Goal: Task Accomplishment & Management: Manage account settings

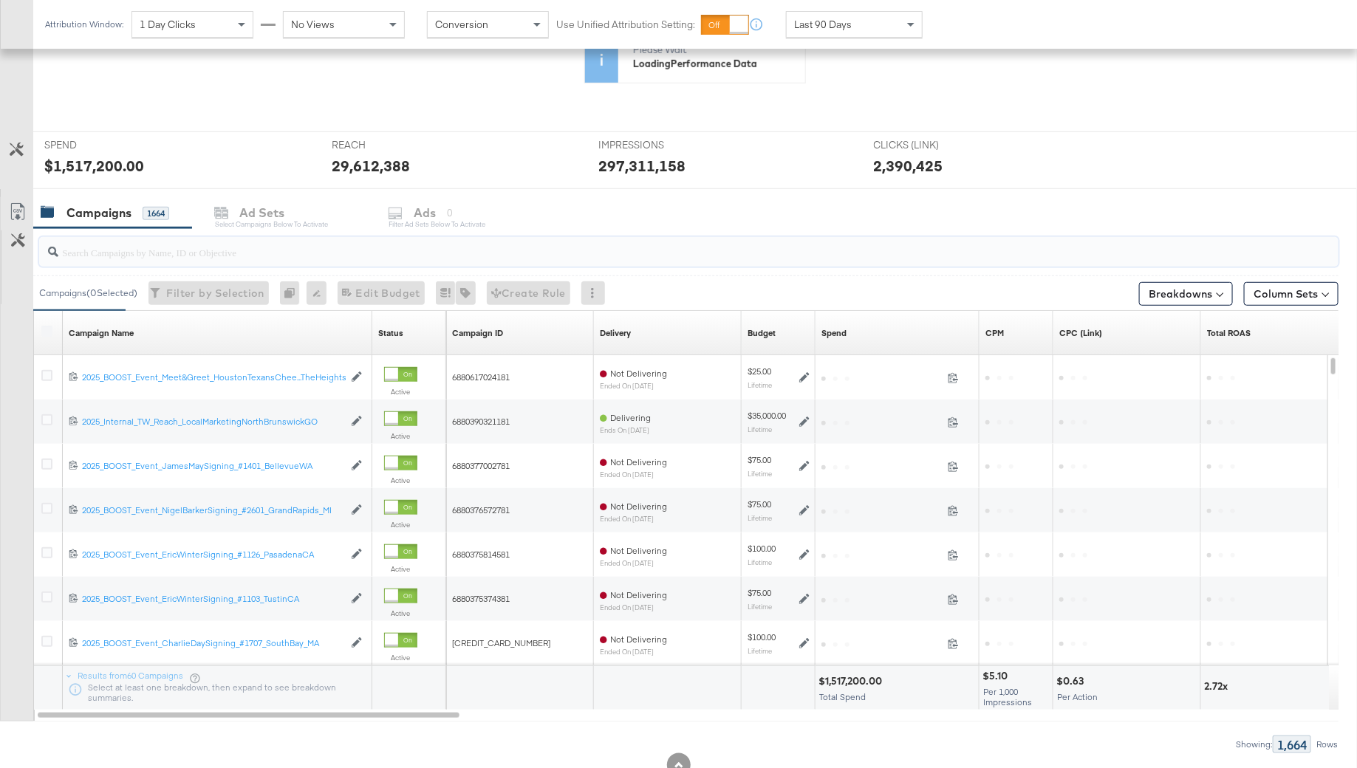
click at [117, 250] on input "search" at bounding box center [638, 246] width 1161 height 29
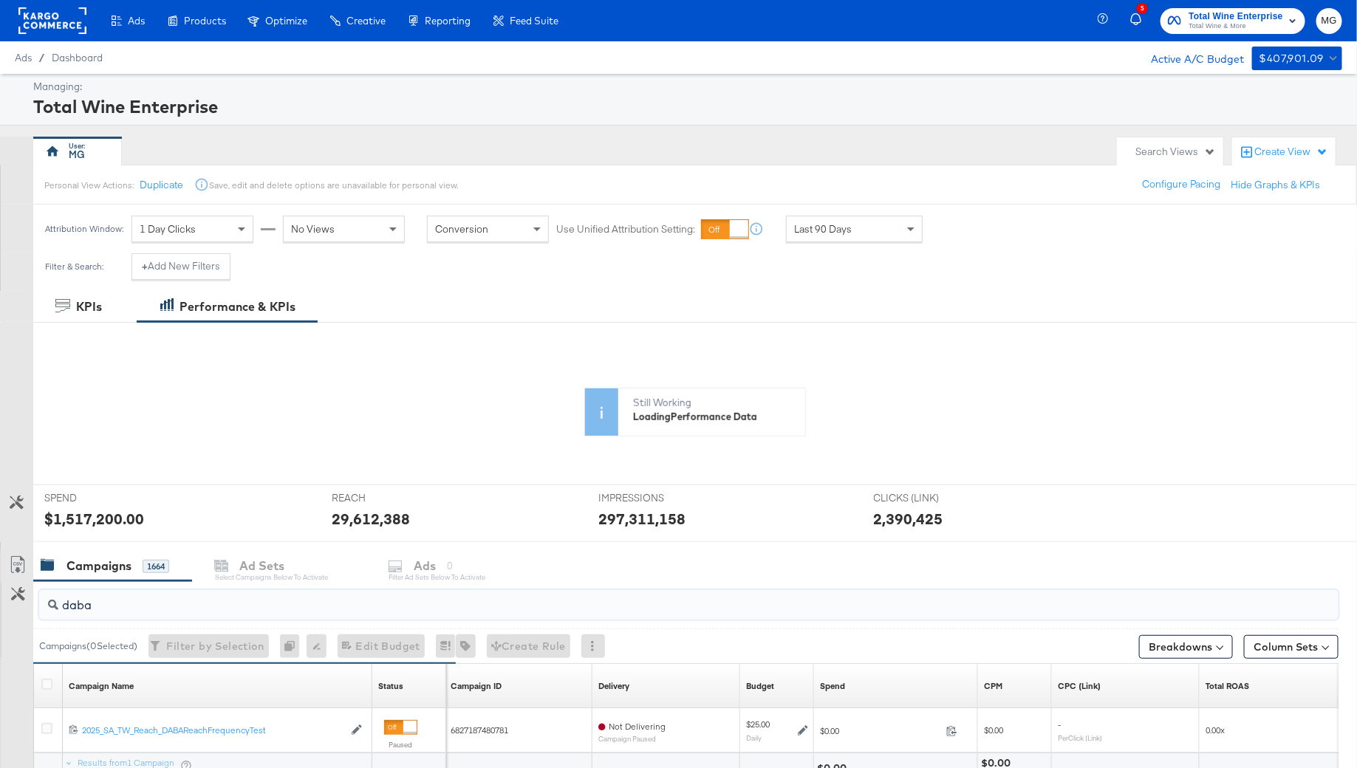
type input "daba"
click at [879, 218] on div "Last 90 Days" at bounding box center [854, 228] width 135 height 25
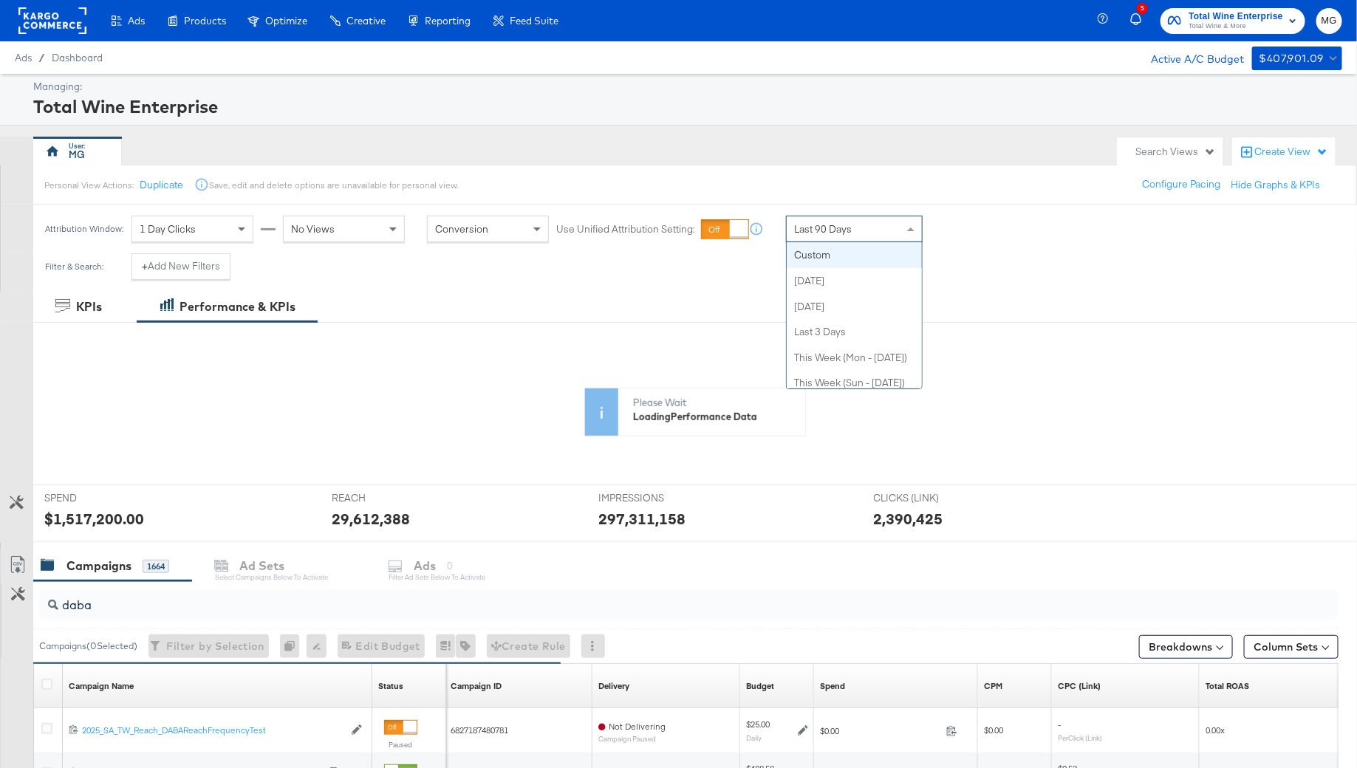
click at [808, 227] on span "Last 90 Days" at bounding box center [823, 228] width 58 height 13
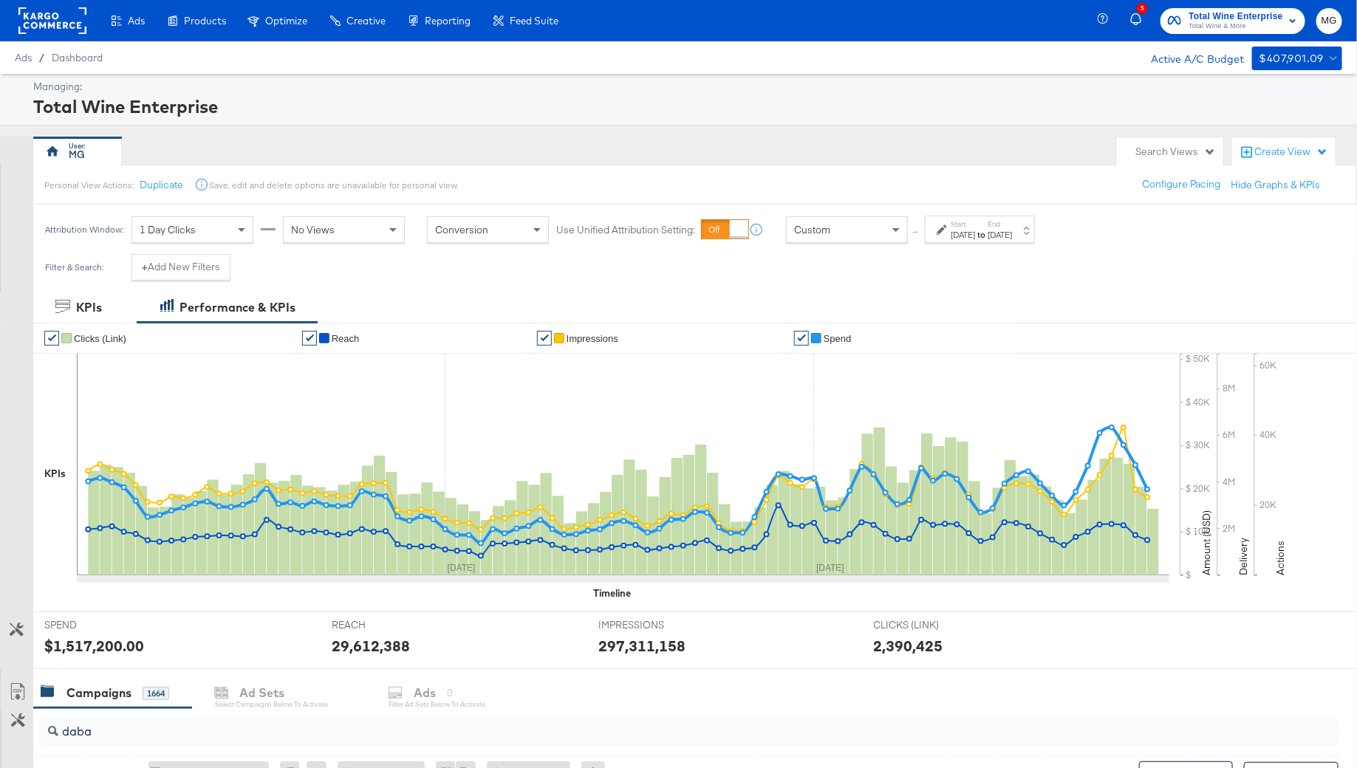
click at [966, 239] on div "Sep 30th 2025" at bounding box center [962, 235] width 24 height 12
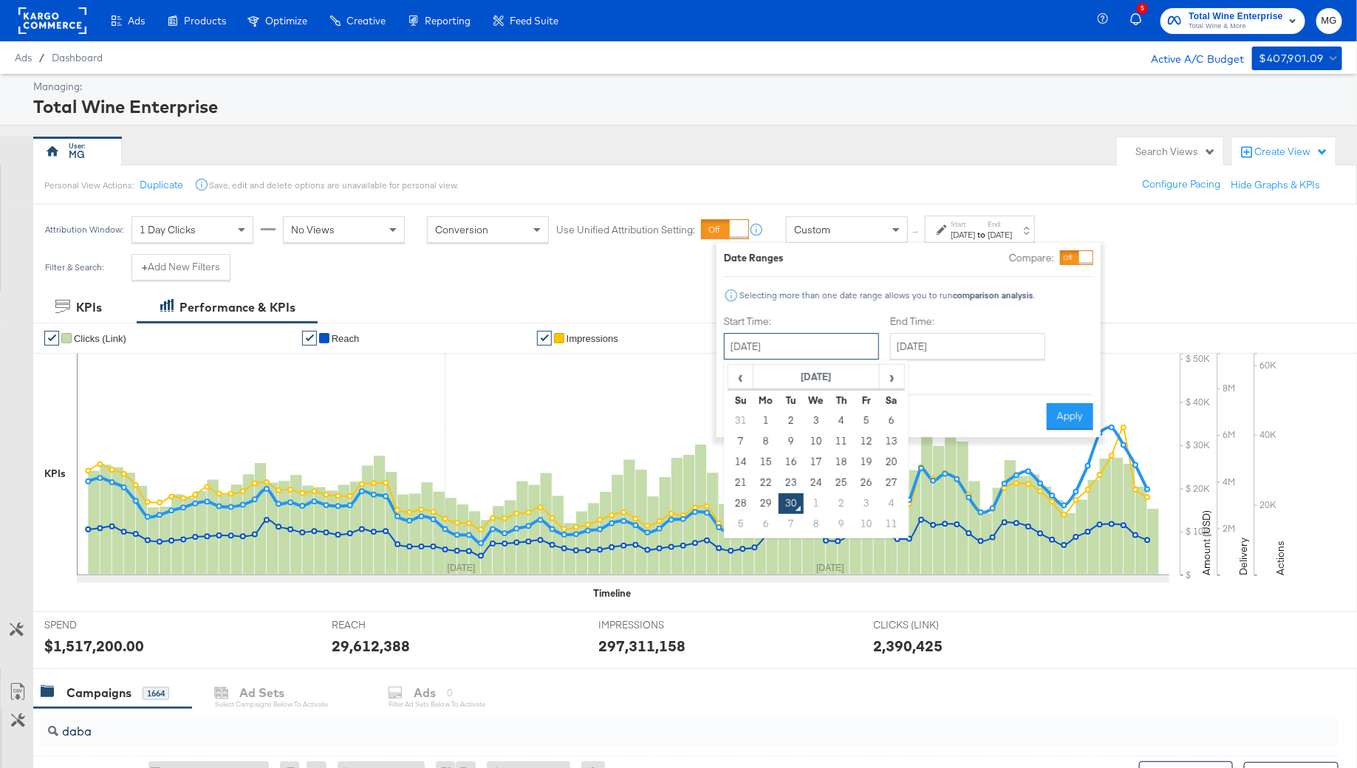
click at [813, 357] on input "September 30th 2025" at bounding box center [801, 346] width 155 height 27
click at [744, 372] on span "‹" at bounding box center [740, 377] width 23 height 22
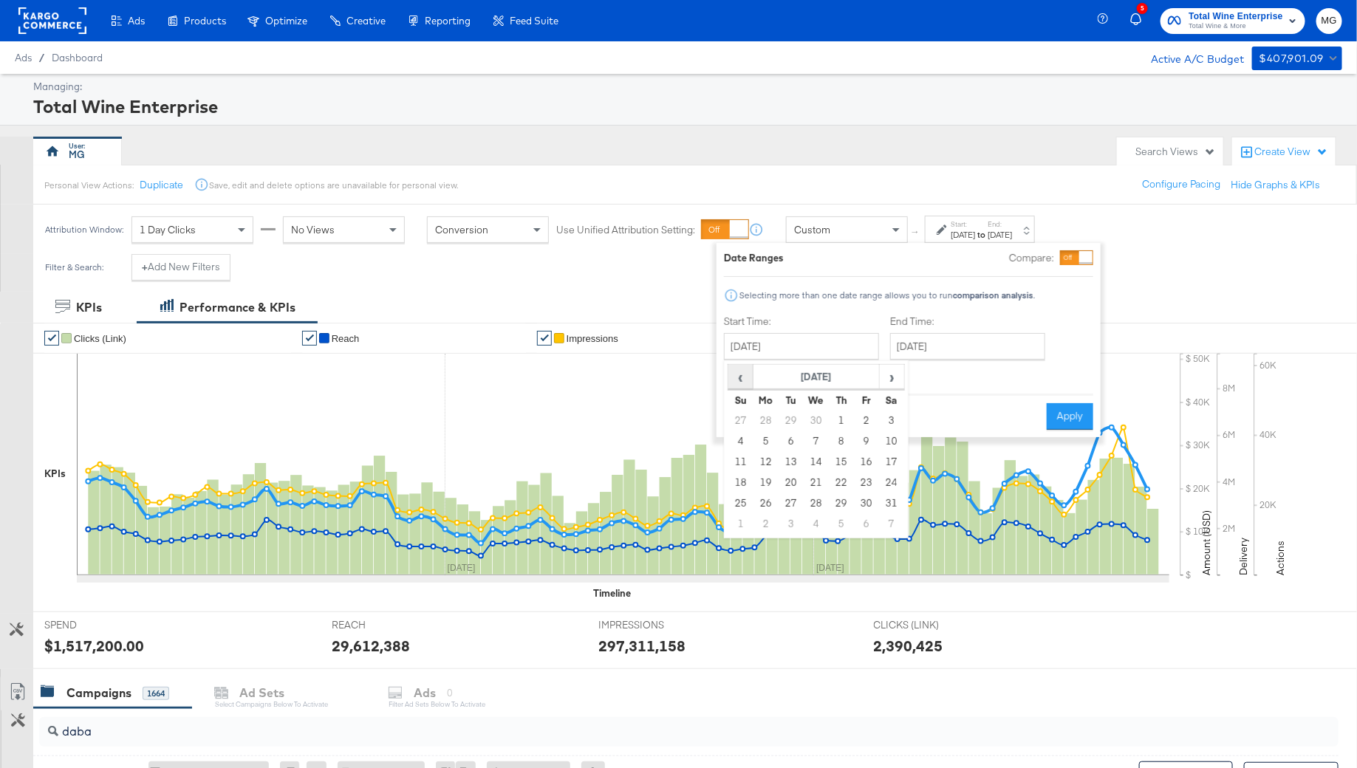
click at [744, 372] on span "‹" at bounding box center [740, 377] width 23 height 22
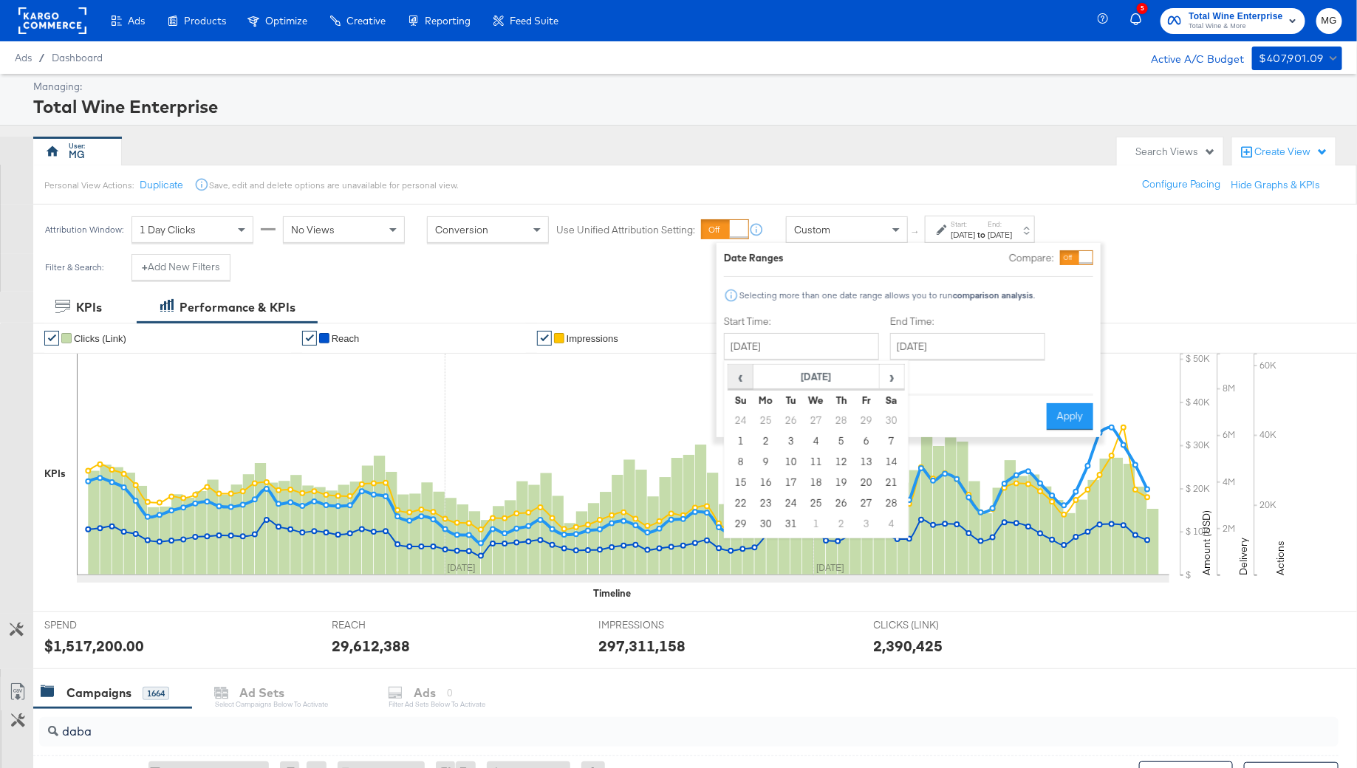
click at [744, 372] on span "‹" at bounding box center [740, 377] width 23 height 22
click at [894, 377] on span "›" at bounding box center [891, 377] width 23 height 22
click at [811, 419] on td "1" at bounding box center [816, 421] width 25 height 21
type input "January 1st 2025"
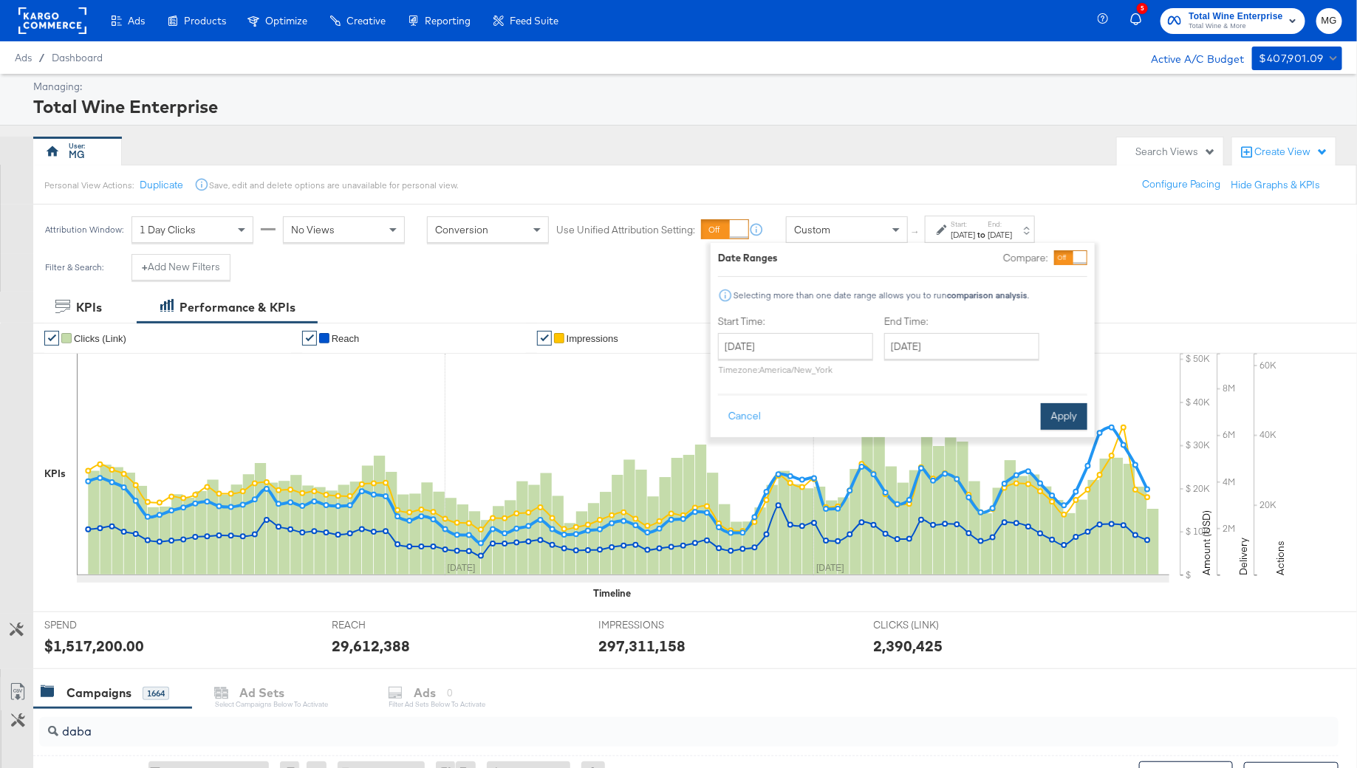
click at [1054, 417] on button "Apply" at bounding box center [1064, 416] width 47 height 27
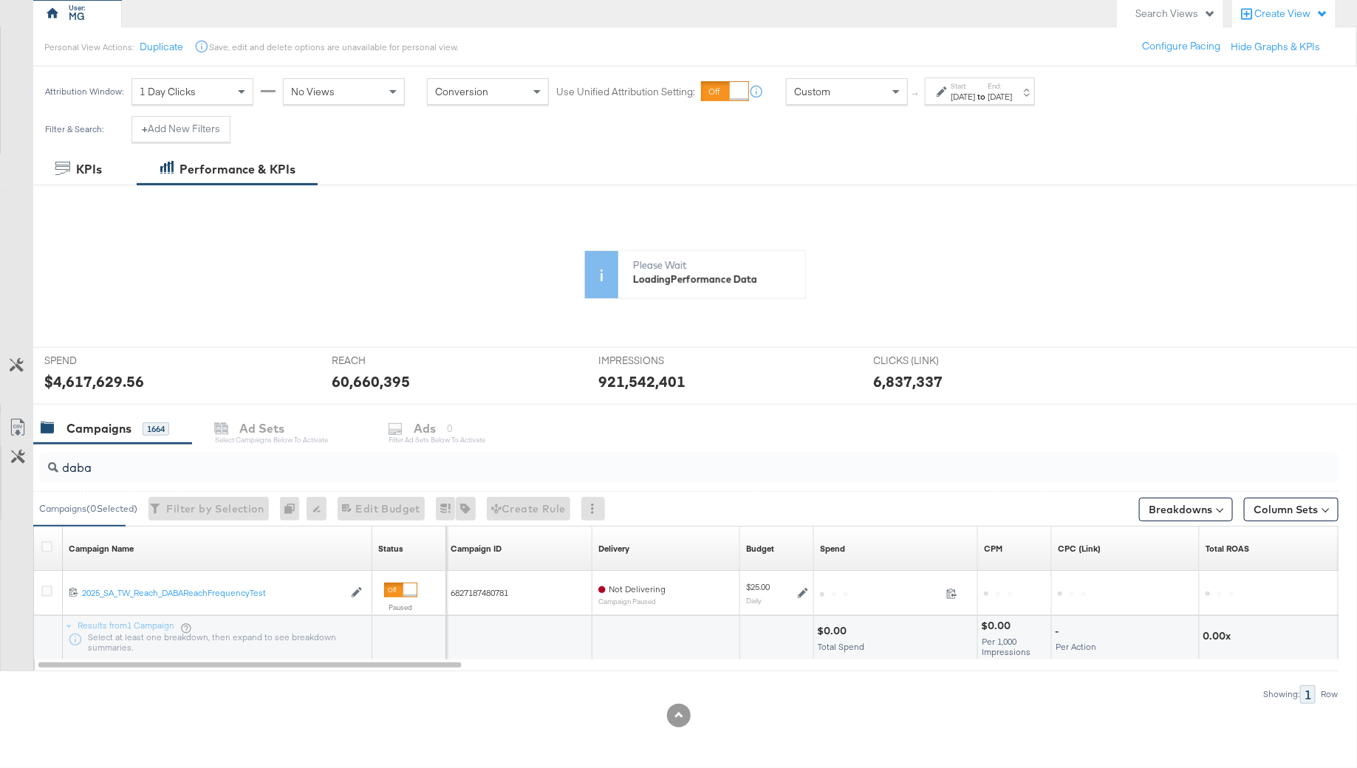
scroll to position [136, 0]
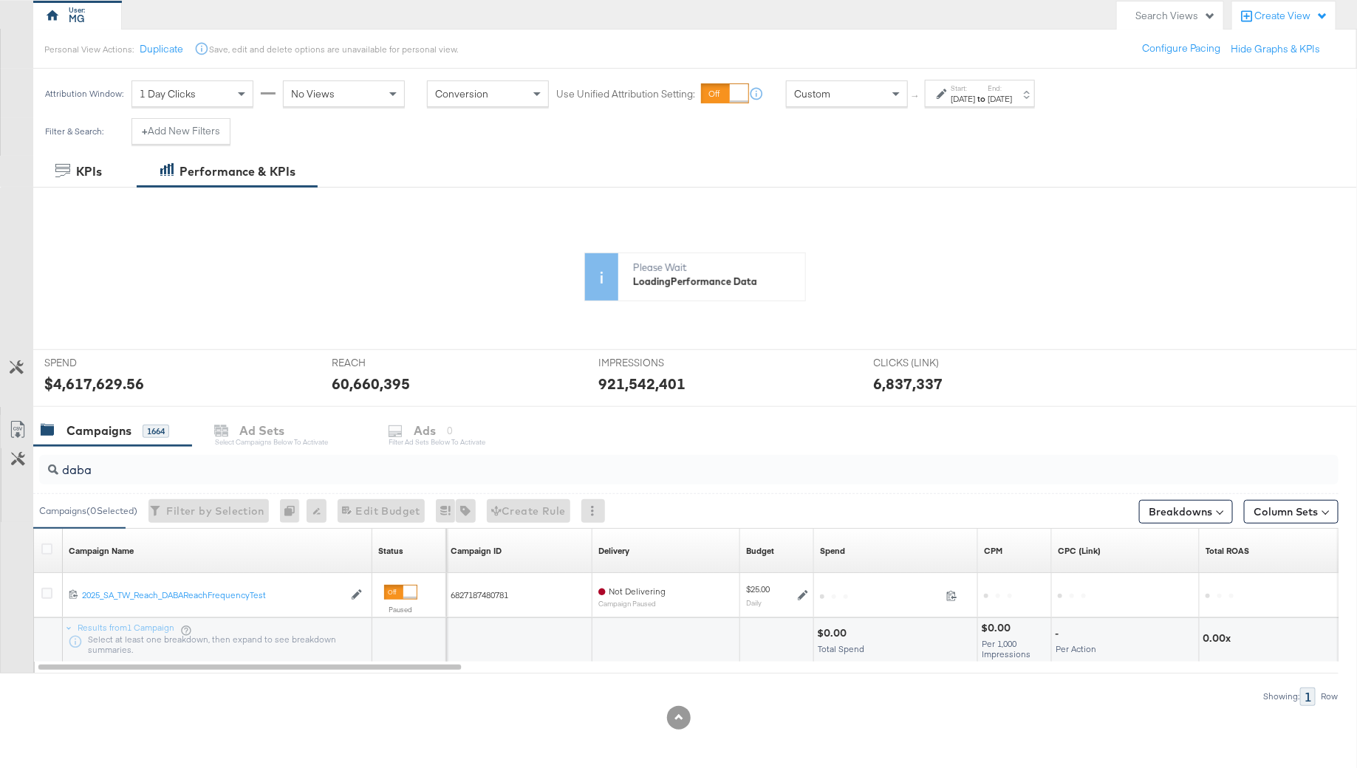
click at [106, 415] on div "Campaigns 1664" at bounding box center [112, 431] width 159 height 32
click at [130, 476] on div "daba" at bounding box center [688, 470] width 1299 height 30
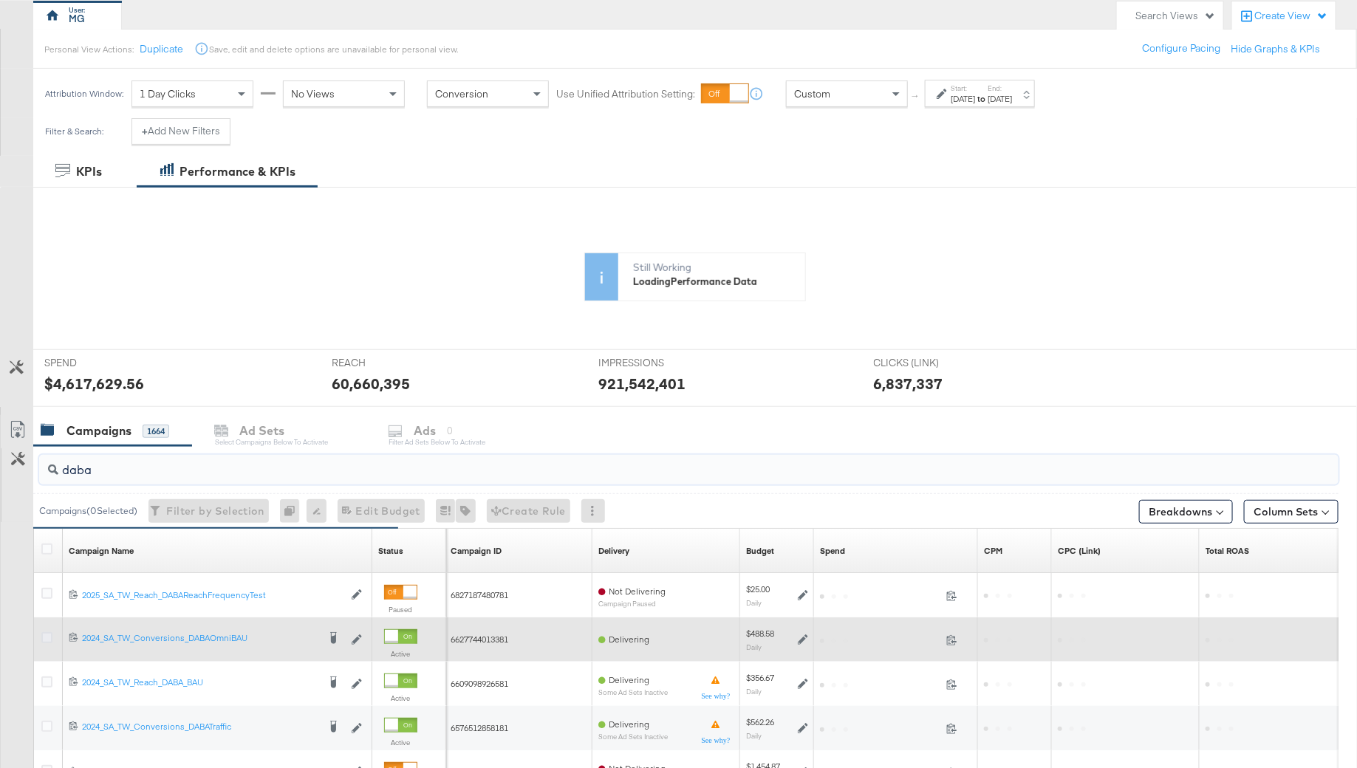
click at [44, 633] on icon at bounding box center [46, 637] width 11 height 11
click at [0, 0] on input "checkbox" at bounding box center [0, 0] width 0 height 0
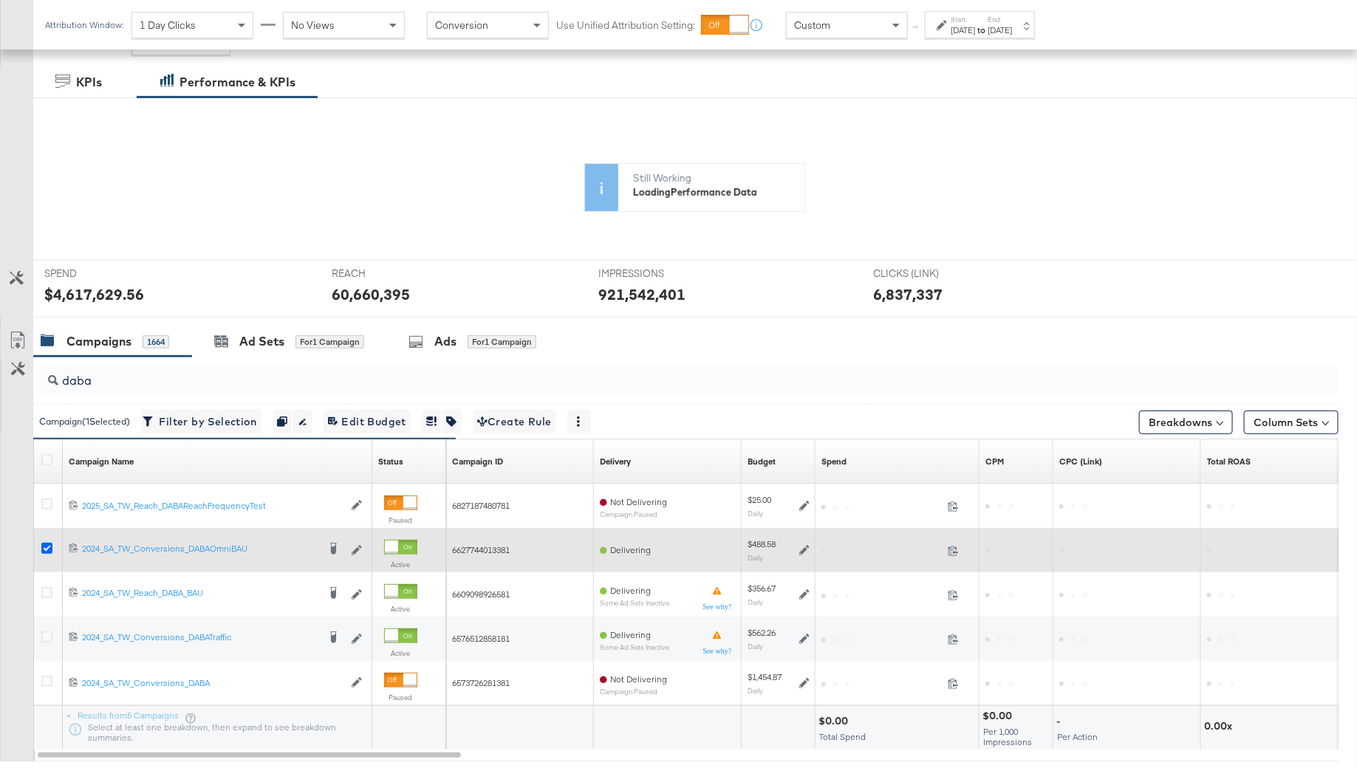
scroll to position [235, 0]
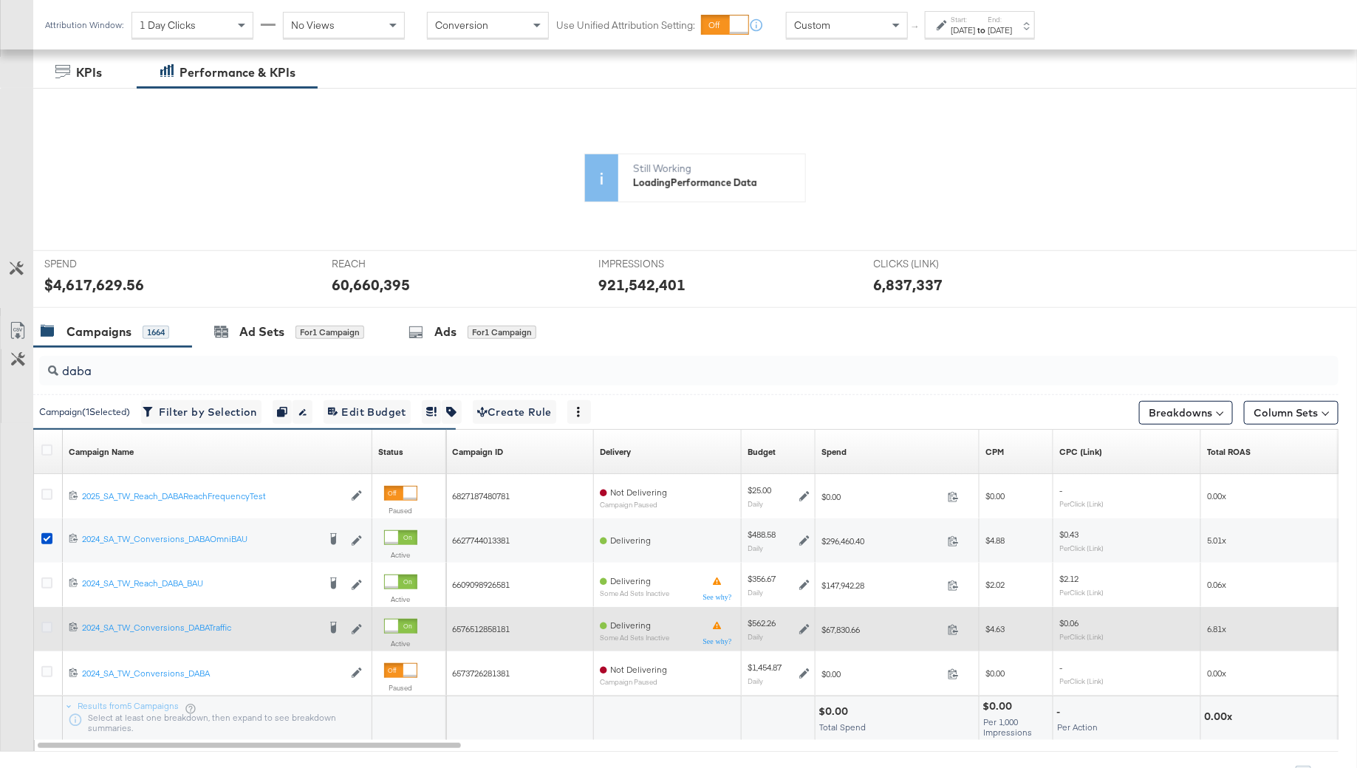
click at [46, 626] on icon at bounding box center [46, 627] width 11 height 11
click at [0, 0] on input "checkbox" at bounding box center [0, 0] width 0 height 0
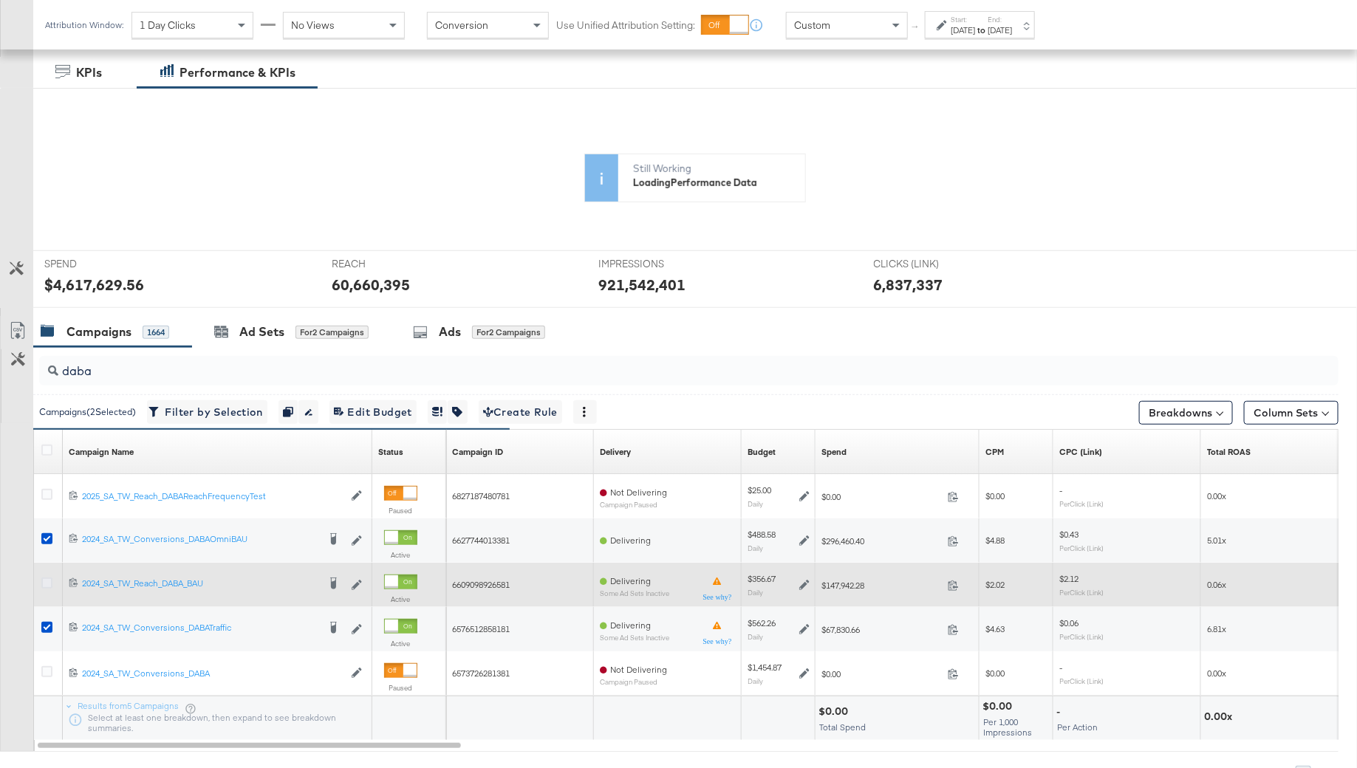
click at [43, 580] on icon at bounding box center [46, 583] width 11 height 11
click at [0, 0] on input "checkbox" at bounding box center [0, 0] width 0 height 0
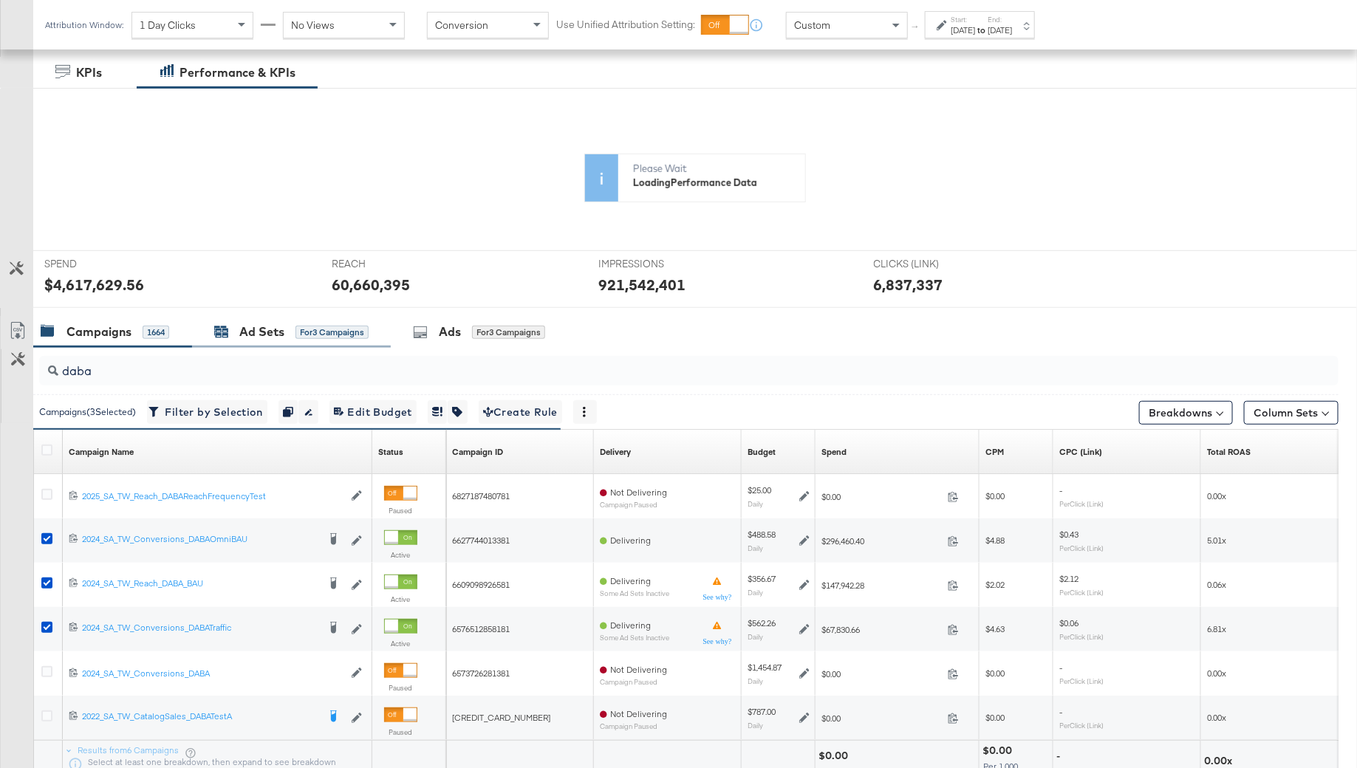
click at [250, 328] on div "Ad Sets" at bounding box center [261, 331] width 45 height 17
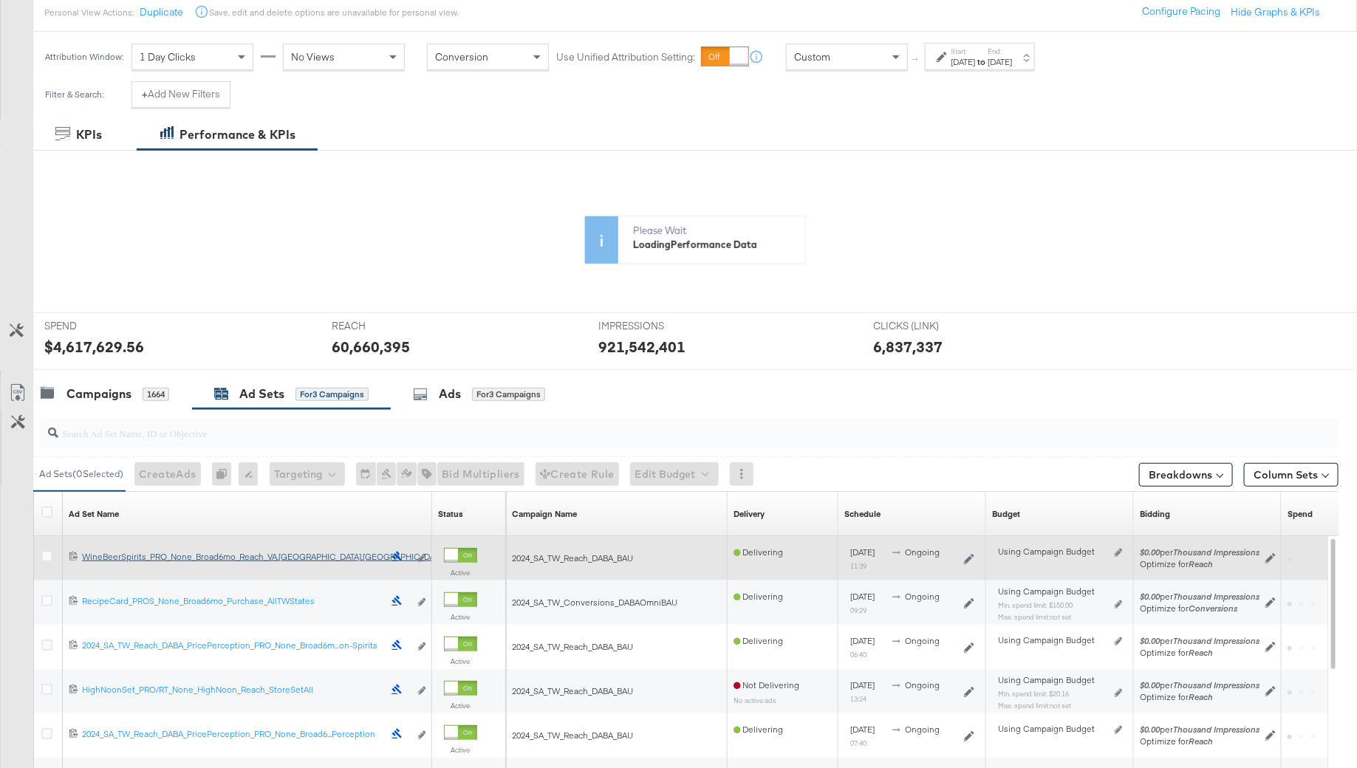
scroll to position [168, 0]
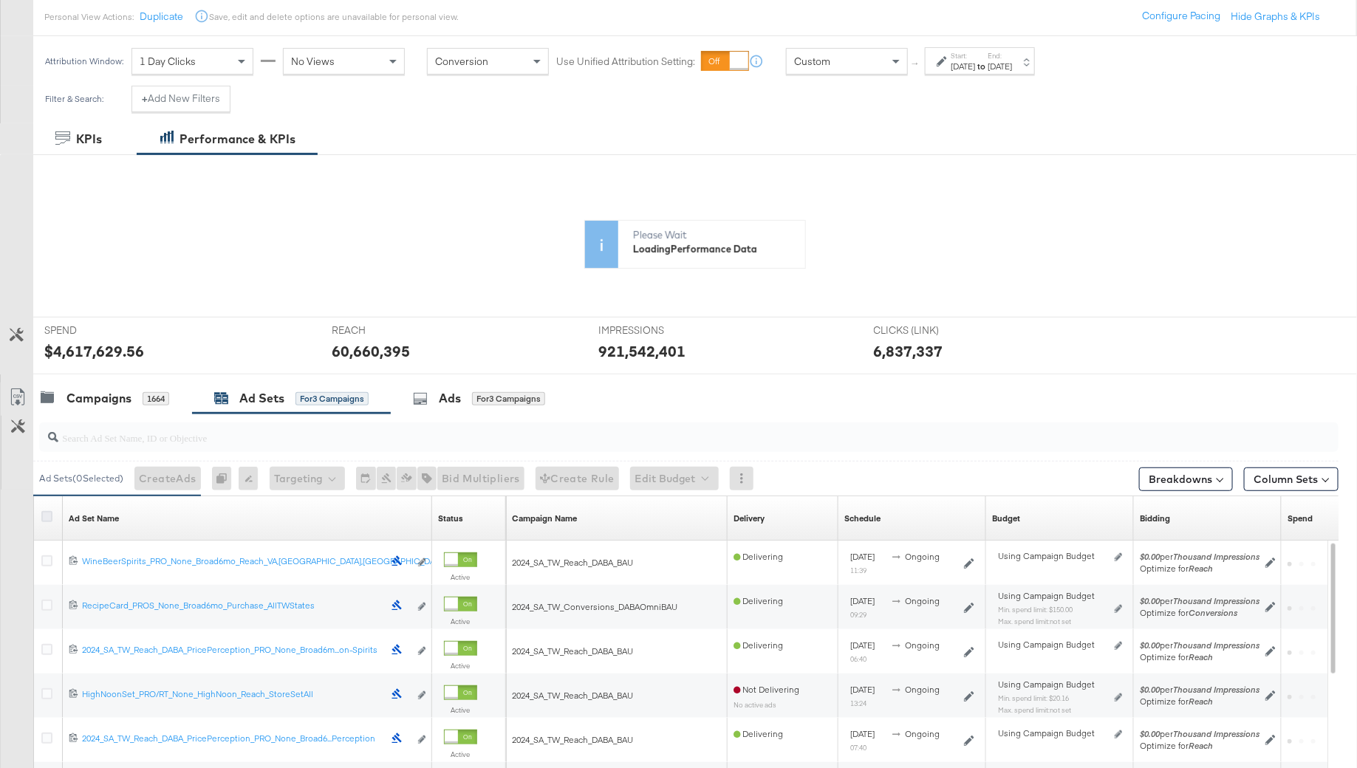
click at [47, 515] on icon at bounding box center [46, 516] width 11 height 11
click at [0, 0] on input "checkbox" at bounding box center [0, 0] width 0 height 0
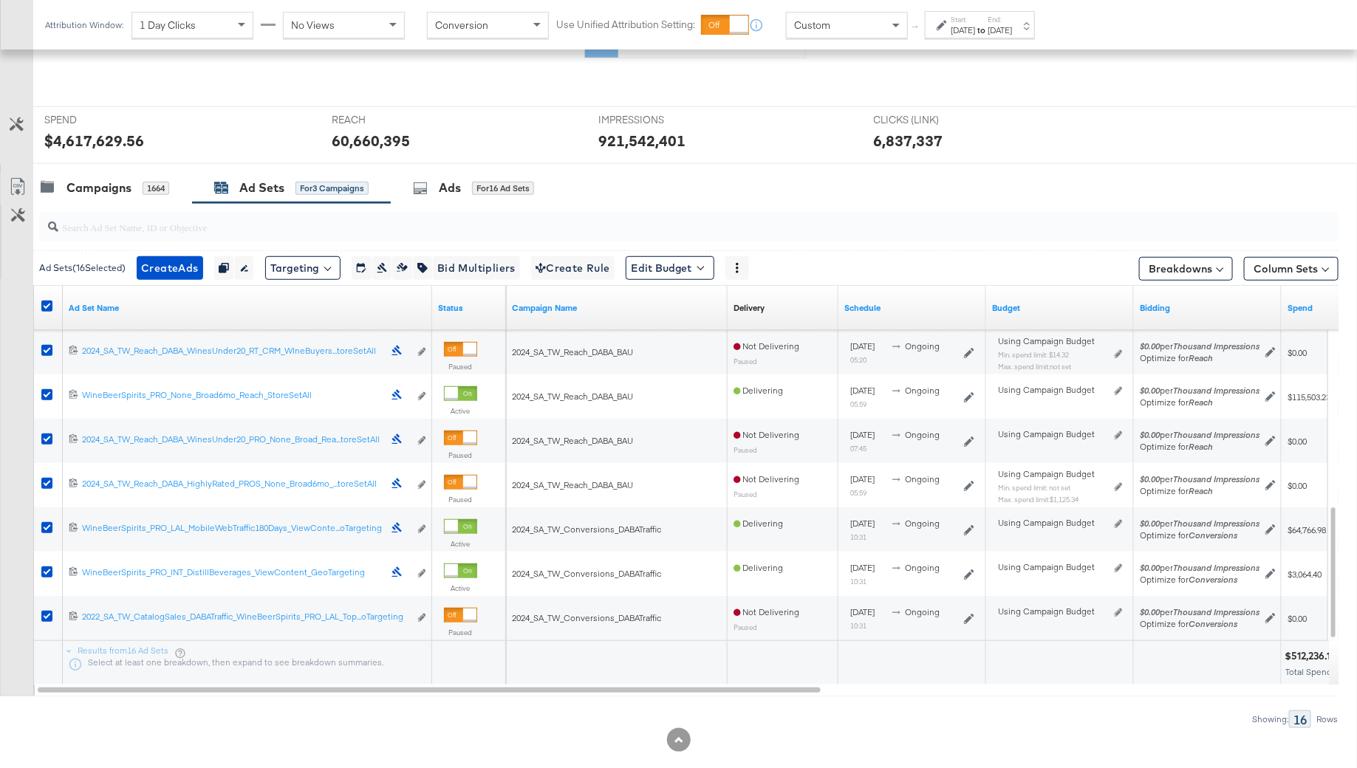
scroll to position [402, 0]
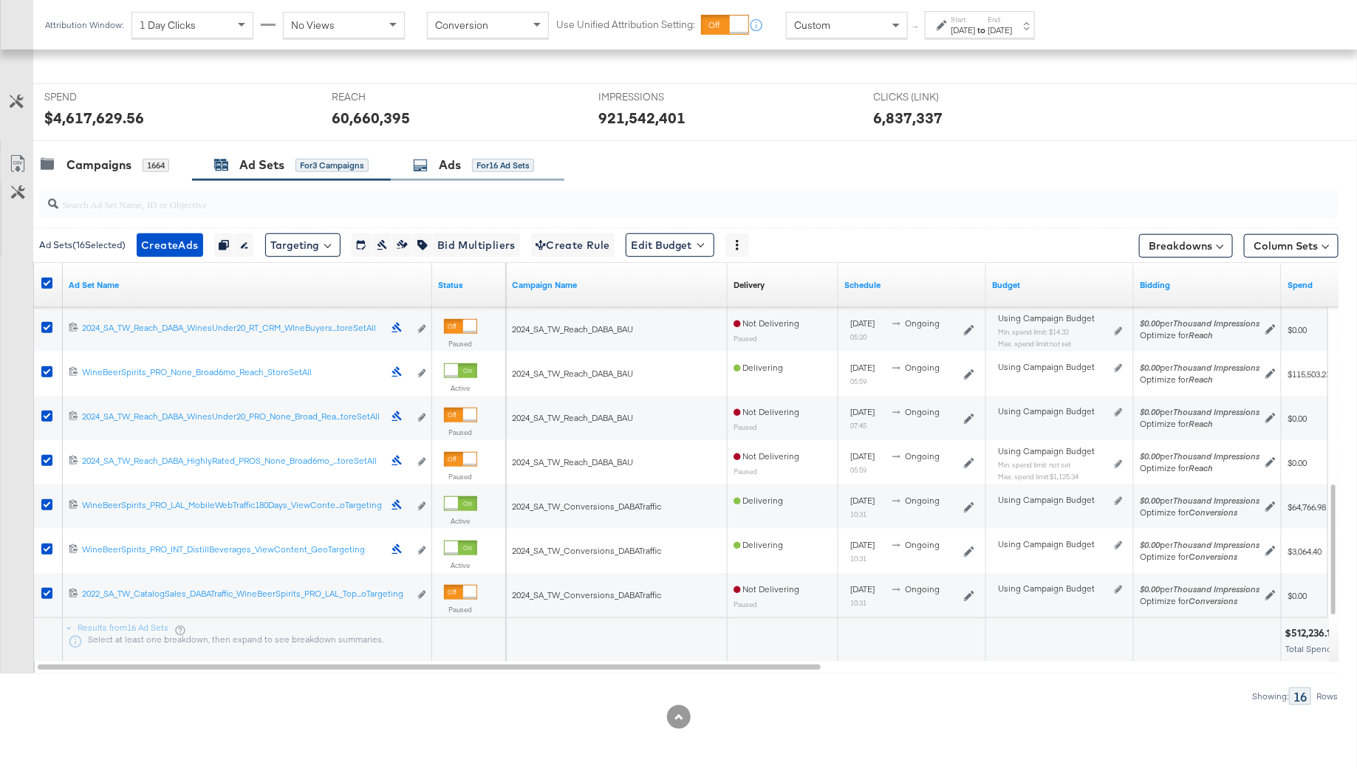
click at [465, 177] on div "Ads for 16 Ad Sets" at bounding box center [478, 165] width 174 height 32
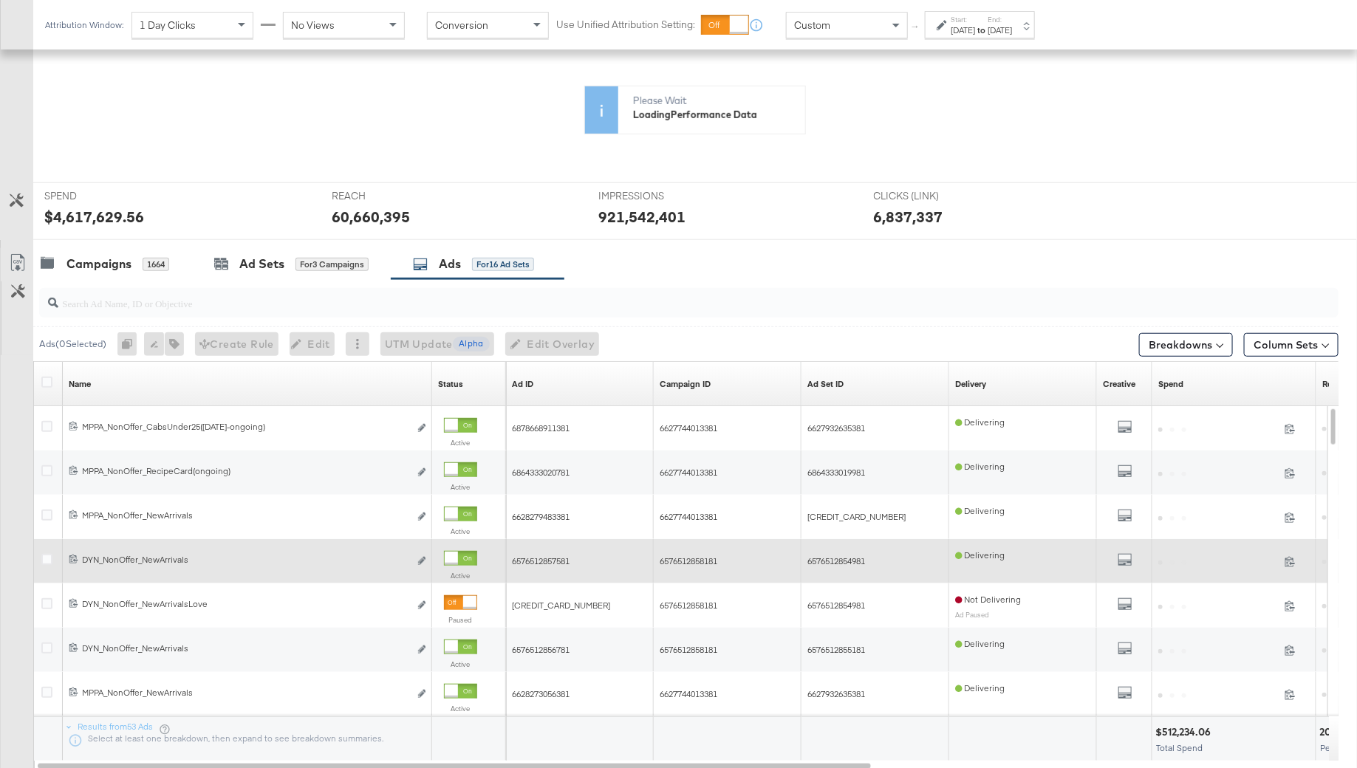
scroll to position [302, 0]
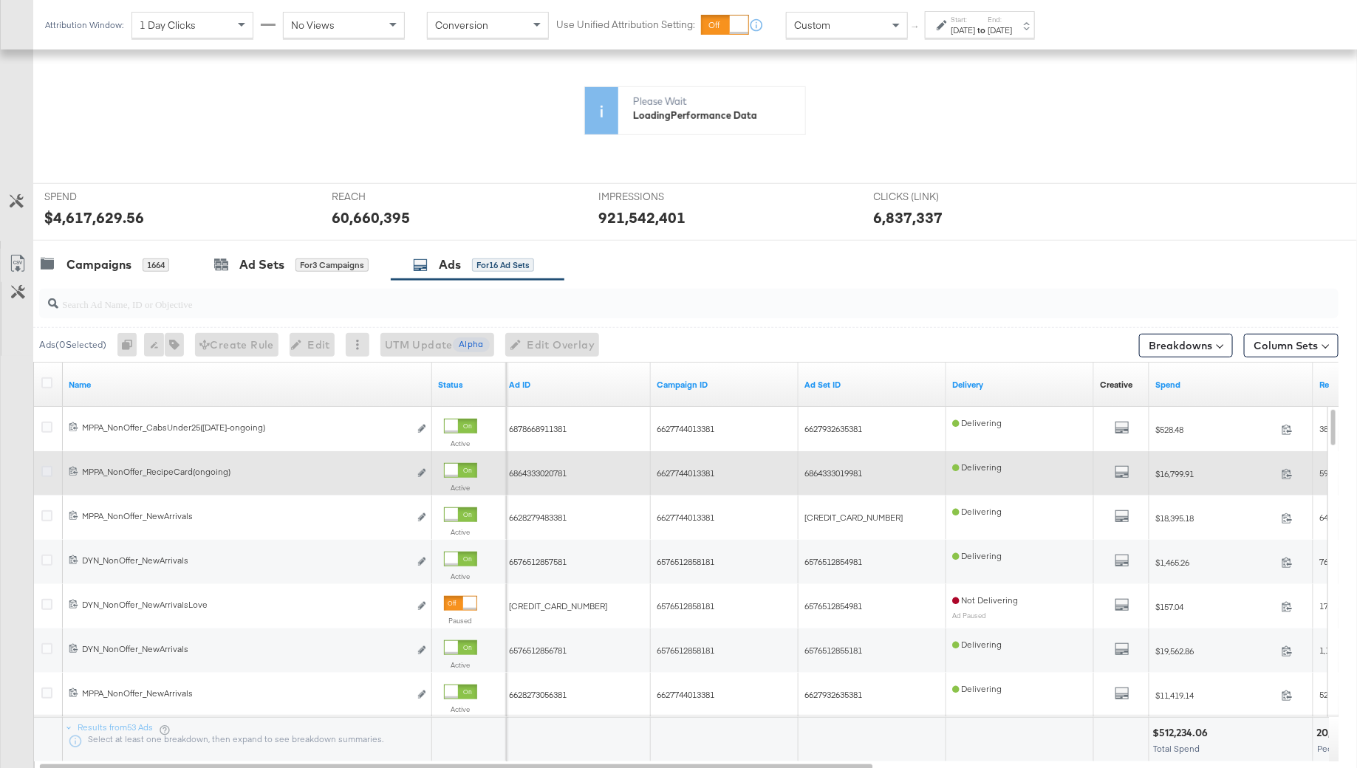
click at [48, 470] on icon at bounding box center [46, 471] width 11 height 11
click at [0, 0] on input "checkbox" at bounding box center [0, 0] width 0 height 0
click at [48, 470] on icon at bounding box center [46, 471] width 11 height 11
click at [0, 0] on input "checkbox" at bounding box center [0, 0] width 0 height 0
click at [48, 470] on icon at bounding box center [46, 471] width 11 height 11
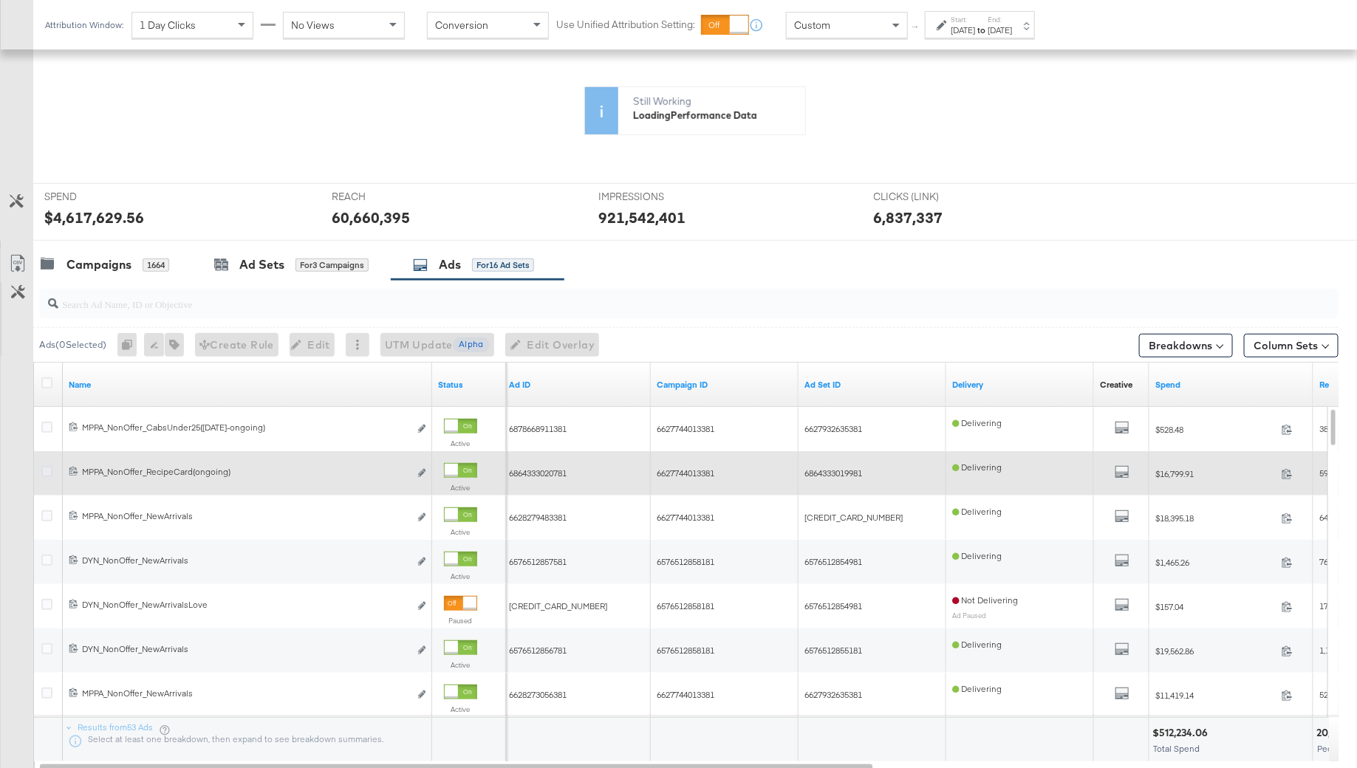
click at [0, 0] on input "checkbox" at bounding box center [0, 0] width 0 height 0
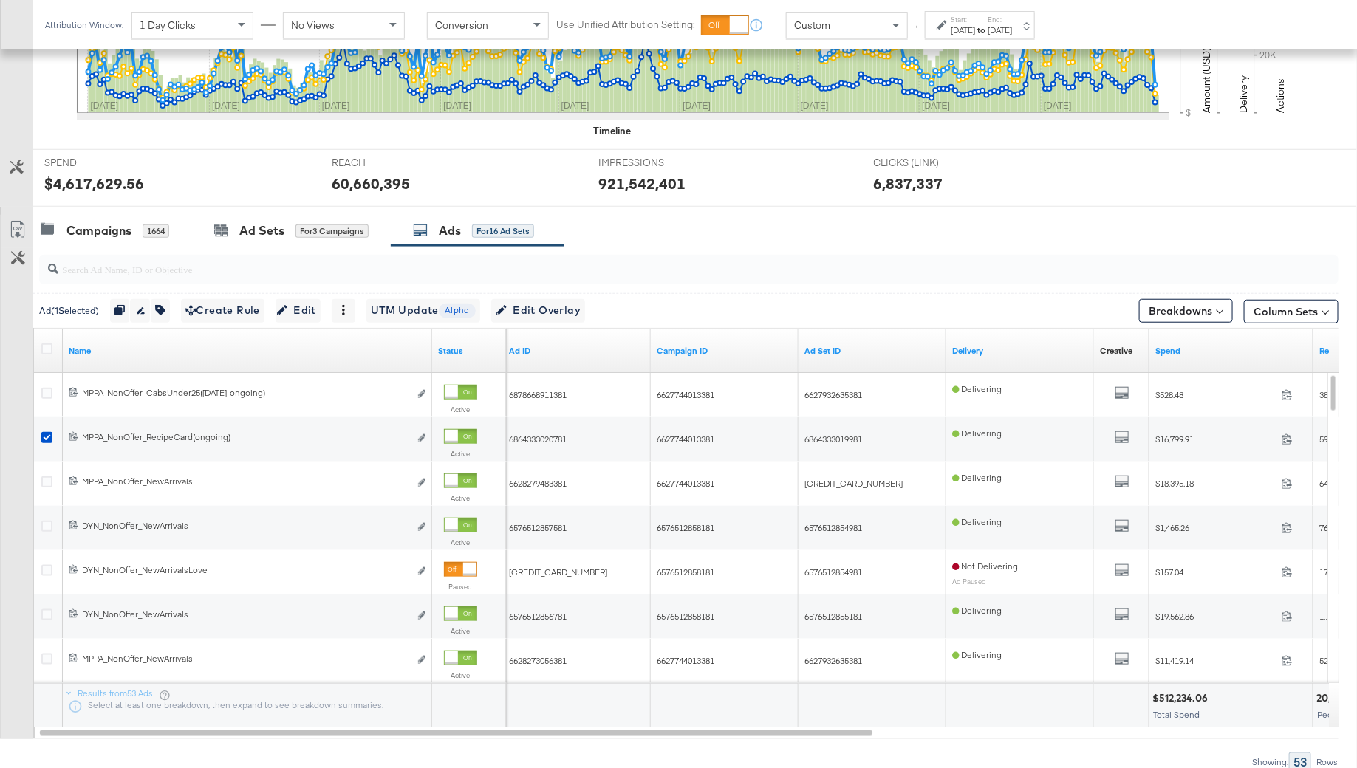
scroll to position [464, 0]
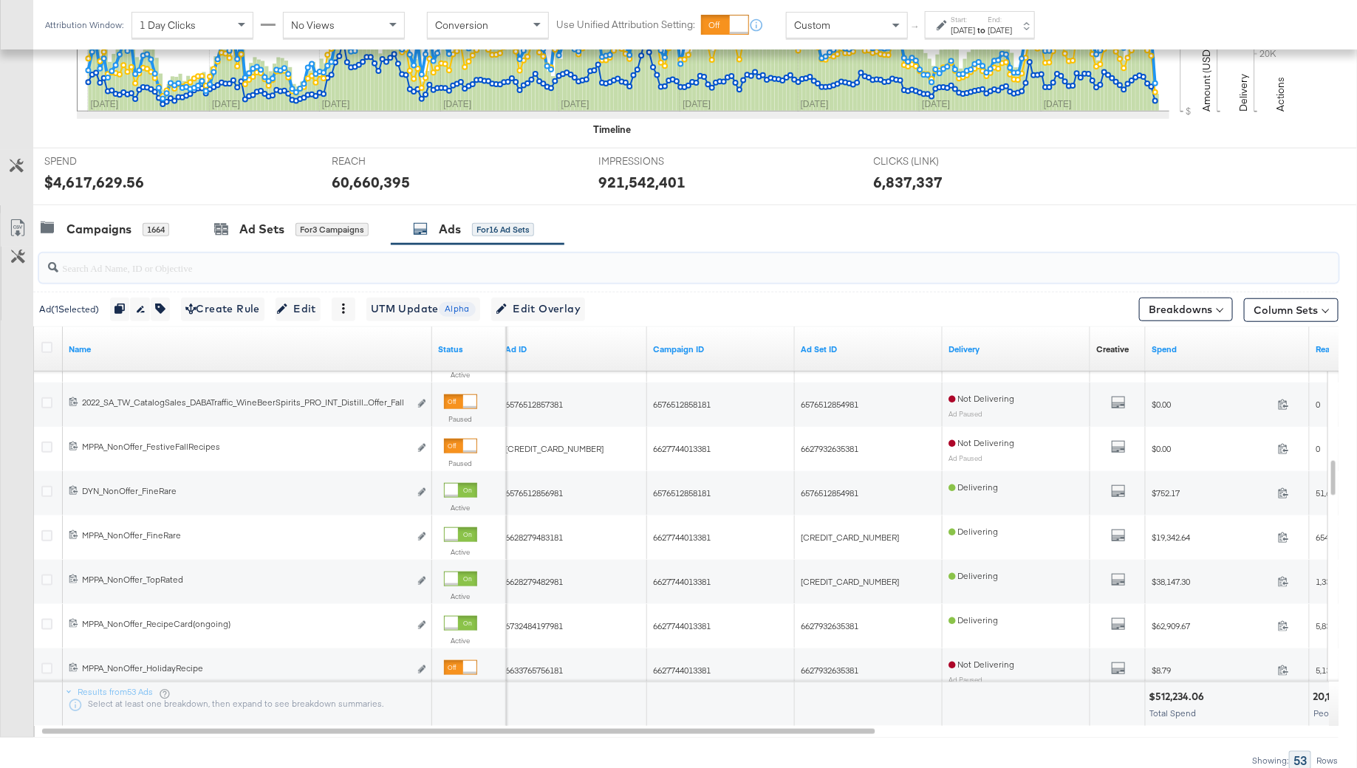
click at [120, 260] on input "search" at bounding box center [638, 261] width 1161 height 29
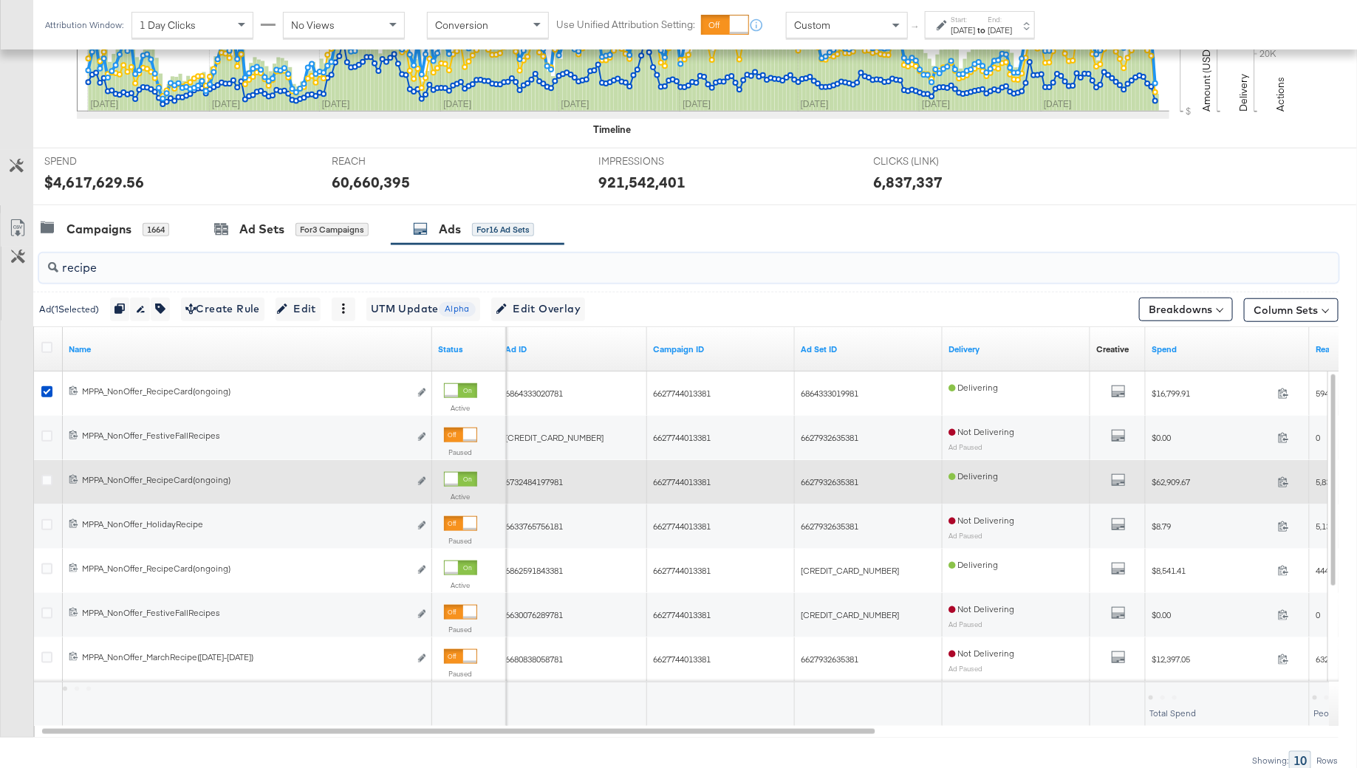
type input "recipe"
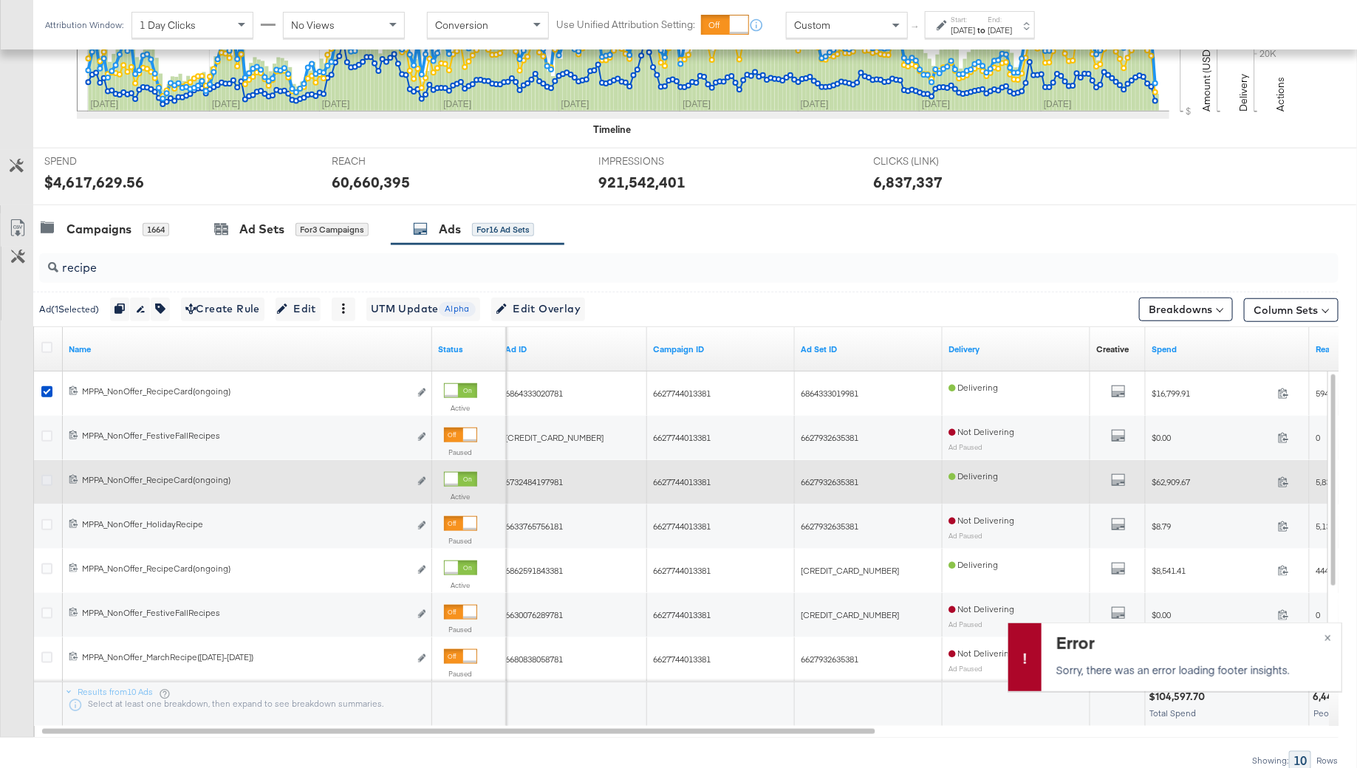
click at [48, 476] on icon at bounding box center [46, 480] width 11 height 11
click at [0, 0] on input "checkbox" at bounding box center [0, 0] width 0 height 0
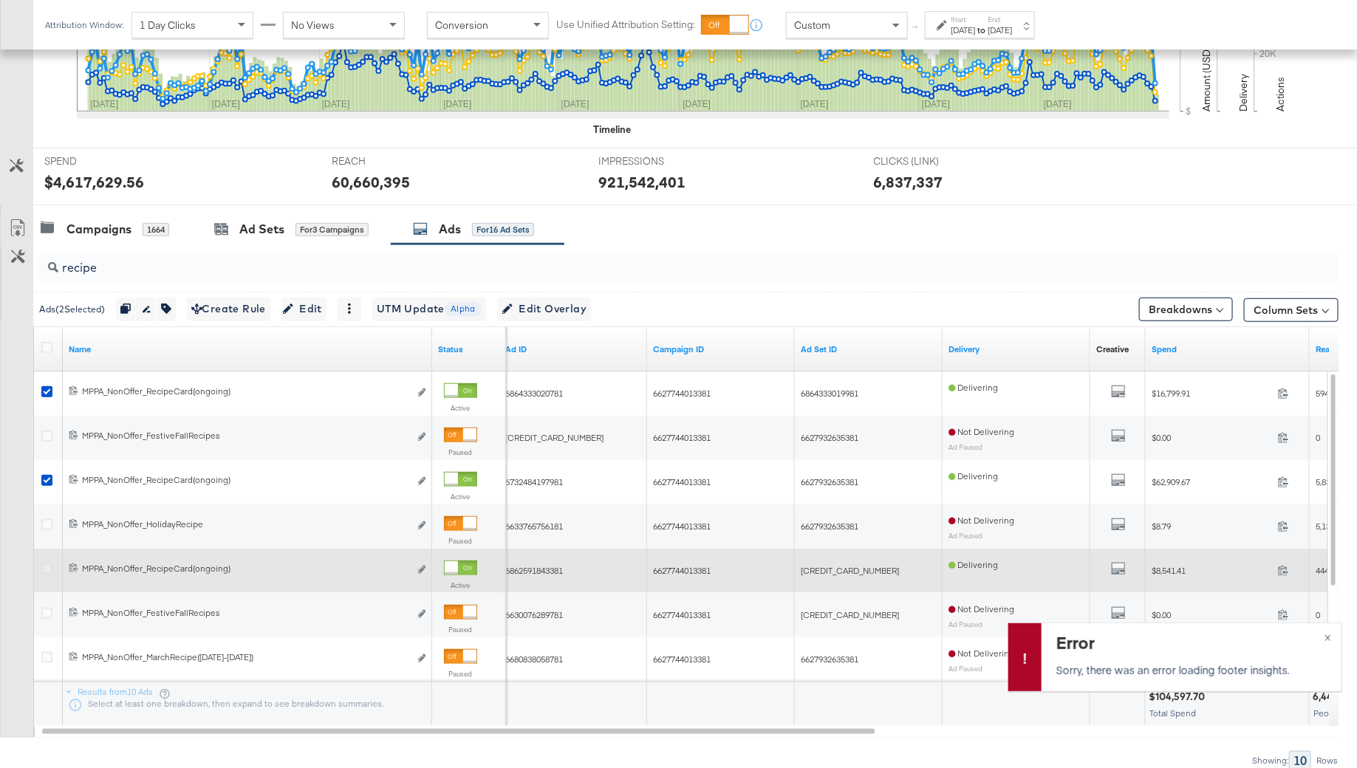
click at [46, 566] on icon at bounding box center [46, 568] width 11 height 11
click at [0, 0] on input "checkbox" at bounding box center [0, 0] width 0 height 0
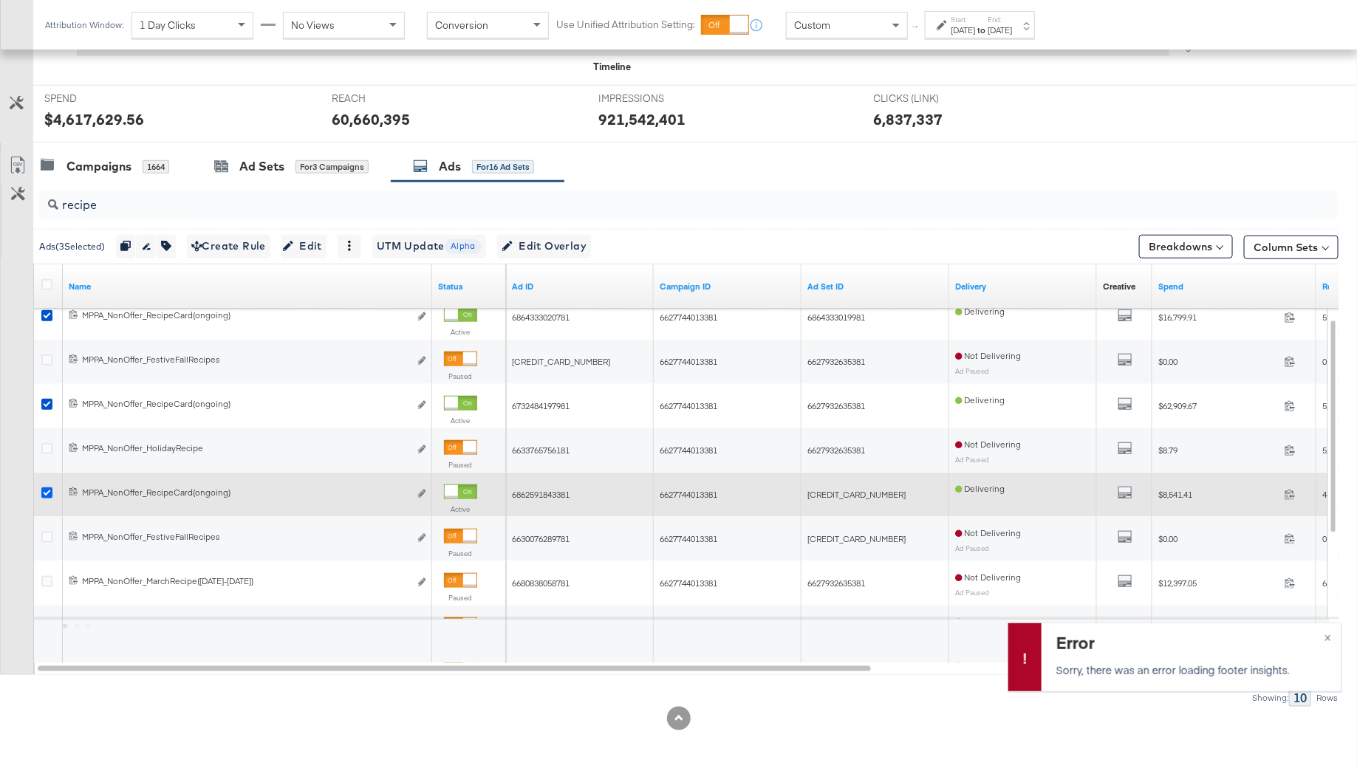
scroll to position [499, 0]
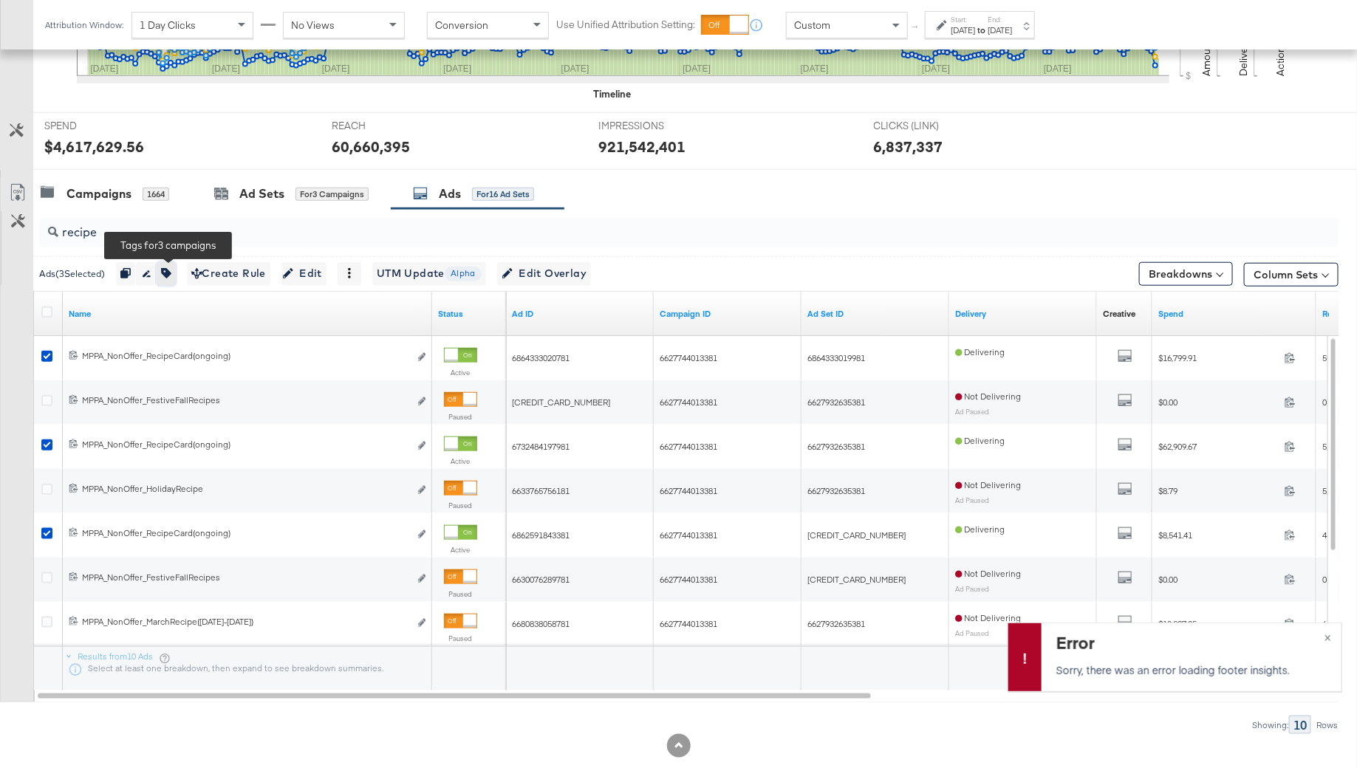
click at [171, 269] on icon "button" at bounding box center [166, 273] width 10 height 10
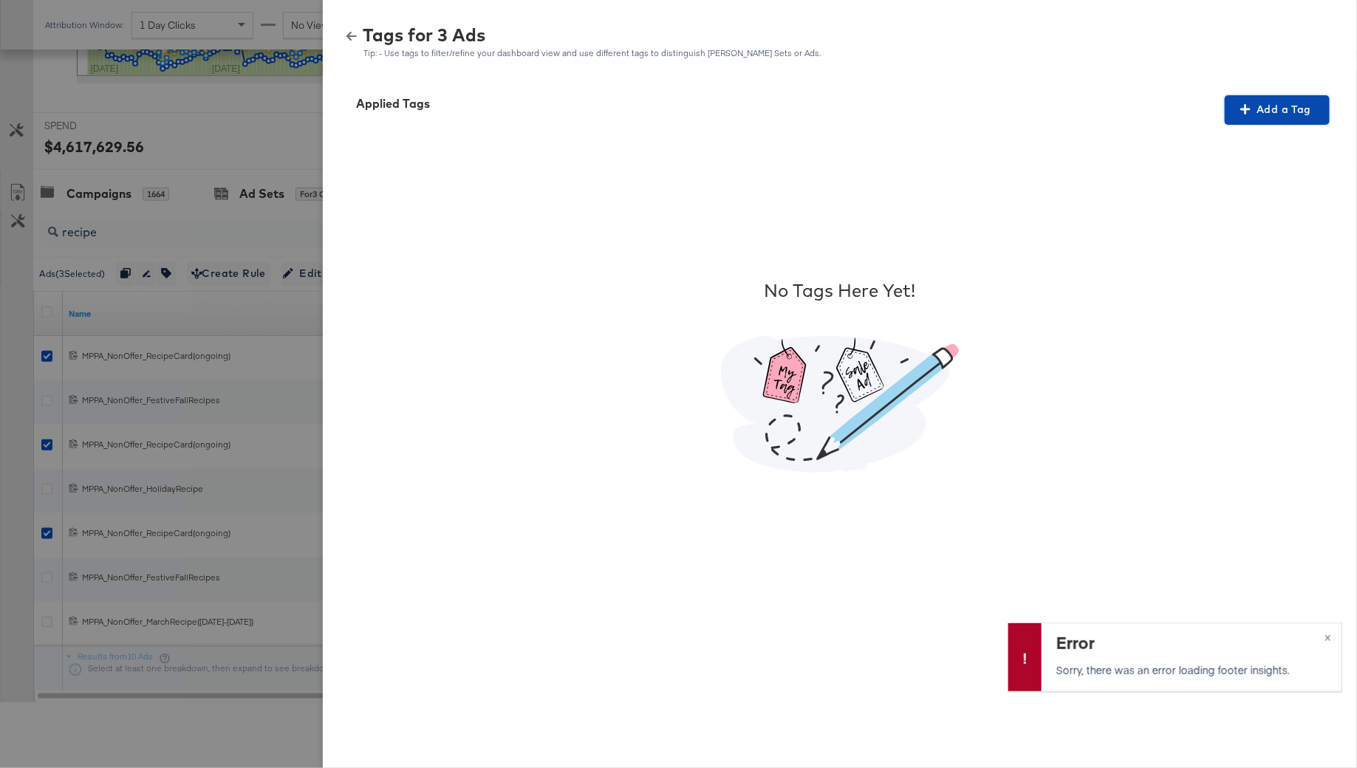
click at [1286, 119] on button "Add a Tag" at bounding box center [1276, 110] width 105 height 30
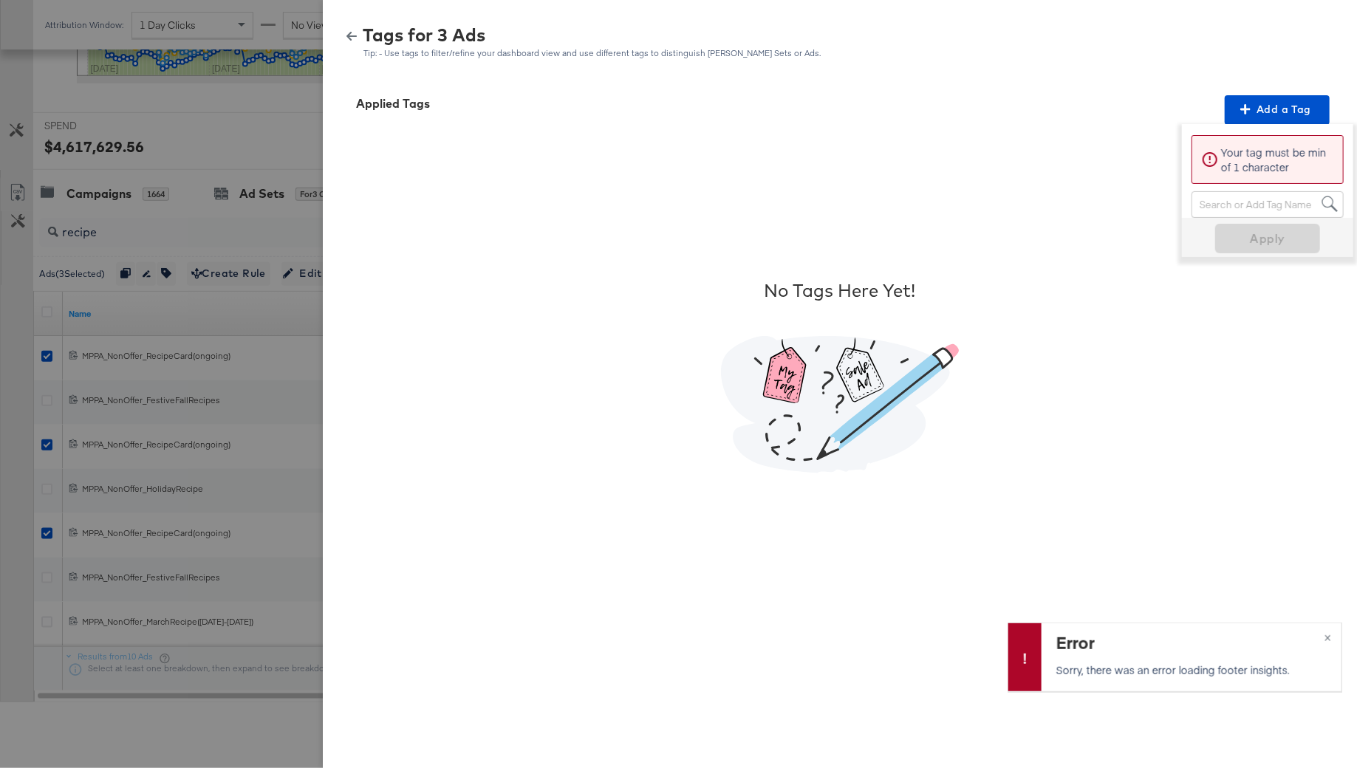
click at [1229, 201] on div "Search or Add Tag Name" at bounding box center [1267, 204] width 151 height 25
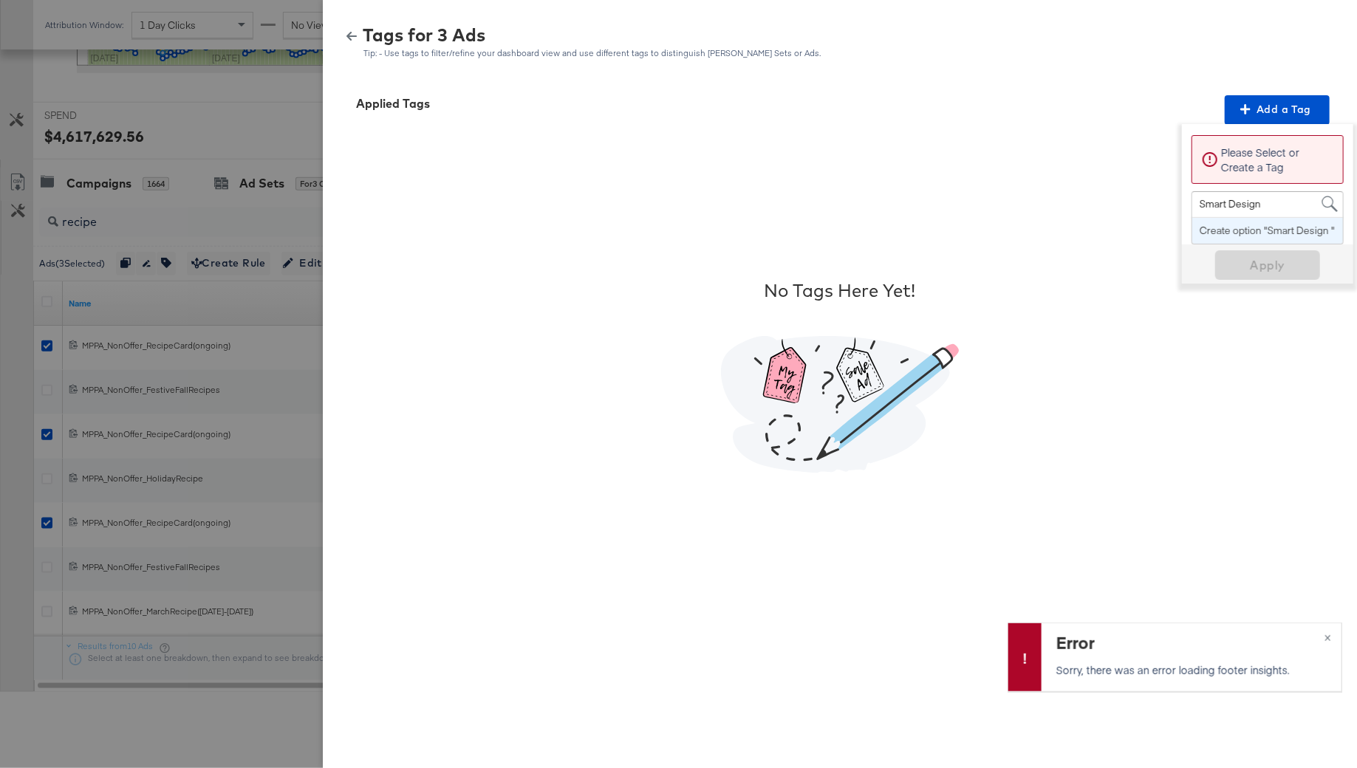
scroll to position [515, 0]
type input "Smart Design"
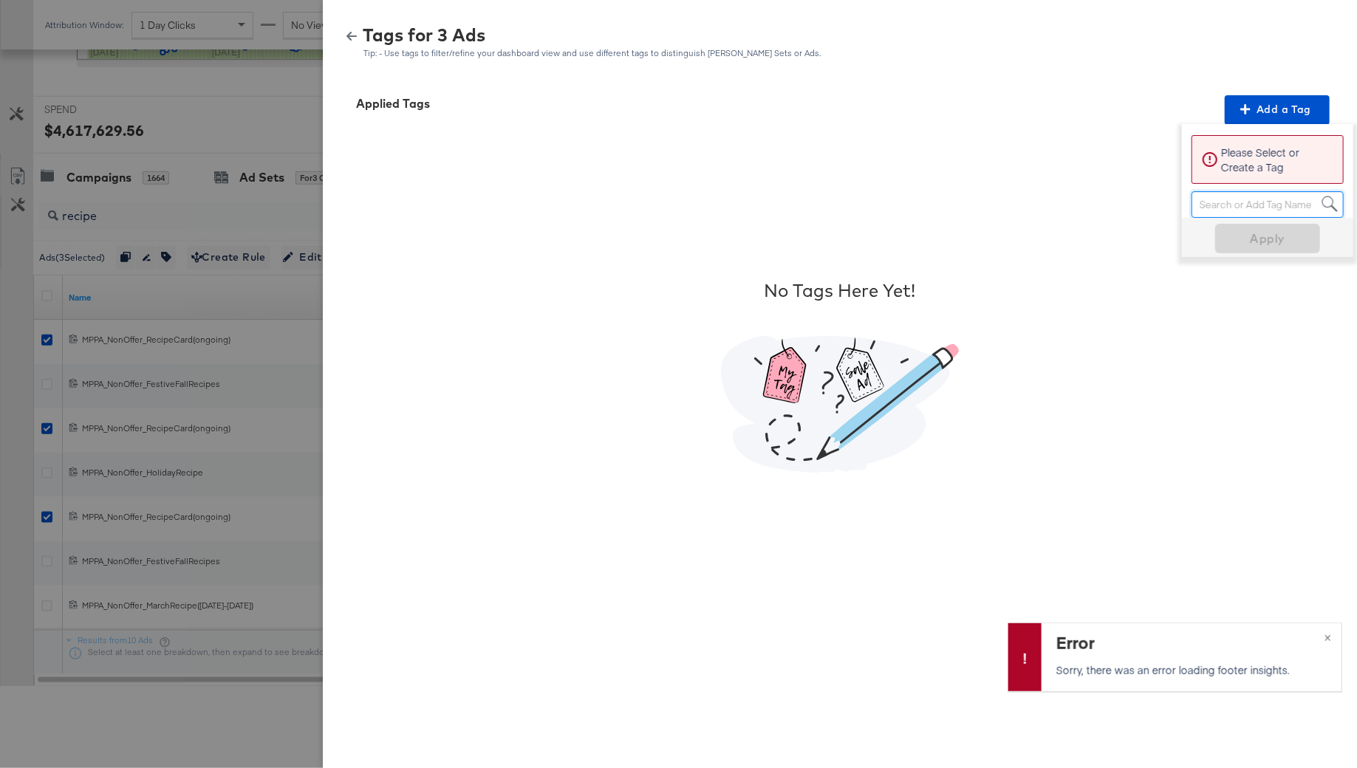
paste input "Smart Design 2+ Elements"
type input "Smart Design 2+ Elements"
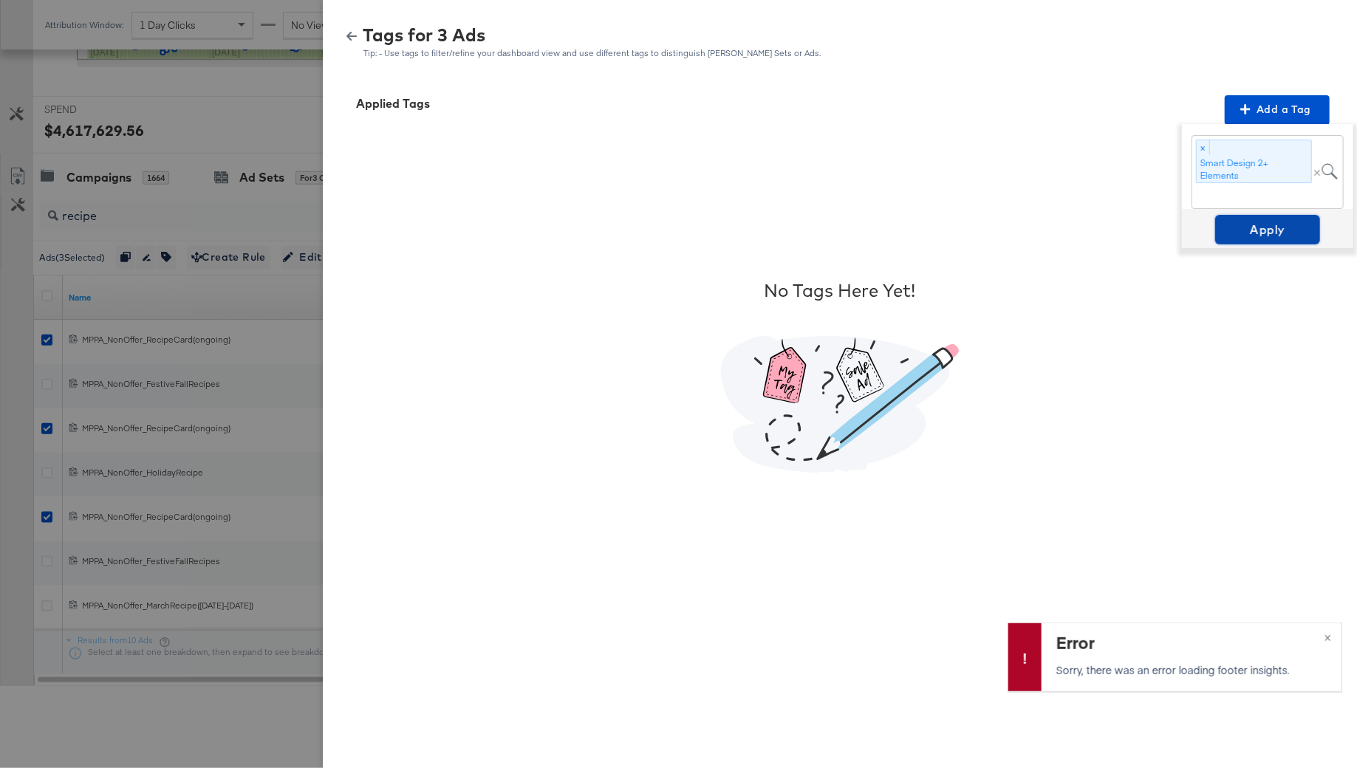
click at [1258, 224] on span "Apply" at bounding box center [1267, 229] width 93 height 21
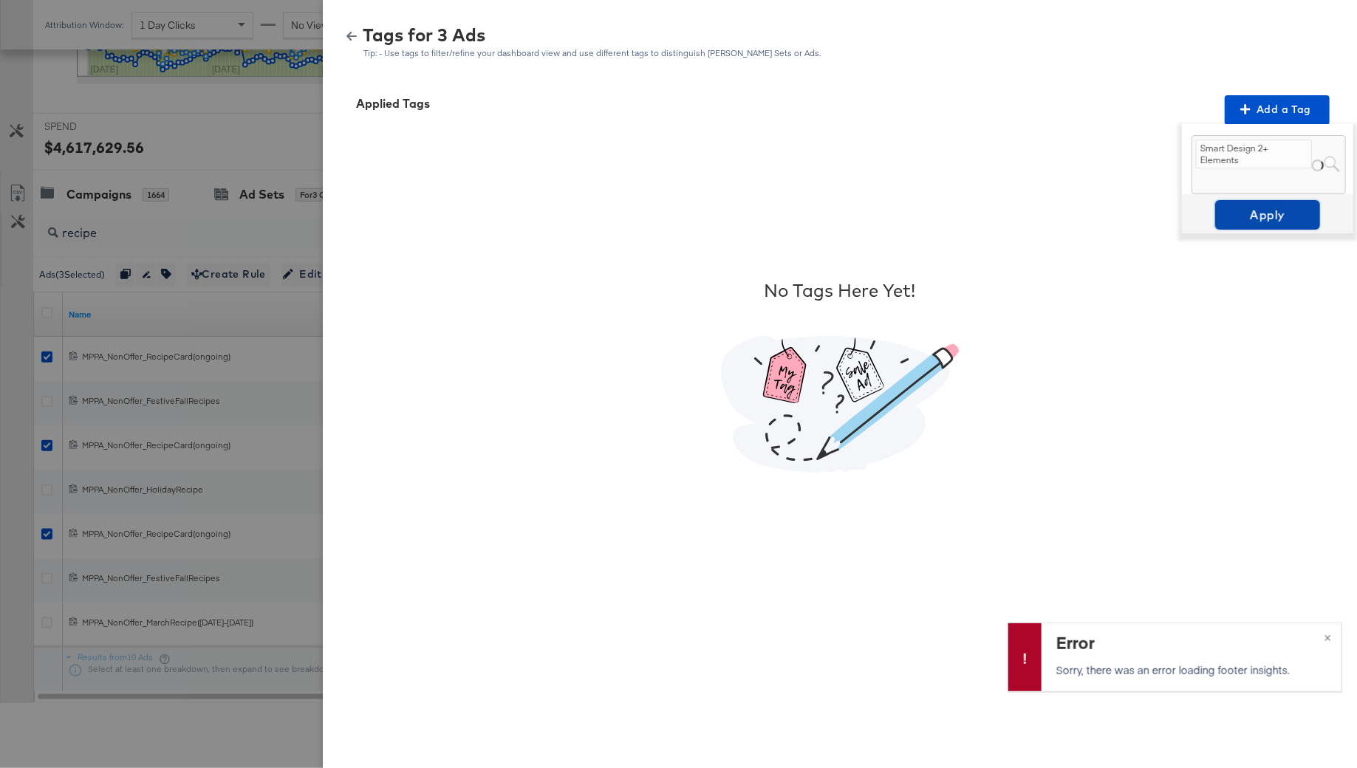
scroll to position [484, 0]
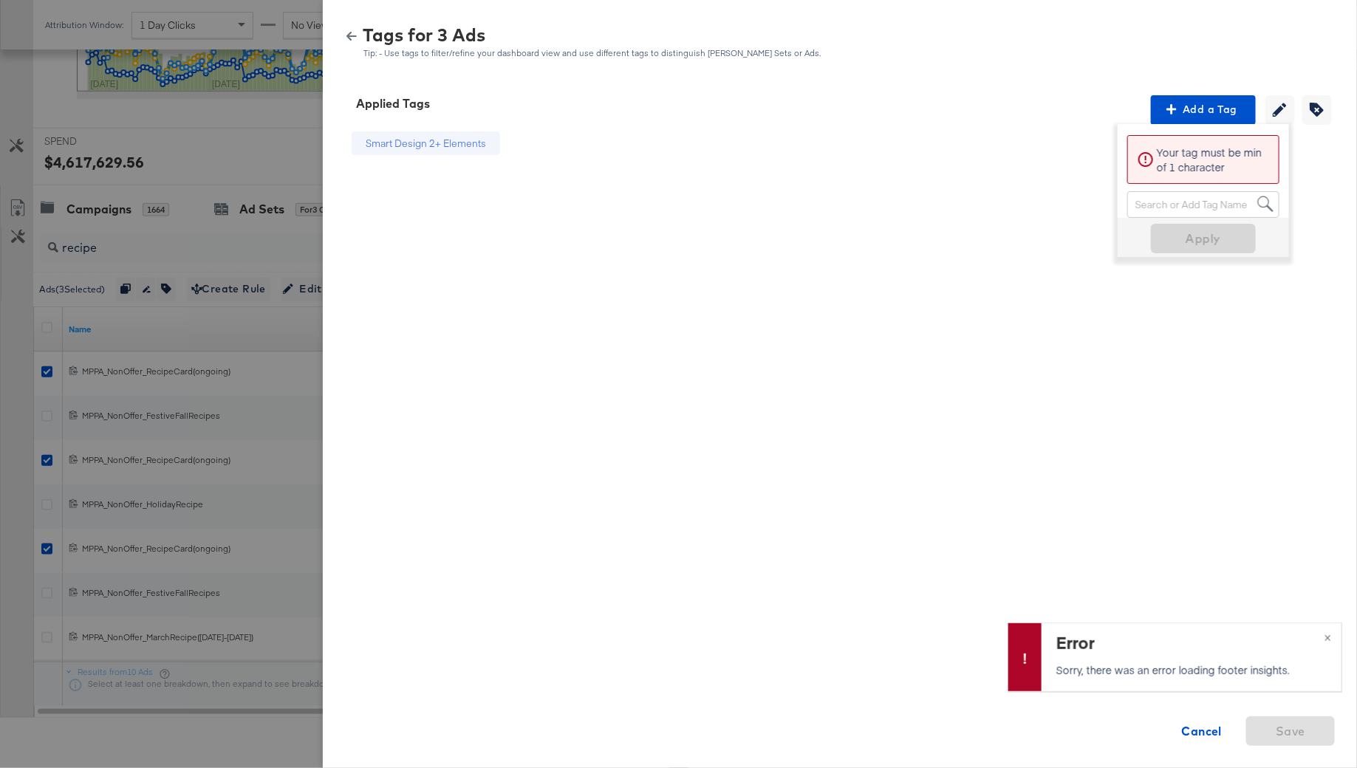
click at [1235, 432] on div "Smart Design 2+ Elements Cancel Save" at bounding box center [839, 376] width 998 height 502
click at [974, 189] on div "Smart Design 2+ Elements Cancel Save" at bounding box center [839, 376] width 998 height 502
click at [1223, 334] on div "Smart Design 2+ Elements Cancel Save" at bounding box center [839, 376] width 998 height 502
click at [1261, 729] on div "Save" at bounding box center [1290, 714] width 89 height 64
click at [1328, 641] on span "×" at bounding box center [1327, 636] width 7 height 17
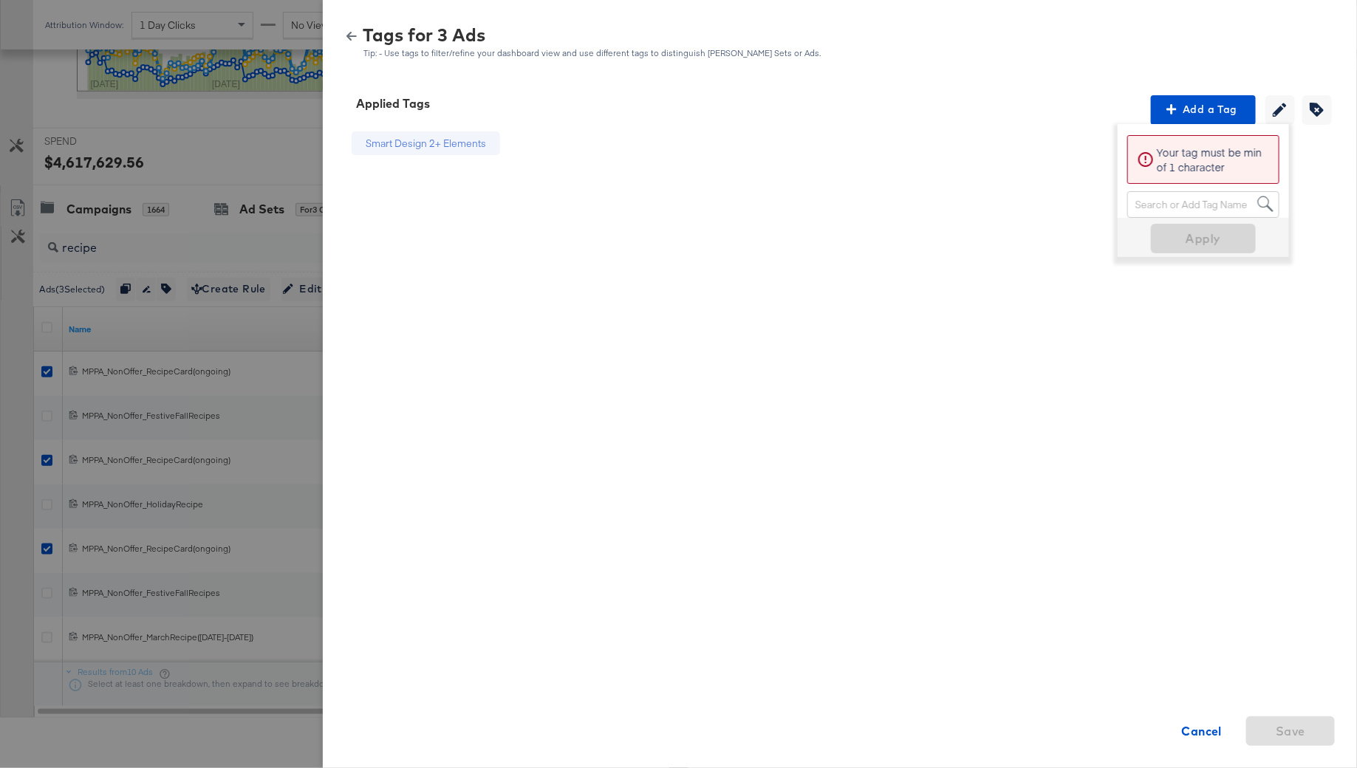
click at [1247, 729] on div "Save" at bounding box center [1290, 714] width 89 height 64
click at [388, 140] on div "Smart Design 2+ Elements" at bounding box center [426, 144] width 120 height 14
click at [1325, 140] on div "Smart Design 2+ Elements Cancel Save" at bounding box center [839, 376] width 998 height 502
click at [360, 34] on button "button" at bounding box center [351, 36] width 22 height 10
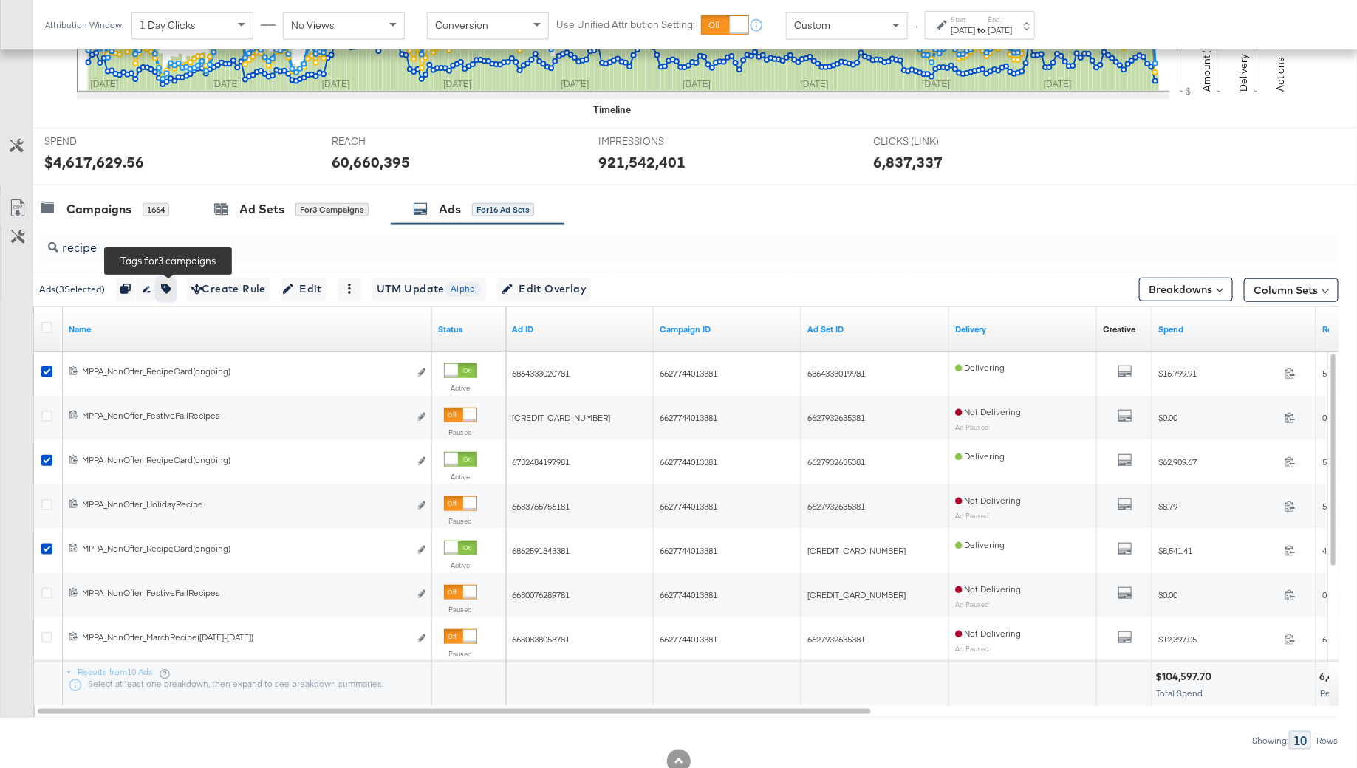
click at [171, 290] on icon "button" at bounding box center [166, 289] width 10 height 10
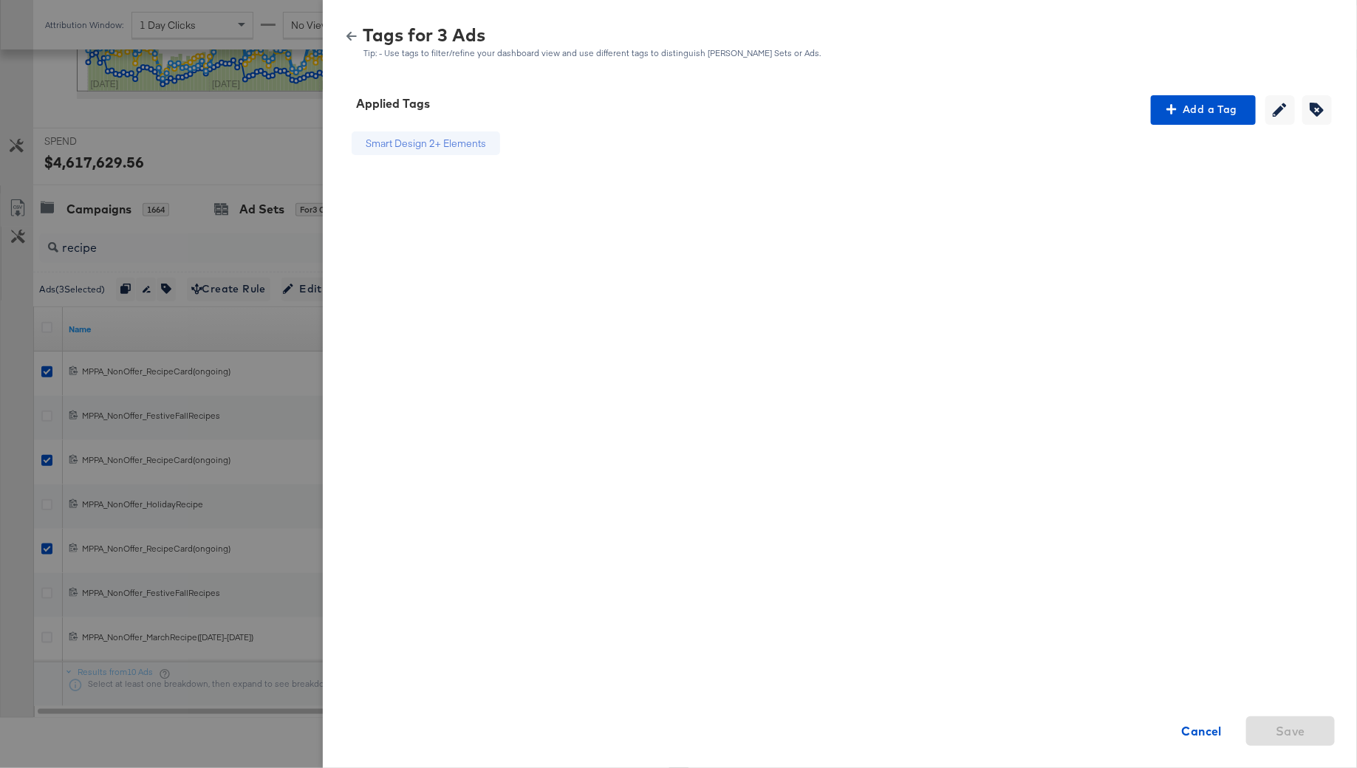
click at [343, 34] on button "button" at bounding box center [351, 36] width 22 height 10
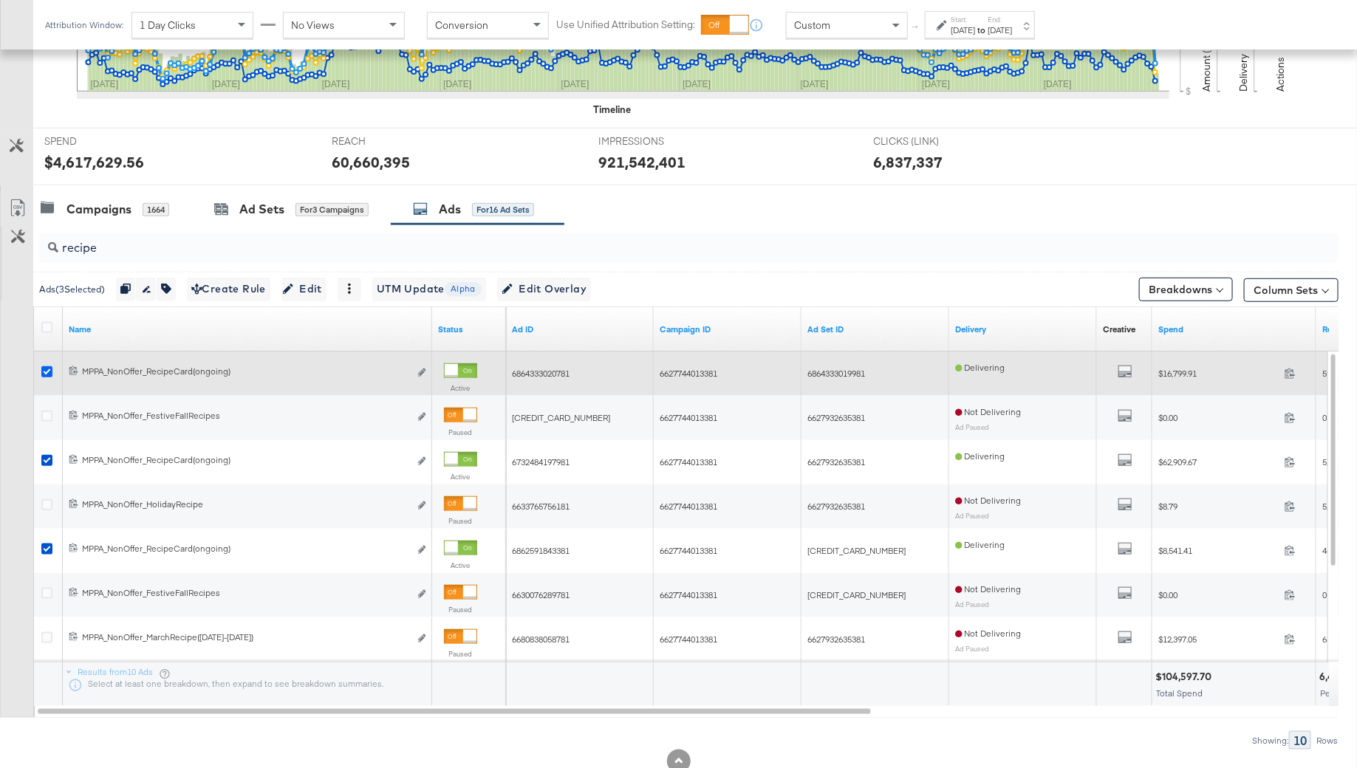
click at [47, 370] on icon at bounding box center [46, 371] width 11 height 11
click at [0, 0] on input "checkbox" at bounding box center [0, 0] width 0 height 0
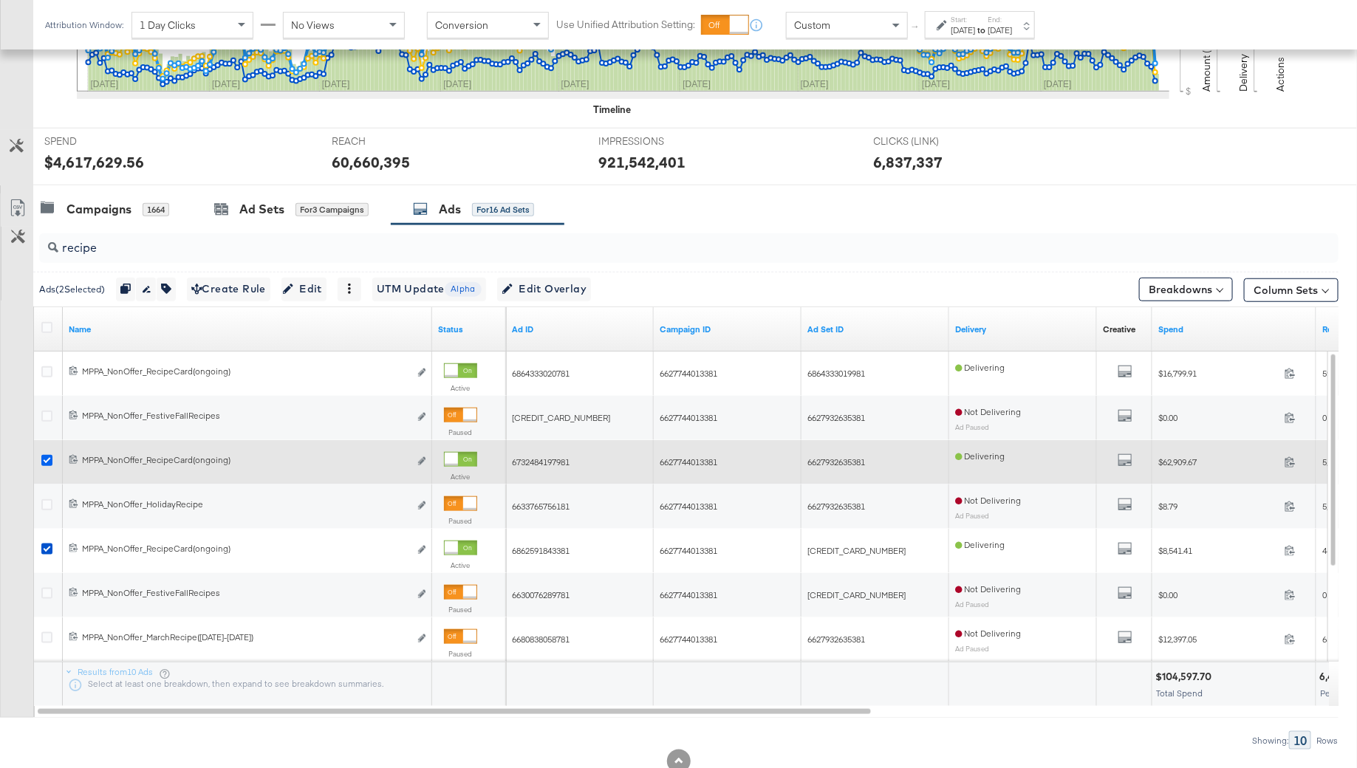
click at [45, 457] on icon at bounding box center [46, 460] width 11 height 11
click at [0, 0] on input "checkbox" at bounding box center [0, 0] width 0 height 0
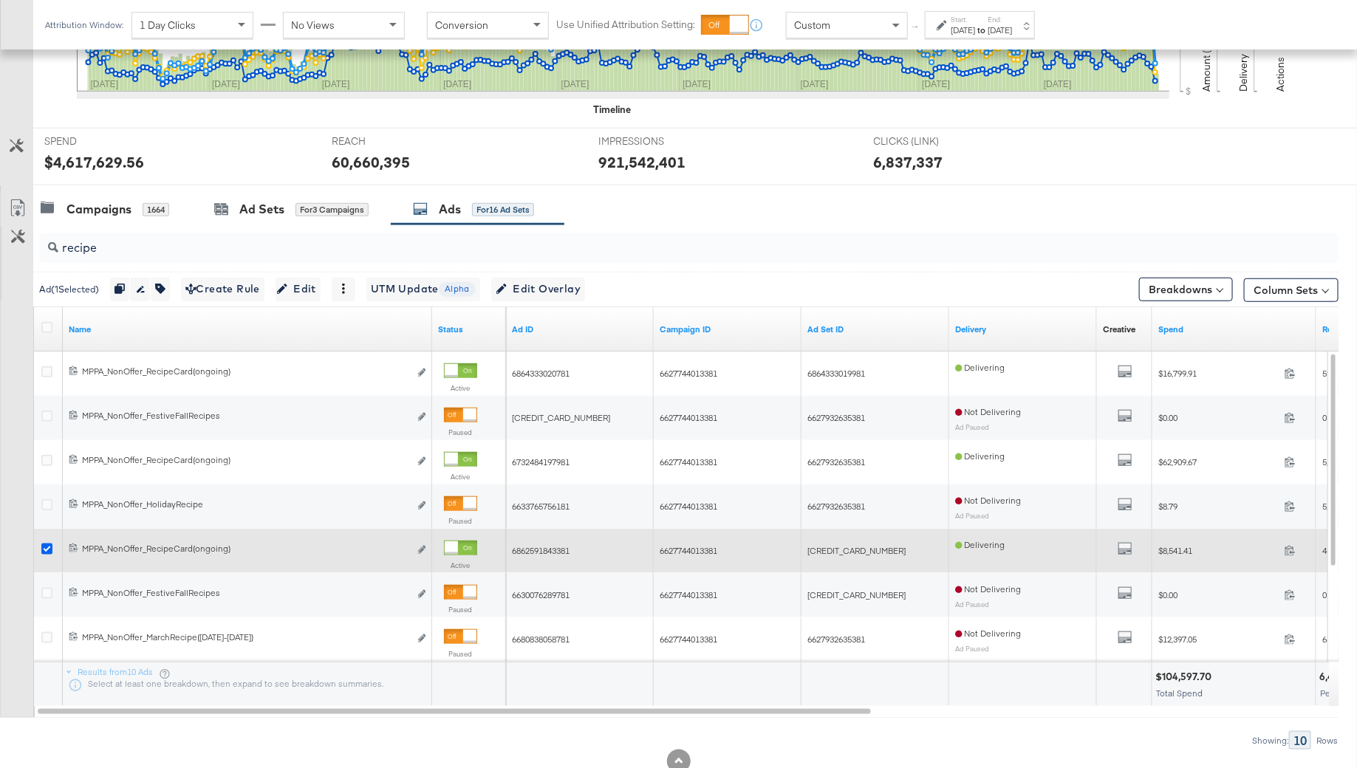
click at [49, 551] on icon at bounding box center [46, 549] width 11 height 11
click at [0, 0] on input "checkbox" at bounding box center [0, 0] width 0 height 0
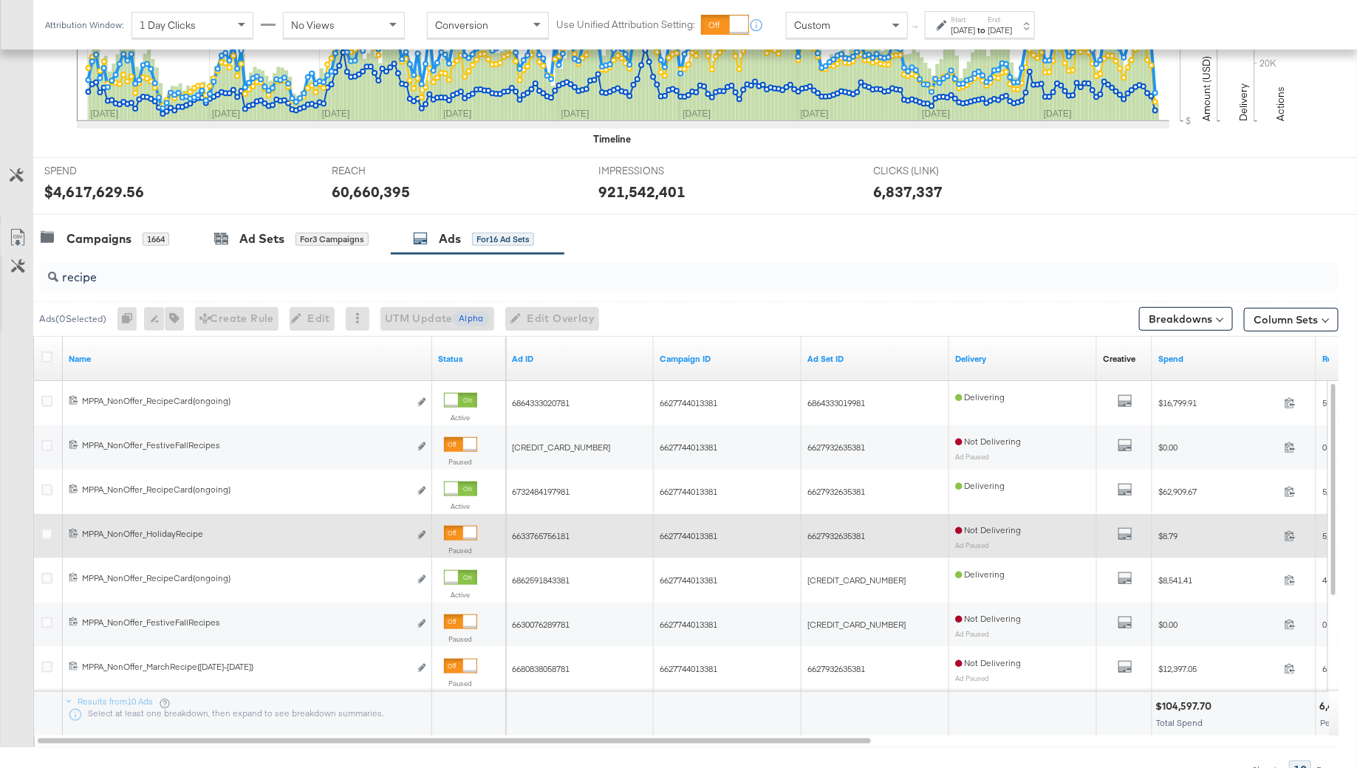
scroll to position [451, 0]
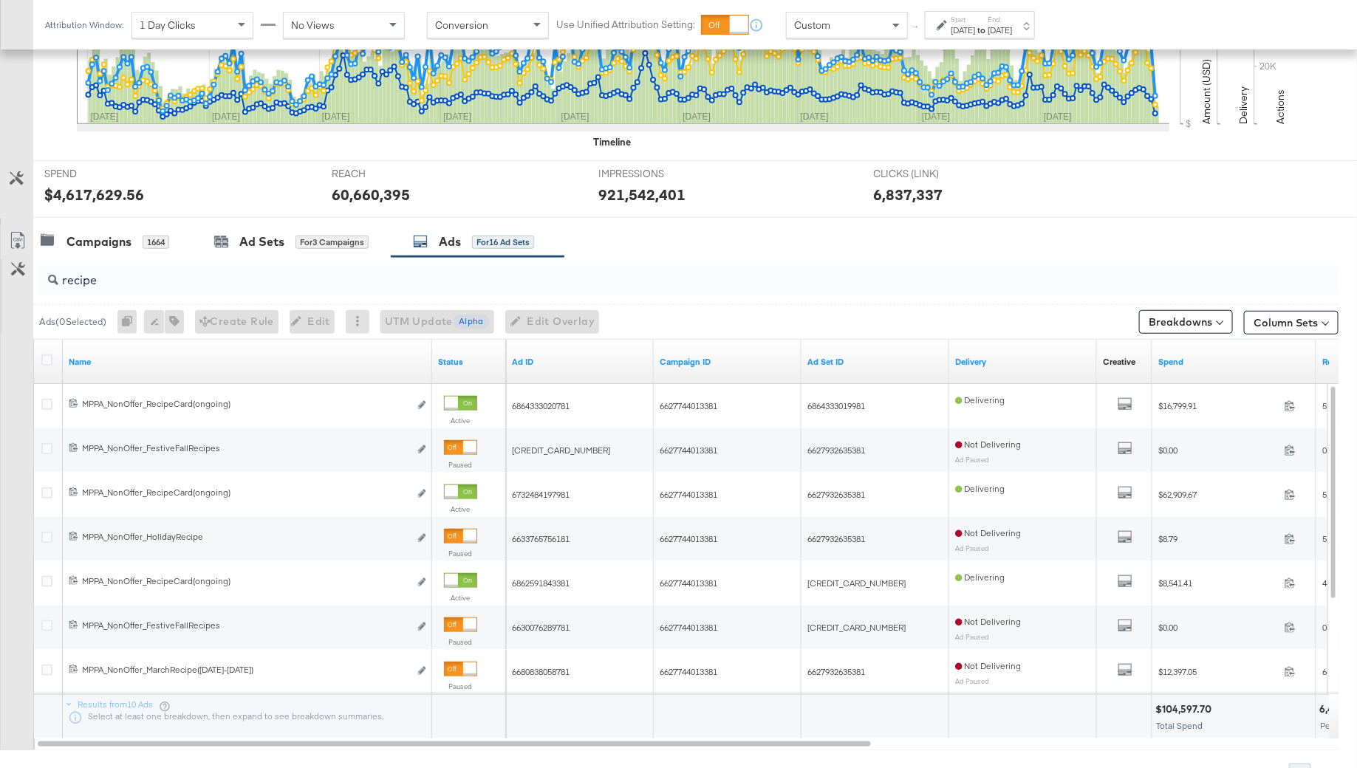
click at [106, 282] on input "recipe" at bounding box center [638, 274] width 1161 height 29
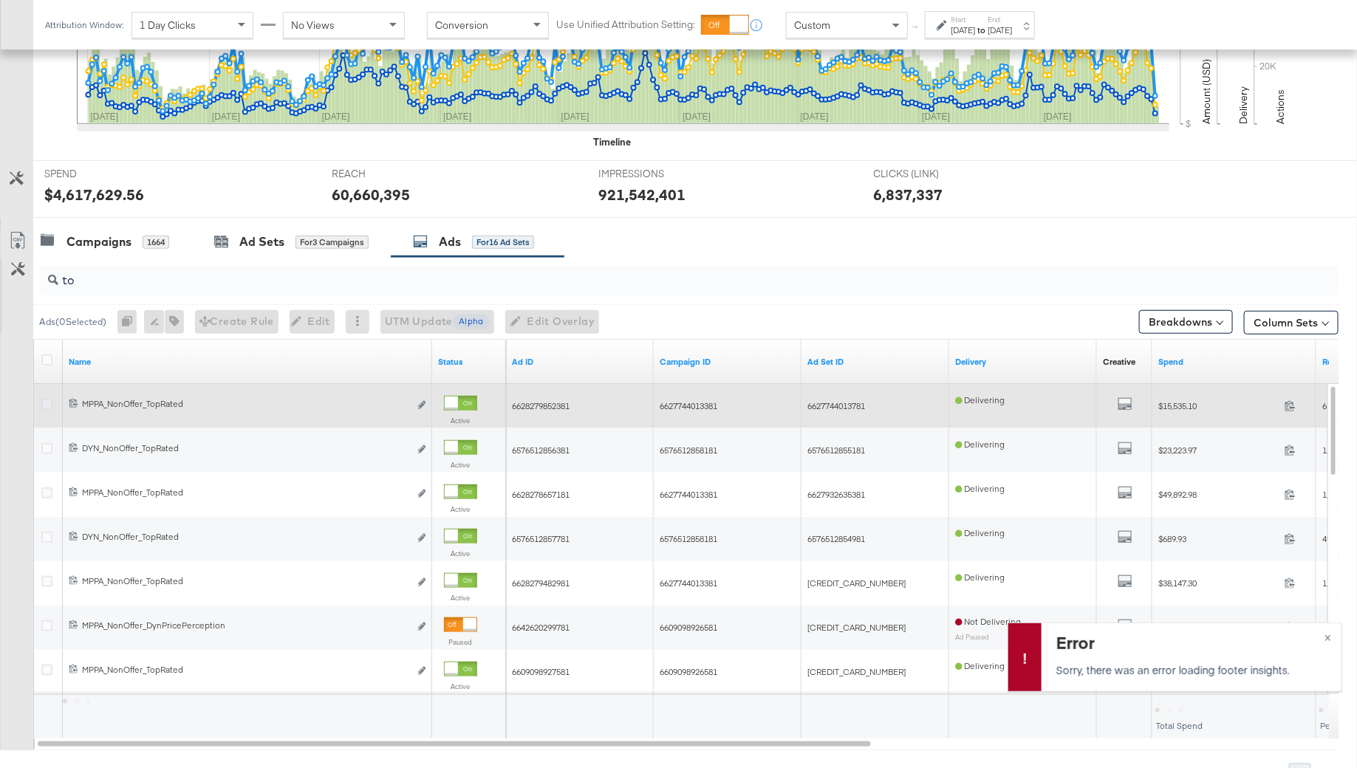
click at [45, 402] on icon at bounding box center [46, 404] width 11 height 11
click at [0, 0] on input "checkbox" at bounding box center [0, 0] width 0 height 0
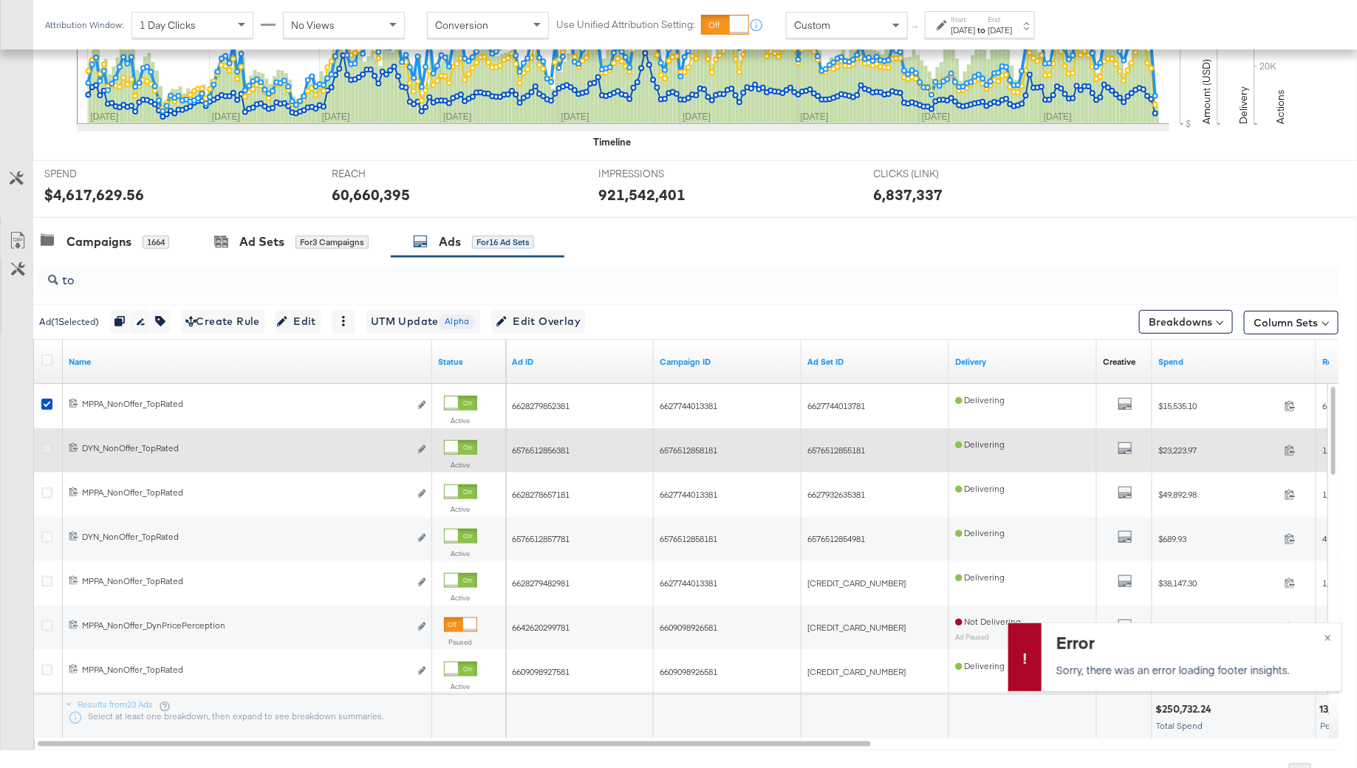
click at [48, 444] on icon at bounding box center [46, 448] width 11 height 11
click at [0, 0] on input "checkbox" at bounding box center [0, 0] width 0 height 0
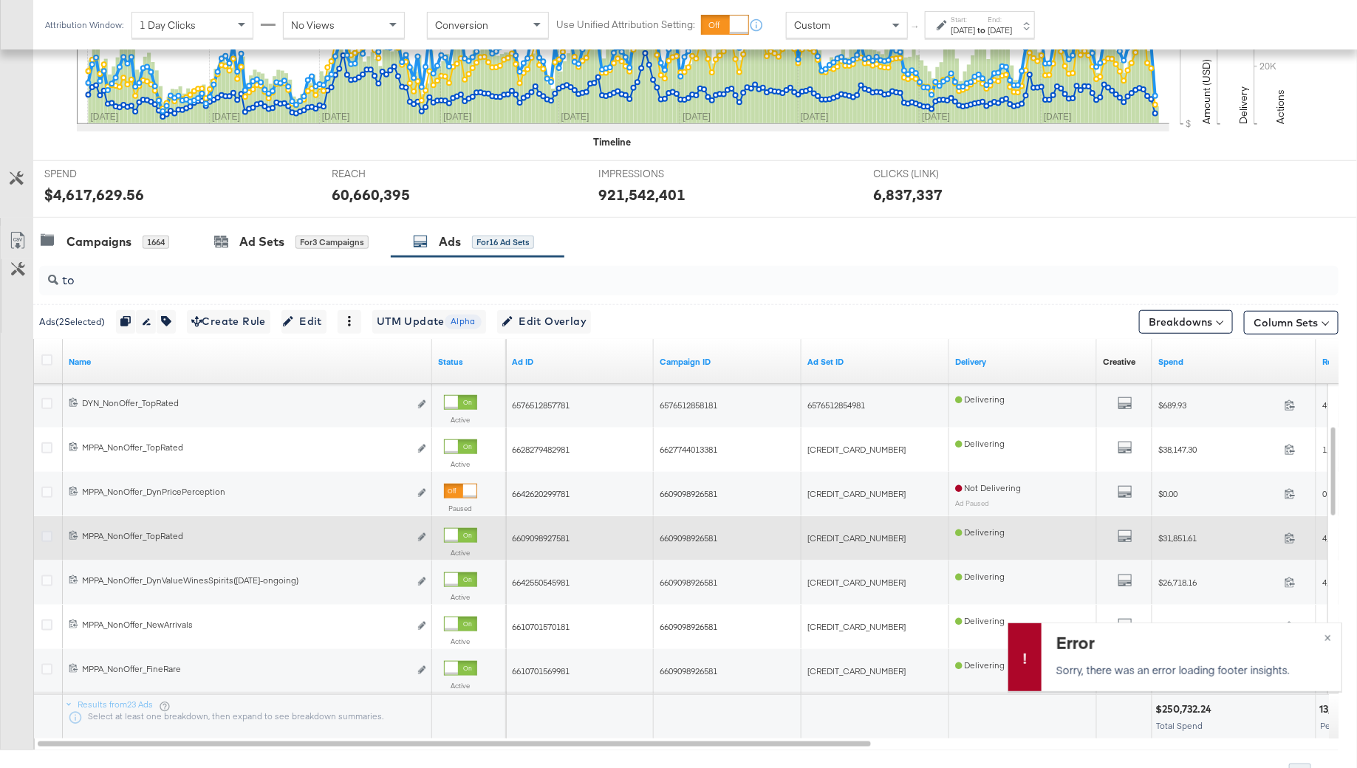
click at [46, 531] on icon at bounding box center [46, 536] width 11 height 11
click at [0, 0] on input "checkbox" at bounding box center [0, 0] width 0 height 0
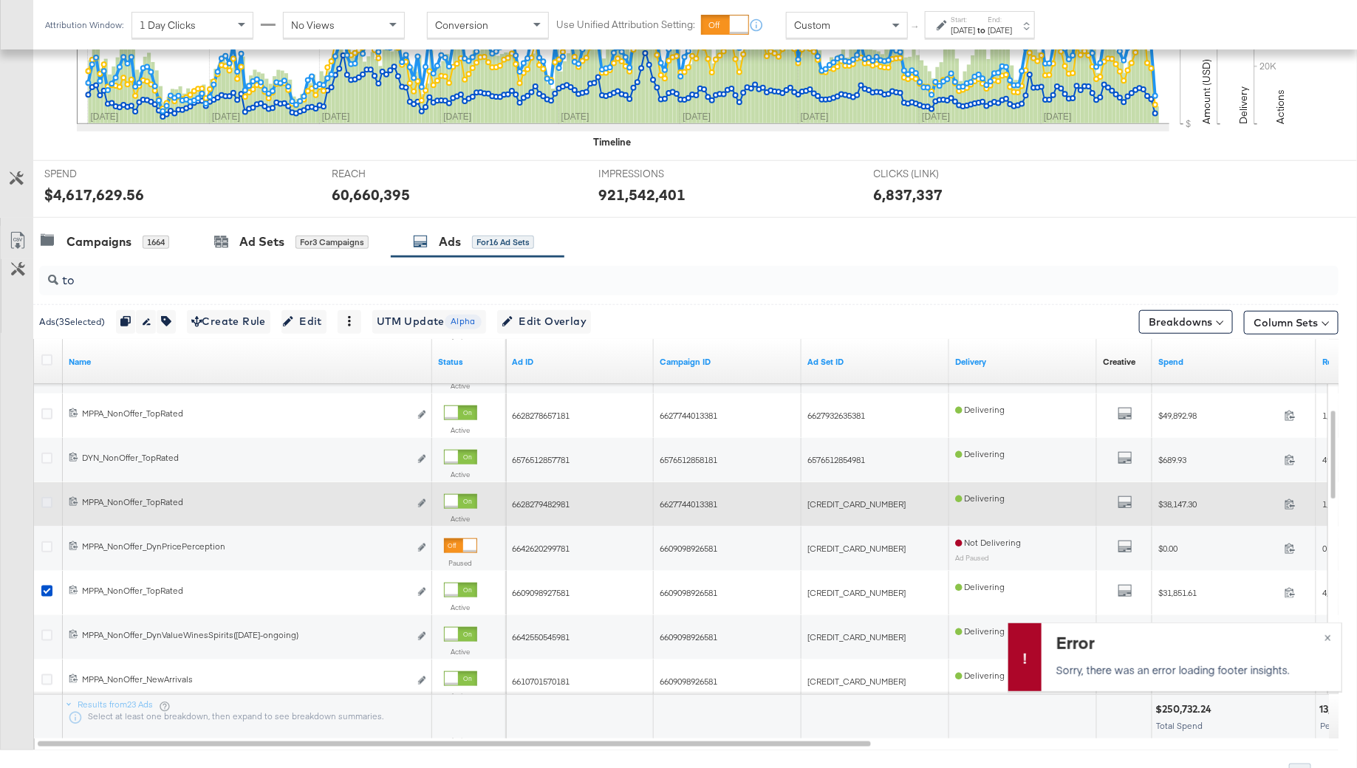
click at [48, 498] on icon at bounding box center [46, 502] width 11 height 11
click at [0, 0] on input "checkbox" at bounding box center [0, 0] width 0 height 0
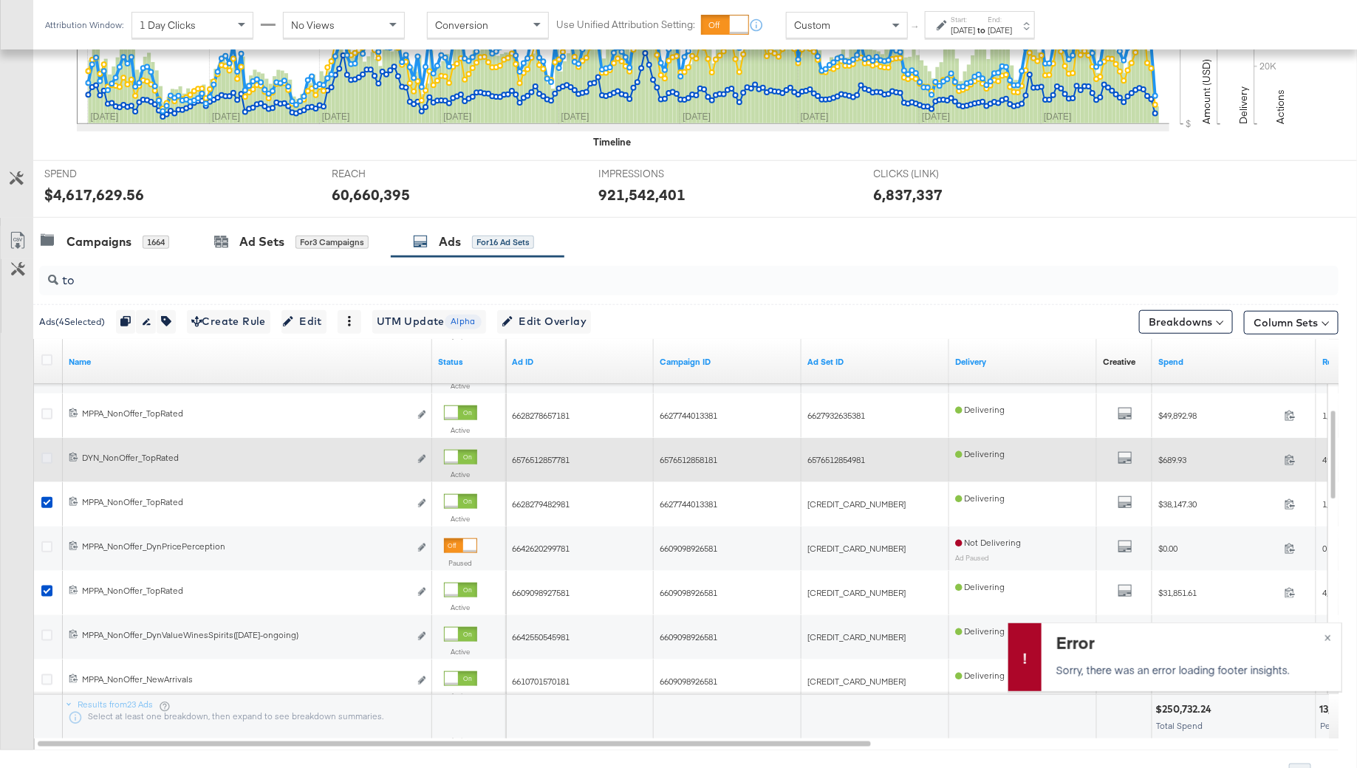
click at [46, 457] on icon at bounding box center [46, 458] width 11 height 11
click at [0, 0] on input "checkbox" at bounding box center [0, 0] width 0 height 0
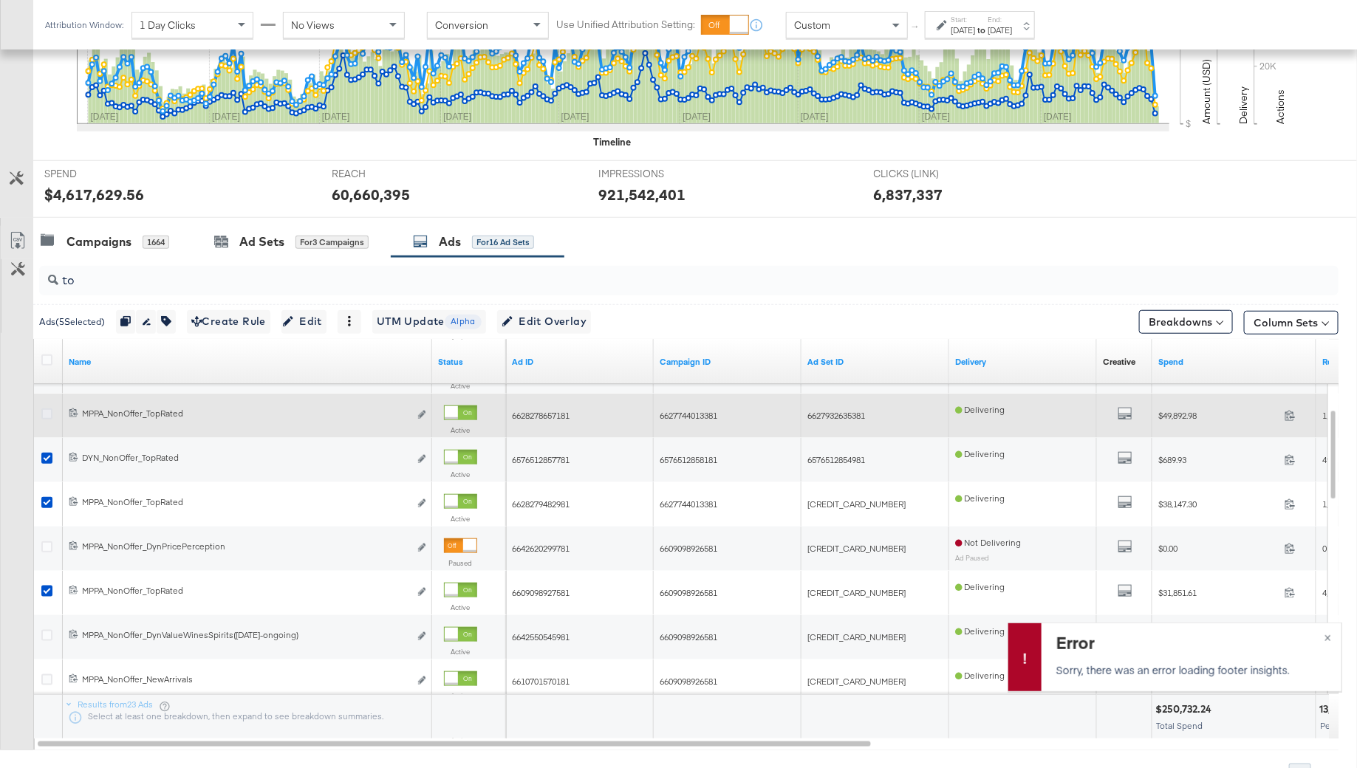
click at [44, 412] on icon at bounding box center [46, 413] width 11 height 11
click at [0, 0] on input "checkbox" at bounding box center [0, 0] width 0 height 0
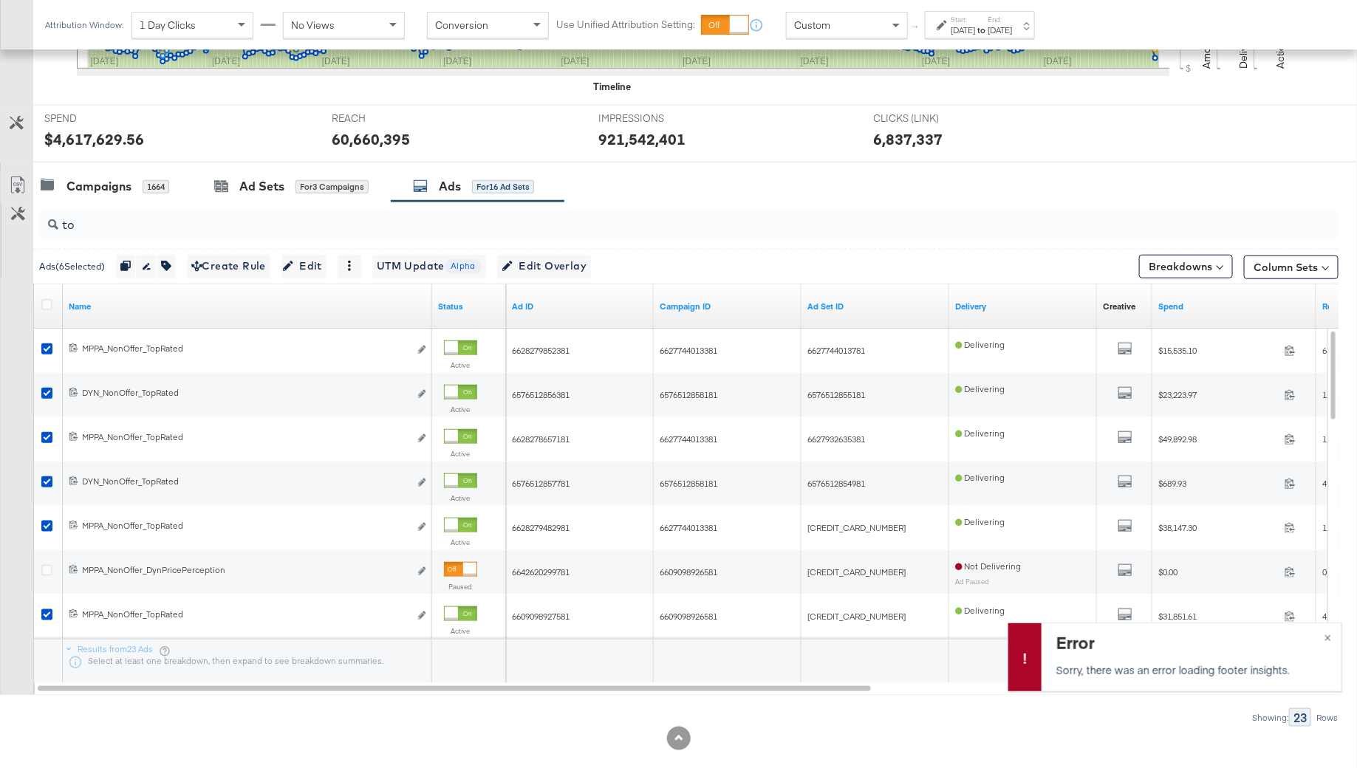
scroll to position [527, 0]
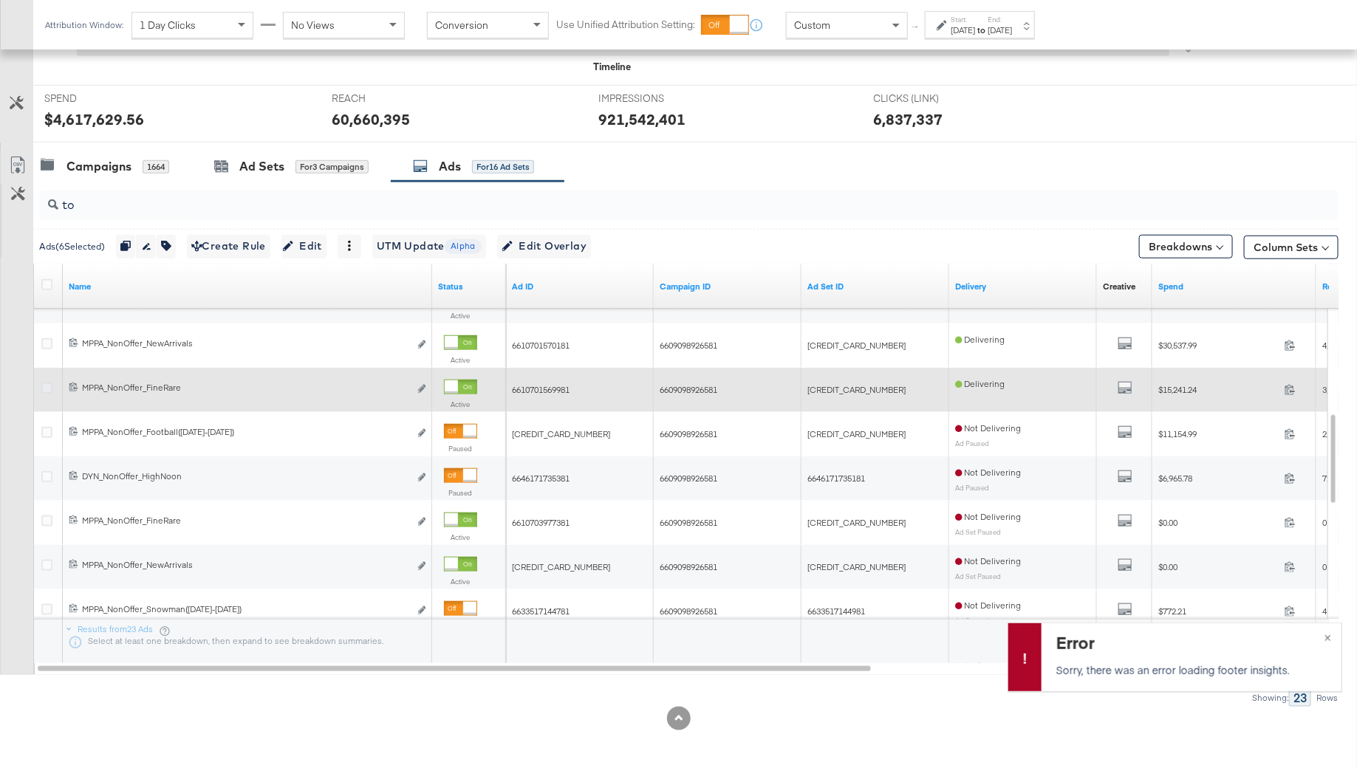
click at [42, 385] on icon at bounding box center [46, 388] width 11 height 11
click at [0, 0] on input "checkbox" at bounding box center [0, 0] width 0 height 0
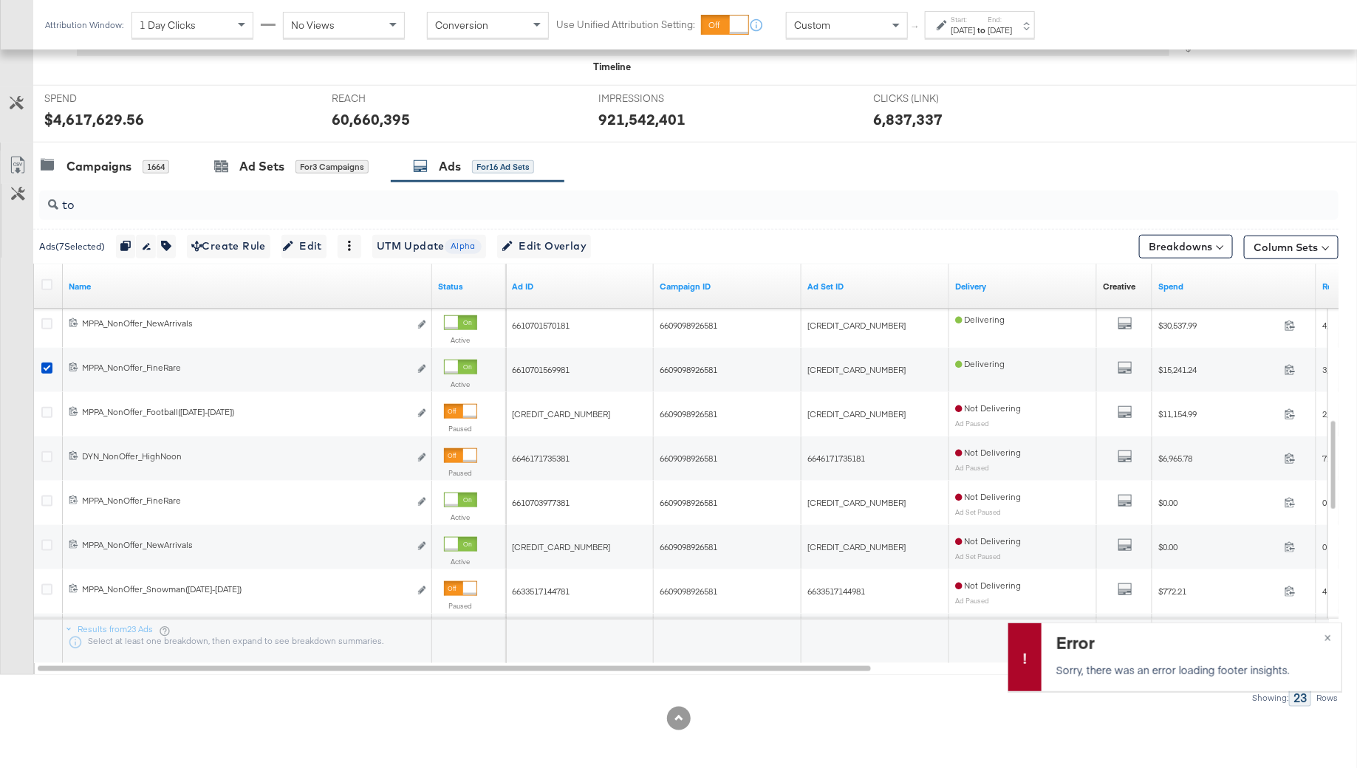
click at [107, 199] on input "to" at bounding box center [638, 199] width 1161 height 29
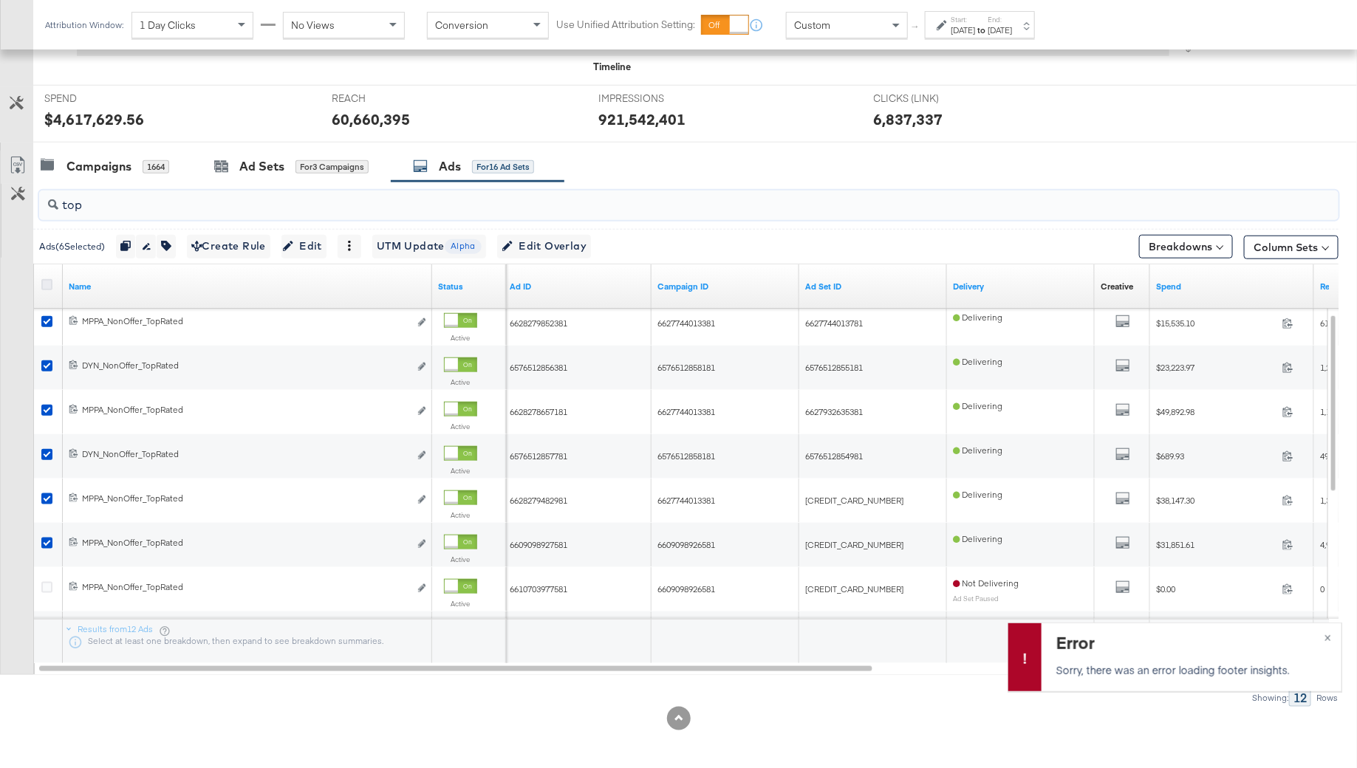
type input "top"
click at [48, 279] on icon at bounding box center [46, 284] width 11 height 11
click at [0, 0] on input "checkbox" at bounding box center [0, 0] width 0 height 0
click at [175, 247] on icon "button" at bounding box center [170, 246] width 10 height 10
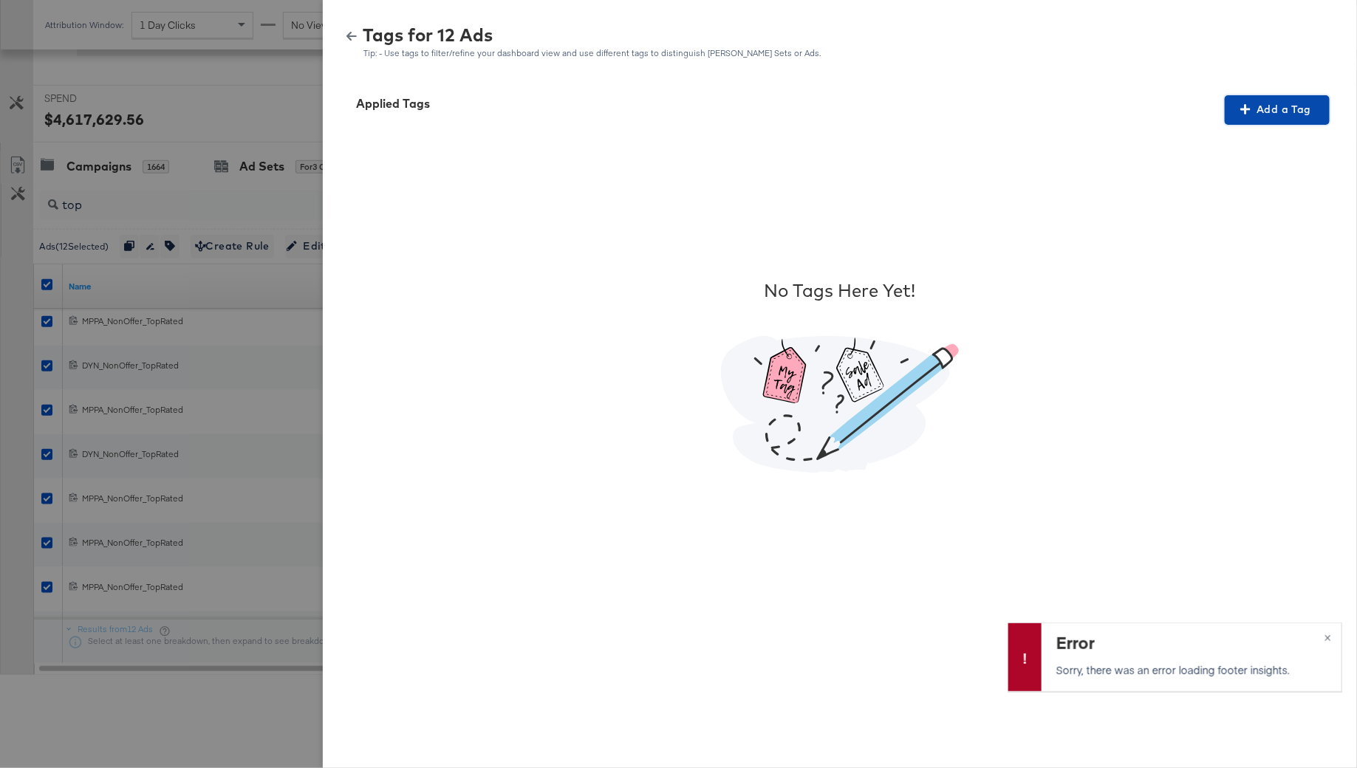
click at [1249, 109] on icon "button" at bounding box center [1245, 109] width 10 height 10
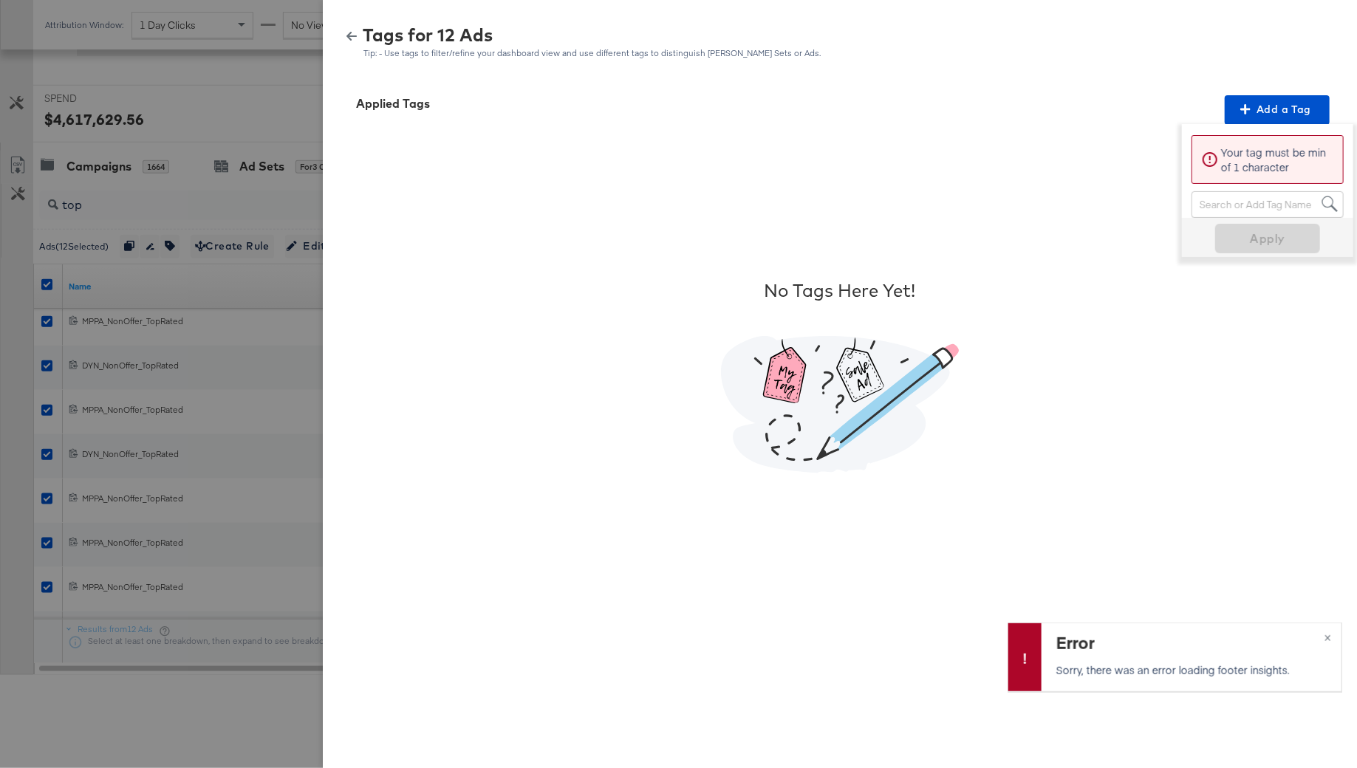
click at [1222, 198] on div "Search or Add Tag Name" at bounding box center [1267, 204] width 151 height 25
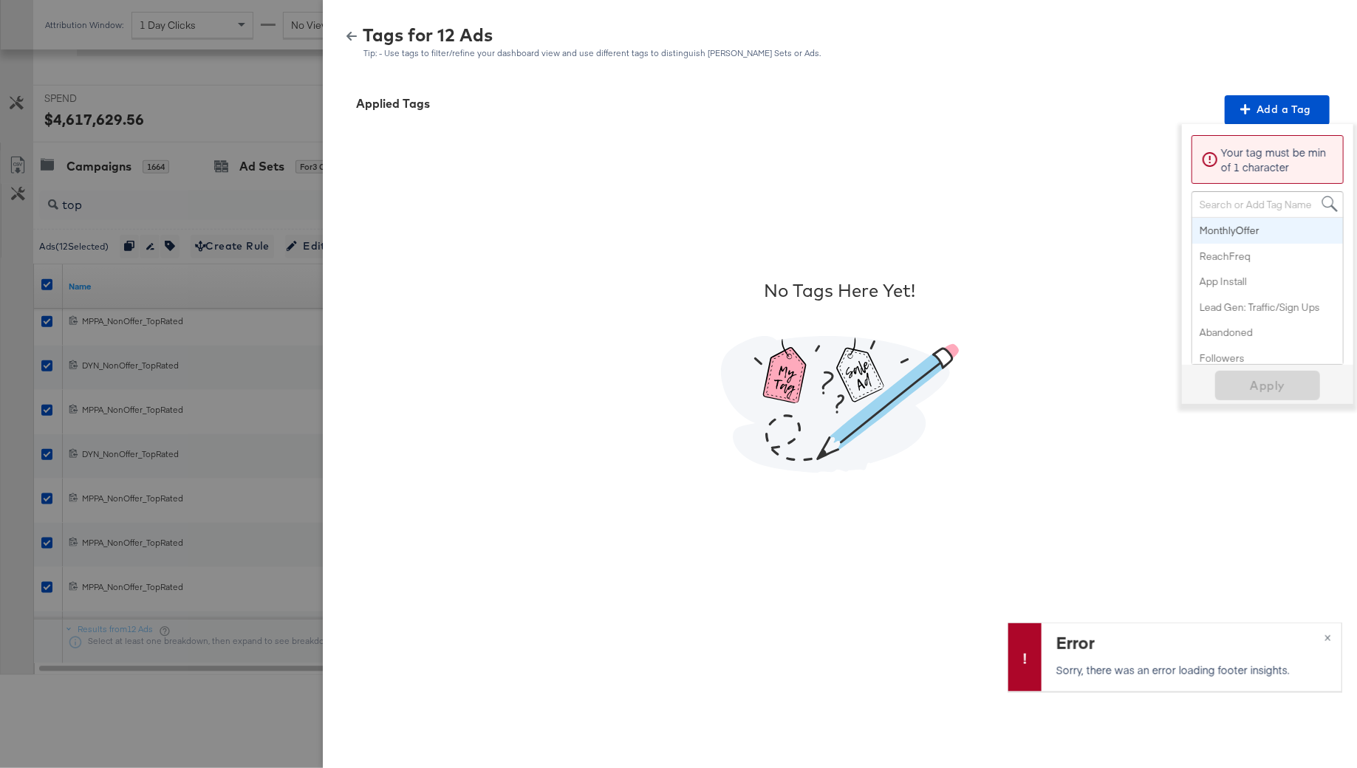
paste input "Social Proof (Review or Social Justification)"
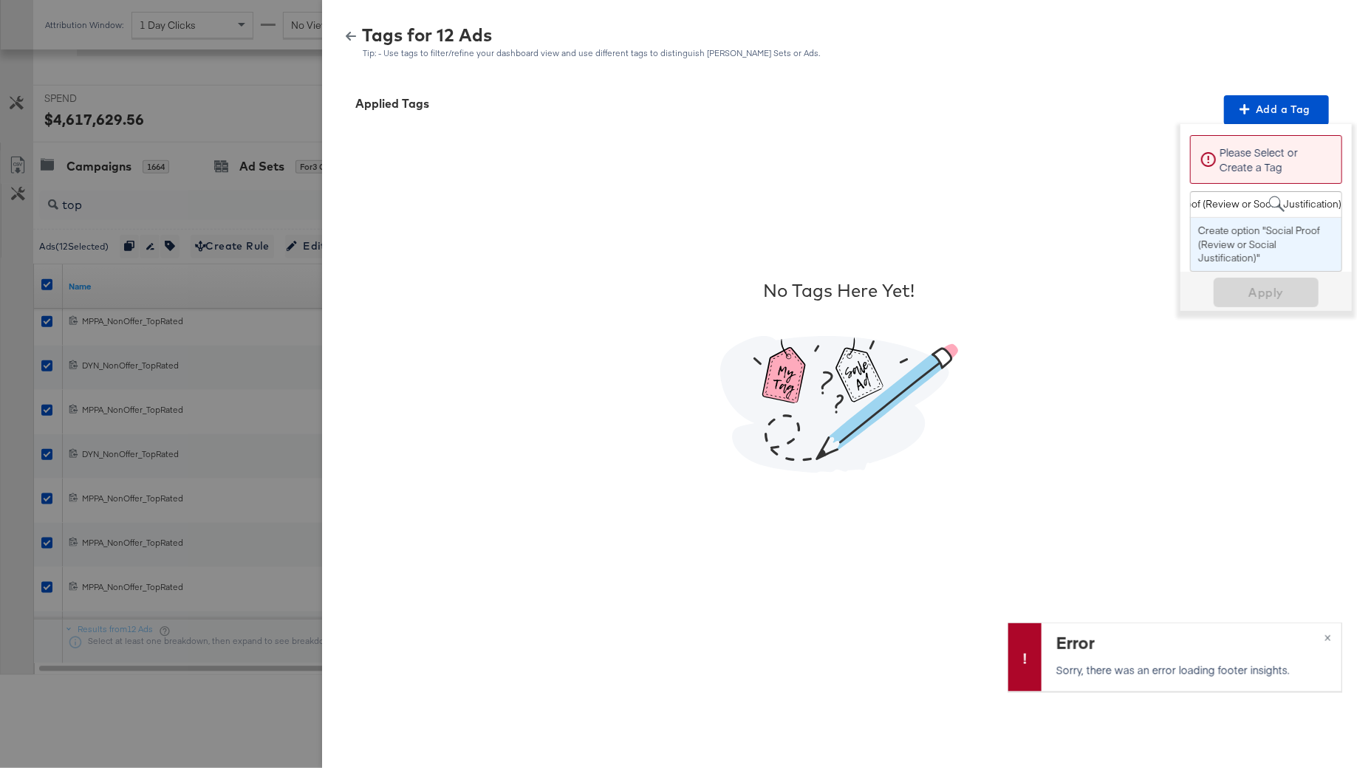
scroll to position [0, 1]
drag, startPoint x: 1203, startPoint y: 202, endPoint x: 1357, endPoint y: 209, distance: 153.8
click at [1356, 209] on div "Tags for 12 Ads Tip: - Use tags to filter/refine your dashboard view and use di…" at bounding box center [840, 384] width 1034 height 768
type input "Social Proof (Review or Social Justification)"
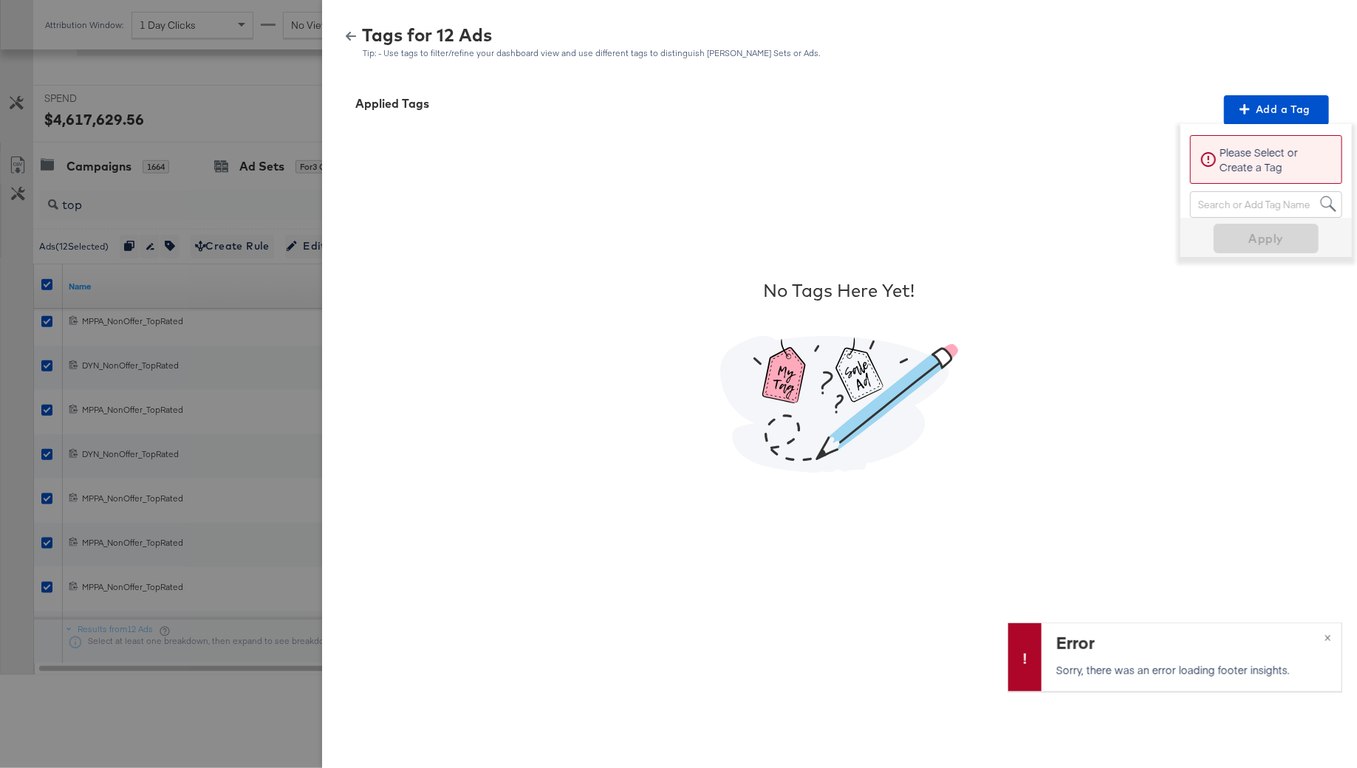
scroll to position [0, 0]
click at [1278, 205] on div "Search or Add Tag Name" at bounding box center [1266, 204] width 151 height 25
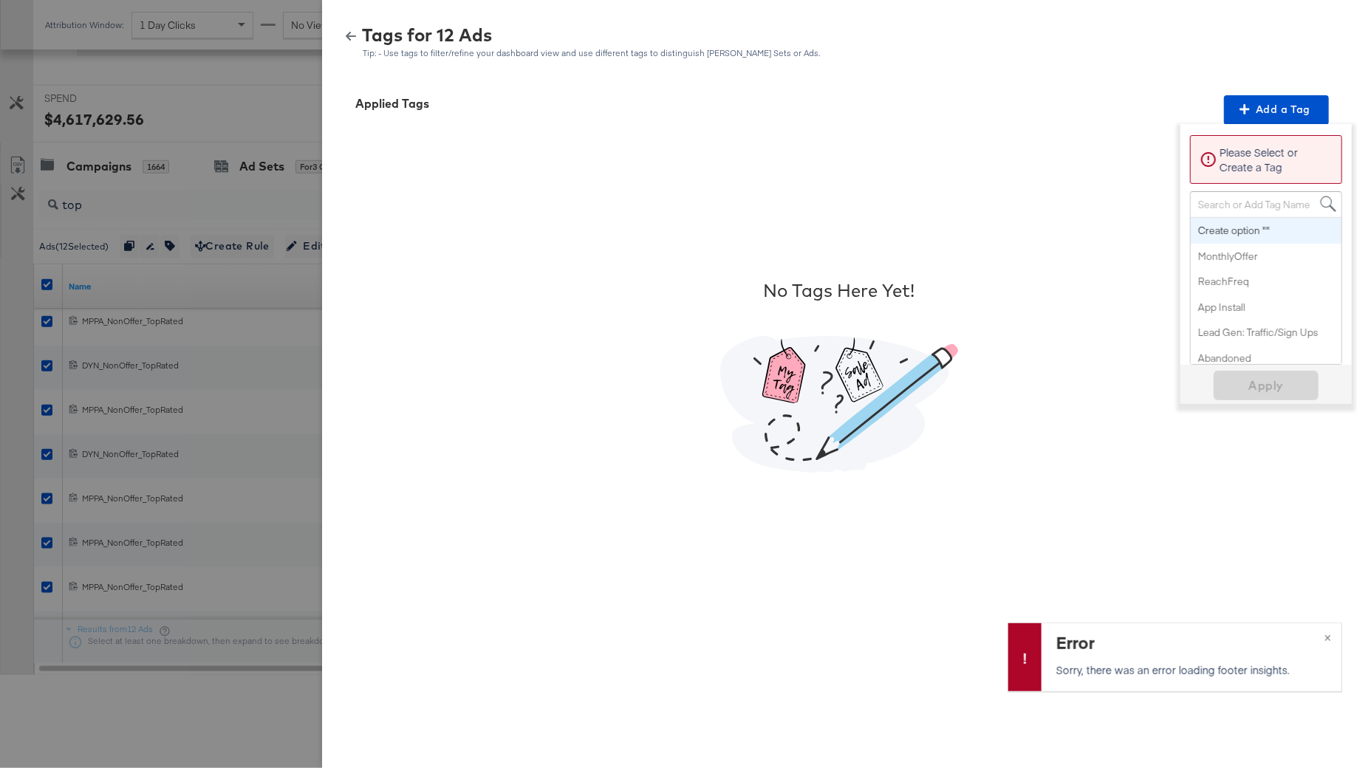
paste input "Social Proof (Review or Social Justification)"
type input "Social Proof (Review or Social Justification)"
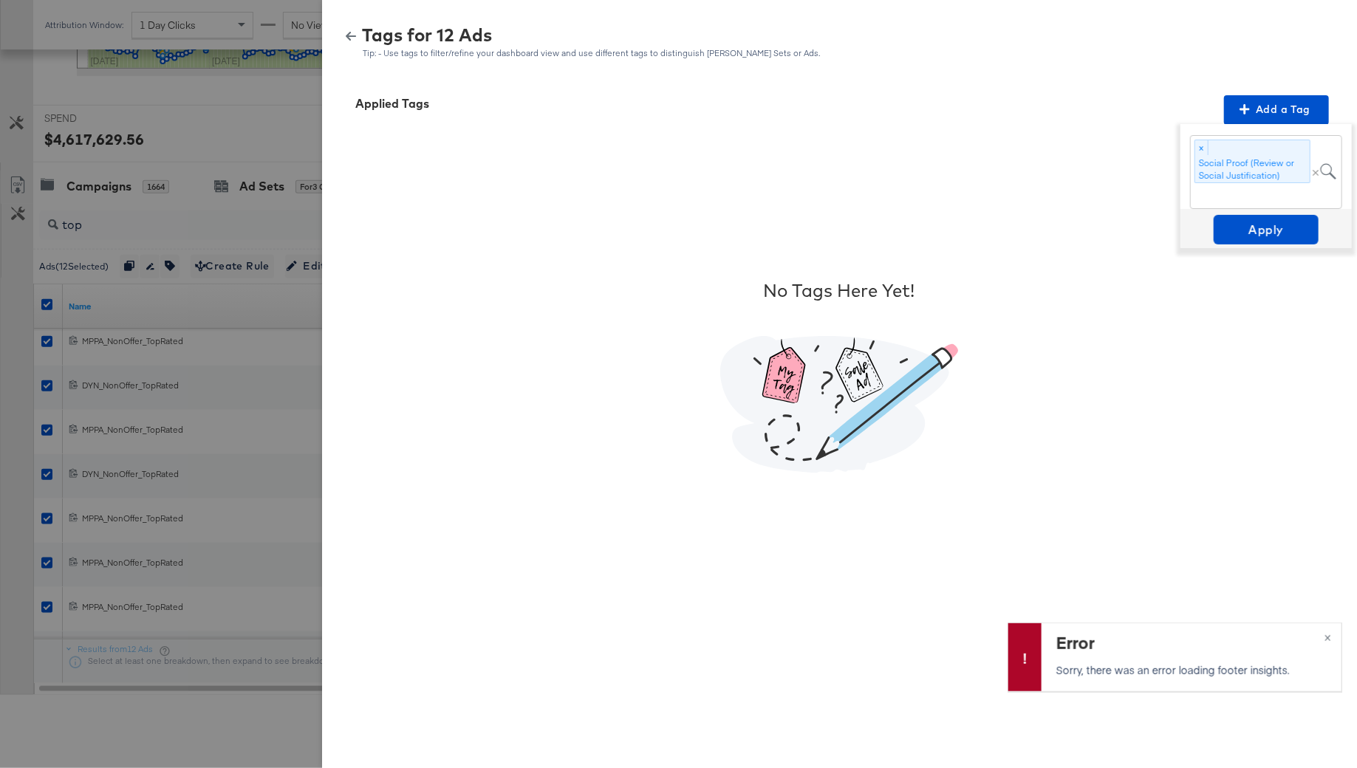
scroll to position [527, 0]
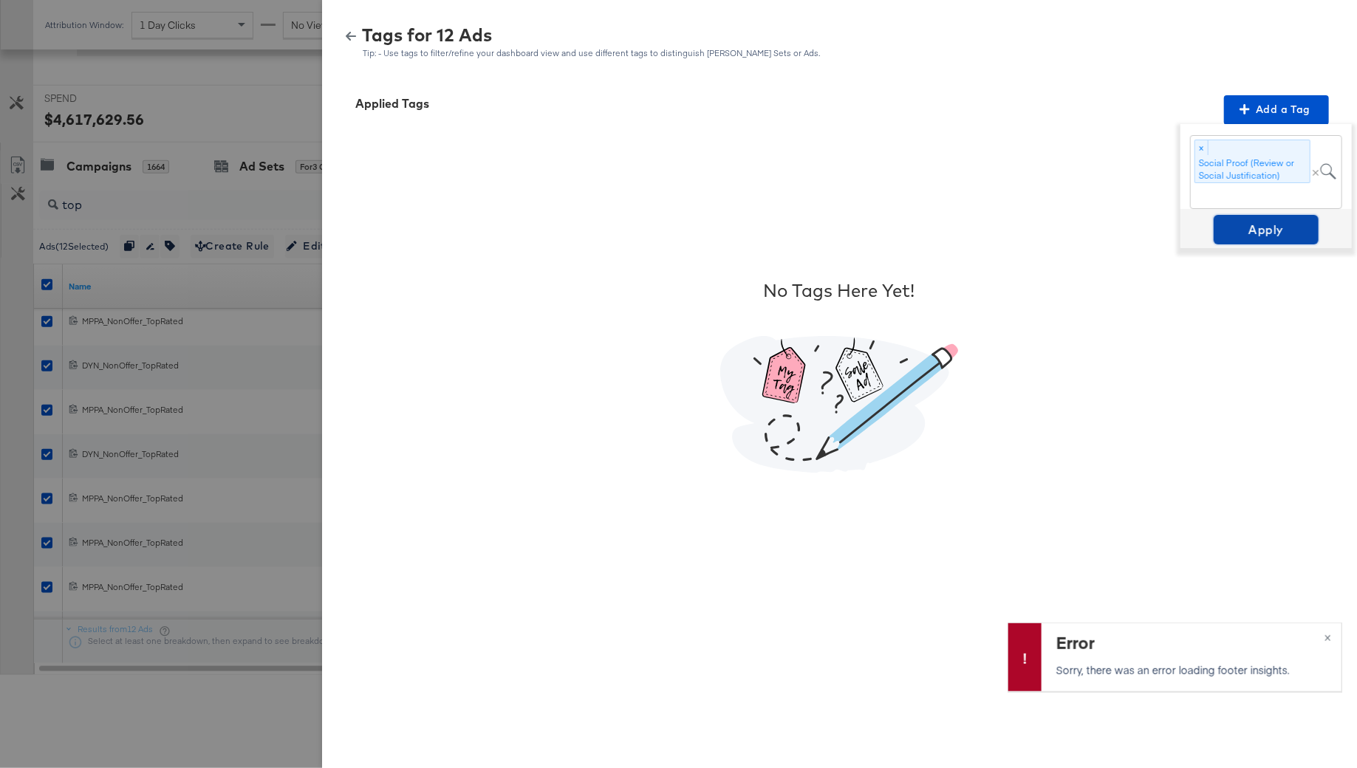
click at [1269, 225] on span "Apply" at bounding box center [1265, 229] width 93 height 21
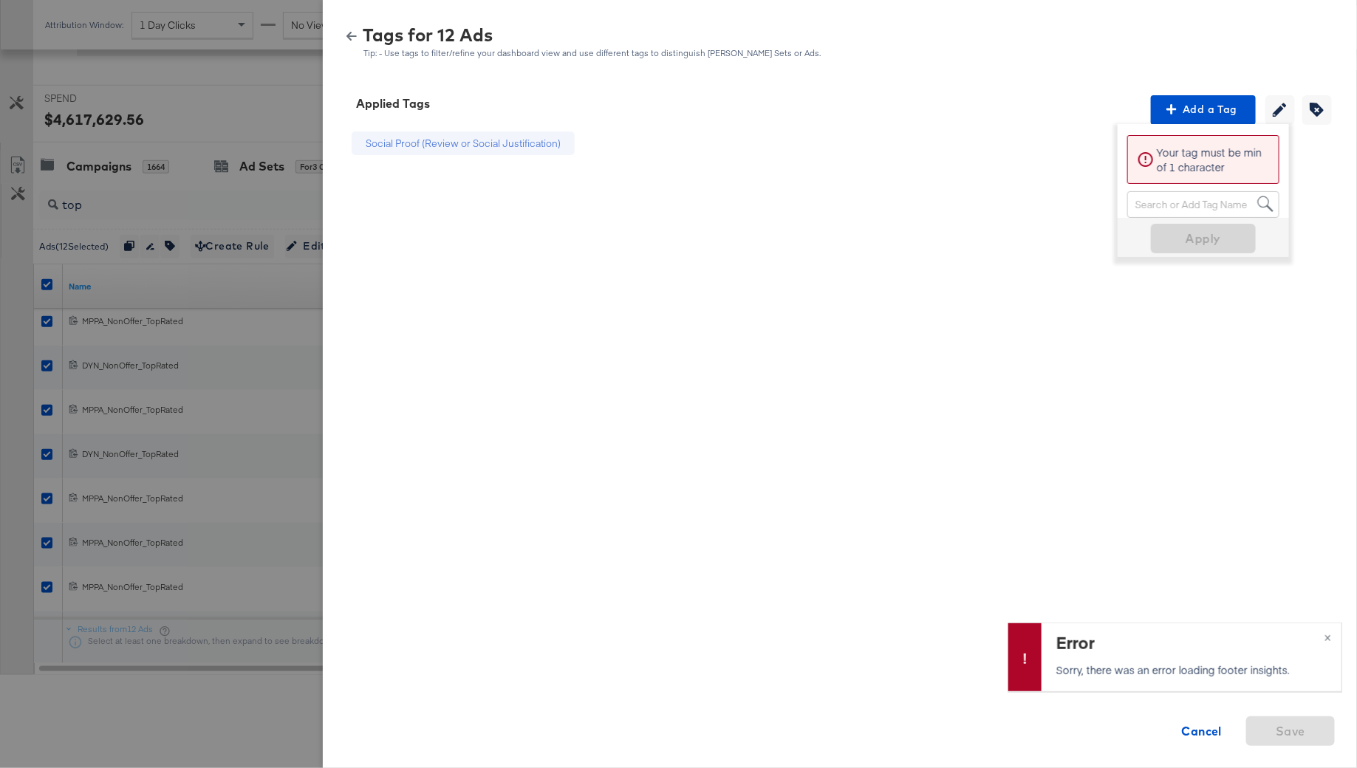
click at [357, 31] on icon "button" at bounding box center [351, 36] width 10 height 10
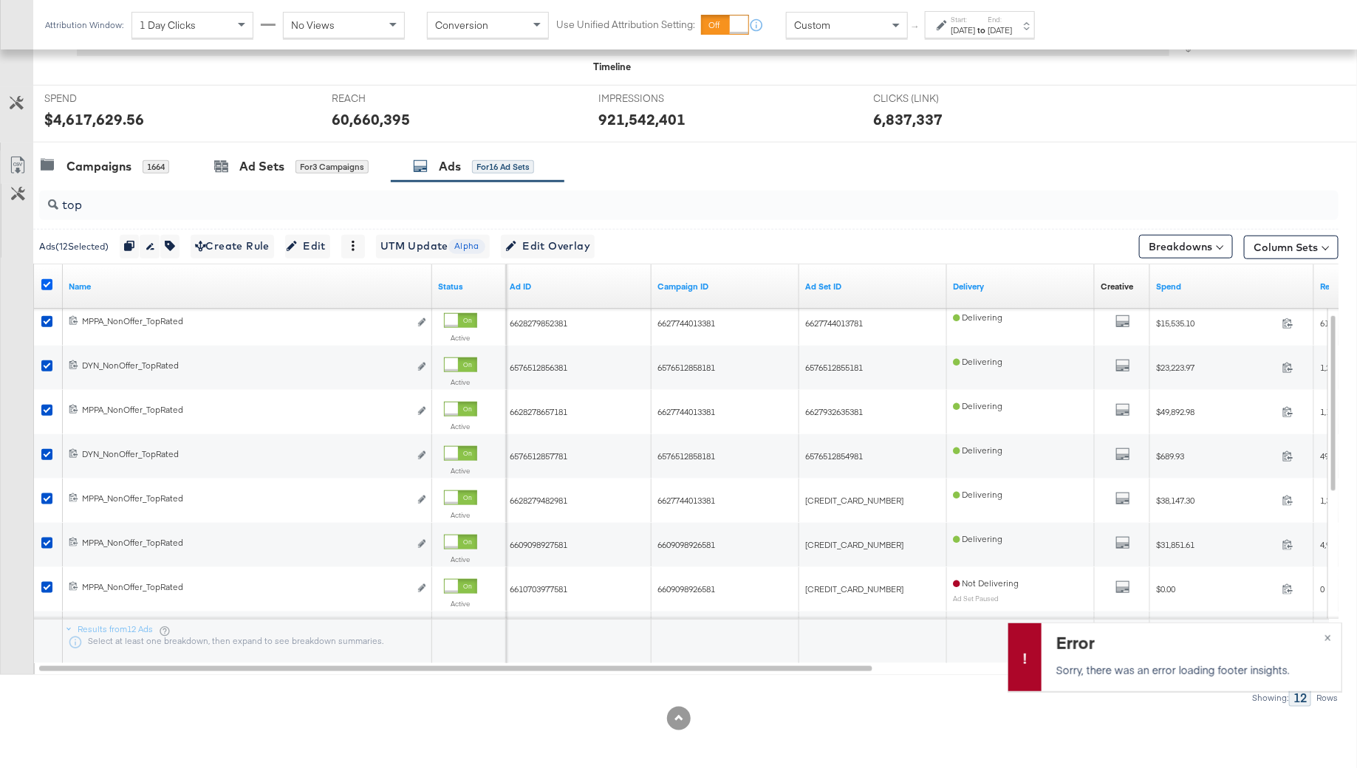
click at [49, 280] on icon at bounding box center [46, 284] width 11 height 11
click at [0, 0] on input "checkbox" at bounding box center [0, 0] width 0 height 0
click at [85, 198] on input "top" at bounding box center [638, 199] width 1161 height 29
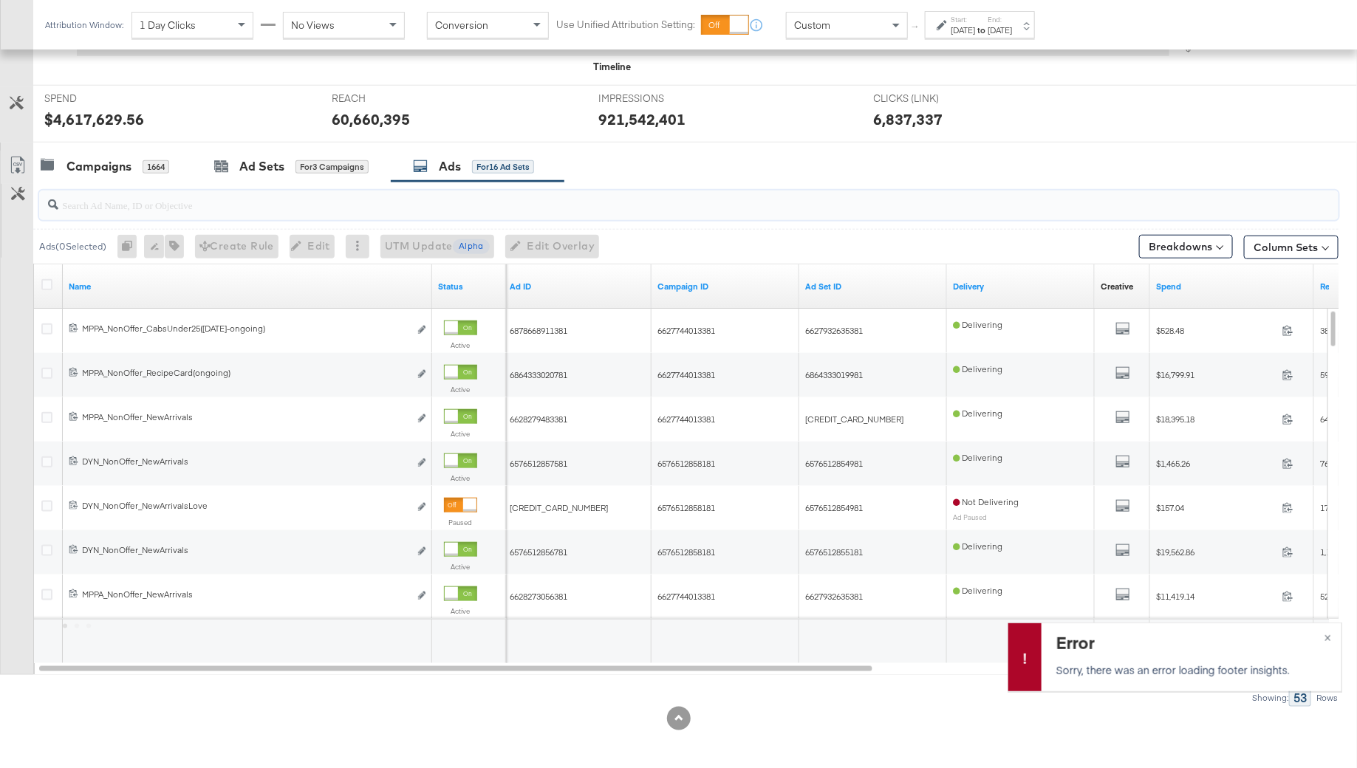
type input "r"
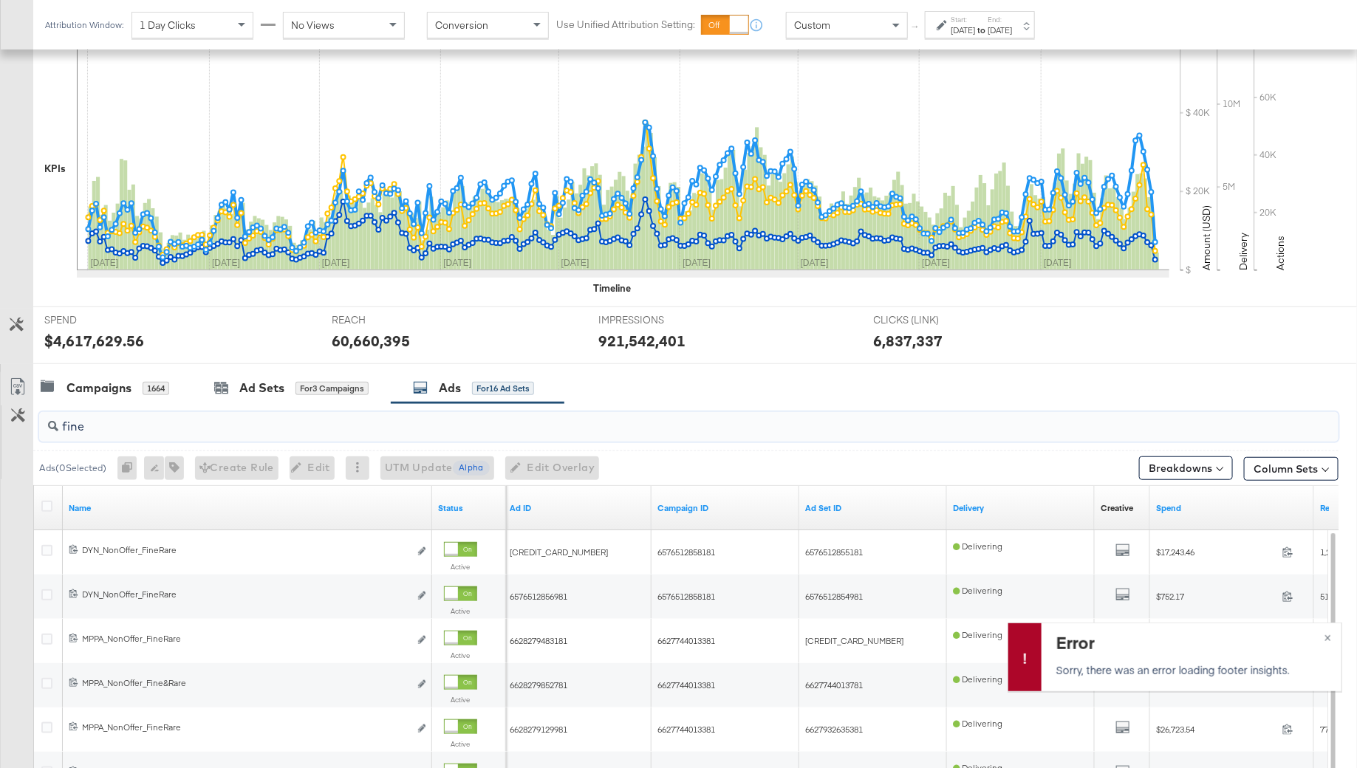
type input "fine"
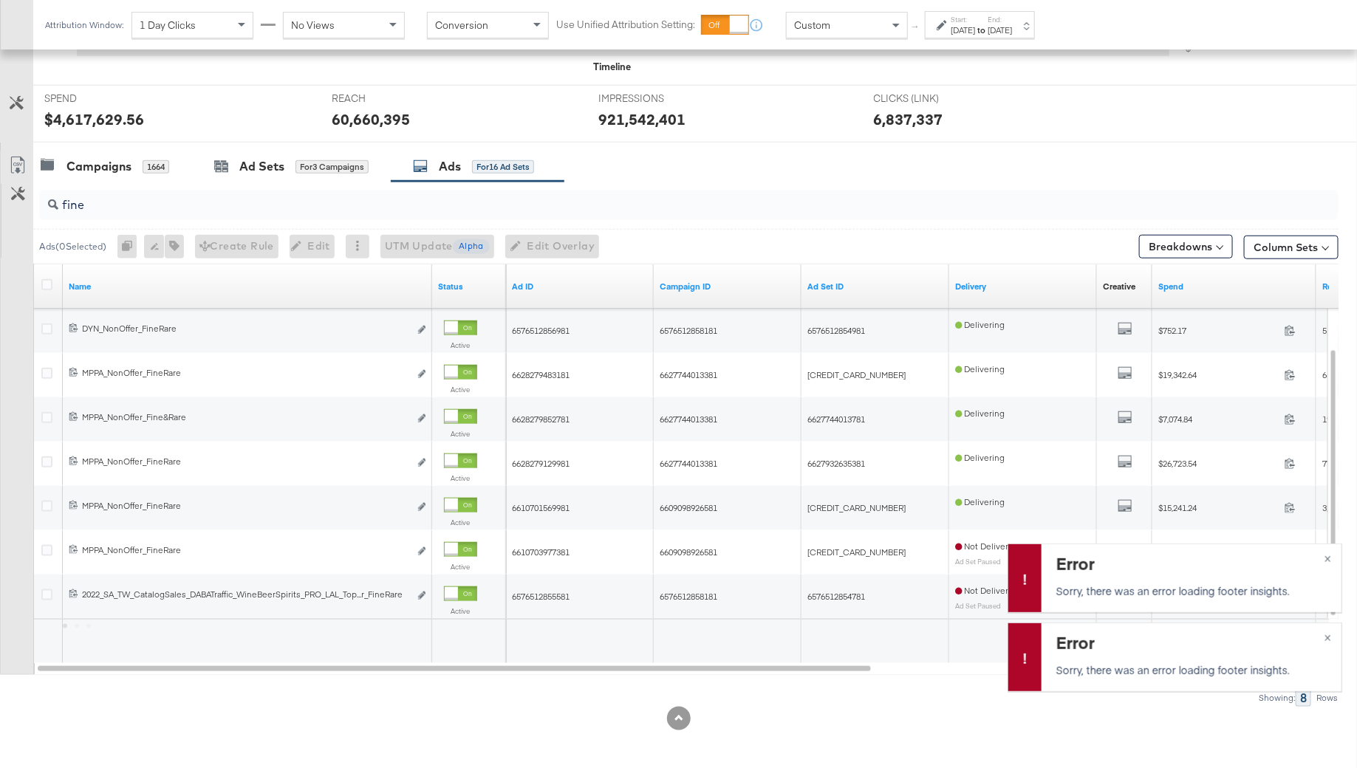
click at [52, 279] on div at bounding box center [49, 286] width 16 height 15
click at [44, 280] on icon at bounding box center [46, 284] width 11 height 11
click at [0, 0] on input "checkbox" at bounding box center [0, 0] width 0 height 0
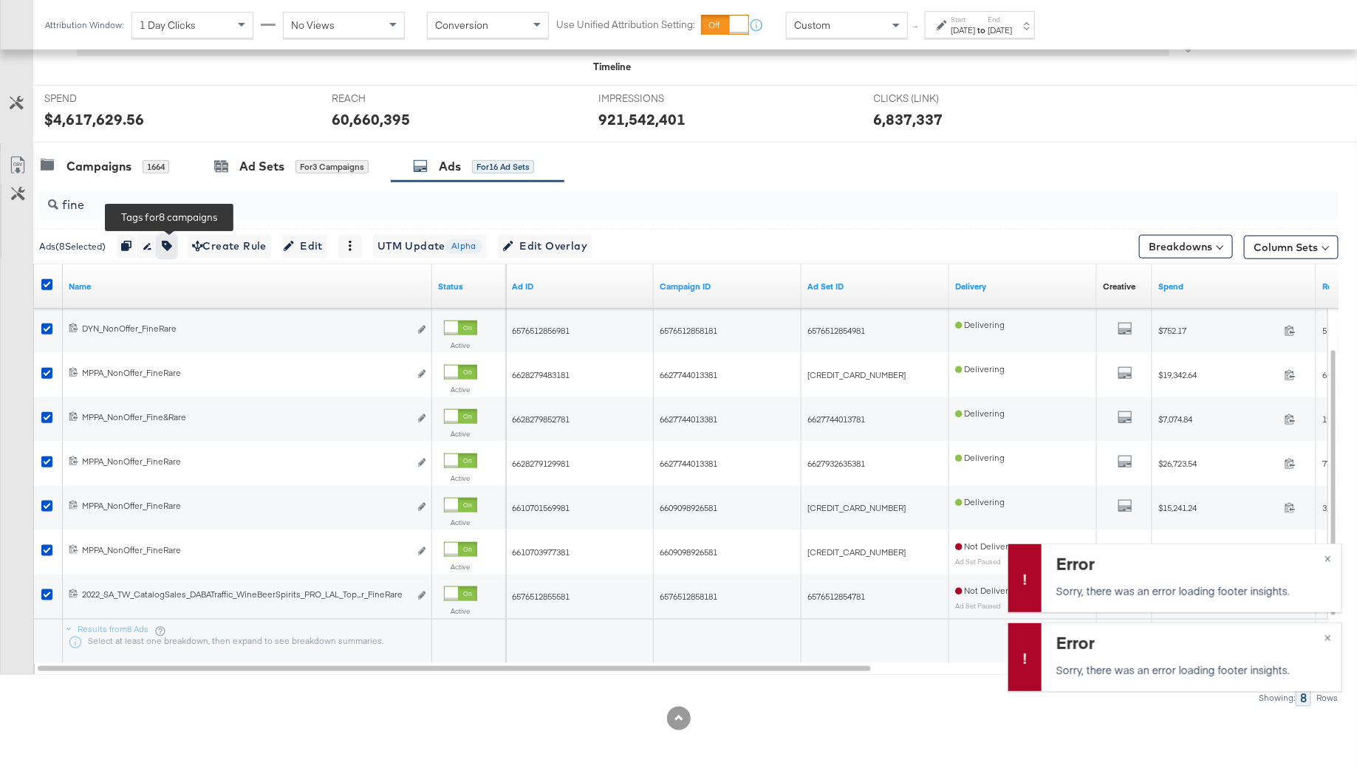
click at [170, 247] on icon "button" at bounding box center [167, 246] width 10 height 10
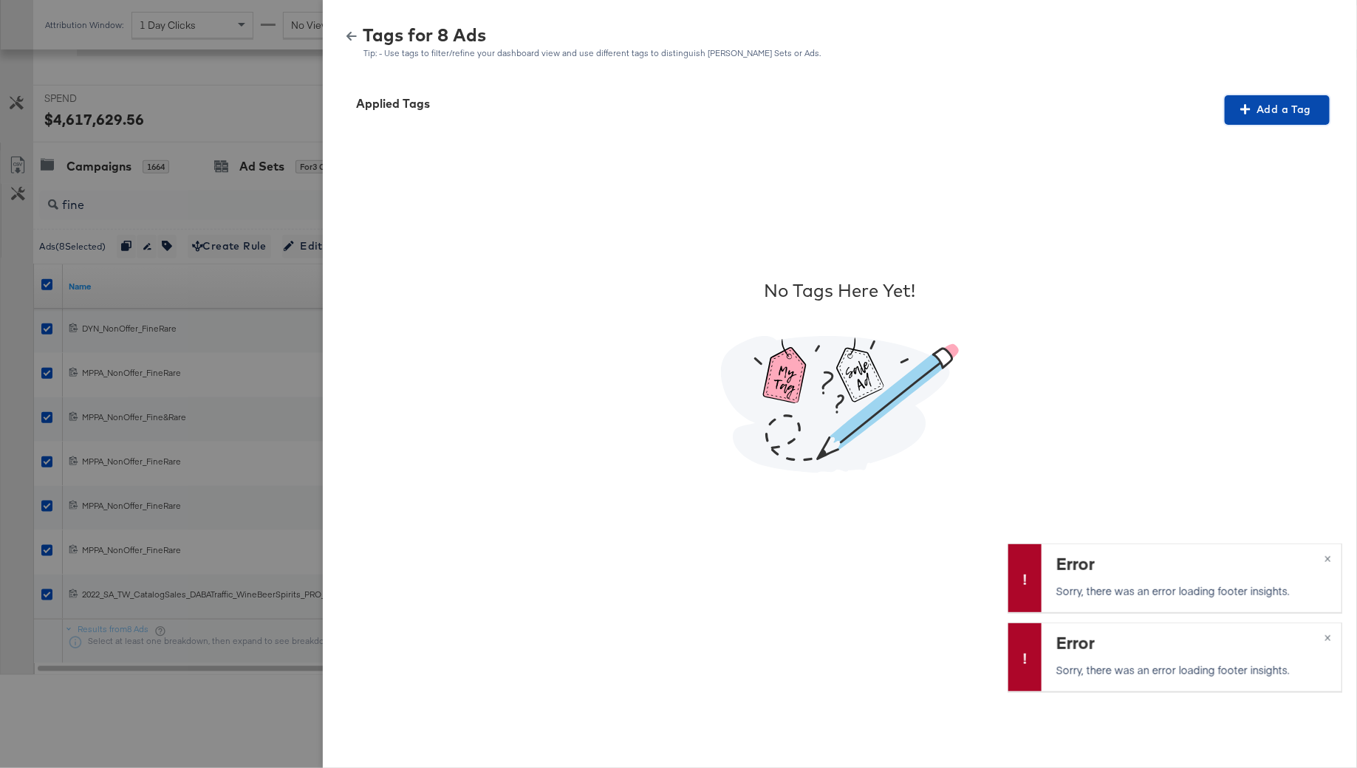
click at [1273, 106] on span "Add a Tag" at bounding box center [1276, 109] width 93 height 18
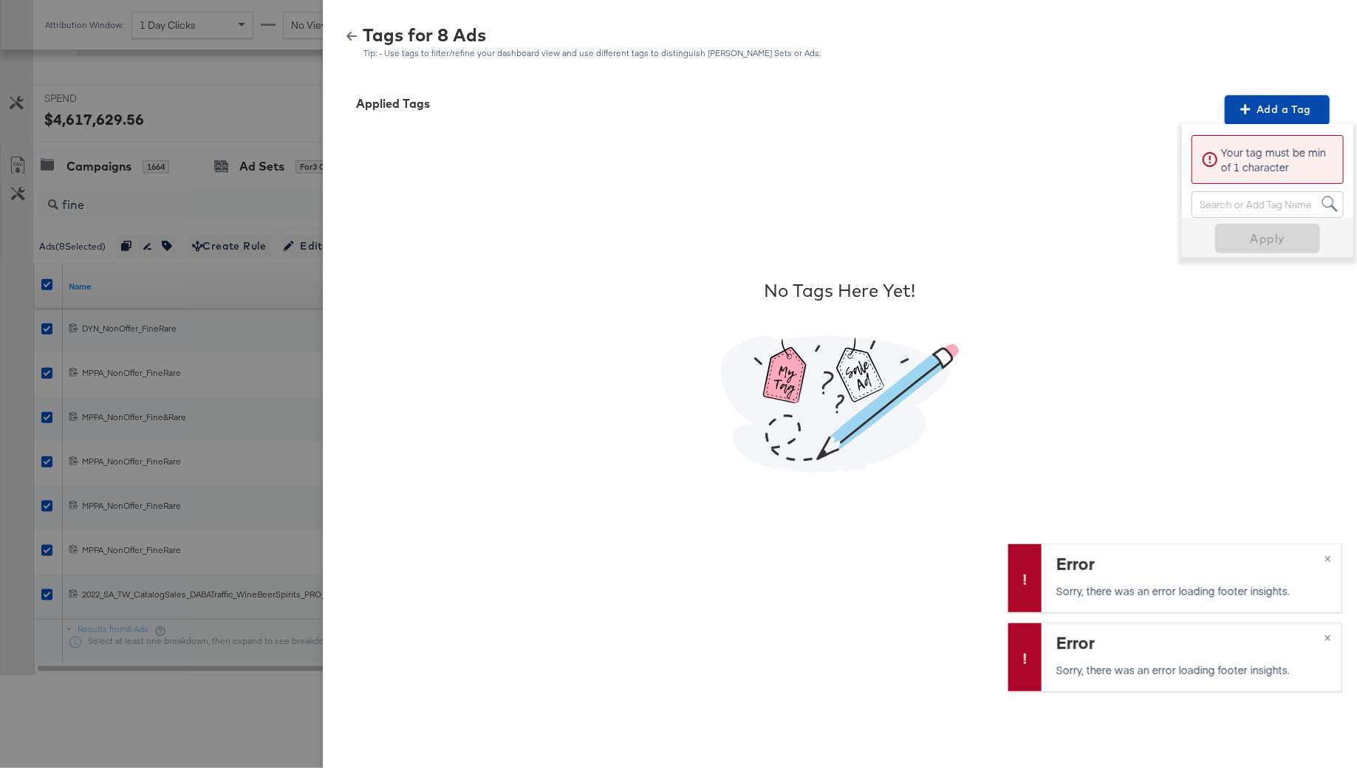
scroll to position [515, 0]
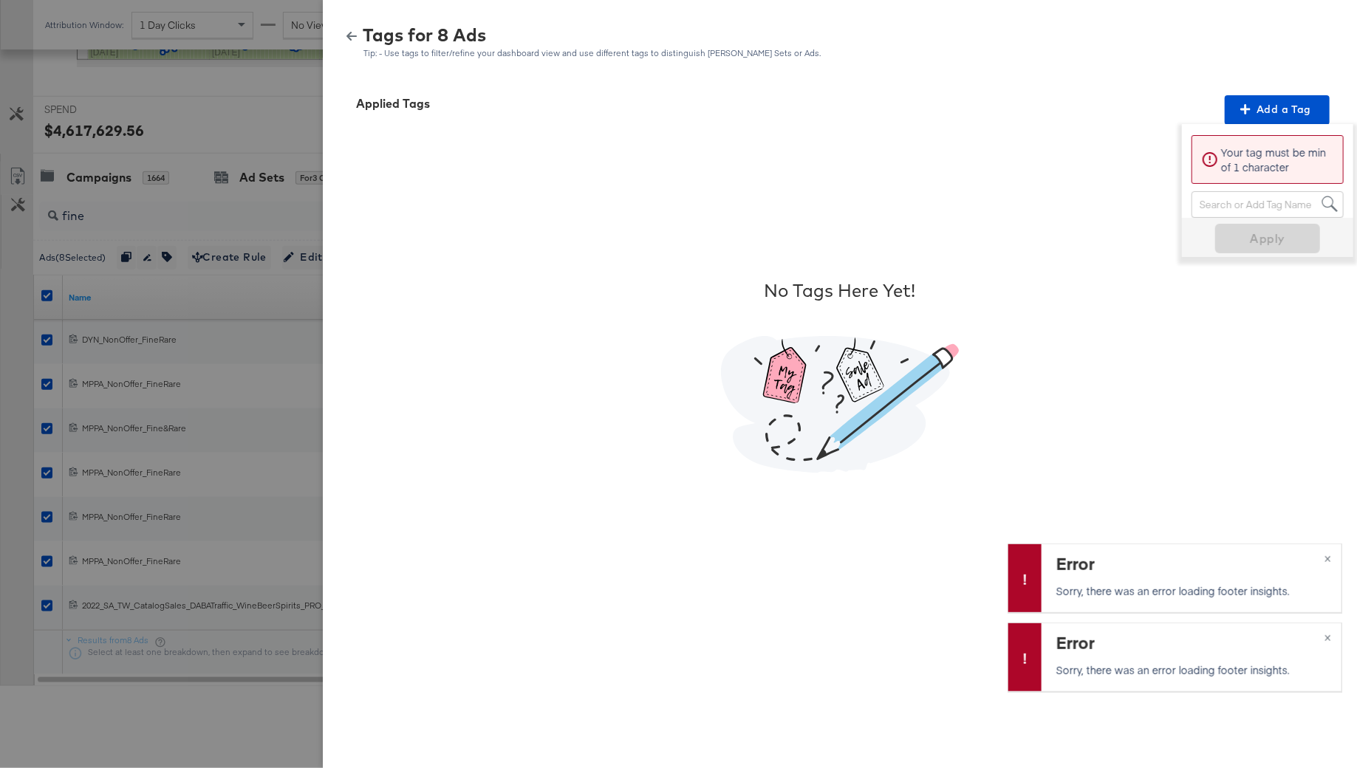
click at [1244, 204] on div "Search or Add Tag Name" at bounding box center [1267, 204] width 151 height 25
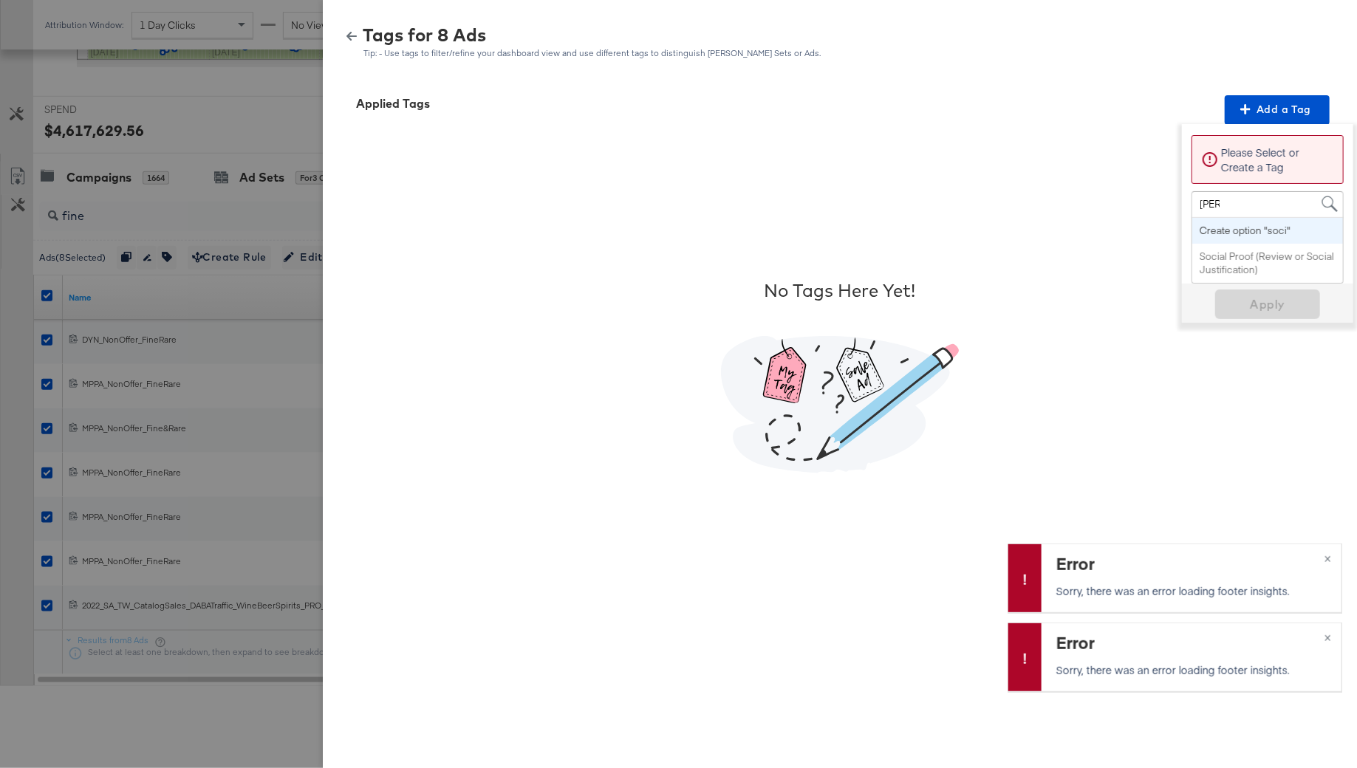
type input "social"
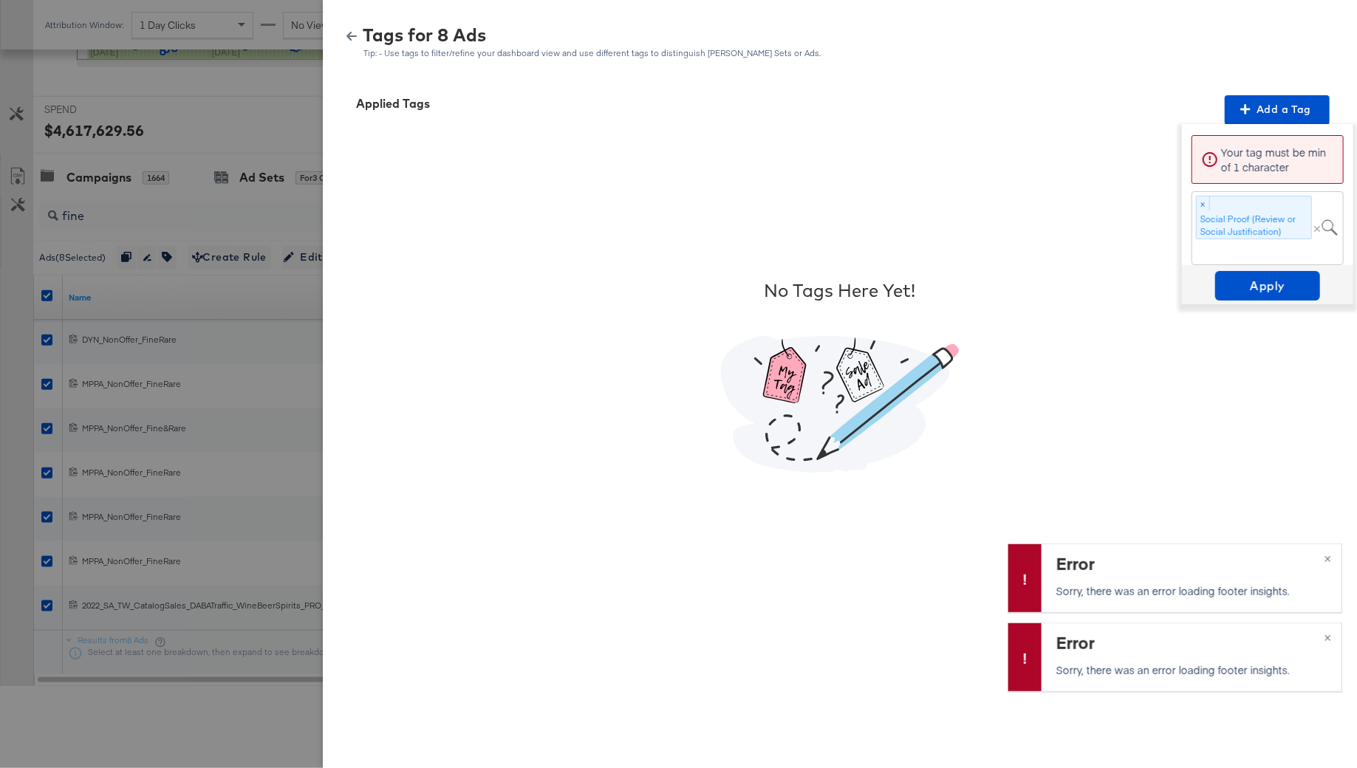
click at [1270, 301] on div "Apply" at bounding box center [1267, 285] width 105 height 37
click at [1259, 280] on span "Apply" at bounding box center [1267, 285] width 93 height 21
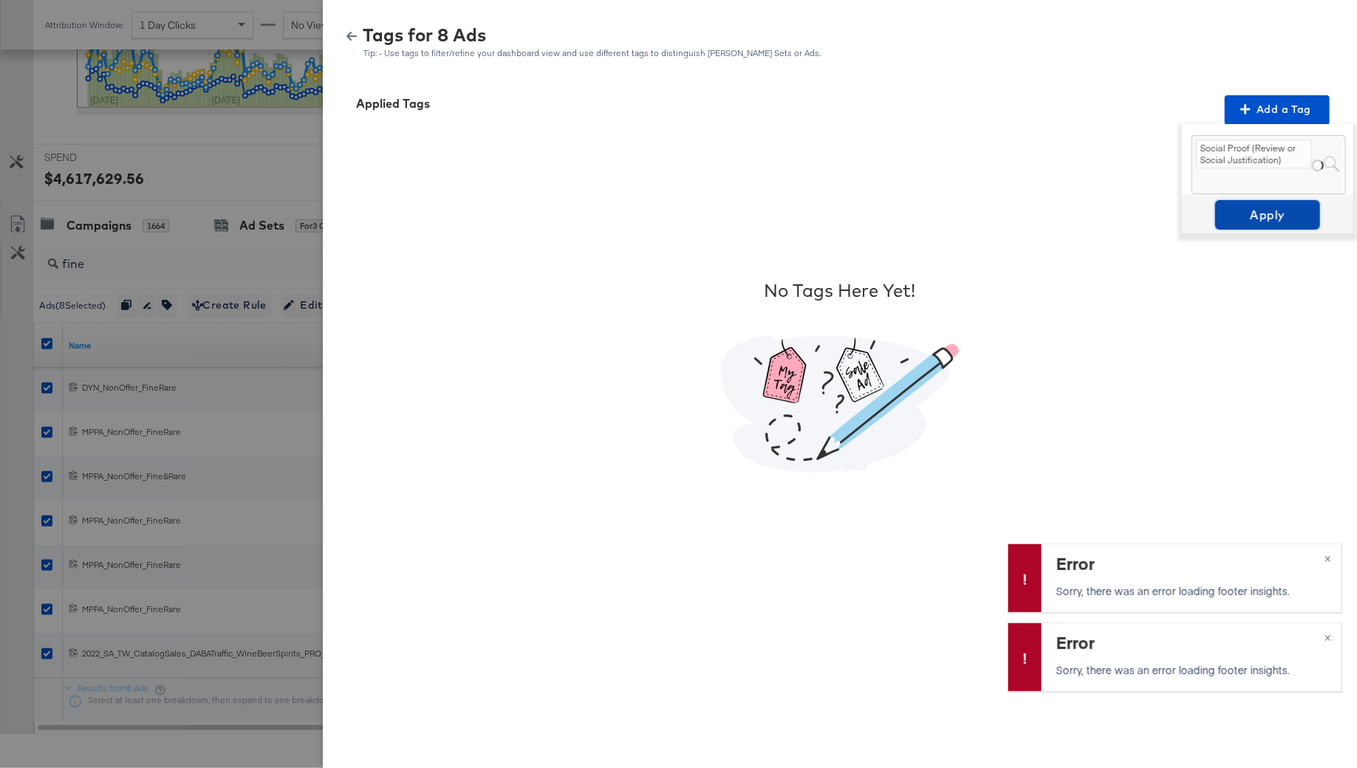
scroll to position [465, 0]
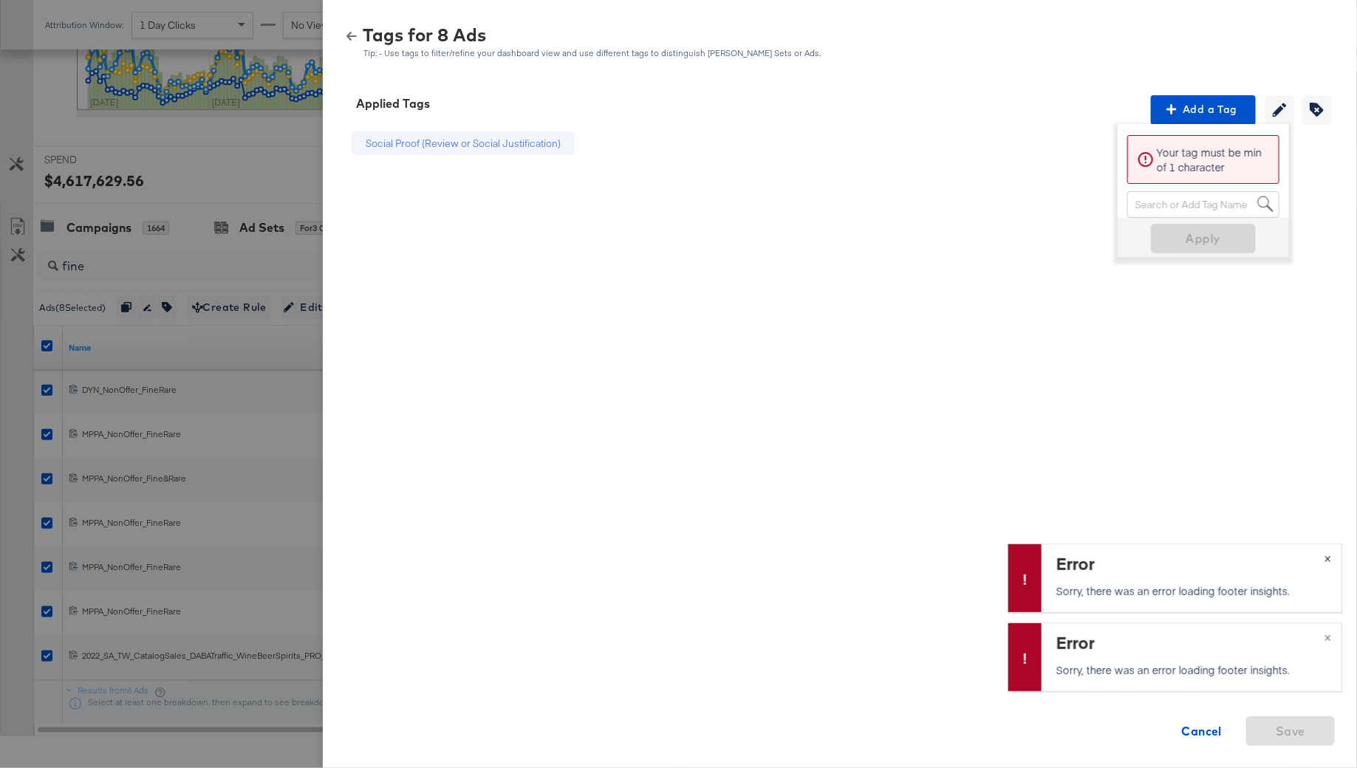
click at [1326, 567] on button "×" at bounding box center [1327, 557] width 27 height 27
click at [1323, 637] on button "×" at bounding box center [1327, 636] width 27 height 27
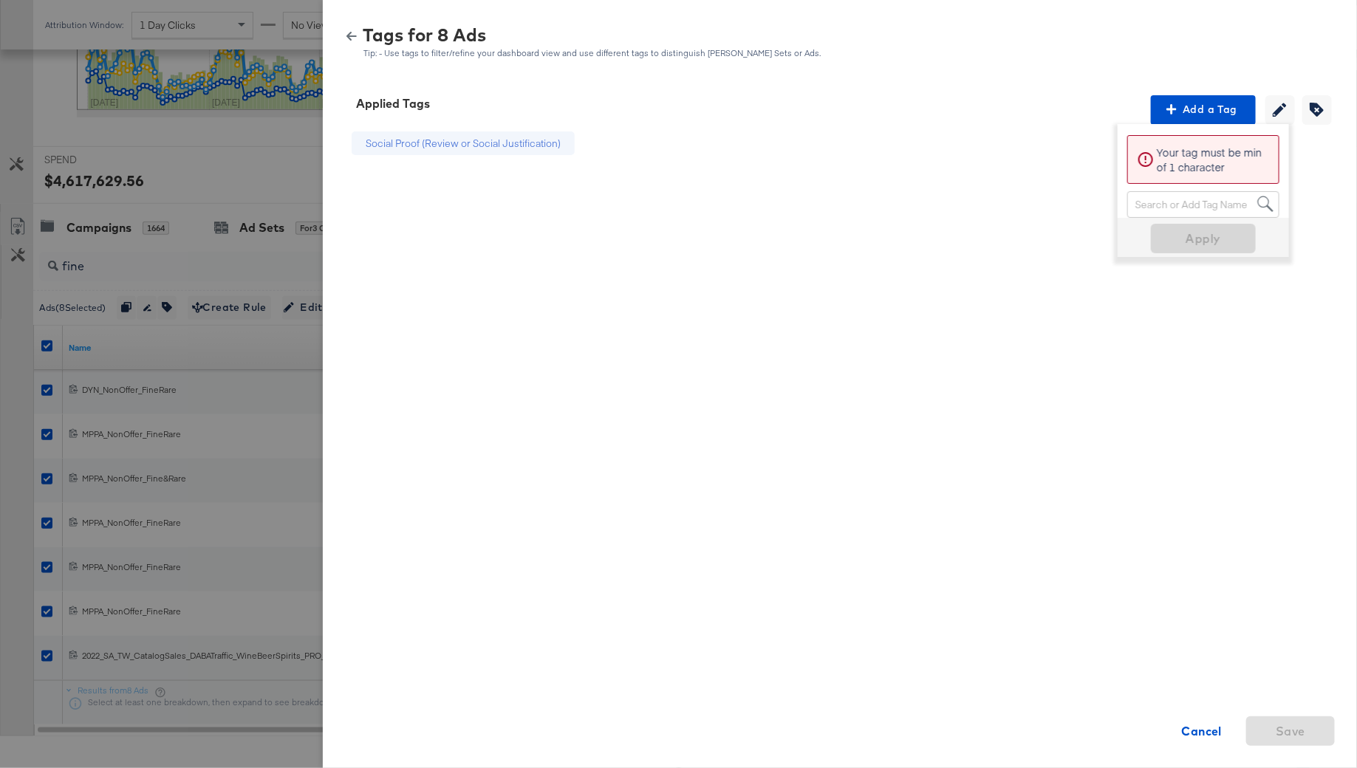
click at [353, 38] on icon "button" at bounding box center [351, 36] width 10 height 10
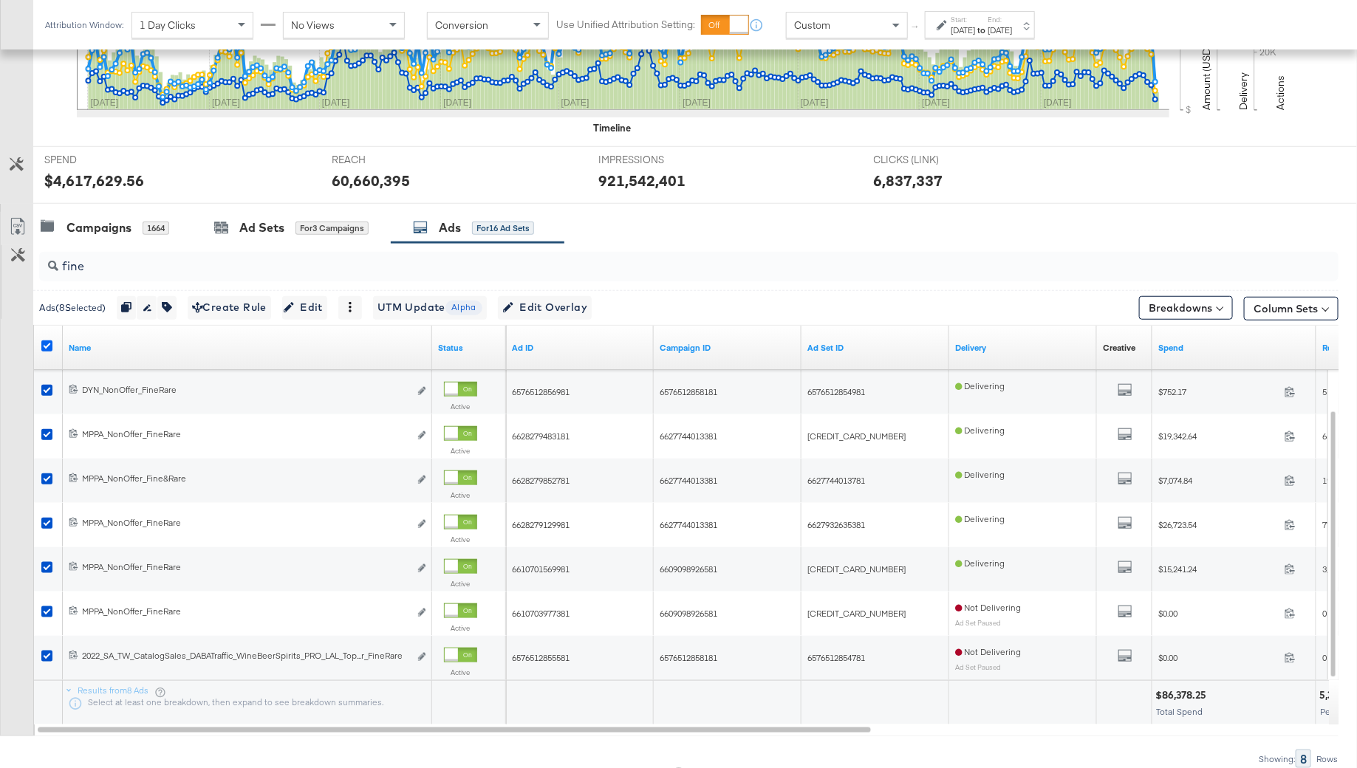
click at [49, 341] on icon at bounding box center [46, 345] width 11 height 11
click at [0, 0] on input "checkbox" at bounding box center [0, 0] width 0 height 0
click at [85, 261] on input "fine" at bounding box center [638, 260] width 1161 height 29
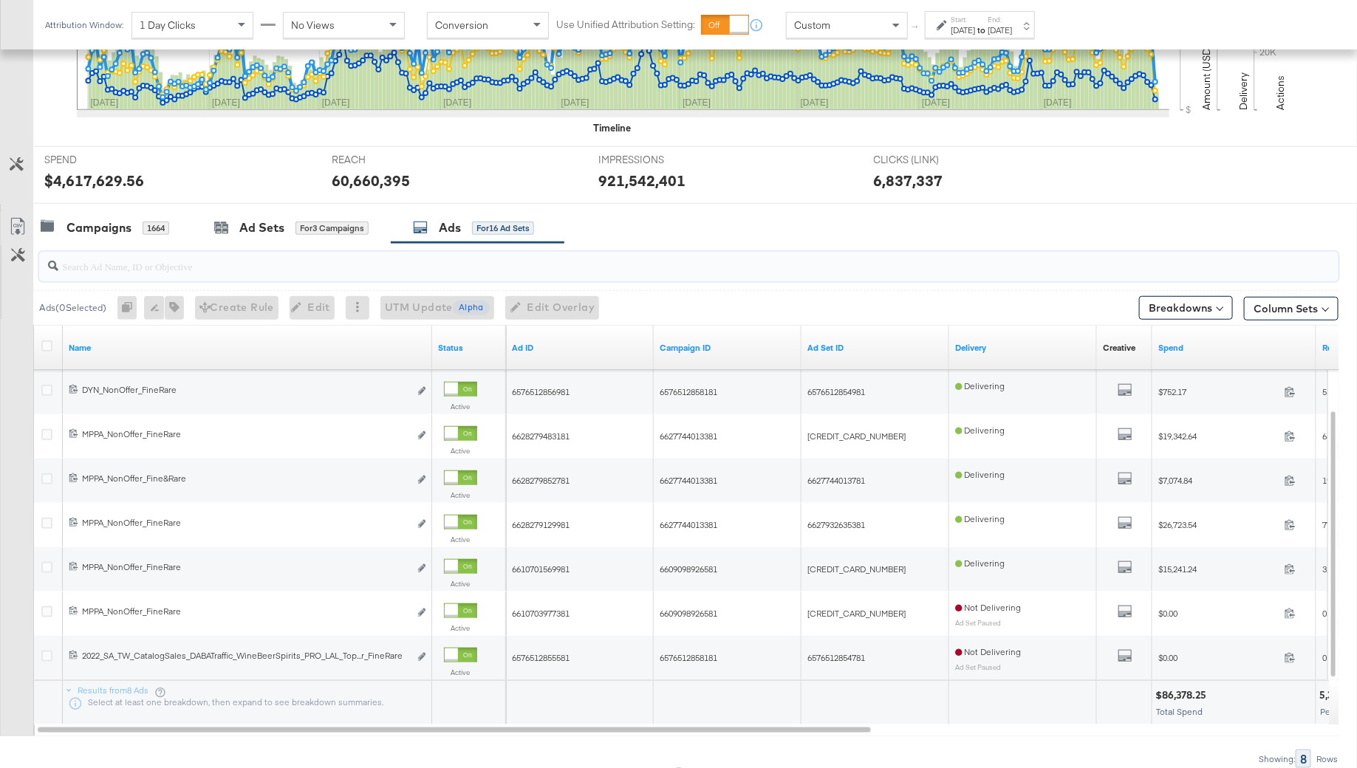
type input "f"
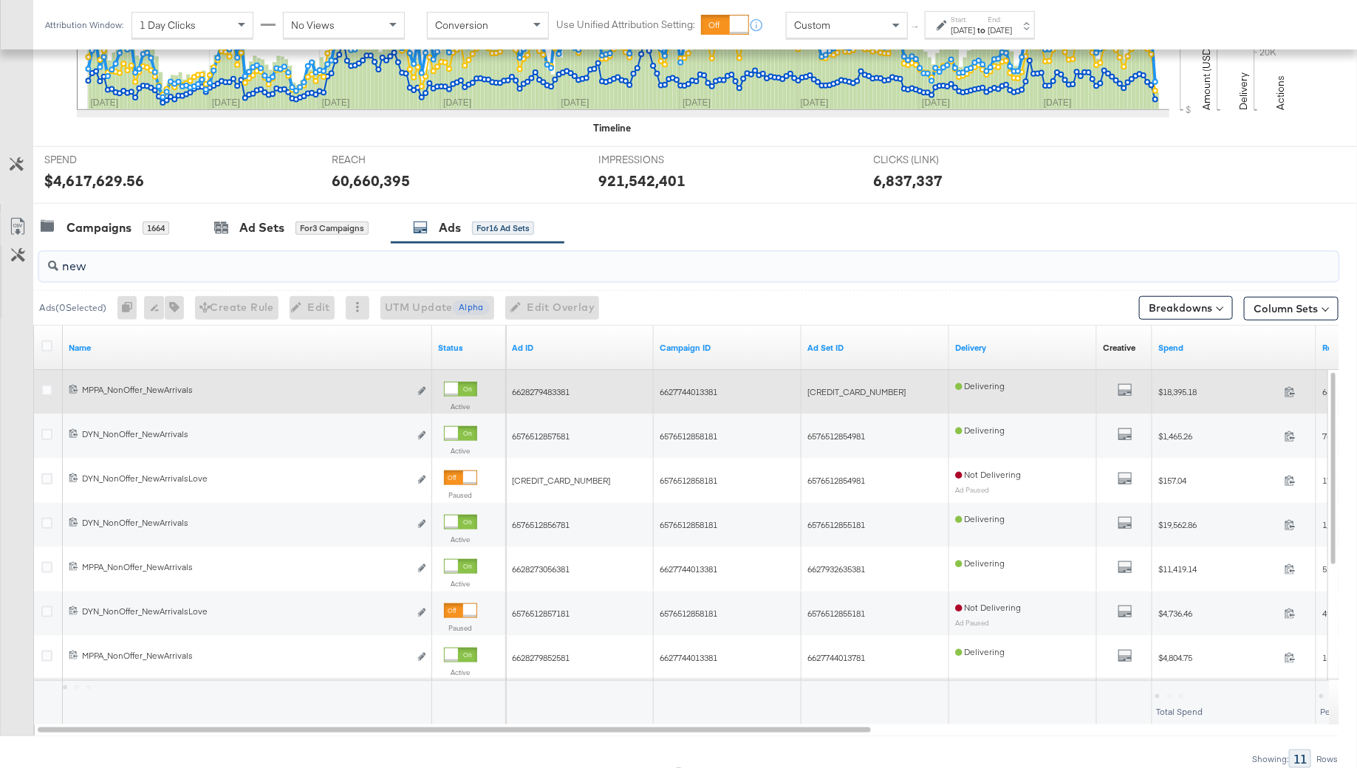
type input "new"
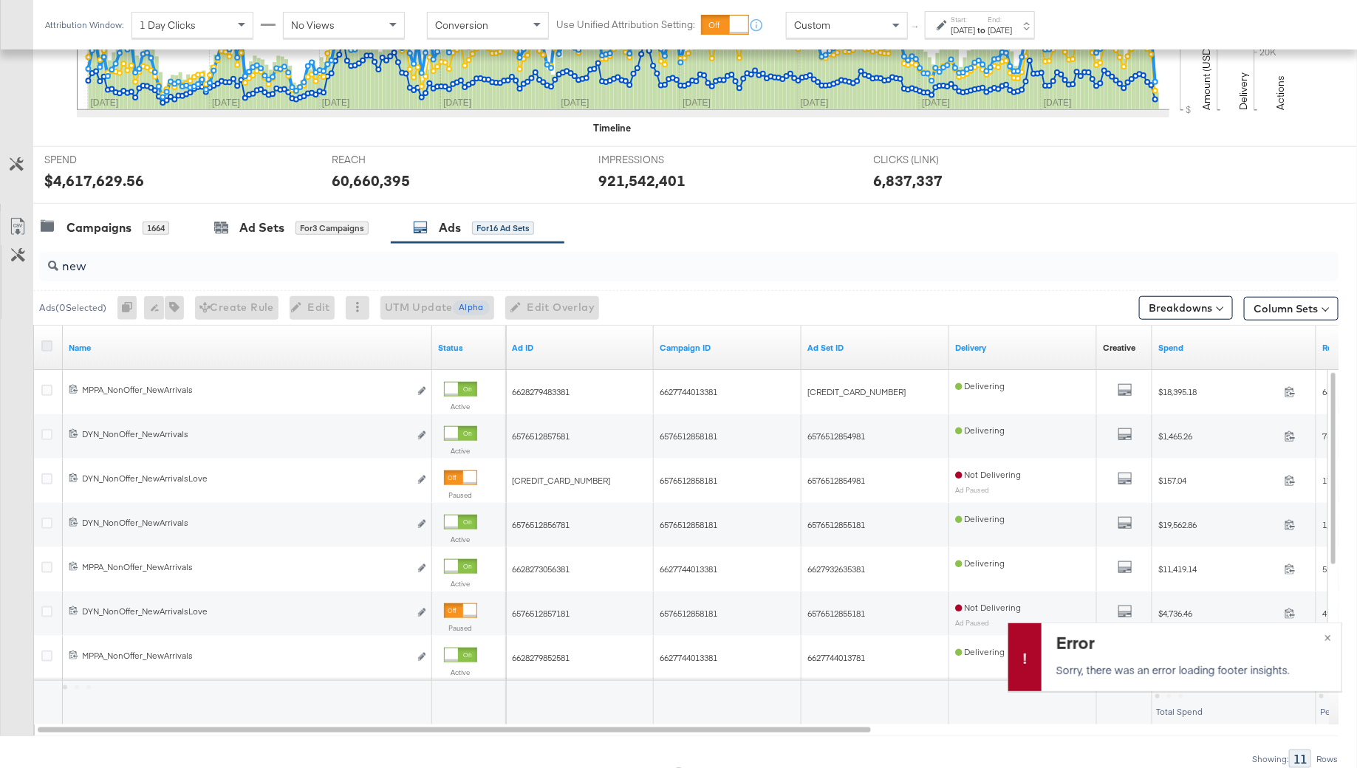
click at [50, 340] on icon at bounding box center [46, 345] width 11 height 11
click at [0, 0] on input "checkbox" at bounding box center [0, 0] width 0 height 0
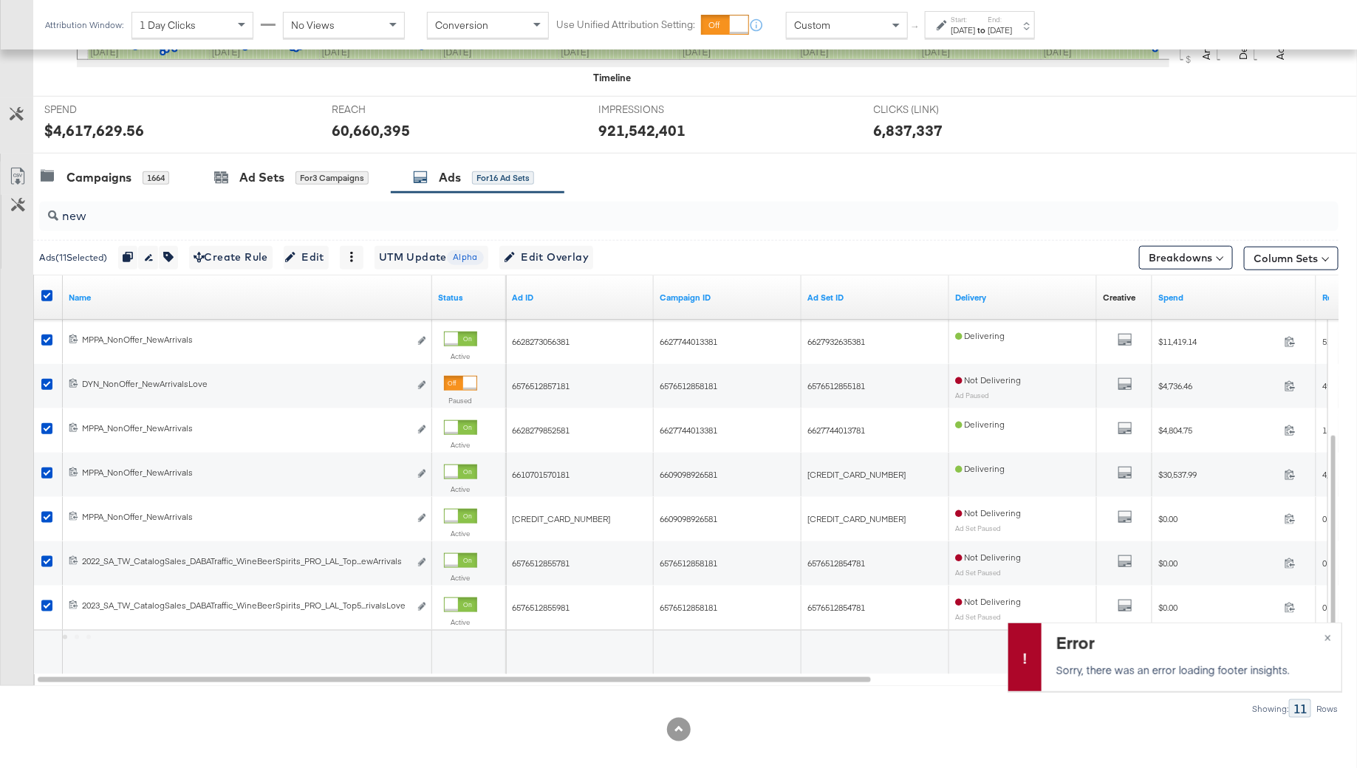
scroll to position [527, 0]
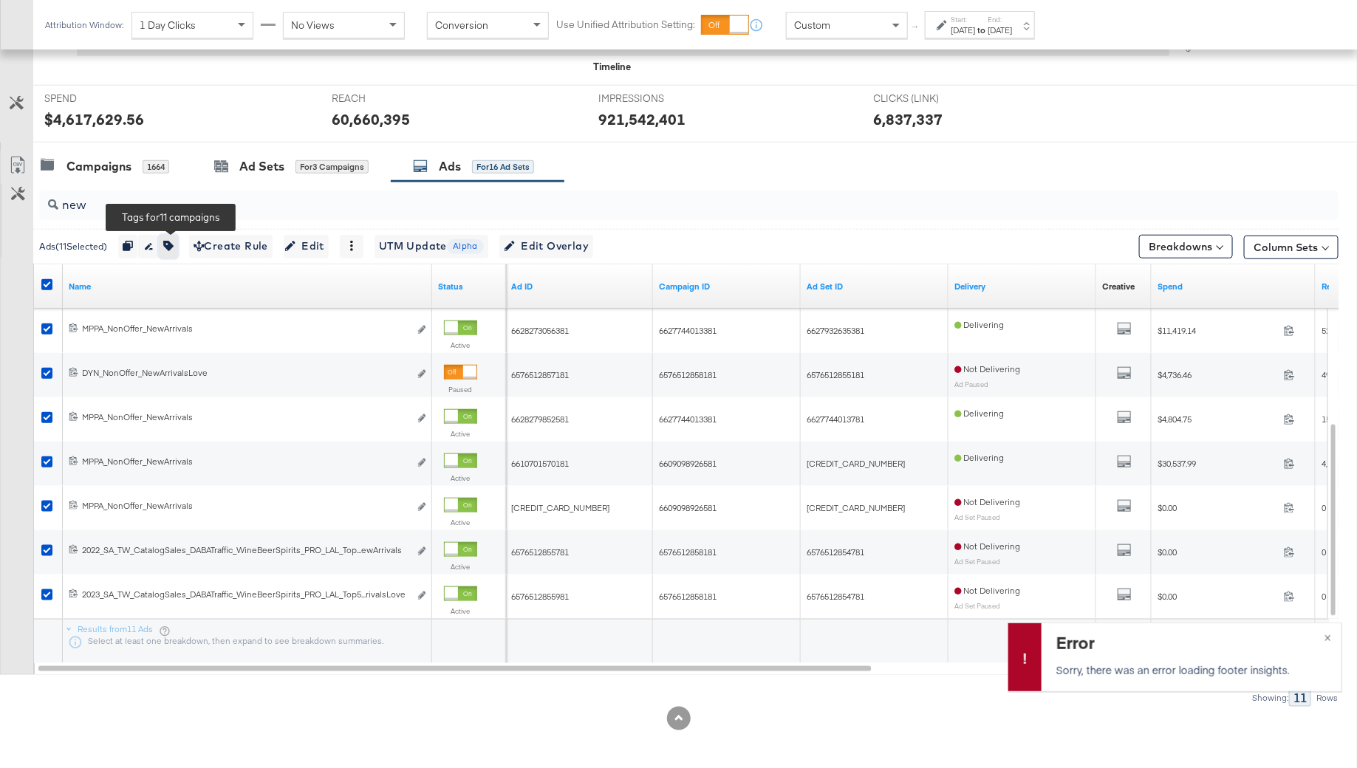
click at [171, 246] on icon "button" at bounding box center [168, 246] width 10 height 10
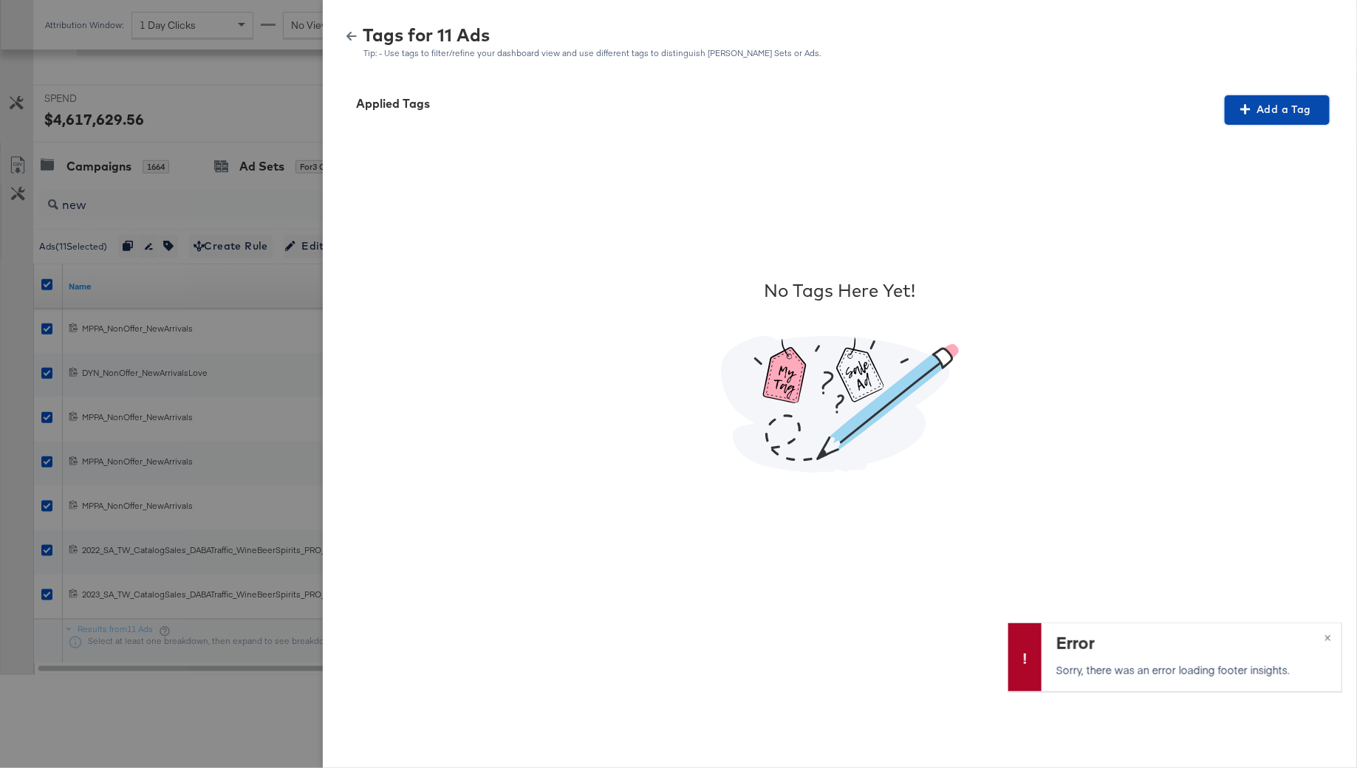
click at [1234, 109] on span "Add a Tag" at bounding box center [1276, 109] width 93 height 18
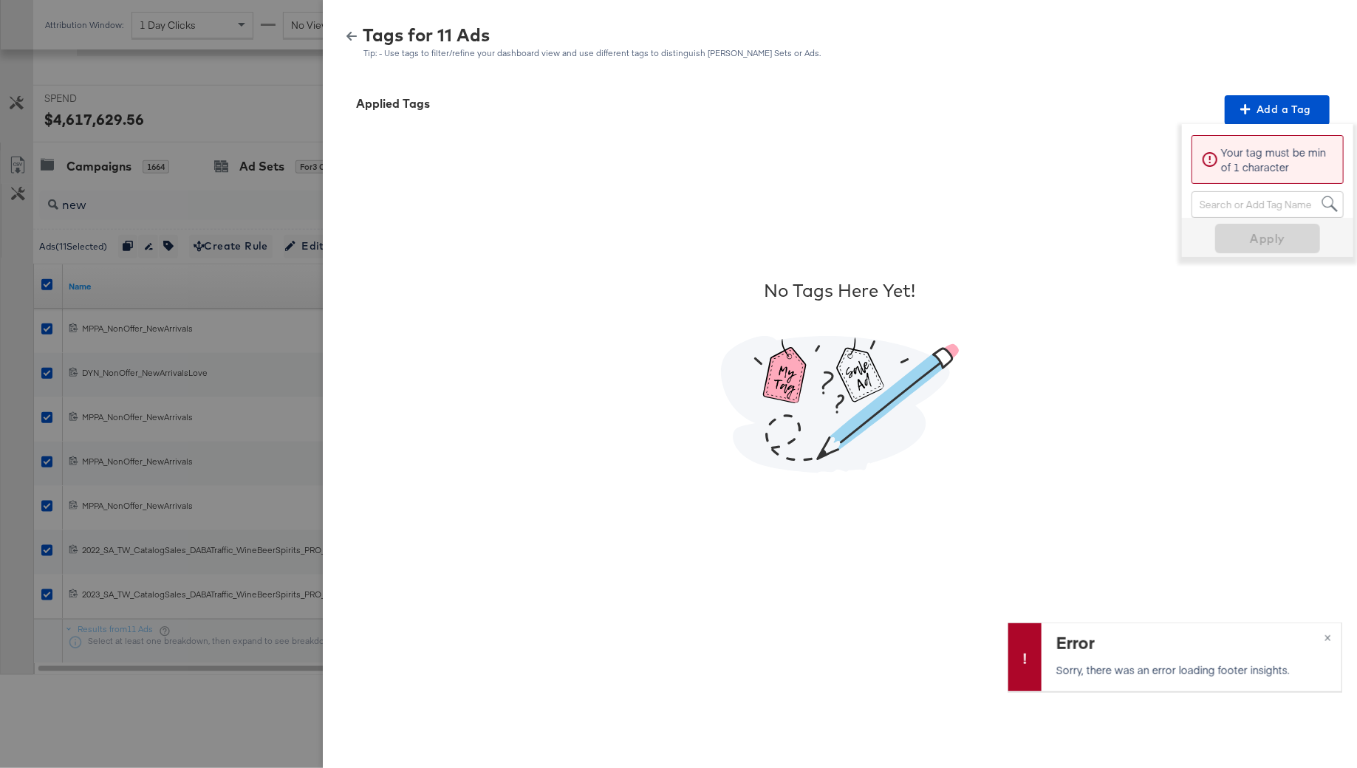
click at [1236, 196] on div "Search or Add Tag Name" at bounding box center [1267, 204] width 151 height 25
type input "New Arrivals"
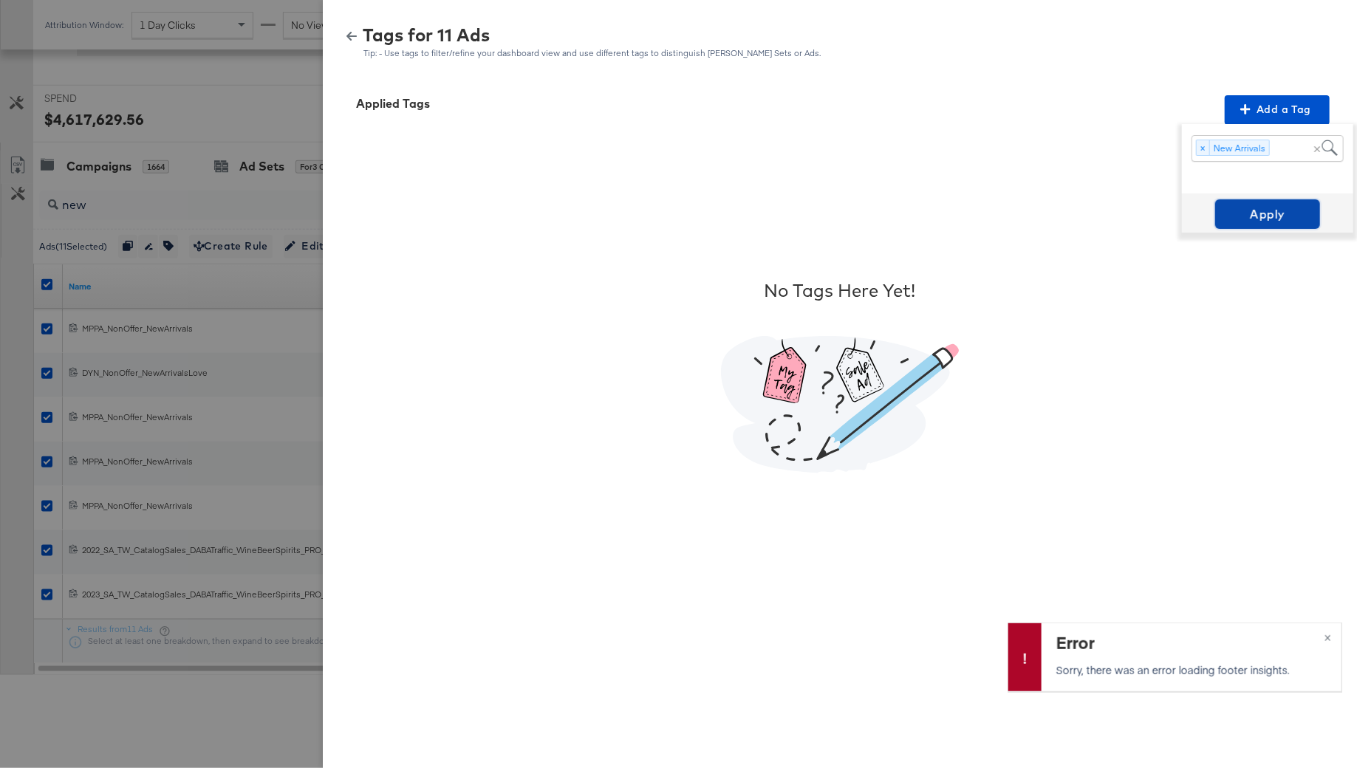
click at [1298, 222] on span "Apply" at bounding box center [1267, 214] width 93 height 21
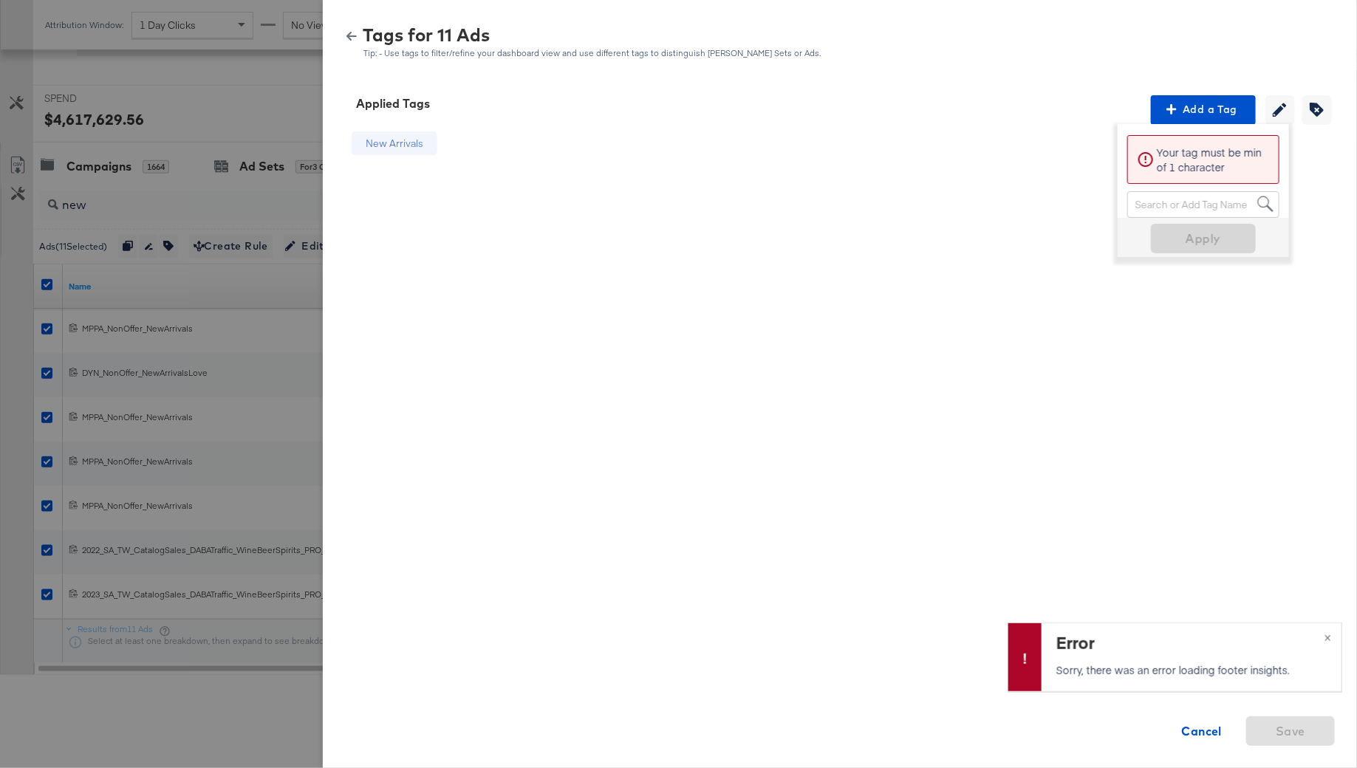
click at [346, 31] on icon "button" at bounding box center [351, 36] width 10 height 10
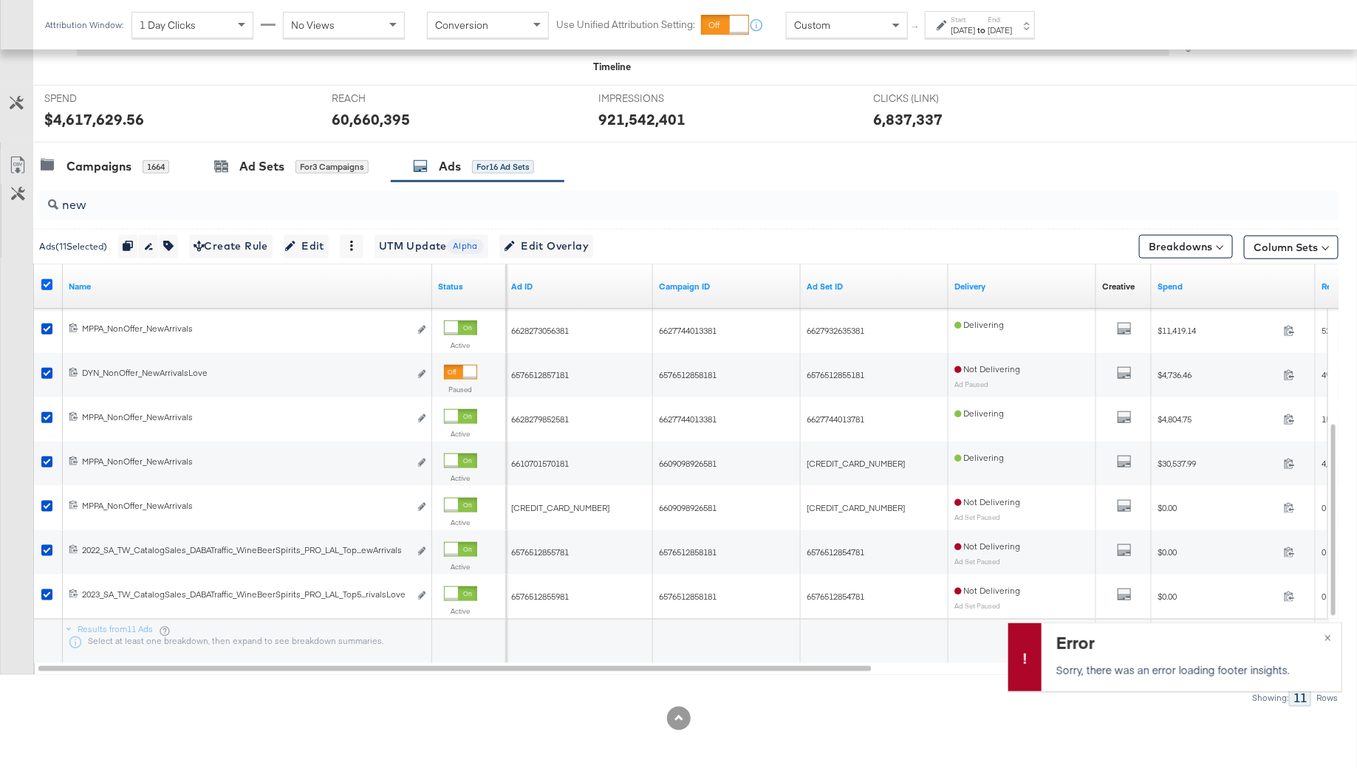
click at [46, 279] on icon at bounding box center [46, 284] width 11 height 11
click at [0, 0] on input "checkbox" at bounding box center [0, 0] width 0 height 0
click at [94, 199] on input "new" at bounding box center [638, 199] width 1161 height 29
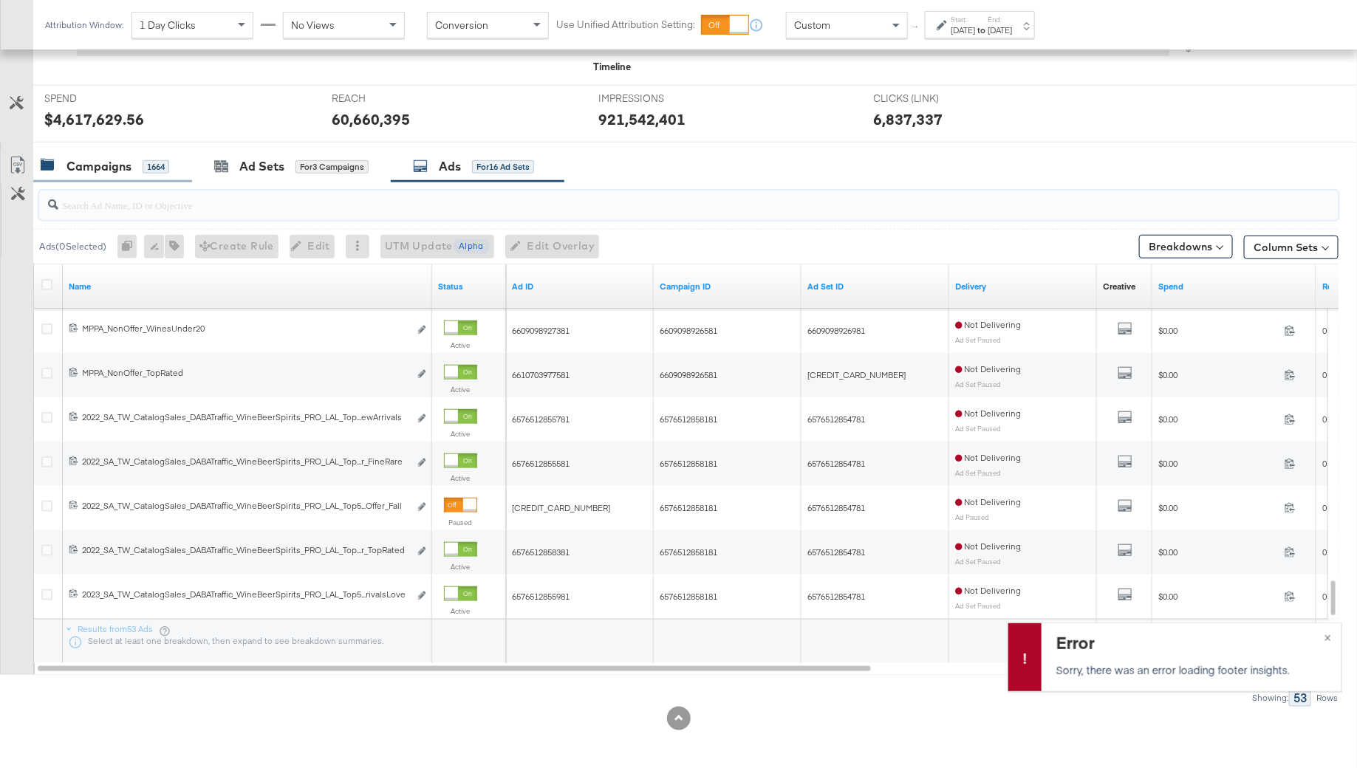
click at [112, 169] on div "Campaigns" at bounding box center [98, 166] width 65 height 17
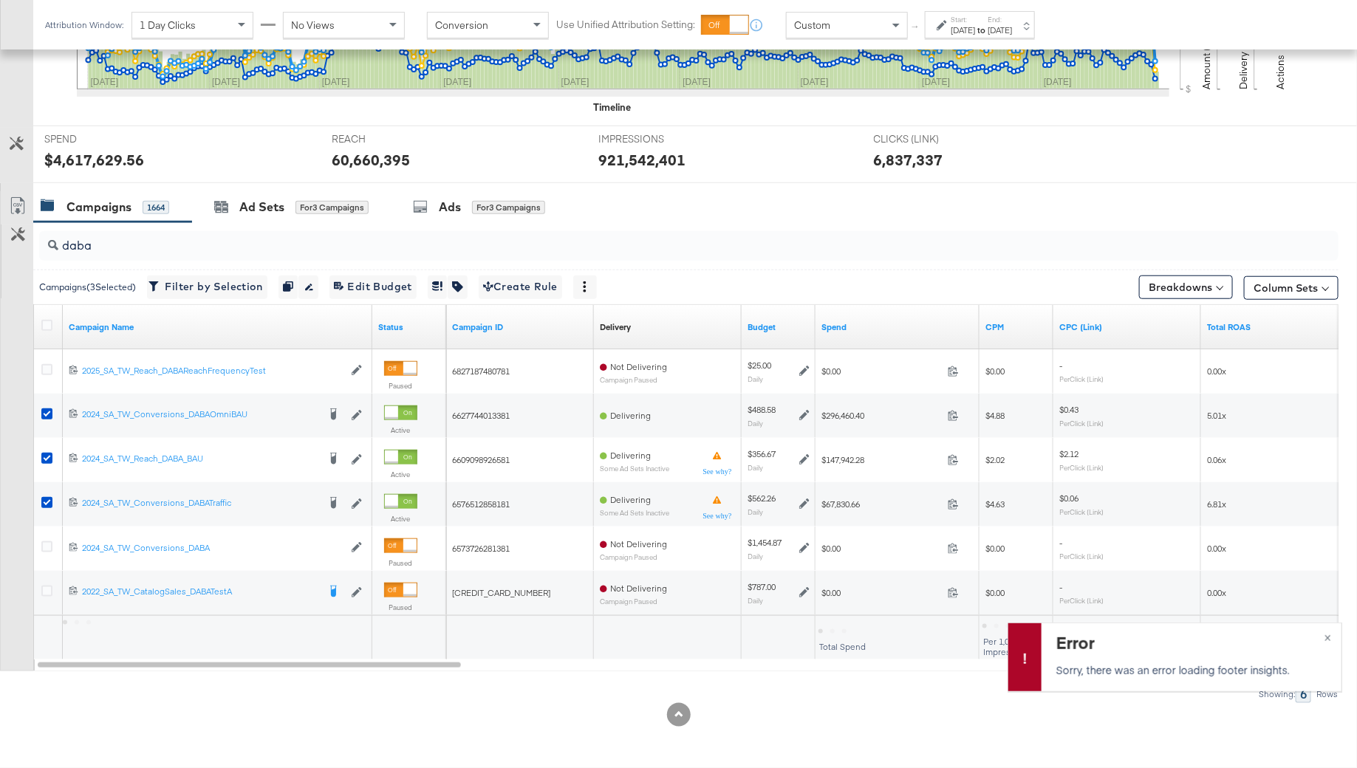
scroll to position [482, 0]
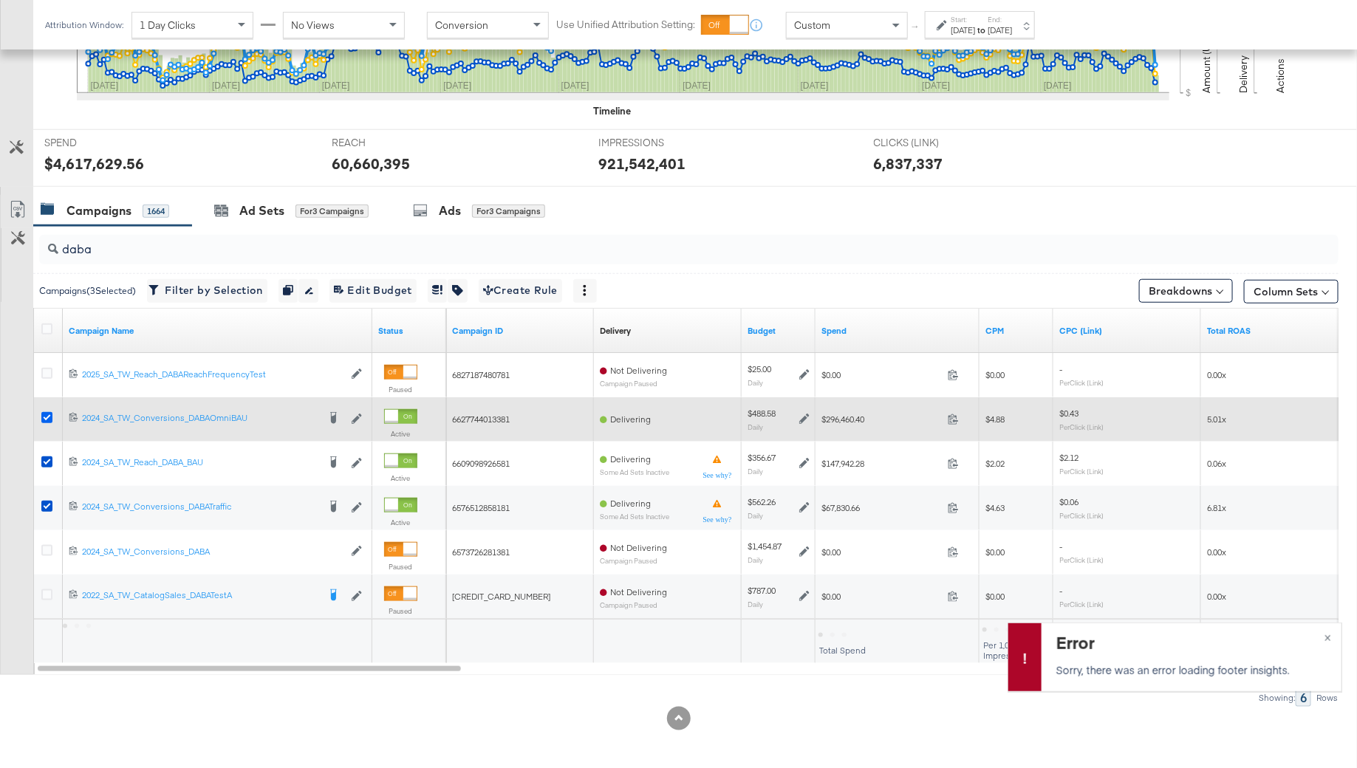
click at [44, 419] on icon at bounding box center [46, 417] width 11 height 11
click at [0, 0] on input "checkbox" at bounding box center [0, 0] width 0 height 0
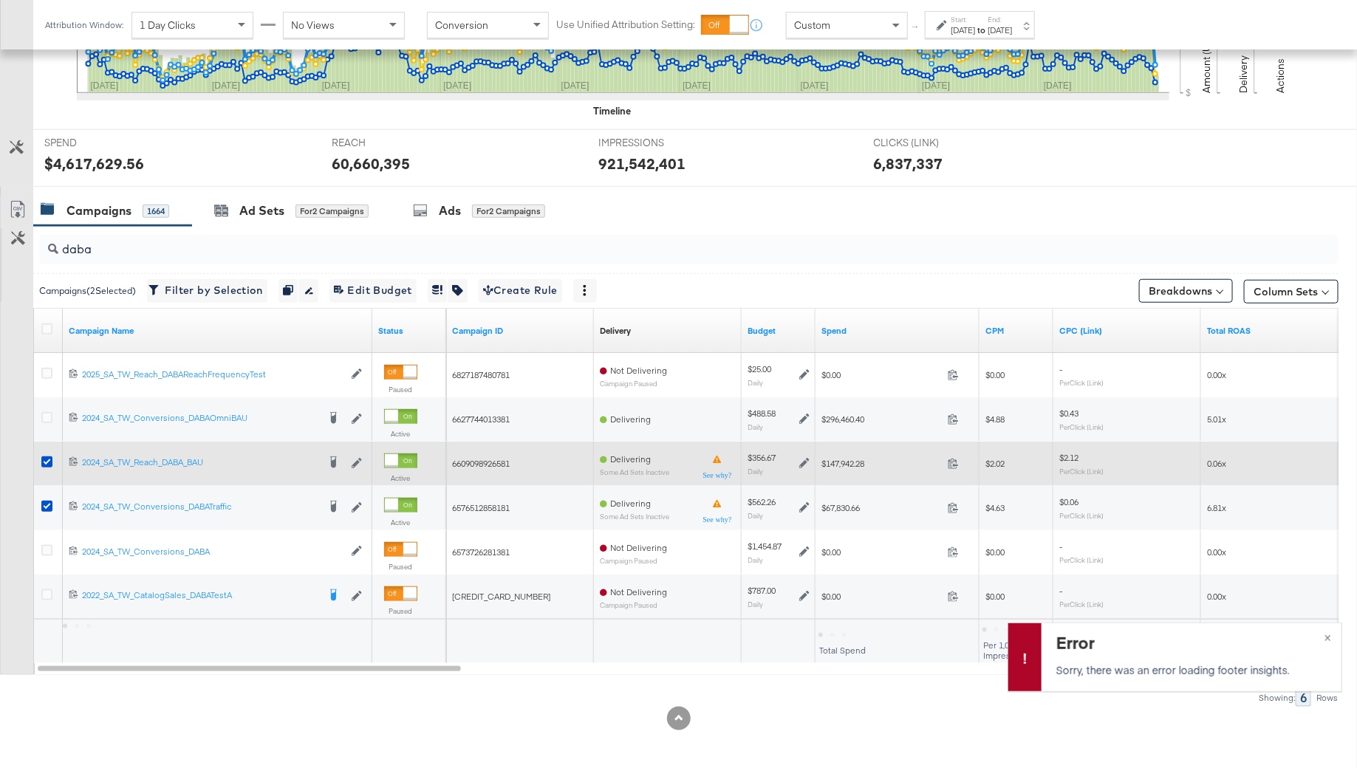
click at [47, 451] on div at bounding box center [48, 464] width 27 height 27
click at [47, 458] on icon at bounding box center [46, 461] width 11 height 11
click at [0, 0] on input "checkbox" at bounding box center [0, 0] width 0 height 0
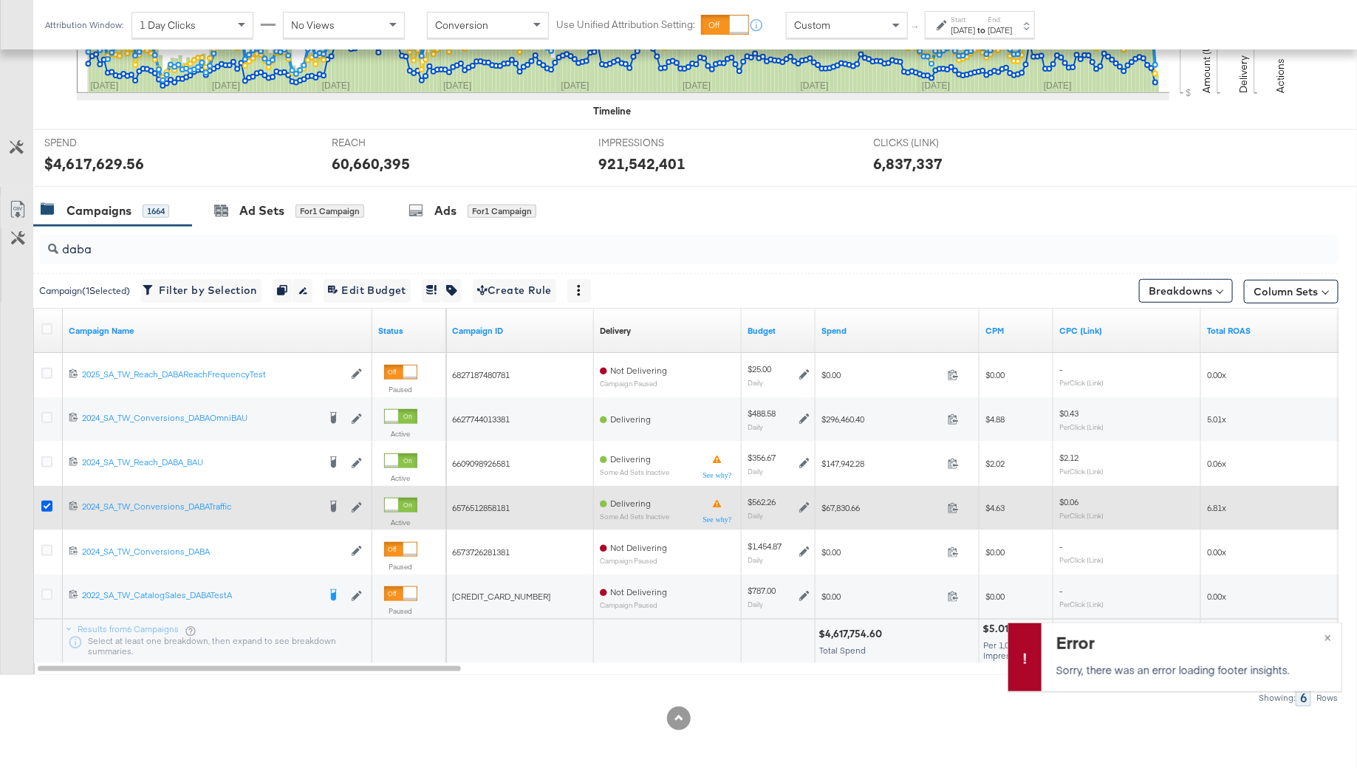
click at [47, 502] on icon at bounding box center [46, 506] width 11 height 11
click at [0, 0] on input "checkbox" at bounding box center [0, 0] width 0 height 0
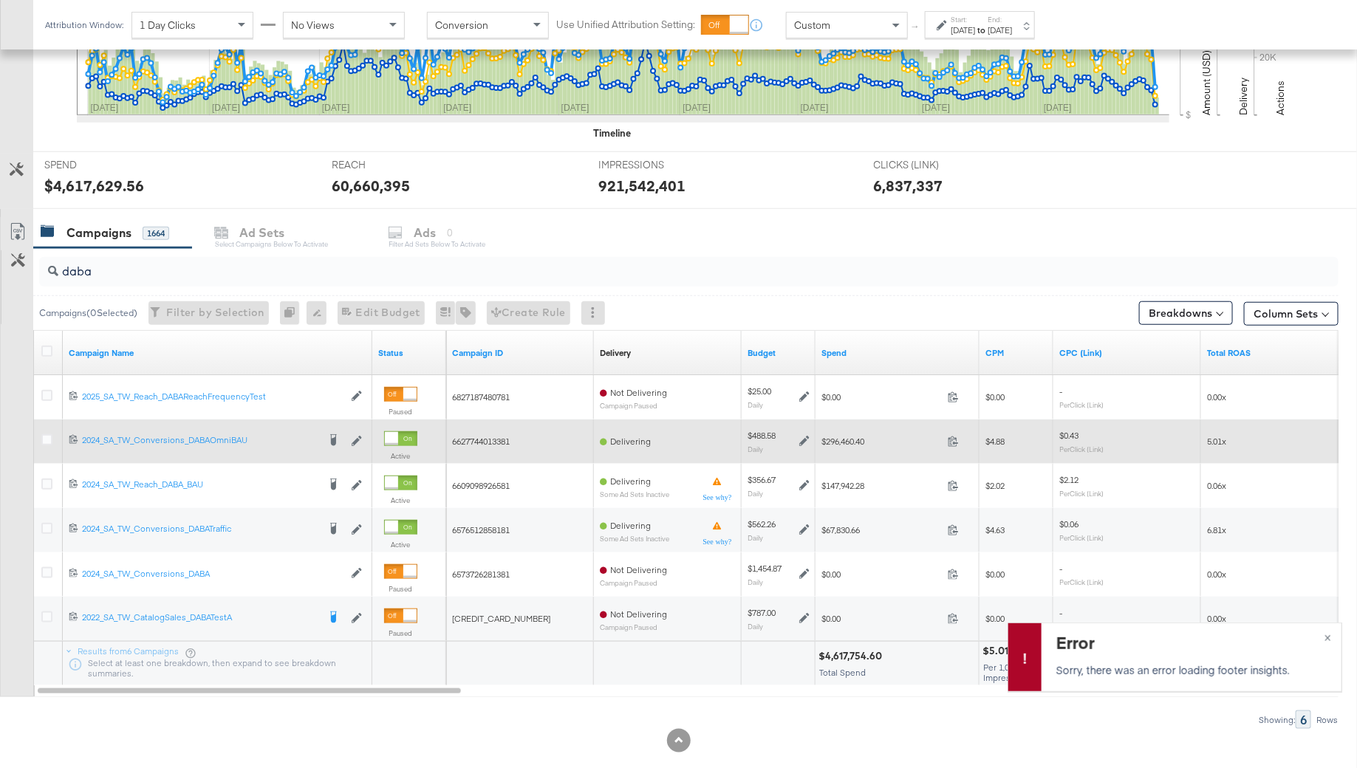
scroll to position [449, 0]
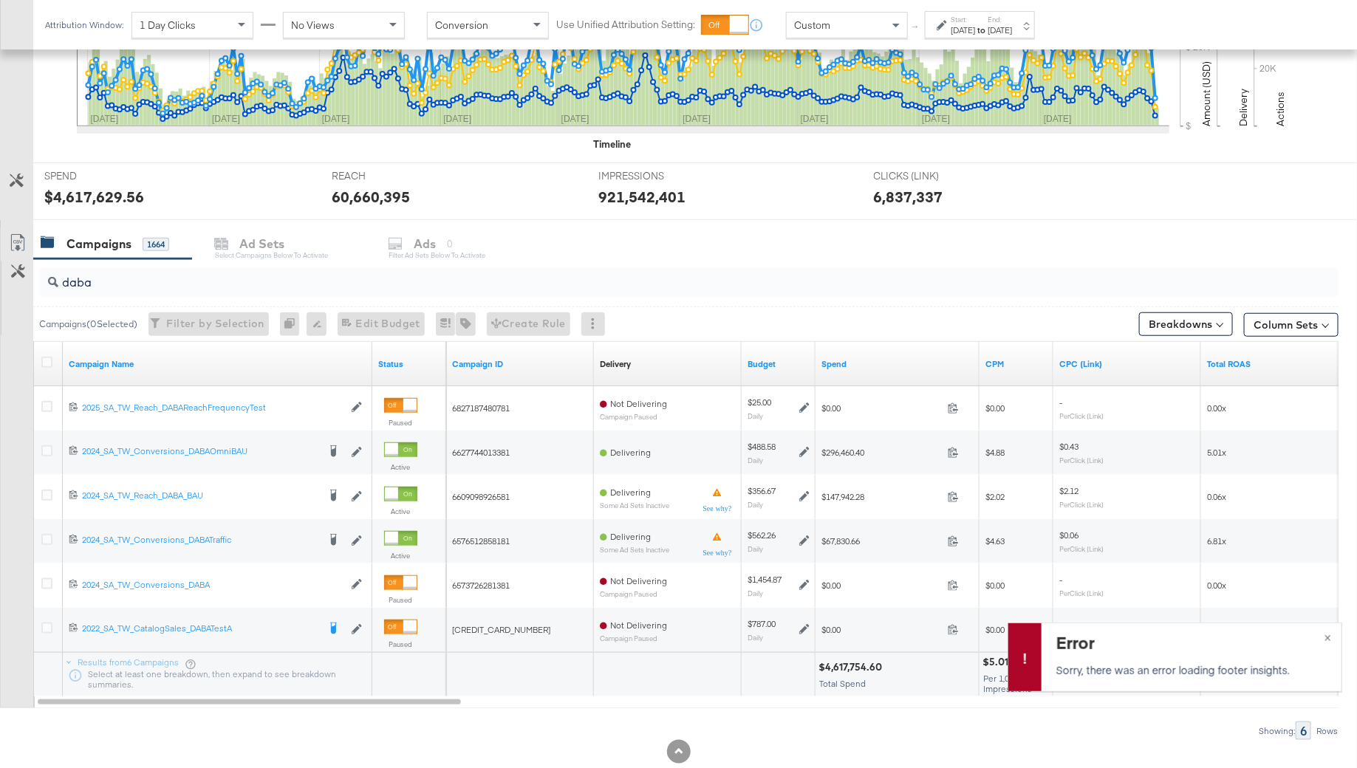
click at [100, 290] on div "daba" at bounding box center [688, 283] width 1299 height 30
click at [70, 280] on input "daba" at bounding box center [638, 276] width 1161 height 29
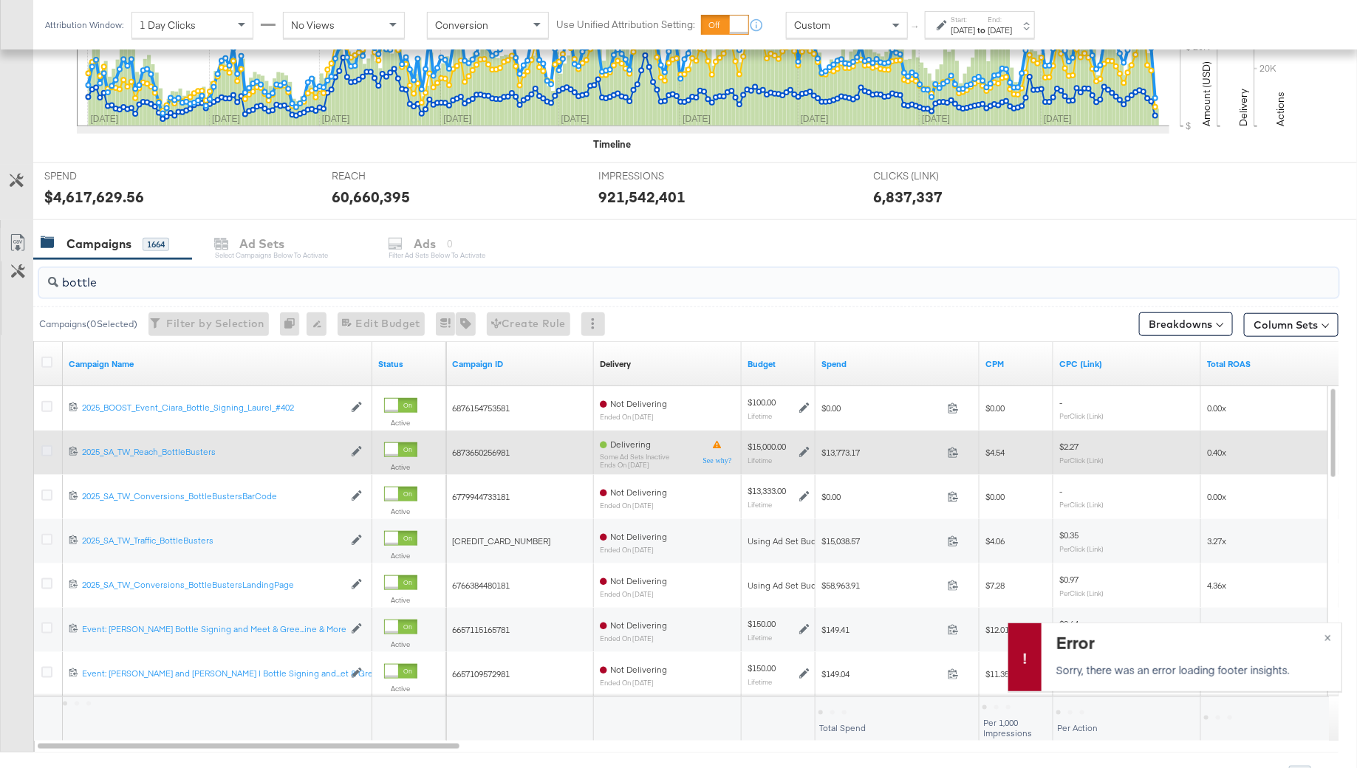
type input "bottle"
click at [48, 450] on icon at bounding box center [46, 450] width 11 height 11
click at [0, 0] on input "checkbox" at bounding box center [0, 0] width 0 height 0
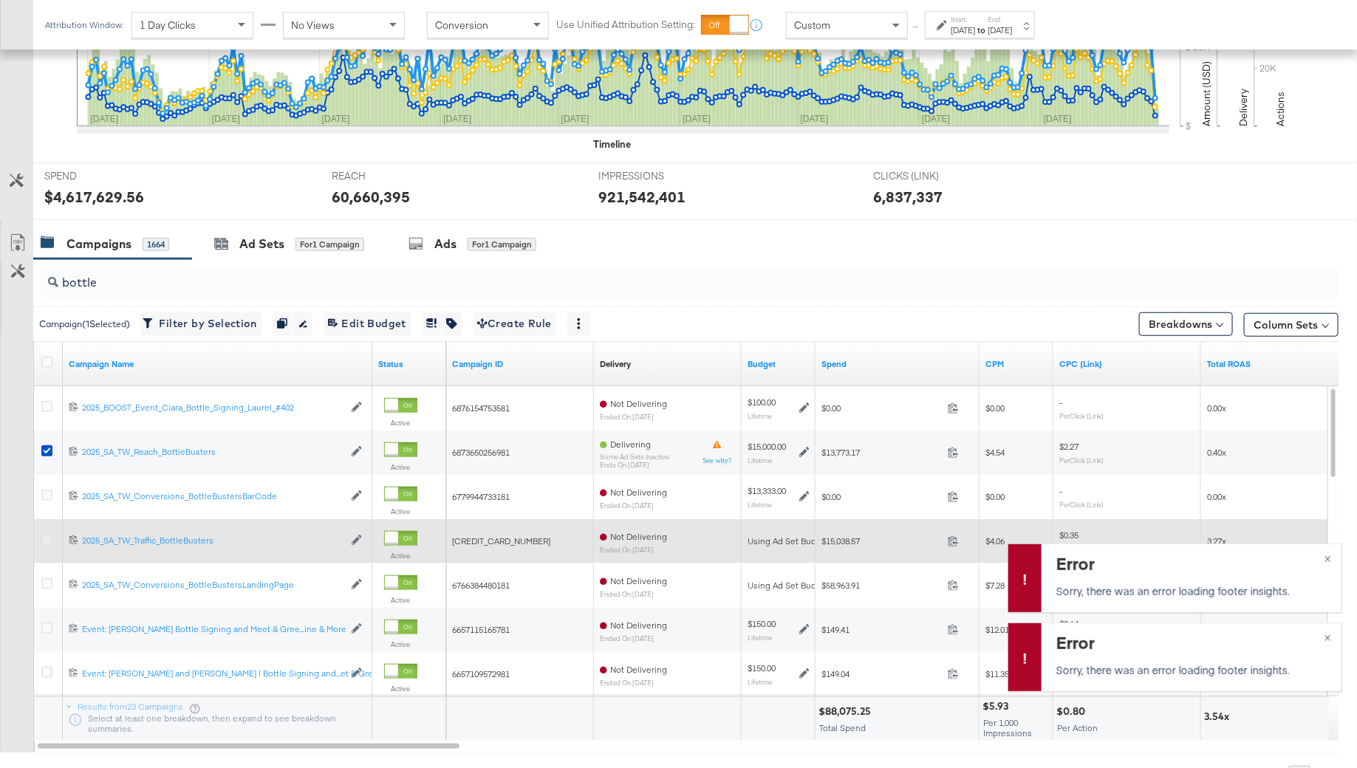
click at [45, 538] on icon at bounding box center [46, 539] width 11 height 11
click at [0, 0] on input "checkbox" at bounding box center [0, 0] width 0 height 0
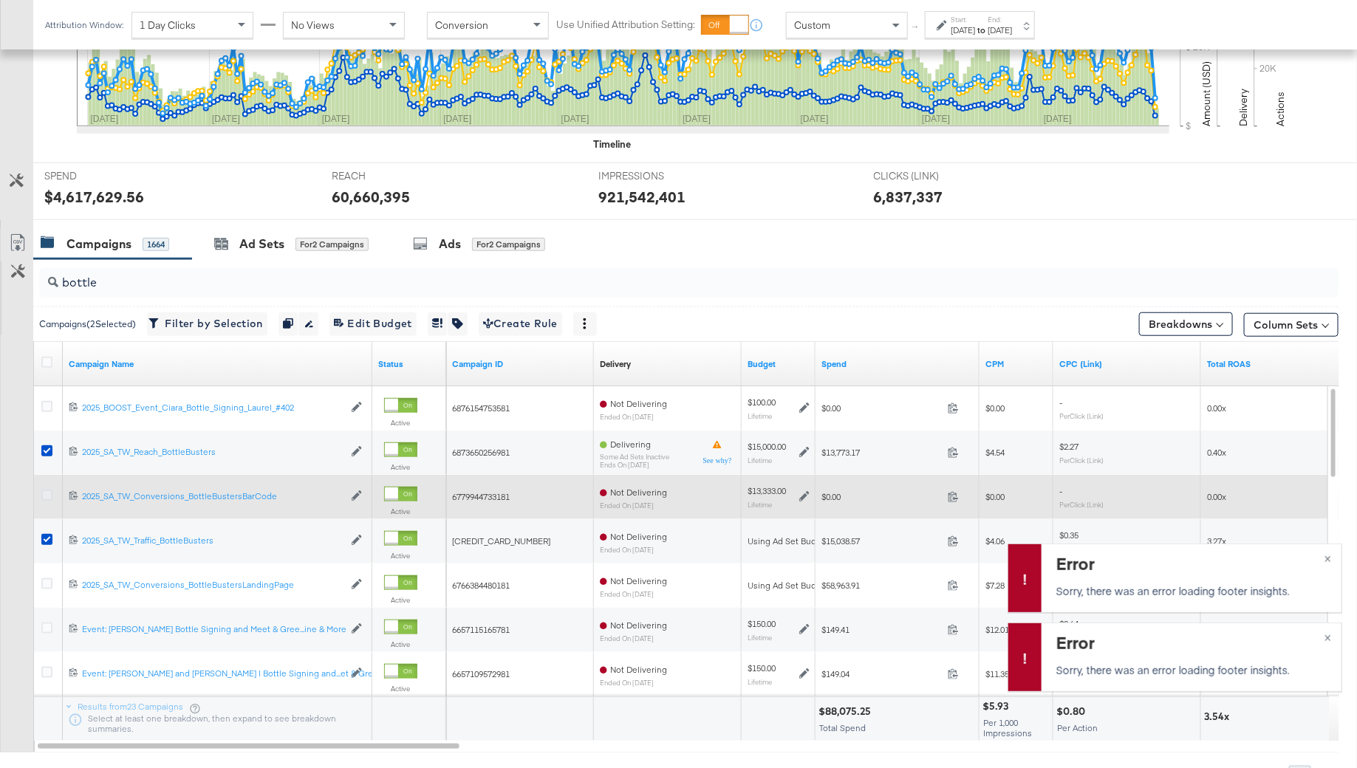
click at [49, 490] on icon at bounding box center [46, 495] width 11 height 11
click at [0, 0] on input "checkbox" at bounding box center [0, 0] width 0 height 0
click at [47, 490] on icon at bounding box center [46, 495] width 11 height 11
click at [0, 0] on input "checkbox" at bounding box center [0, 0] width 0 height 0
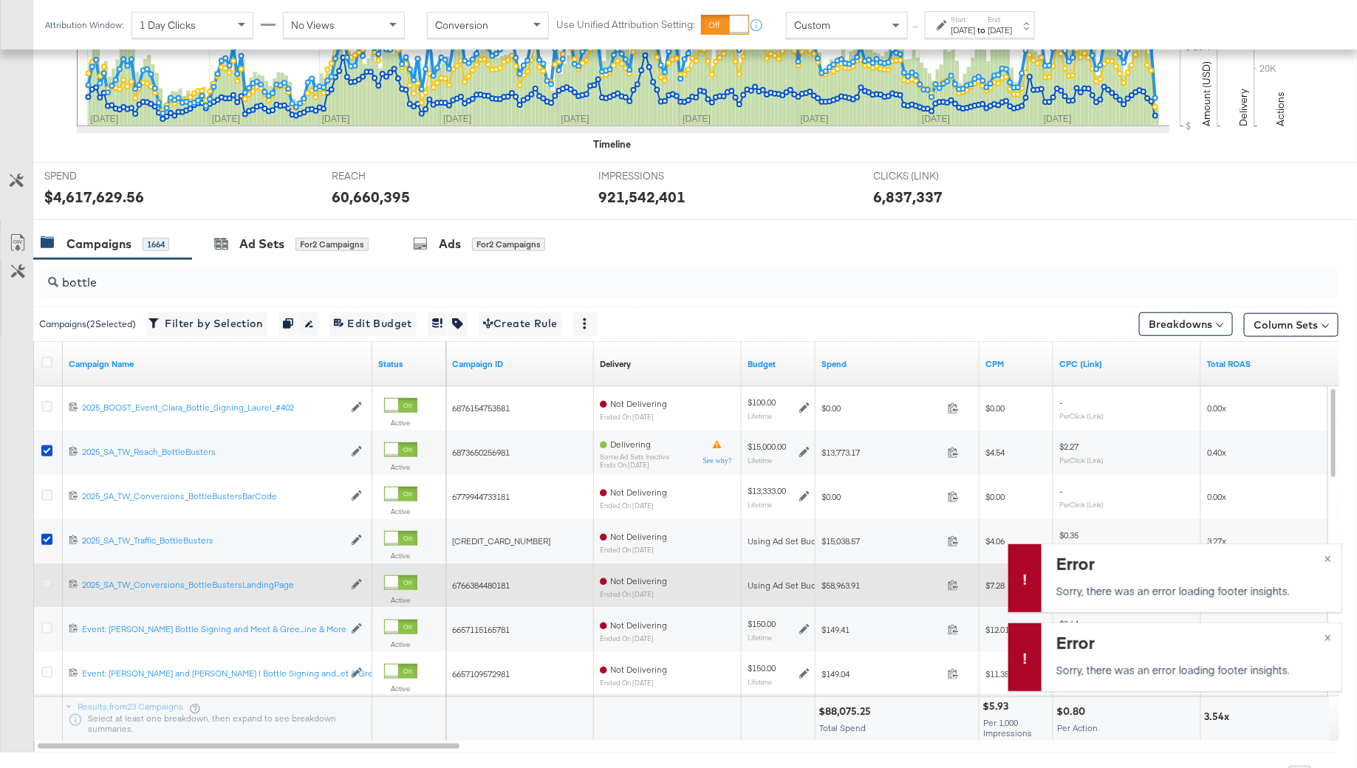
click at [44, 580] on icon at bounding box center [46, 583] width 11 height 11
click at [0, 0] on input "checkbox" at bounding box center [0, 0] width 0 height 0
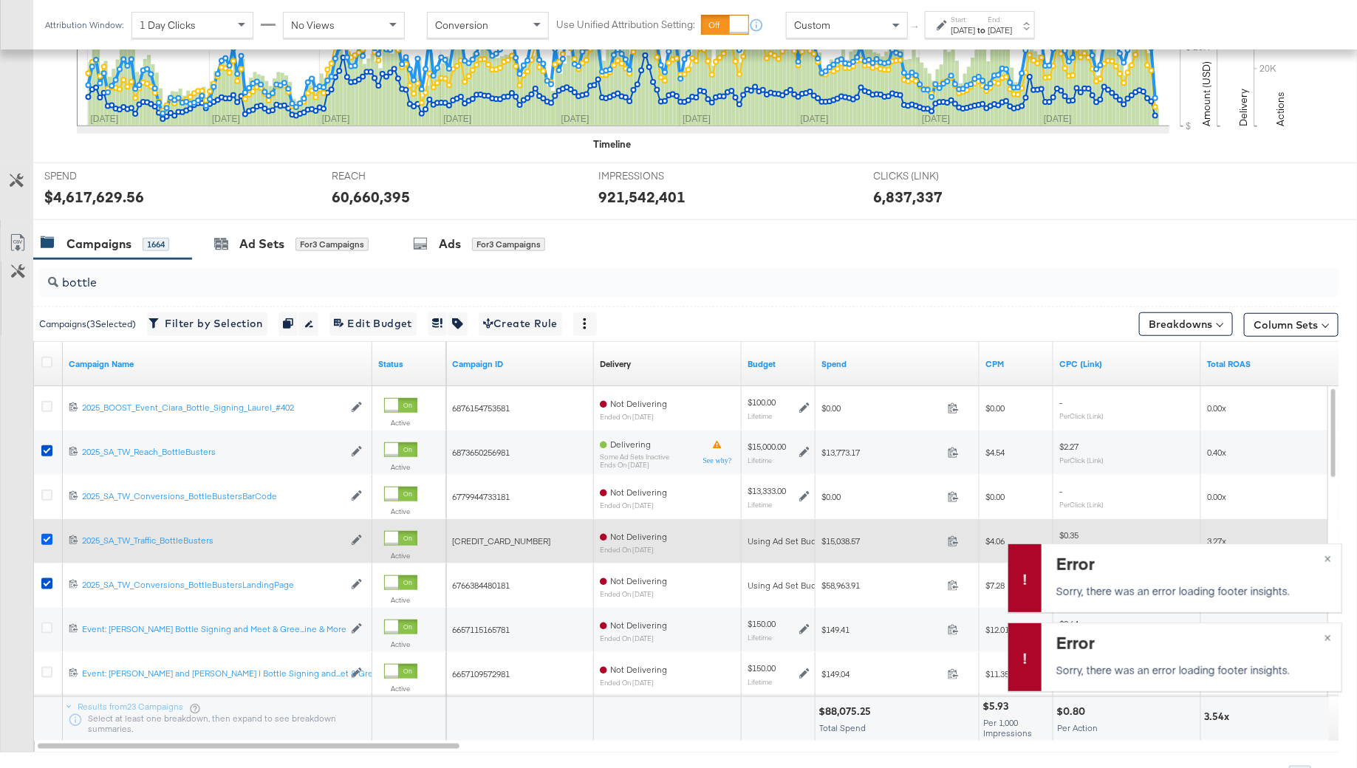
click at [44, 535] on icon at bounding box center [46, 539] width 11 height 11
click at [0, 0] on input "checkbox" at bounding box center [0, 0] width 0 height 0
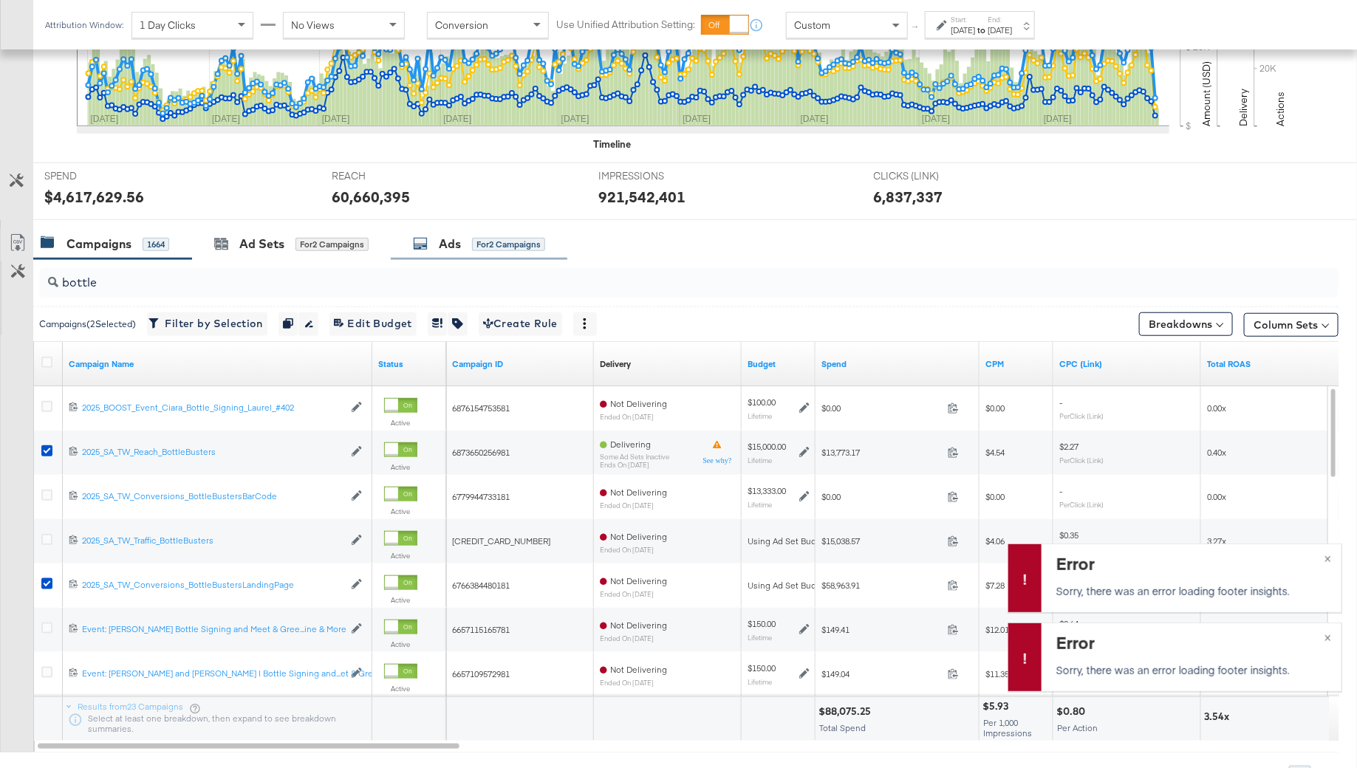
click at [451, 248] on div "Ads" at bounding box center [450, 244] width 22 height 17
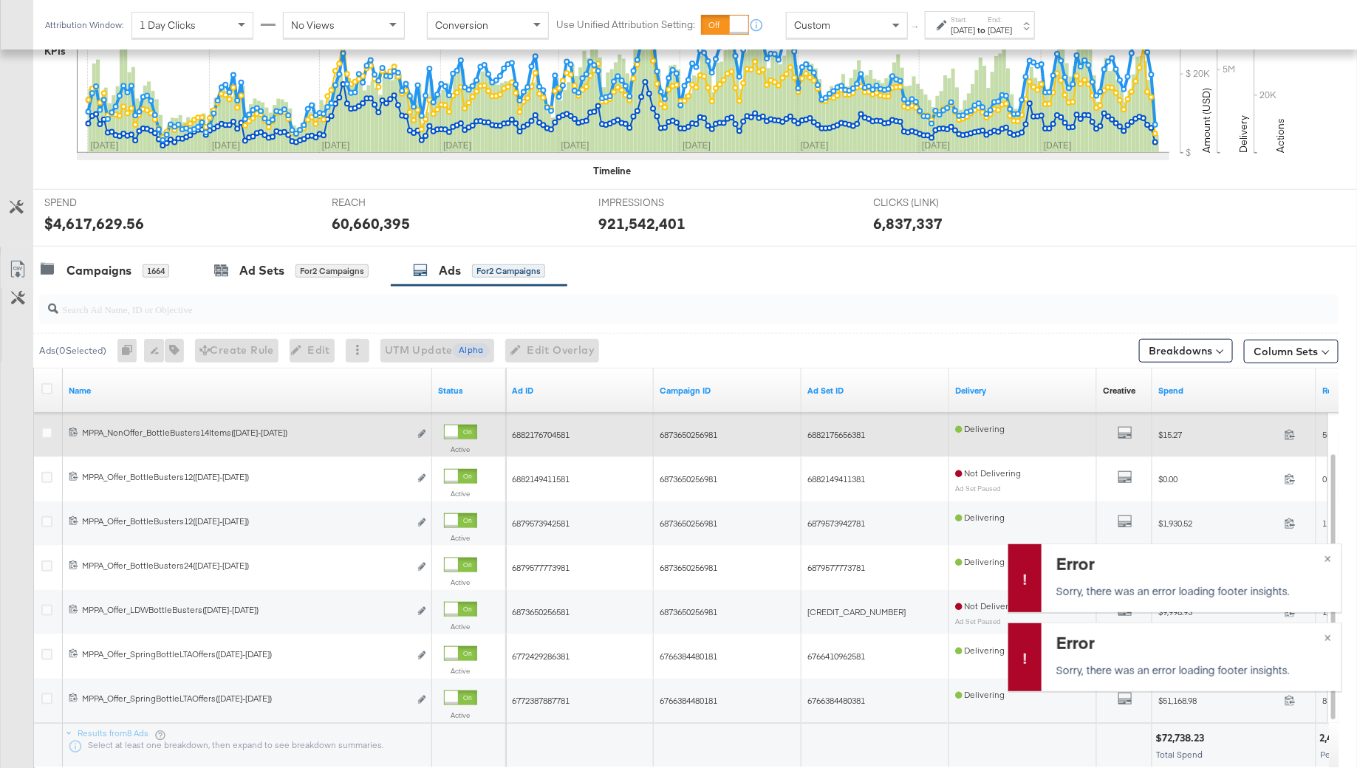
scroll to position [527, 0]
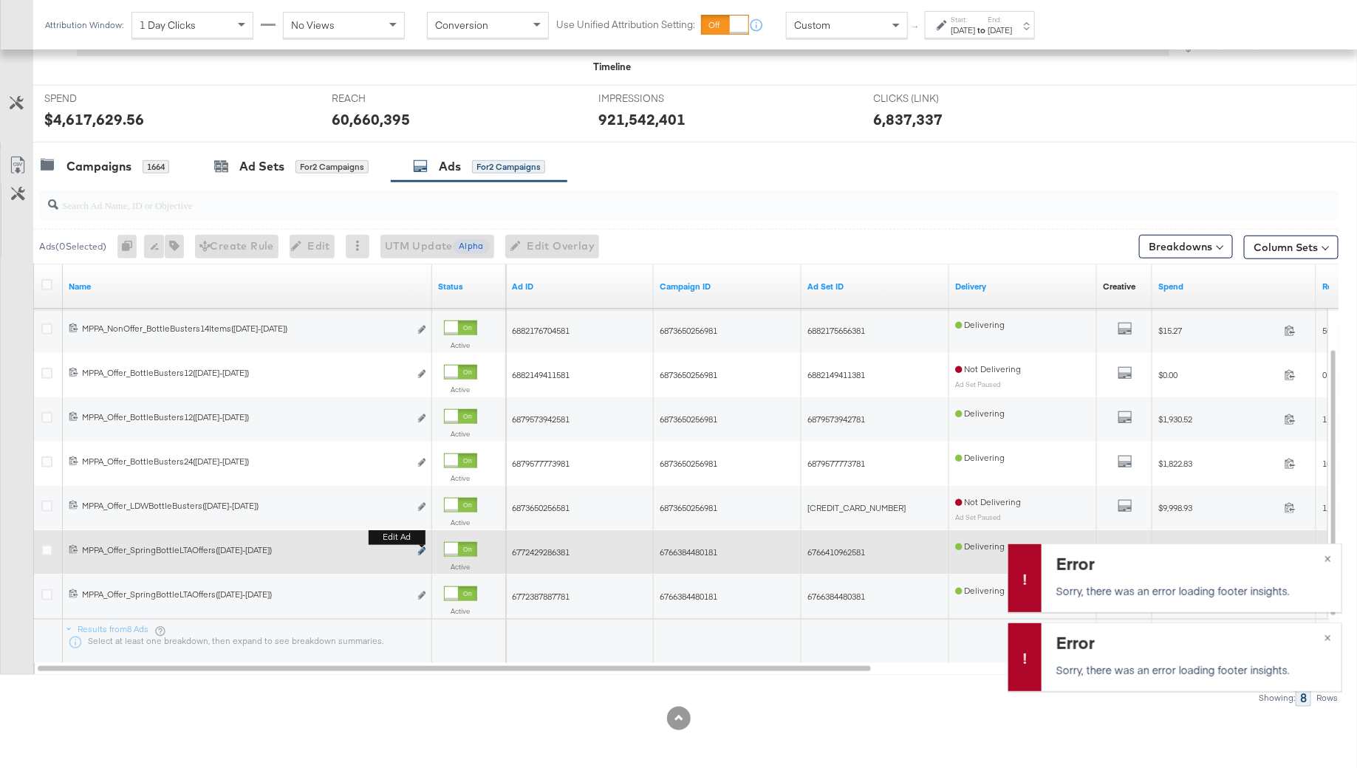
click at [423, 547] on icon "link" at bounding box center [421, 551] width 7 height 8
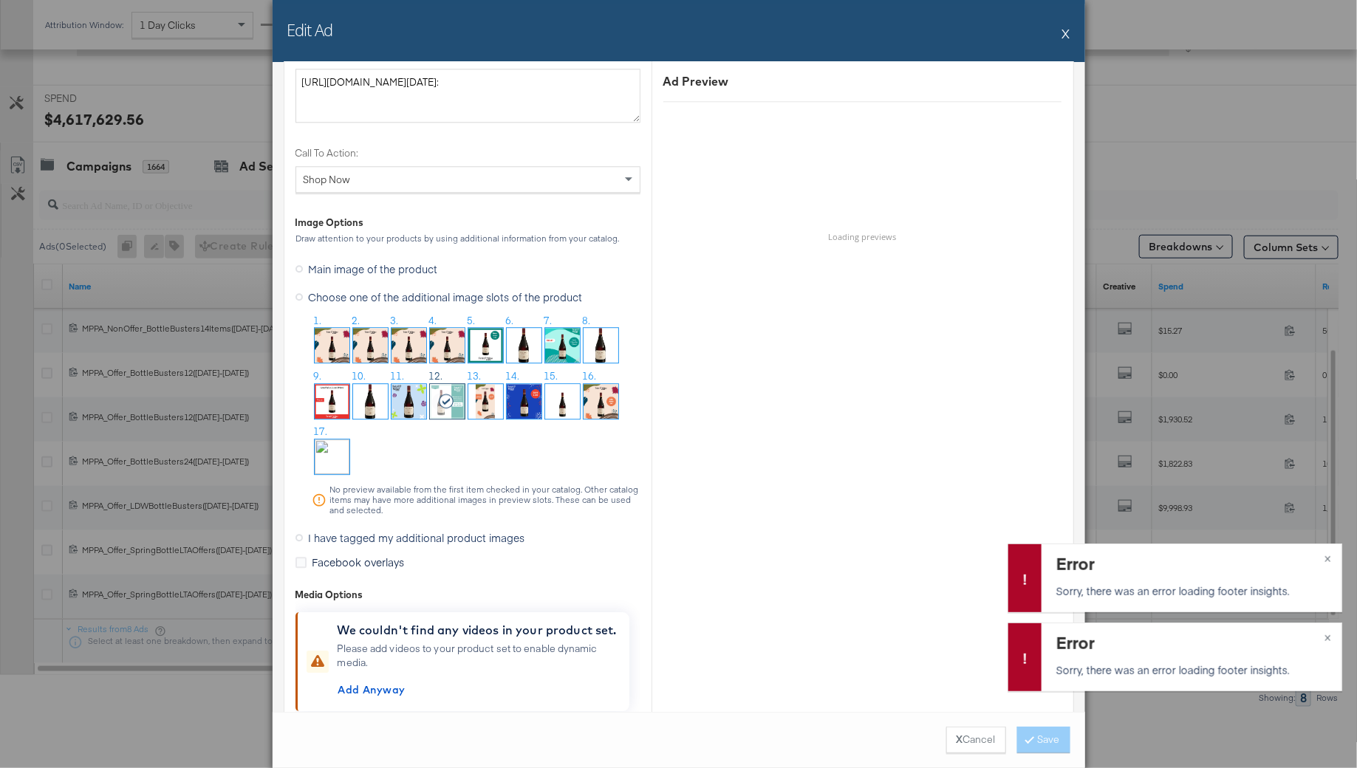
scroll to position [1885, 0]
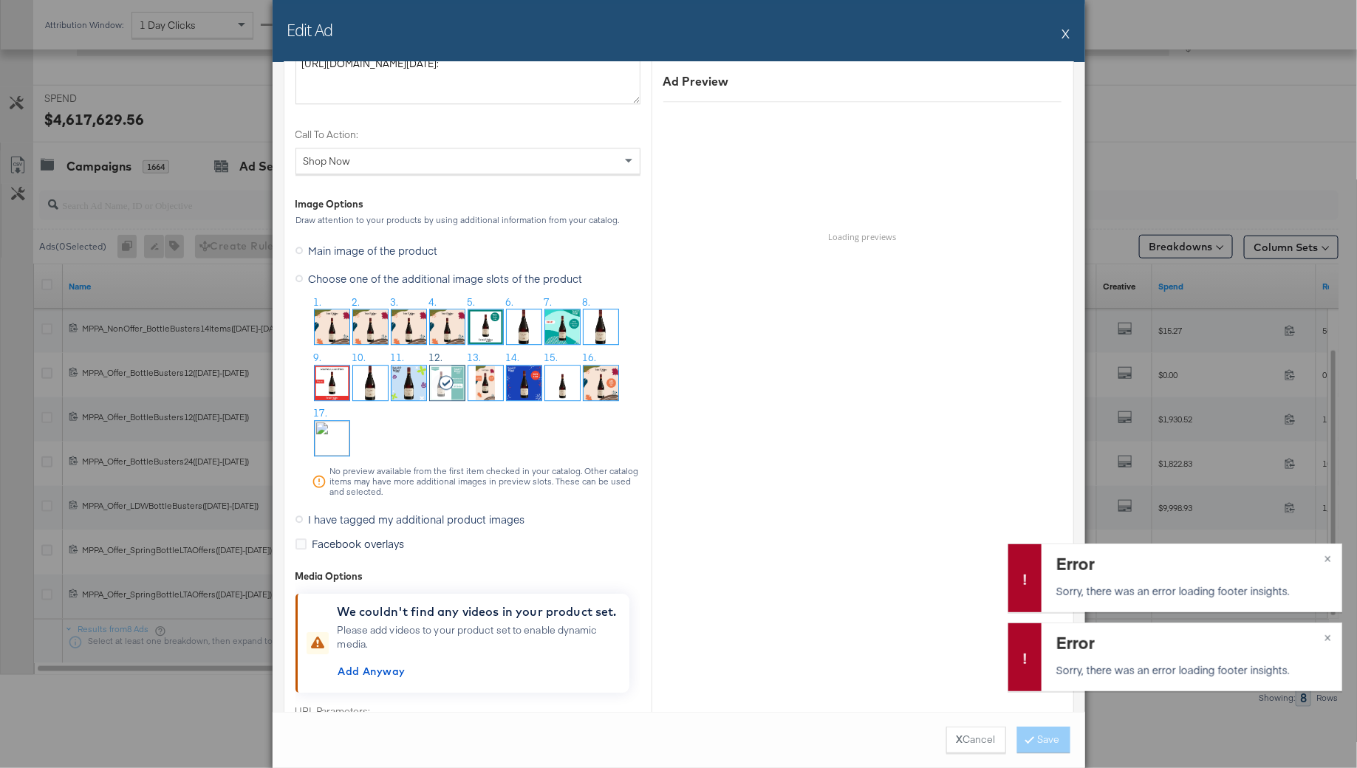
click at [1063, 32] on button "X" at bounding box center [1066, 33] width 8 height 30
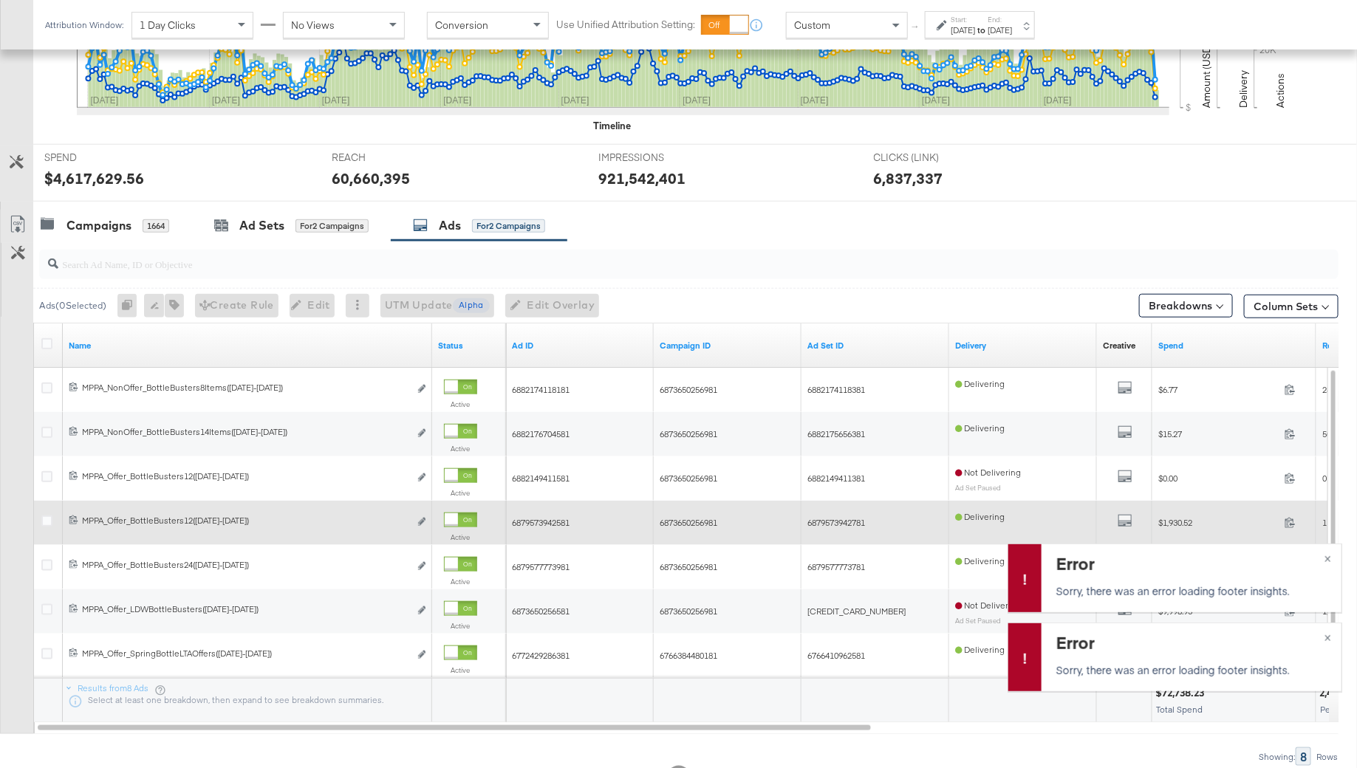
scroll to position [506, 0]
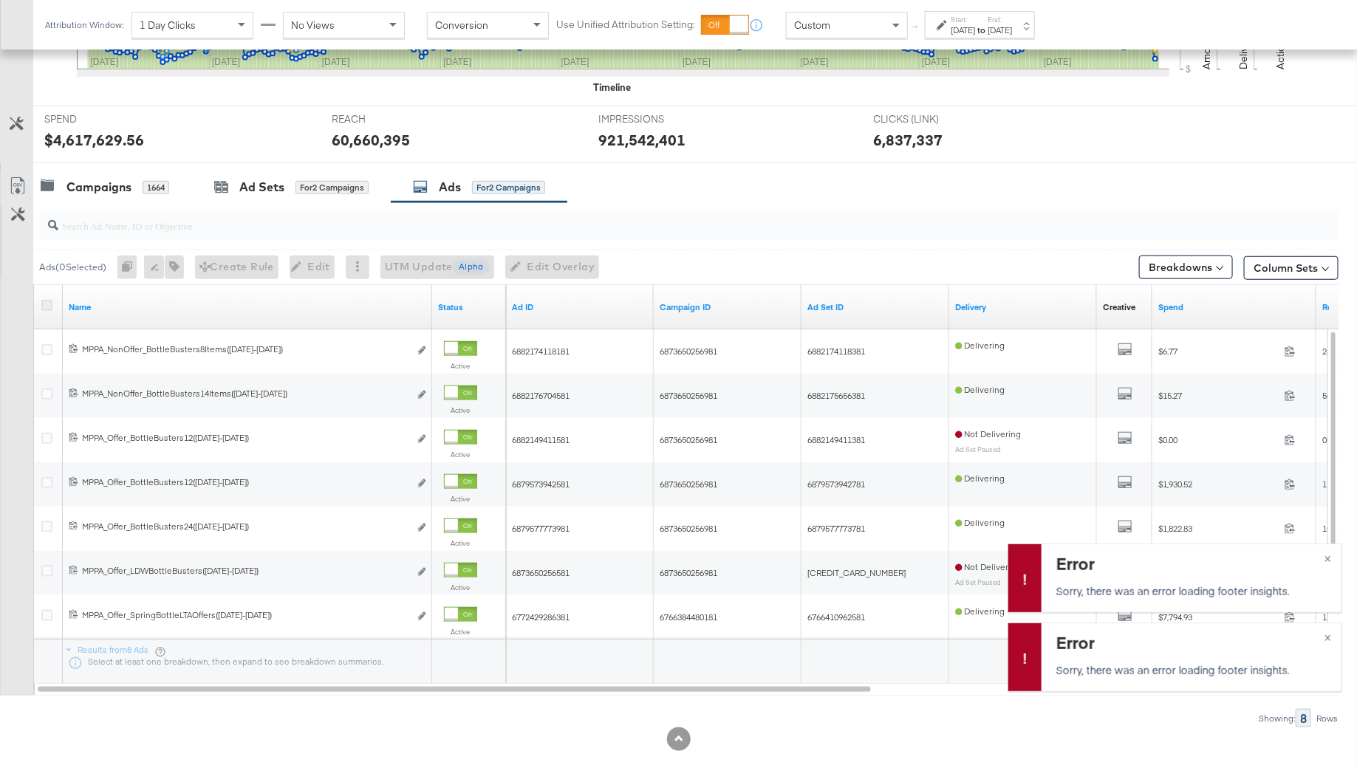
click at [47, 304] on icon at bounding box center [46, 305] width 11 height 11
click at [0, 0] on input "checkbox" at bounding box center [0, 0] width 0 height 0
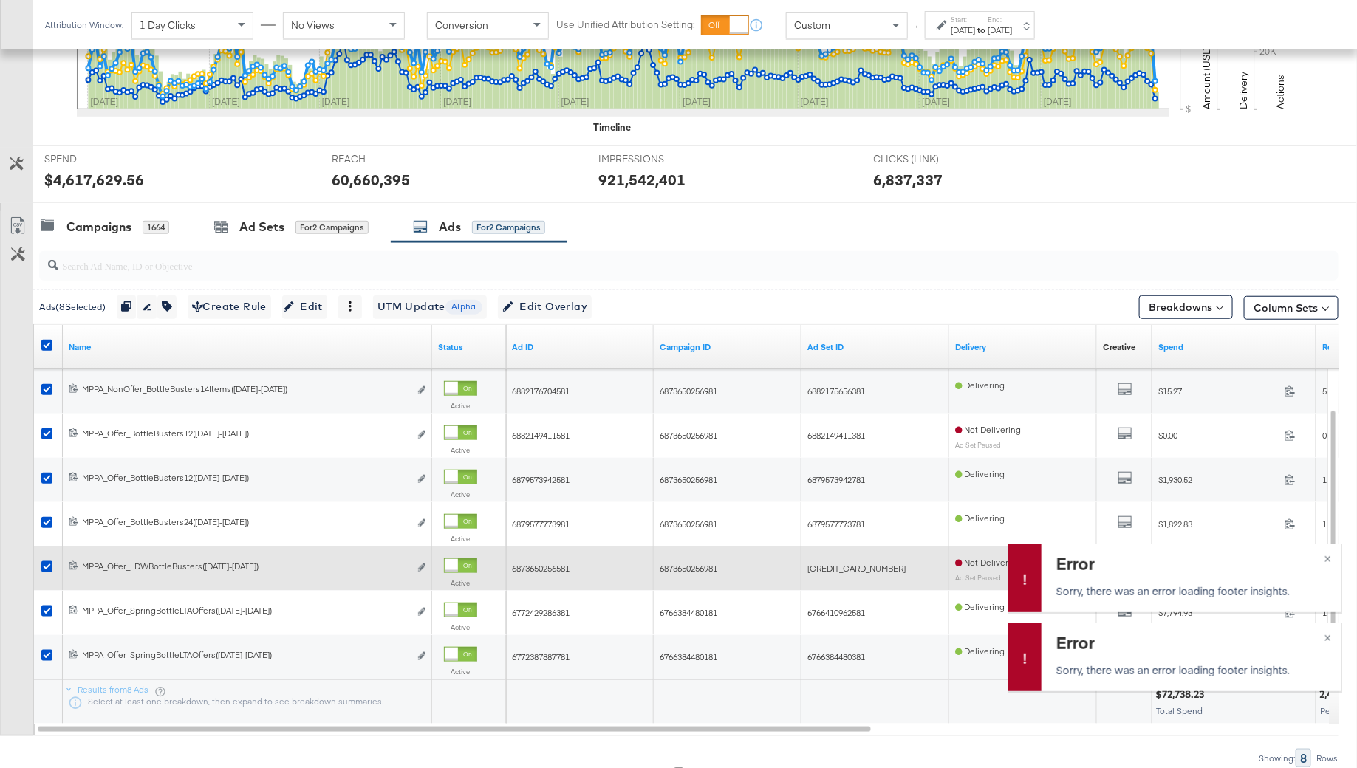
scroll to position [527, 0]
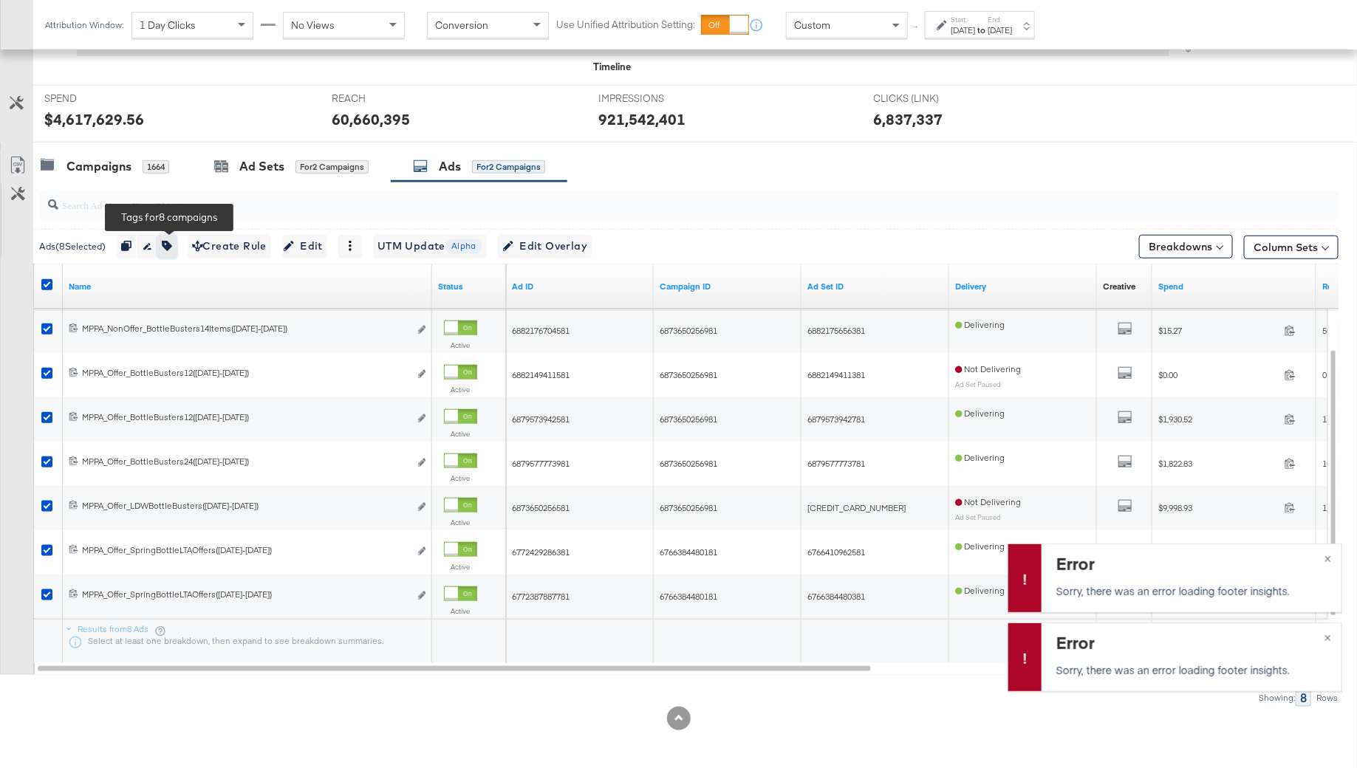
click at [168, 242] on icon "button" at bounding box center [167, 246] width 10 height 10
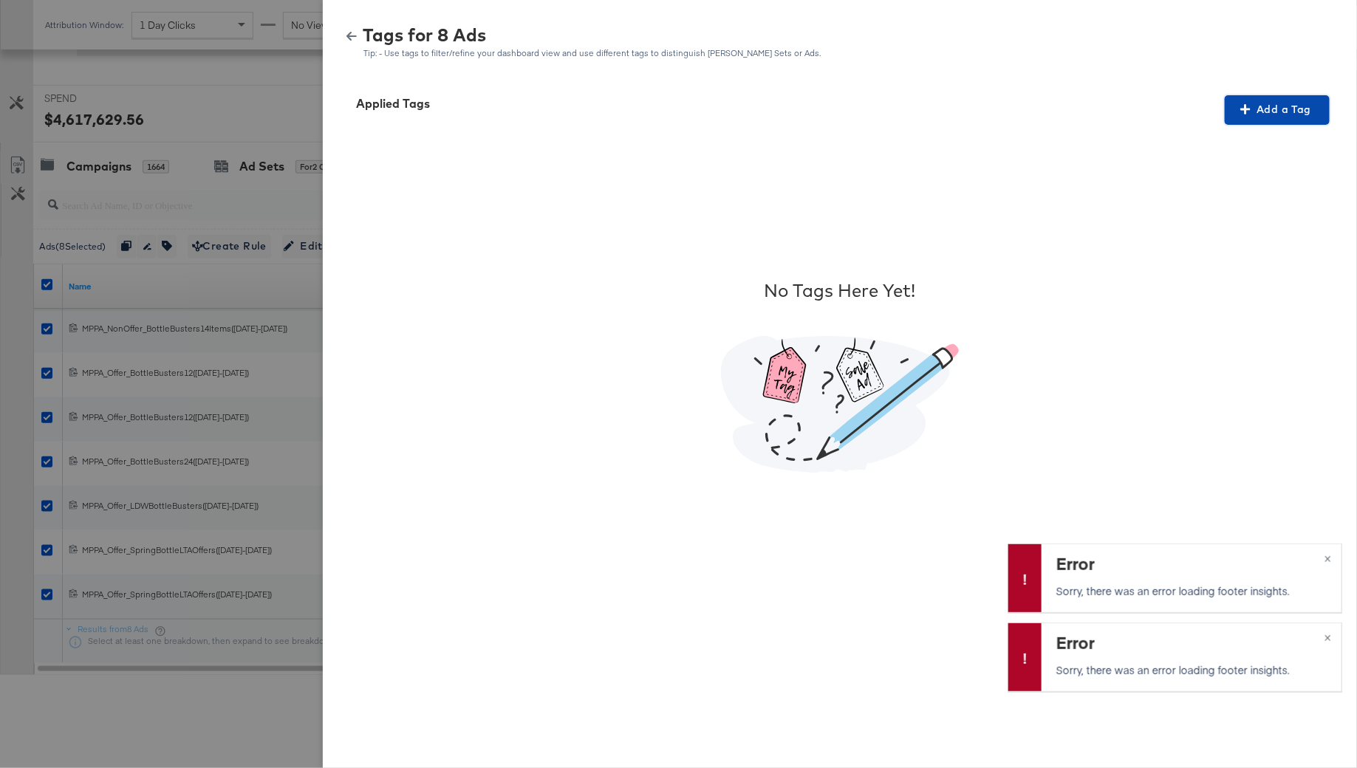
click at [1258, 103] on span "Add a Tag" at bounding box center [1276, 109] width 93 height 18
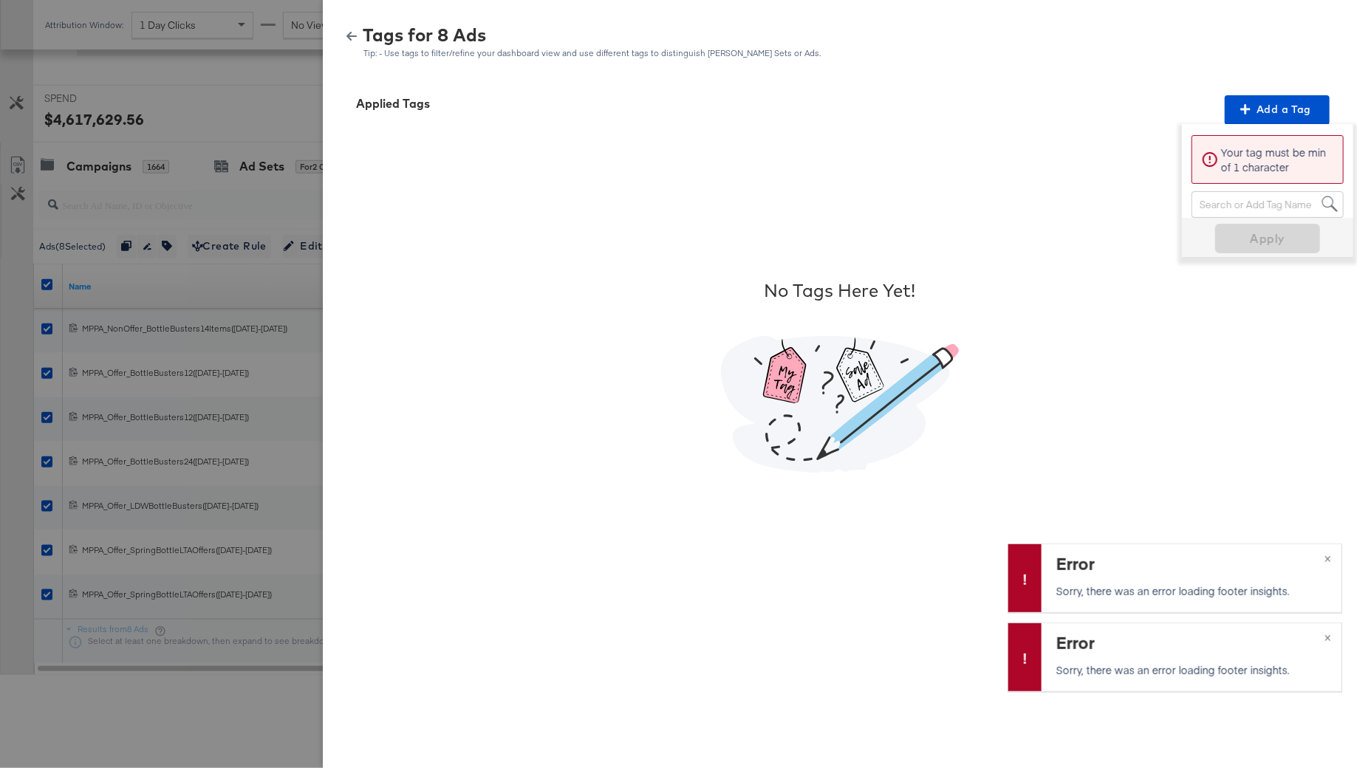
click at [1228, 208] on div "Search or Add Tag Name" at bounding box center [1267, 204] width 151 height 25
type input "smart des"
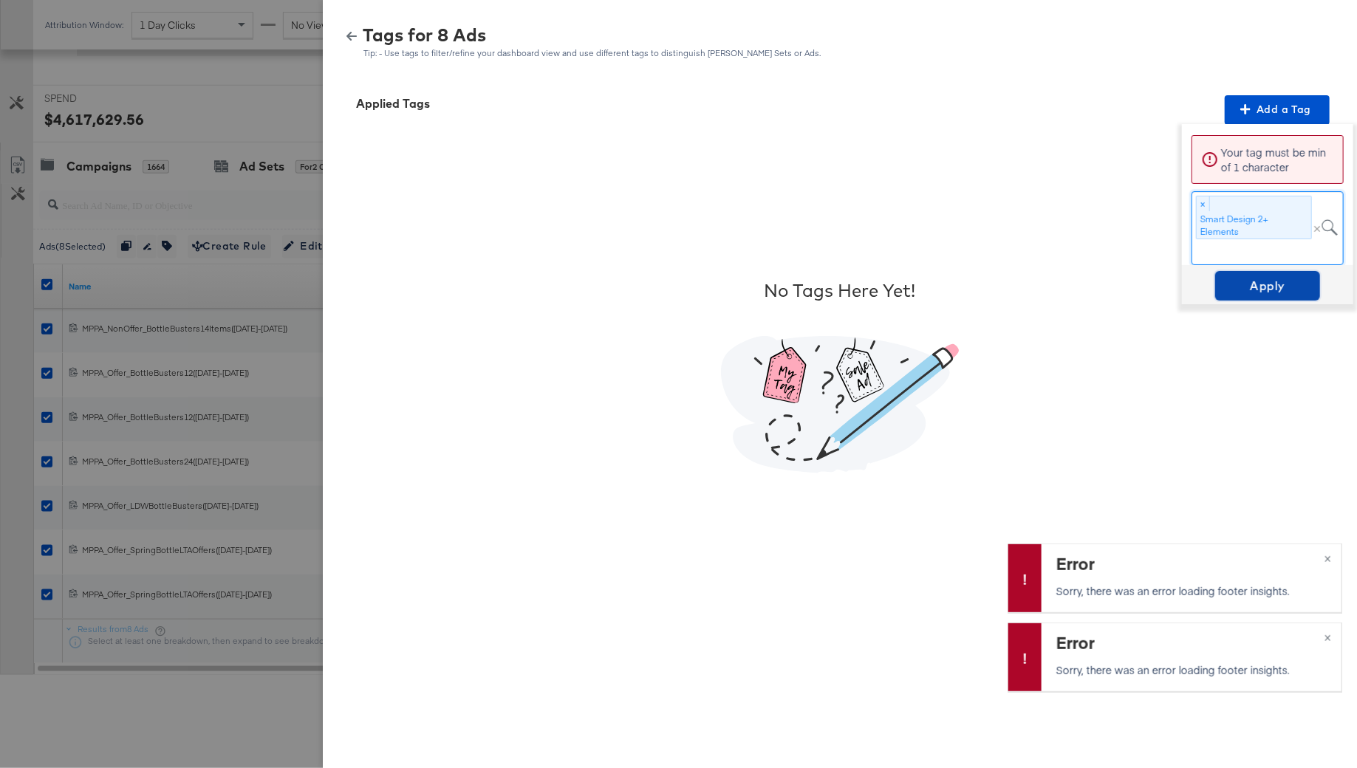
click at [1269, 281] on span "Apply" at bounding box center [1267, 285] width 93 height 21
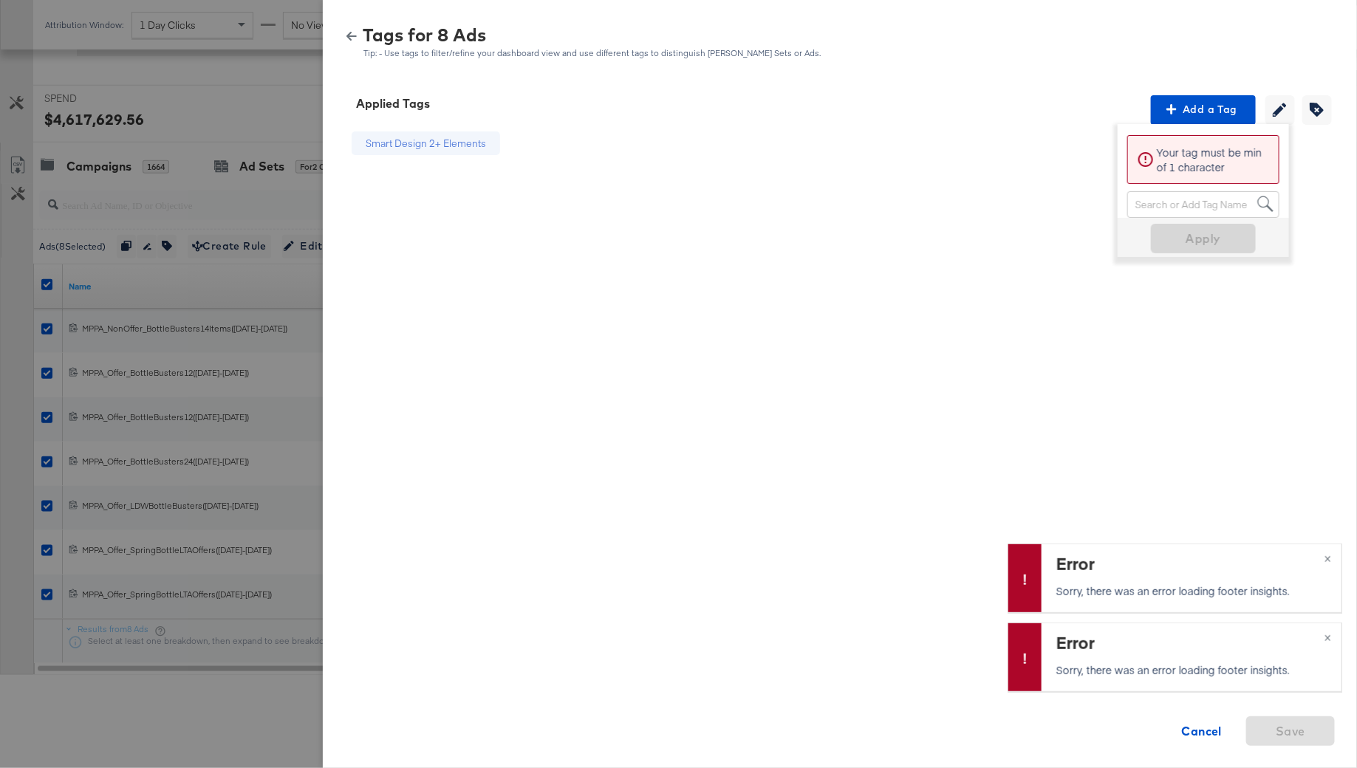
click at [349, 35] on icon "button" at bounding box center [351, 36] width 10 height 9
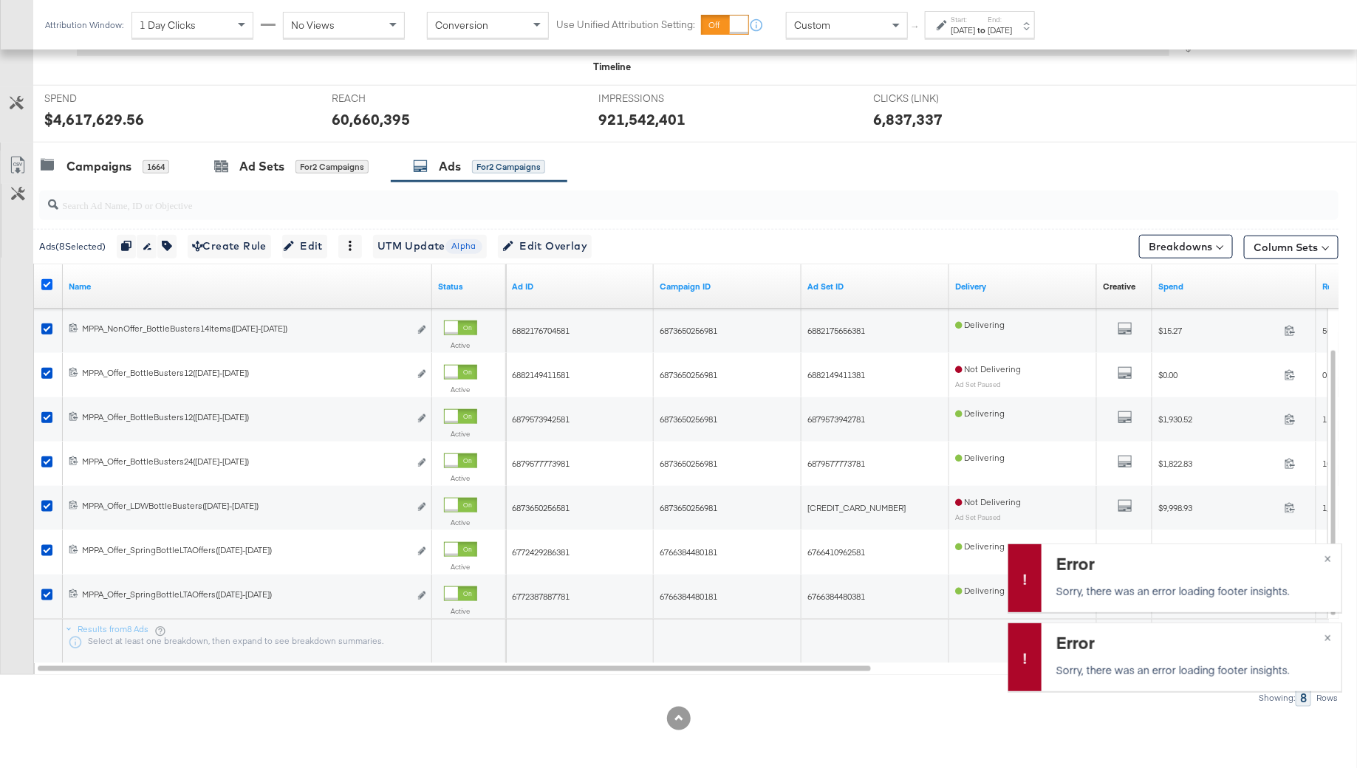
click at [45, 282] on icon at bounding box center [46, 284] width 11 height 11
click at [0, 0] on input "checkbox" at bounding box center [0, 0] width 0 height 0
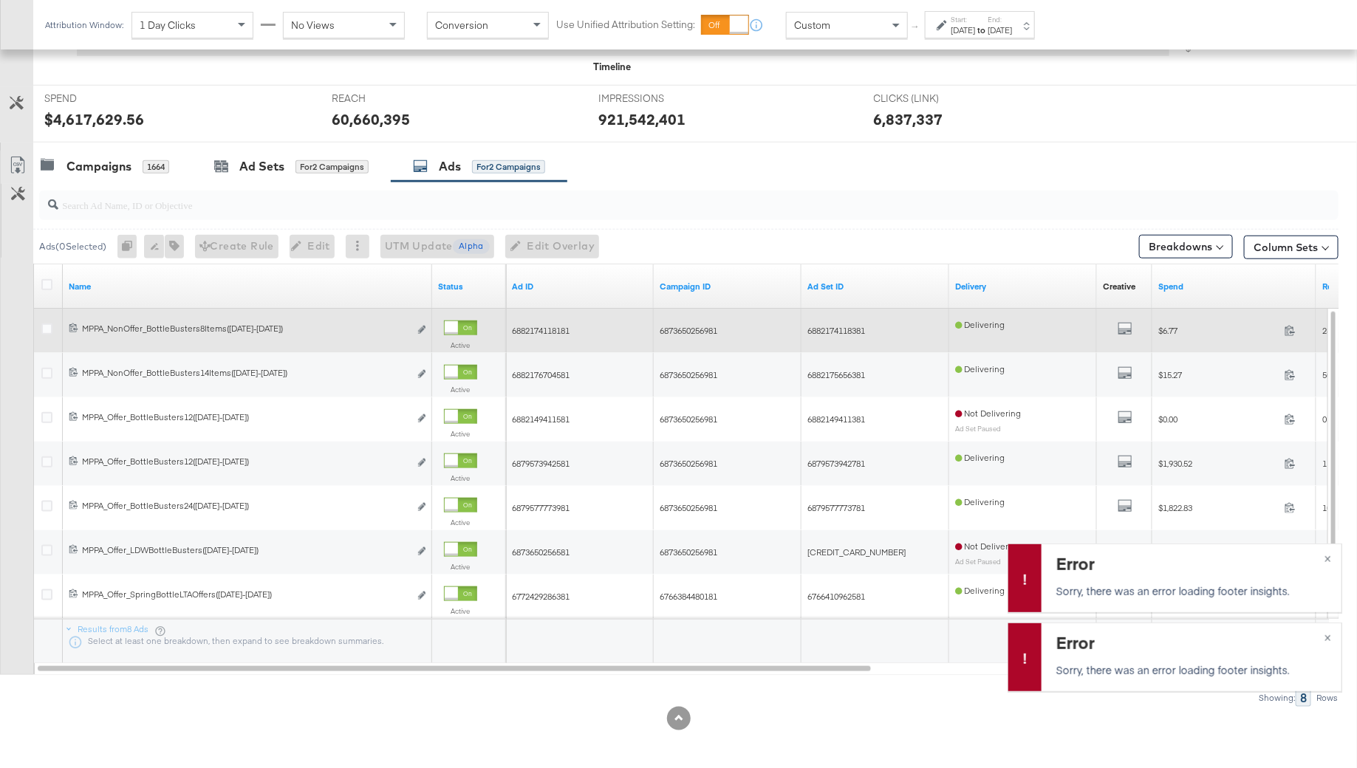
scroll to position [460, 0]
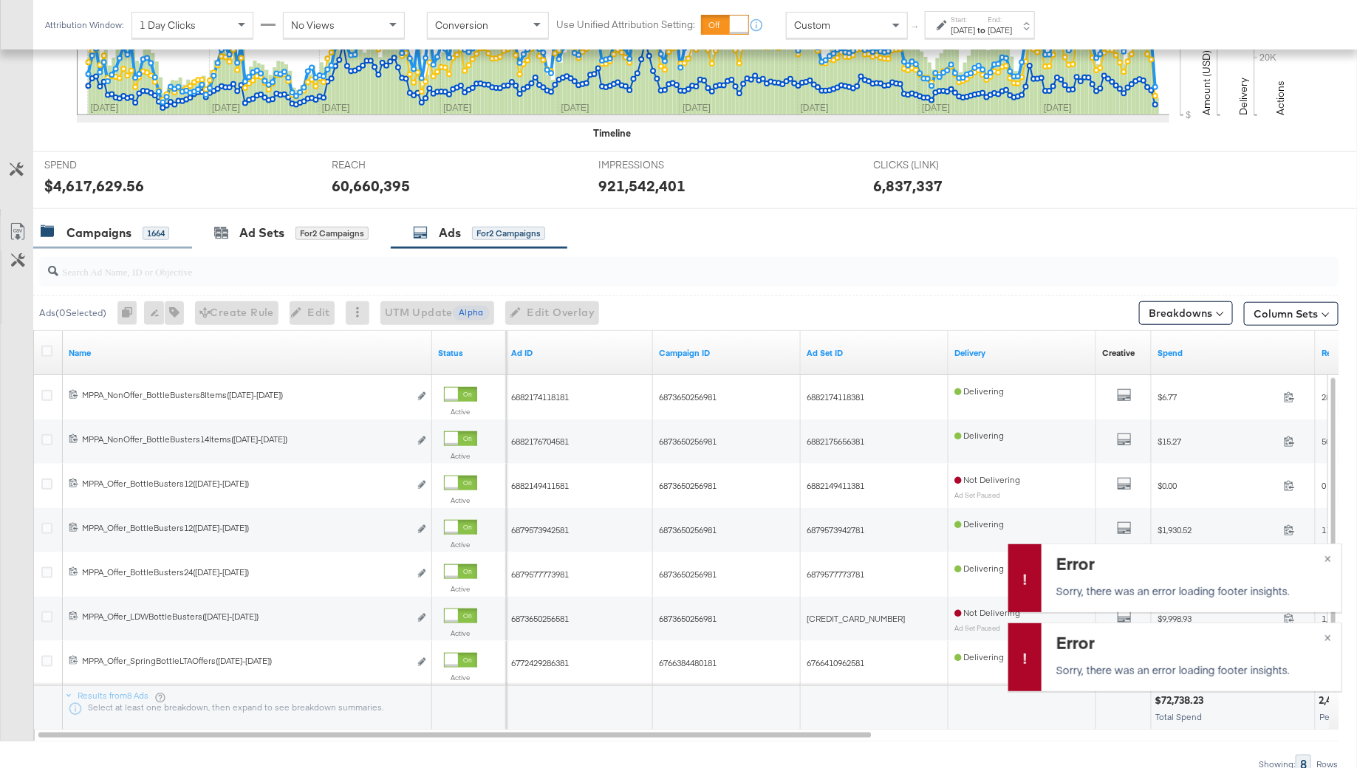
click at [107, 230] on div "Campaigns" at bounding box center [98, 233] width 65 height 17
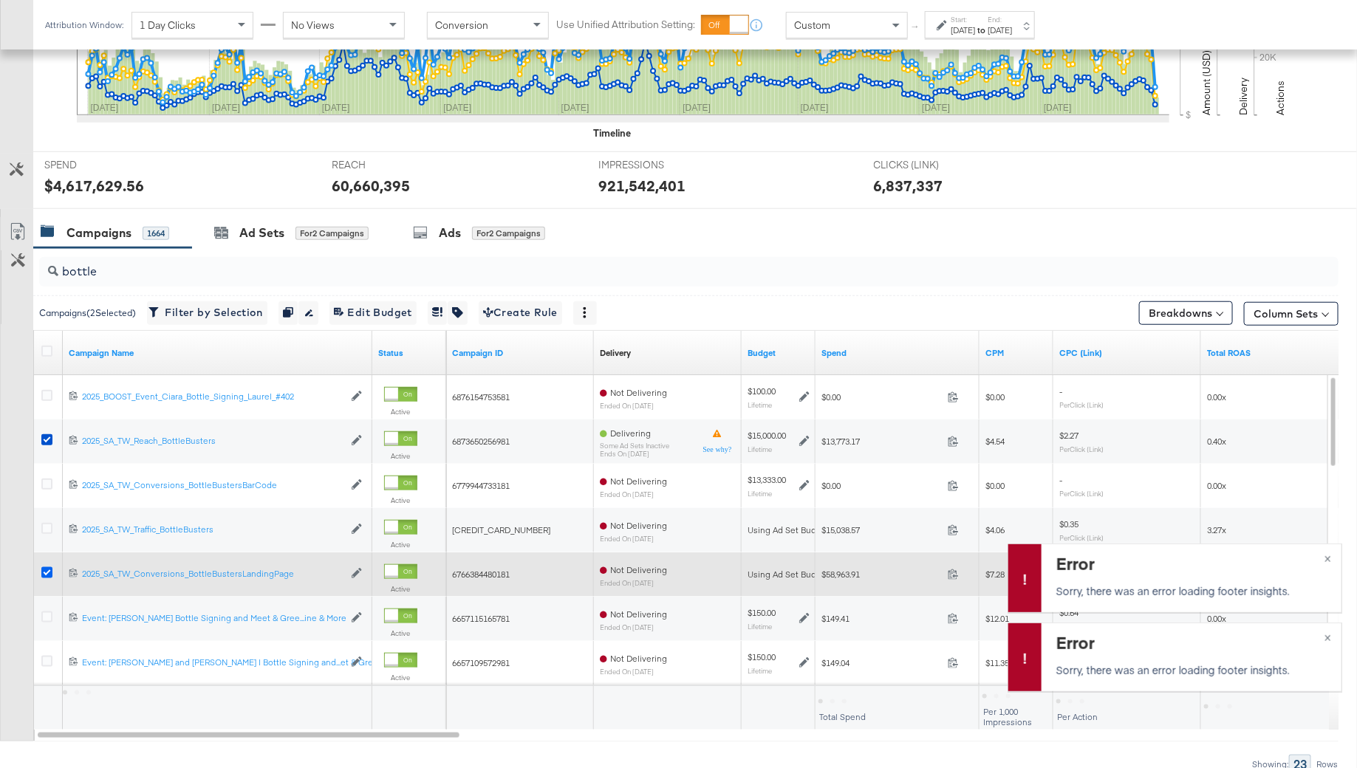
click at [44, 570] on icon at bounding box center [46, 572] width 11 height 11
click at [0, 0] on input "checkbox" at bounding box center [0, 0] width 0 height 0
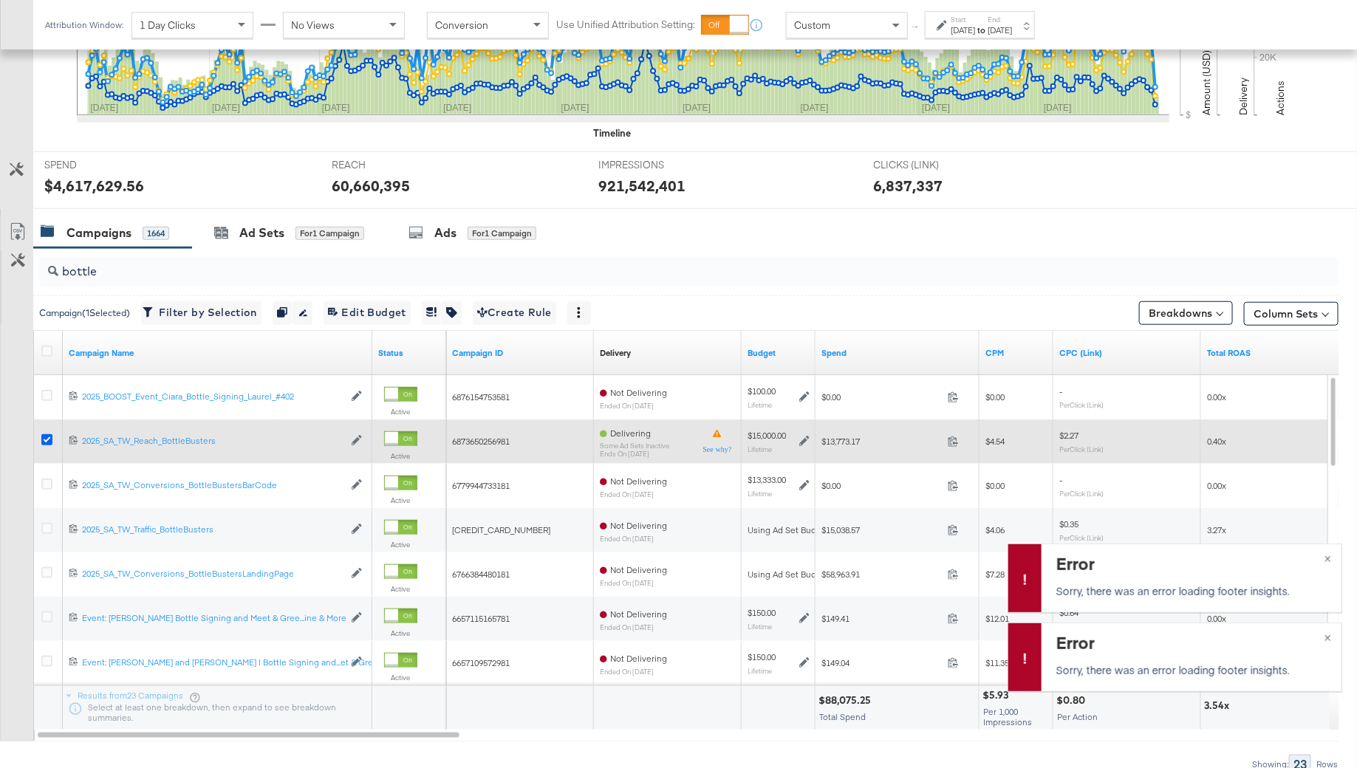
click at [44, 434] on icon at bounding box center [46, 439] width 11 height 11
click at [0, 0] on input "checkbox" at bounding box center [0, 0] width 0 height 0
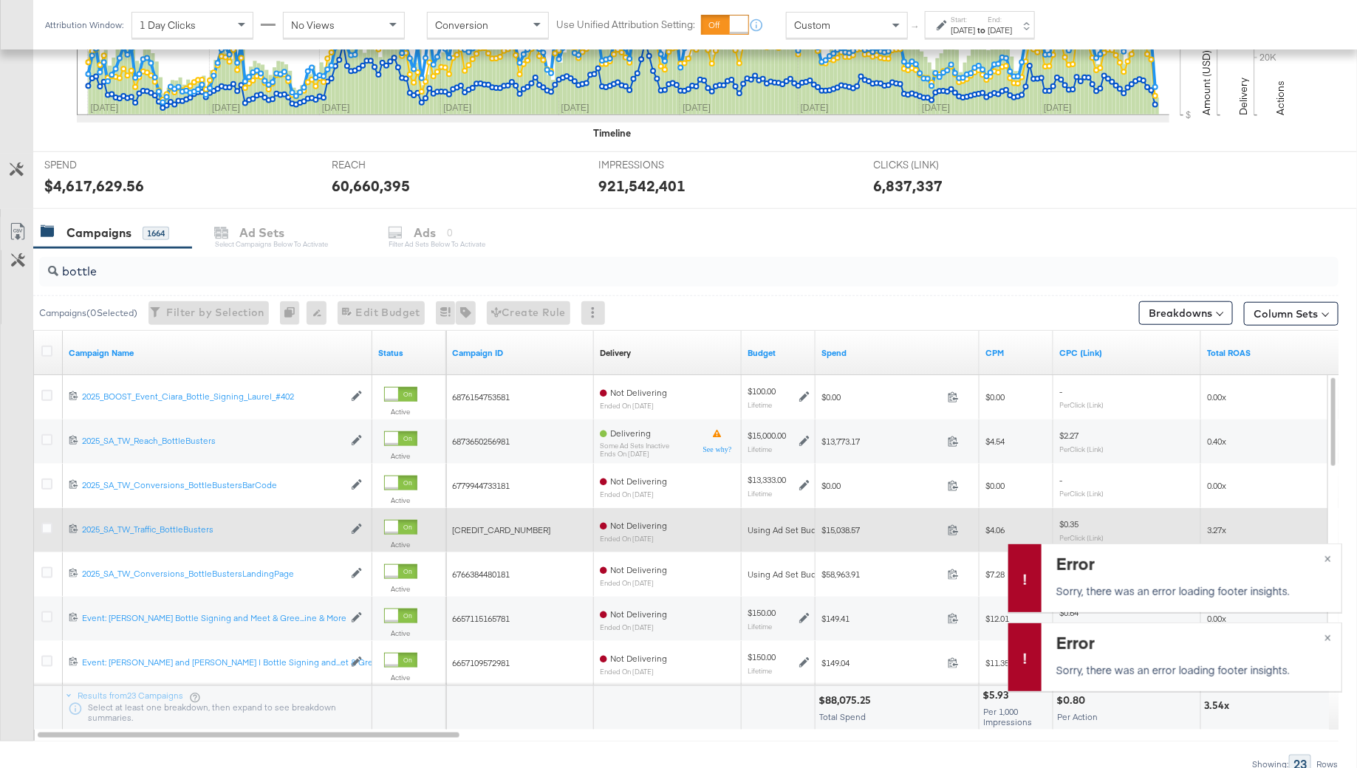
click at [52, 523] on div at bounding box center [49, 530] width 16 height 15
click at [52, 524] on div at bounding box center [49, 530] width 16 height 15
click at [47, 530] on div at bounding box center [49, 530] width 16 height 15
click at [50, 523] on icon at bounding box center [46, 528] width 11 height 11
click at [0, 0] on input "checkbox" at bounding box center [0, 0] width 0 height 0
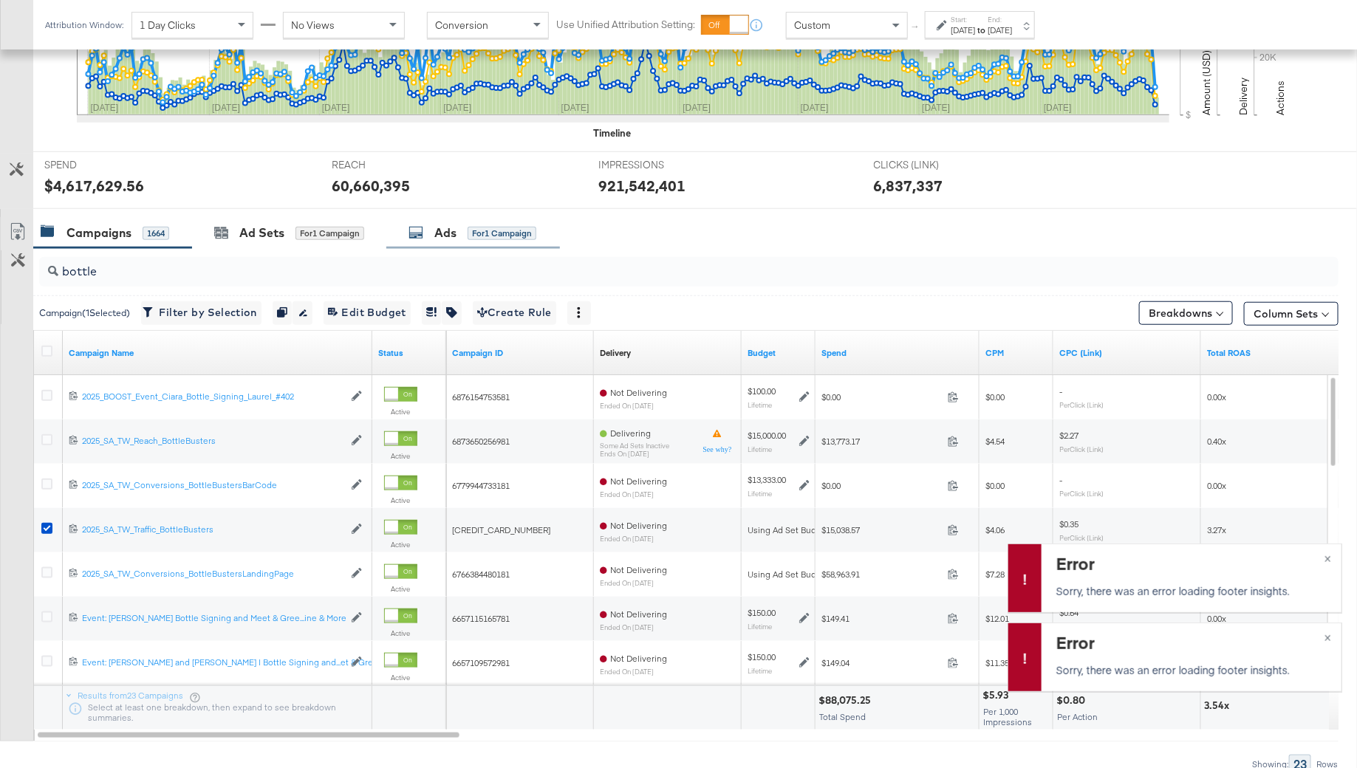
click at [460, 225] on div "Ads for 1 Campaign" at bounding box center [472, 233] width 128 height 17
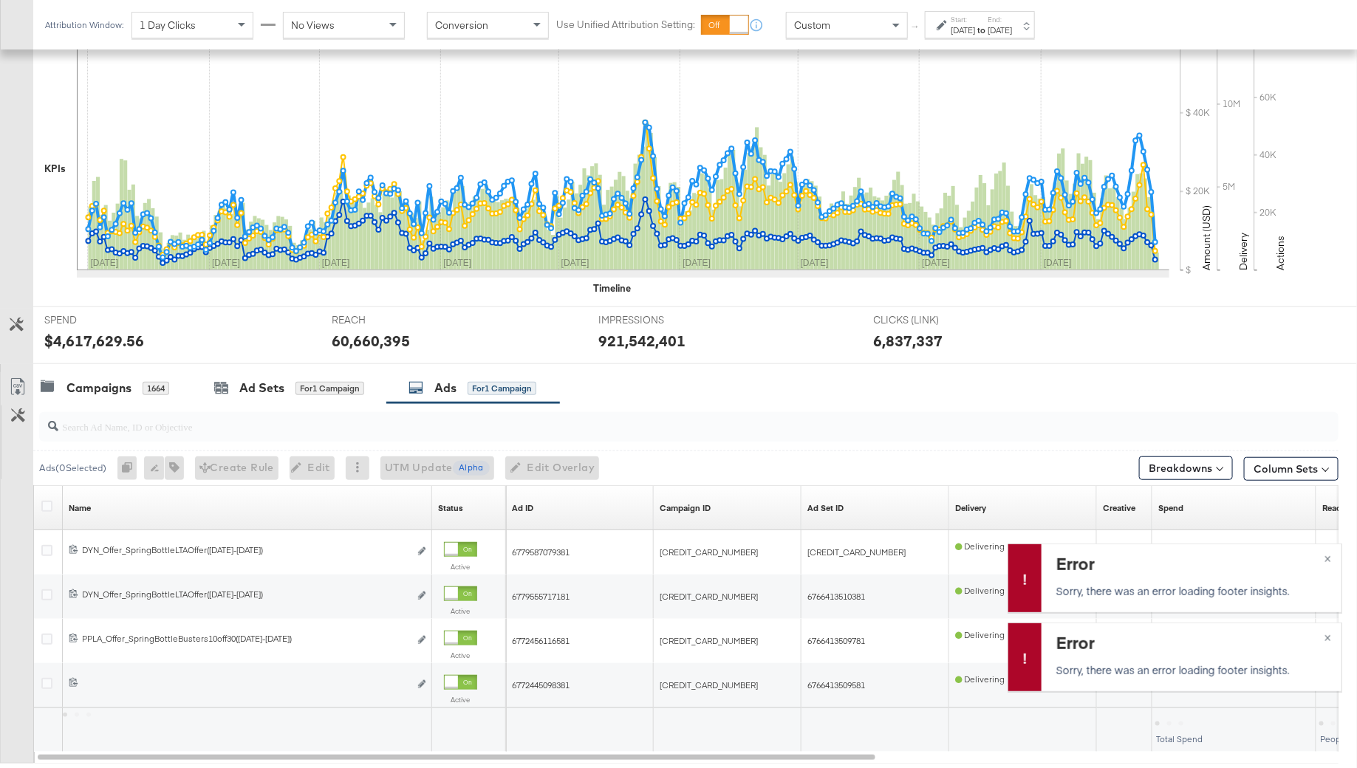
scroll to position [394, 0]
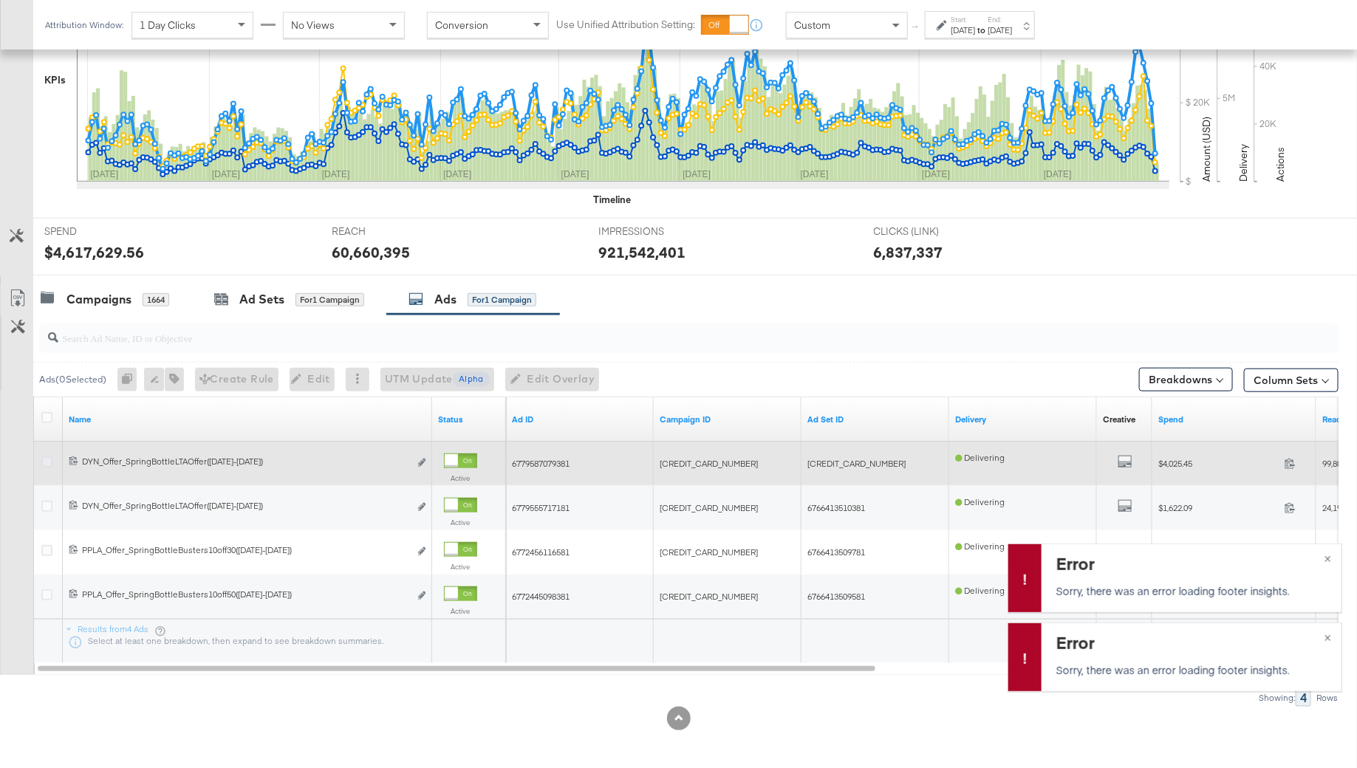
click at [42, 461] on icon at bounding box center [46, 461] width 11 height 11
click at [0, 0] on input "checkbox" at bounding box center [0, 0] width 0 height 0
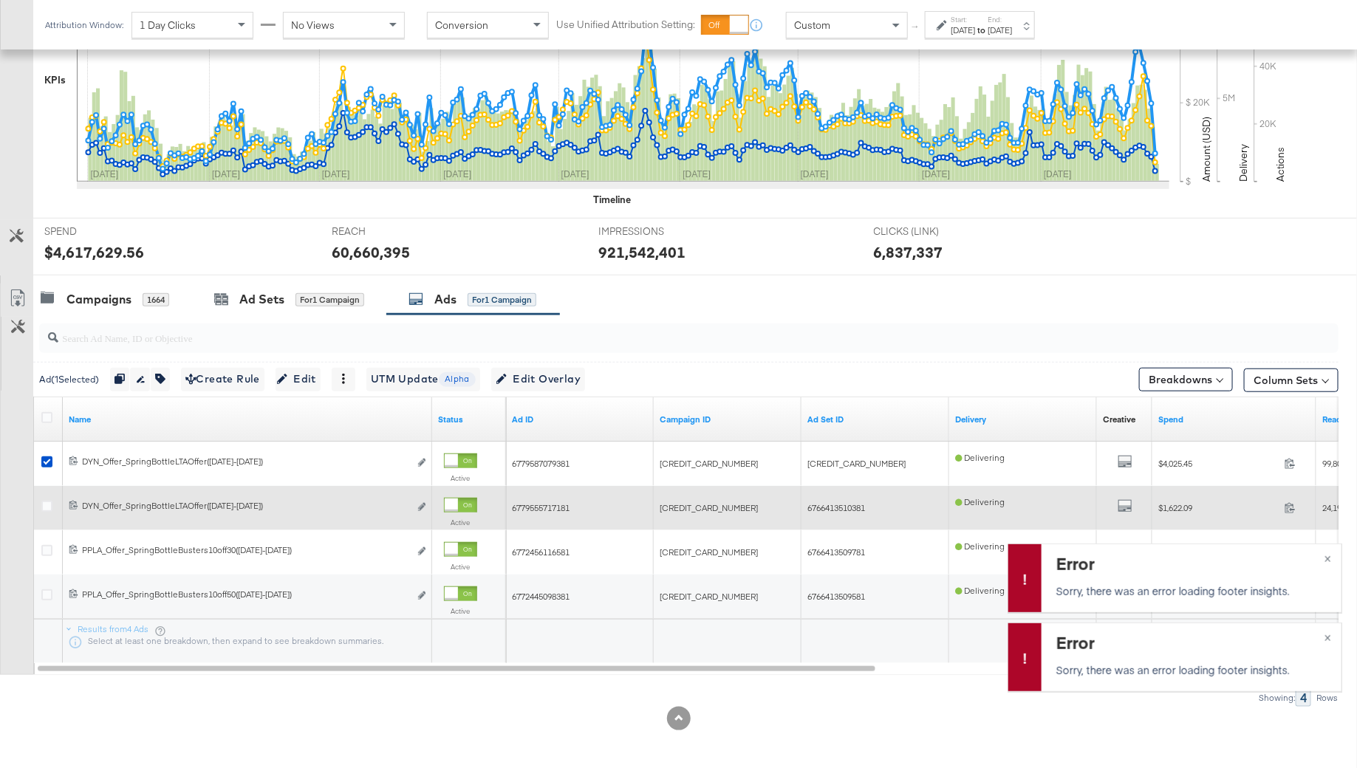
click at [44, 510] on div at bounding box center [49, 508] width 16 height 15
click at [44, 504] on icon at bounding box center [46, 506] width 11 height 11
click at [0, 0] on input "checkbox" at bounding box center [0, 0] width 0 height 0
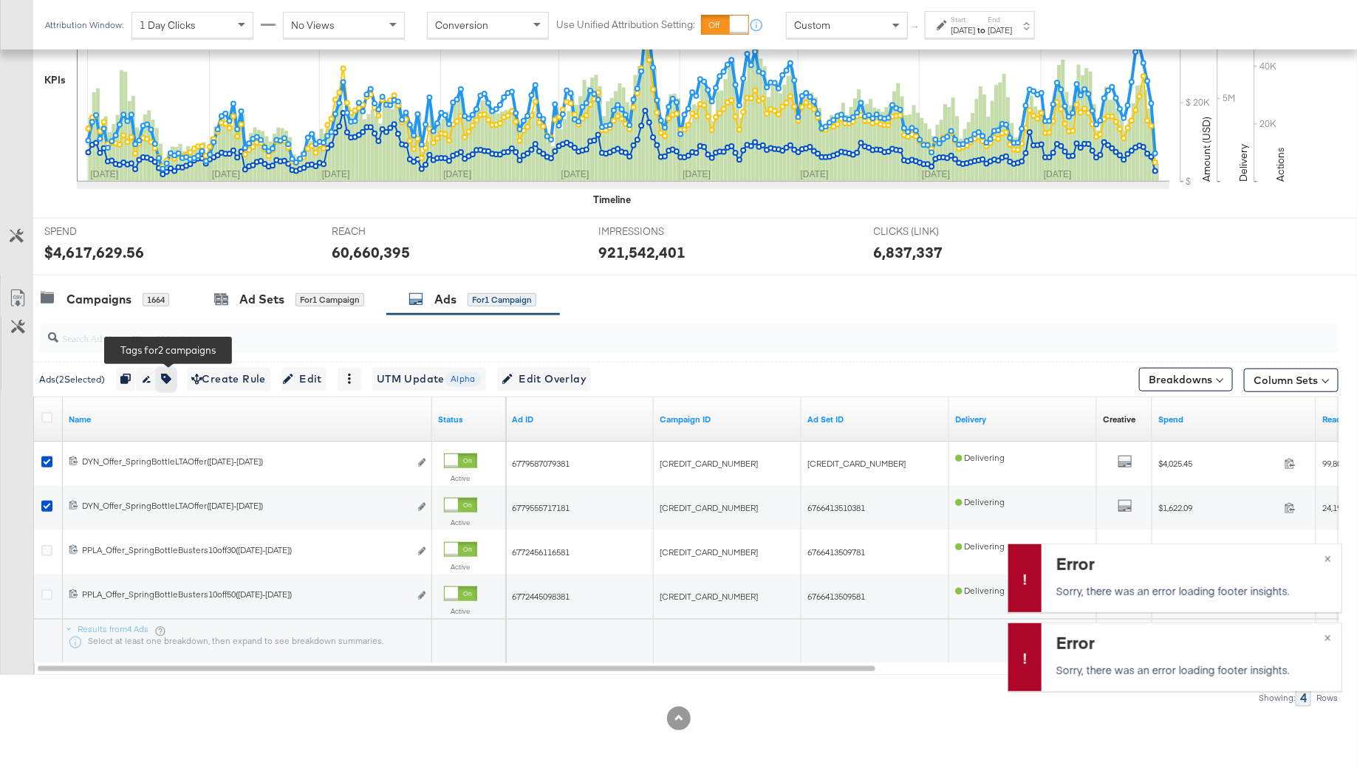
click at [175, 379] on button "button" at bounding box center [166, 380] width 19 height 24
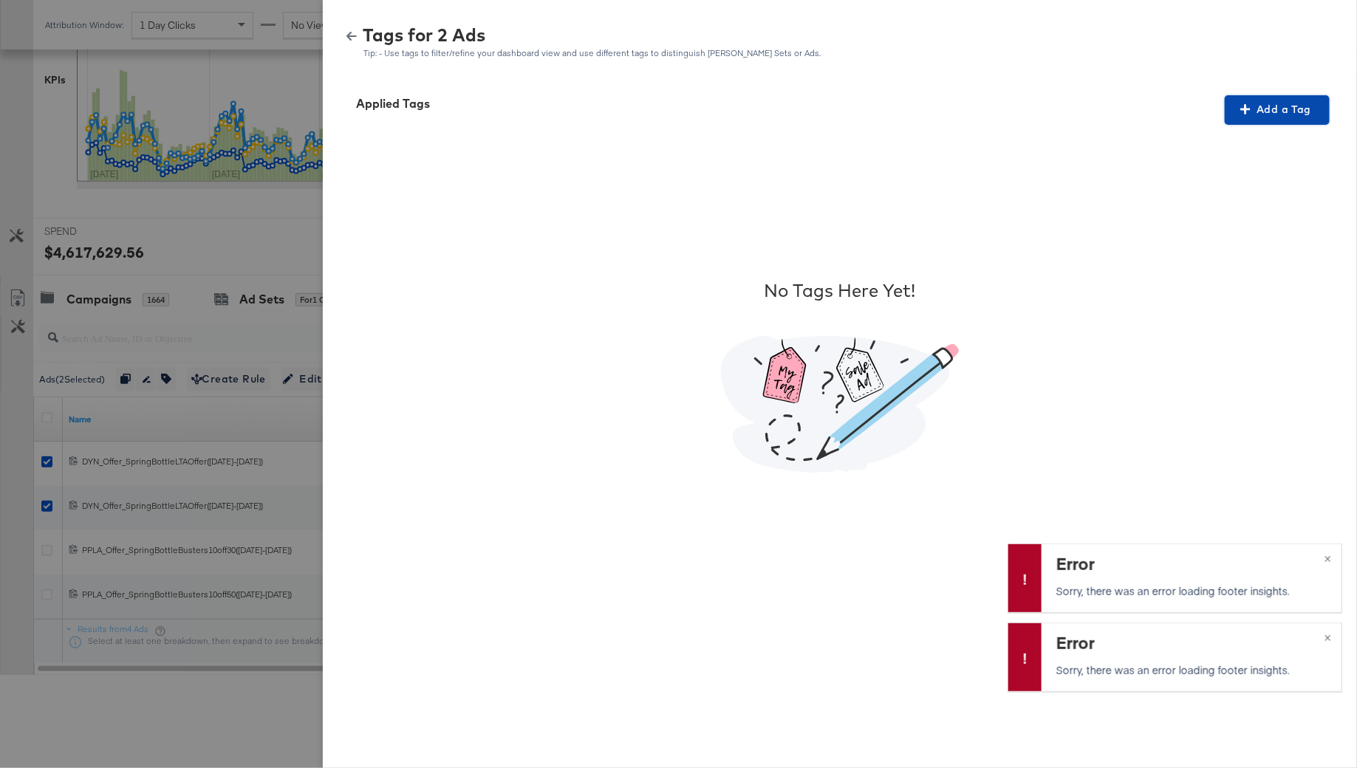
click at [1305, 106] on span "Add a Tag" at bounding box center [1276, 109] width 93 height 18
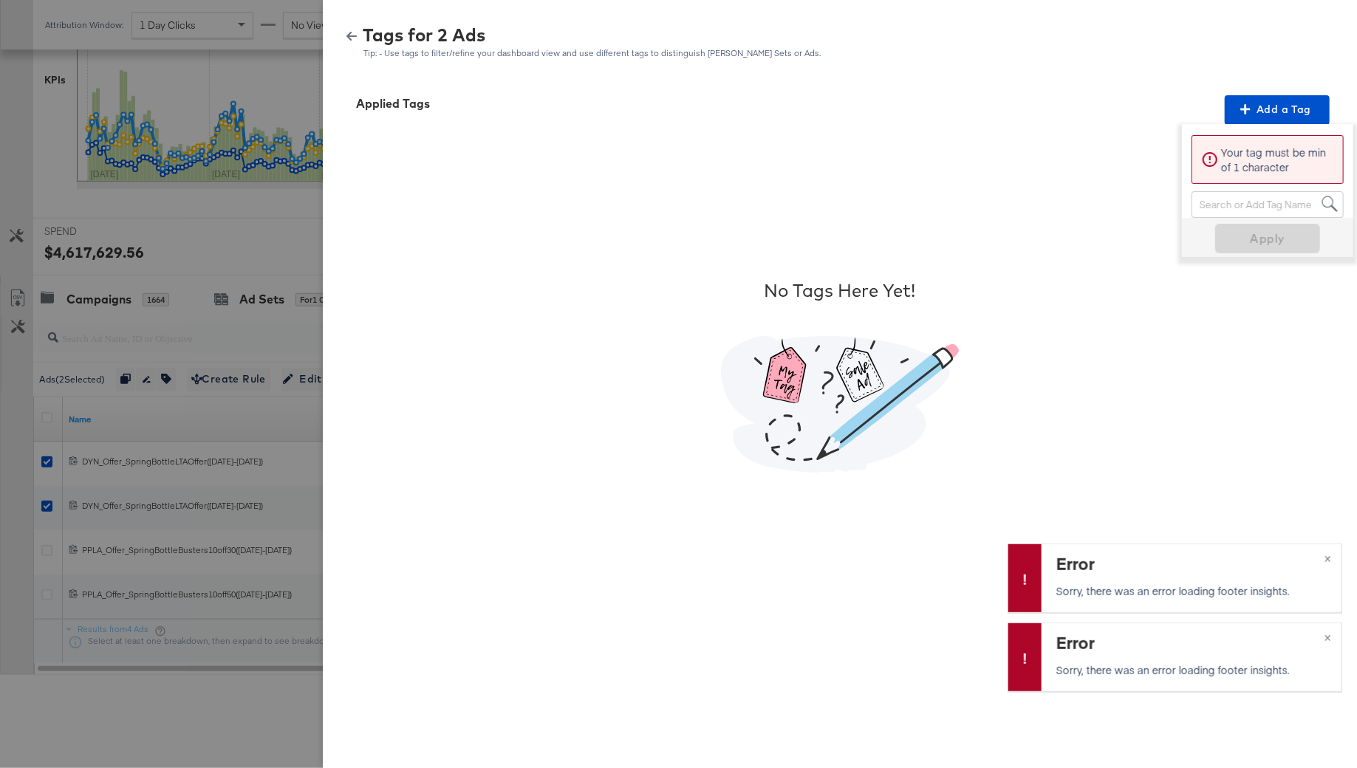
click at [1244, 205] on div "Search or Add Tag Name" at bounding box center [1267, 204] width 151 height 25
type input "smart"
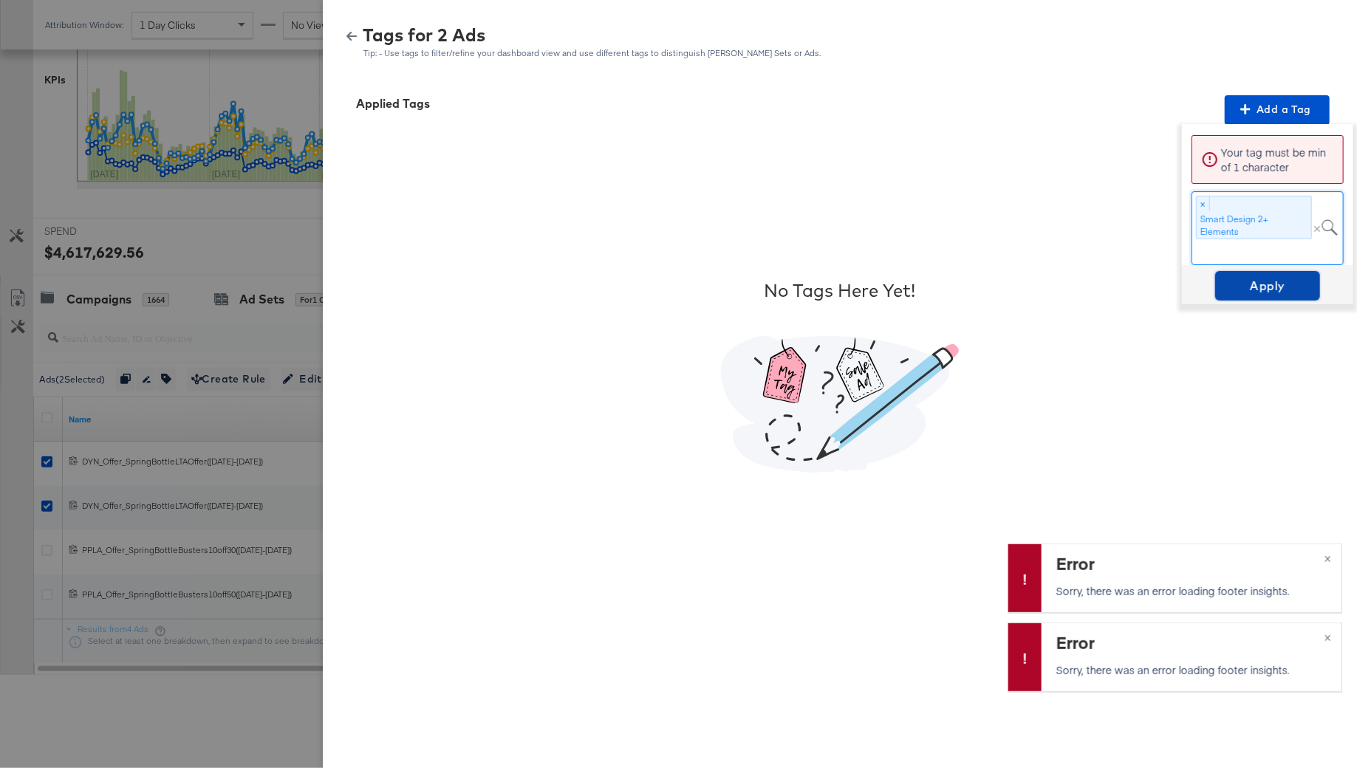
click at [1270, 275] on span "Apply" at bounding box center [1267, 285] width 93 height 21
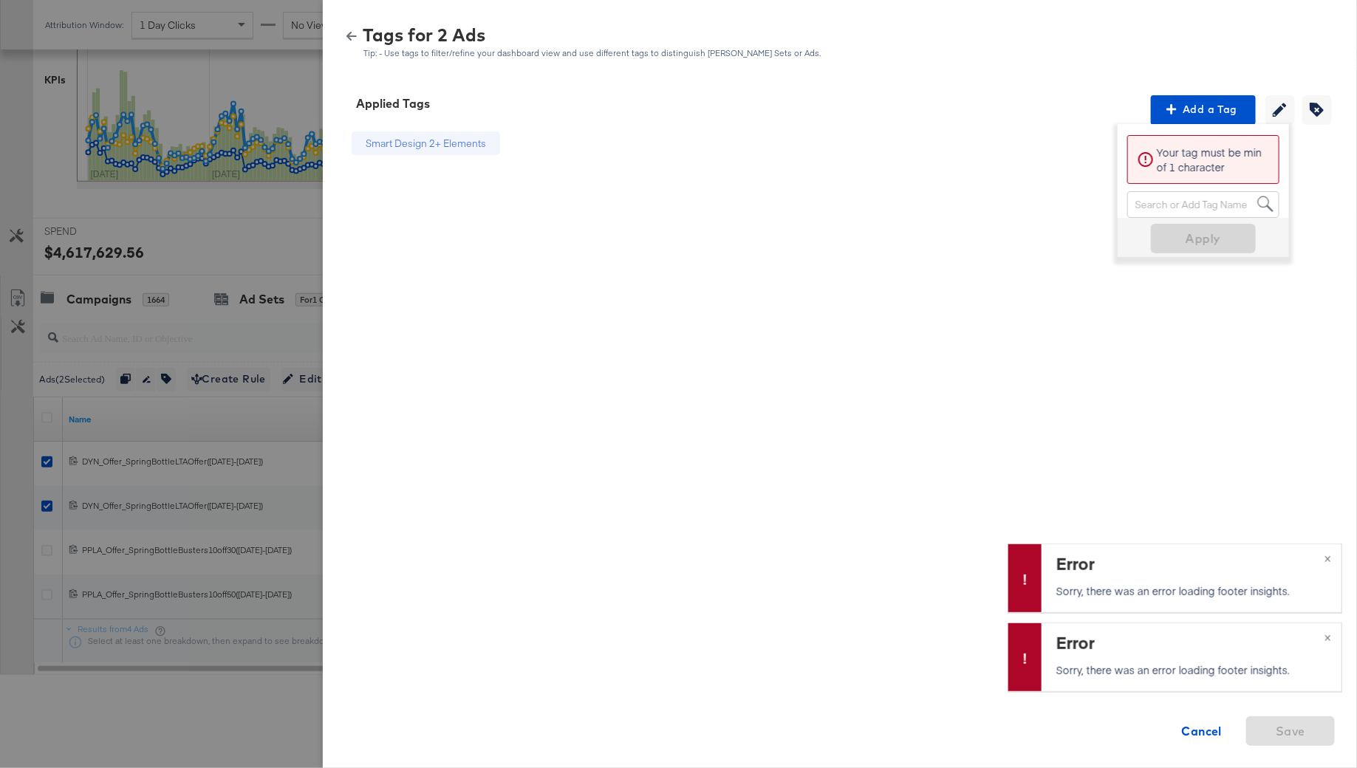
click at [360, 32] on button "button" at bounding box center [351, 36] width 22 height 10
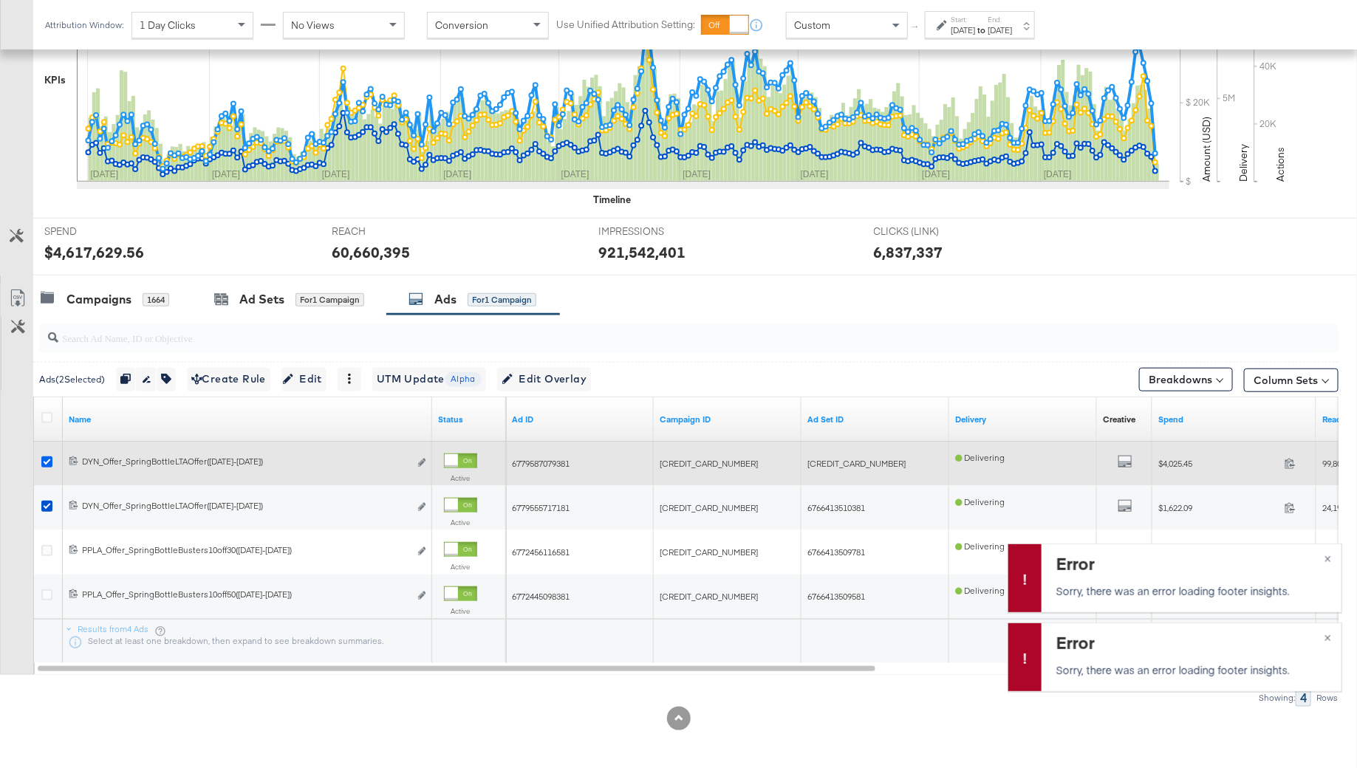
click at [46, 456] on icon at bounding box center [46, 461] width 11 height 11
click at [0, 0] on input "checkbox" at bounding box center [0, 0] width 0 height 0
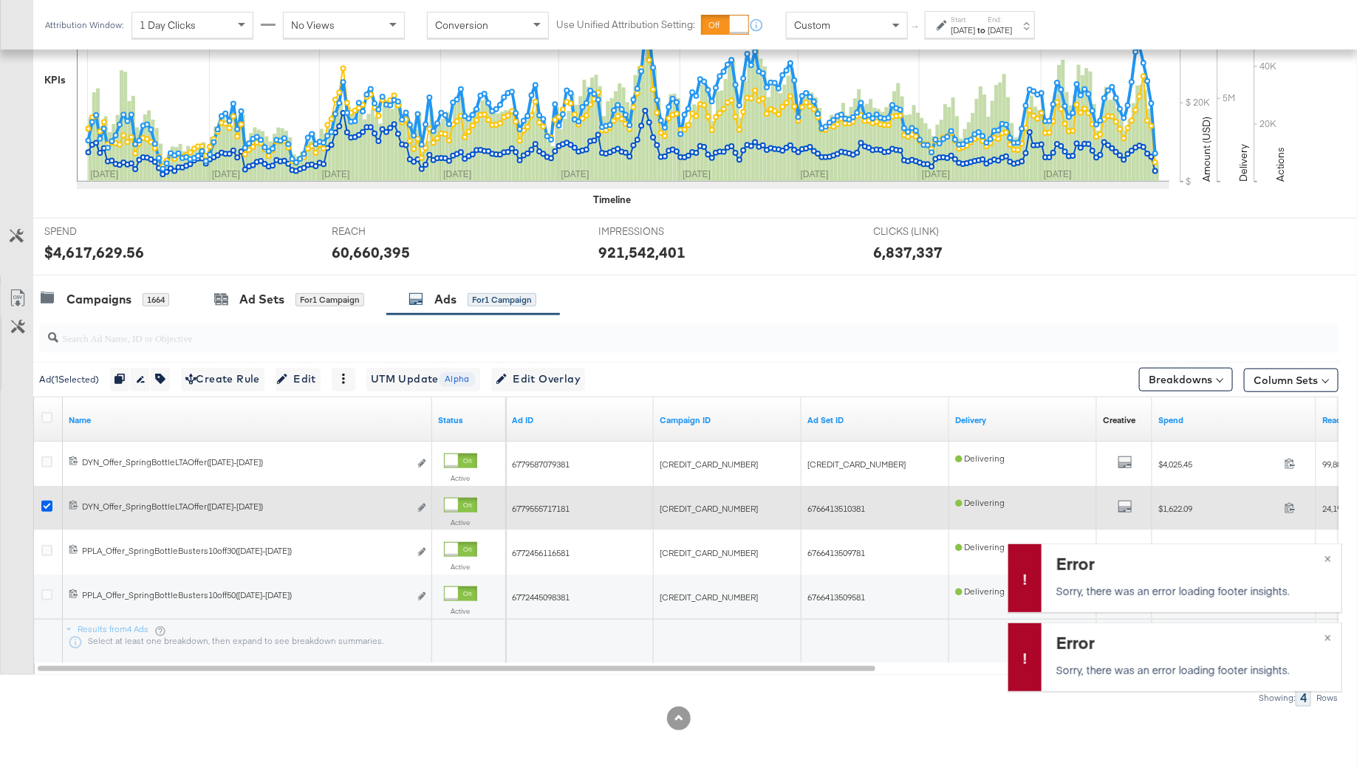
click at [47, 505] on icon at bounding box center [46, 506] width 11 height 11
click at [0, 0] on input "checkbox" at bounding box center [0, 0] width 0 height 0
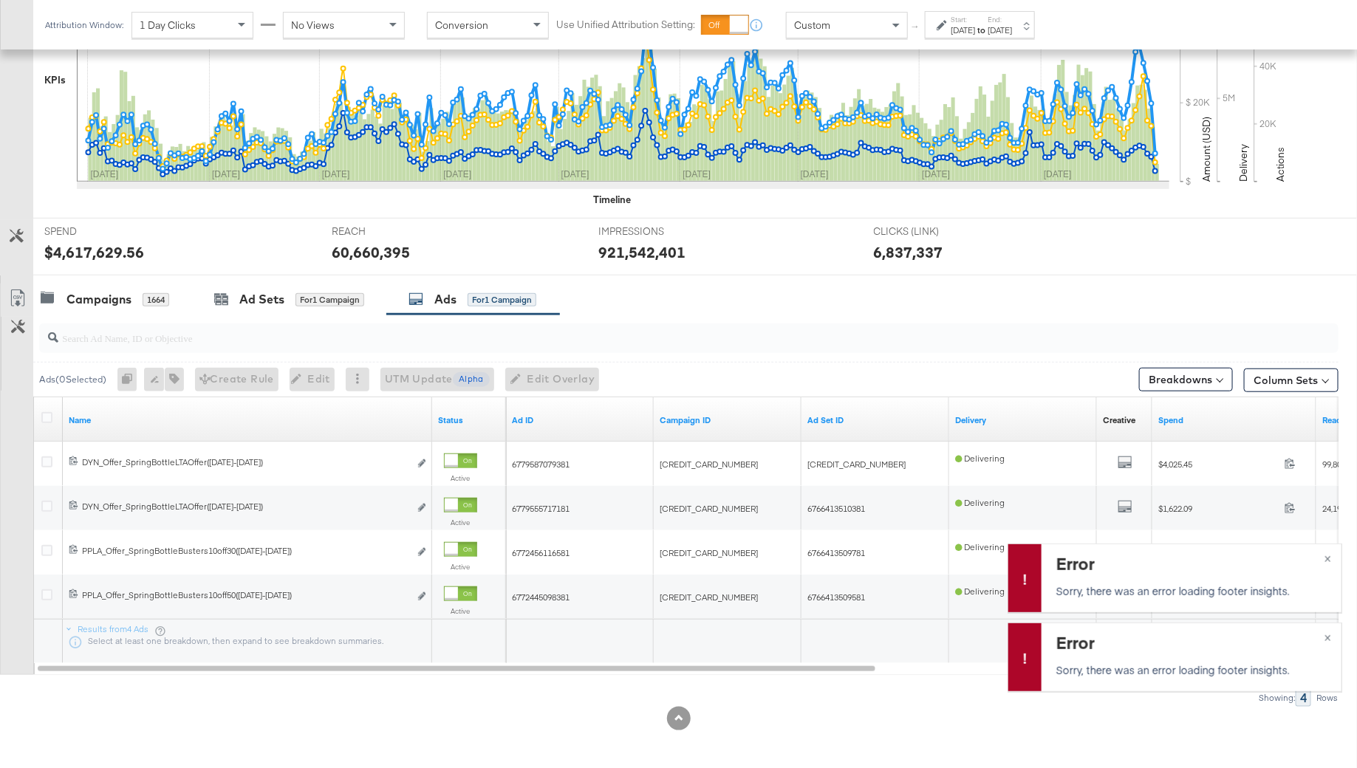
scroll to position [391, 0]
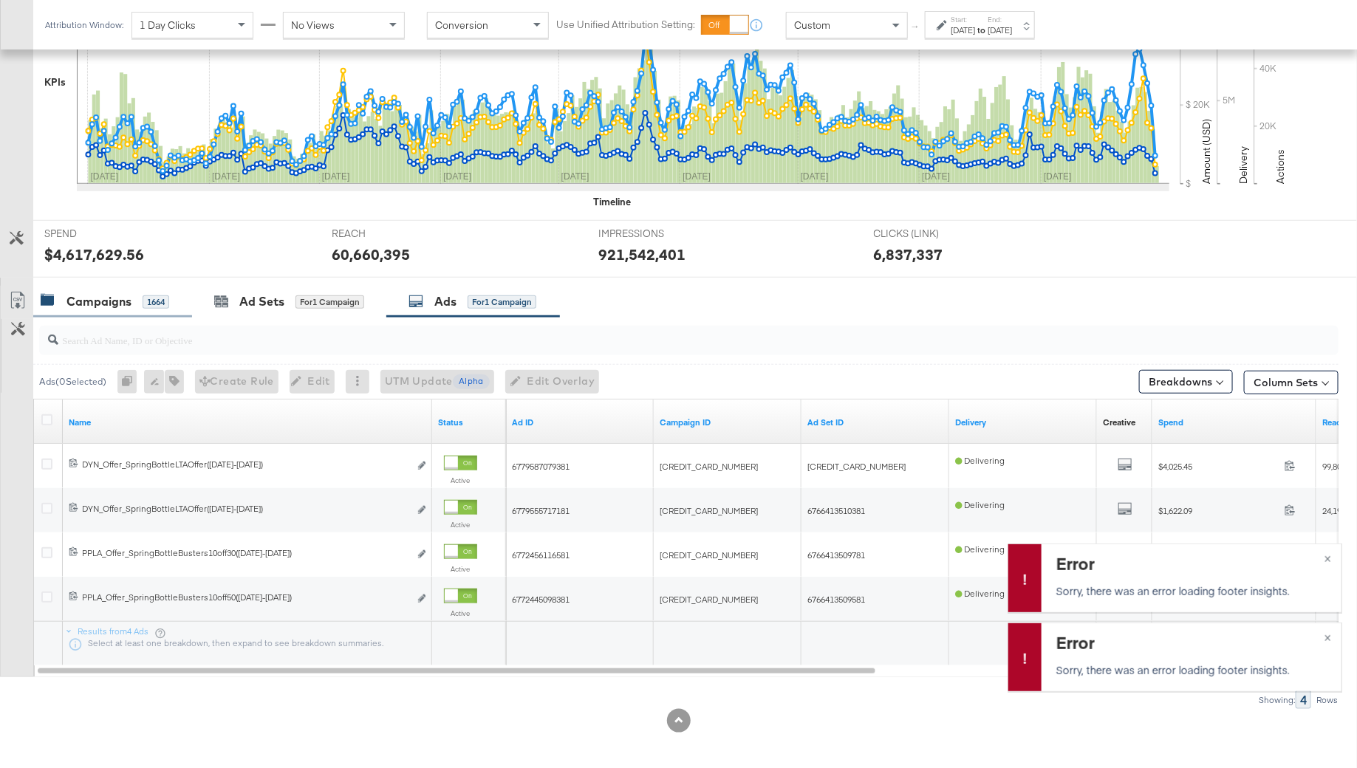
click at [143, 295] on div "1664" at bounding box center [156, 301] width 27 height 13
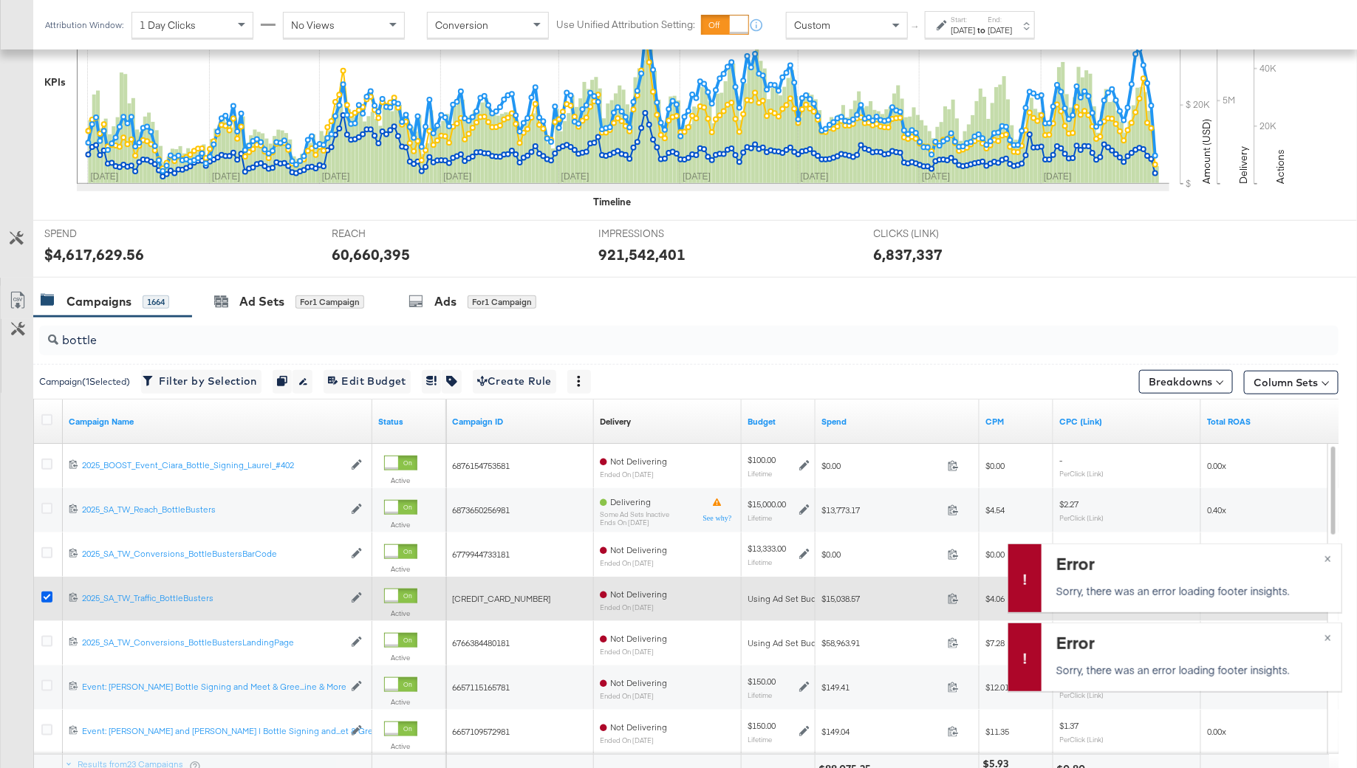
click at [45, 596] on icon at bounding box center [46, 597] width 11 height 11
click at [0, 0] on input "checkbox" at bounding box center [0, 0] width 0 height 0
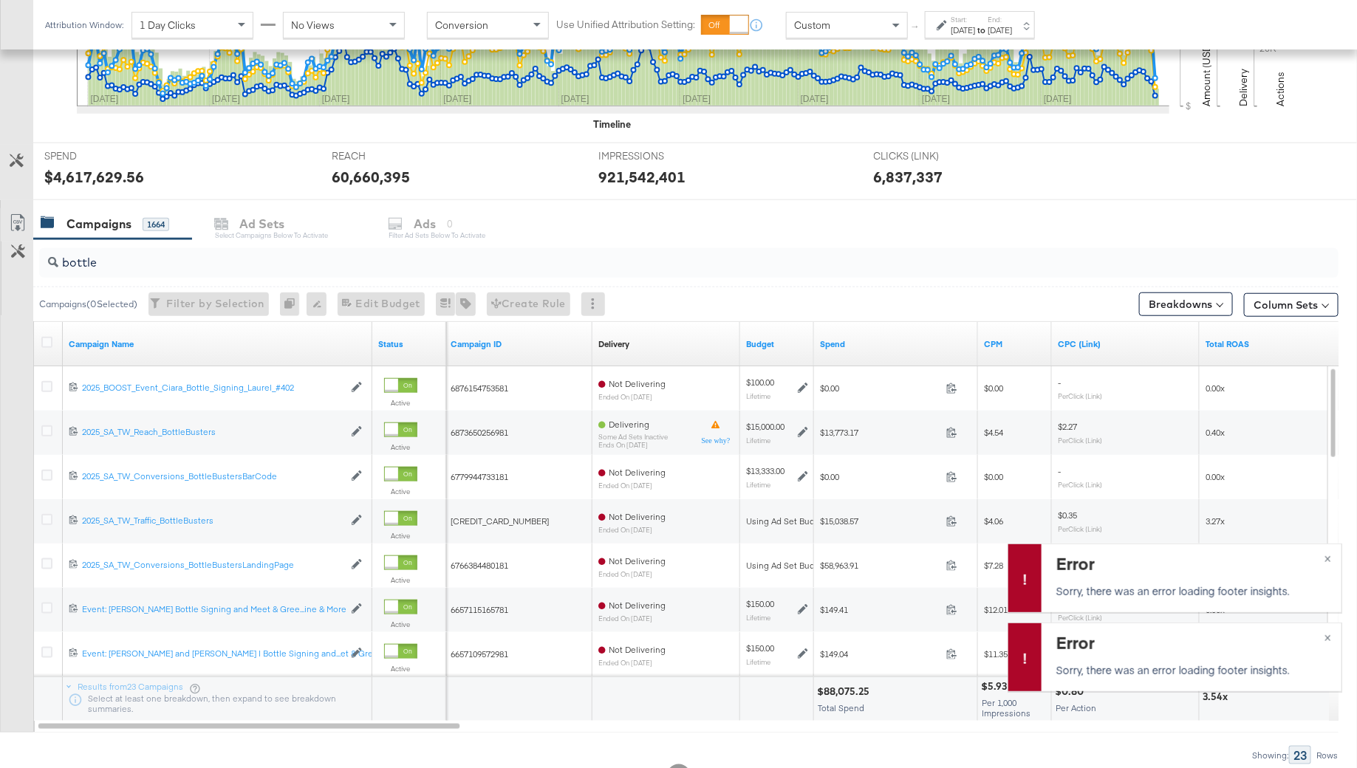
scroll to position [507, 0]
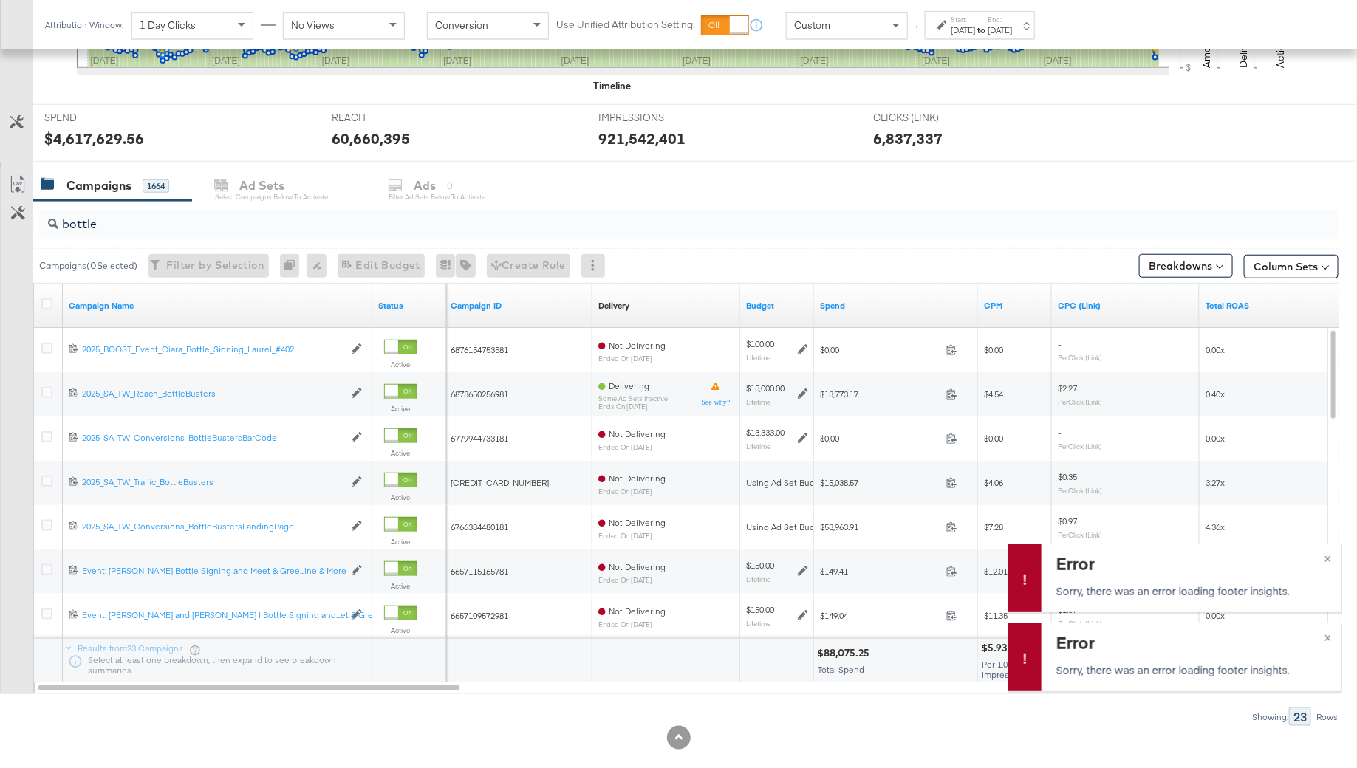
click at [112, 216] on input "bottle" at bounding box center [638, 218] width 1161 height 29
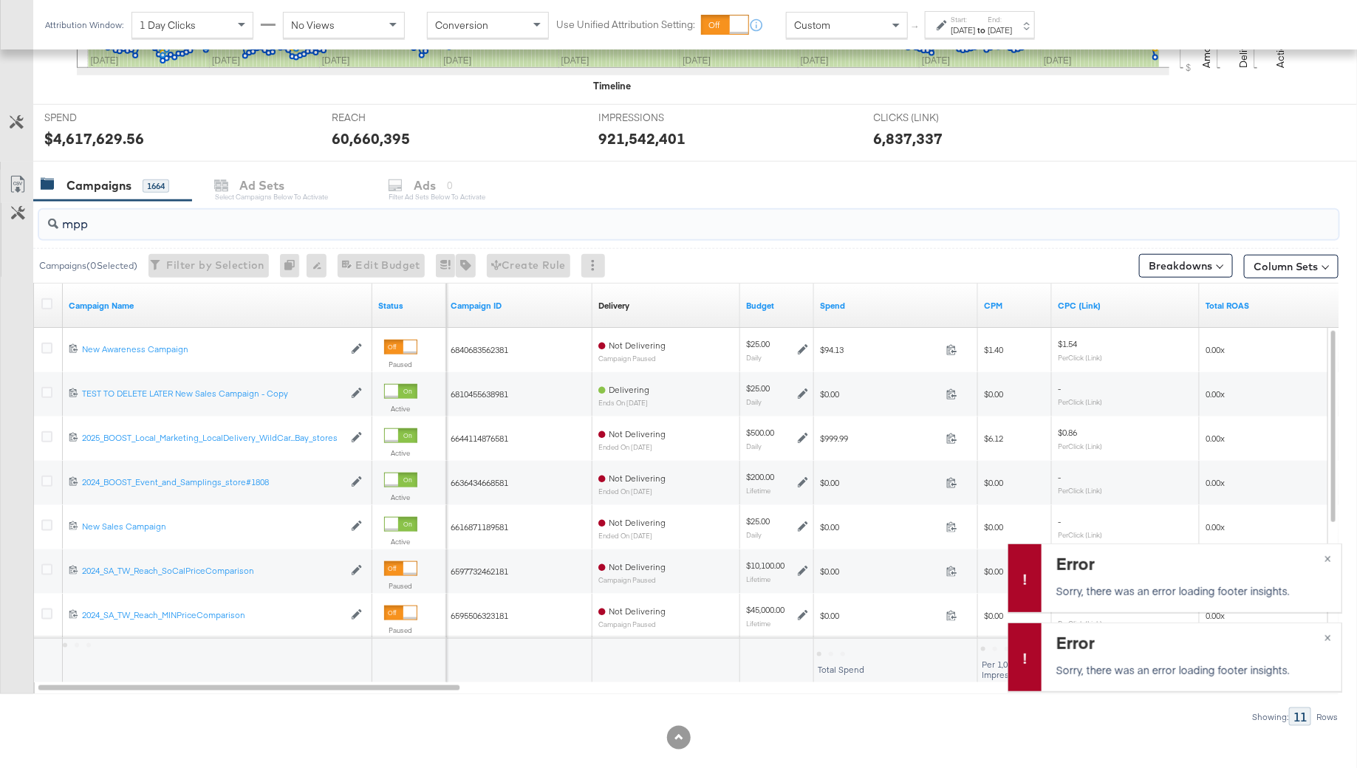
scroll to position [305, 0]
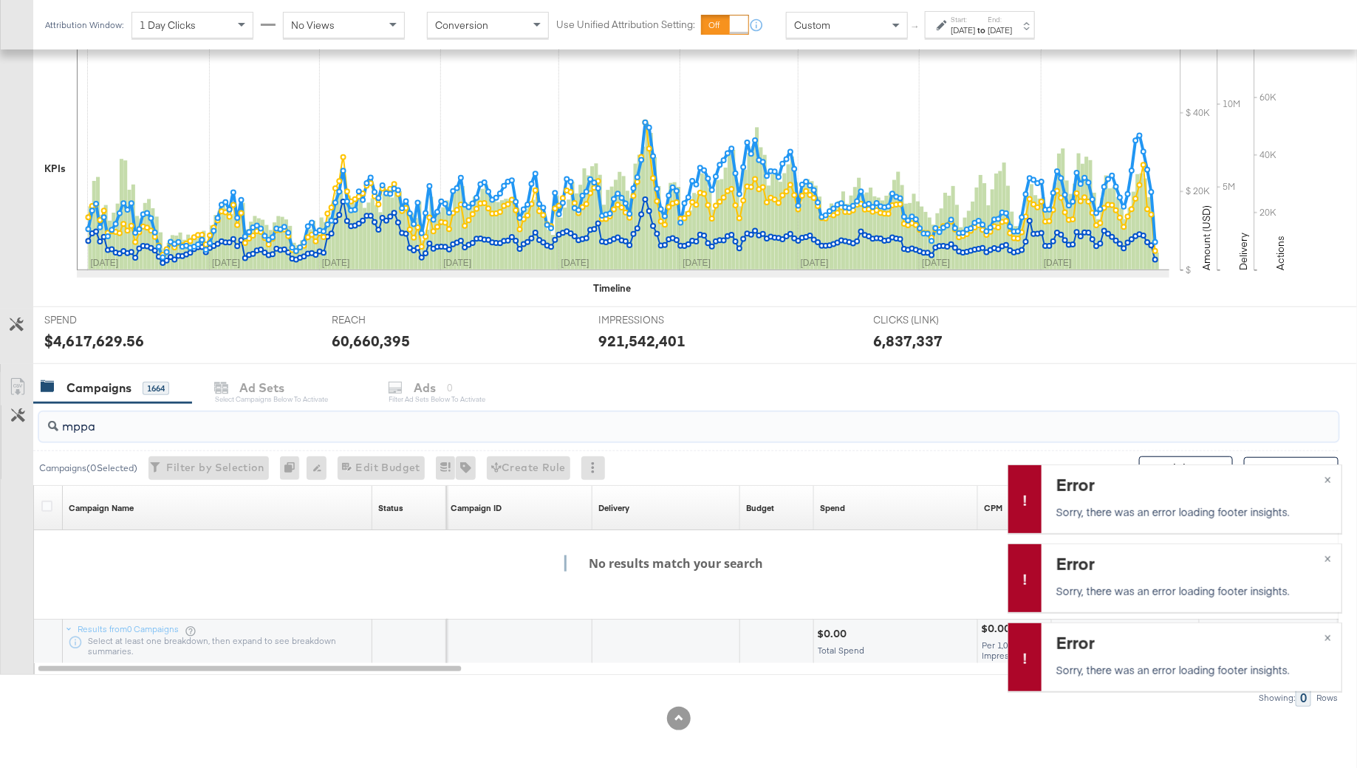
click at [108, 422] on input "mppa" at bounding box center [638, 420] width 1161 height 29
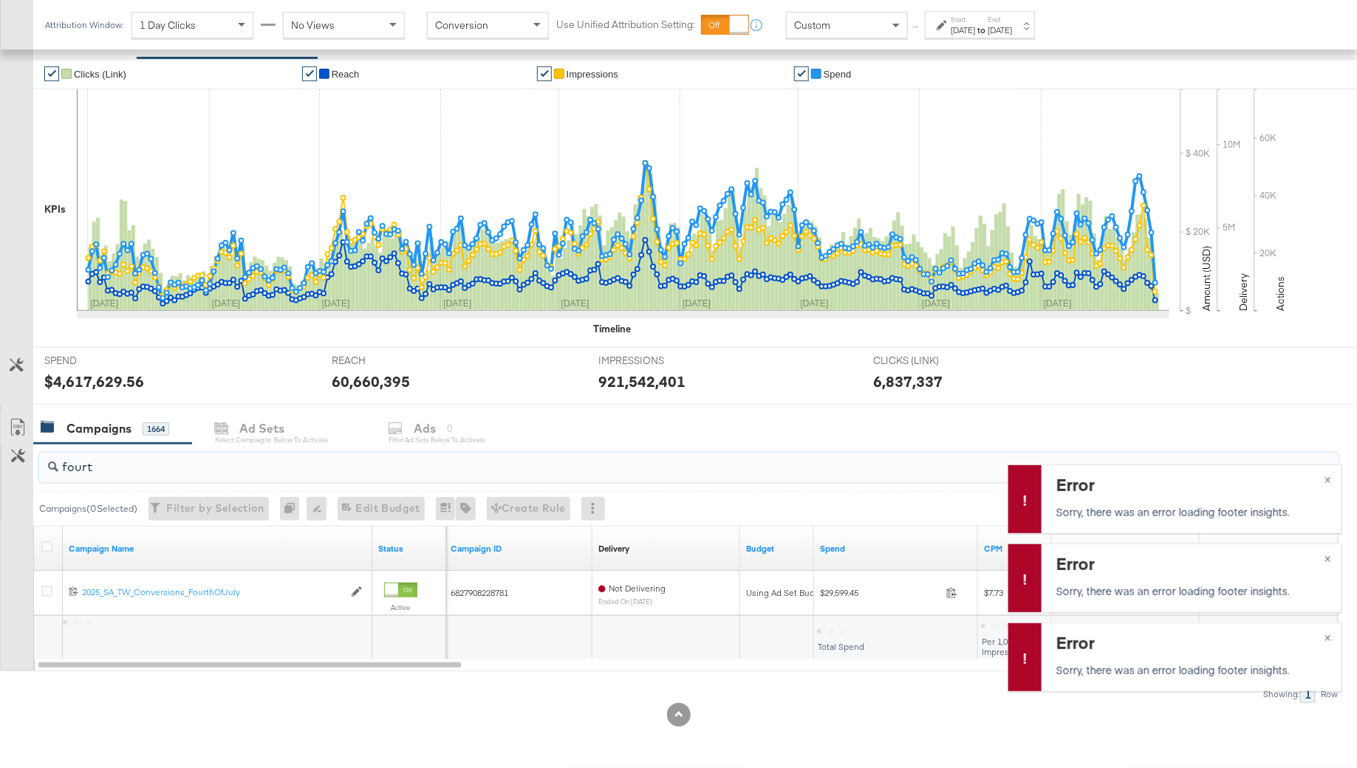
scroll to position [261, 0]
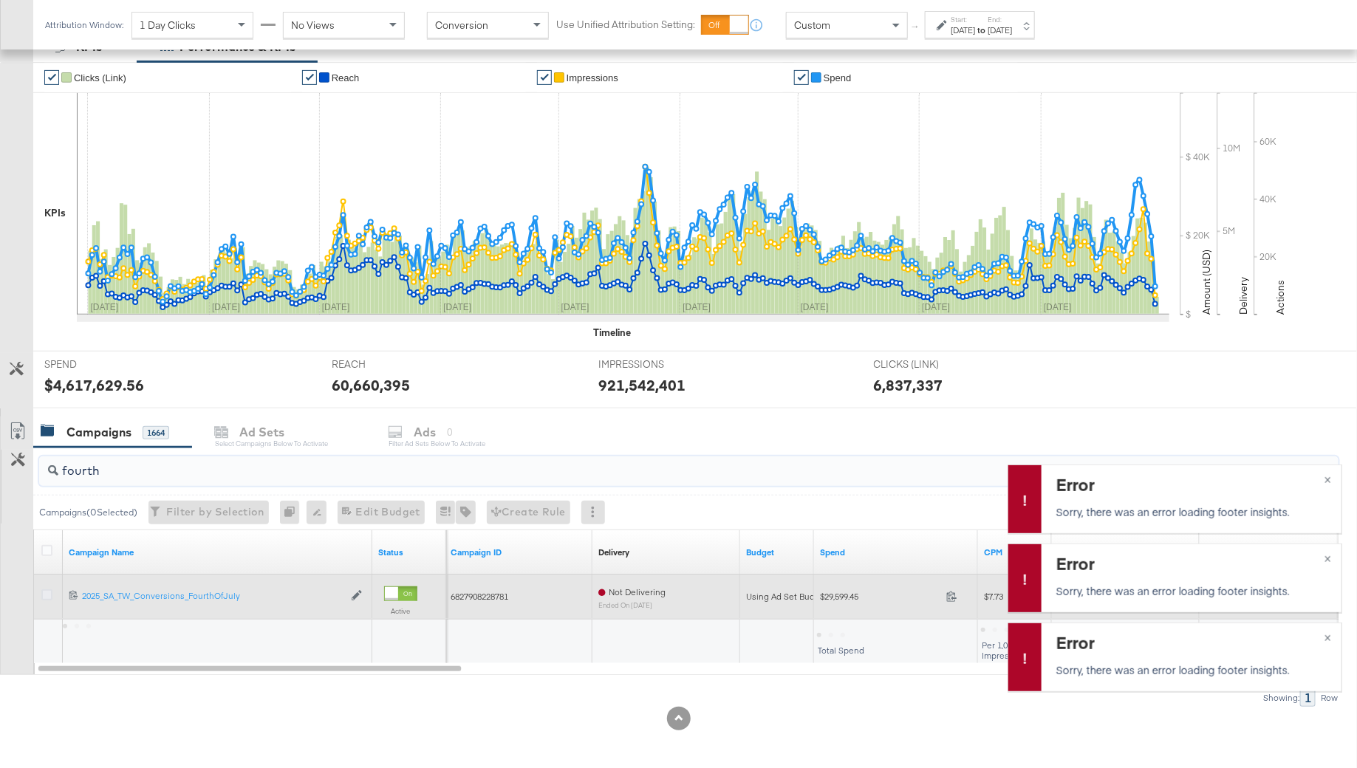
type input "fourth"
click at [43, 590] on icon at bounding box center [46, 594] width 11 height 11
click at [0, 0] on input "checkbox" at bounding box center [0, 0] width 0 height 0
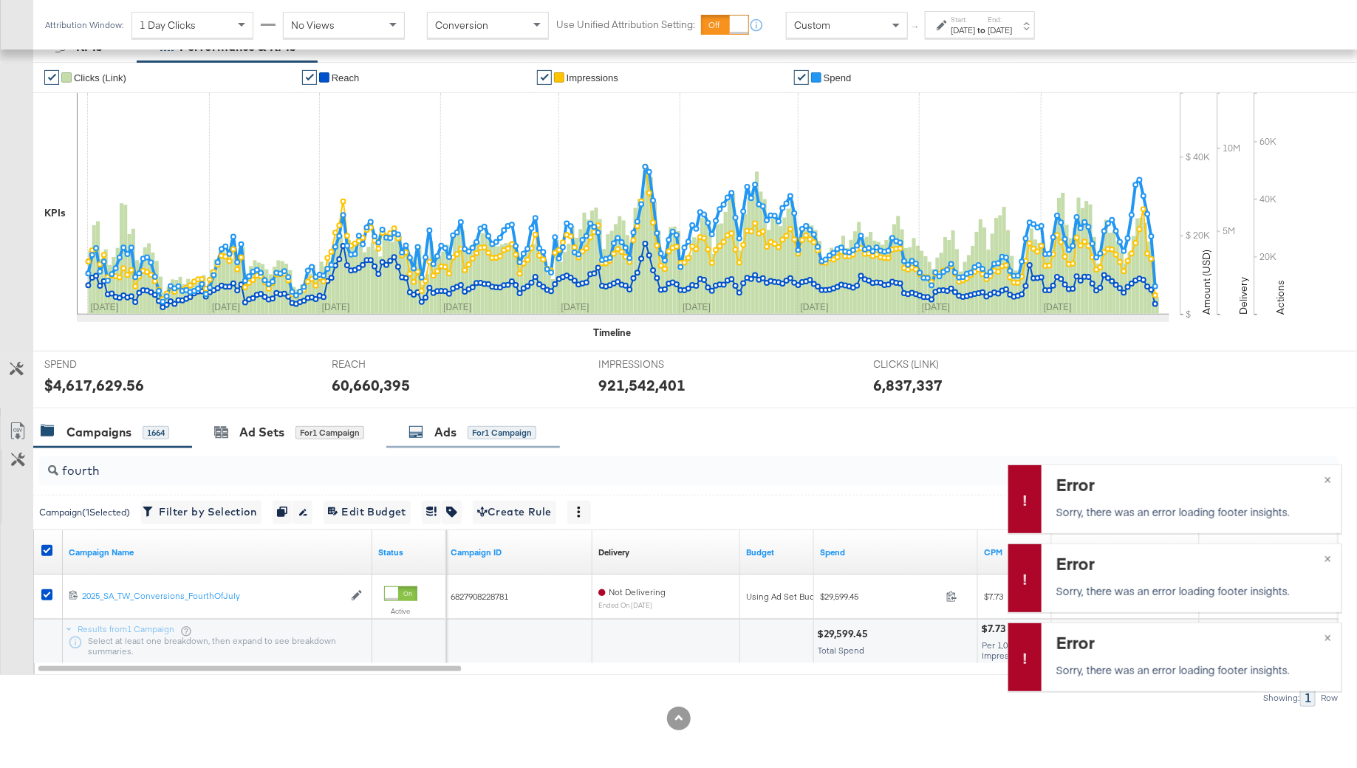
click at [462, 420] on div "Ads for 1 Campaign" at bounding box center [473, 433] width 174 height 32
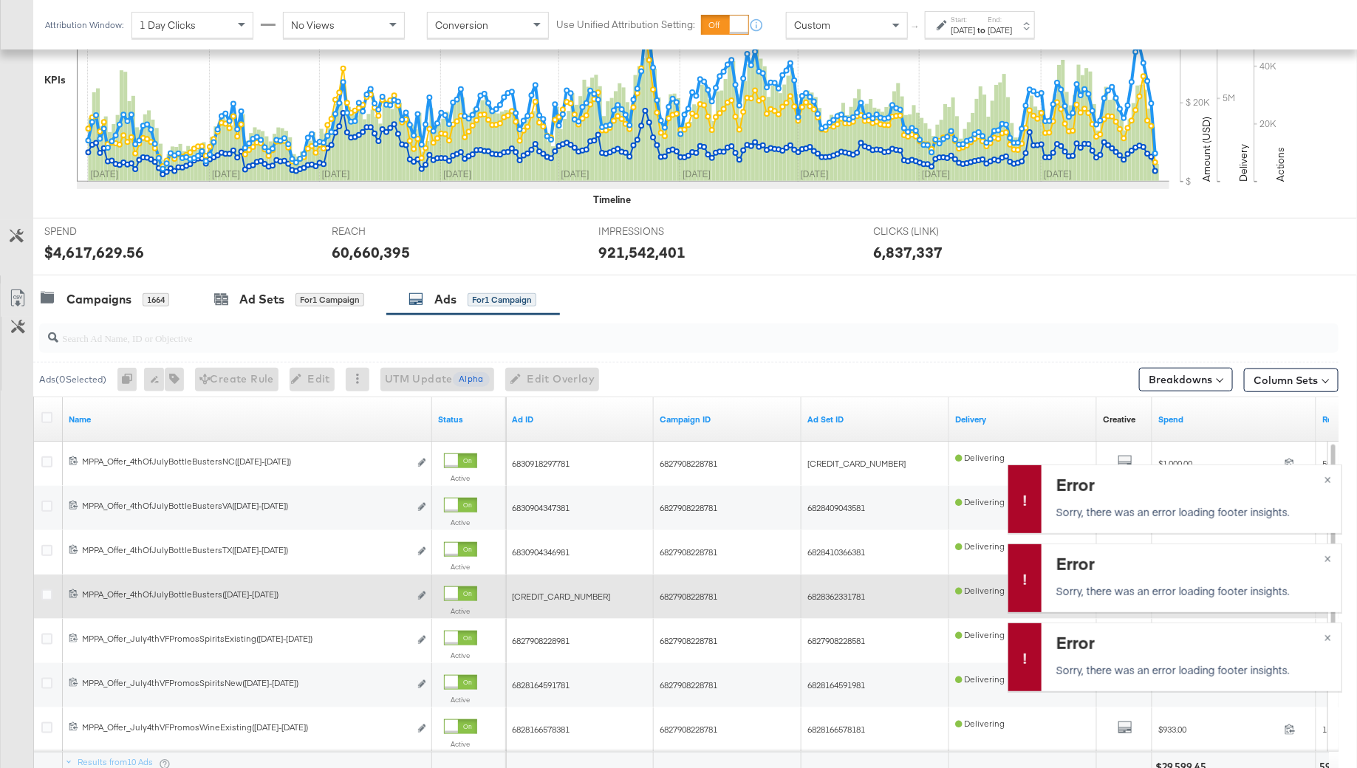
scroll to position [392, 0]
click at [422, 594] on icon "link" at bounding box center [421, 597] width 7 height 8
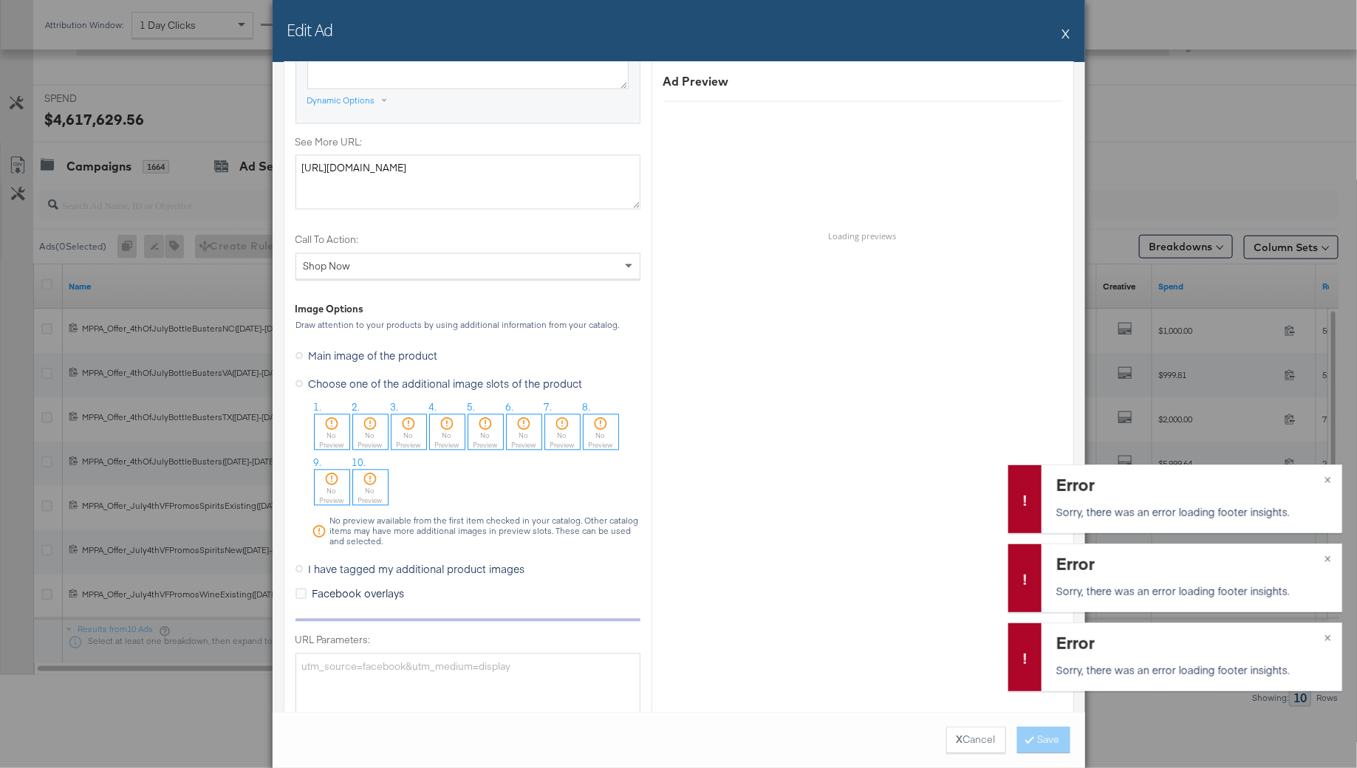
scroll to position [1419, 0]
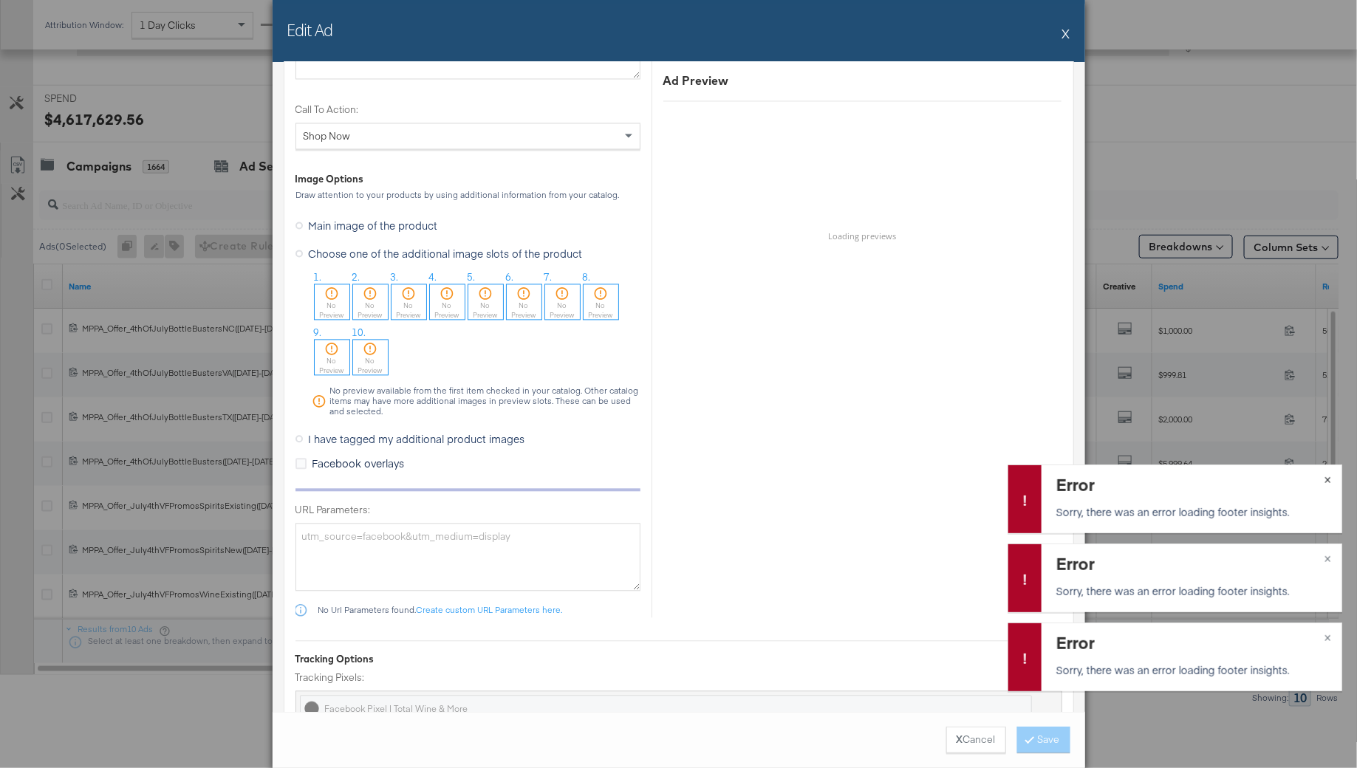
click at [1329, 478] on span "×" at bounding box center [1327, 478] width 7 height 17
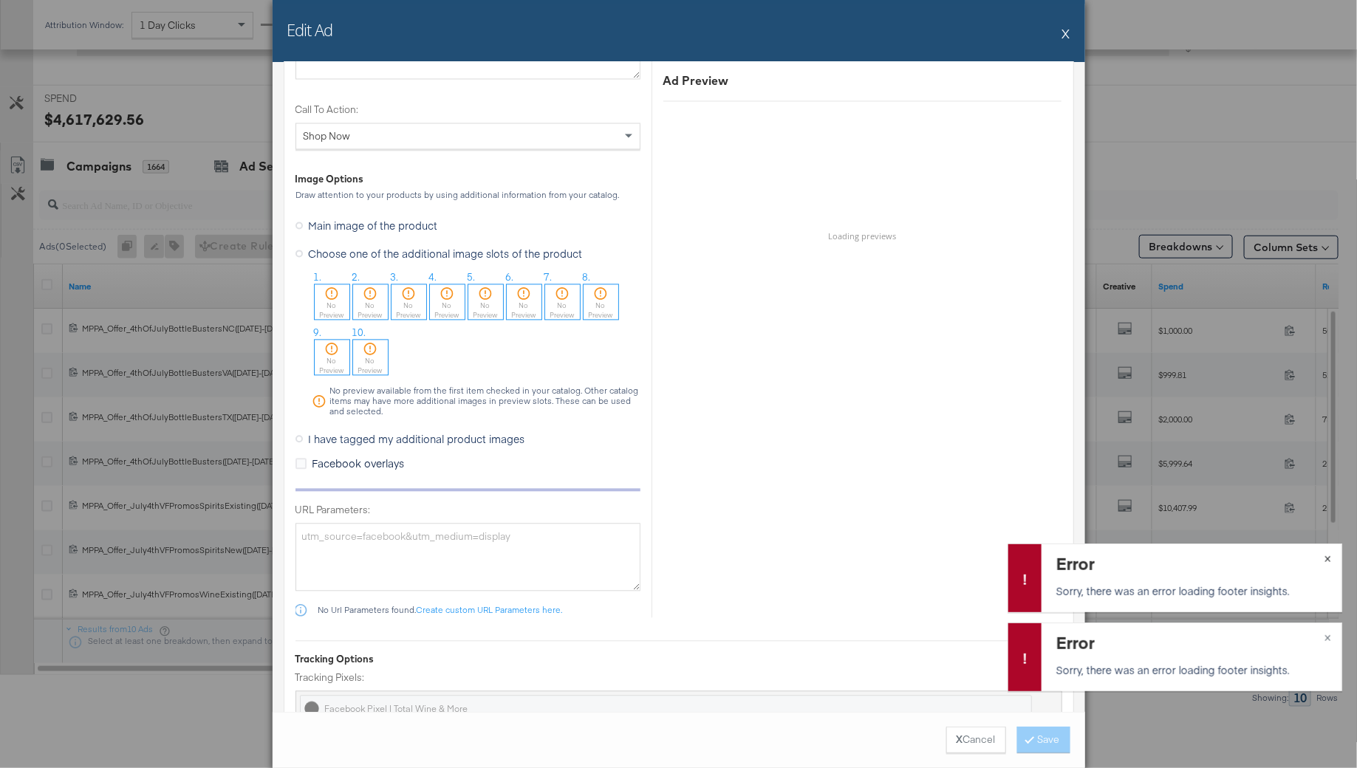
click at [1326, 552] on span "×" at bounding box center [1327, 557] width 7 height 17
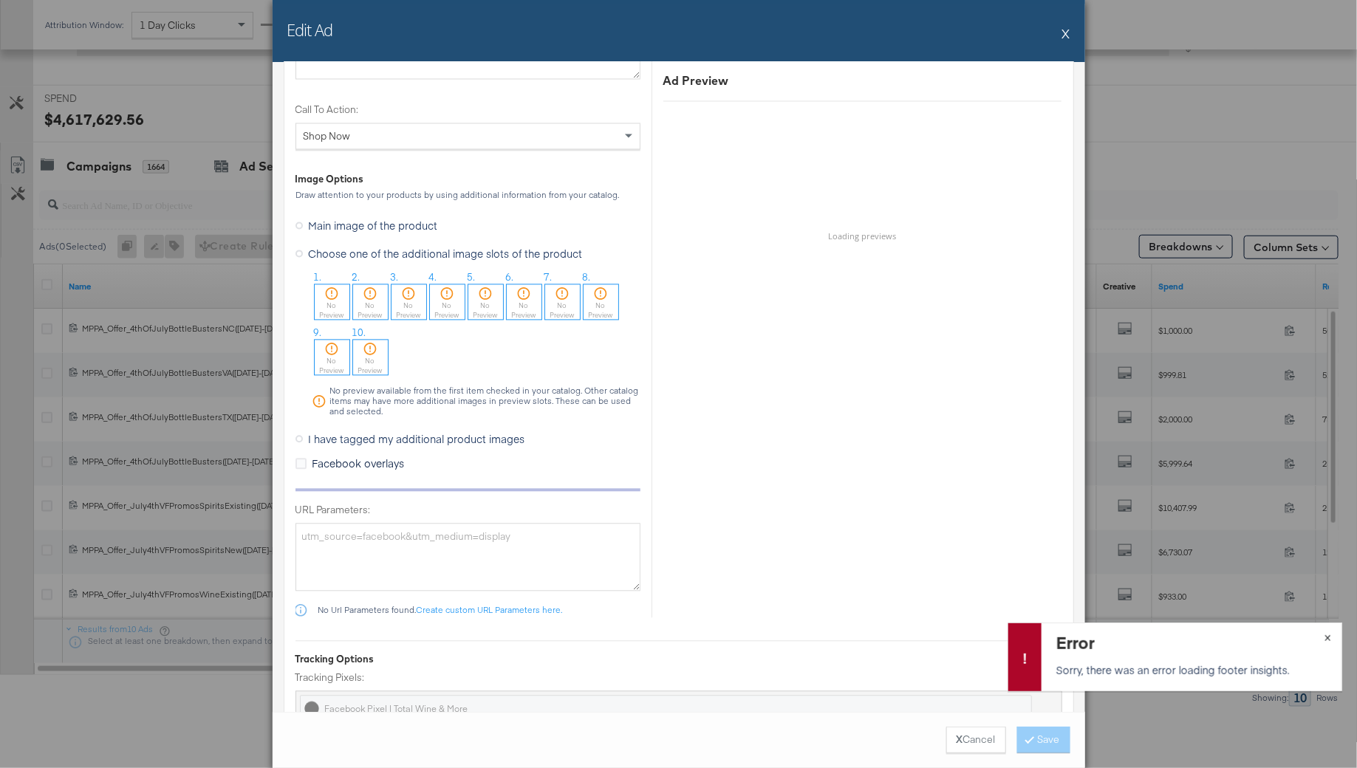
click at [1322, 637] on button "×" at bounding box center [1327, 636] width 27 height 27
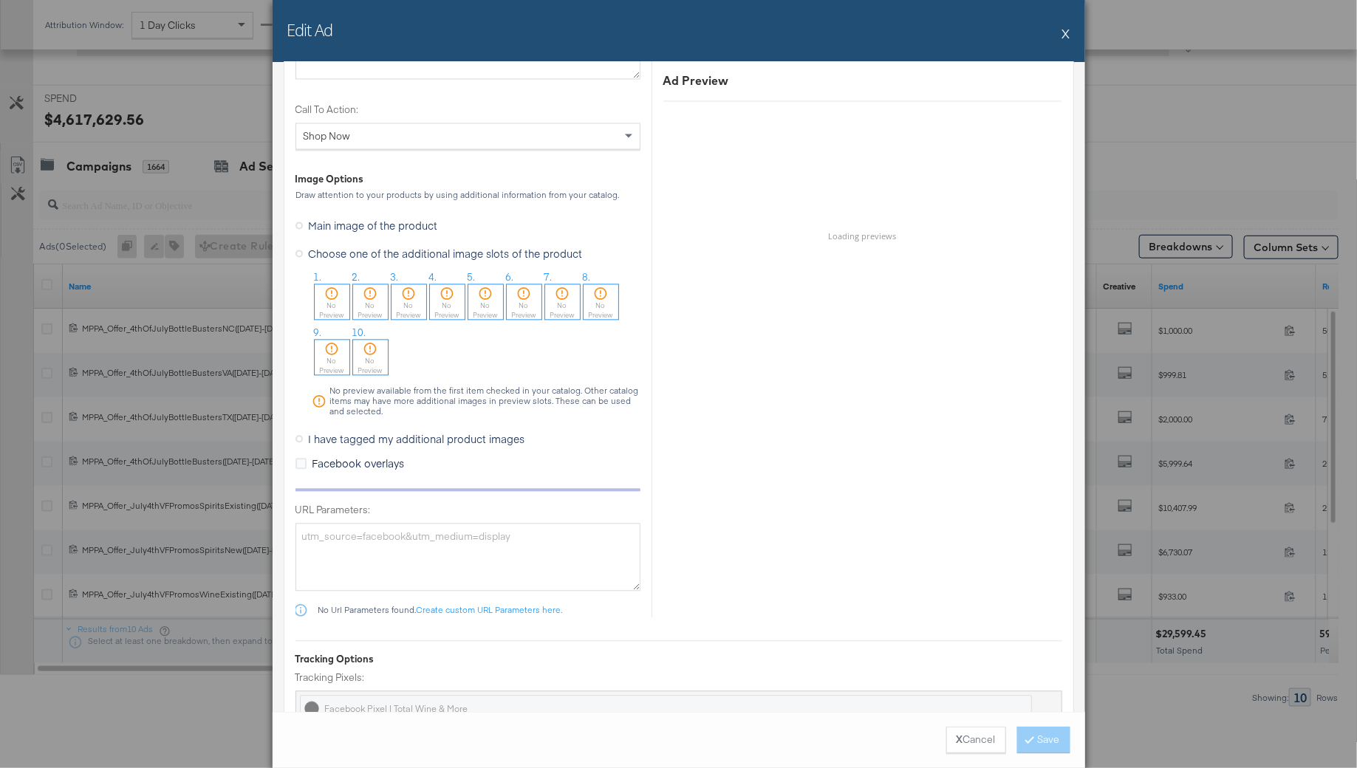
click at [1067, 39] on button "X" at bounding box center [1066, 33] width 8 height 30
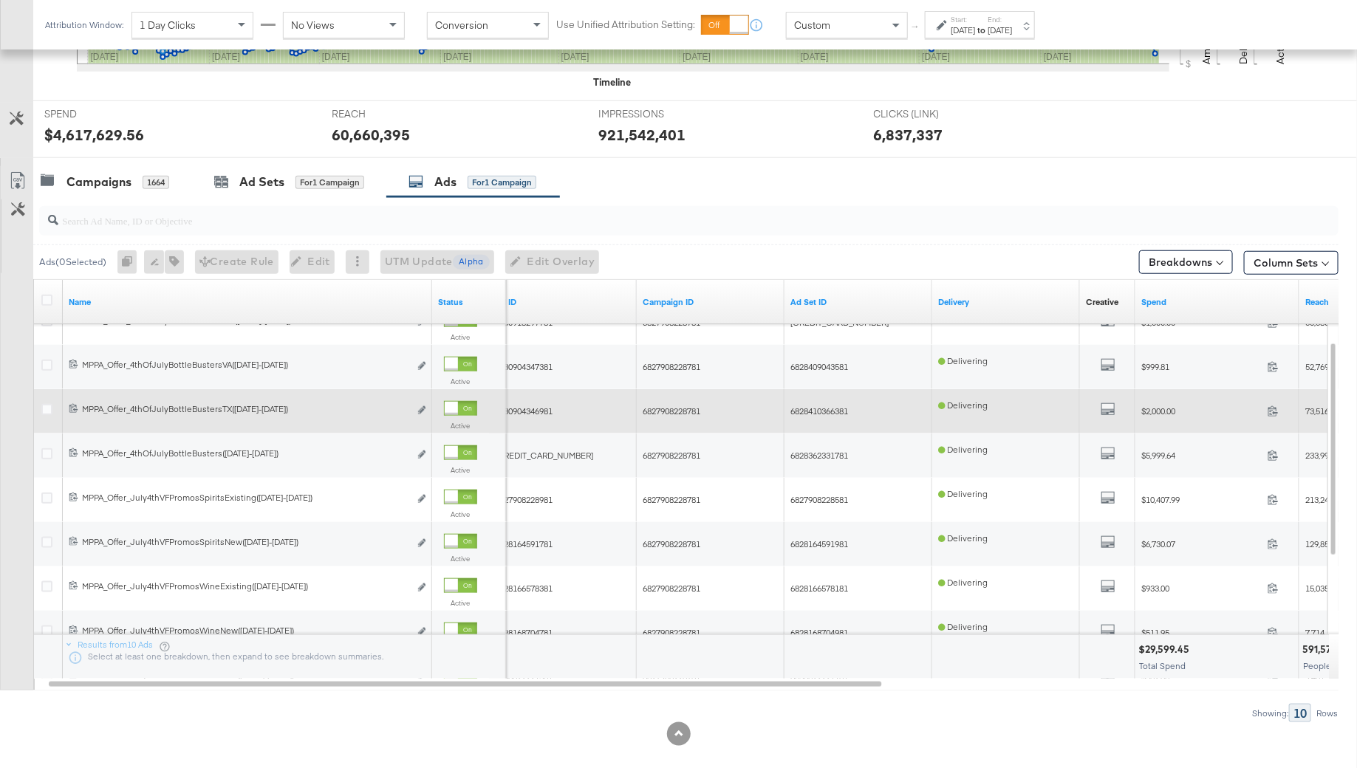
scroll to position [527, 0]
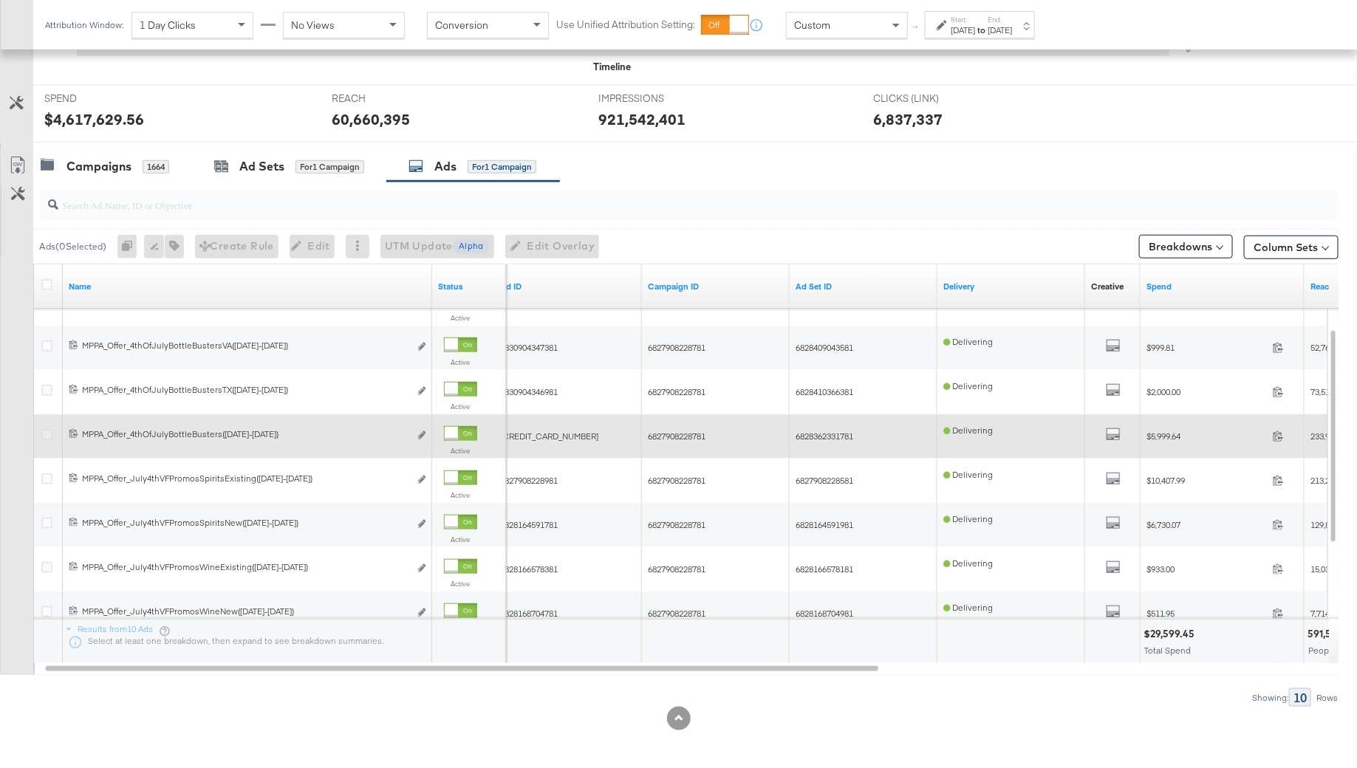
click at [44, 432] on icon at bounding box center [46, 434] width 11 height 11
click at [0, 0] on input "checkbox" at bounding box center [0, 0] width 0 height 0
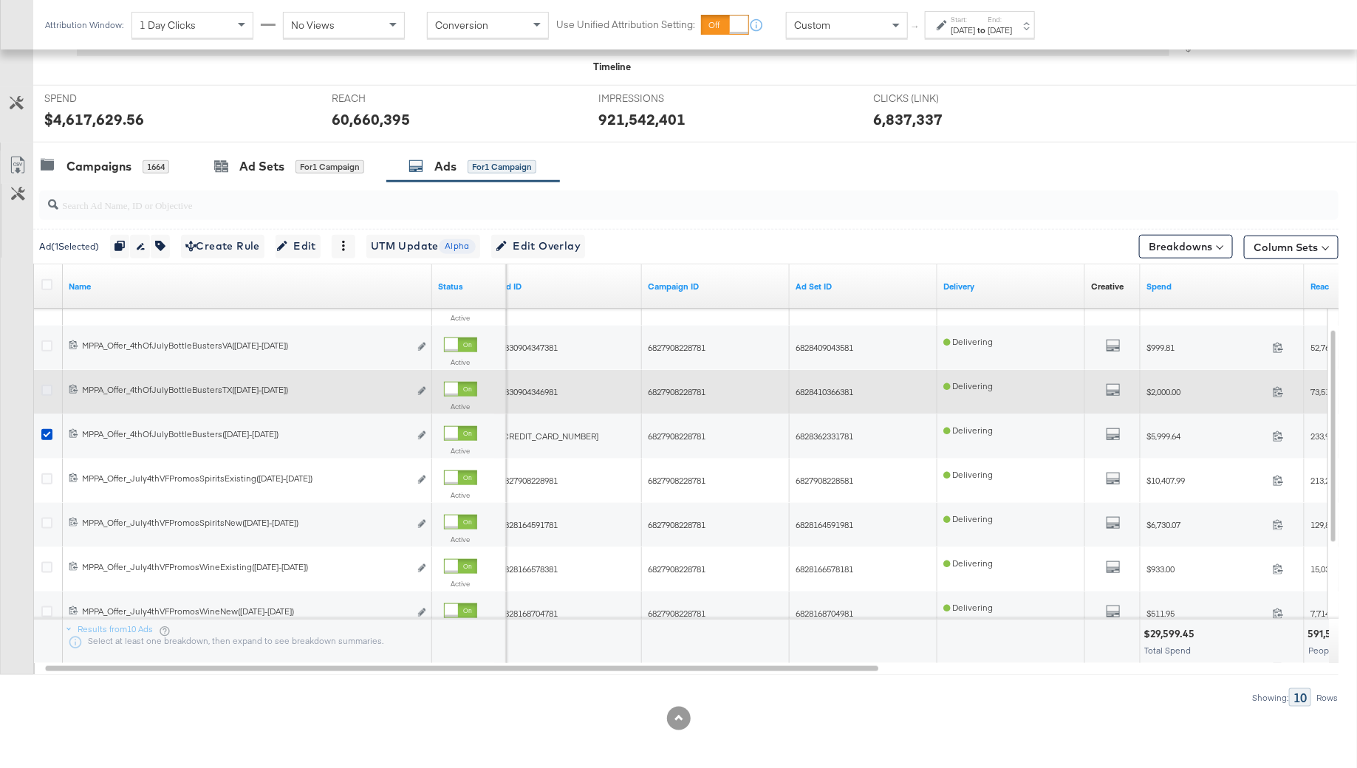
click at [44, 387] on icon at bounding box center [46, 390] width 11 height 11
click at [0, 0] on input "checkbox" at bounding box center [0, 0] width 0 height 0
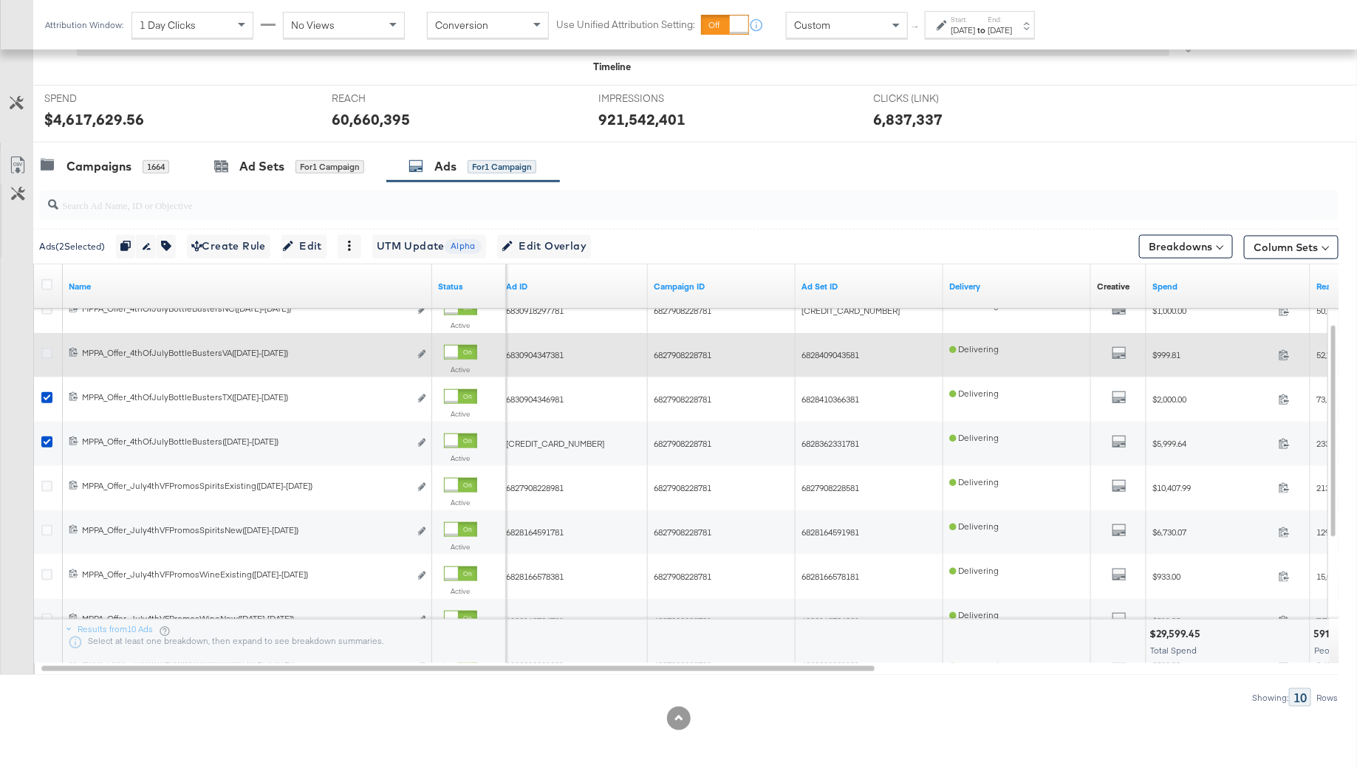
click at [46, 348] on icon at bounding box center [46, 353] width 11 height 11
click at [0, 0] on input "checkbox" at bounding box center [0, 0] width 0 height 0
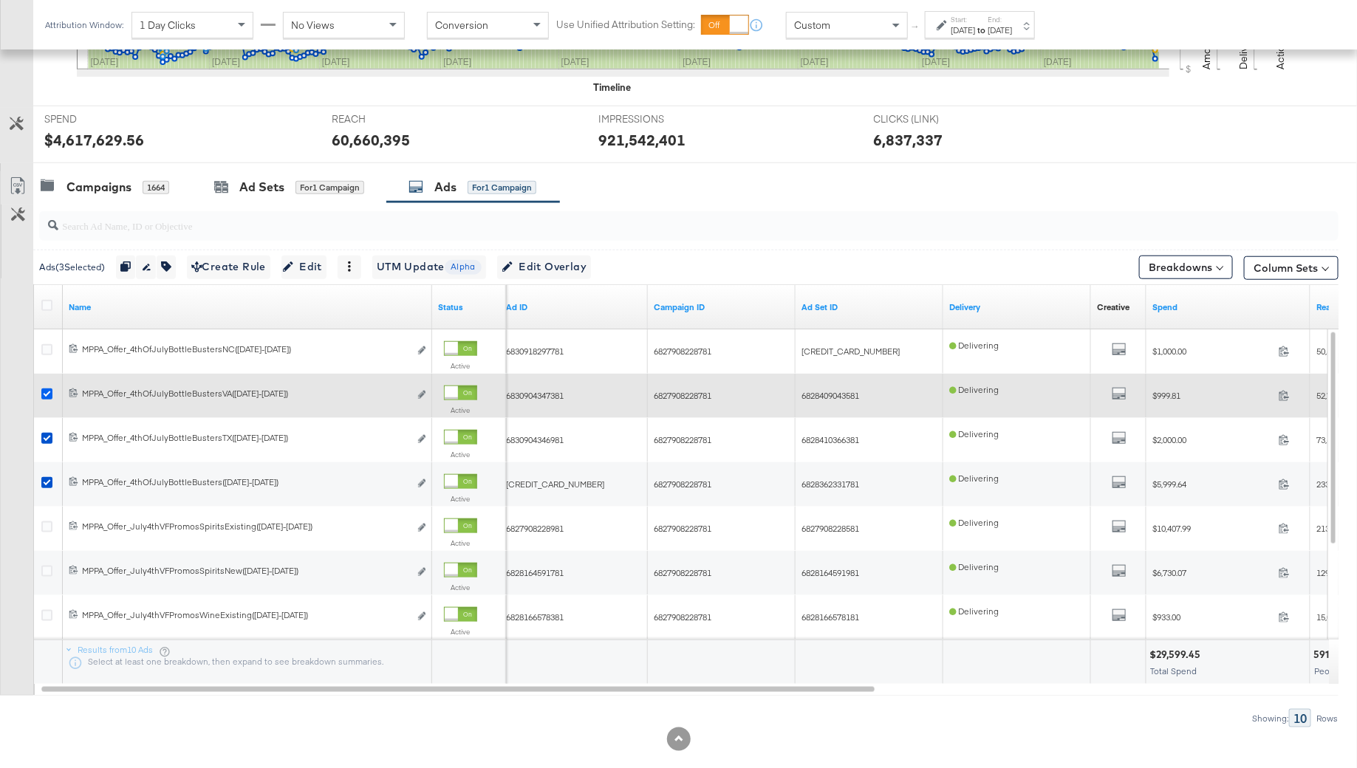
scroll to position [493, 0]
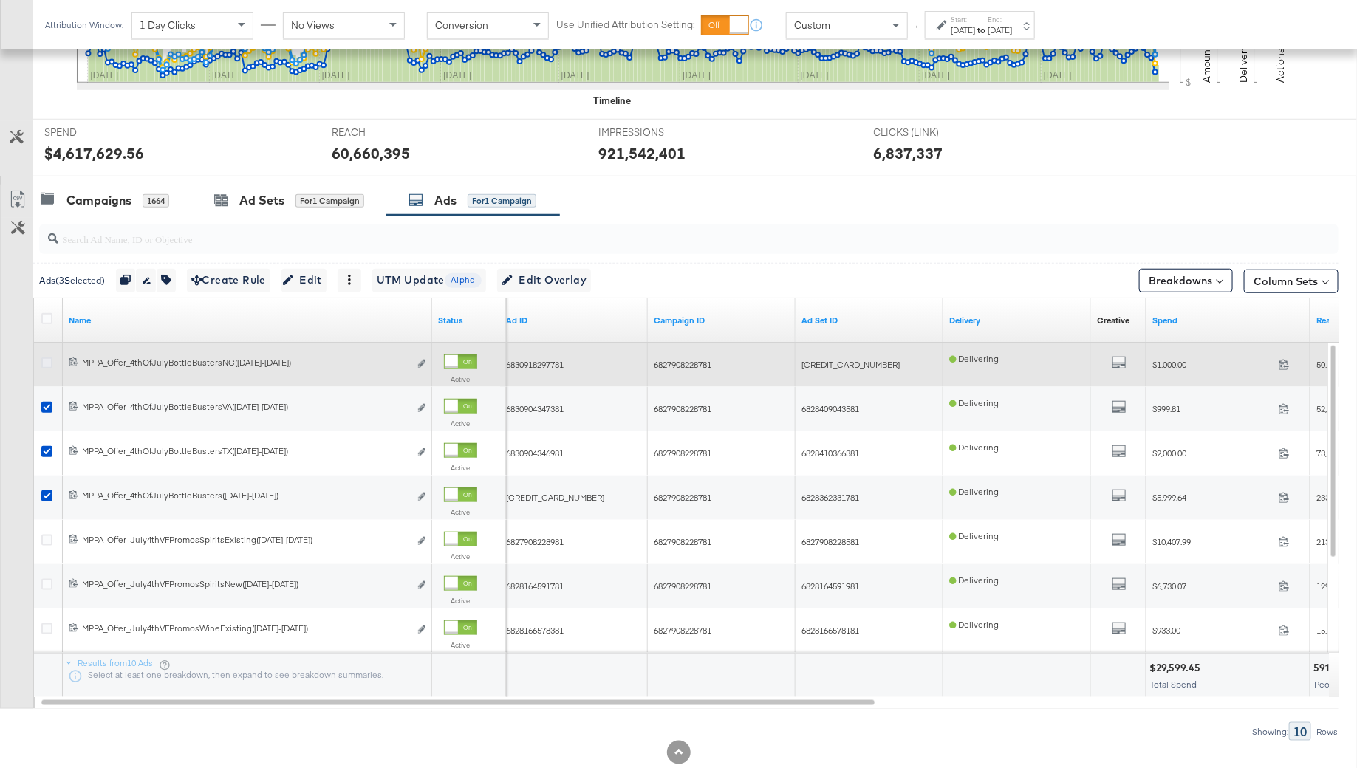
click at [49, 360] on icon at bounding box center [46, 362] width 11 height 11
click at [0, 0] on input "checkbox" at bounding box center [0, 0] width 0 height 0
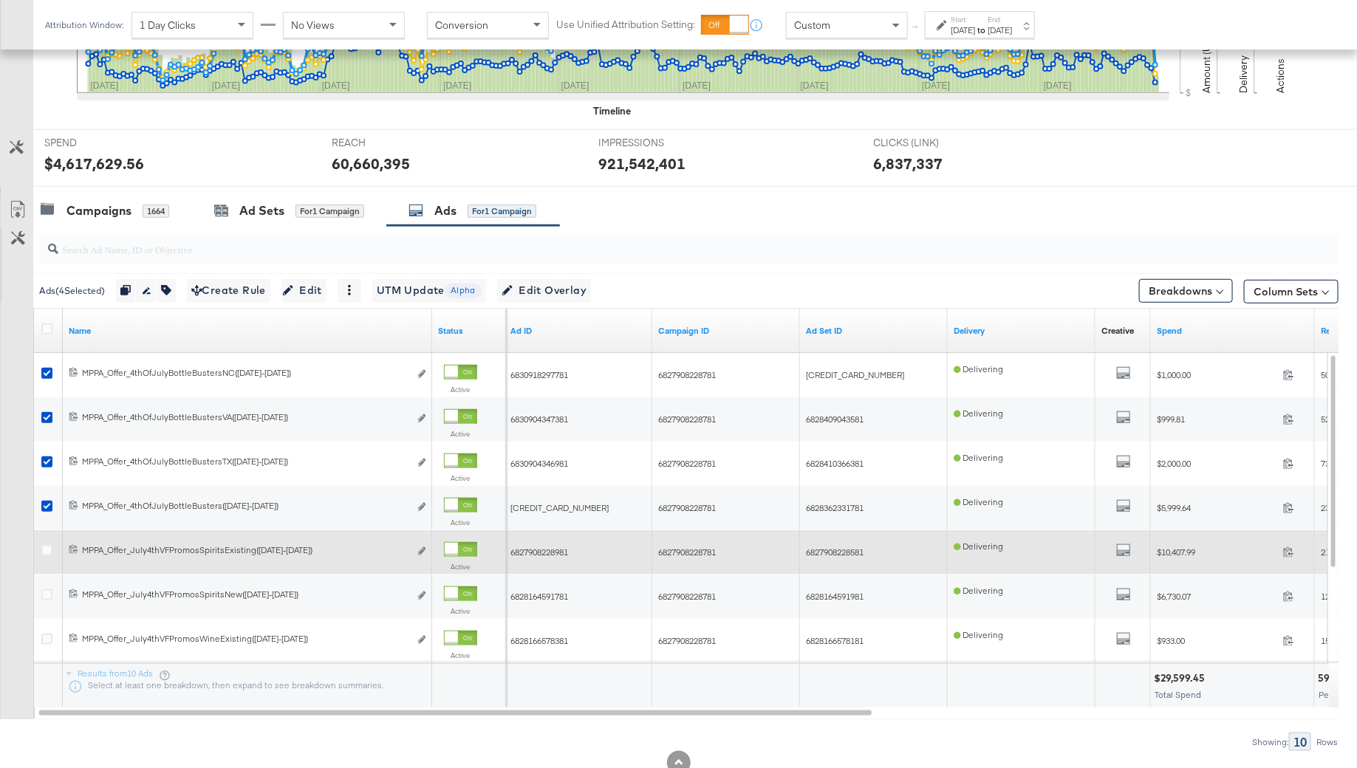
scroll to position [481, 0]
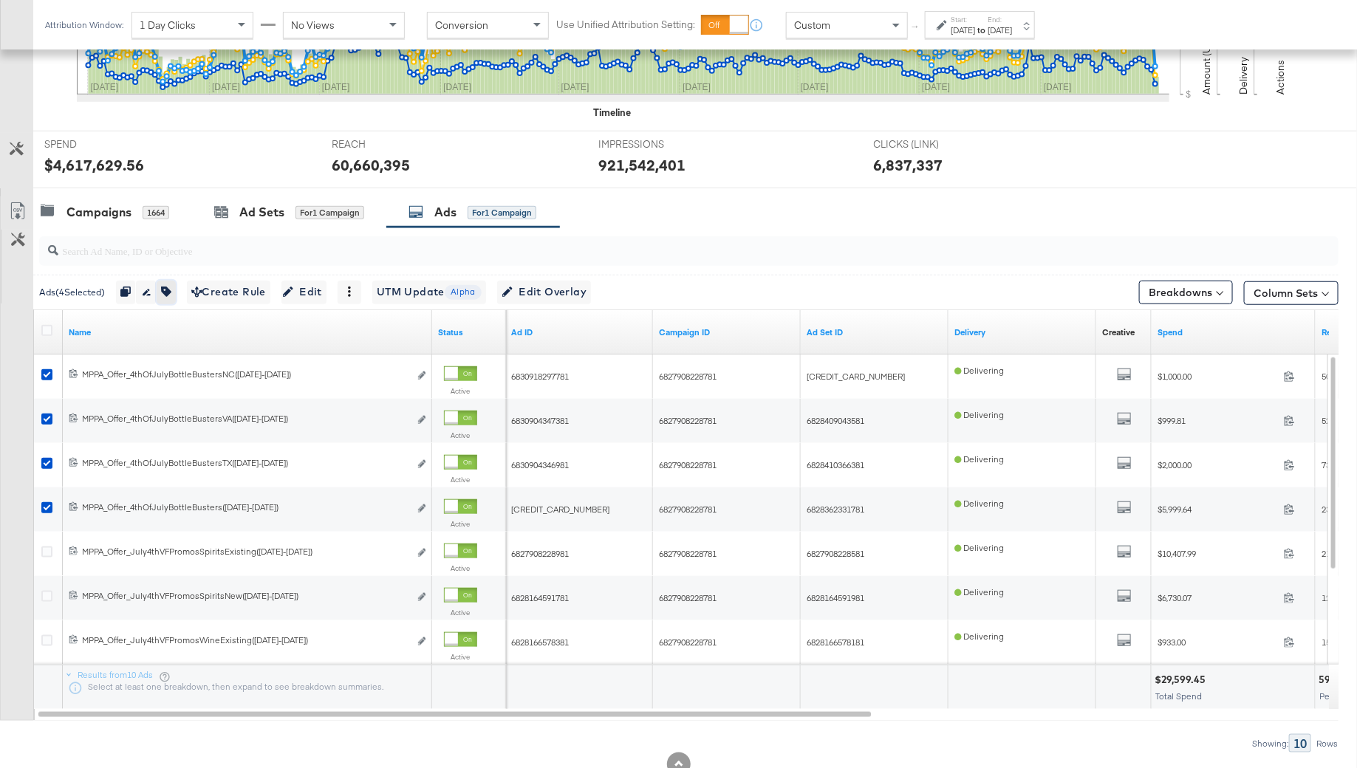
click at [168, 292] on icon "button" at bounding box center [166, 292] width 10 height 10
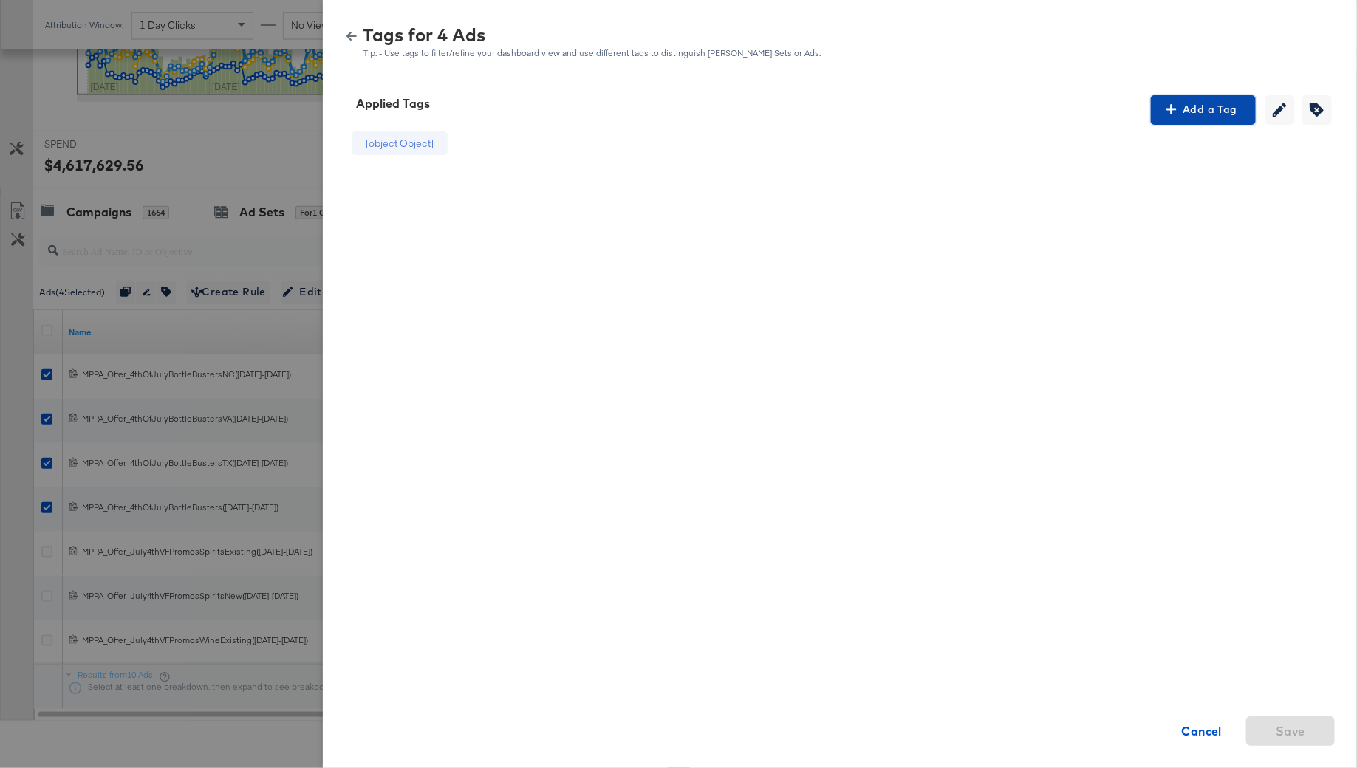
click at [1193, 117] on span "Add a Tag" at bounding box center [1203, 109] width 93 height 18
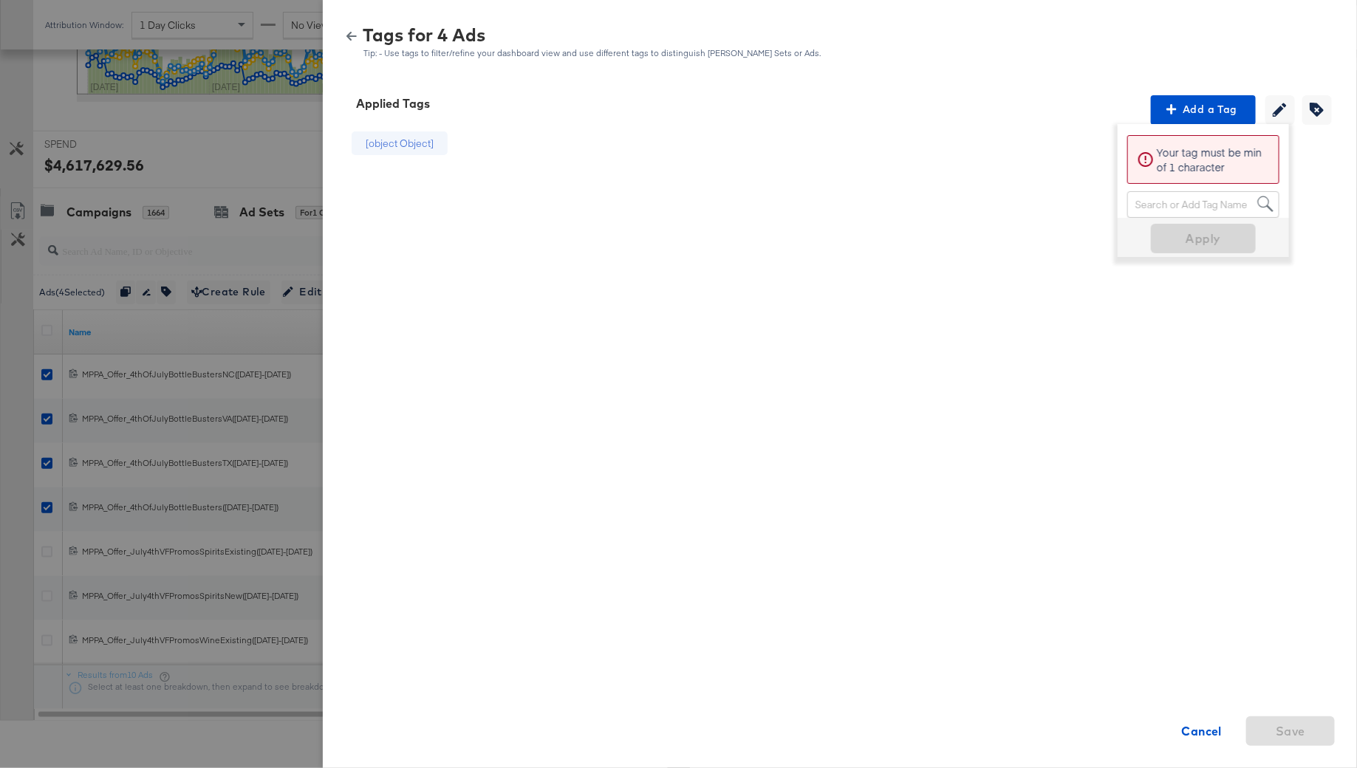
click at [1184, 207] on div "Search or Add Tag Name" at bounding box center [1203, 204] width 151 height 25
type input "smar"
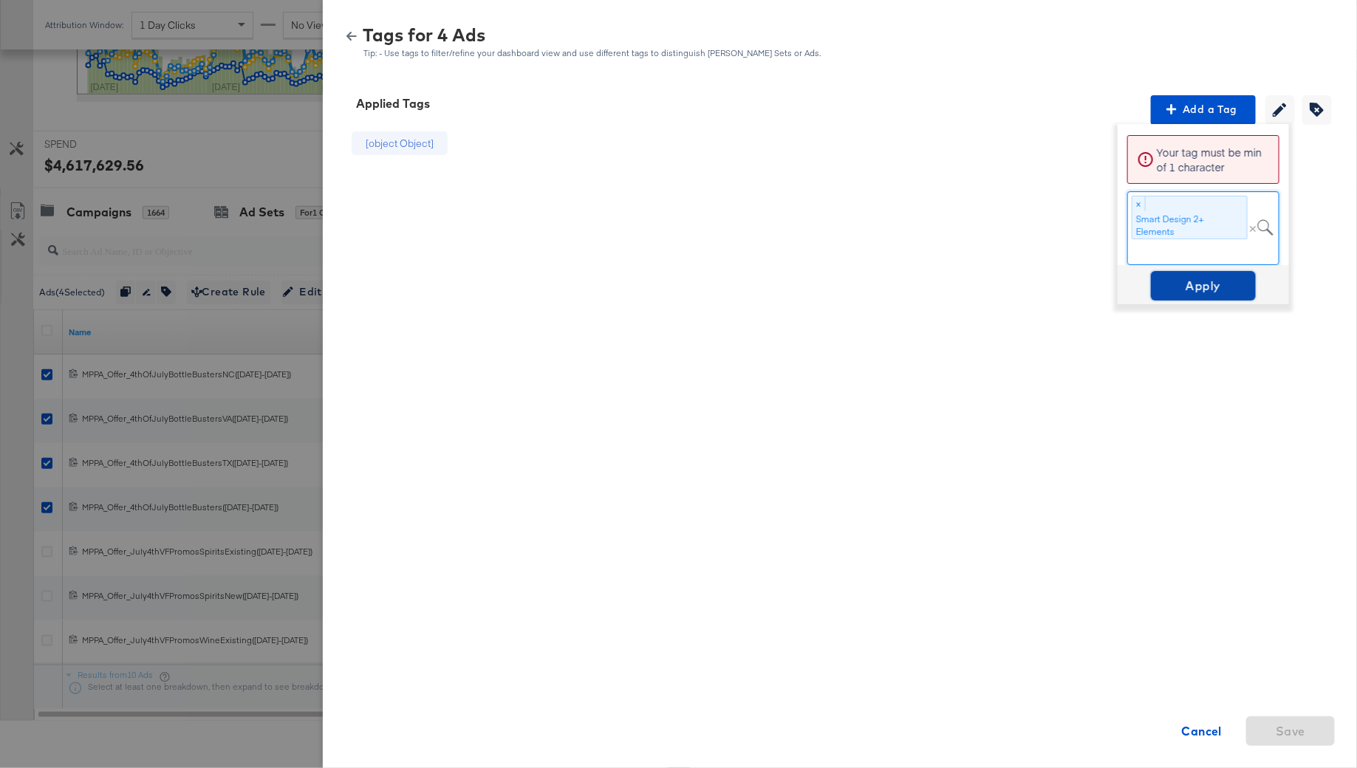
click at [1209, 271] on button "Apply" at bounding box center [1203, 286] width 105 height 30
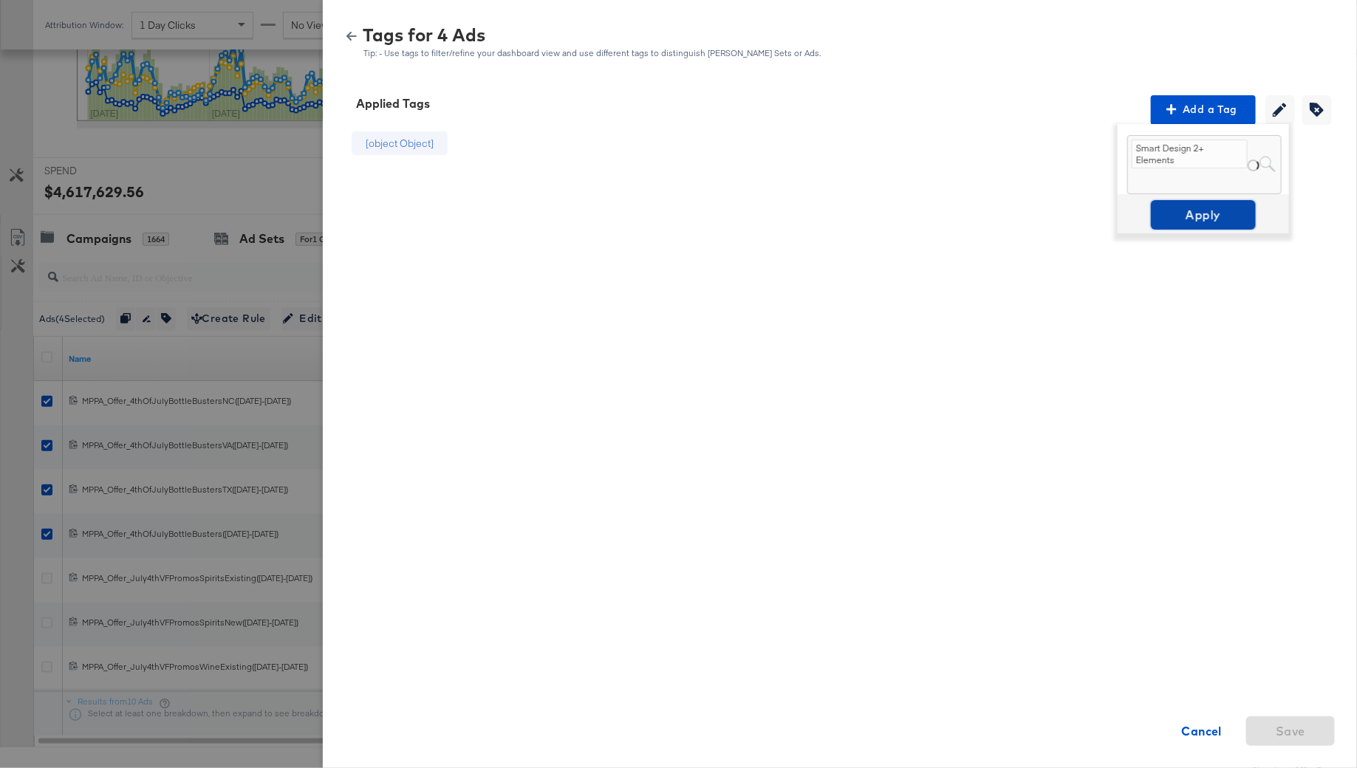
scroll to position [453, 0]
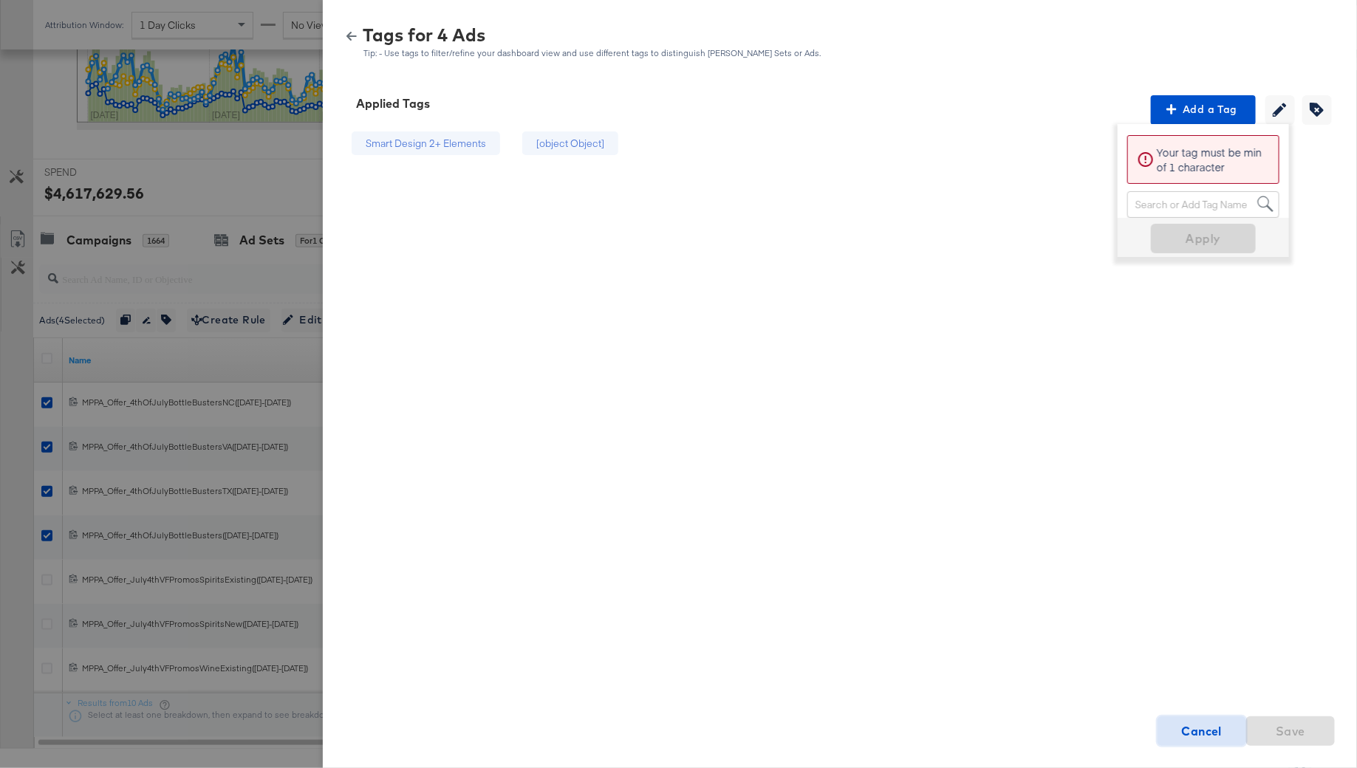
click at [1200, 727] on strong "Cancel" at bounding box center [1202, 731] width 41 height 21
click at [8, 364] on div at bounding box center [678, 384] width 1357 height 768
click at [349, 52] on div "Tags for 4 Ads Tip: - Use tags to filter/refine your dashboard view and use dif…" at bounding box center [839, 43] width 998 height 32
click at [347, 33] on icon "button" at bounding box center [351, 36] width 10 height 10
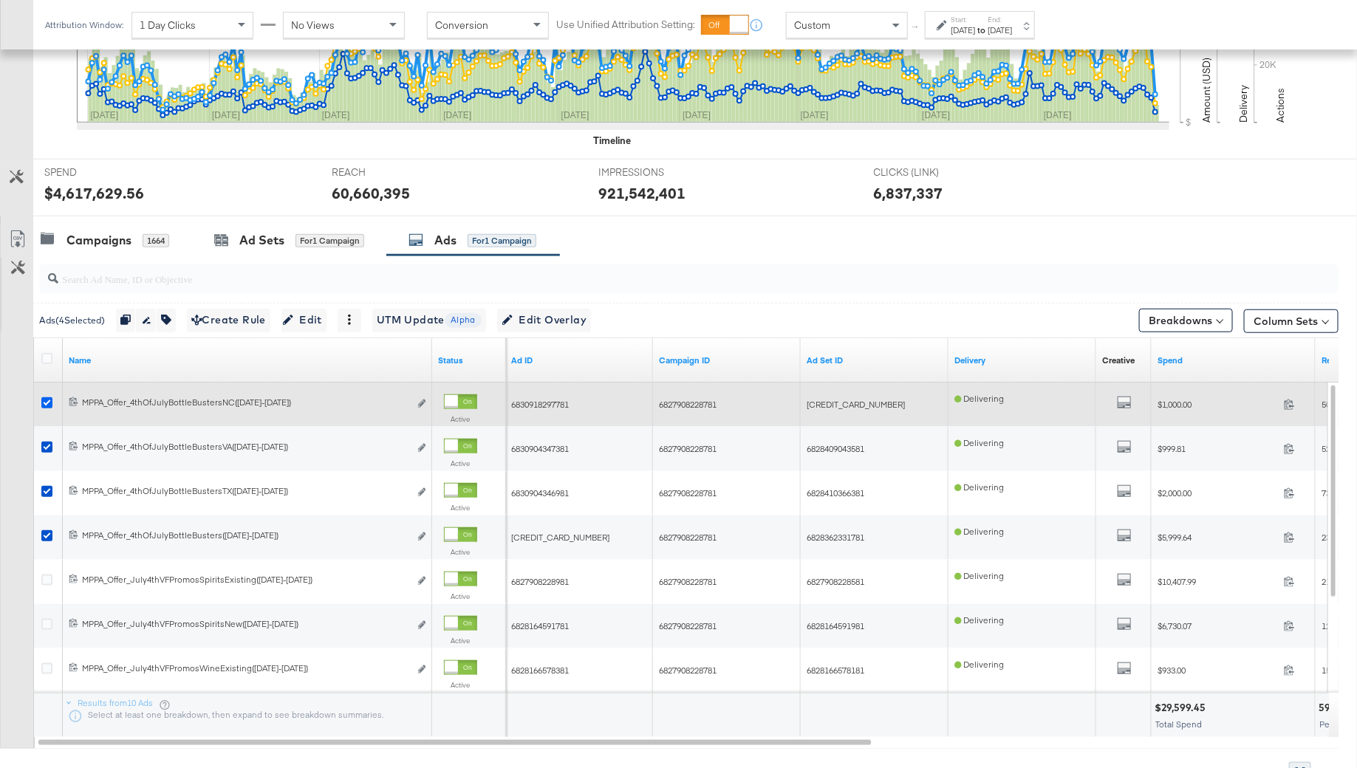
click at [44, 401] on icon at bounding box center [46, 402] width 11 height 11
click at [0, 0] on input "checkbox" at bounding box center [0, 0] width 0 height 0
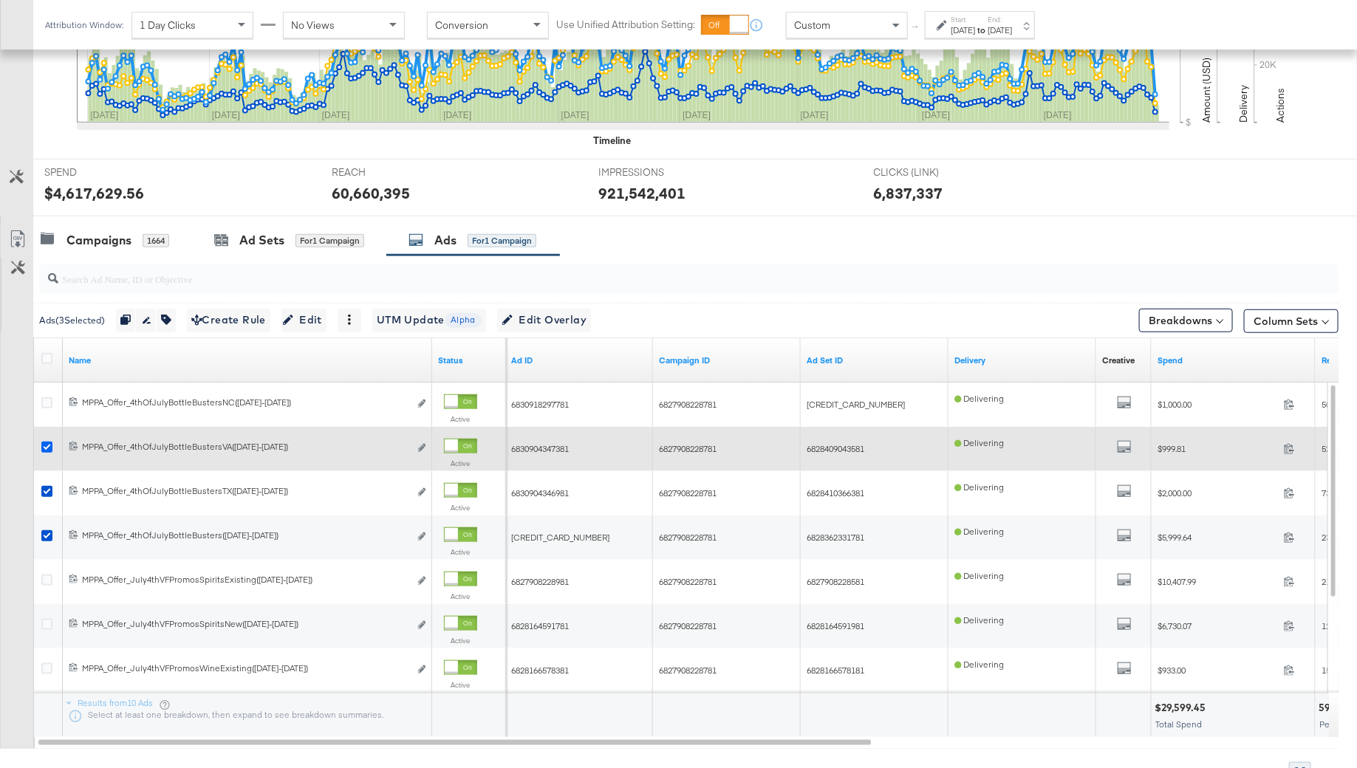
click at [45, 445] on icon at bounding box center [46, 447] width 11 height 11
click at [0, 0] on input "checkbox" at bounding box center [0, 0] width 0 height 0
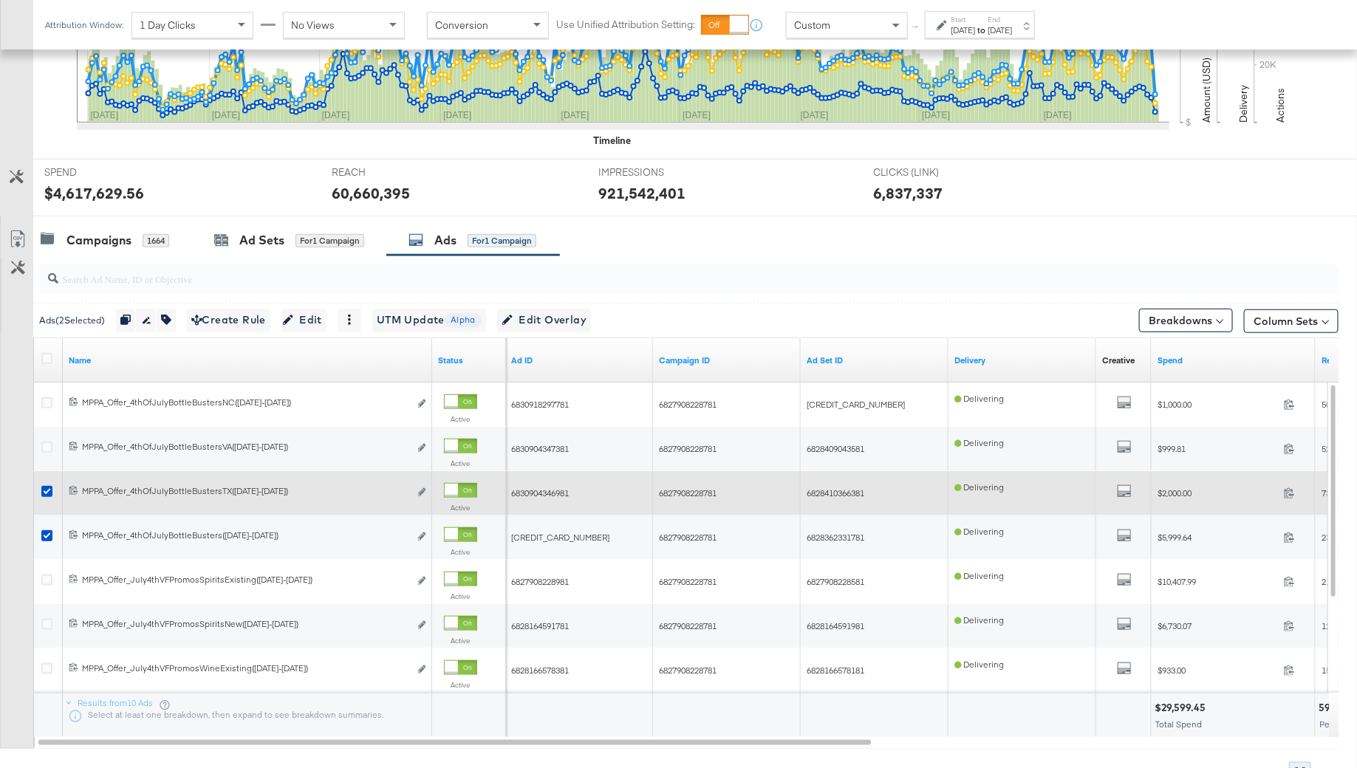
click at [45, 476] on div at bounding box center [48, 493] width 27 height 44
click at [45, 487] on icon at bounding box center [46, 491] width 11 height 11
click at [0, 0] on input "checkbox" at bounding box center [0, 0] width 0 height 0
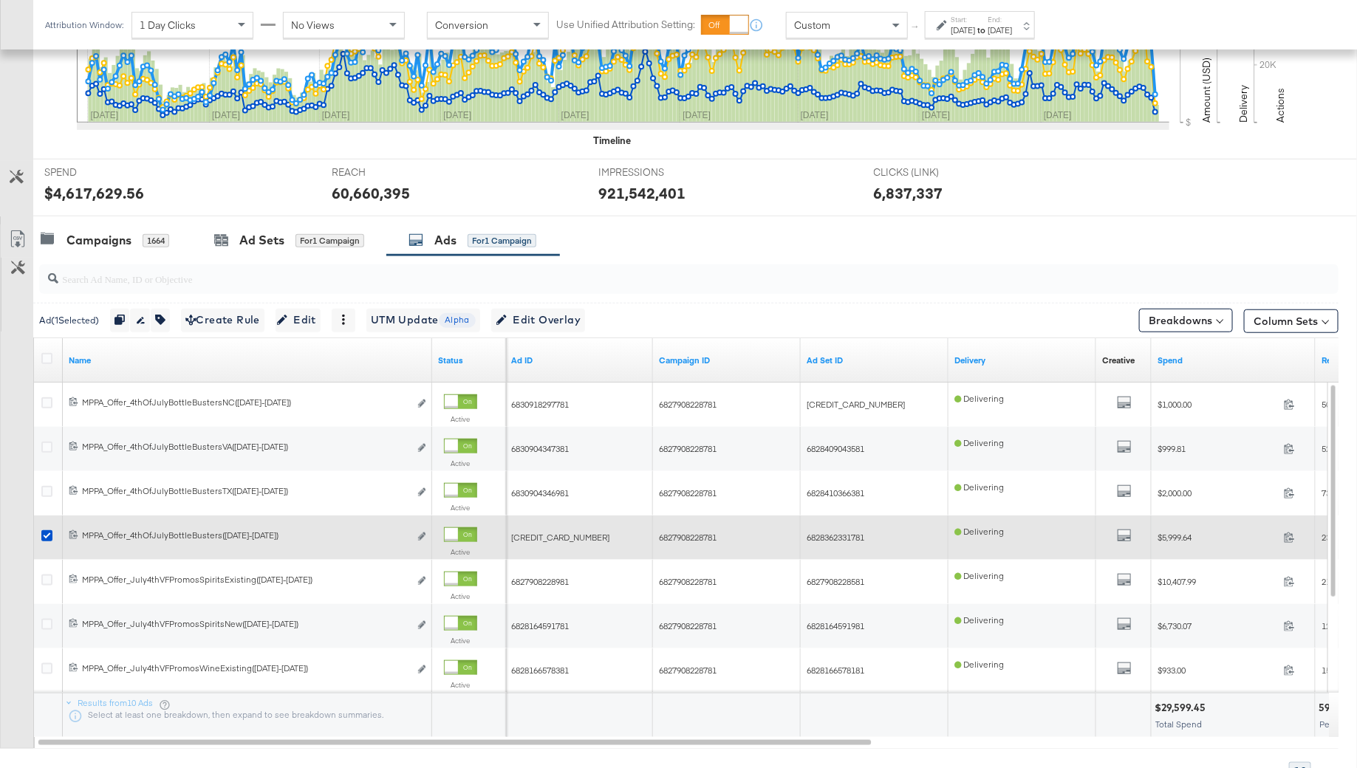
click at [52, 533] on div at bounding box center [49, 537] width 16 height 15
click at [44, 533] on icon at bounding box center [46, 535] width 11 height 11
click at [0, 0] on input "checkbox" at bounding box center [0, 0] width 0 height 0
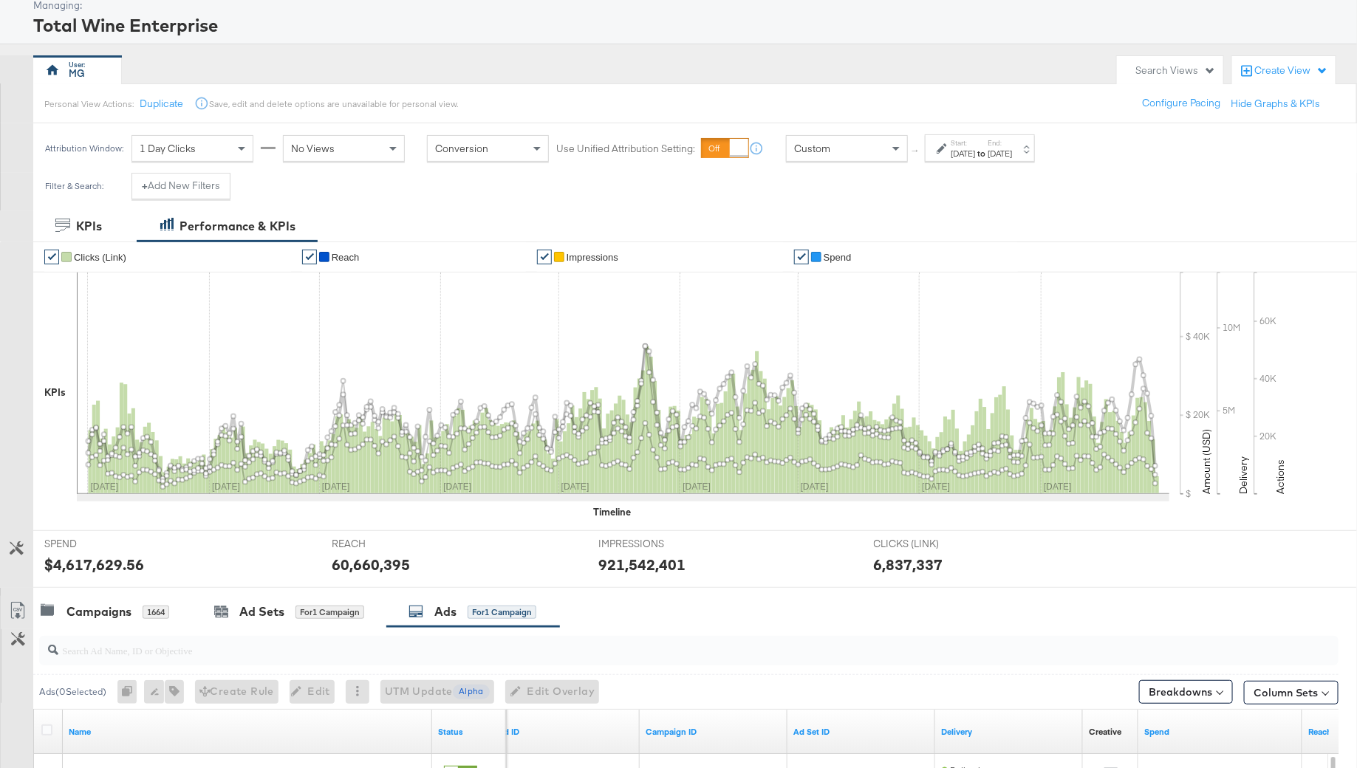
scroll to position [0, 0]
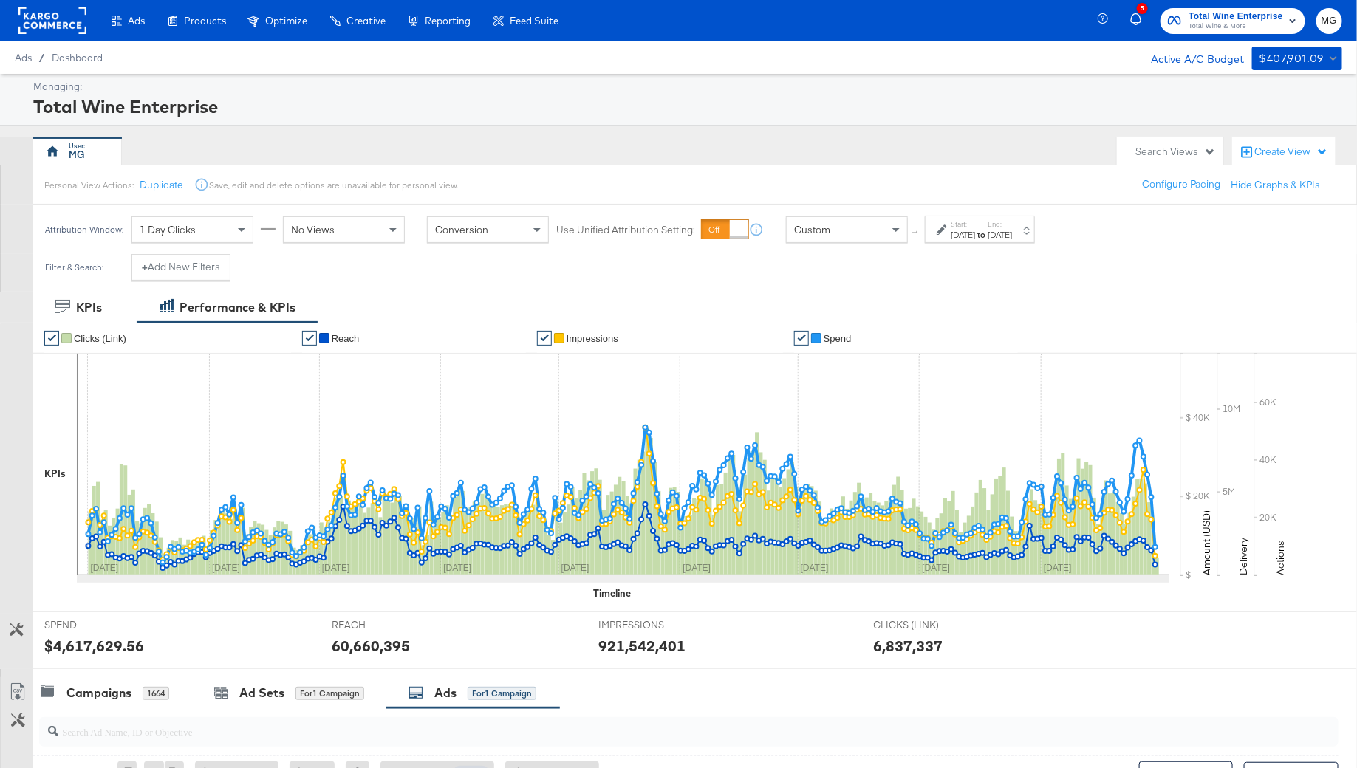
click at [51, 32] on rect at bounding box center [52, 20] width 68 height 27
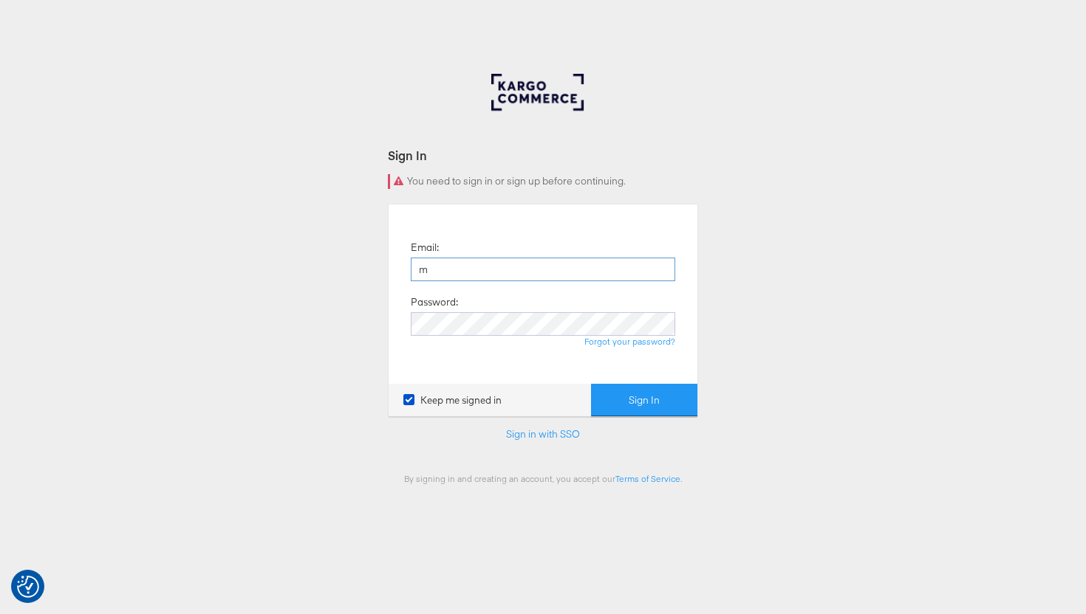
type input "marissa.goodman@kargo.com"
click at [615, 404] on button "Sign In" at bounding box center [644, 400] width 106 height 33
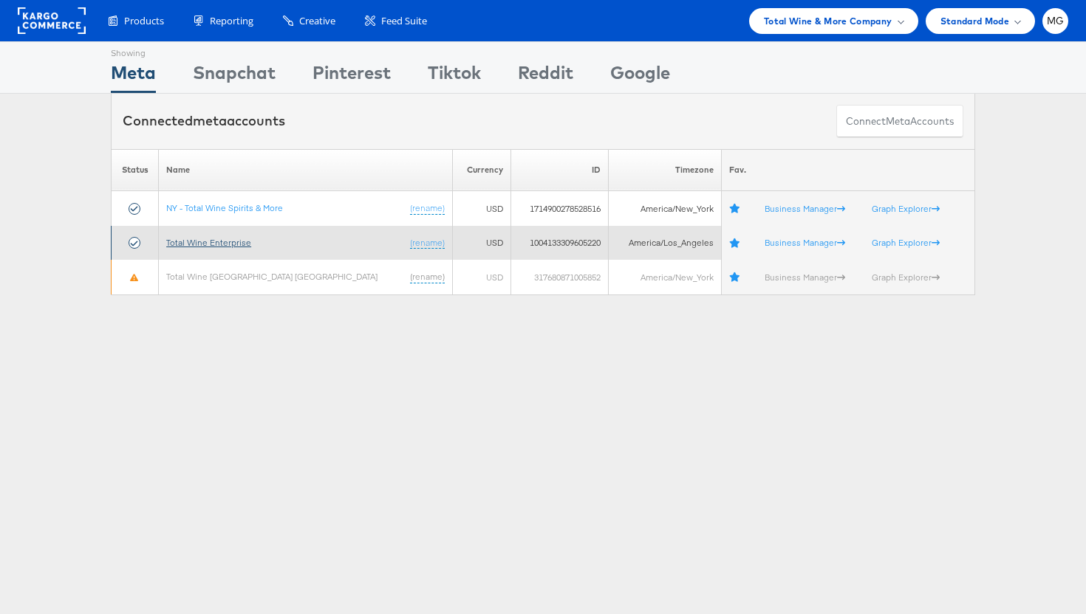
click at [234, 244] on link "Total Wine Enterprise" at bounding box center [208, 242] width 85 height 11
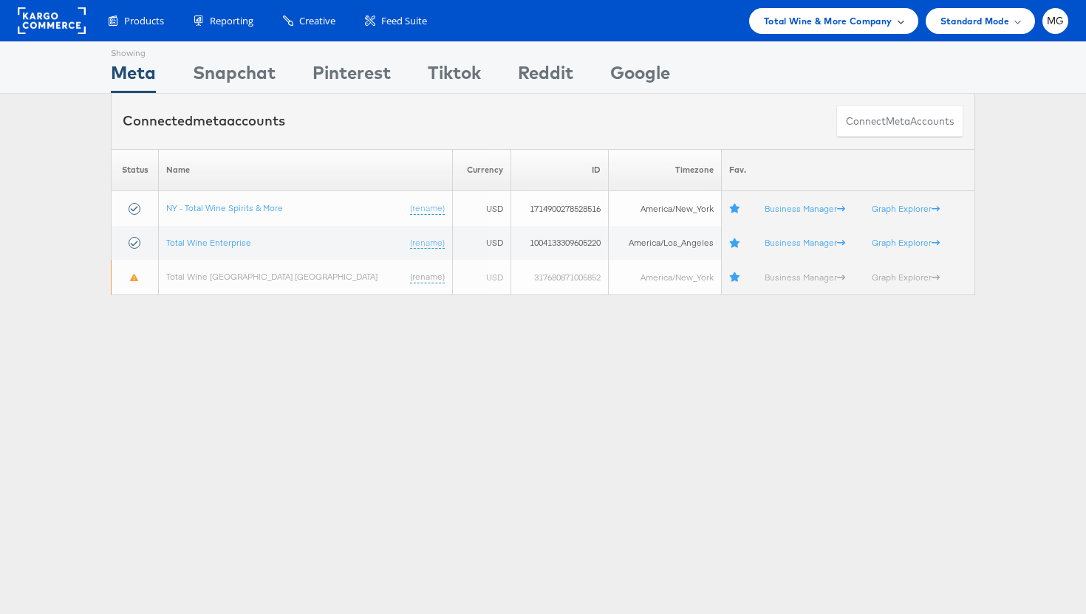
click at [787, 28] on div "Total Wine & More Company" at bounding box center [833, 21] width 169 height 26
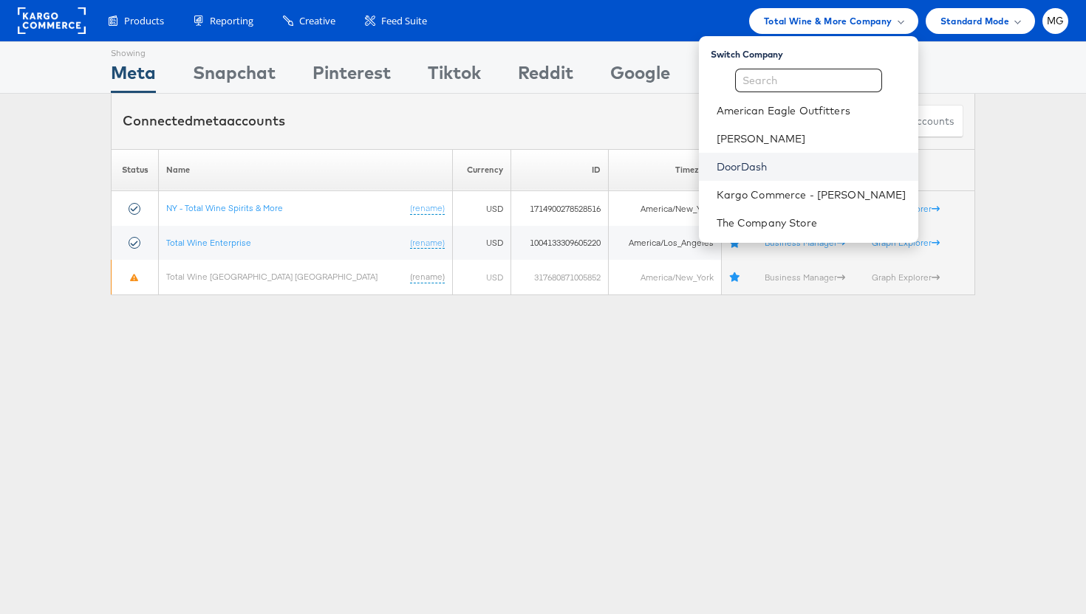
click at [780, 166] on link "DoorDash" at bounding box center [811, 167] width 190 height 15
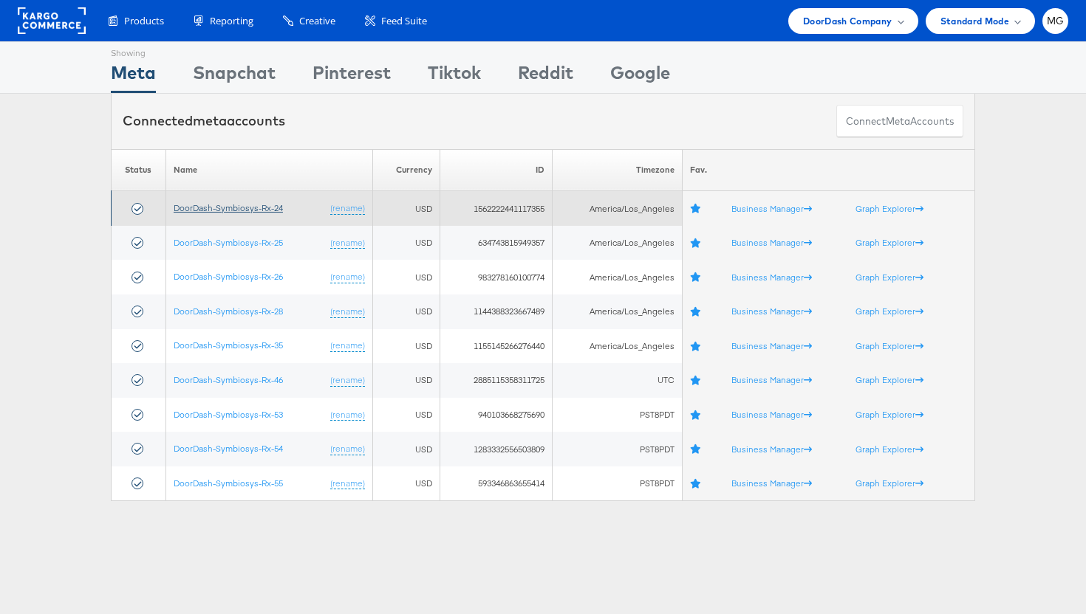
click at [221, 213] on link "DoorDash-Symbiosys-Rx-24" at bounding box center [228, 207] width 109 height 11
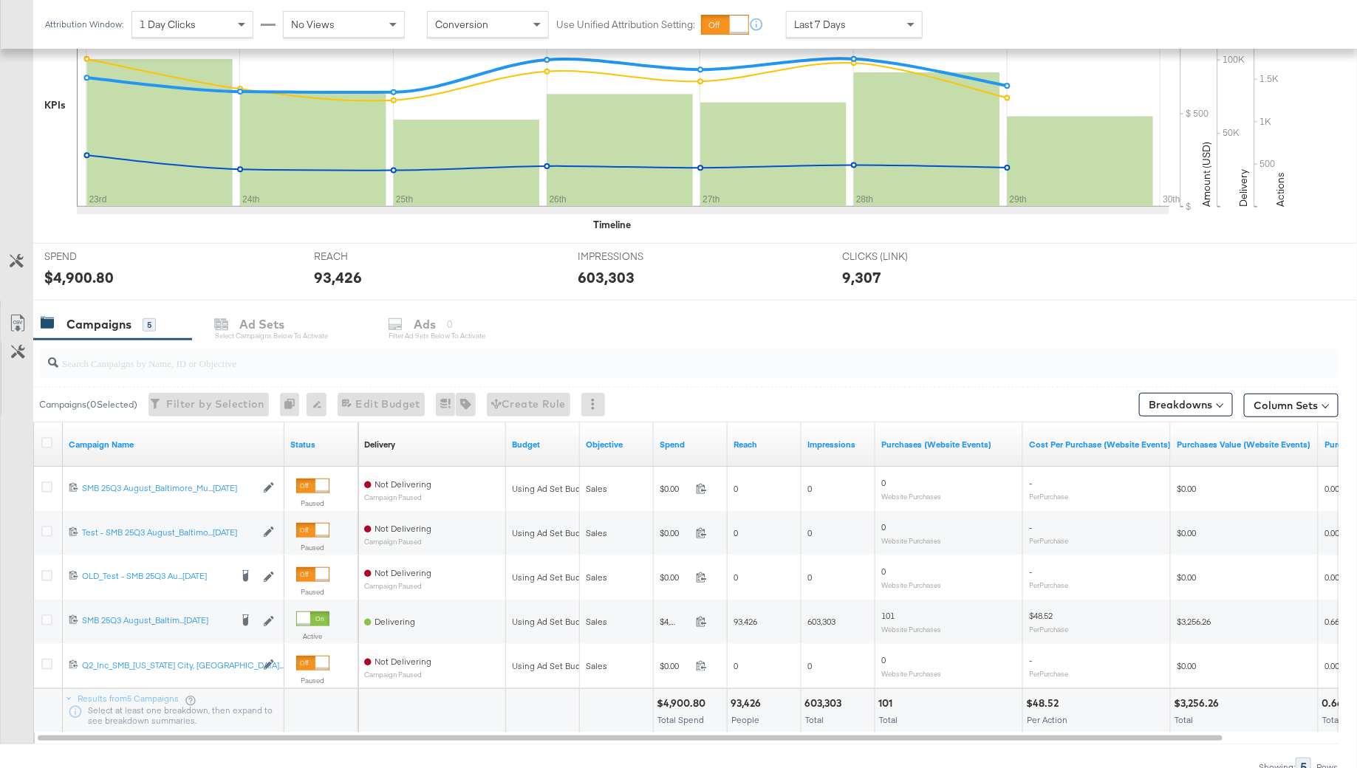
scroll to position [394, 0]
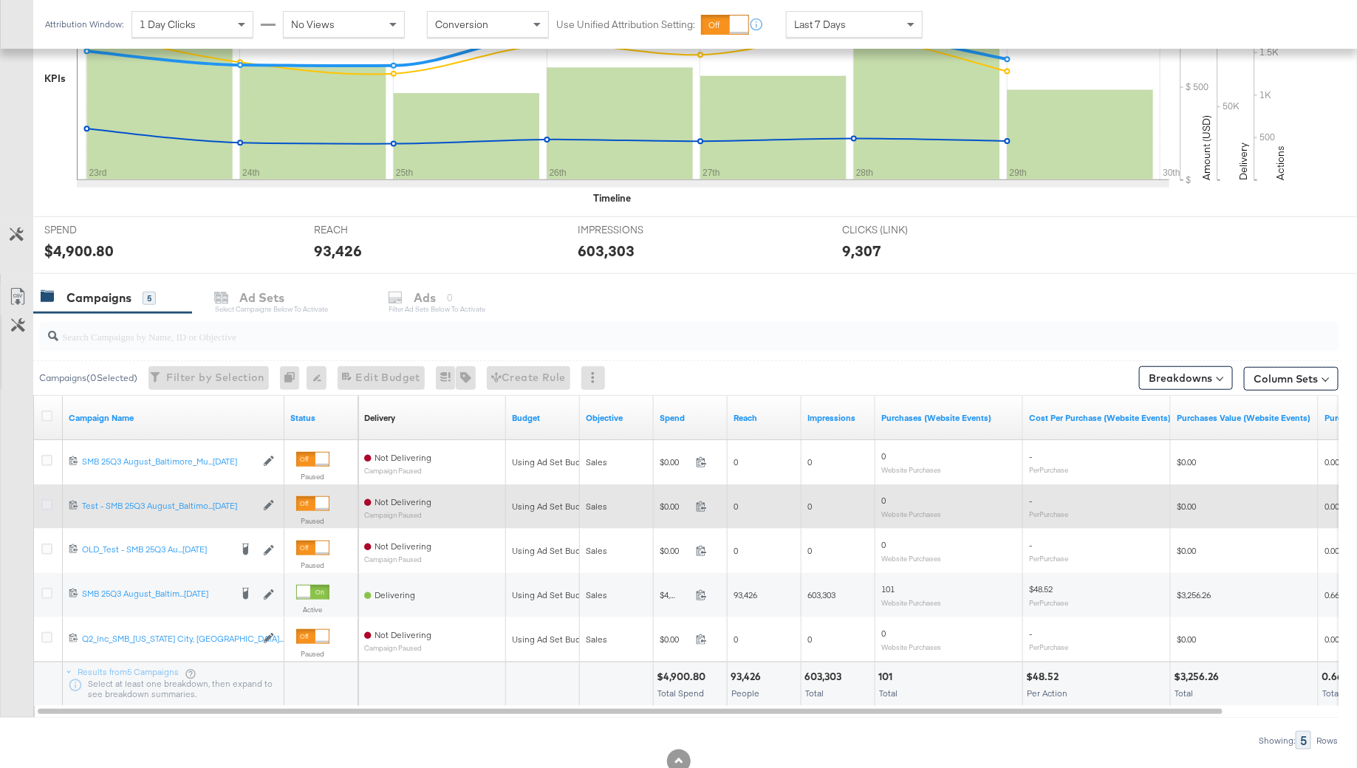
click at [44, 501] on icon at bounding box center [46, 504] width 11 height 11
click at [0, 0] on input "checkbox" at bounding box center [0, 0] width 0 height 0
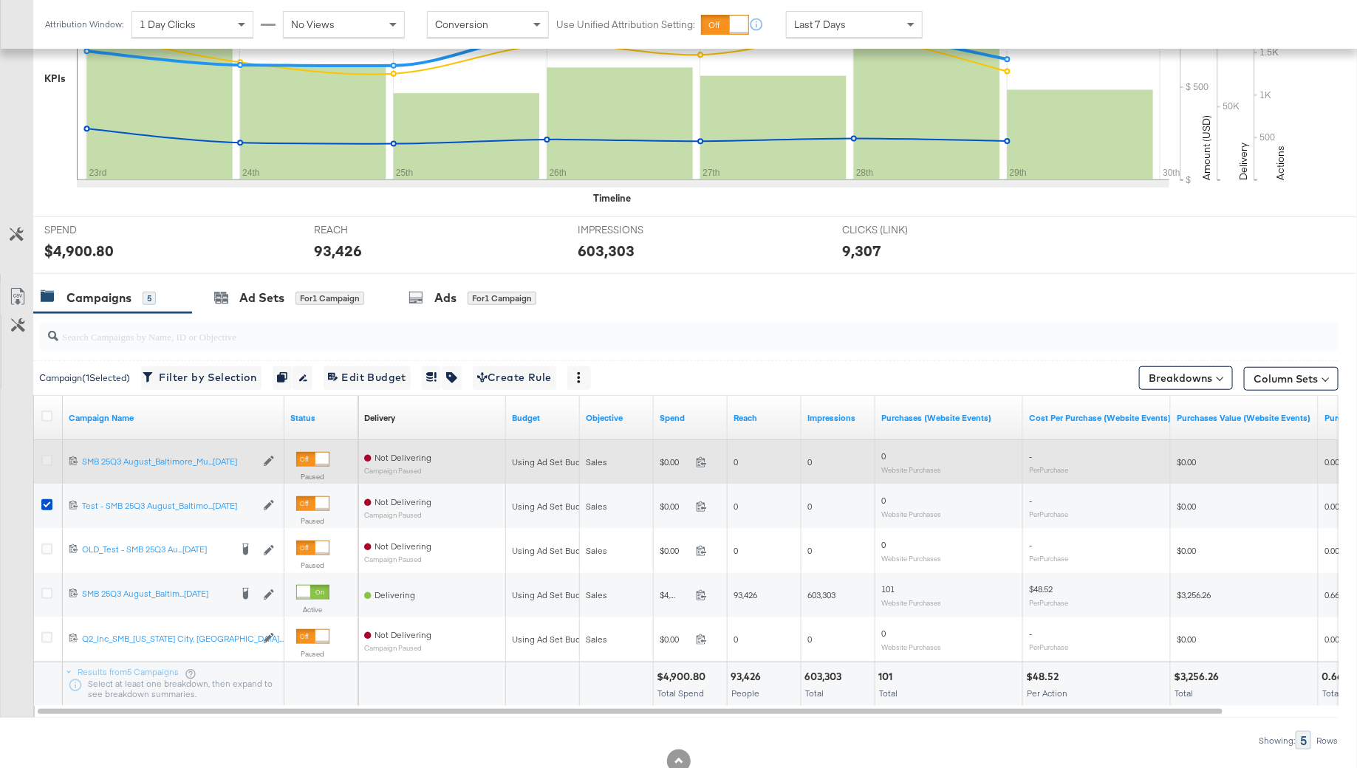
click at [46, 455] on icon at bounding box center [46, 460] width 11 height 11
click at [0, 0] on input "checkbox" at bounding box center [0, 0] width 0 height 0
click at [45, 456] on icon at bounding box center [46, 460] width 11 height 11
click at [0, 0] on input "checkbox" at bounding box center [0, 0] width 0 height 0
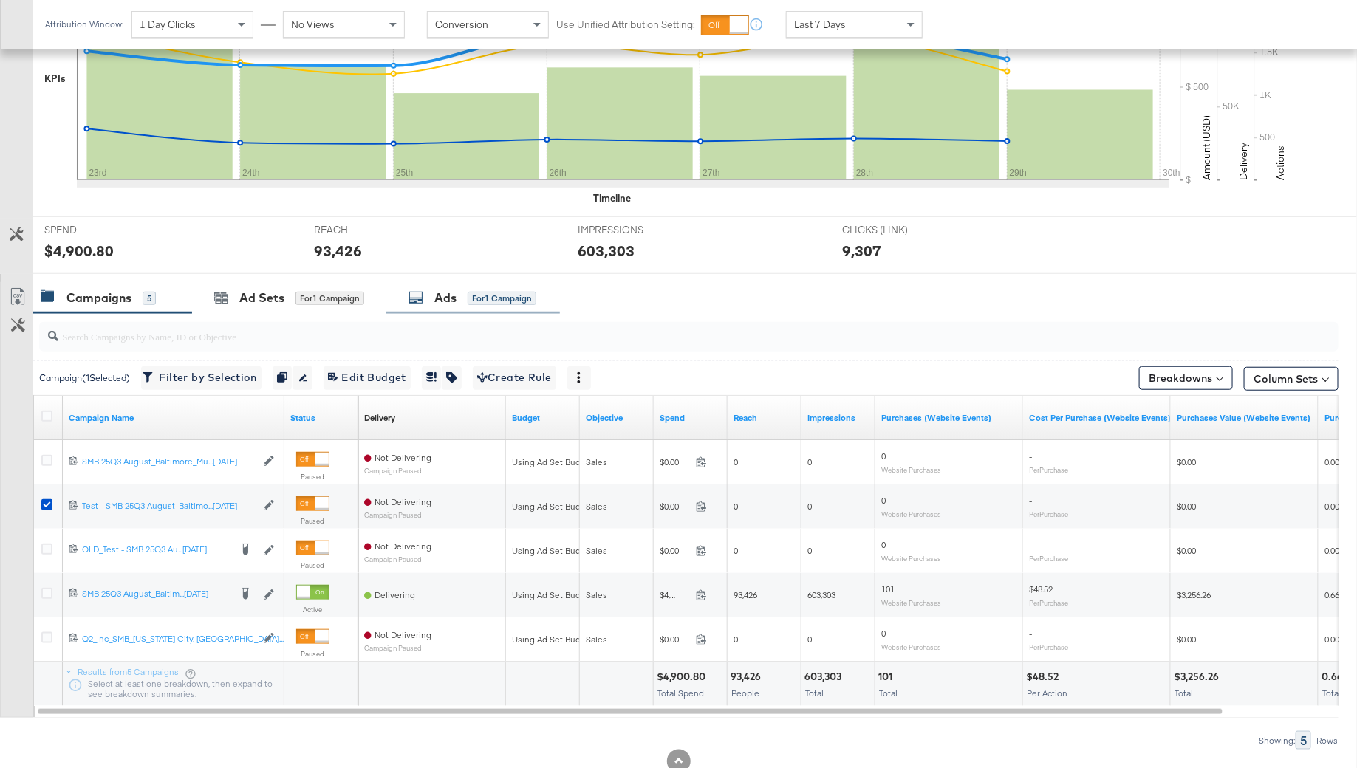
click at [411, 303] on div "Ads for 1 Campaign" at bounding box center [472, 298] width 128 height 17
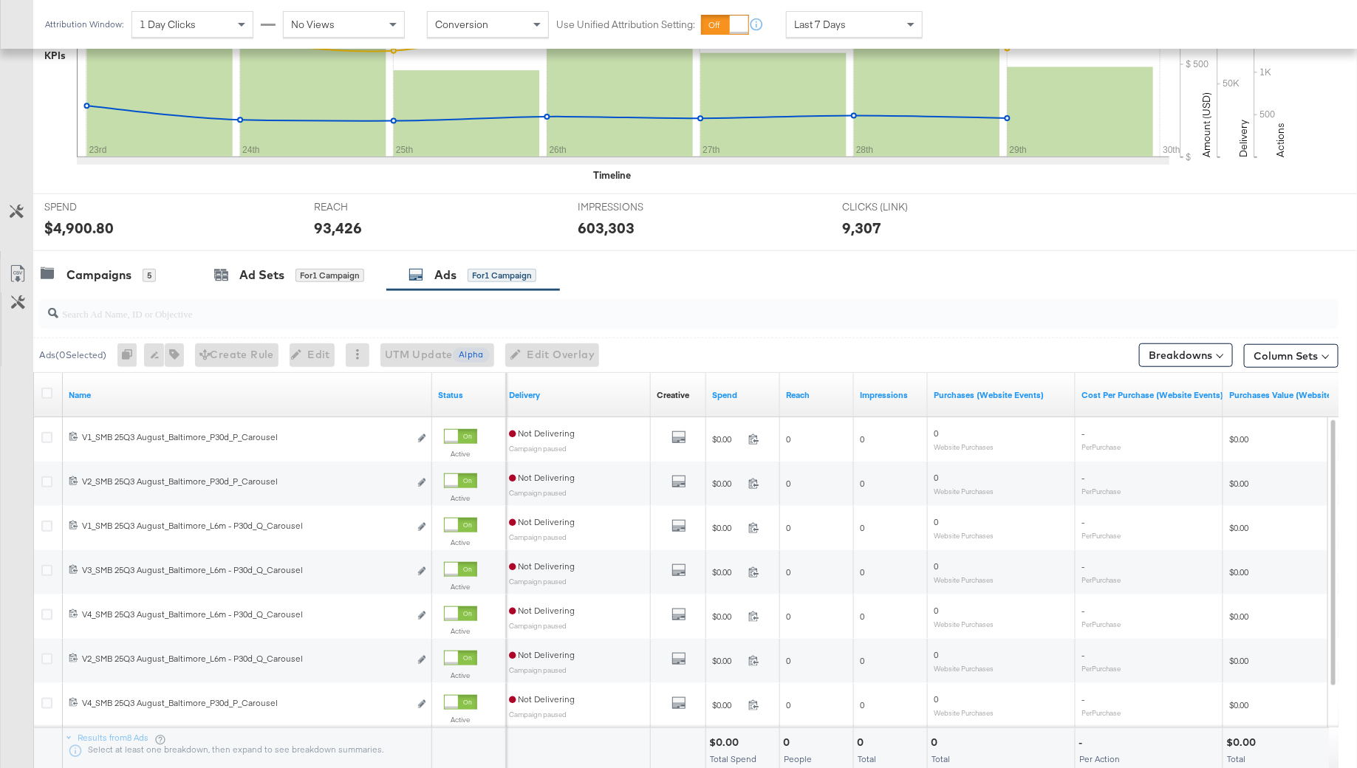
scroll to position [386, 0]
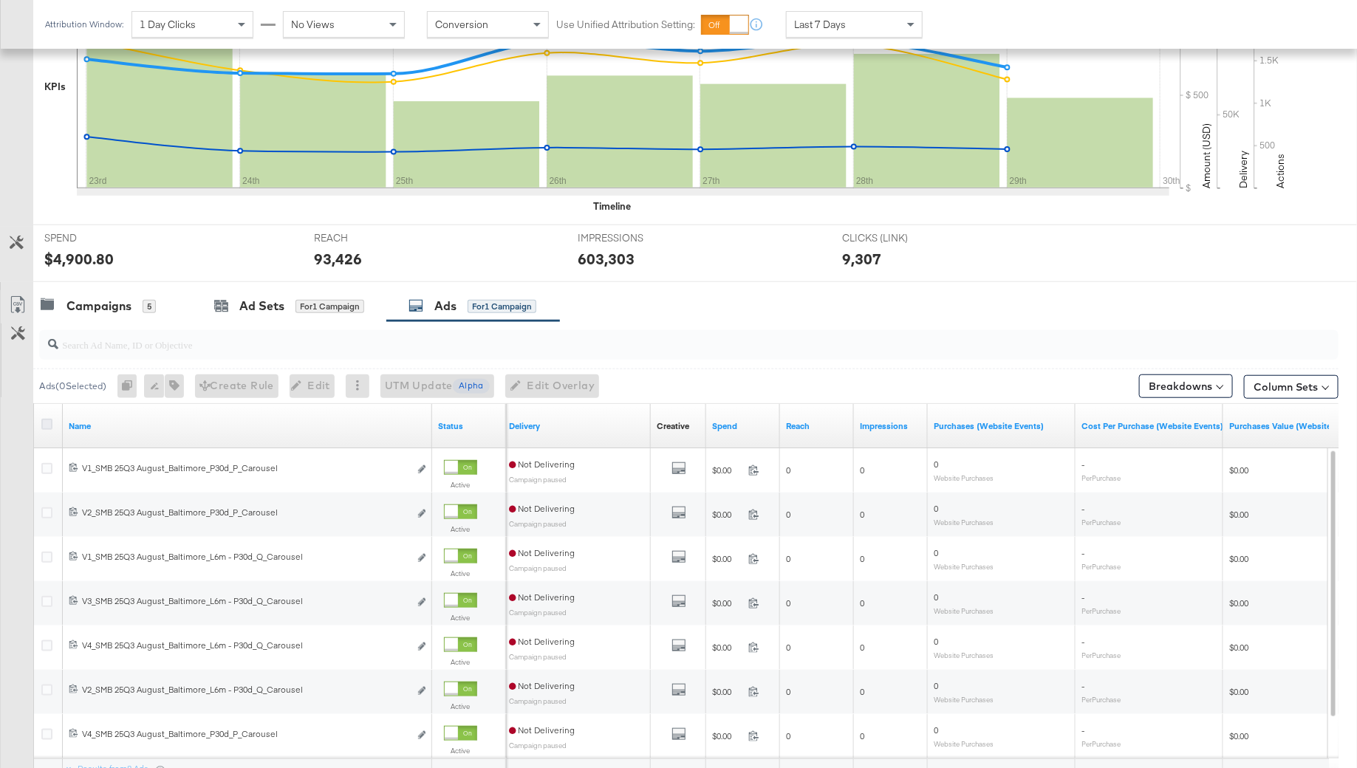
click at [44, 422] on icon at bounding box center [46, 424] width 11 height 11
click at [0, 0] on input "checkbox" at bounding box center [0, 0] width 0 height 0
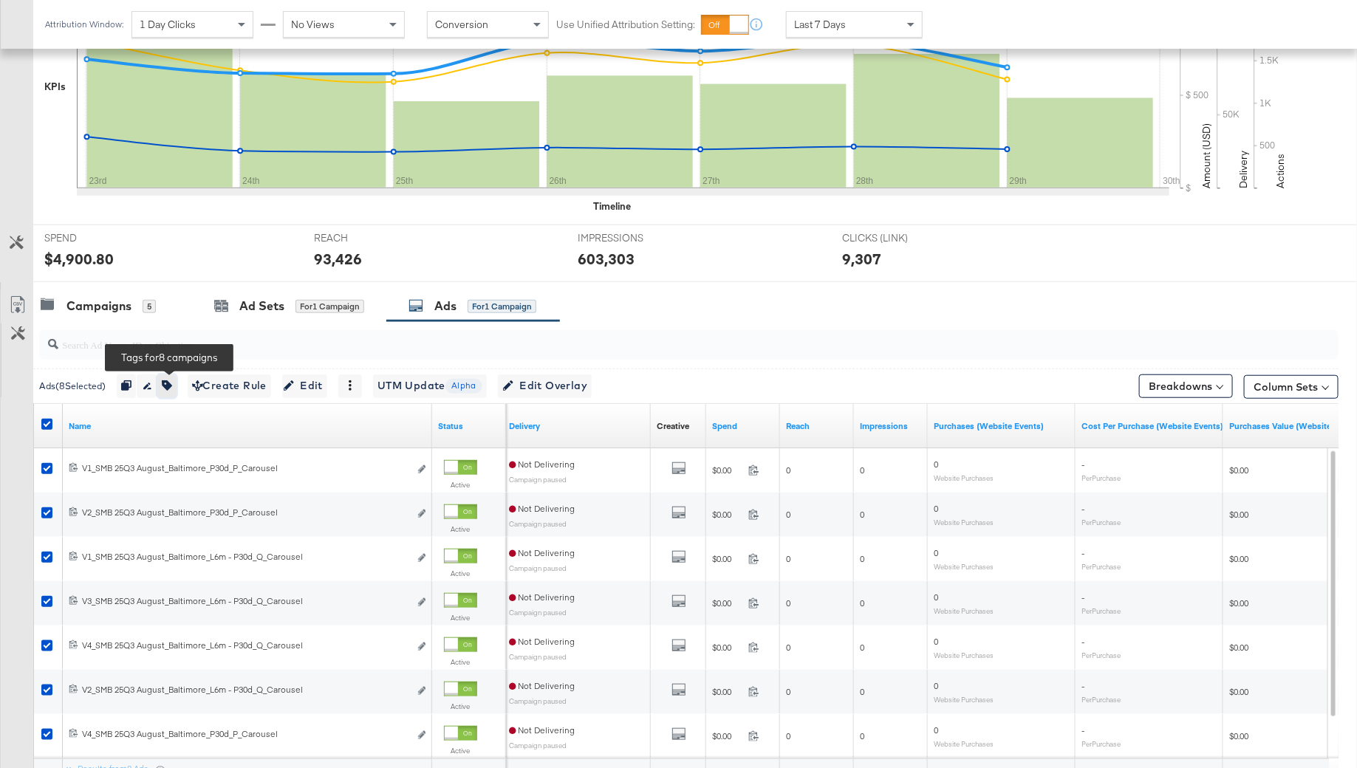
click at [177, 385] on button "button" at bounding box center [166, 386] width 19 height 24
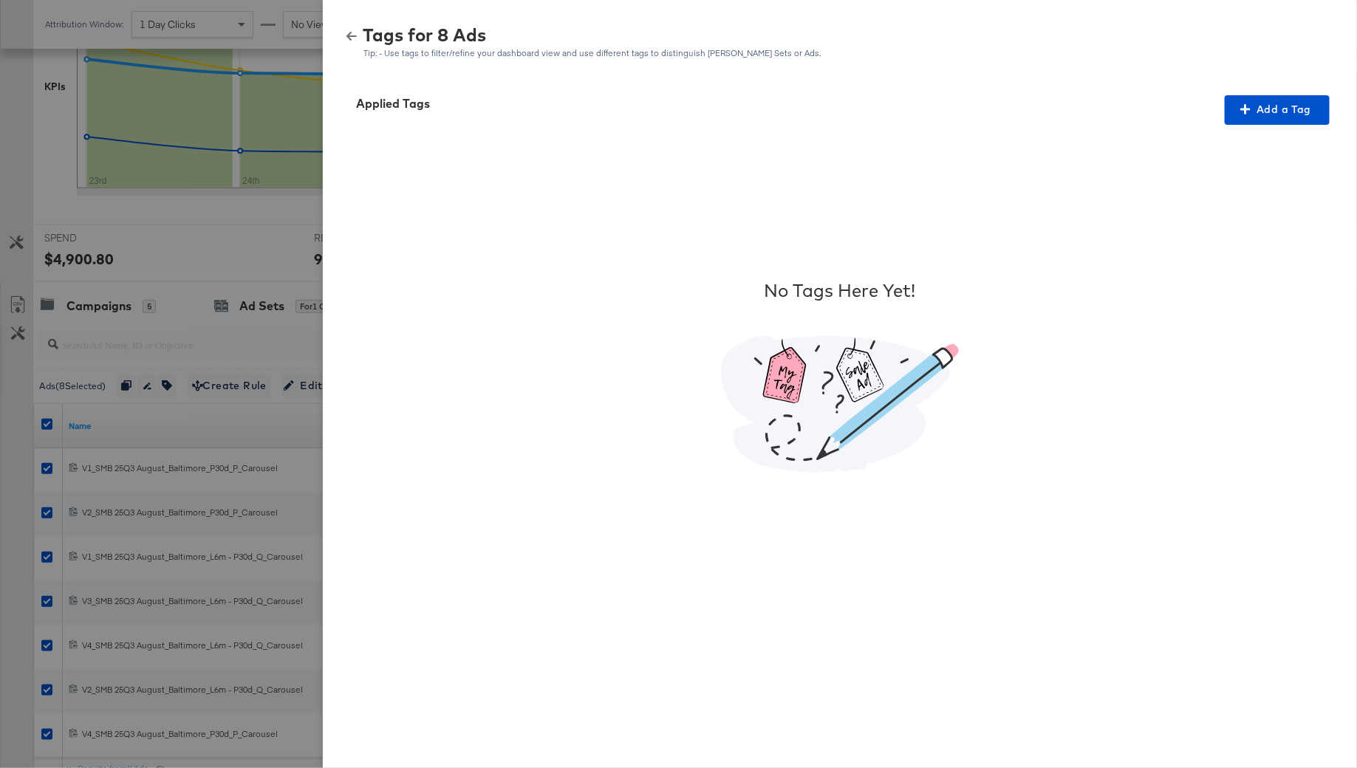
click at [1306, 94] on div "Applied Tags Add a Tag No Tags Here Yet!" at bounding box center [840, 423] width 1034 height 691
click at [1280, 118] on button "Add a Tag" at bounding box center [1276, 110] width 105 height 30
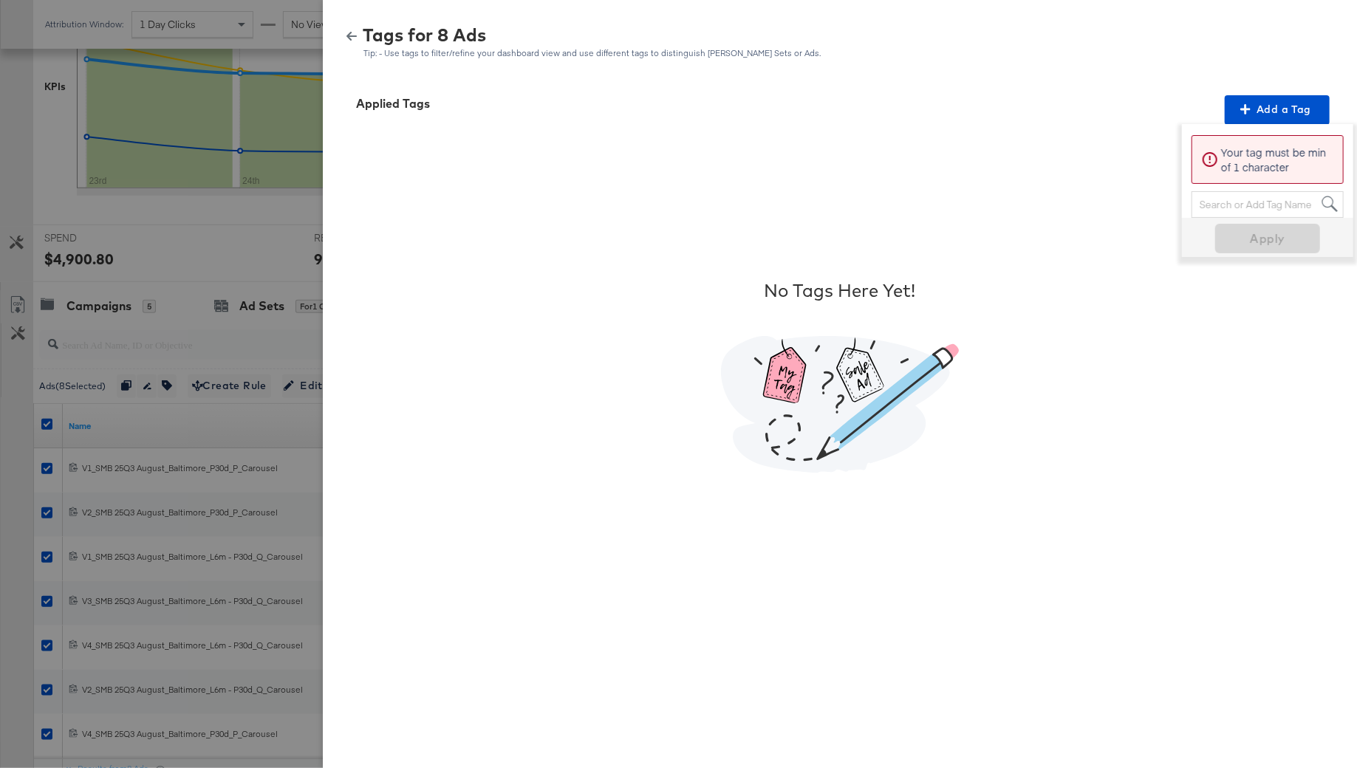
click at [1253, 208] on div "Search or Add Tag Name" at bounding box center [1267, 204] width 151 height 25
type input "s"
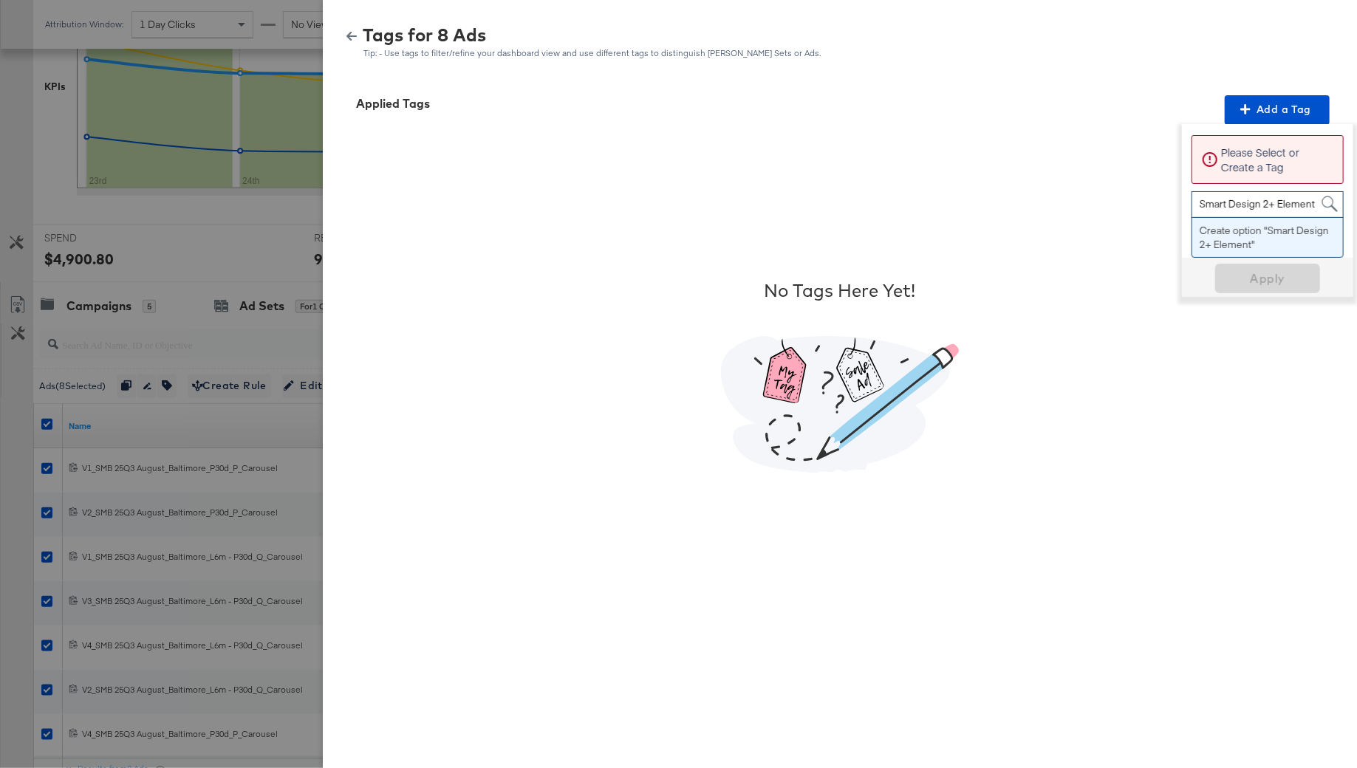
type input "Smart Design 2+ Elements"
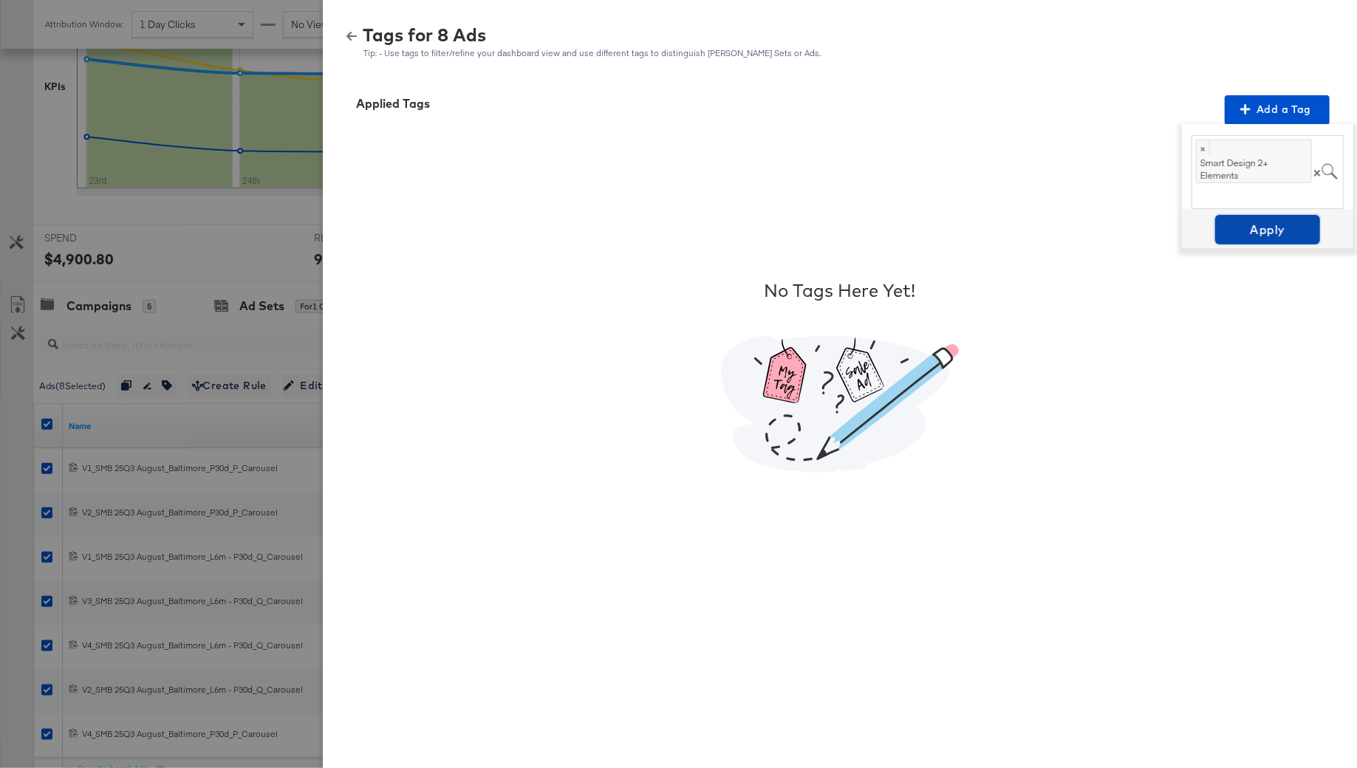
click at [1270, 232] on span "Apply" at bounding box center [1267, 229] width 93 height 21
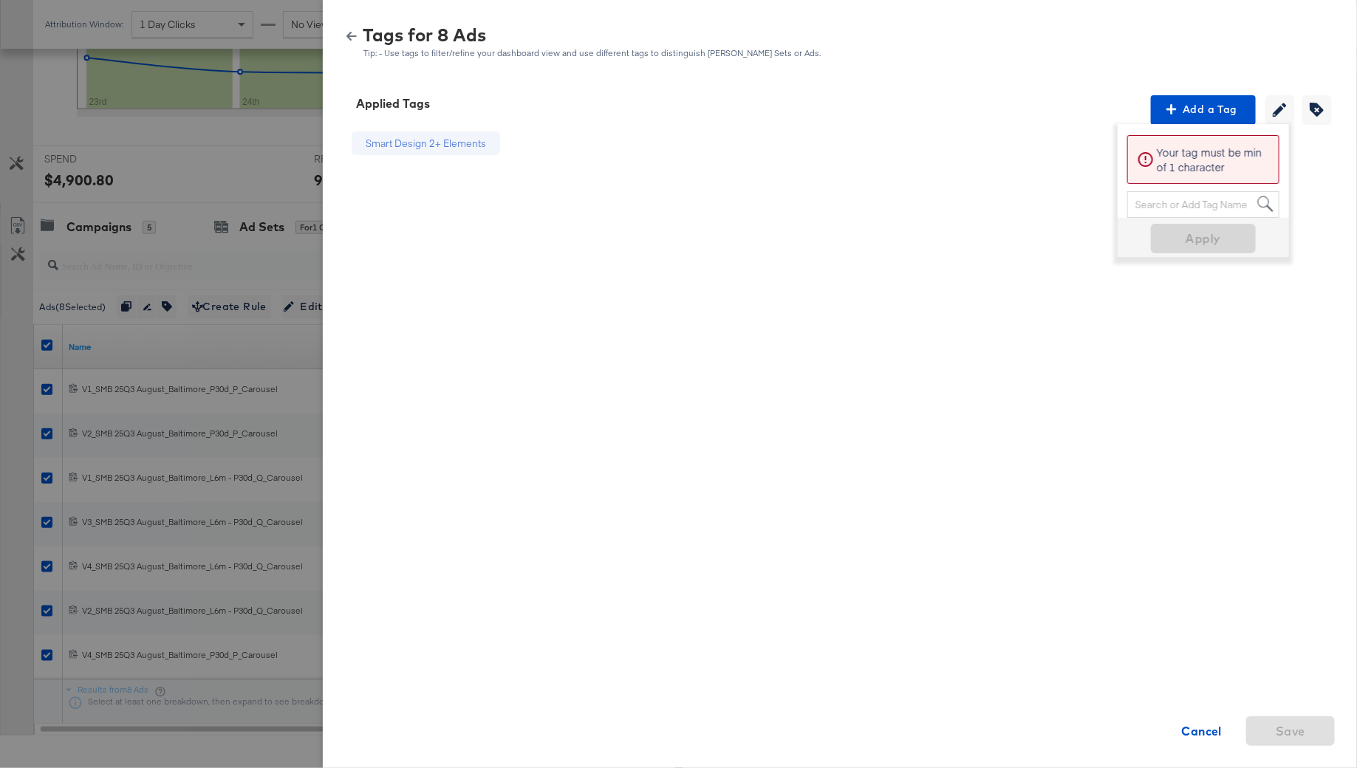
scroll to position [459, 0]
click at [350, 31] on icon "button" at bounding box center [351, 36] width 10 height 10
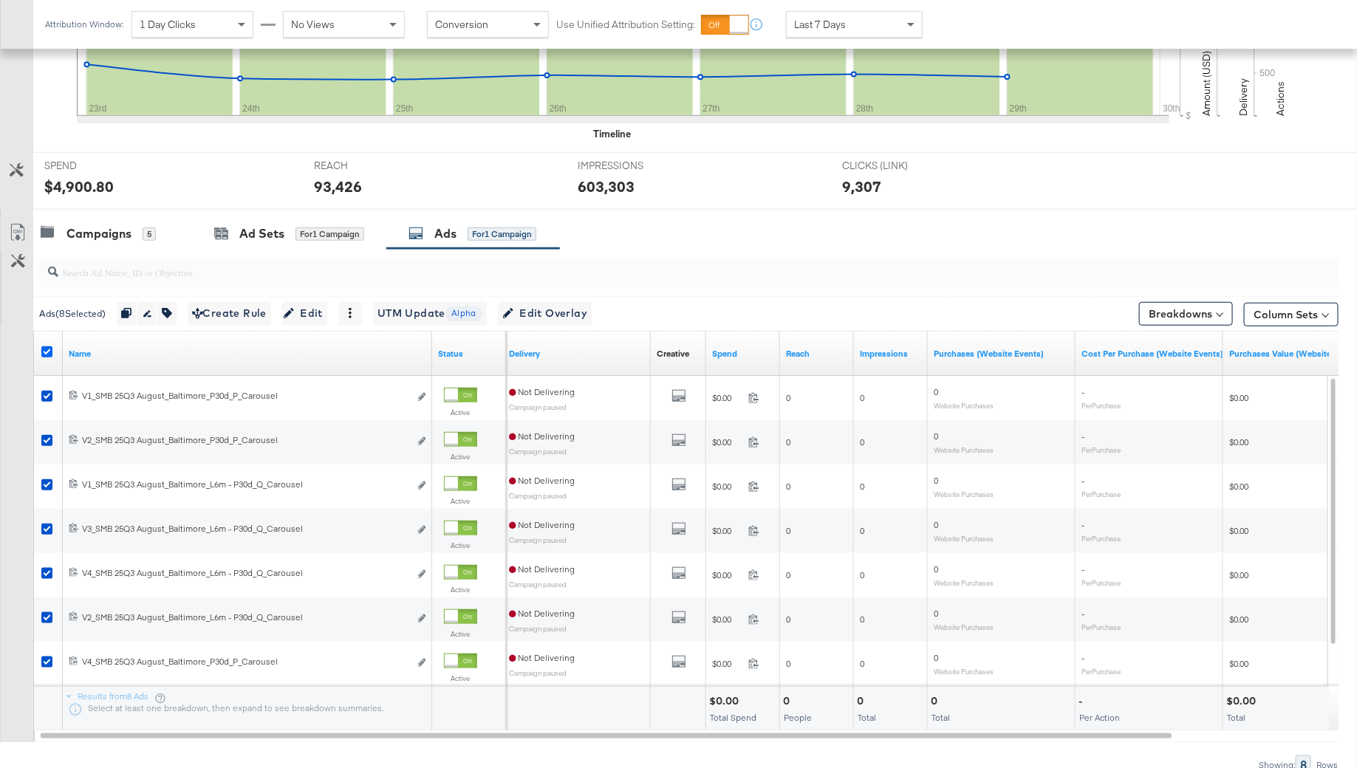
click at [48, 346] on icon at bounding box center [46, 351] width 11 height 11
click at [0, 0] on input "checkbox" at bounding box center [0, 0] width 0 height 0
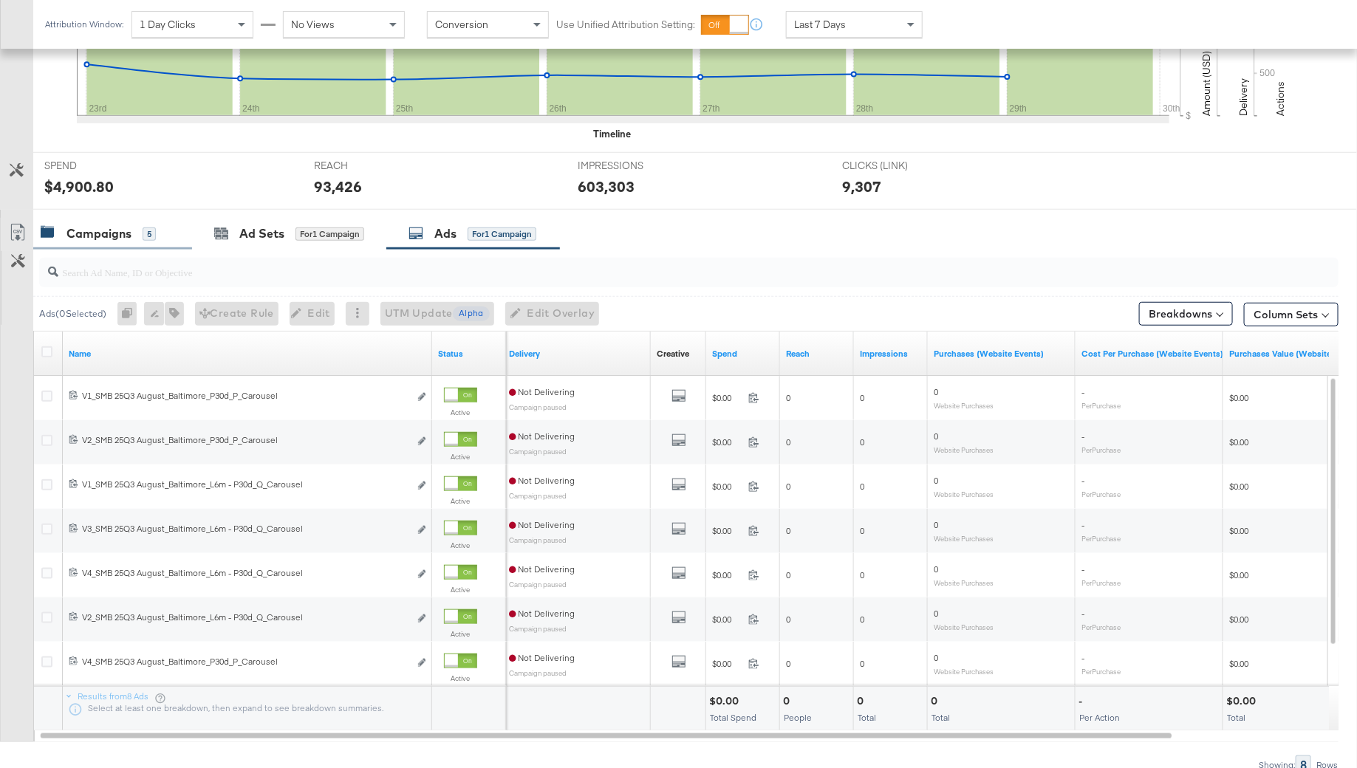
click at [116, 228] on div "Campaigns" at bounding box center [98, 233] width 65 height 17
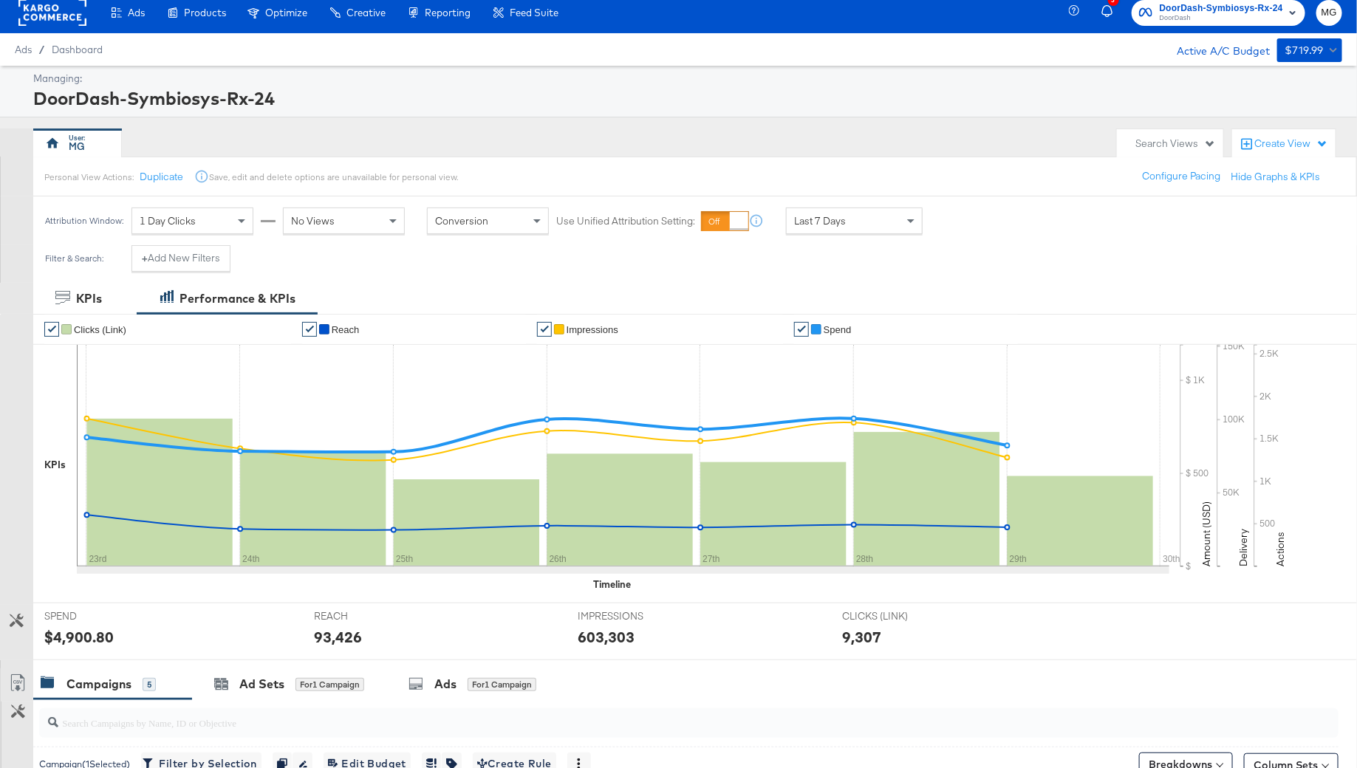
scroll to position [0, 0]
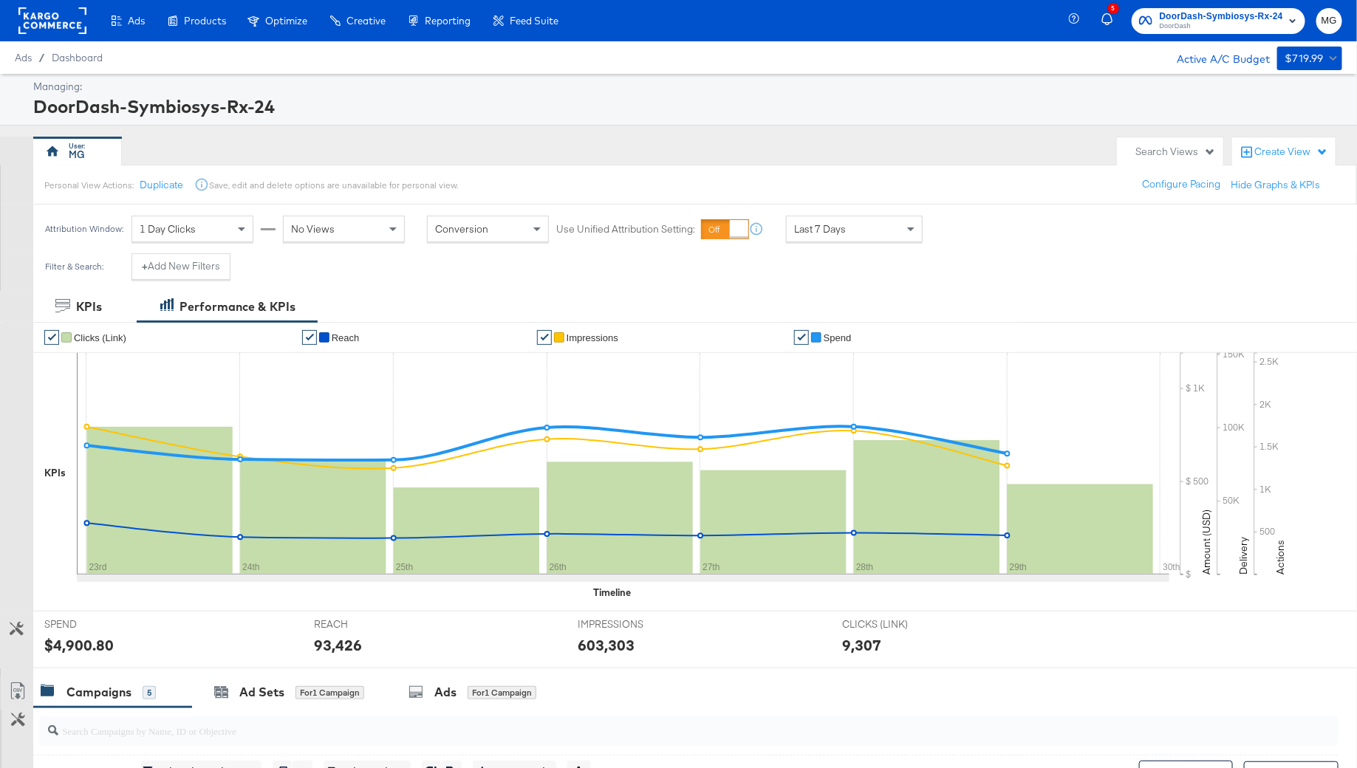
click at [60, 14] on rect at bounding box center [52, 20] width 68 height 27
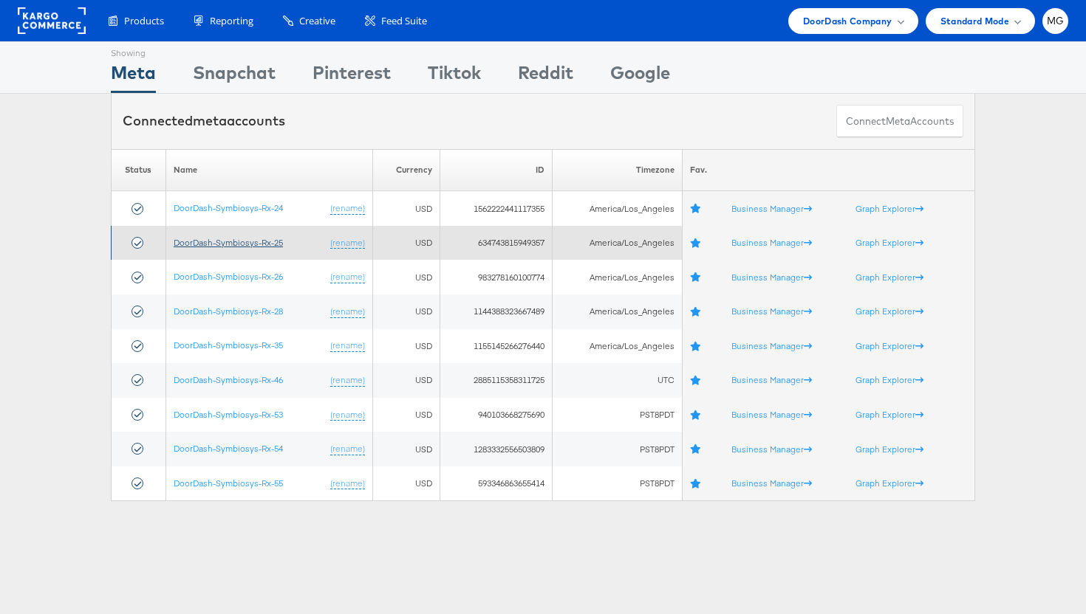
click at [214, 247] on link "DoorDash-Symbiosys-Rx-25" at bounding box center [228, 242] width 109 height 11
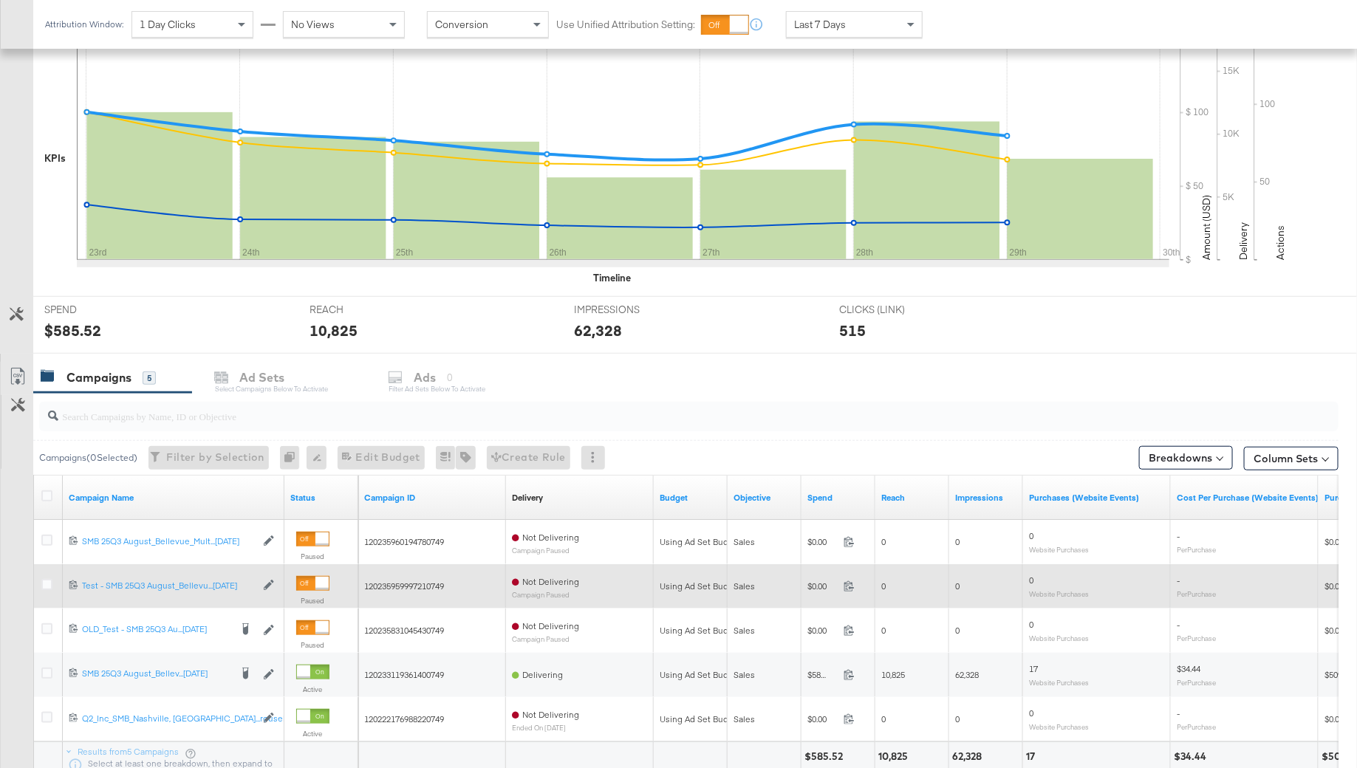
scroll to position [438, 0]
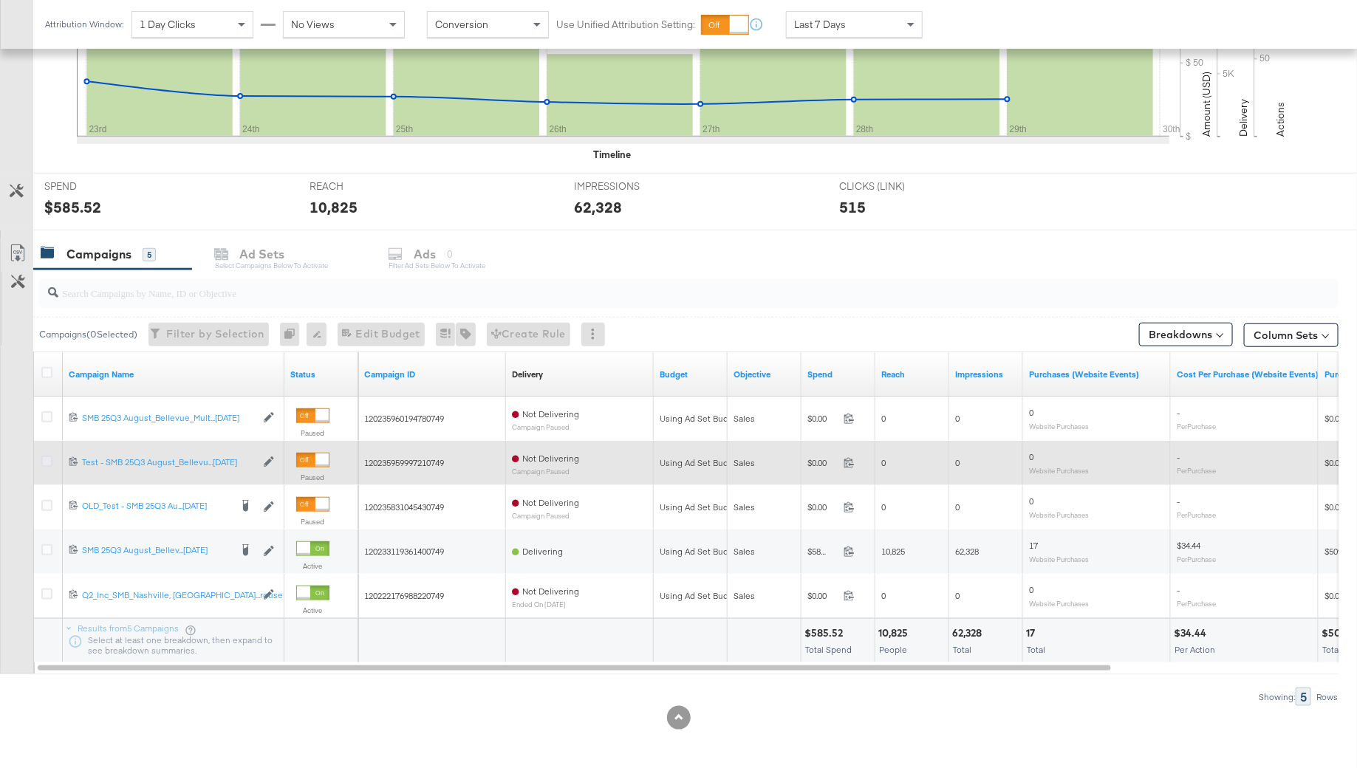
click at [43, 457] on icon at bounding box center [46, 461] width 11 height 11
click at [0, 0] on input "checkbox" at bounding box center [0, 0] width 0 height 0
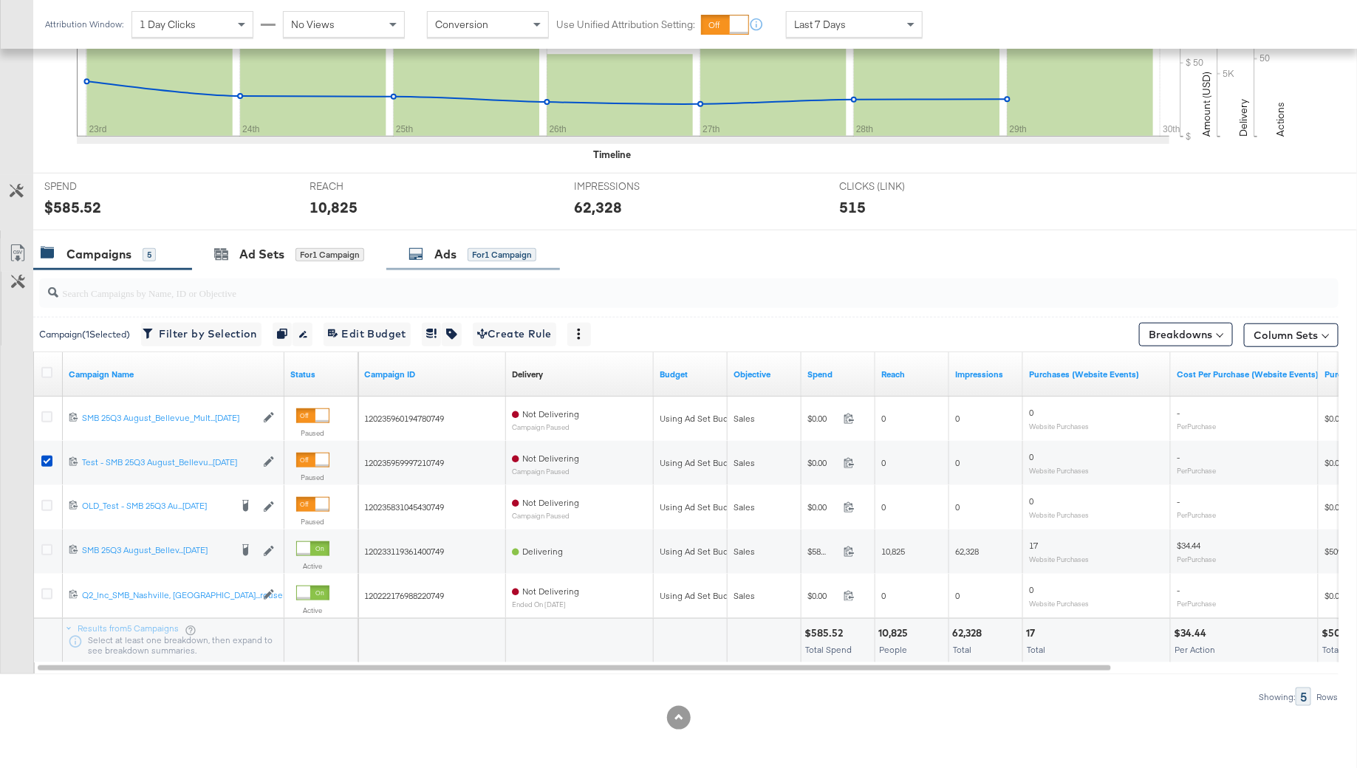
click at [447, 267] on div "Ads for 1 Campaign" at bounding box center [473, 255] width 174 height 32
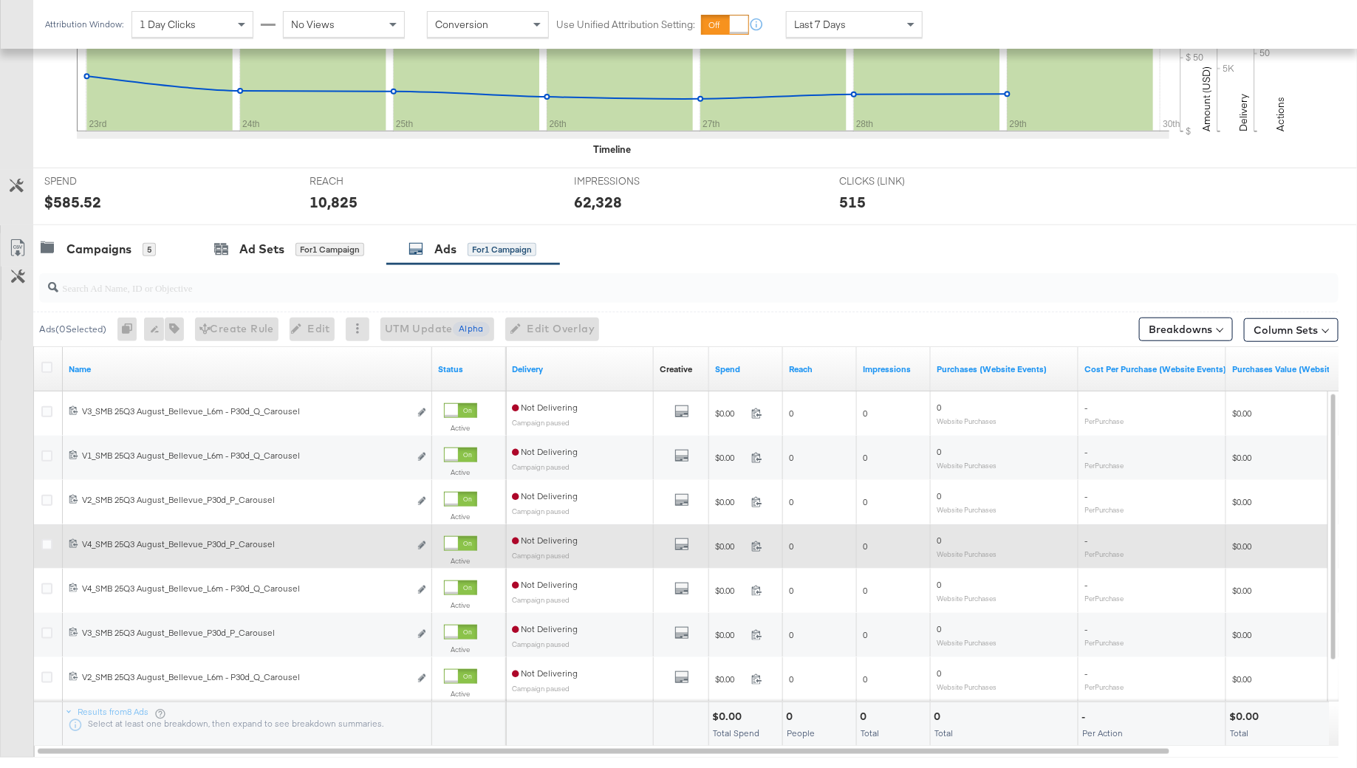
scroll to position [445, 0]
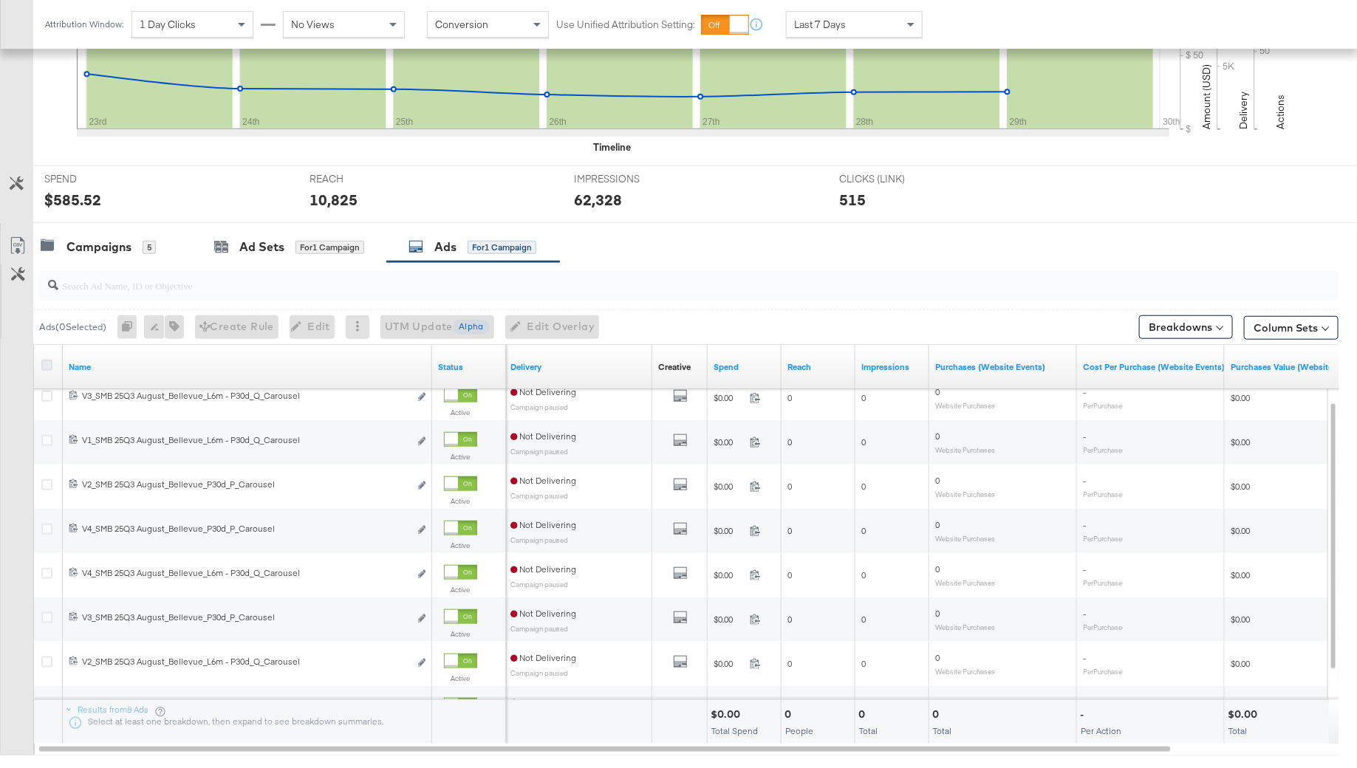
click at [47, 360] on icon at bounding box center [46, 365] width 11 height 11
click at [0, 0] on input "checkbox" at bounding box center [0, 0] width 0 height 0
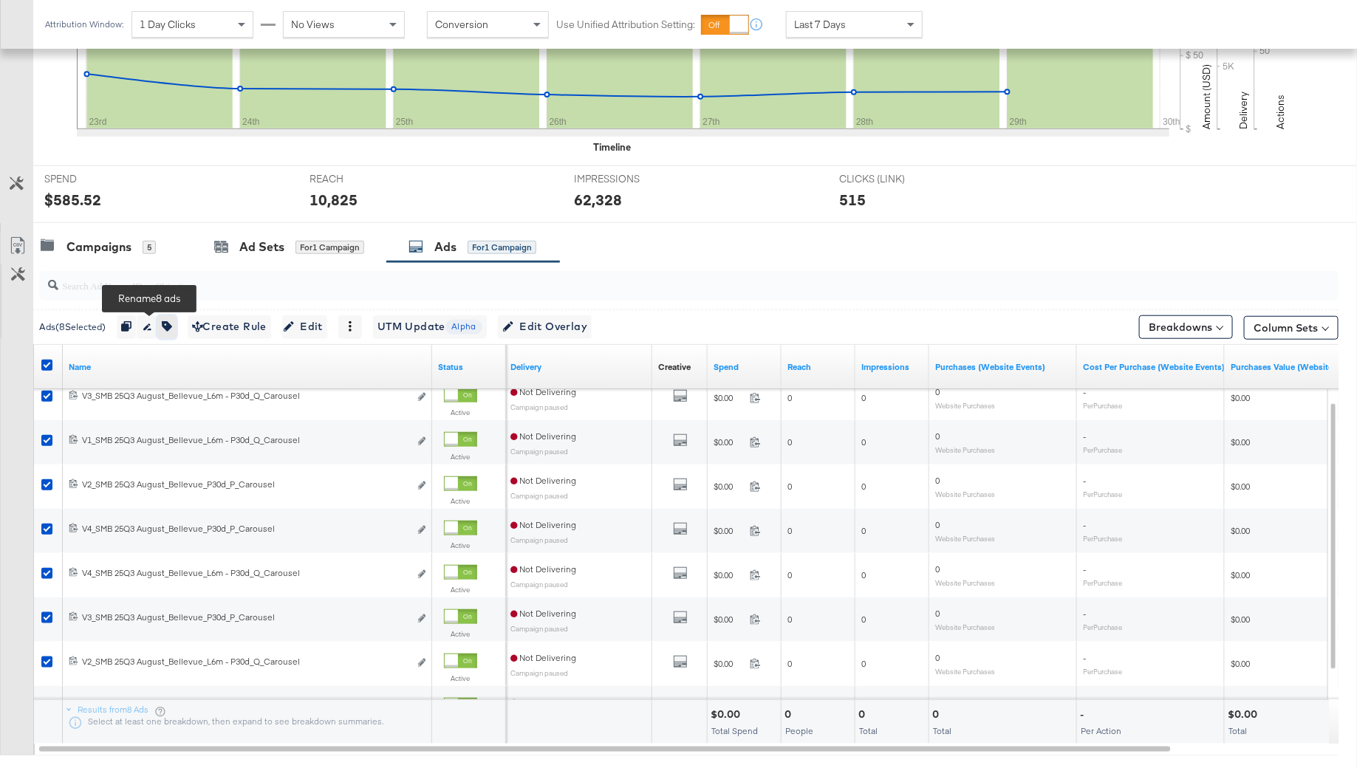
click at [167, 331] on button "button" at bounding box center [166, 327] width 19 height 24
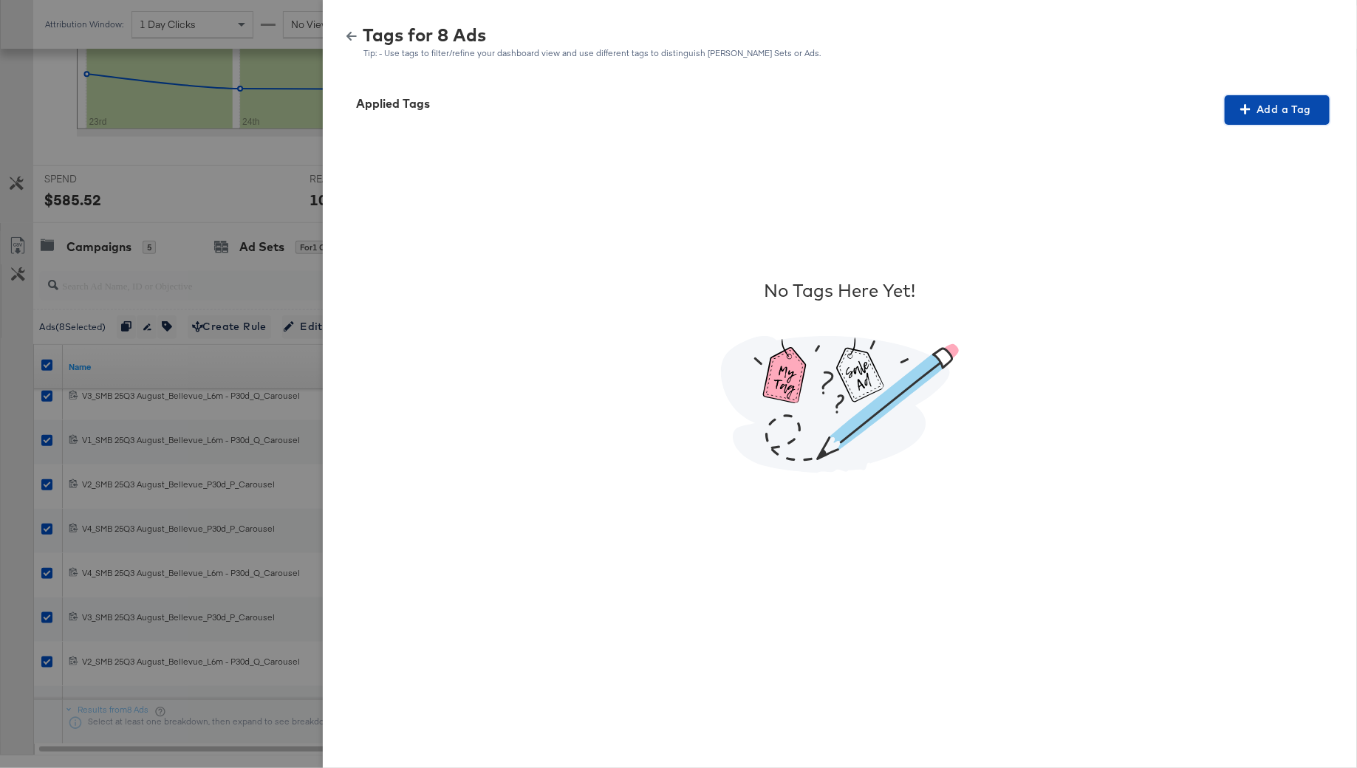
click at [1255, 109] on span "Add a Tag" at bounding box center [1276, 109] width 93 height 18
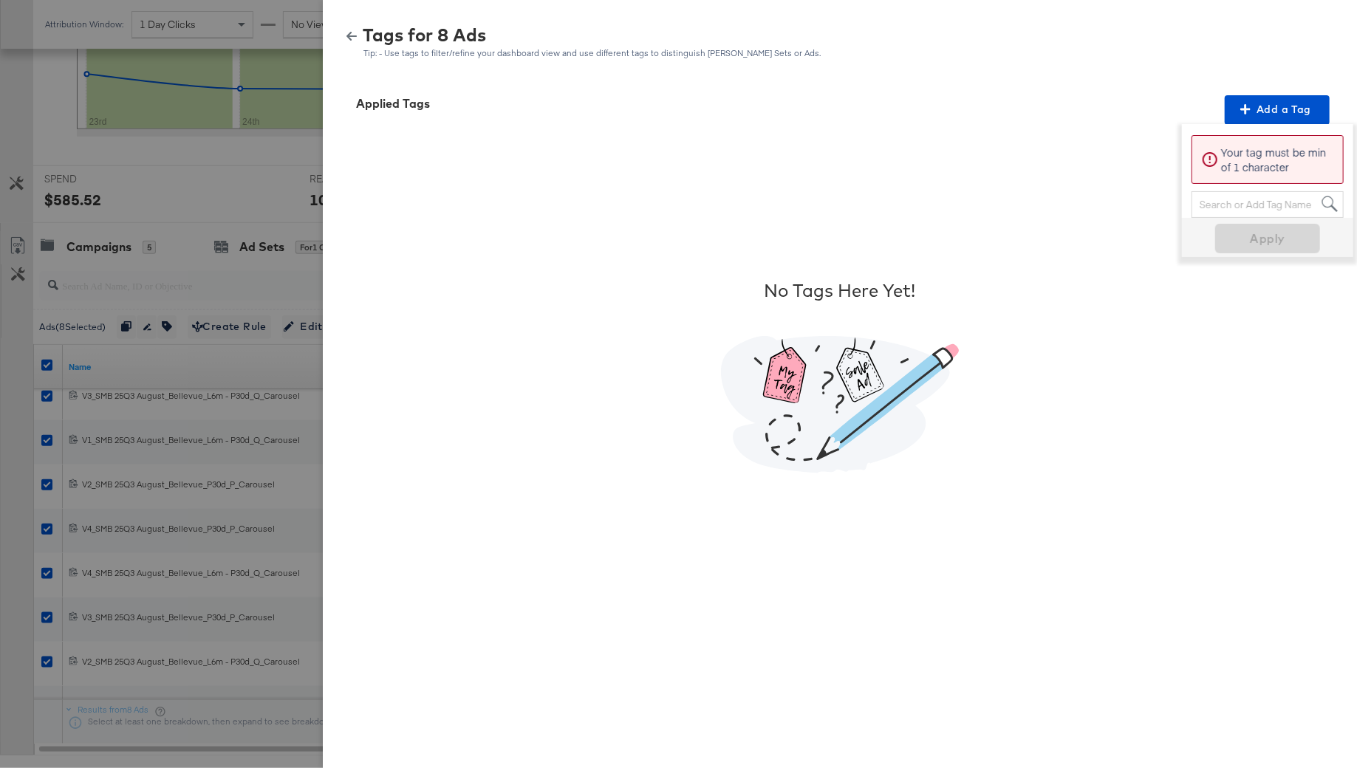
click at [1236, 199] on div "Search or Add Tag Name" at bounding box center [1267, 204] width 151 height 25
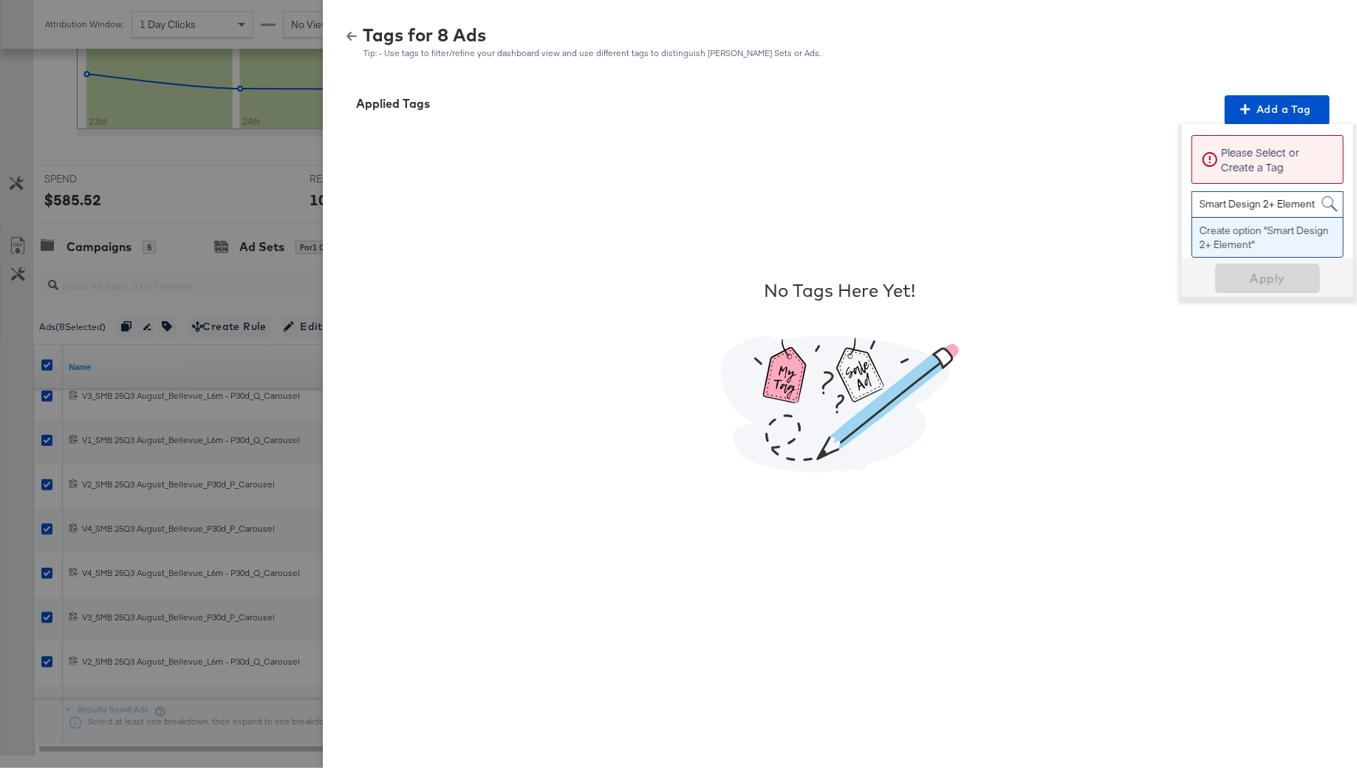
type input "Smart Design 2+ Elements"
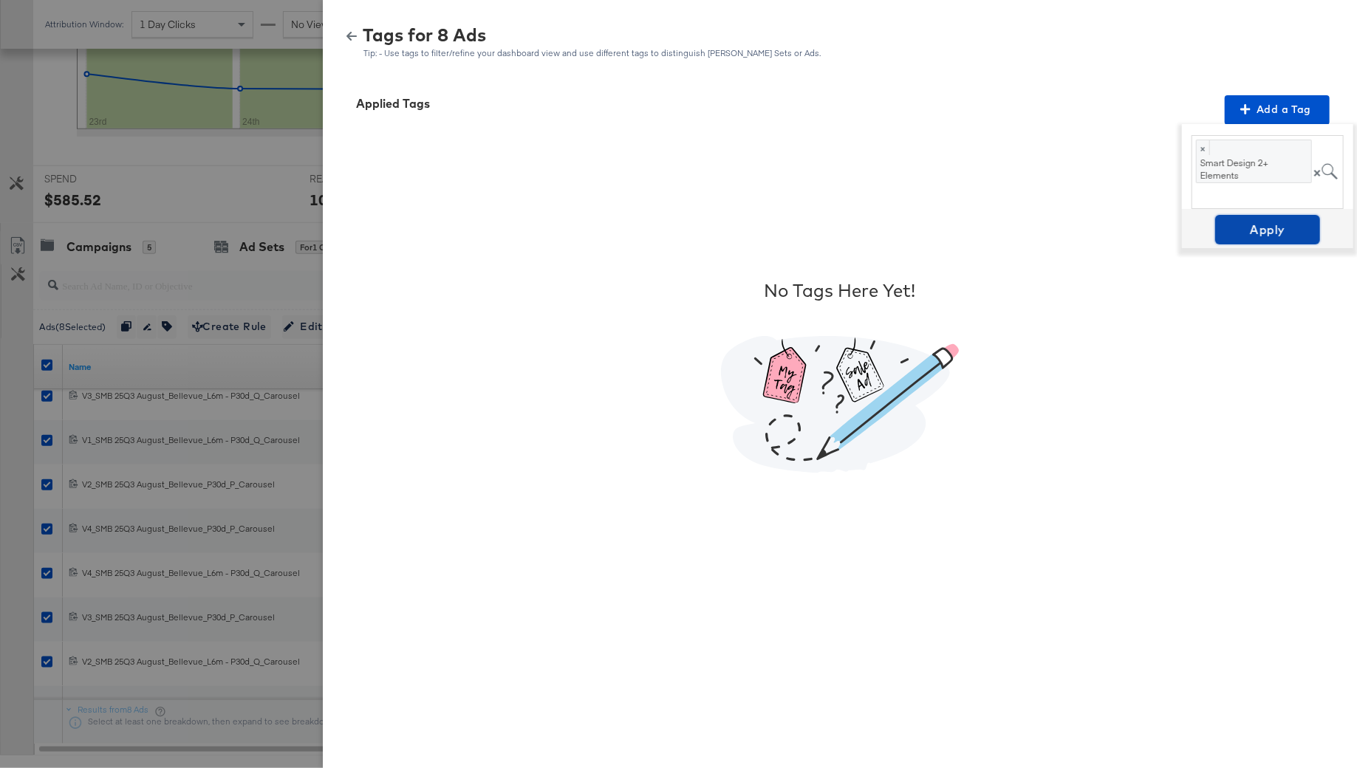
click at [1230, 227] on span "Apply" at bounding box center [1267, 229] width 93 height 21
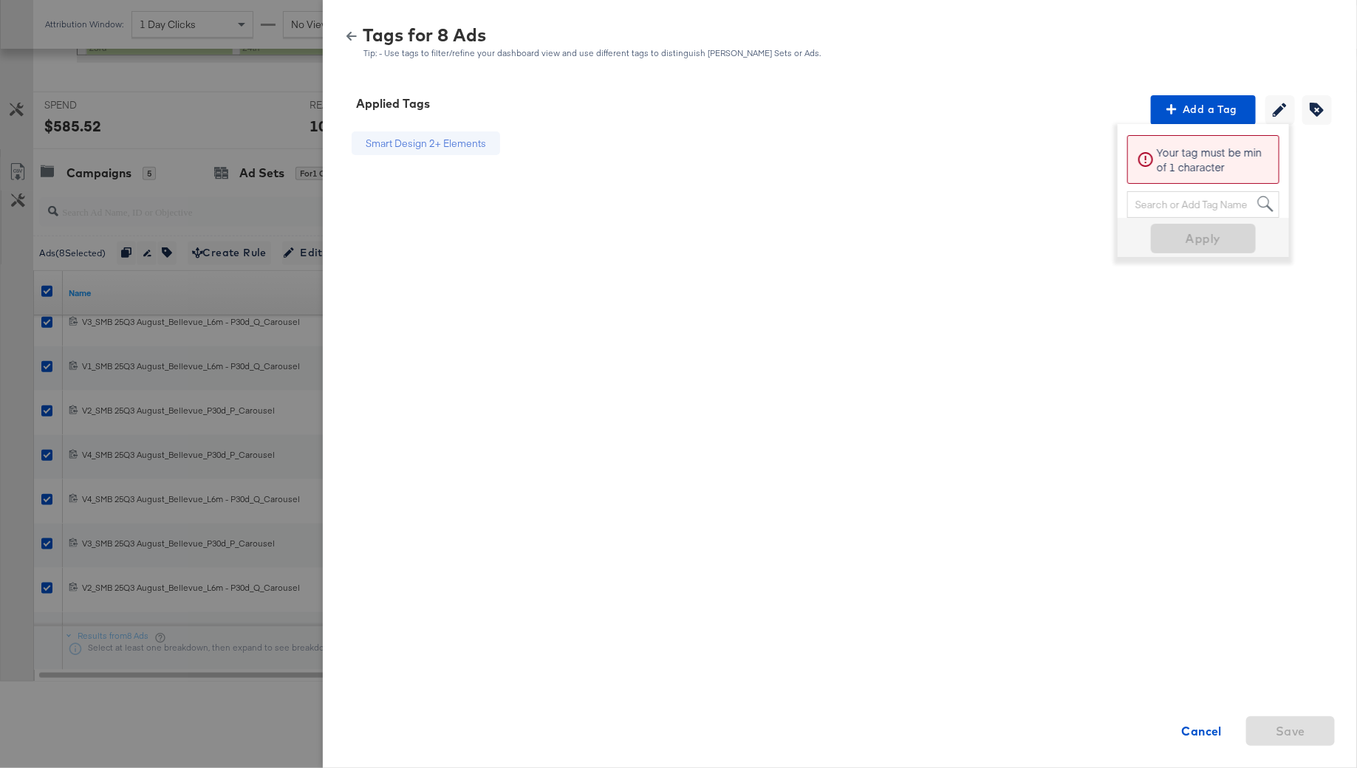
scroll to position [527, 0]
click at [351, 31] on icon "button" at bounding box center [351, 36] width 10 height 10
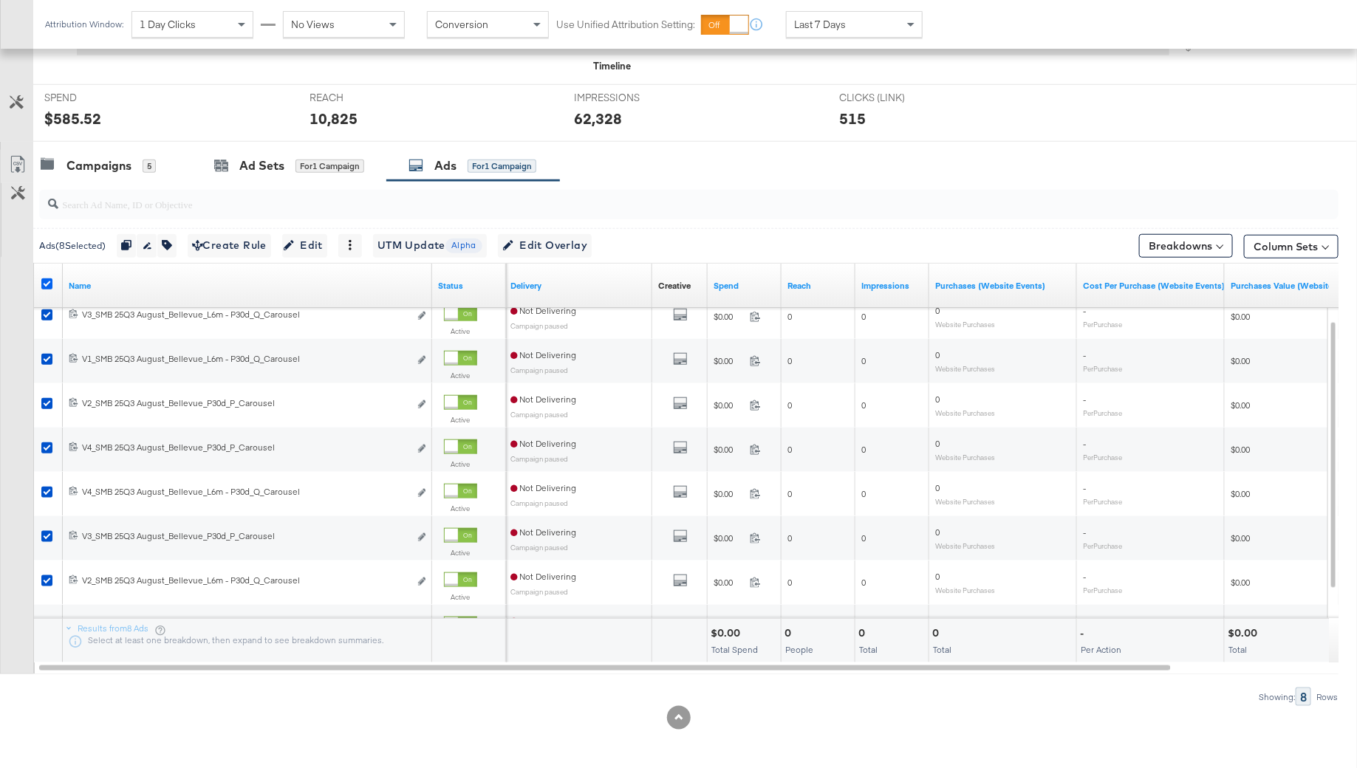
click at [45, 278] on icon at bounding box center [46, 283] width 11 height 11
click at [0, 0] on input "checkbox" at bounding box center [0, 0] width 0 height 0
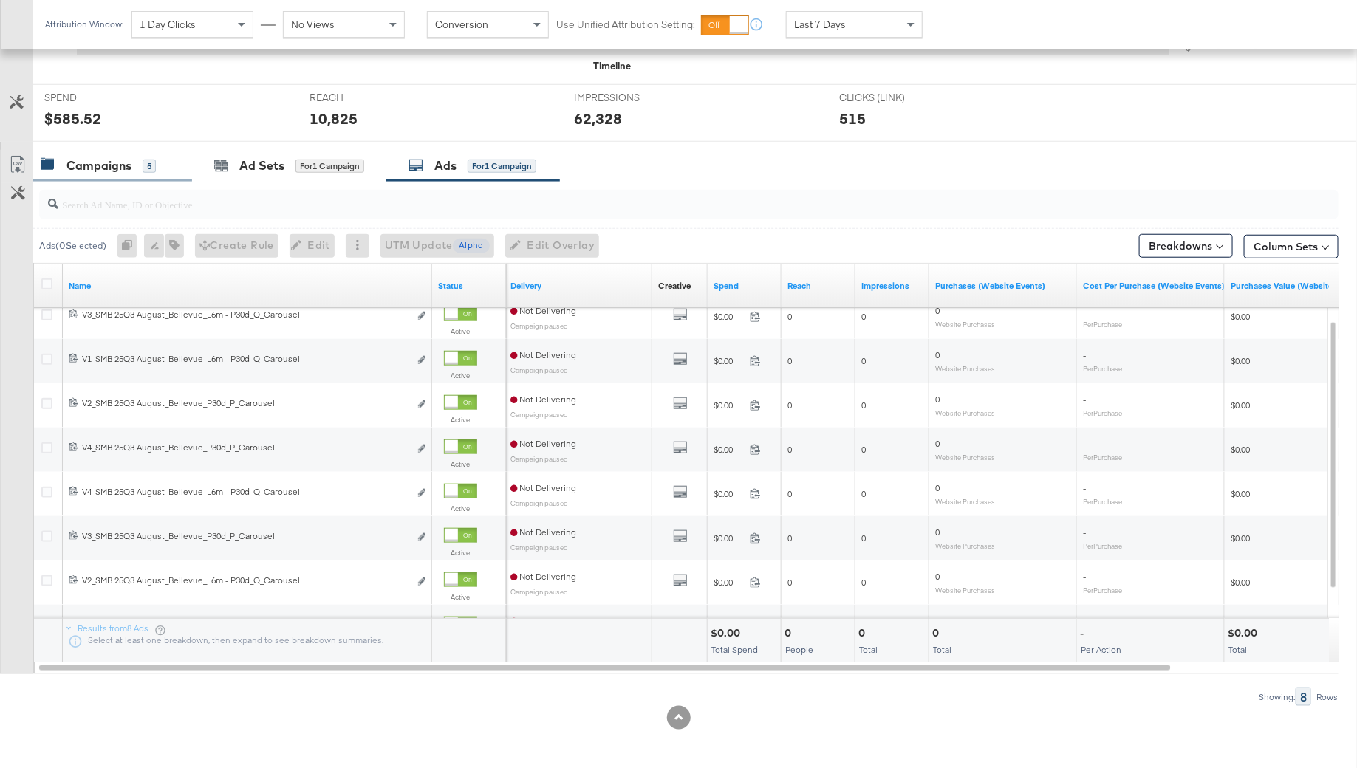
click at [107, 168] on div "Campaigns" at bounding box center [98, 165] width 65 height 17
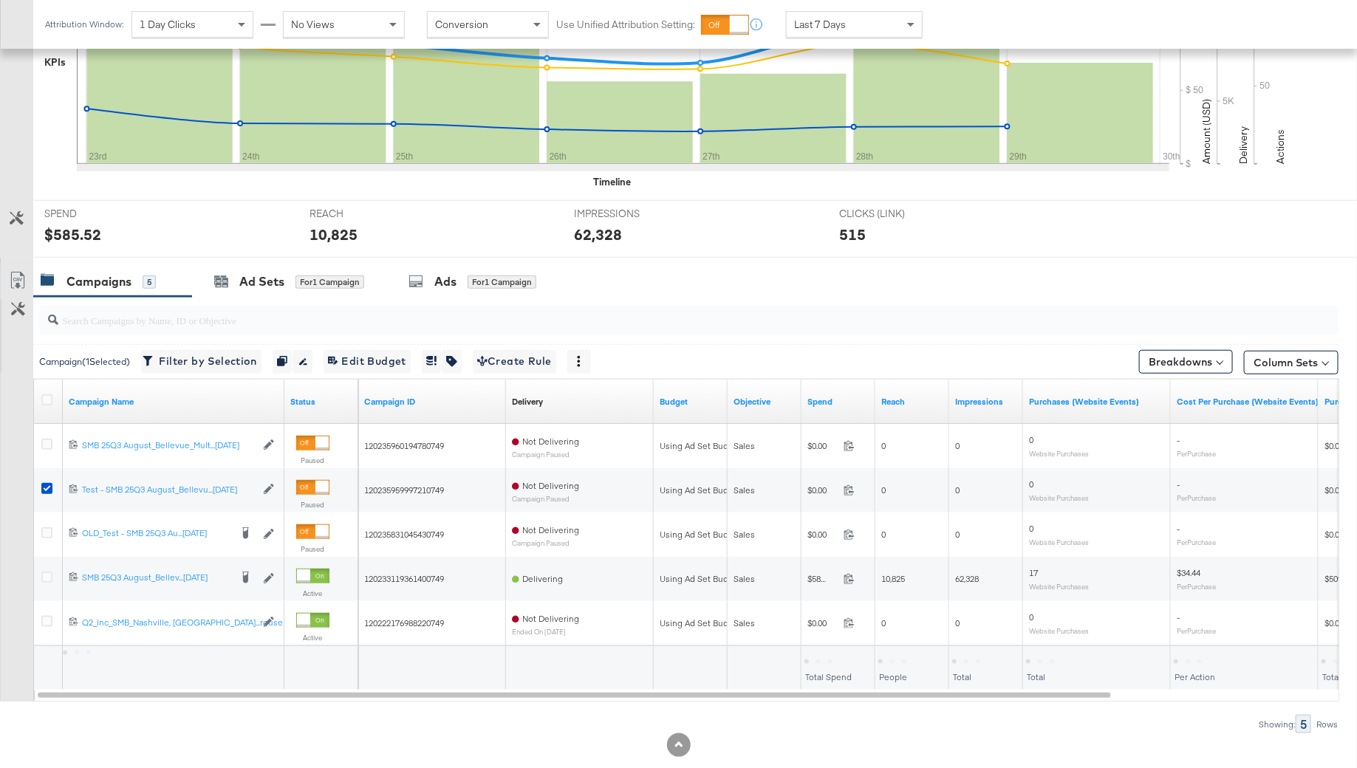
scroll to position [402, 0]
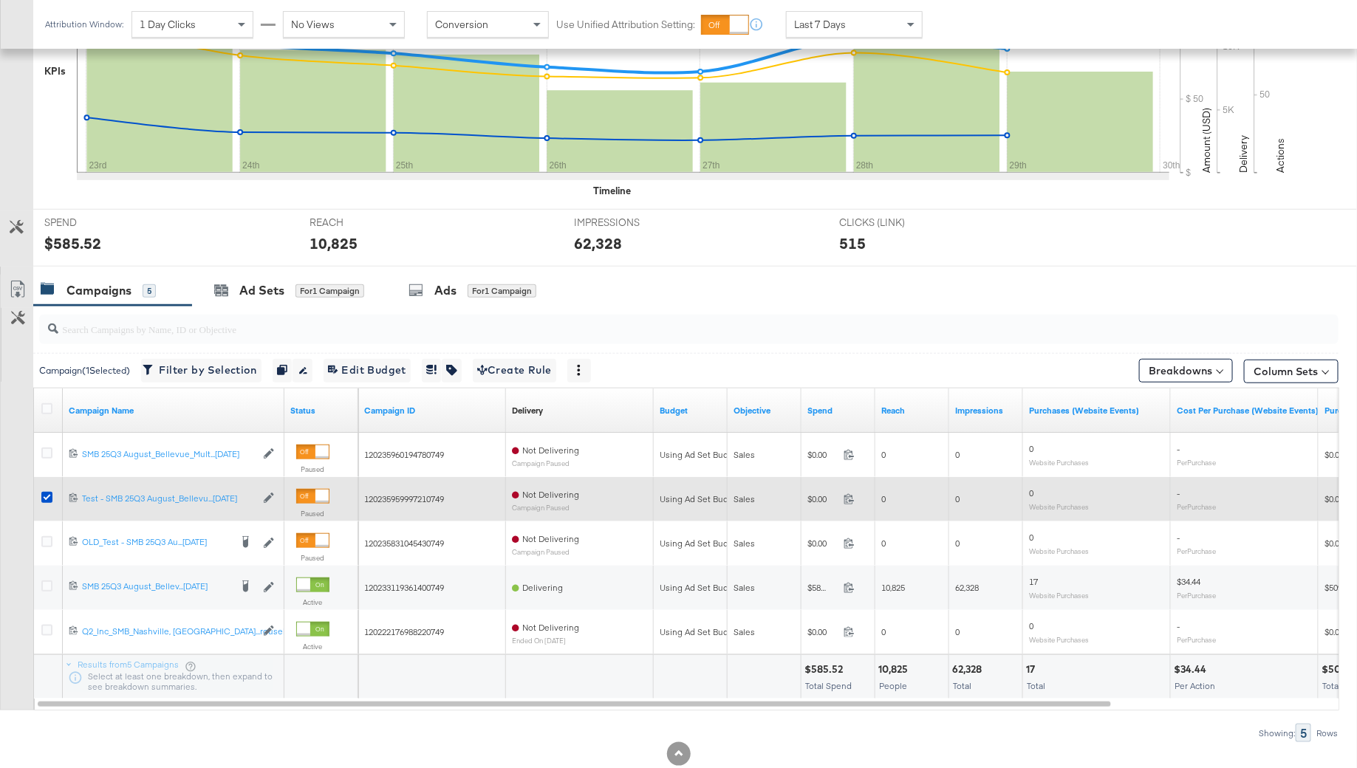
click at [45, 486] on div at bounding box center [48, 499] width 27 height 27
click at [49, 497] on icon at bounding box center [46, 497] width 11 height 11
click at [0, 0] on input "checkbox" at bounding box center [0, 0] width 0 height 0
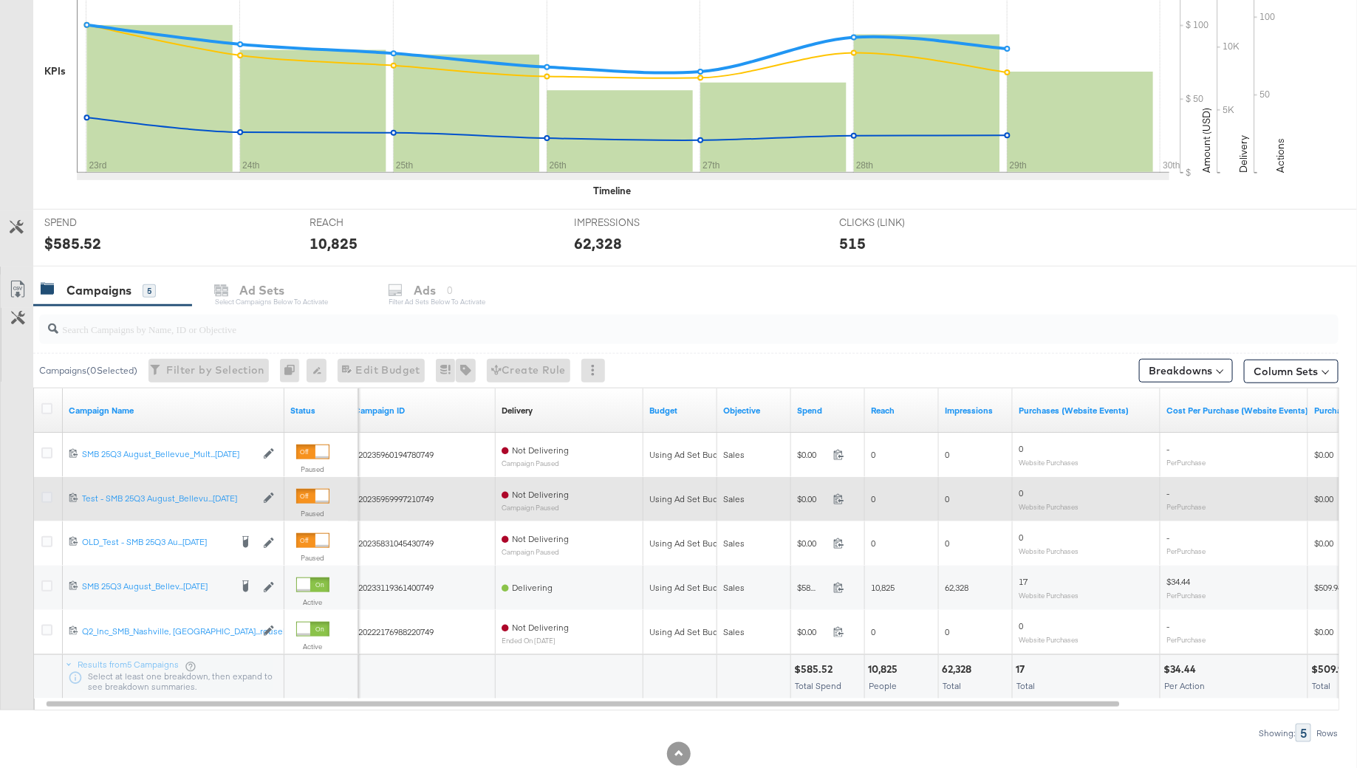
scroll to position [0, 0]
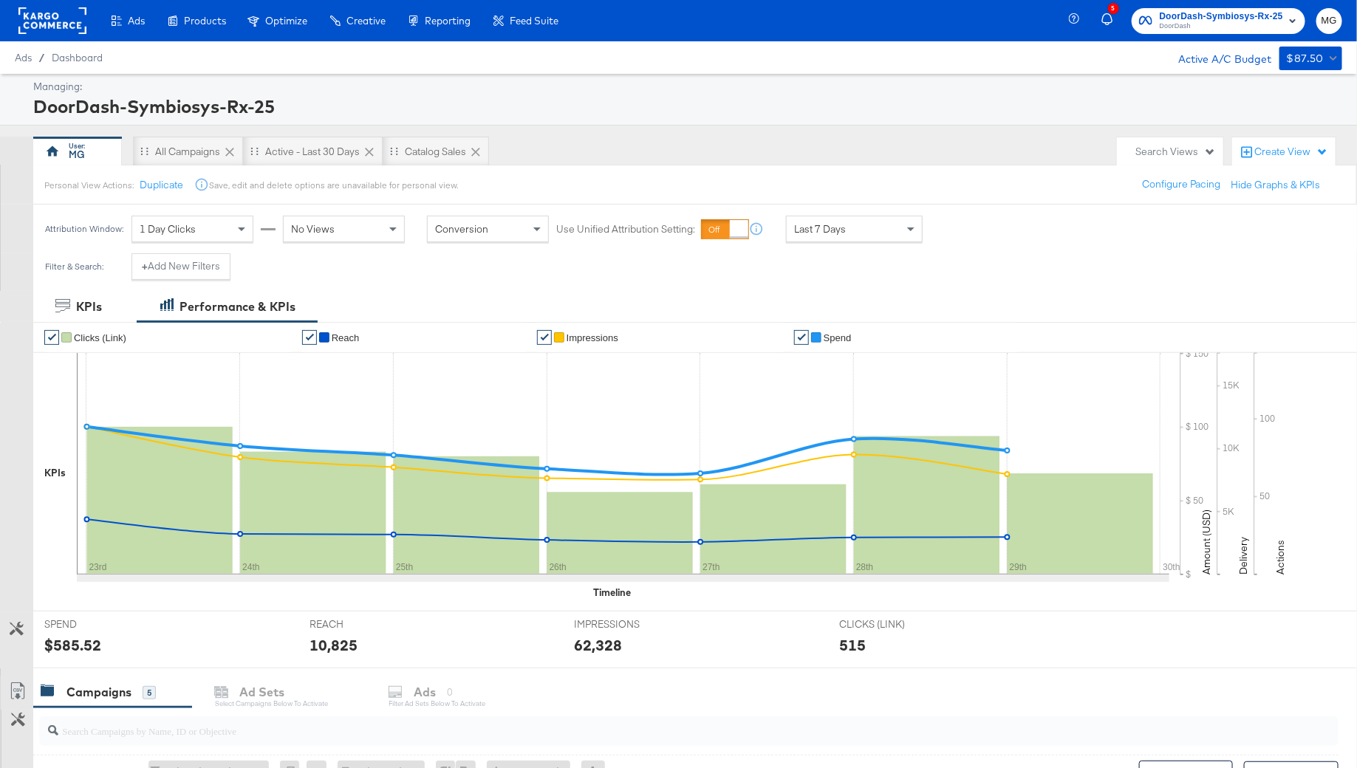
click at [72, 7] on icon at bounding box center [52, 20] width 68 height 27
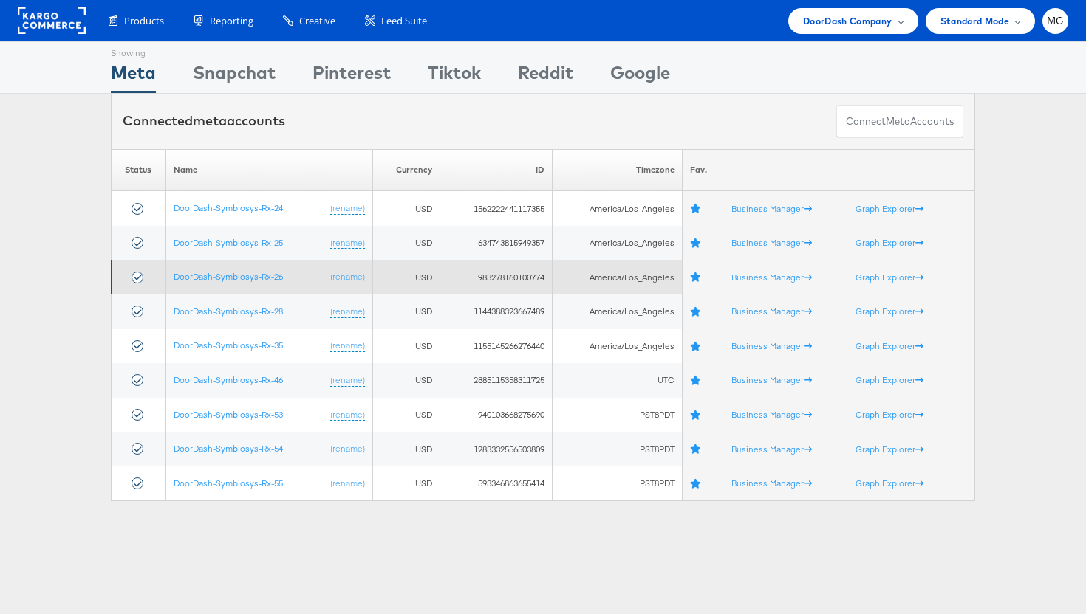
click at [274, 284] on td "DoorDash-Symbiosys-Rx-26 (rename)" at bounding box center [268, 277] width 207 height 35
click at [268, 276] on link "DoorDash-Symbiosys-Rx-26" at bounding box center [228, 276] width 109 height 11
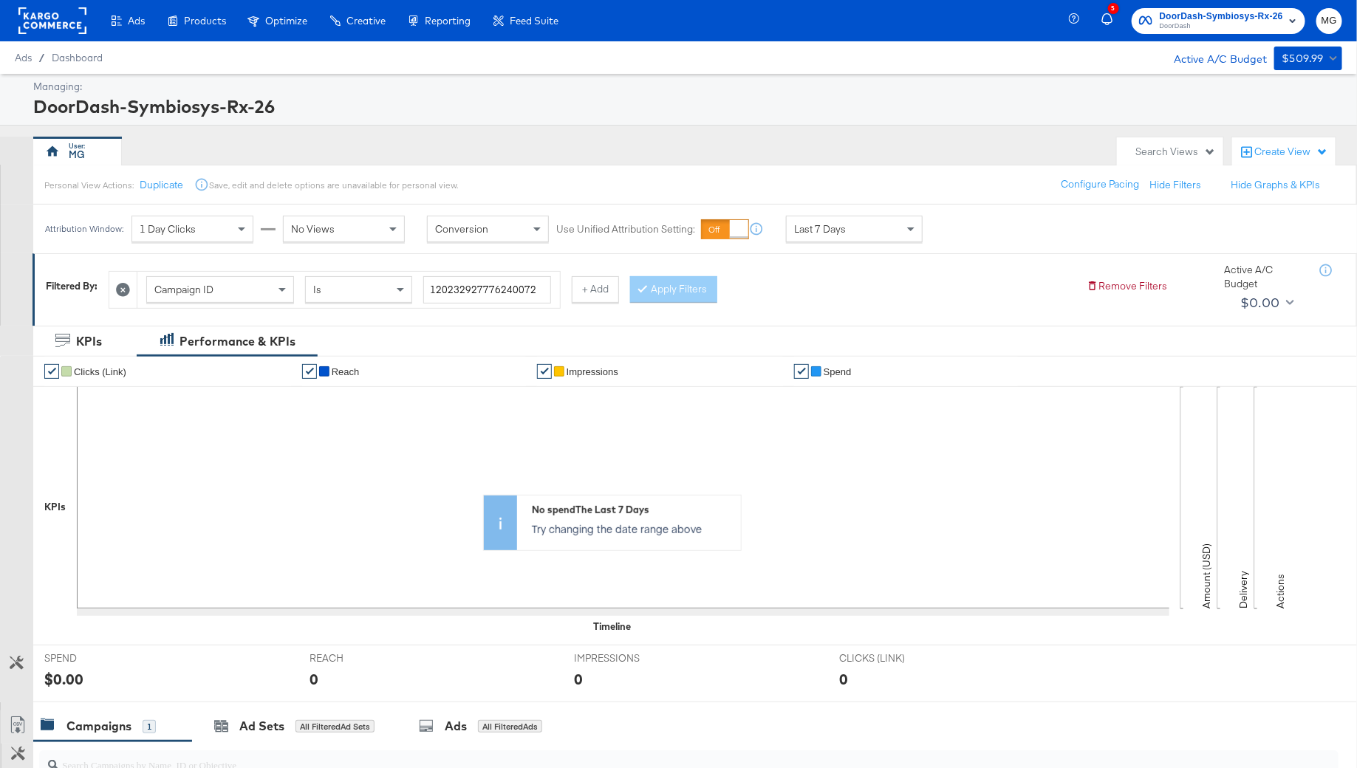
click at [124, 284] on icon at bounding box center [123, 290] width 14 height 14
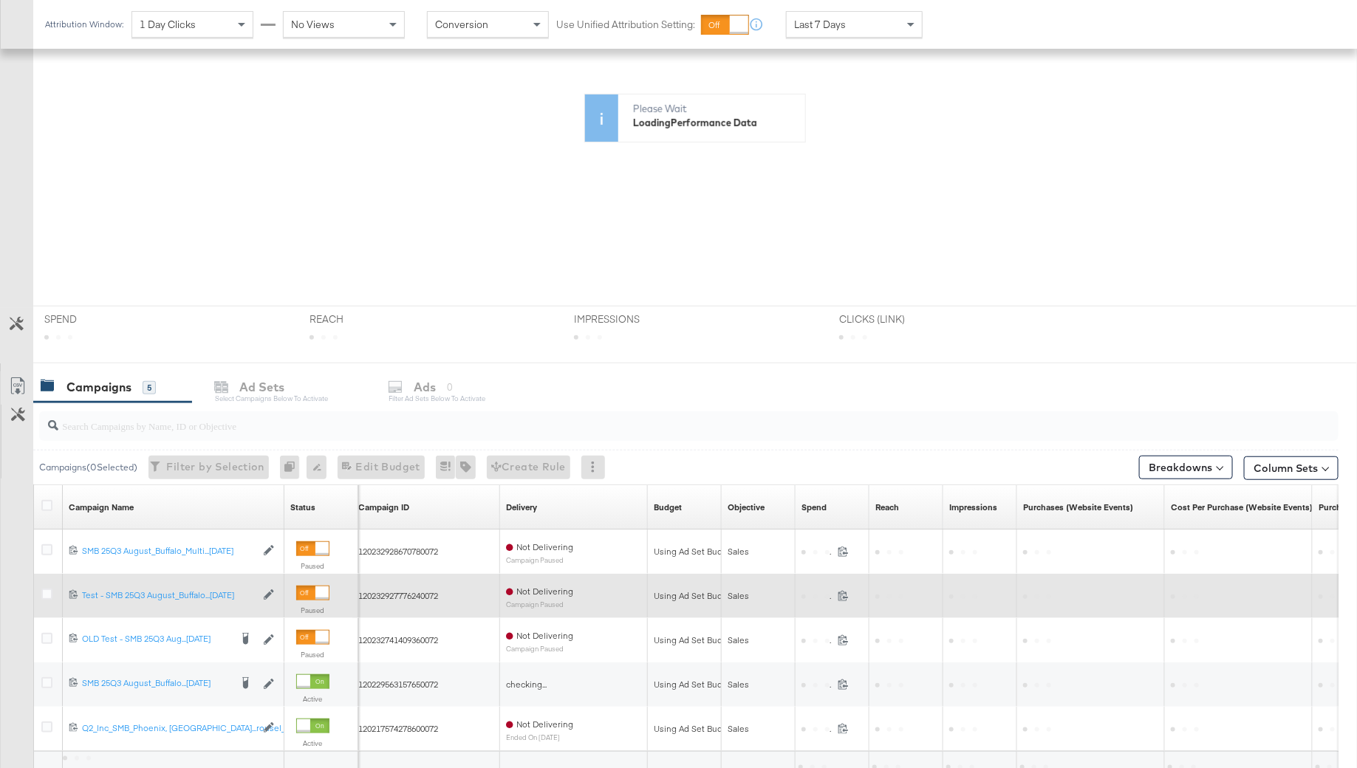
scroll to position [427, 0]
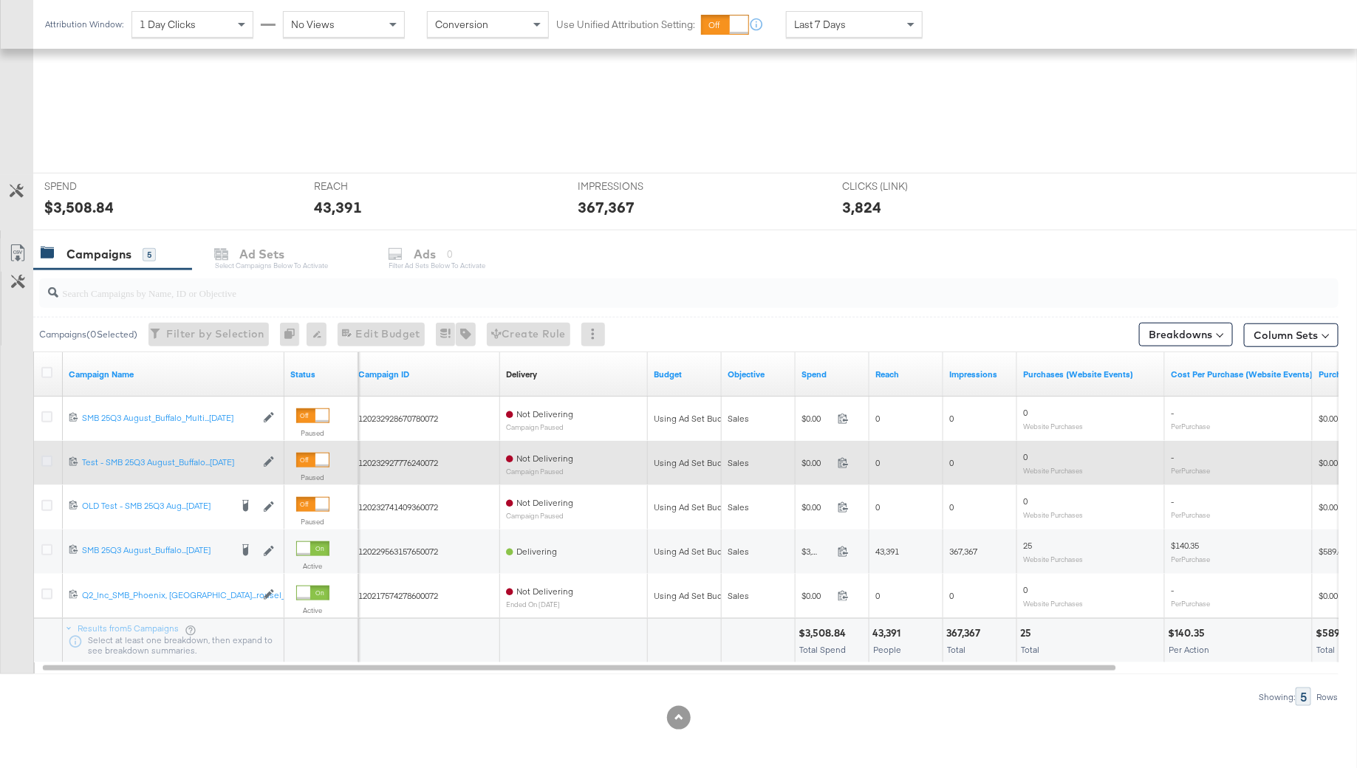
click at [43, 456] on icon at bounding box center [46, 461] width 11 height 11
click at [0, 0] on input "checkbox" at bounding box center [0, 0] width 0 height 0
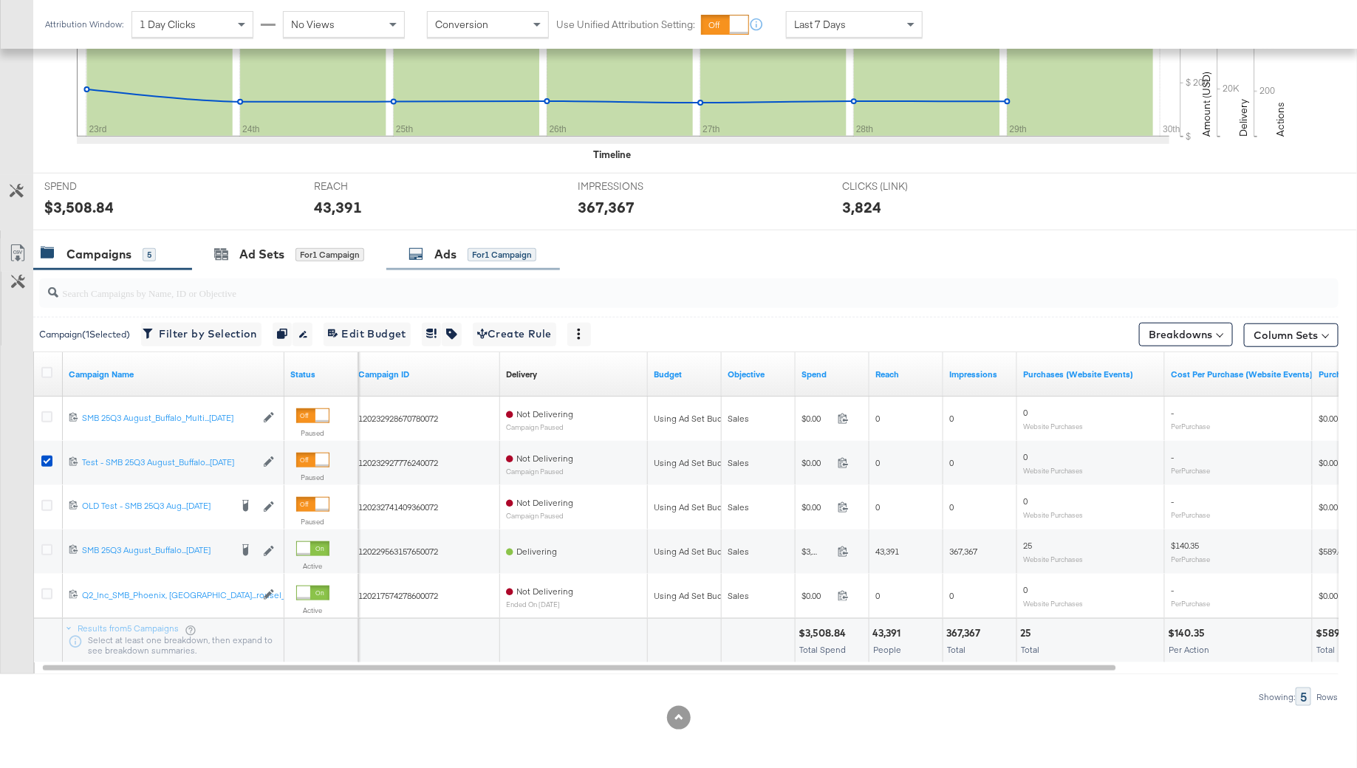
click at [432, 255] on div "Ads for 1 Campaign" at bounding box center [472, 254] width 128 height 17
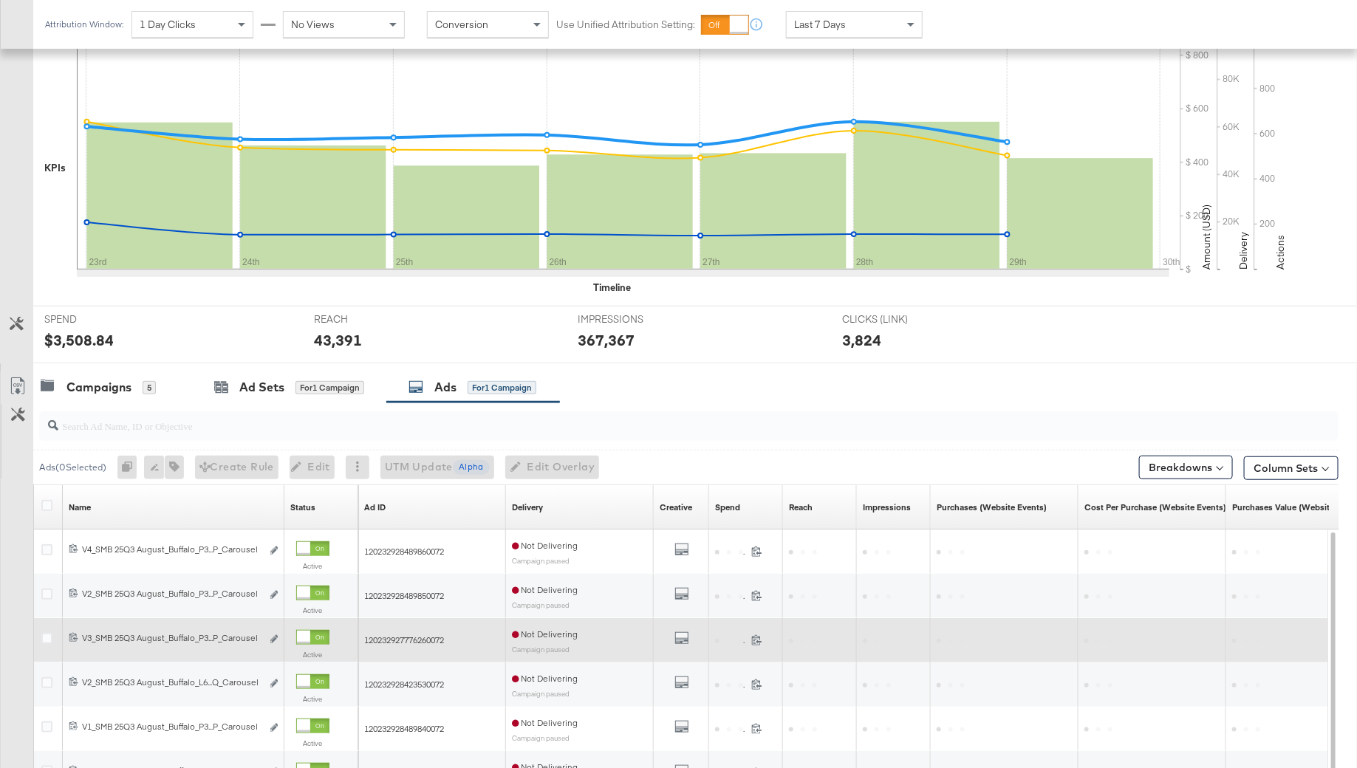
scroll to position [527, 0]
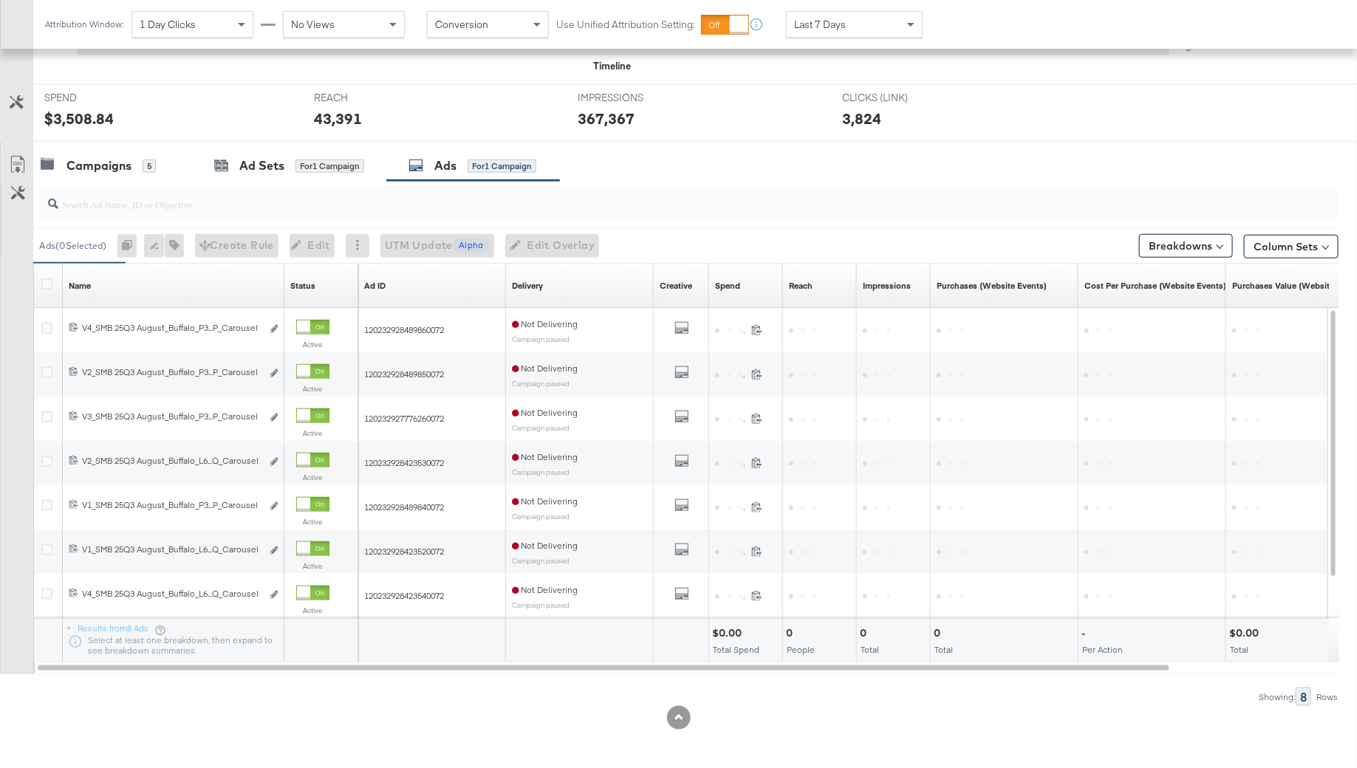
click at [49, 273] on div at bounding box center [48, 286] width 27 height 27
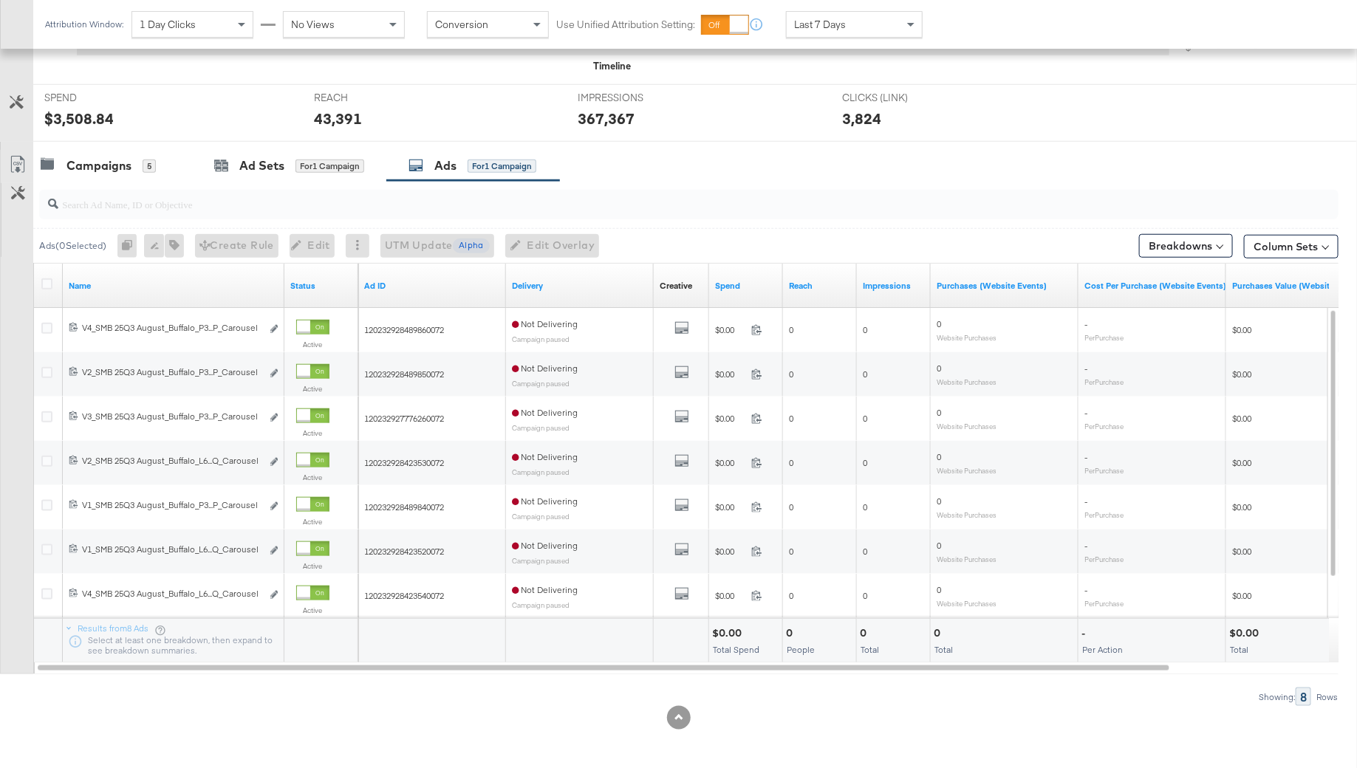
click at [49, 273] on div at bounding box center [48, 286] width 27 height 27
click at [46, 280] on icon at bounding box center [46, 283] width 11 height 11
click at [0, 0] on input "checkbox" at bounding box center [0, 0] width 0 height 0
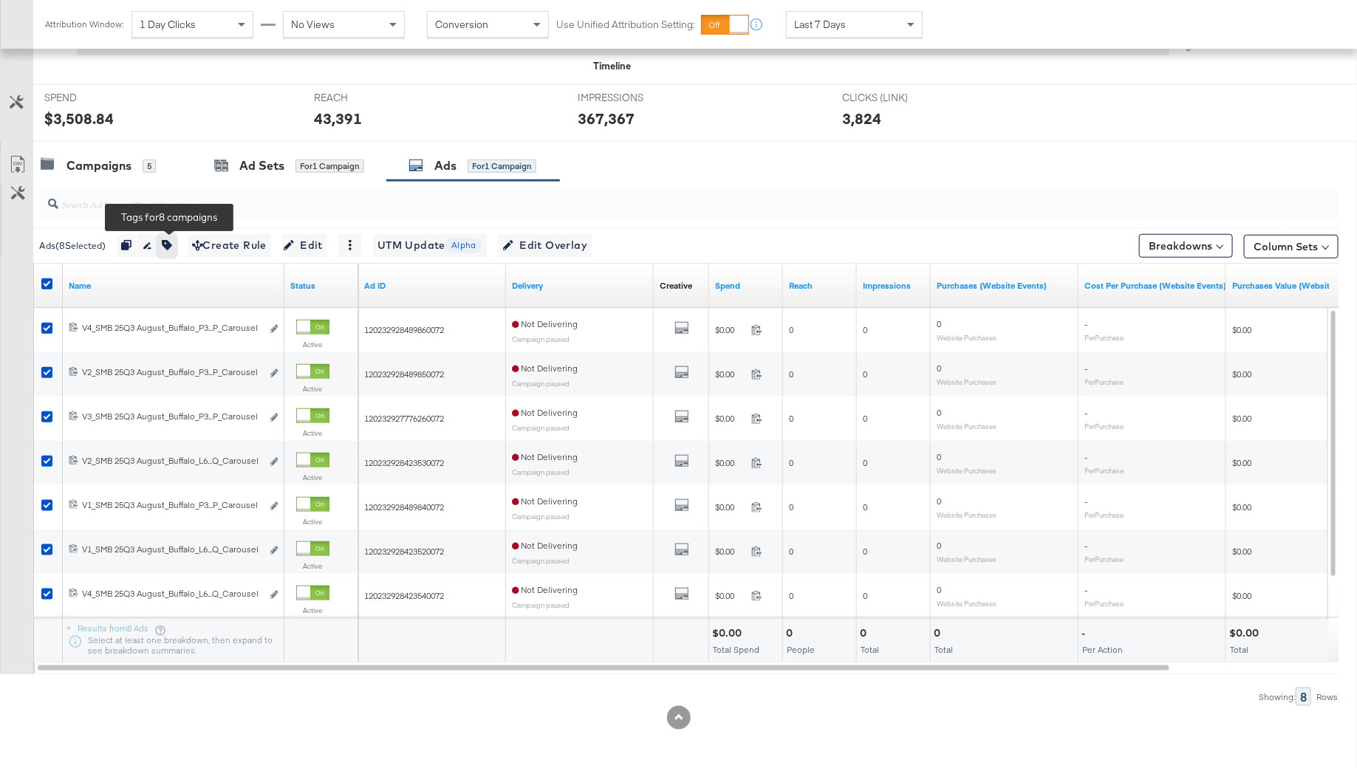
click at [172, 241] on icon "button" at bounding box center [167, 245] width 10 height 10
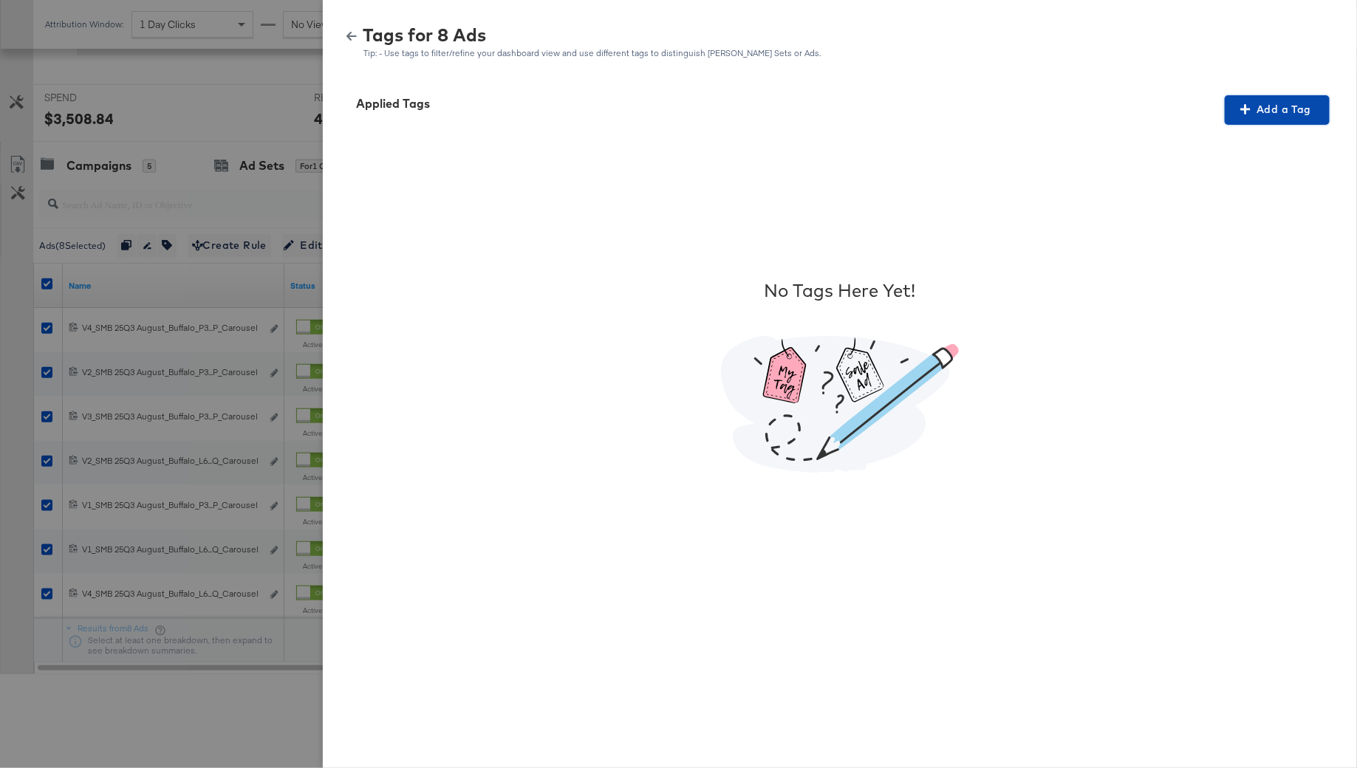
click at [1242, 113] on icon "button" at bounding box center [1245, 109] width 10 height 10
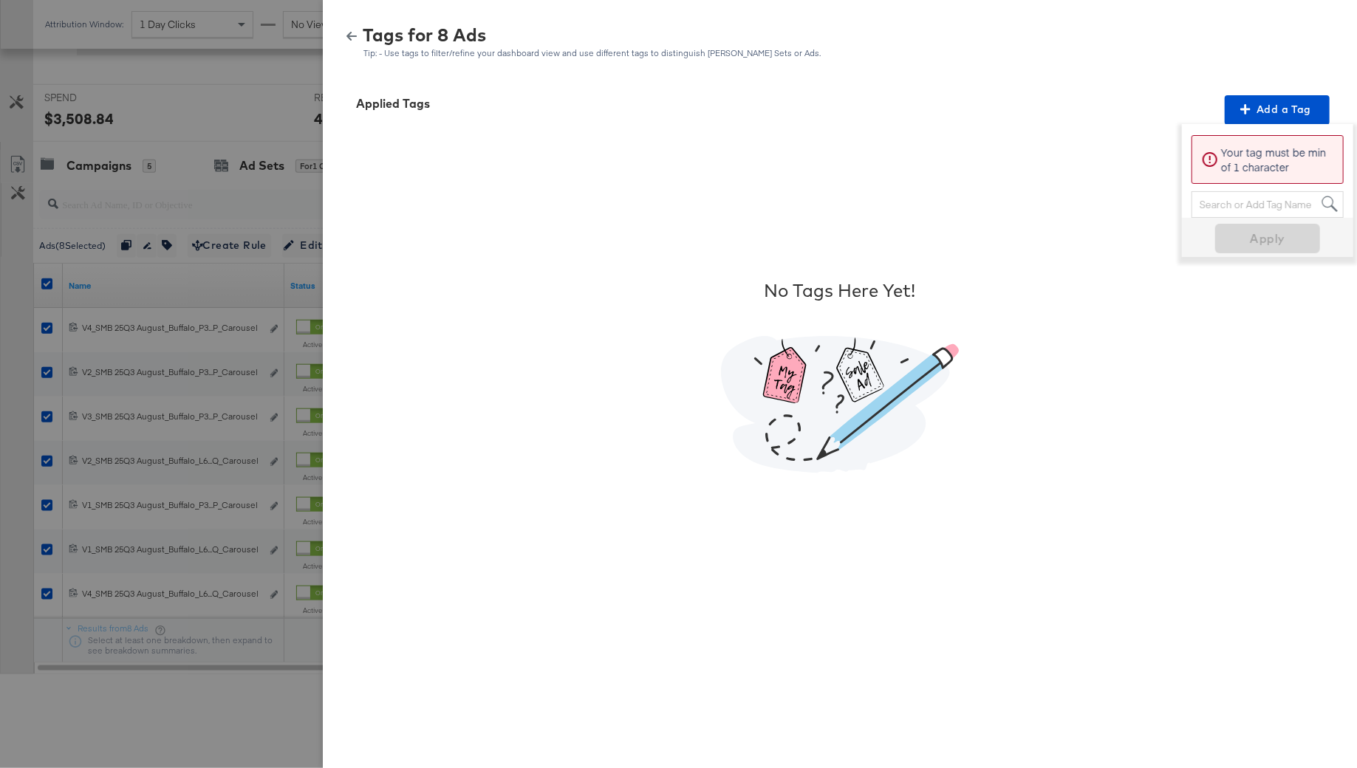
click at [1220, 199] on div "Search or Add Tag Name" at bounding box center [1267, 204] width 151 height 25
type input "s"
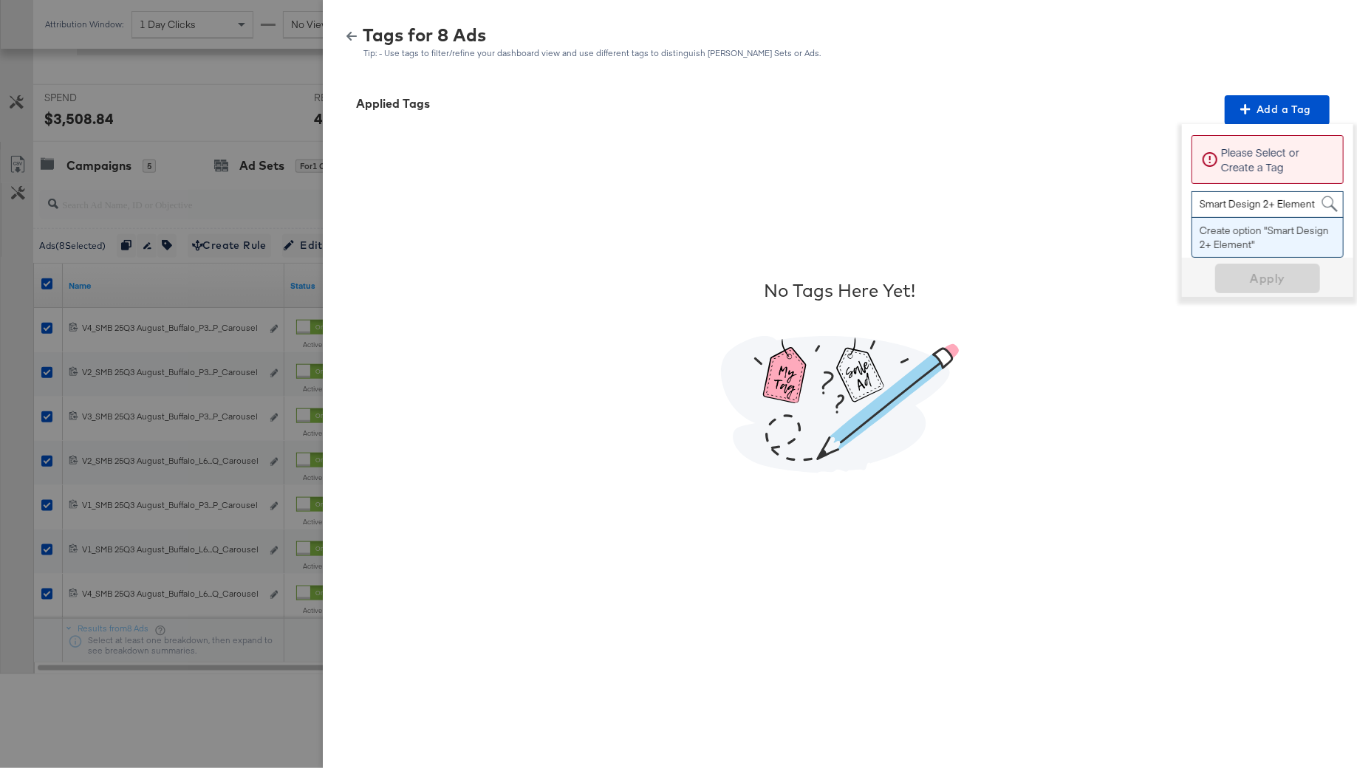
type input "Smart Design 2+ Elements"
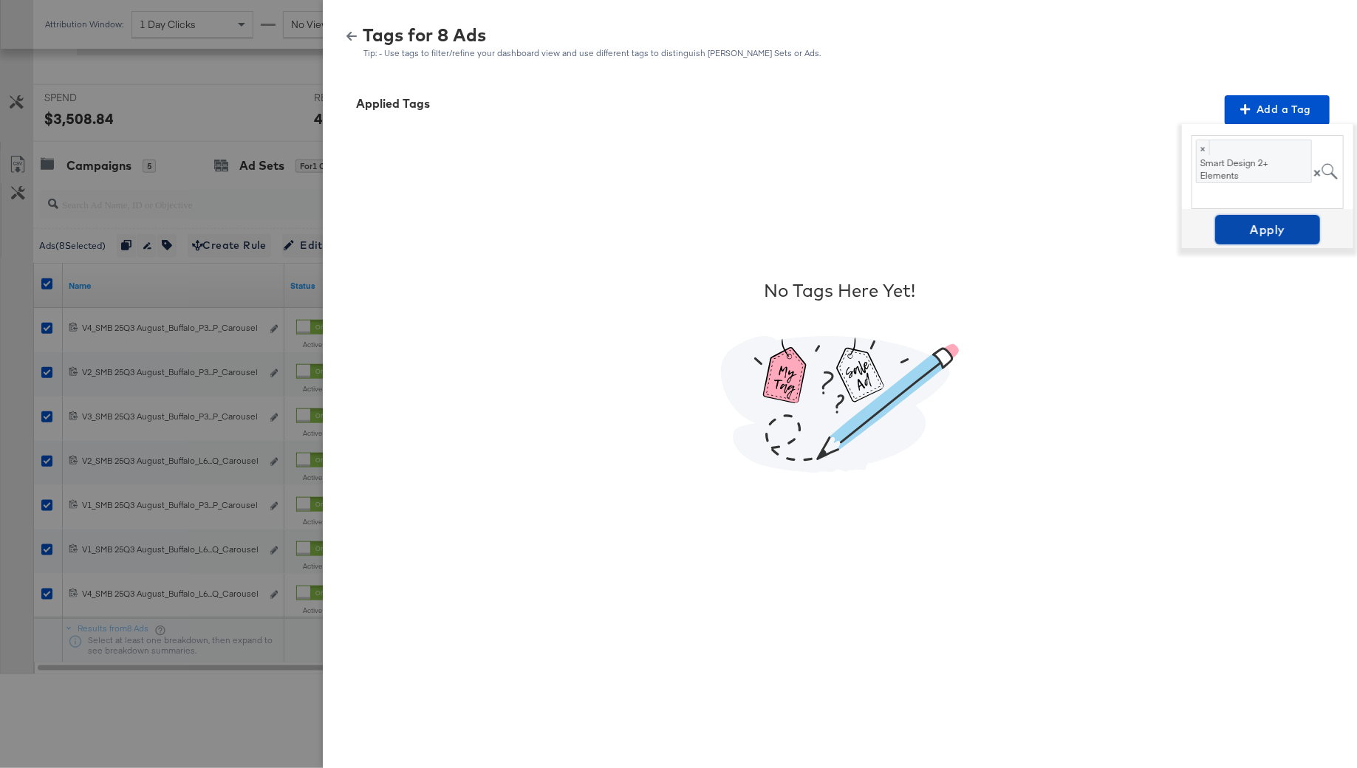
click at [1256, 232] on span "Apply" at bounding box center [1267, 229] width 93 height 21
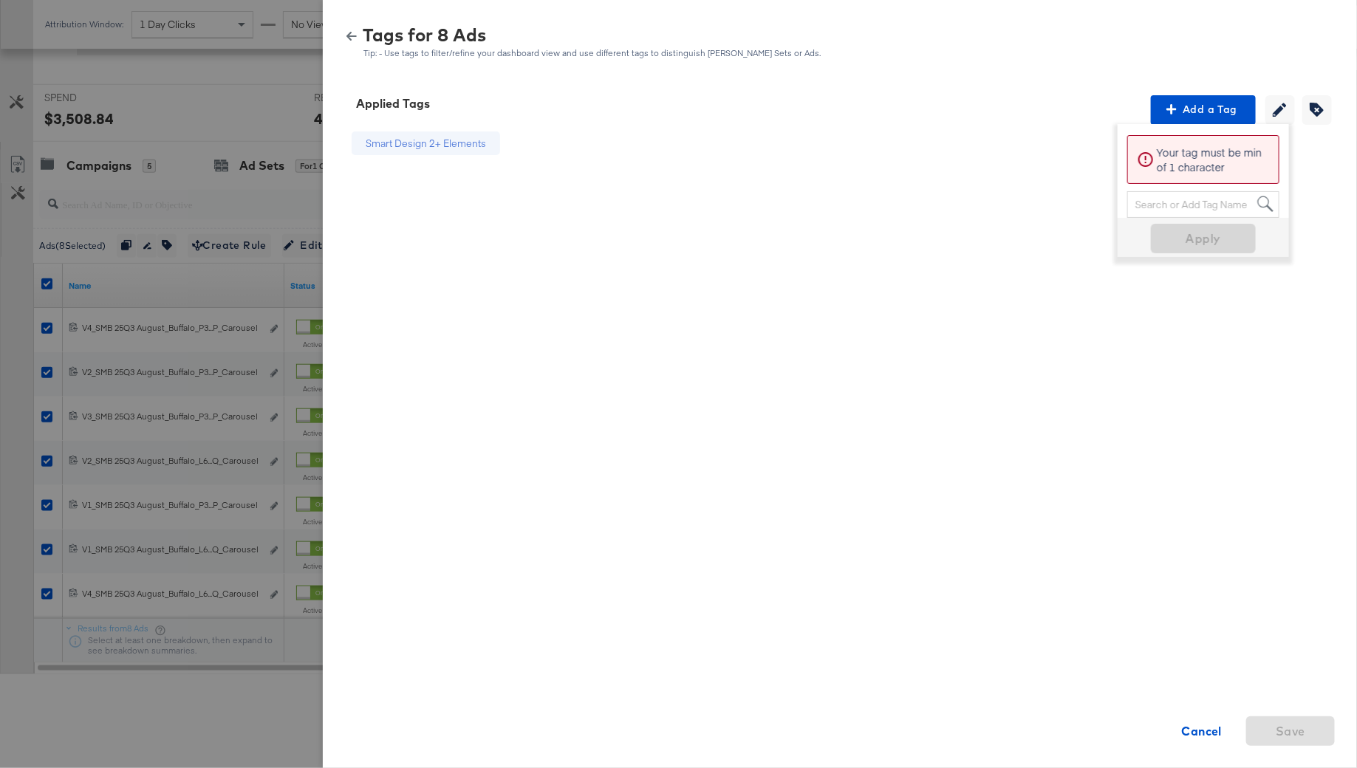
scroll to position [521, 0]
click at [354, 27] on div "Tags for 8 Ads Tip: - Use tags to filter/refine your dashboard view and use dif…" at bounding box center [839, 43] width 998 height 32
click at [354, 33] on icon "button" at bounding box center [351, 36] width 10 height 10
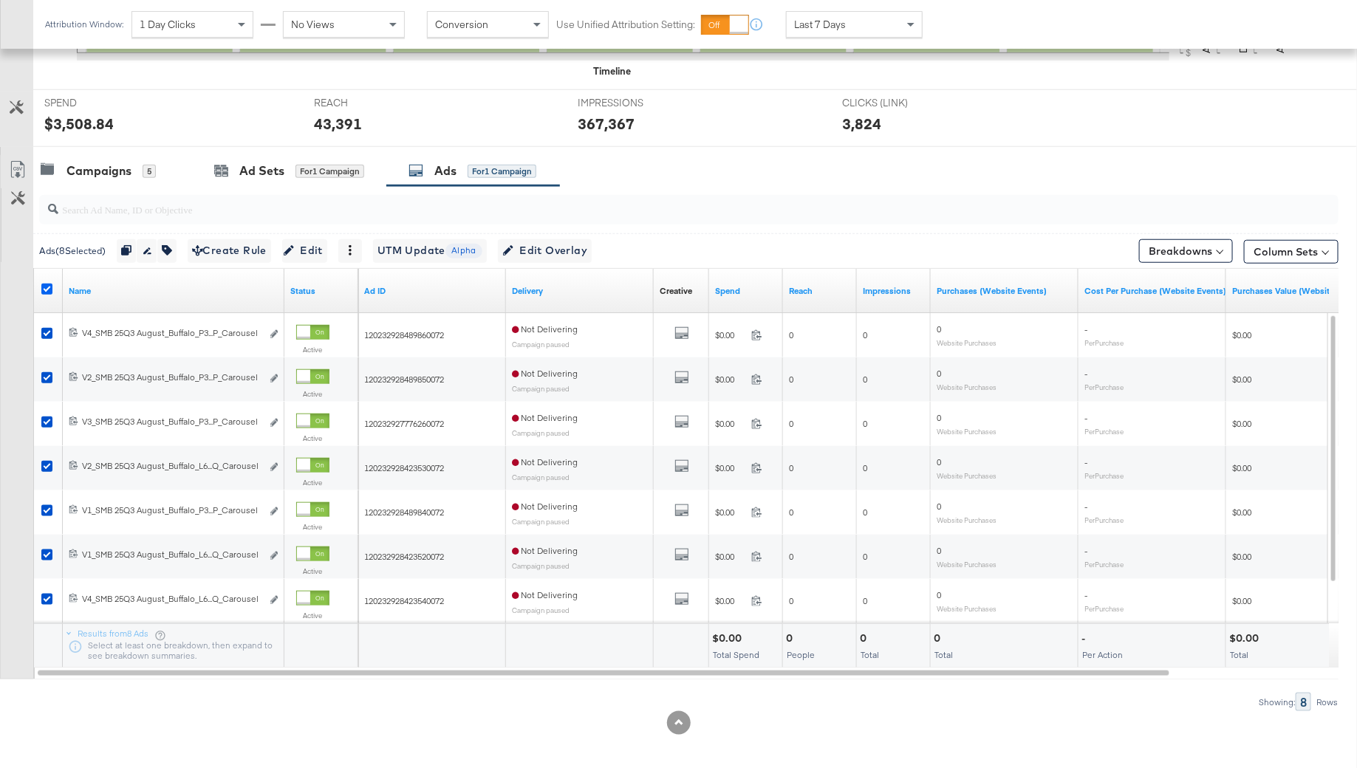
click at [47, 284] on icon at bounding box center [46, 289] width 11 height 11
click at [0, 0] on input "checkbox" at bounding box center [0, 0] width 0 height 0
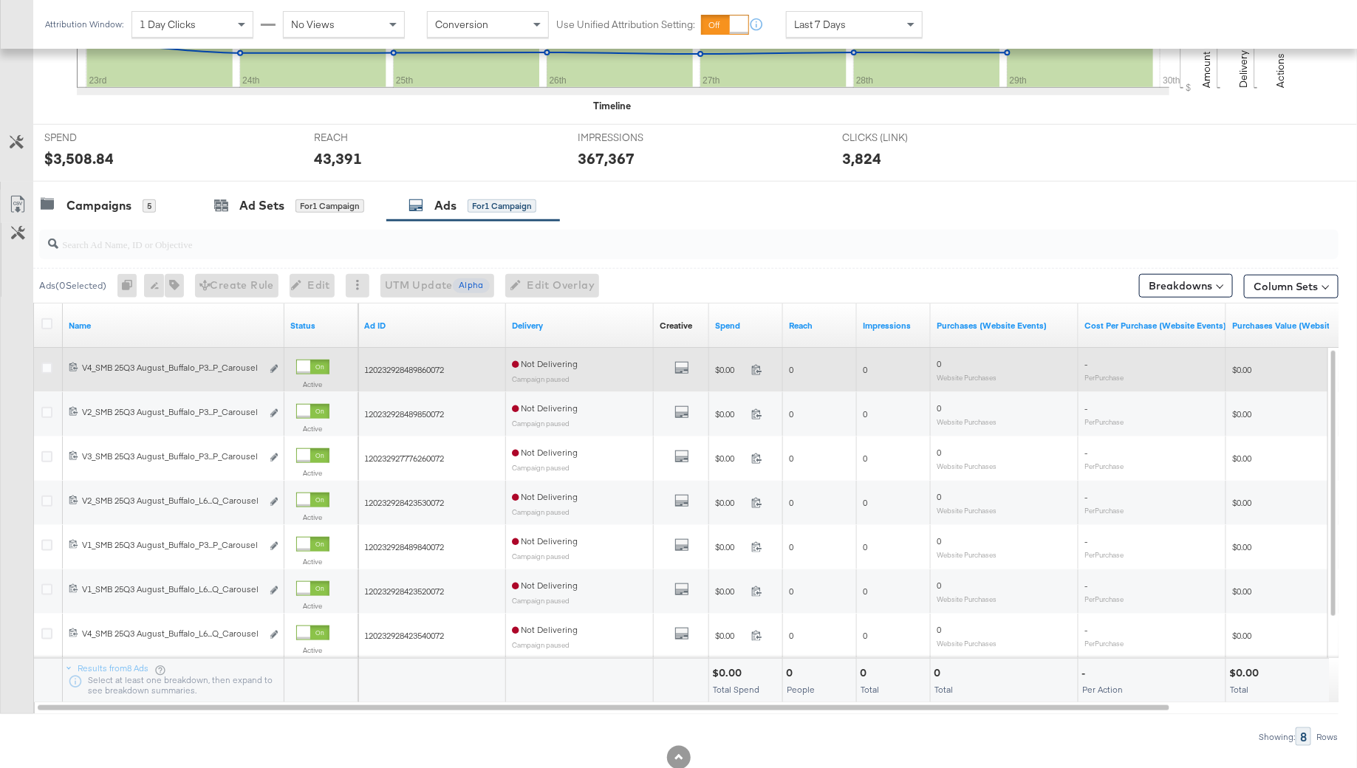
scroll to position [479, 0]
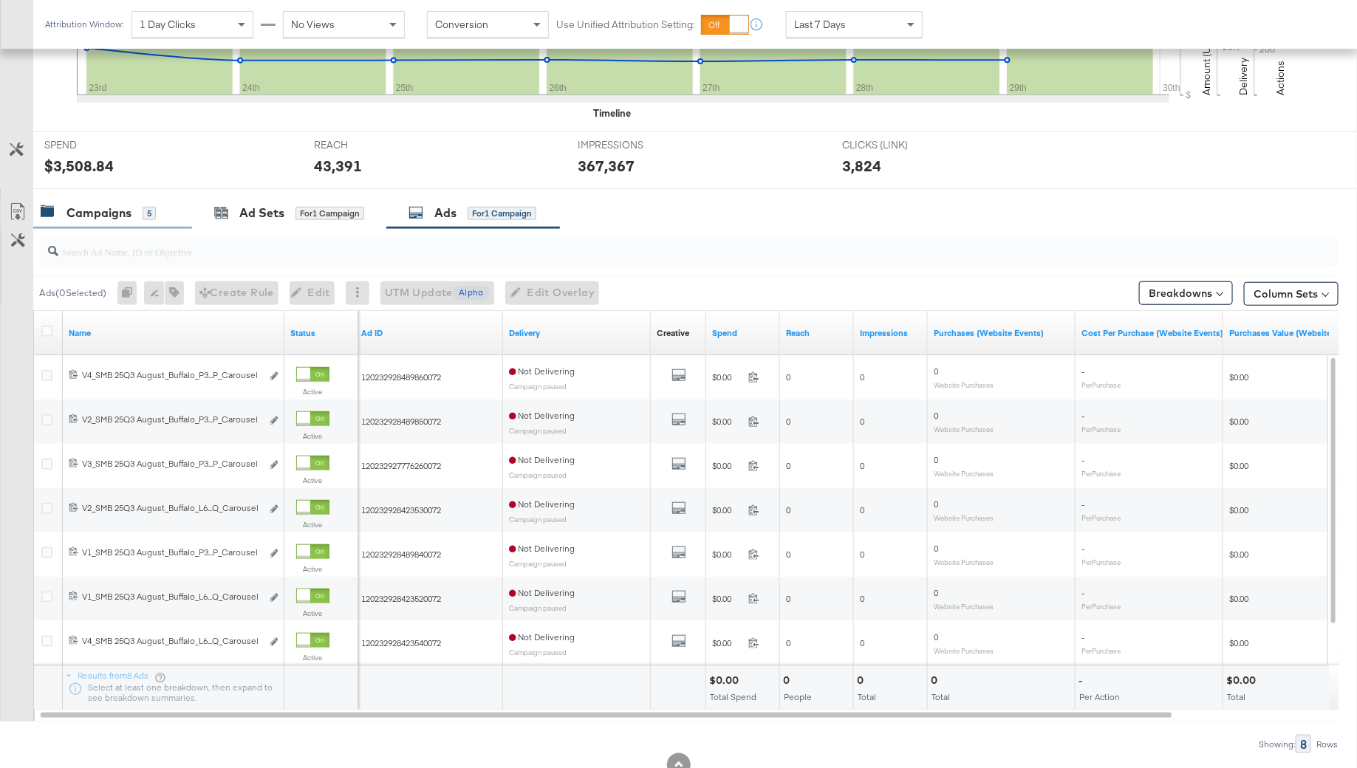
click at [97, 219] on div "Campaigns 5" at bounding box center [112, 213] width 159 height 32
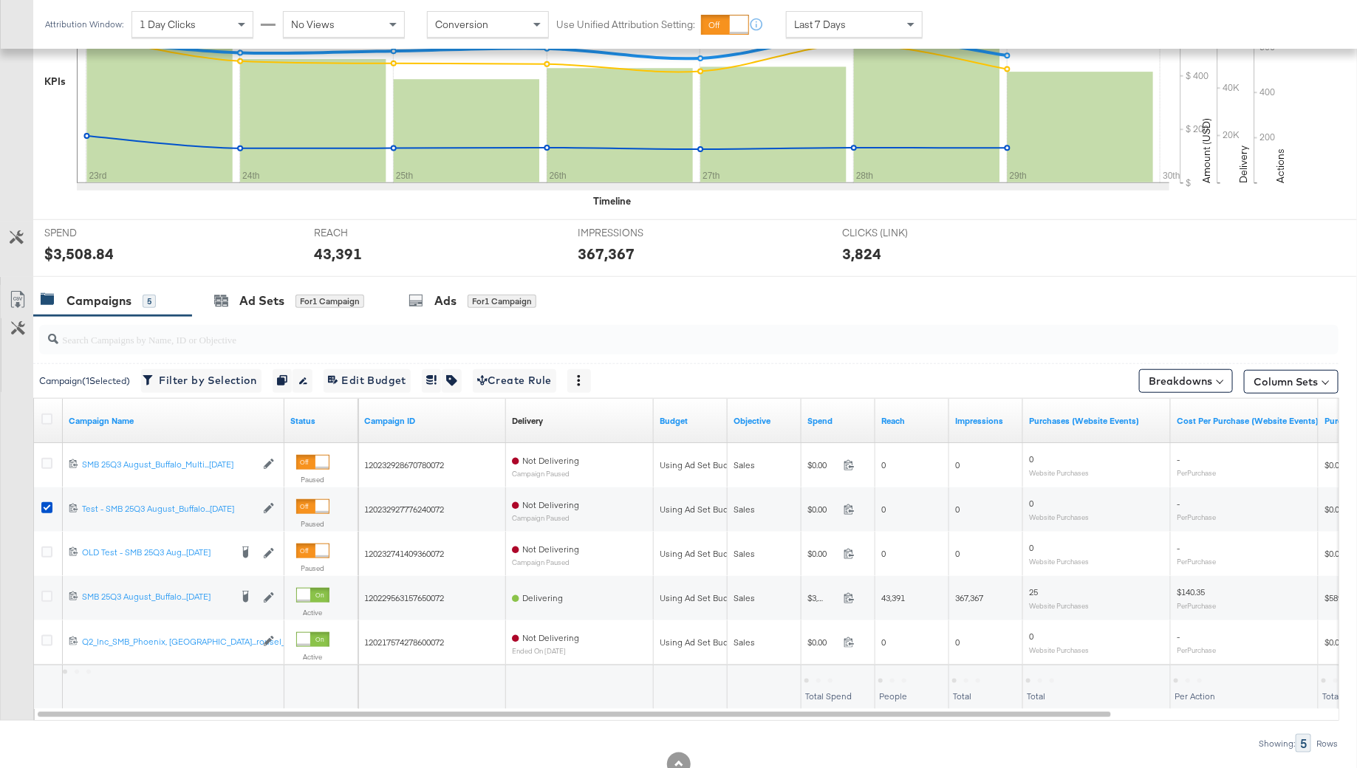
scroll to position [372, 0]
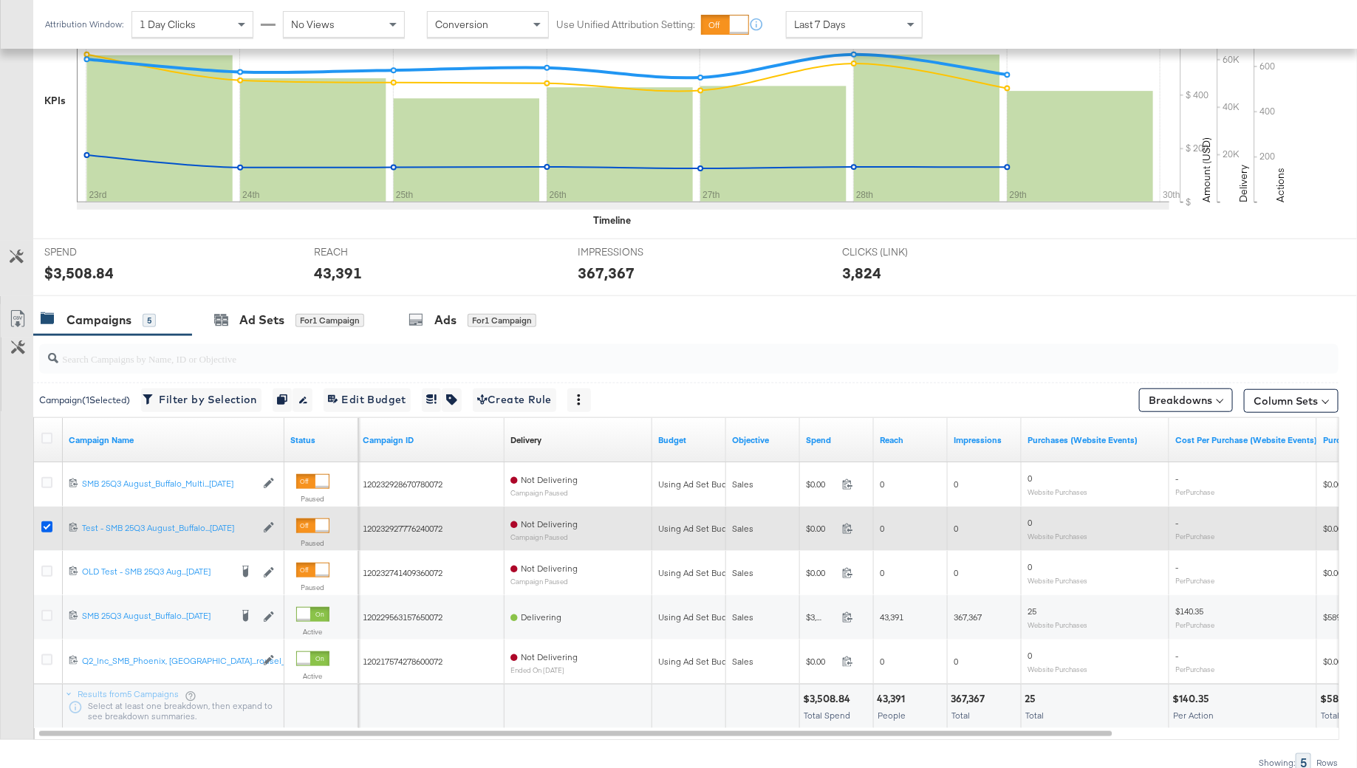
click at [43, 524] on icon at bounding box center [46, 526] width 11 height 11
click at [0, 0] on input "checkbox" at bounding box center [0, 0] width 0 height 0
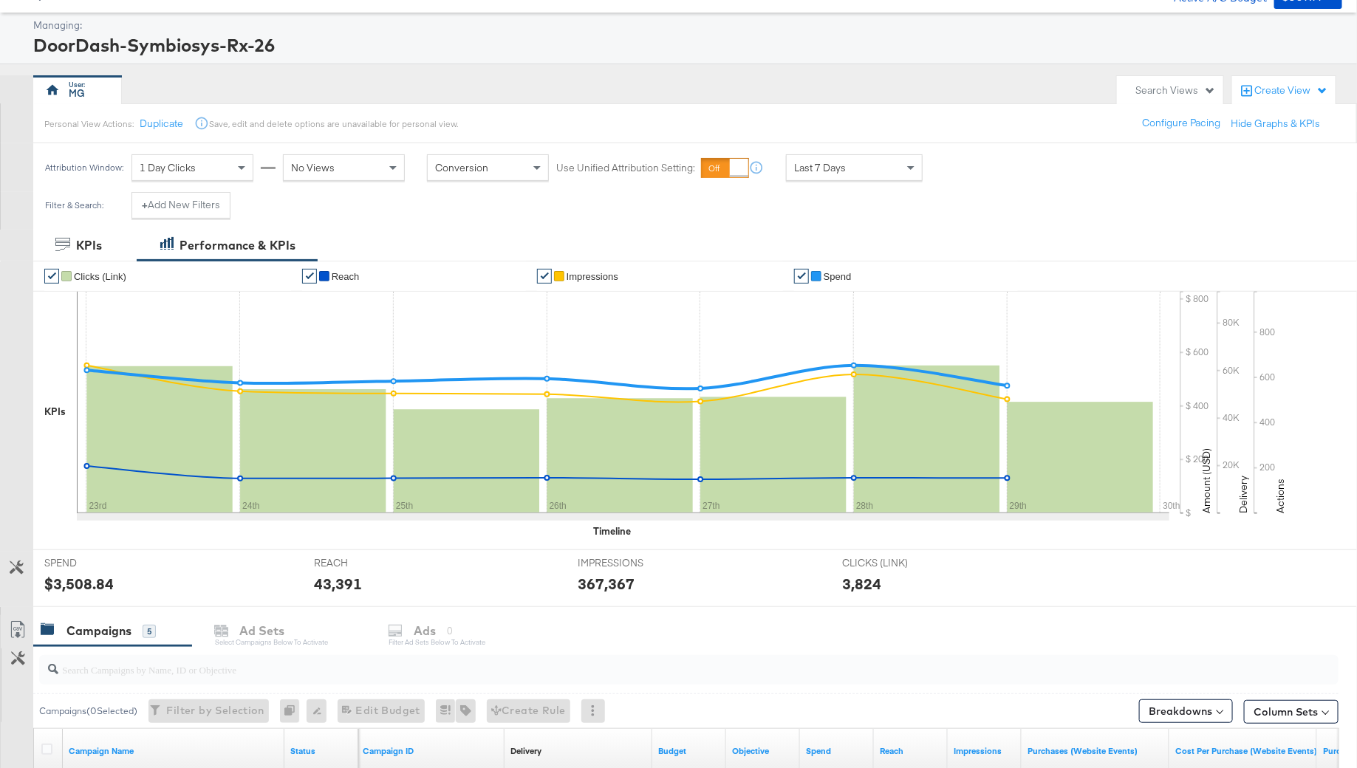
scroll to position [0, 0]
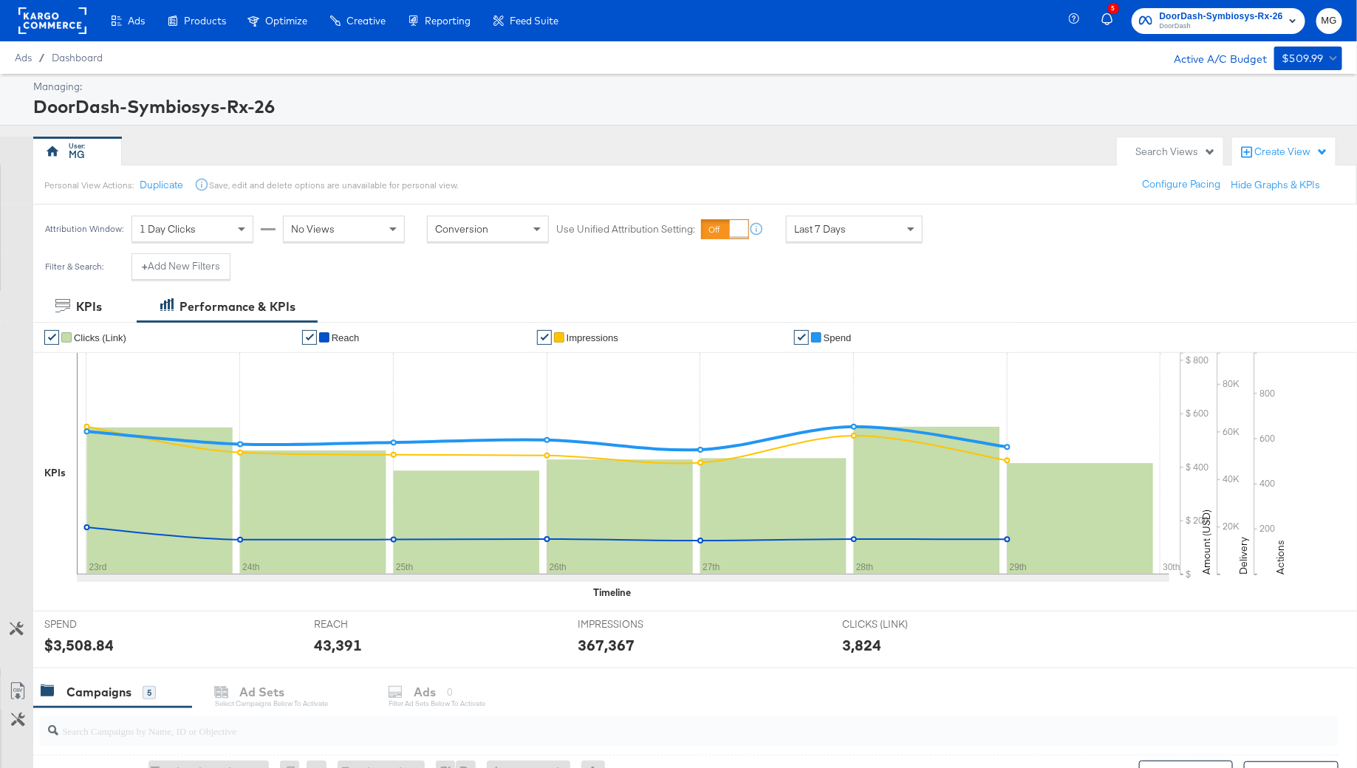
click at [72, 31] on rect at bounding box center [52, 20] width 68 height 27
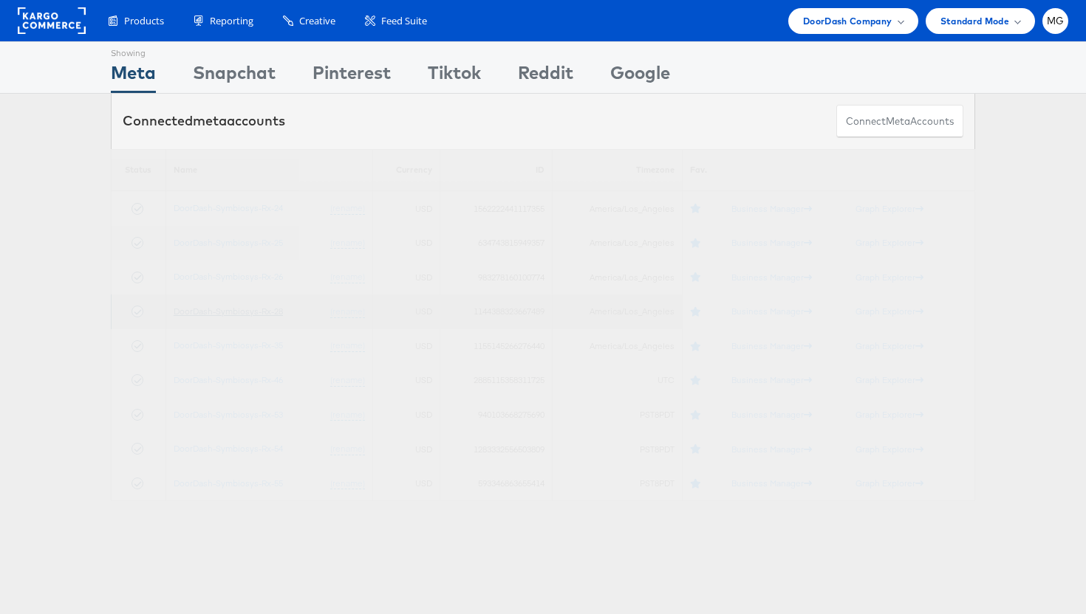
click at [228, 314] on link "DoorDash-Symbiosys-Rx-28" at bounding box center [228, 311] width 109 height 11
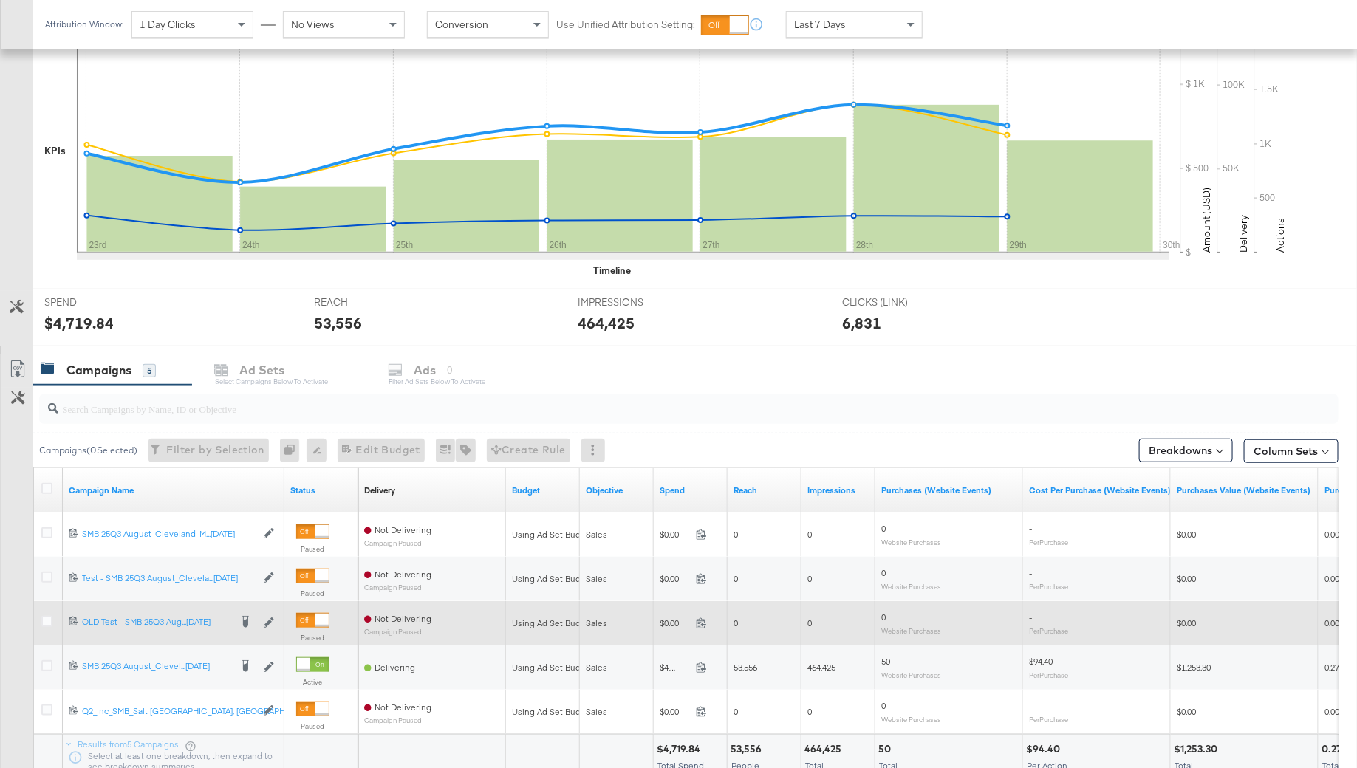
scroll to position [370, 0]
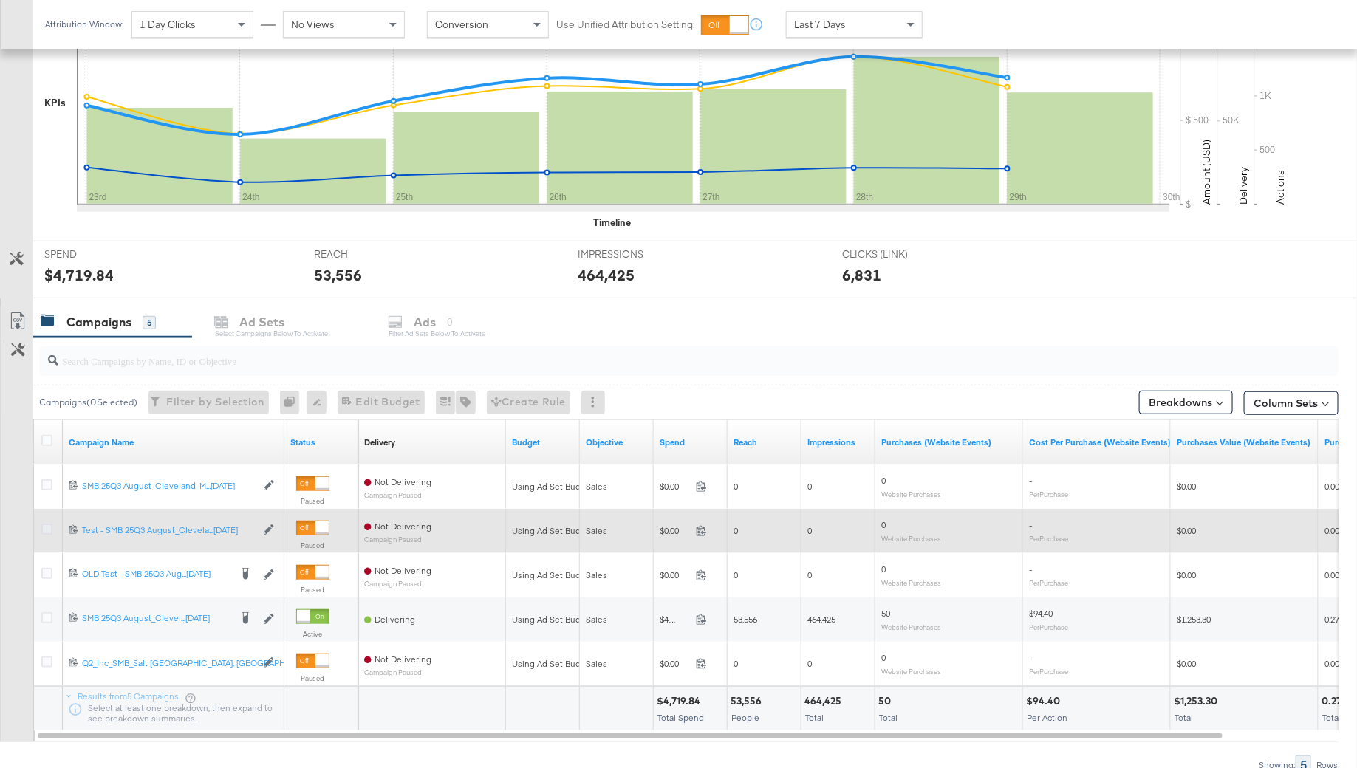
click at [46, 524] on icon at bounding box center [46, 529] width 11 height 11
click at [0, 0] on input "checkbox" at bounding box center [0, 0] width 0 height 0
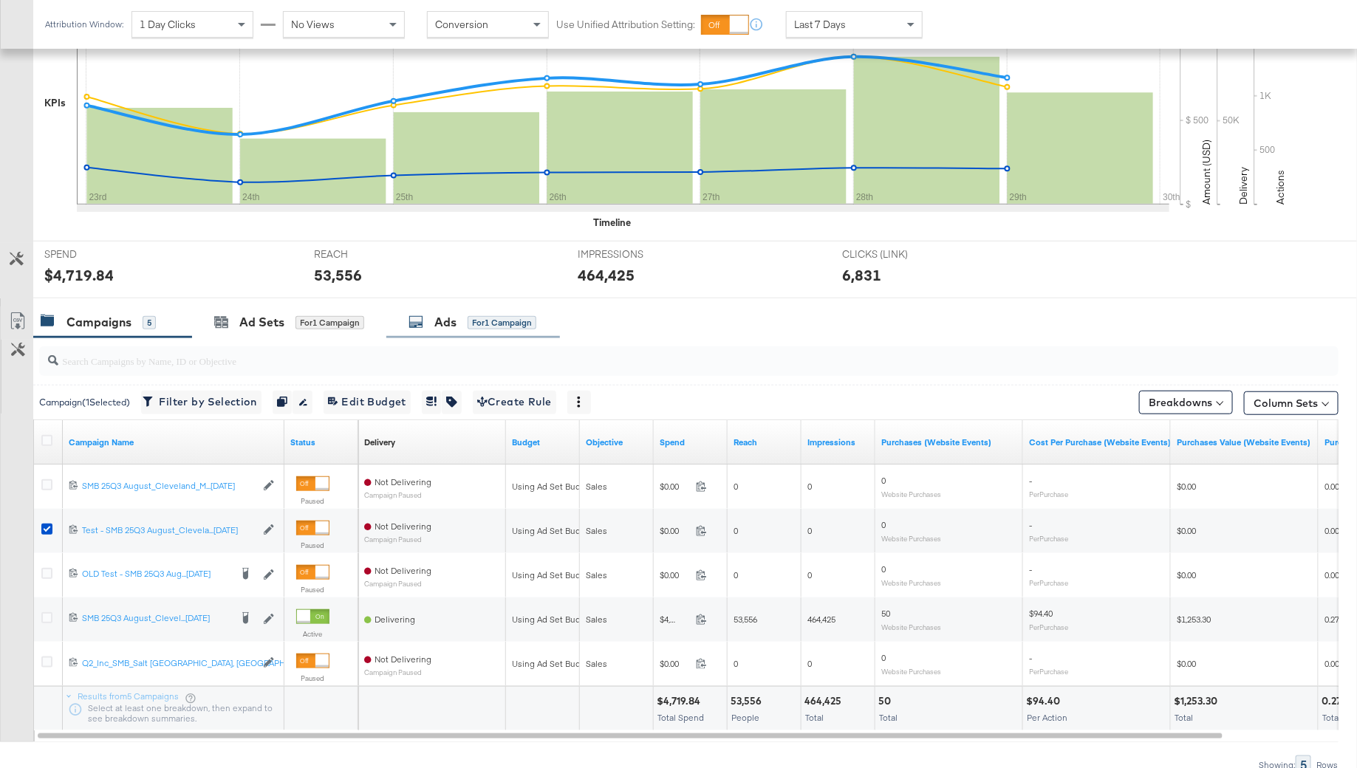
click at [485, 306] on div "Ads for 1 Campaign" at bounding box center [473, 322] width 174 height 32
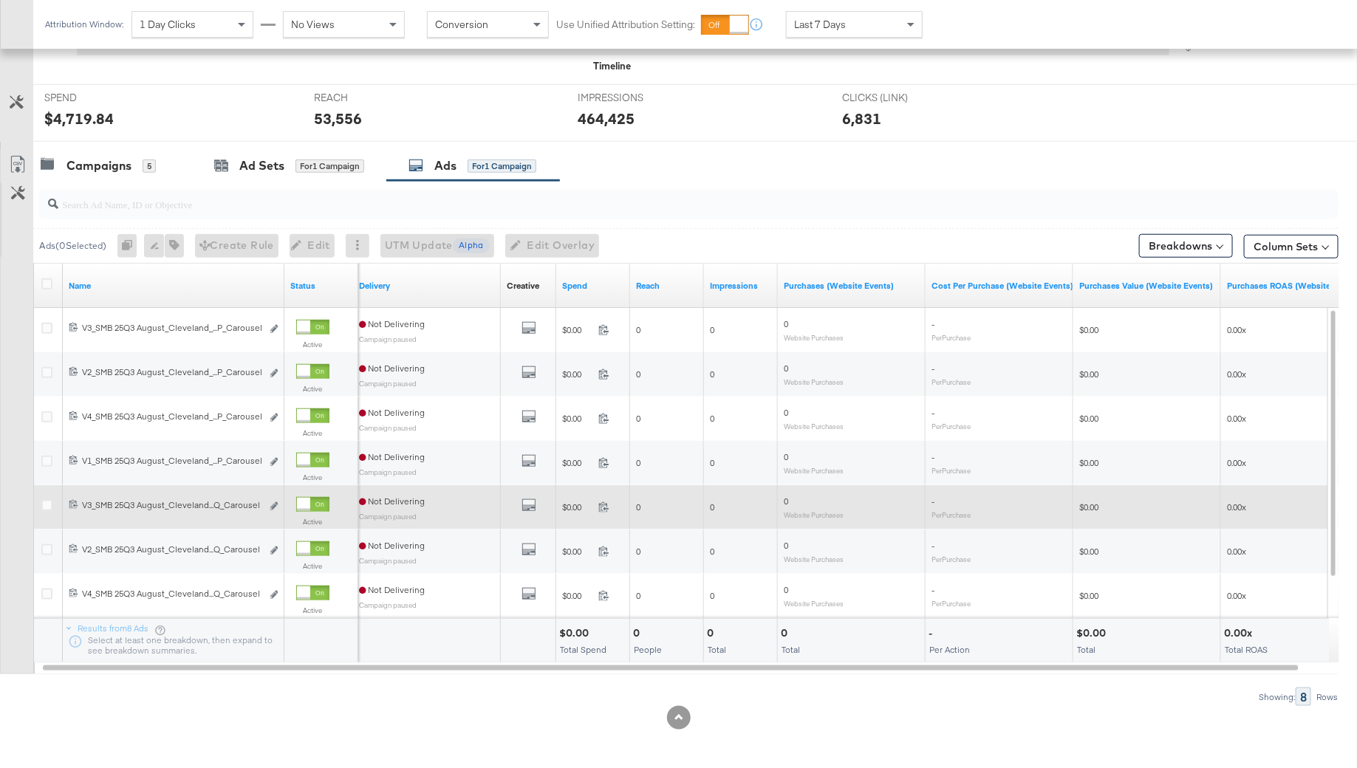
scroll to position [521, 0]
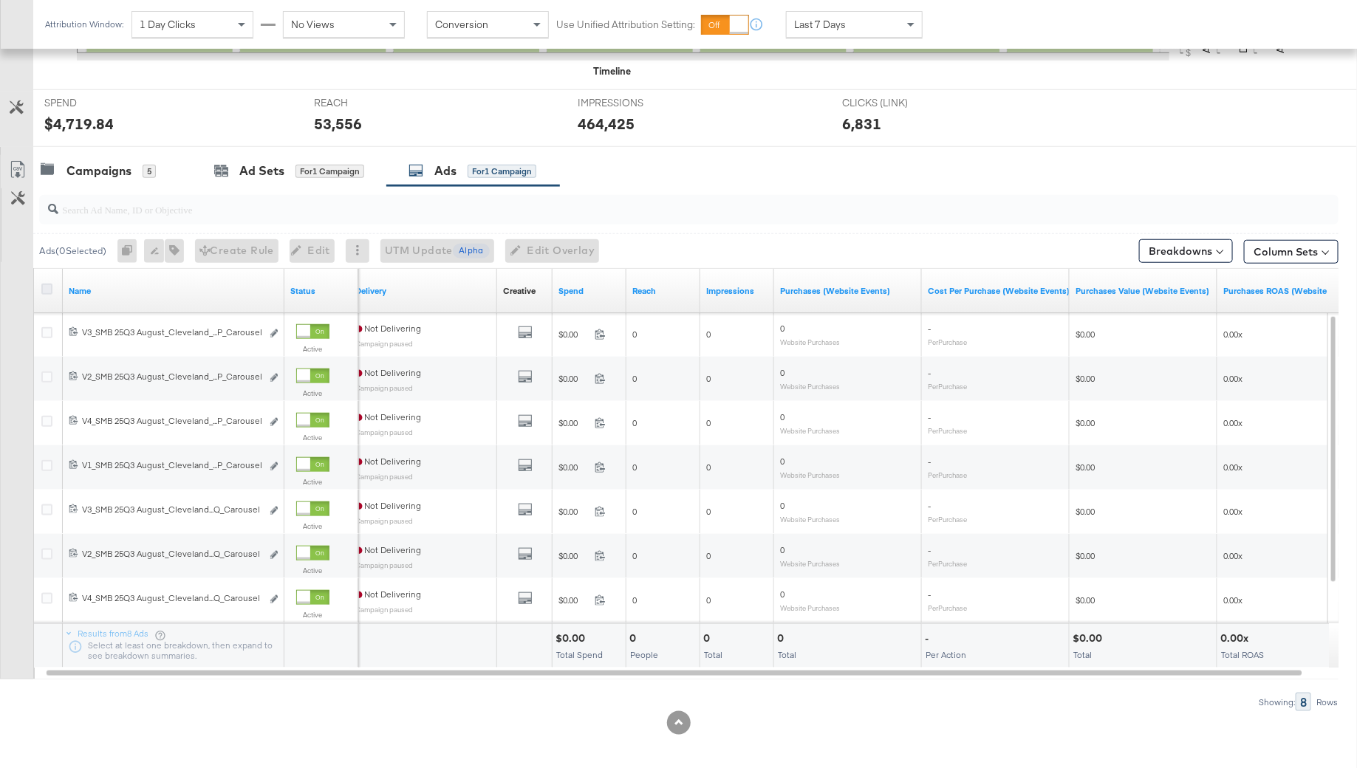
click at [44, 286] on icon at bounding box center [46, 289] width 11 height 11
click at [0, 0] on input "checkbox" at bounding box center [0, 0] width 0 height 0
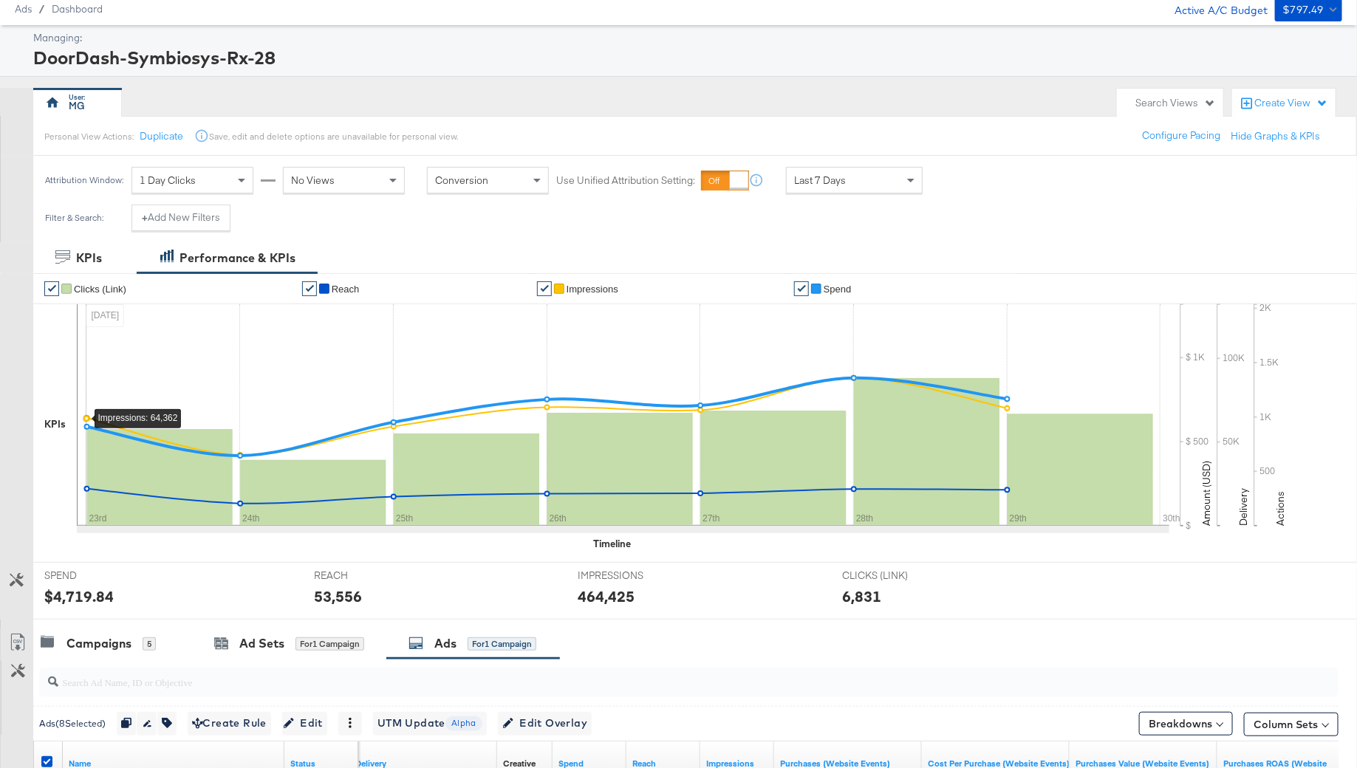
scroll to position [364, 0]
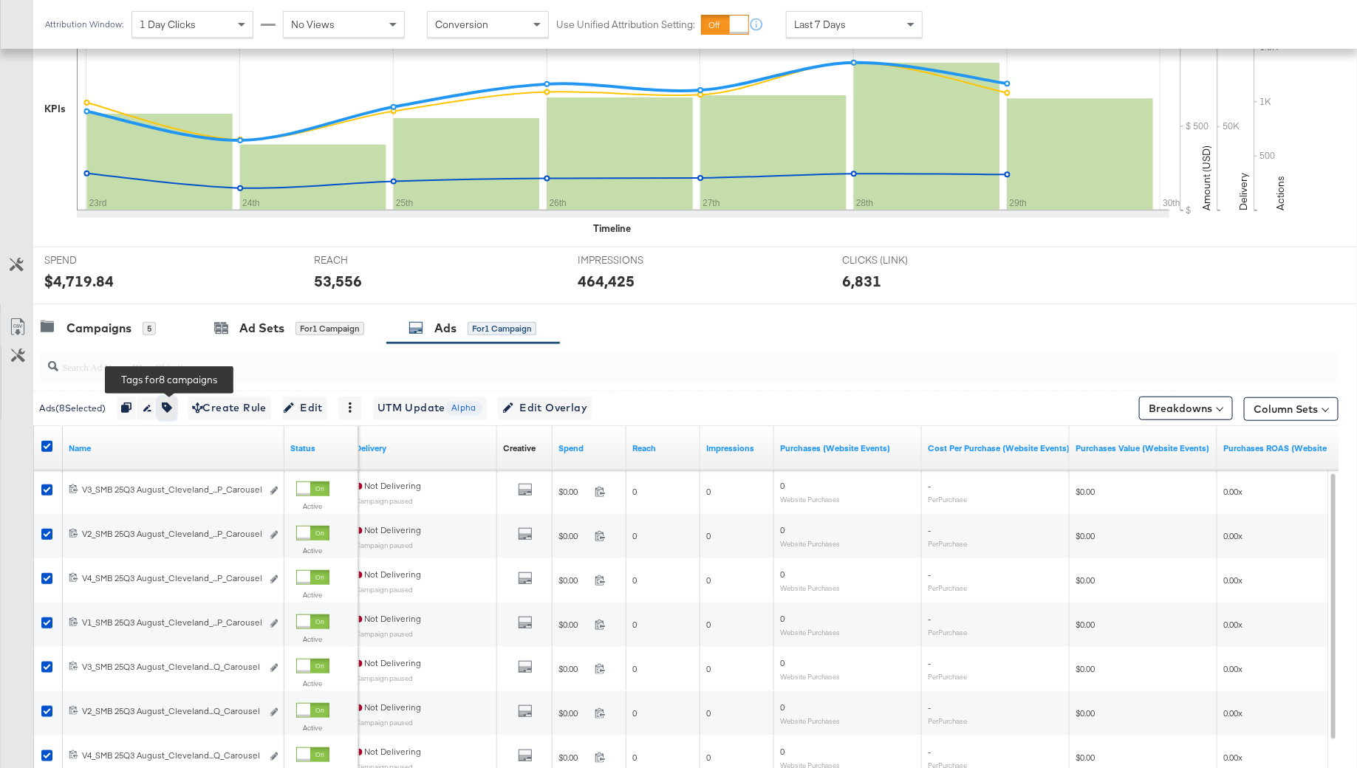
click at [170, 408] on icon "button" at bounding box center [167, 407] width 10 height 10
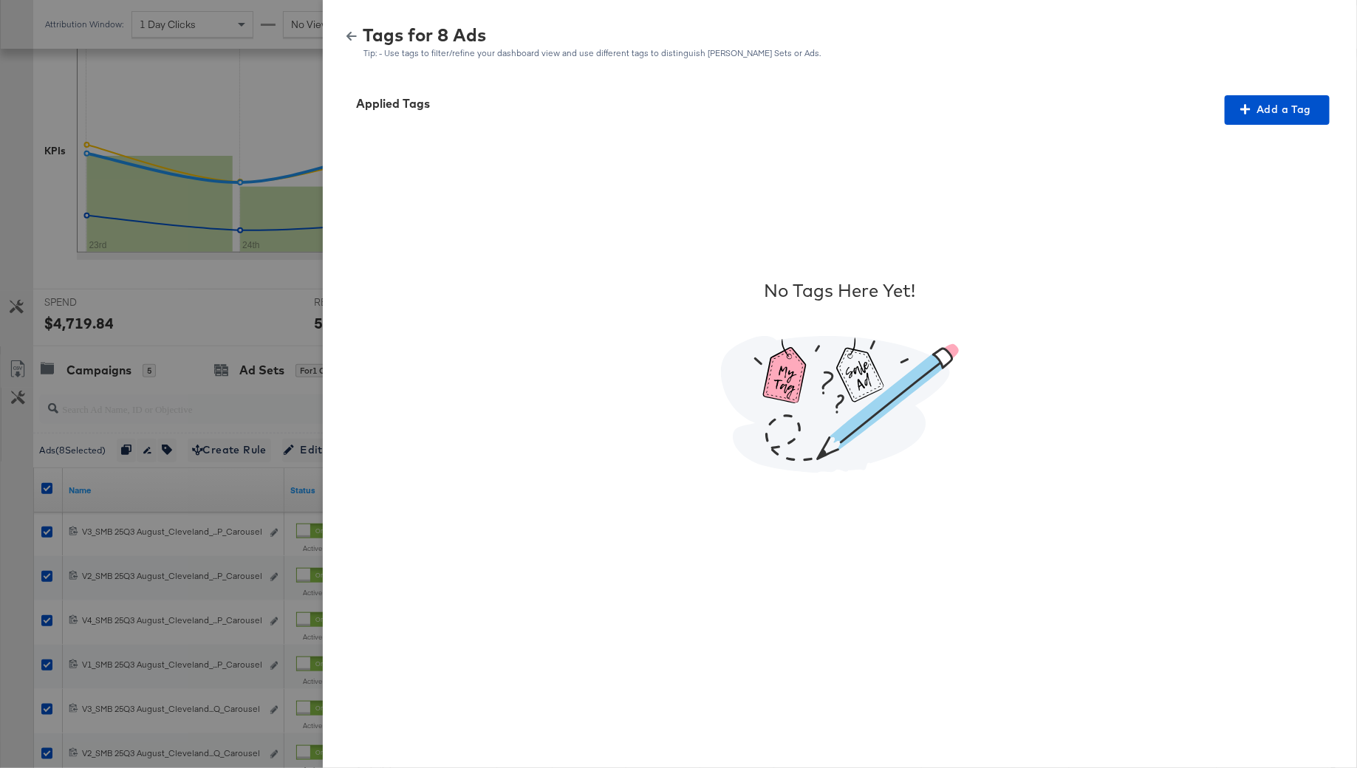
scroll to position [490, 0]
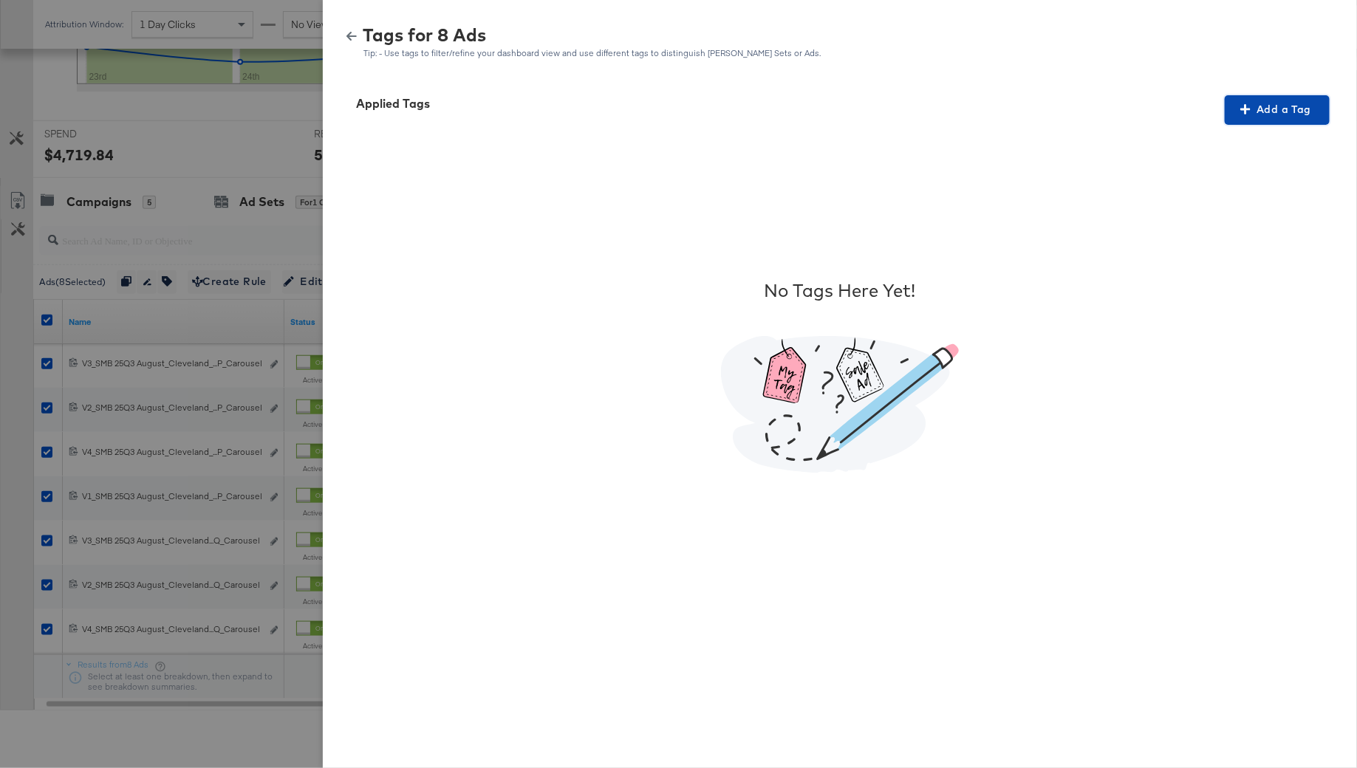
click at [1260, 104] on span "Add a Tag" at bounding box center [1276, 109] width 93 height 18
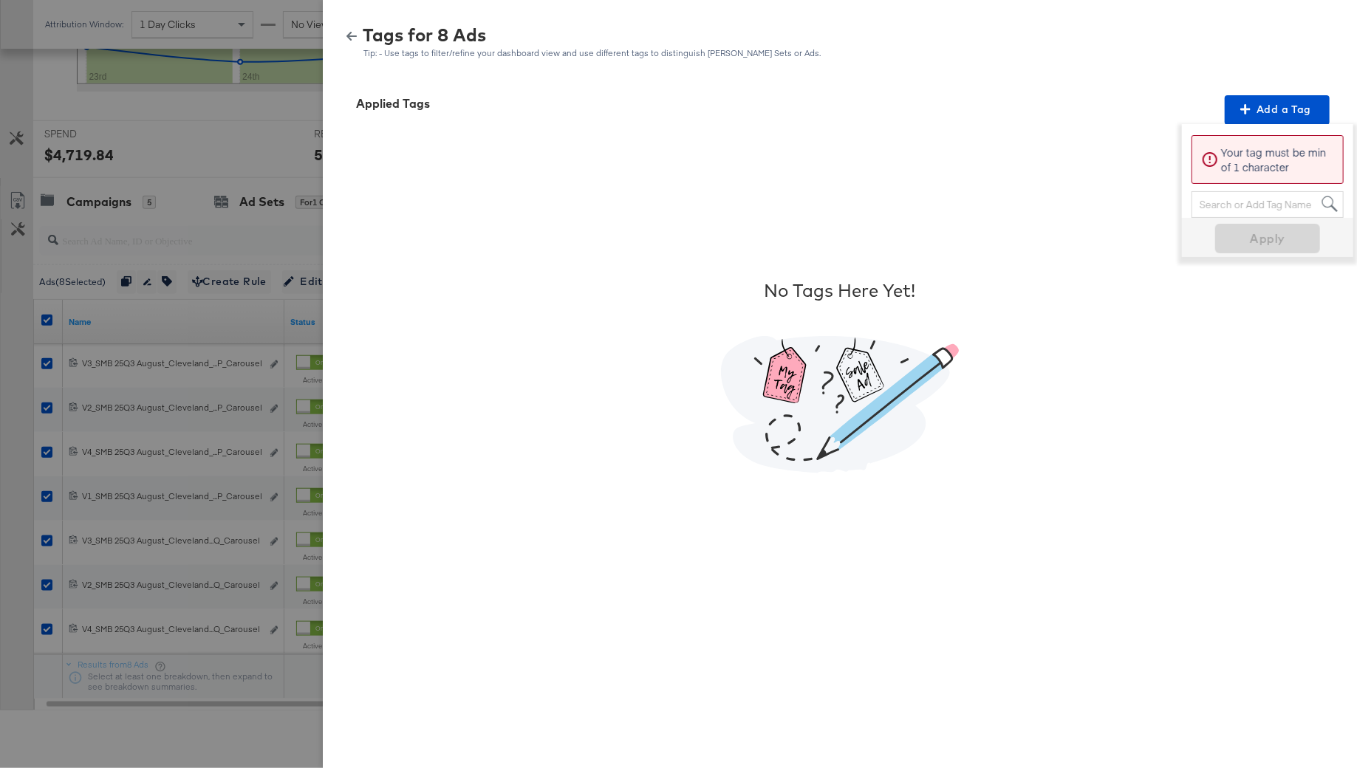
click at [1224, 205] on div "Search or Add Tag Name" at bounding box center [1267, 204] width 151 height 25
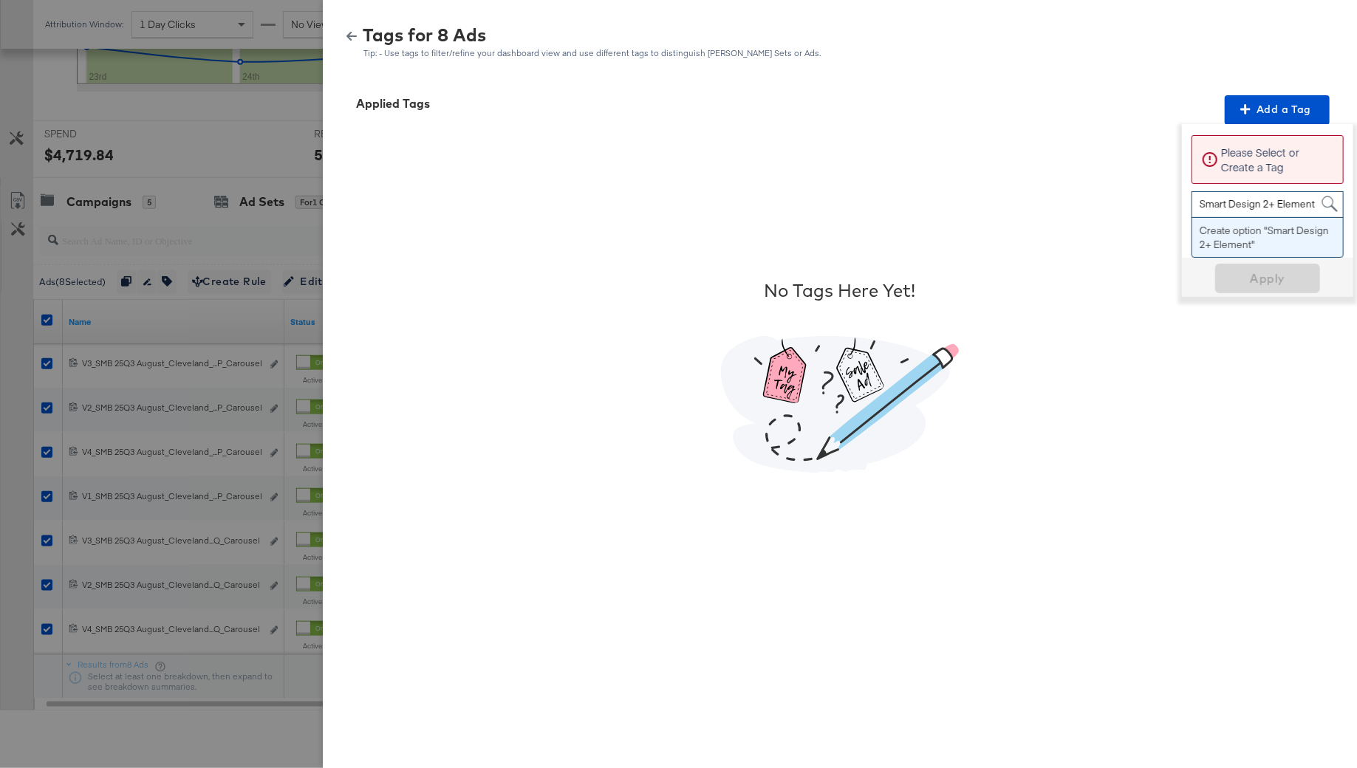
type input "Smart Design 2+ Elements"
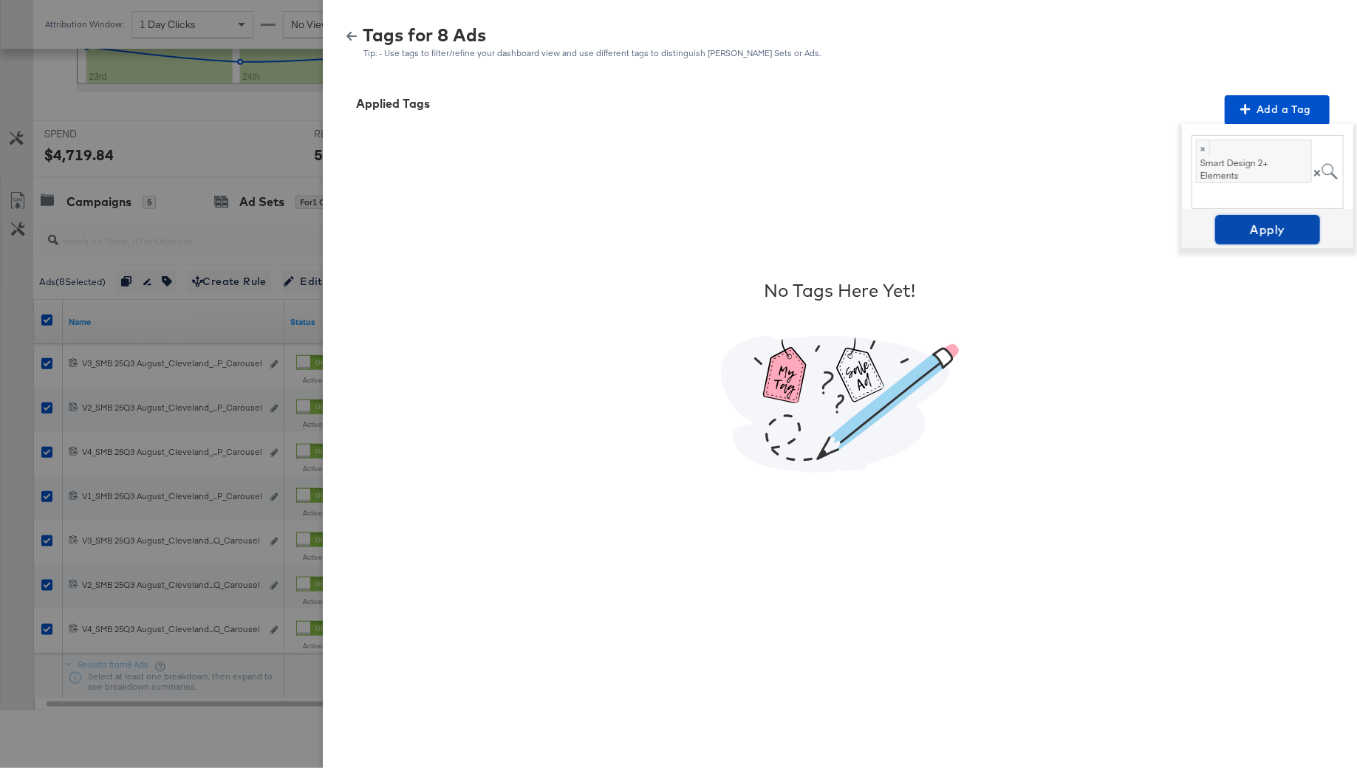
click at [1260, 229] on span "Apply" at bounding box center [1267, 229] width 93 height 21
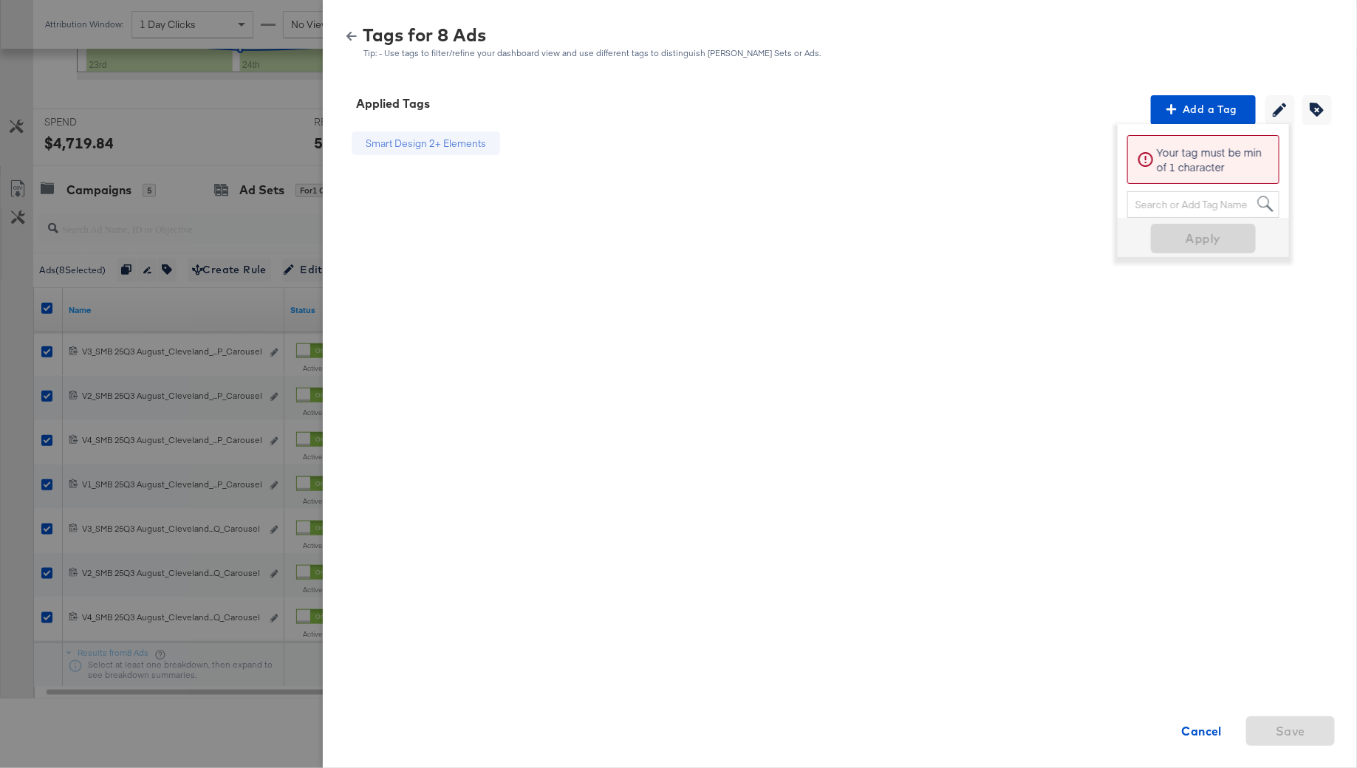
scroll to position [527, 0]
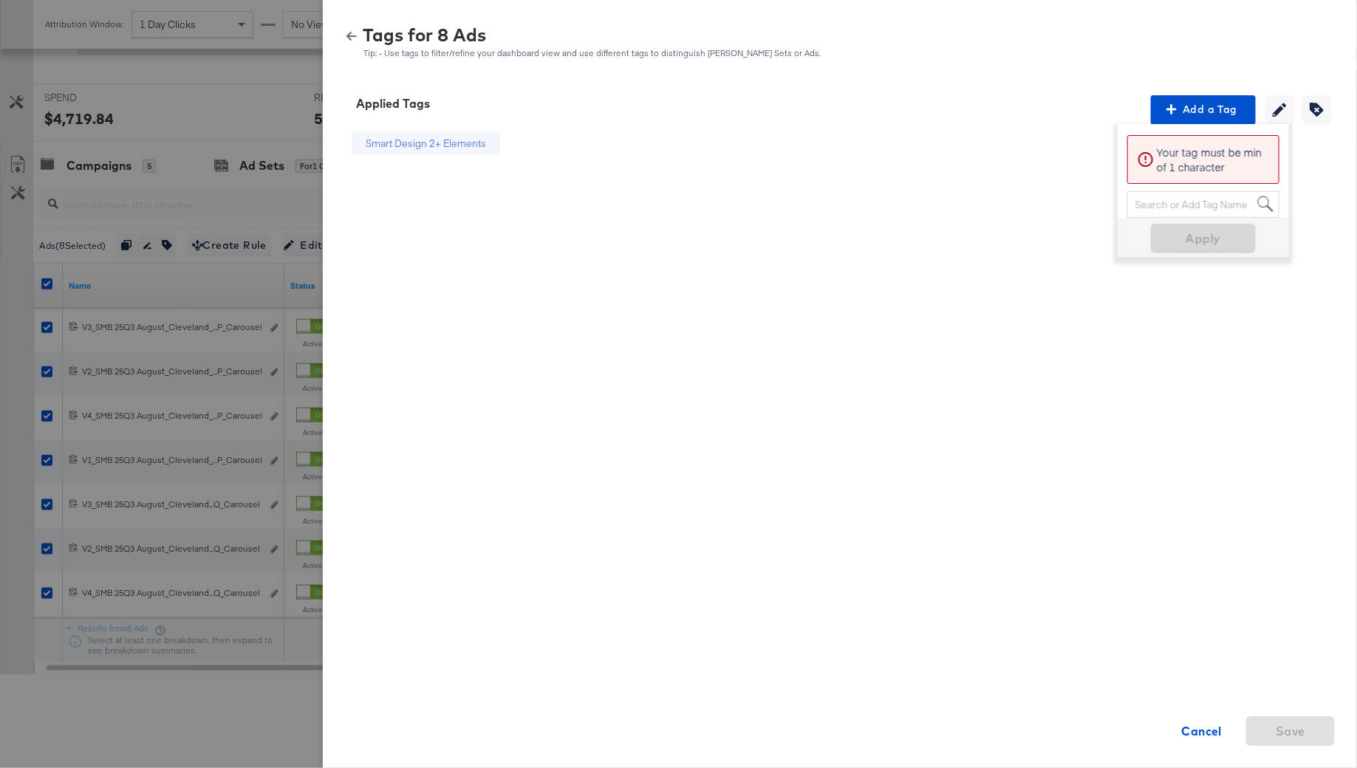
click at [941, 104] on div "Applied Tags Add a Tag Your tag must be min of 1 character Search or Add Tag Na…" at bounding box center [839, 110] width 998 height 30
click at [353, 31] on icon "button" at bounding box center [351, 36] width 10 height 10
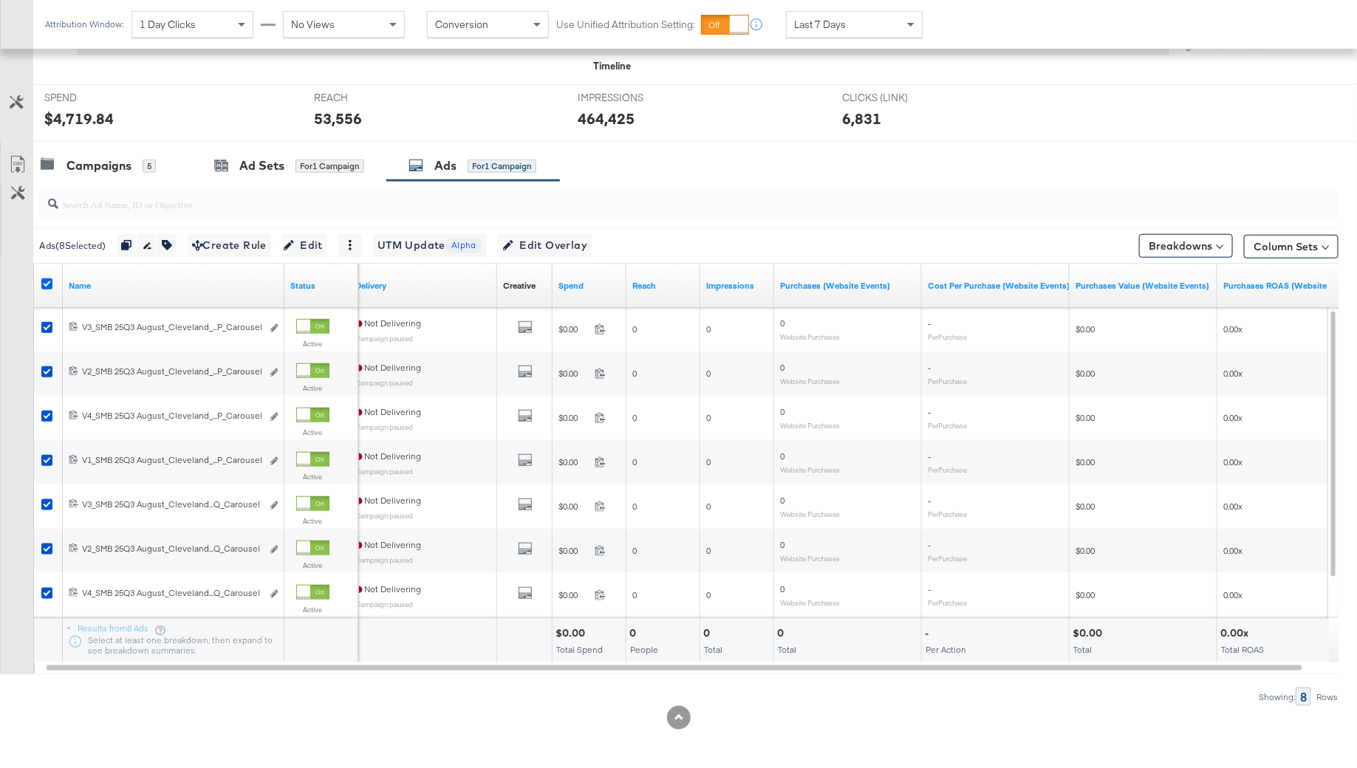
click at [42, 284] on icon at bounding box center [46, 283] width 11 height 11
click at [0, 0] on input "checkbox" at bounding box center [0, 0] width 0 height 0
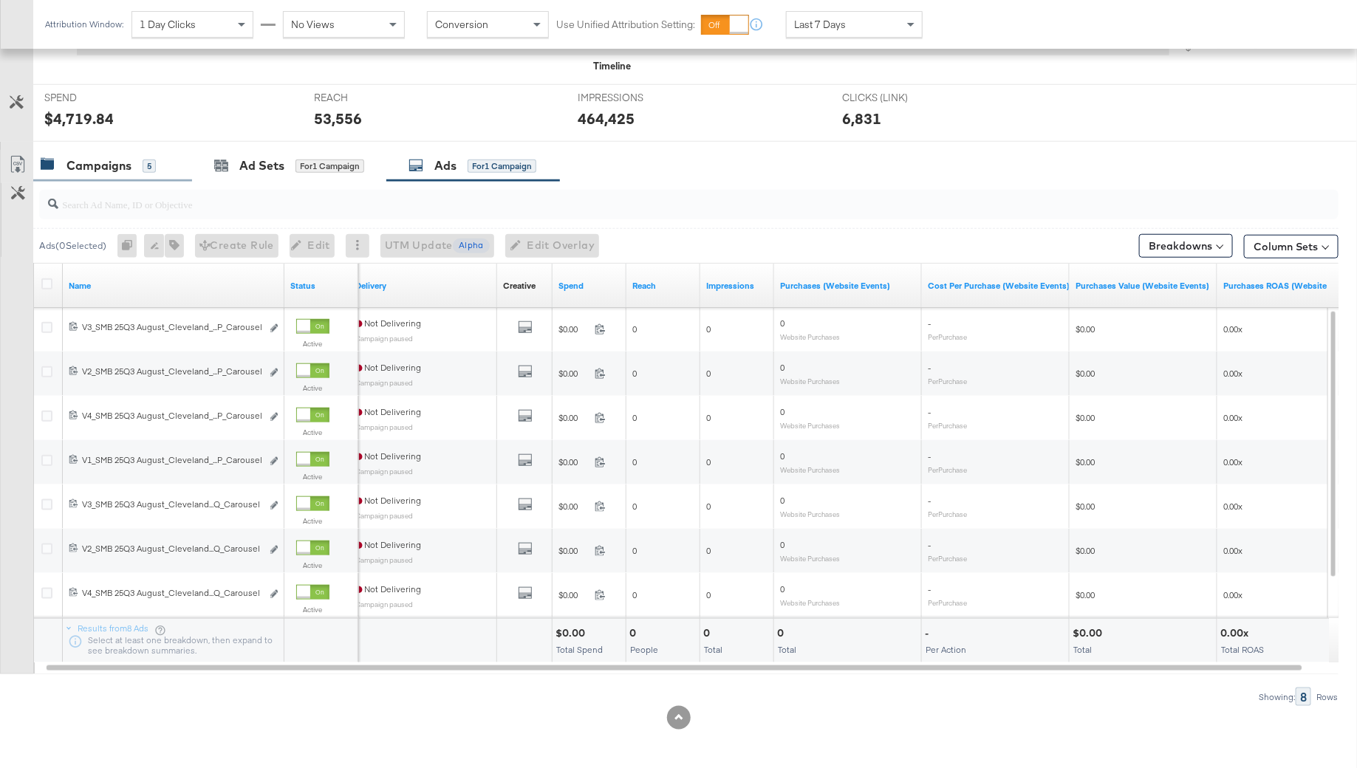
click at [100, 165] on div "Campaigns" at bounding box center [98, 165] width 65 height 17
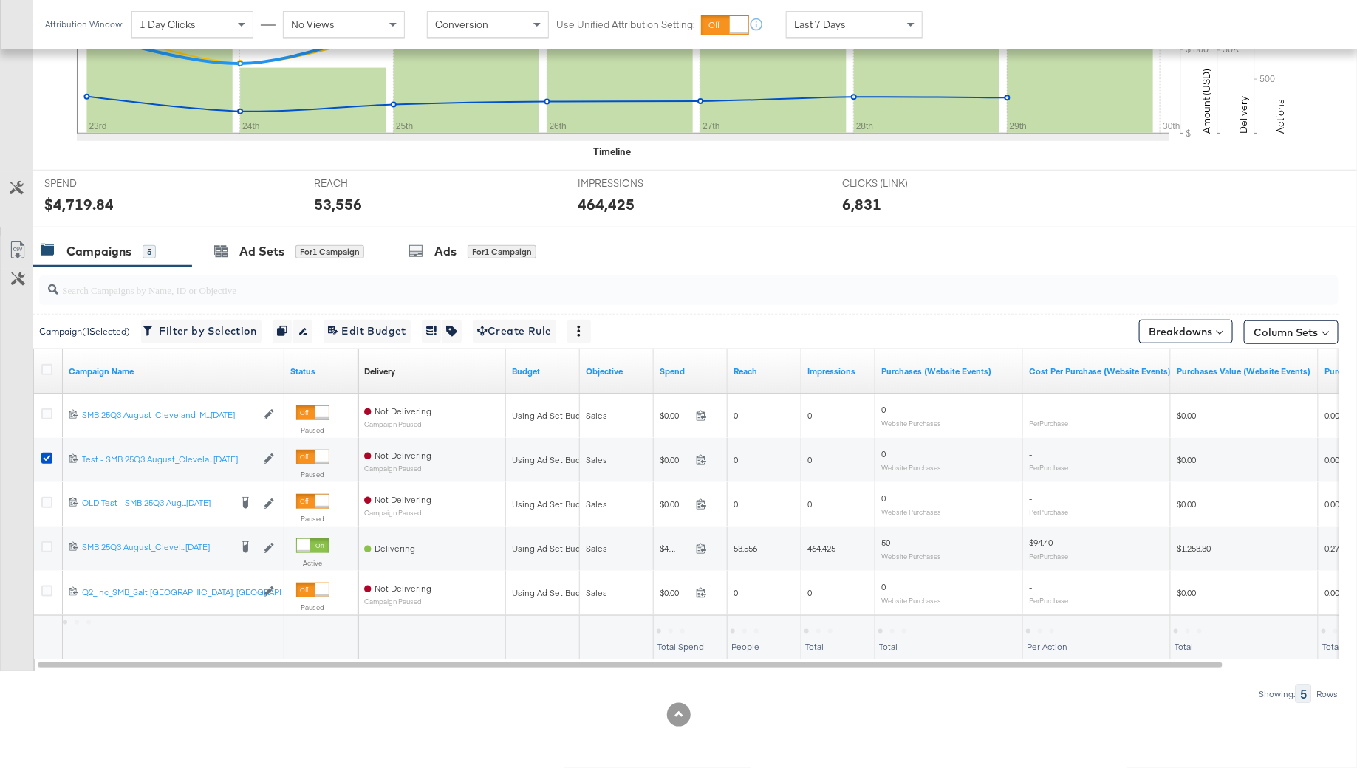
scroll to position [438, 0]
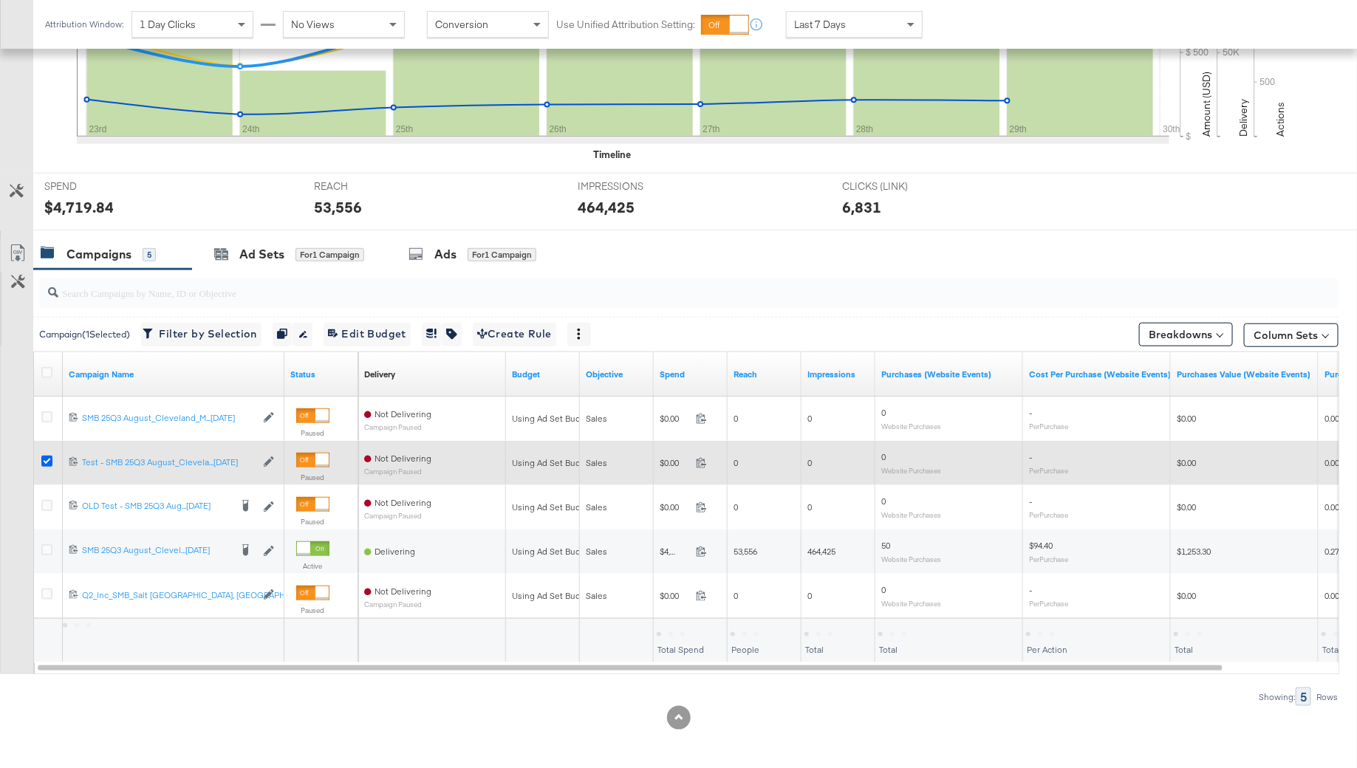
click at [49, 456] on icon at bounding box center [46, 461] width 11 height 11
click at [0, 0] on input "checkbox" at bounding box center [0, 0] width 0 height 0
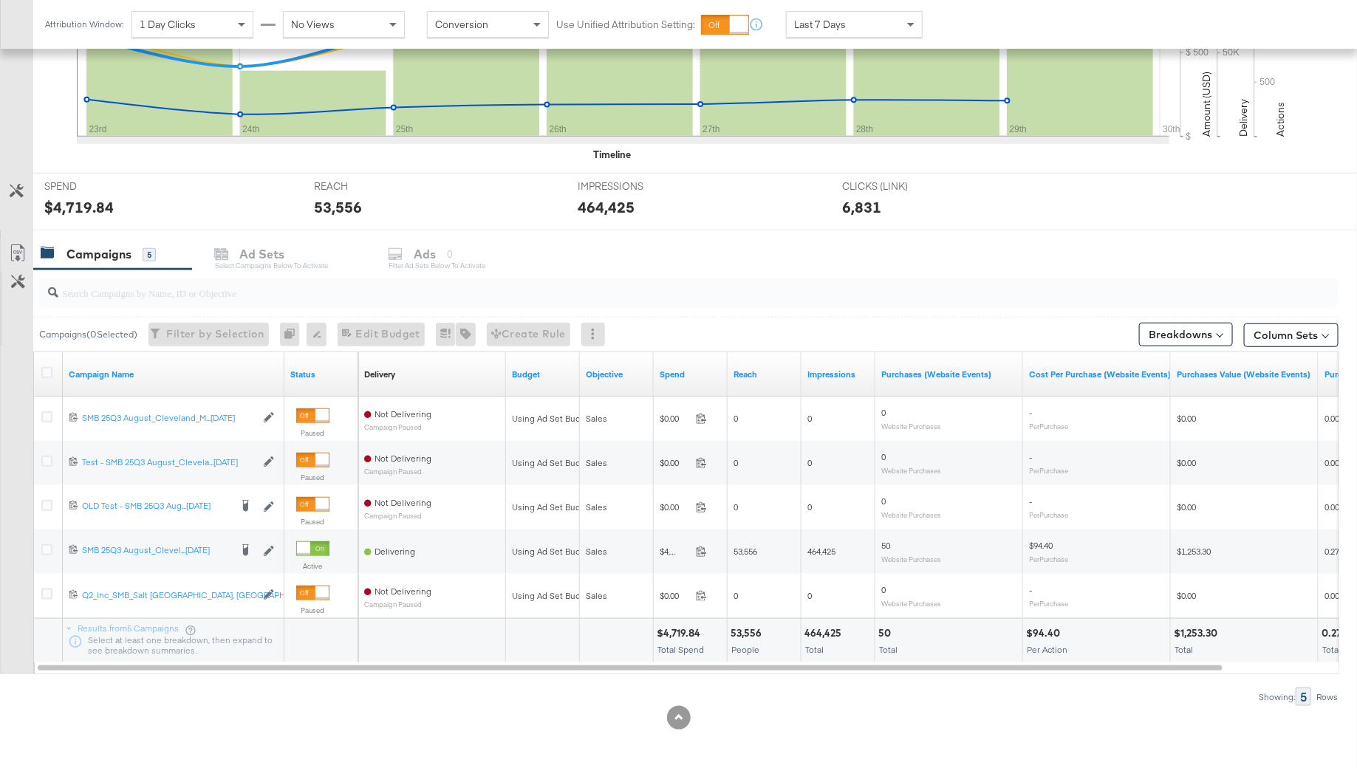
scroll to position [0, 0]
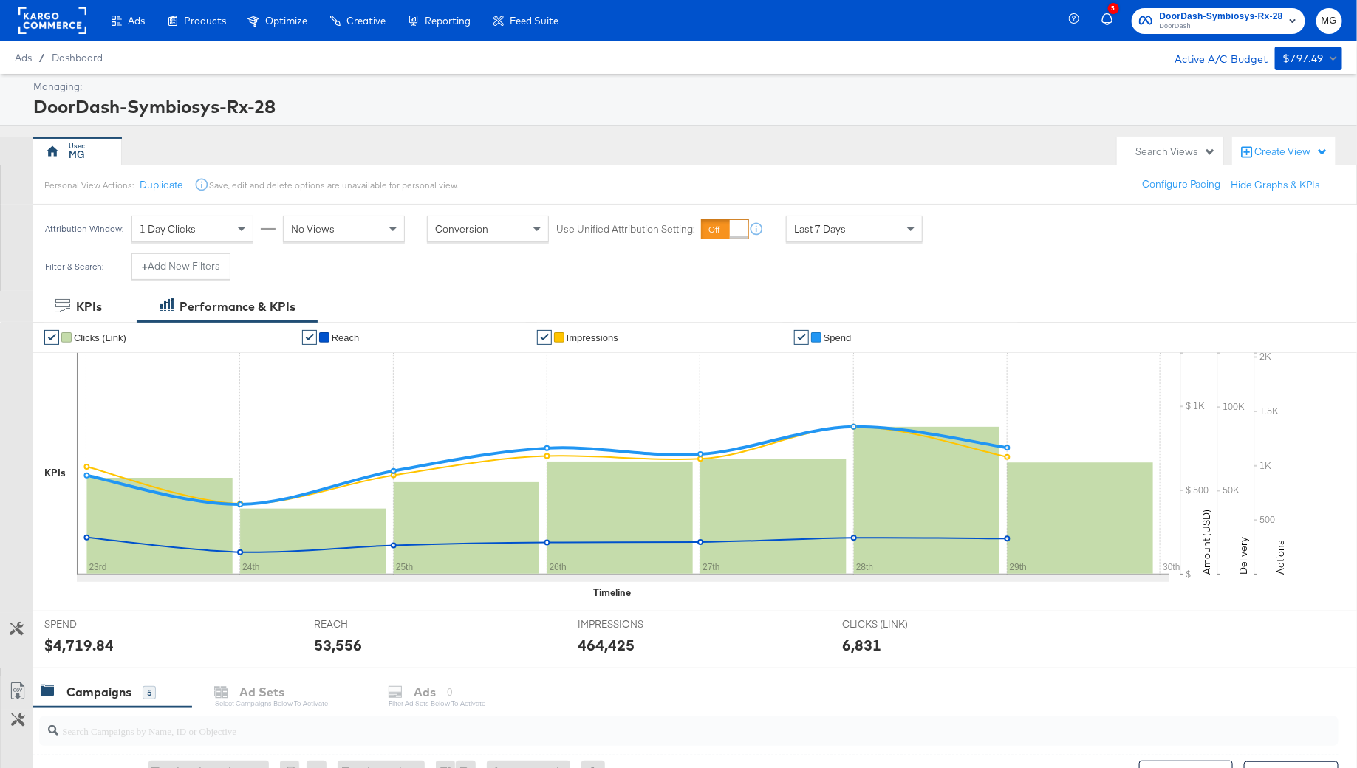
click at [45, 4] on div at bounding box center [52, 20] width 68 height 41
click at [49, 18] on rect at bounding box center [52, 20] width 68 height 27
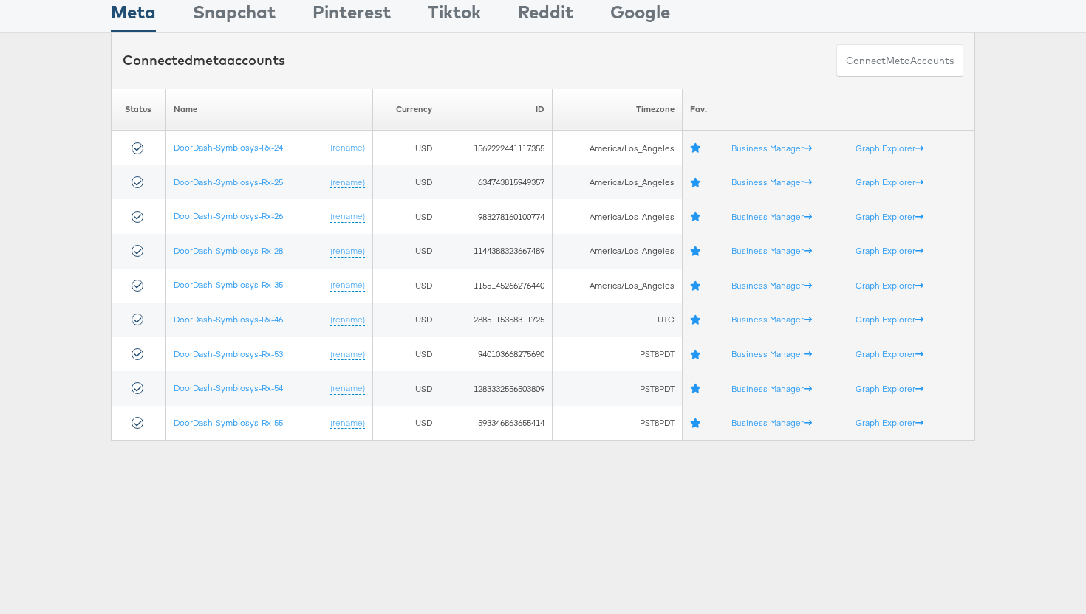
scroll to position [137, 0]
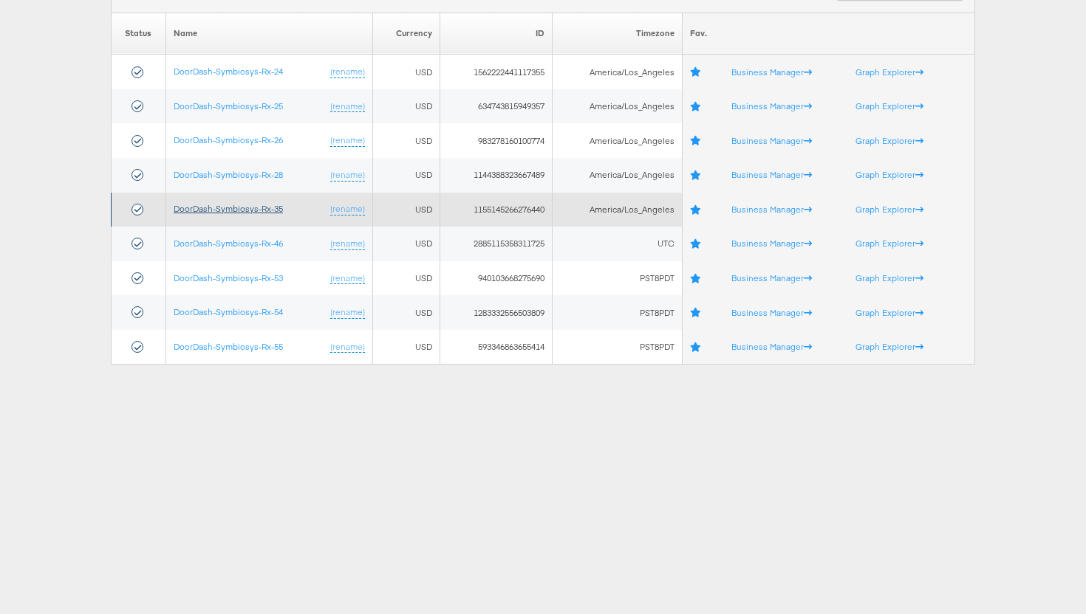
click at [256, 210] on link "DoorDash-Symbiosys-Rx-35" at bounding box center [228, 208] width 109 height 11
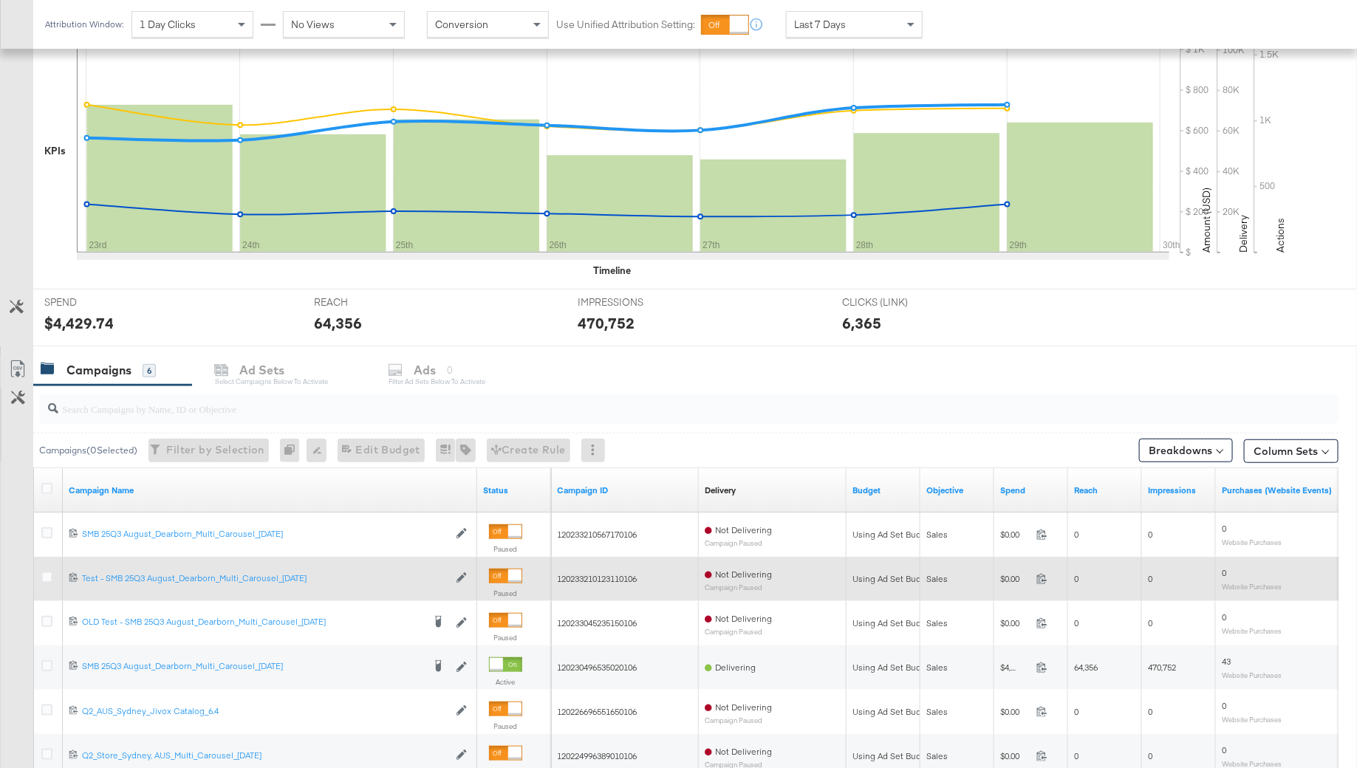
scroll to position [448, 0]
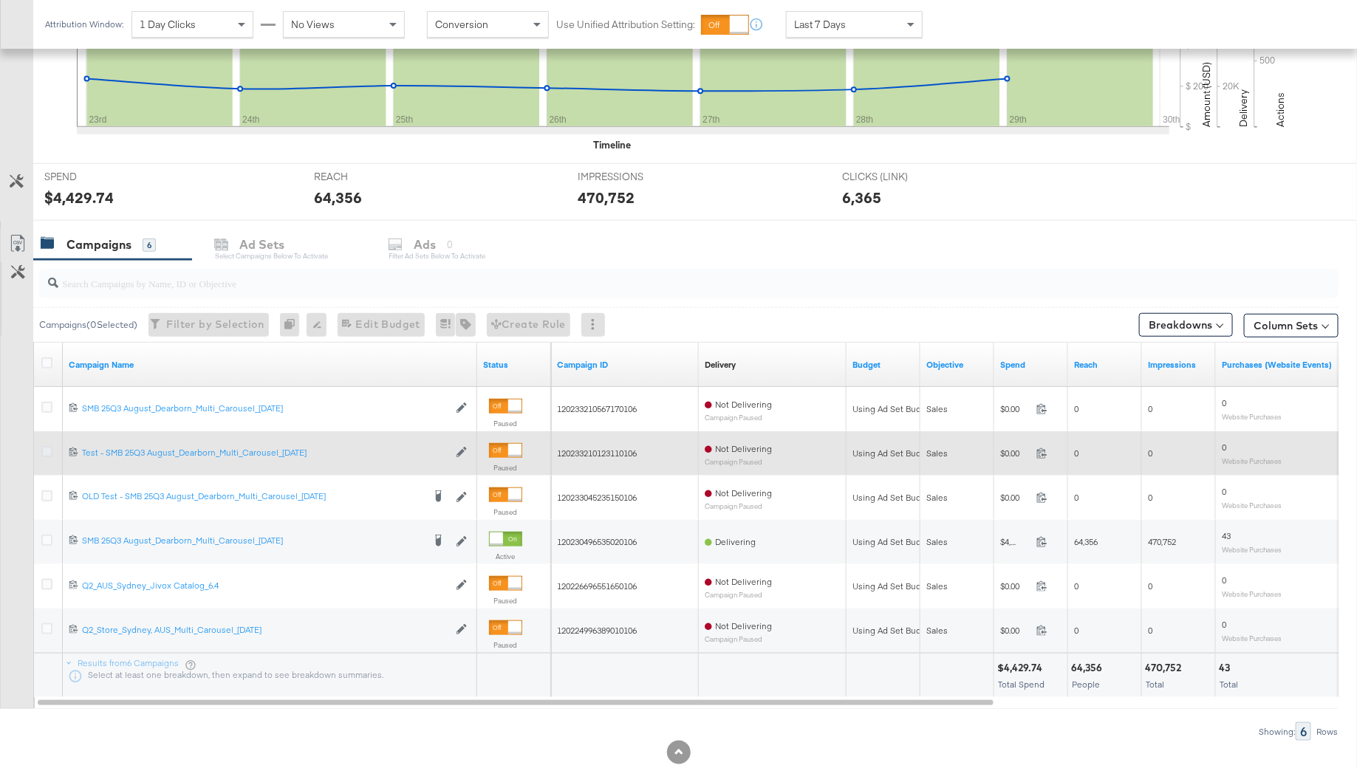
click at [42, 447] on icon at bounding box center [46, 451] width 11 height 11
click at [0, 0] on input "checkbox" at bounding box center [0, 0] width 0 height 0
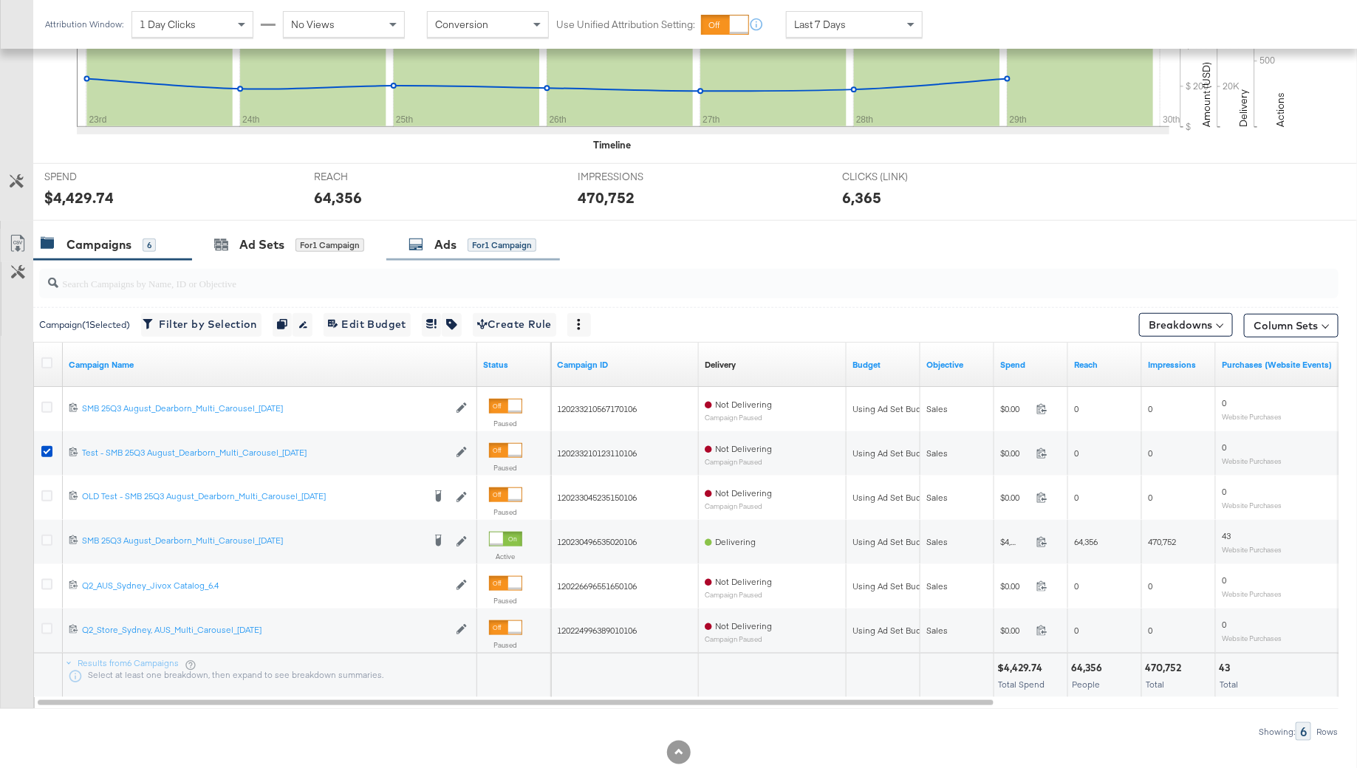
click at [446, 254] on div "Ads for 1 Campaign" at bounding box center [473, 245] width 174 height 32
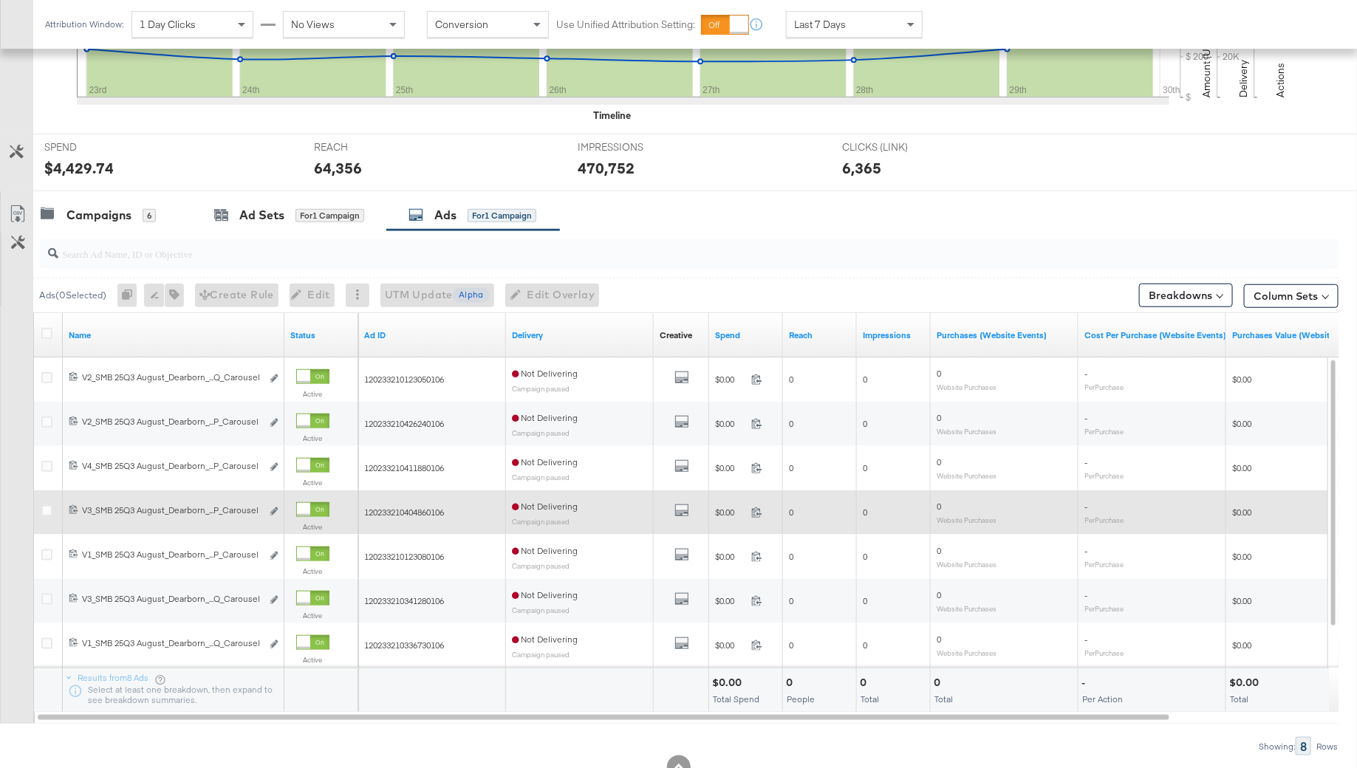
scroll to position [485, 0]
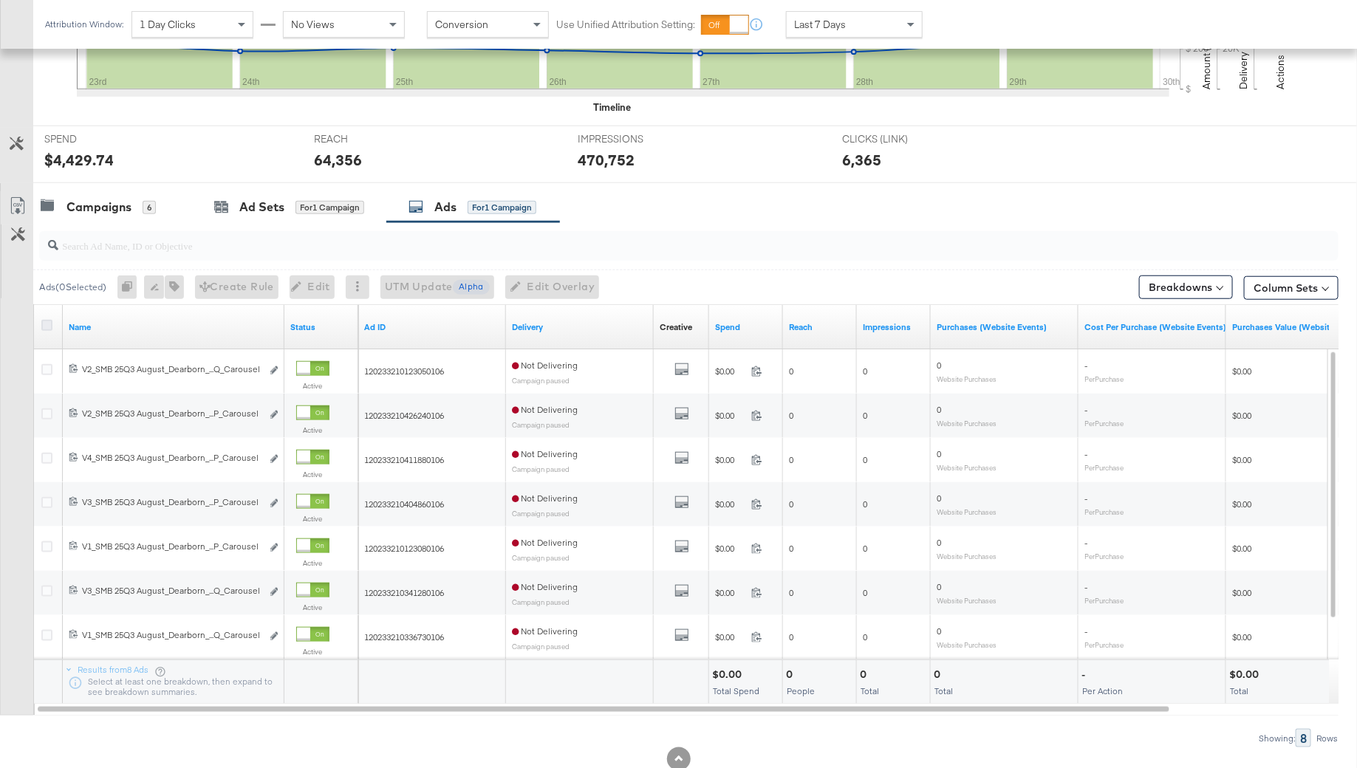
click at [47, 321] on icon at bounding box center [46, 325] width 11 height 11
click at [0, 0] on input "checkbox" at bounding box center [0, 0] width 0 height 0
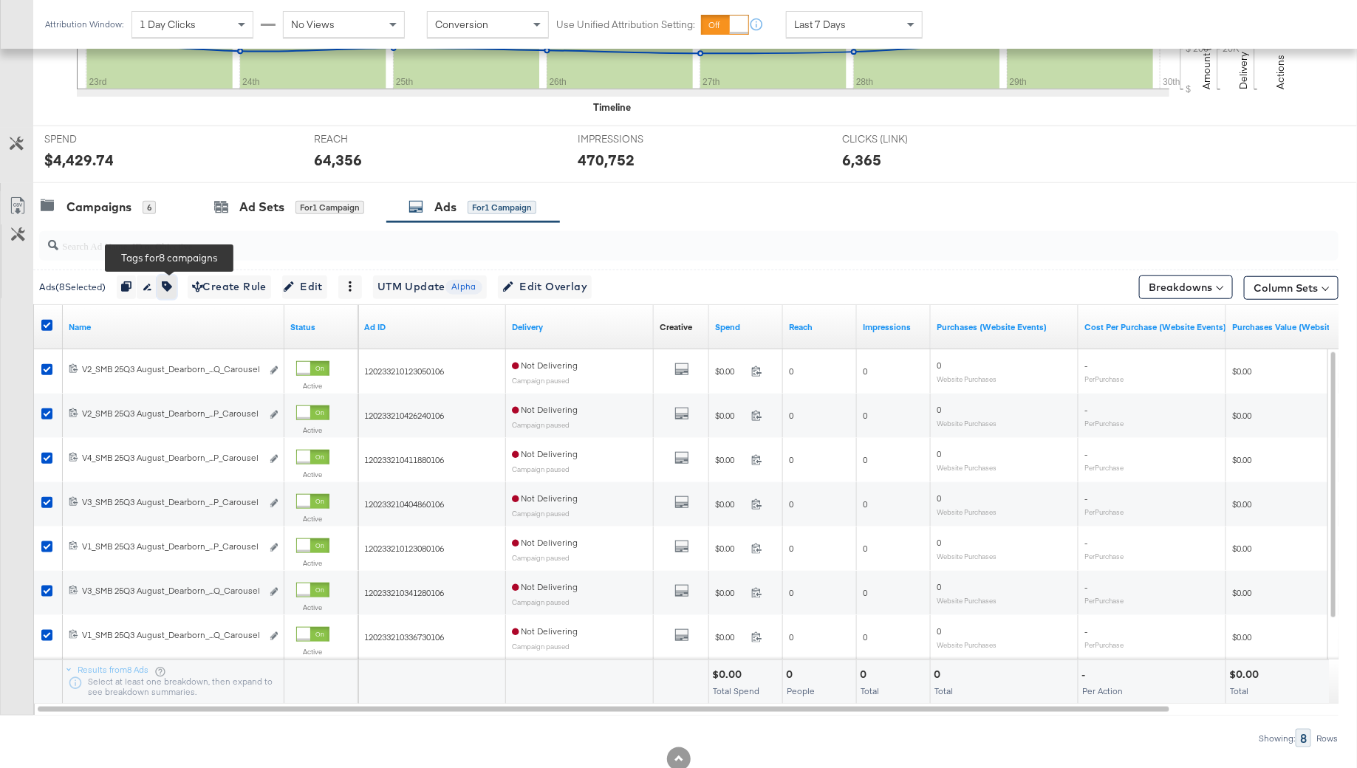
click at [172, 281] on icon "button" at bounding box center [167, 286] width 10 height 10
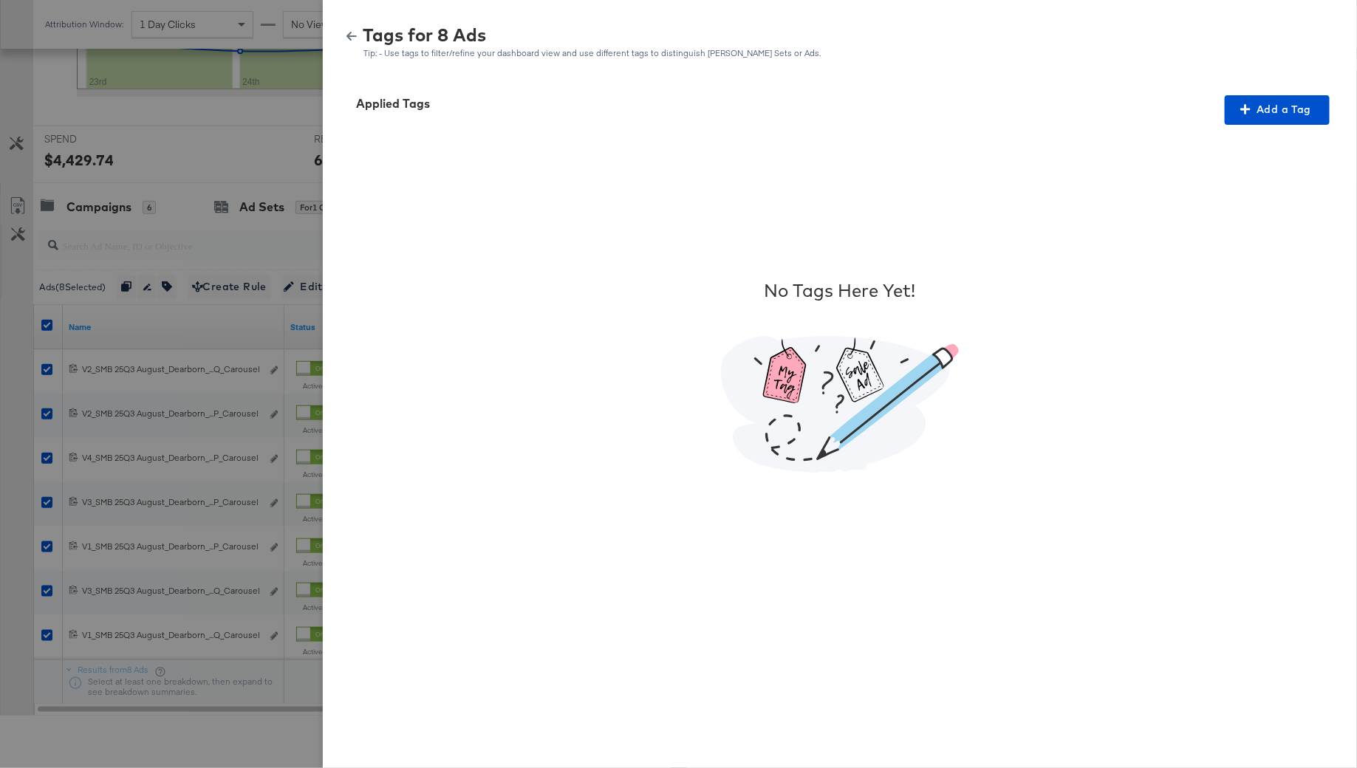
click at [1278, 92] on div "Applied Tags Add a Tag No Tags Here Yet!" at bounding box center [840, 423] width 1034 height 691
click at [1257, 108] on span "Add a Tag" at bounding box center [1276, 109] width 93 height 18
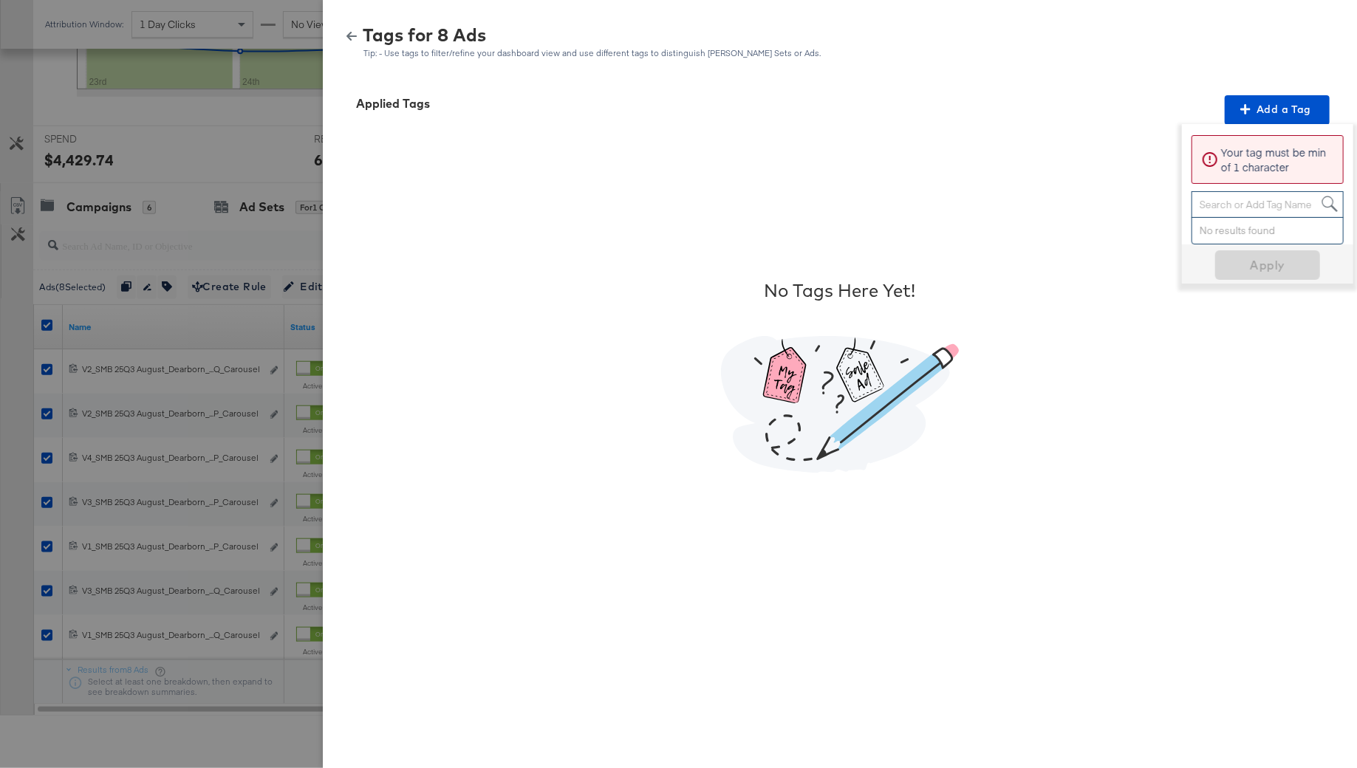
click at [1246, 200] on div "Search or Add Tag Name" at bounding box center [1267, 204] width 151 height 25
type input "Smart Design 2+ Elements"
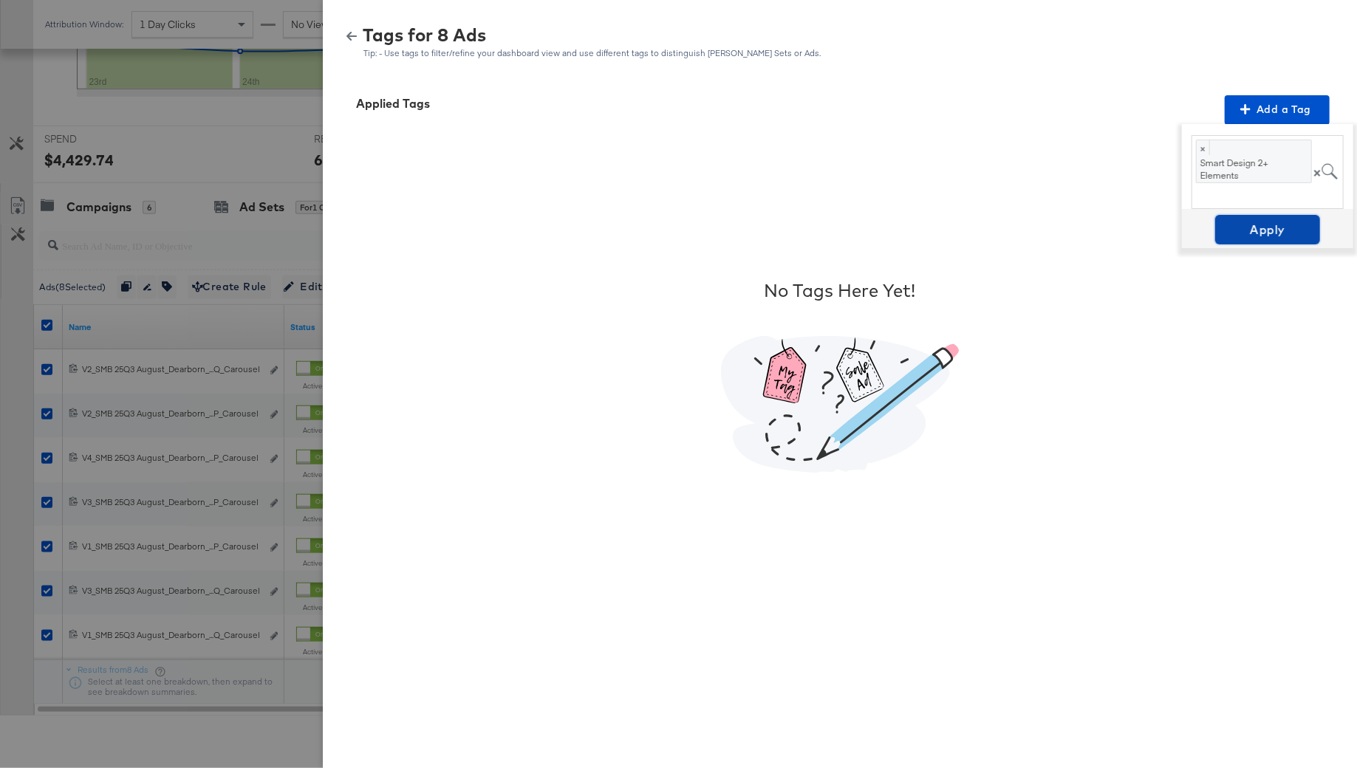
click at [1255, 235] on span "Apply" at bounding box center [1267, 229] width 93 height 21
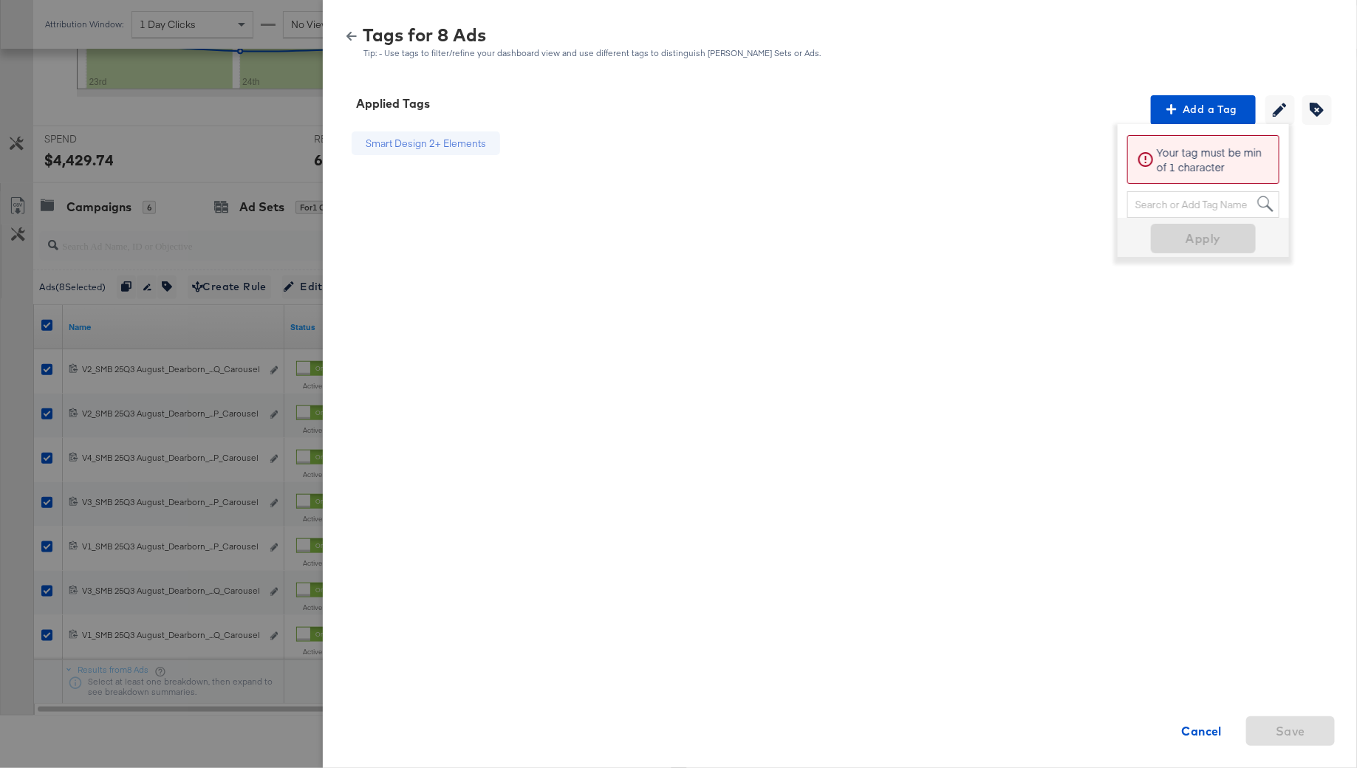
click at [131, 311] on div at bounding box center [678, 384] width 1357 height 768
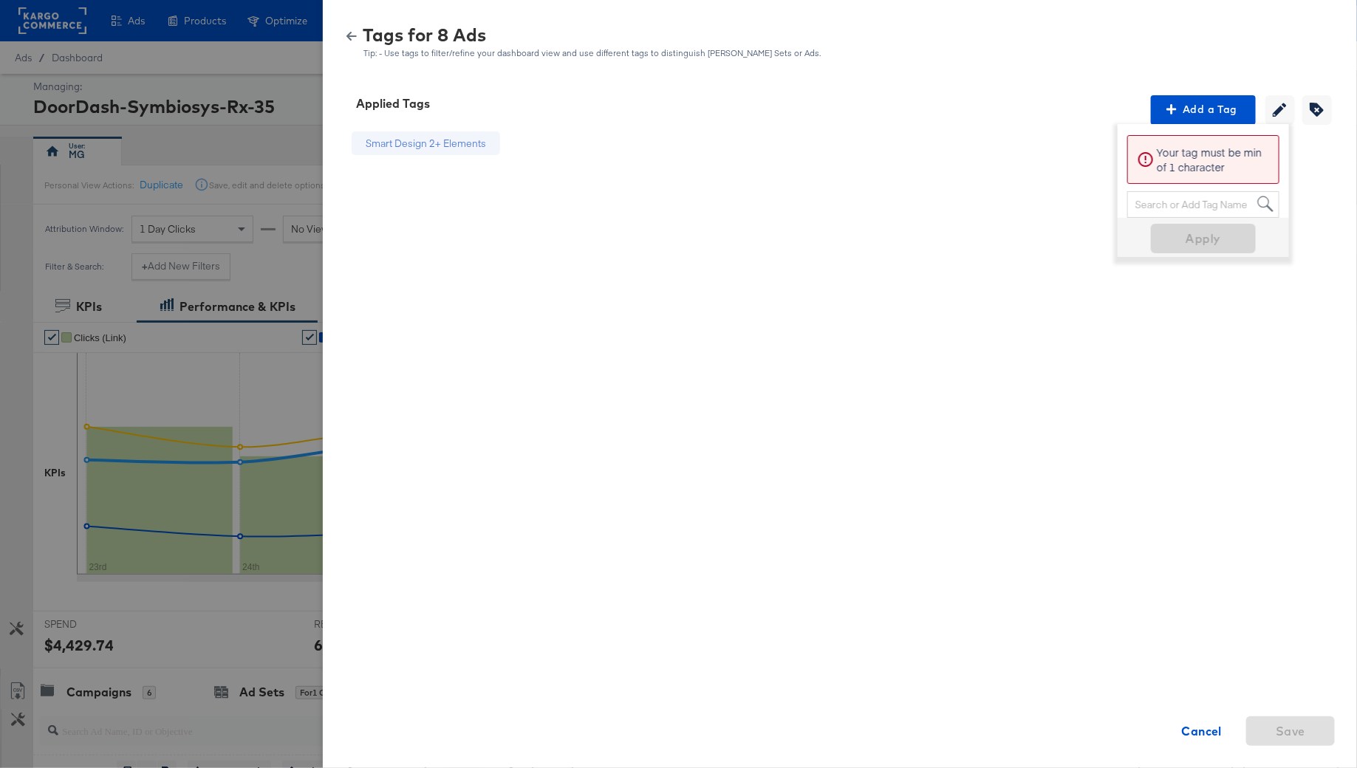
click at [348, 31] on icon "button" at bounding box center [351, 36] width 10 height 10
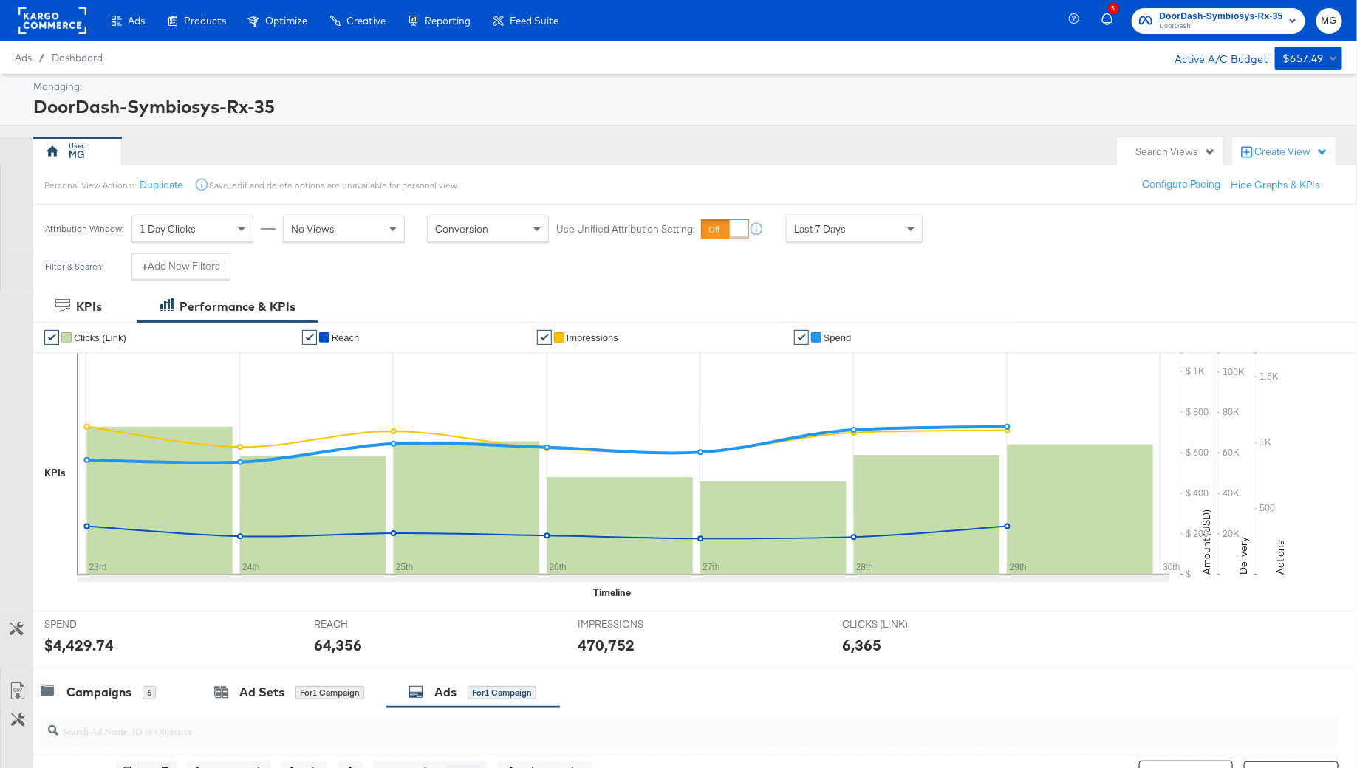
click at [68, 20] on rect at bounding box center [52, 20] width 68 height 27
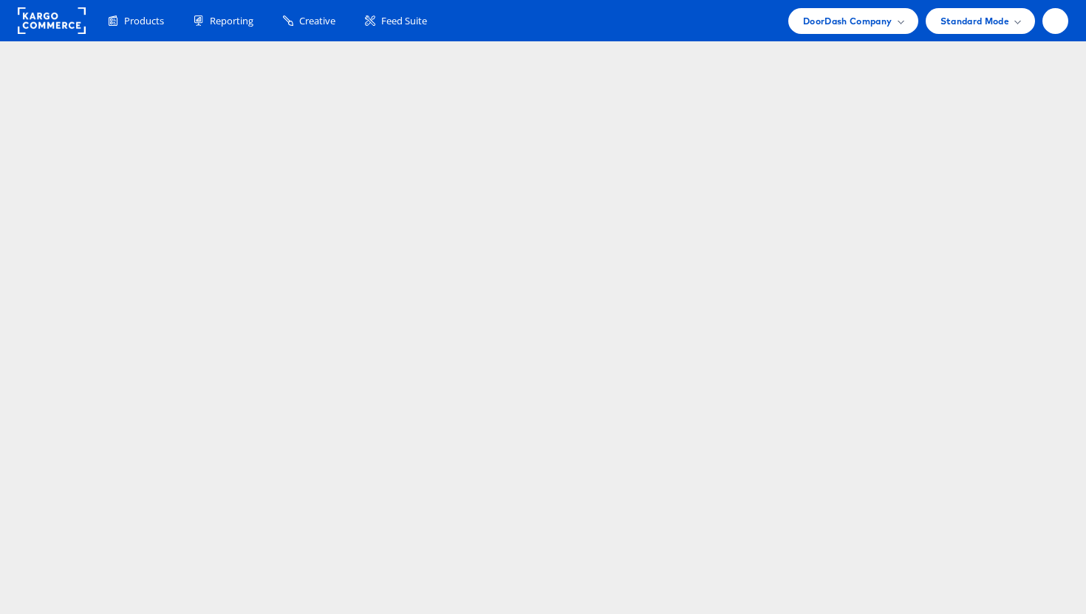
click at [160, 67] on html "Products Product Catalogs Enhance Your Product Catalog, Map Them to Publishers,…" at bounding box center [543, 307] width 1086 height 614
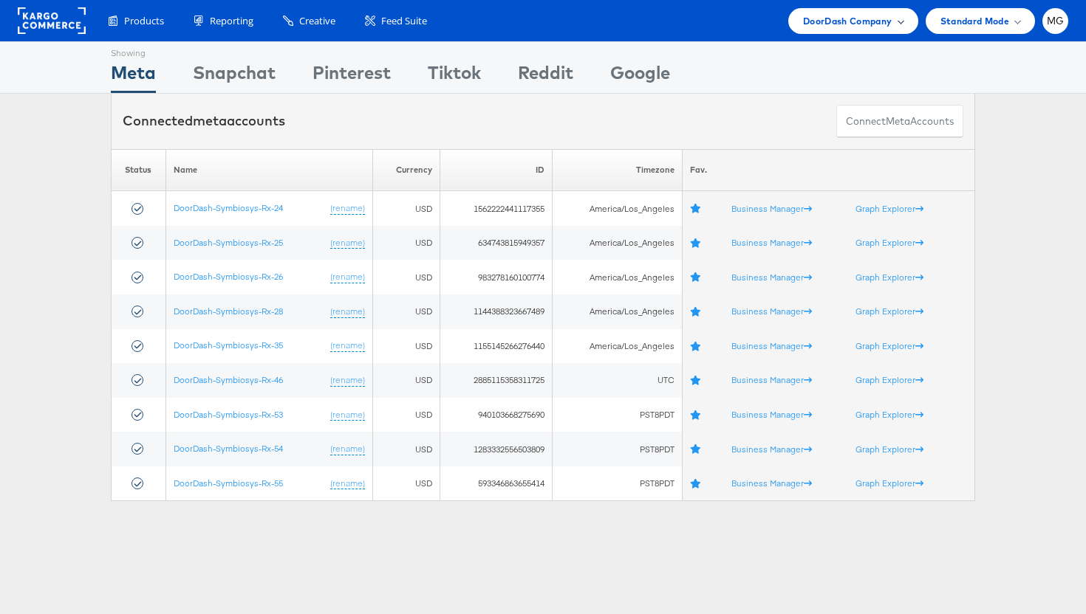
click at [795, 18] on div "DoorDash Company" at bounding box center [853, 21] width 130 height 26
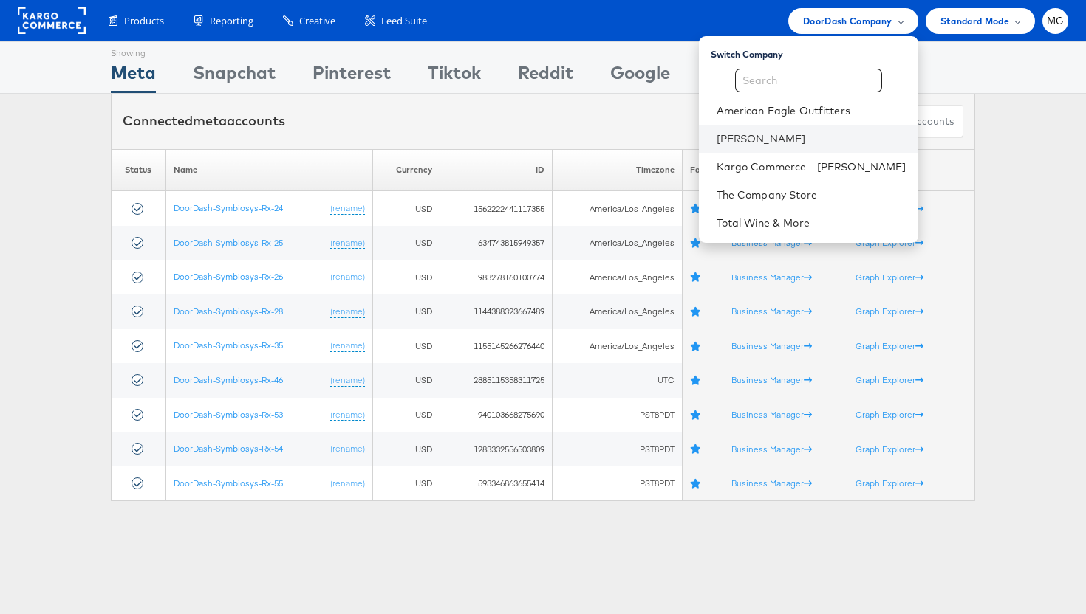
click at [736, 126] on li "[PERSON_NAME]" at bounding box center [808, 139] width 219 height 28
click at [731, 134] on link "[PERSON_NAME]" at bounding box center [811, 138] width 190 height 15
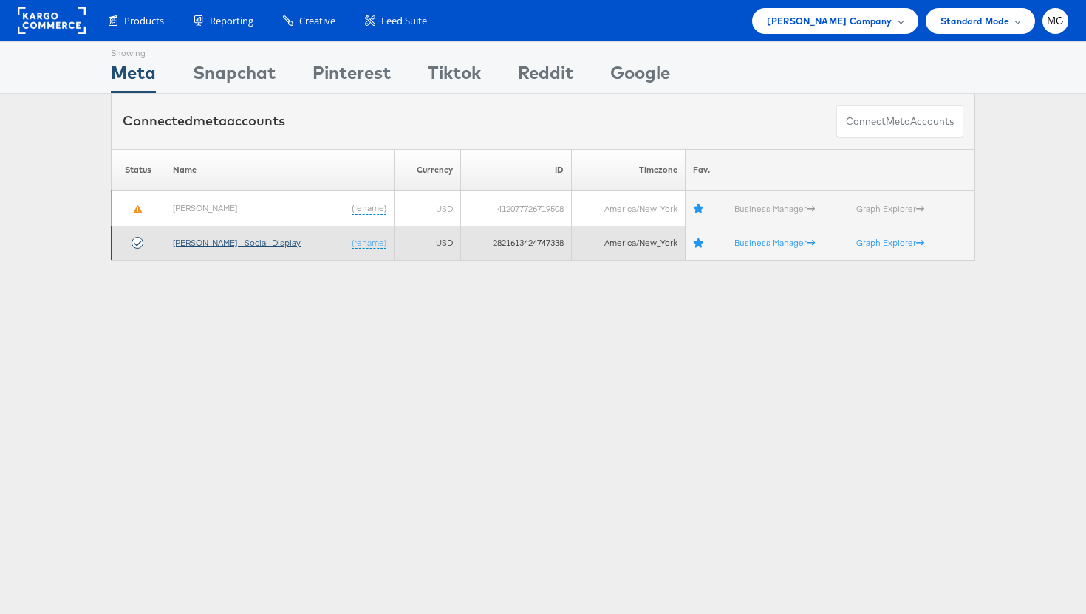
click at [232, 243] on link "[PERSON_NAME] - Social_Display" at bounding box center [237, 242] width 128 height 11
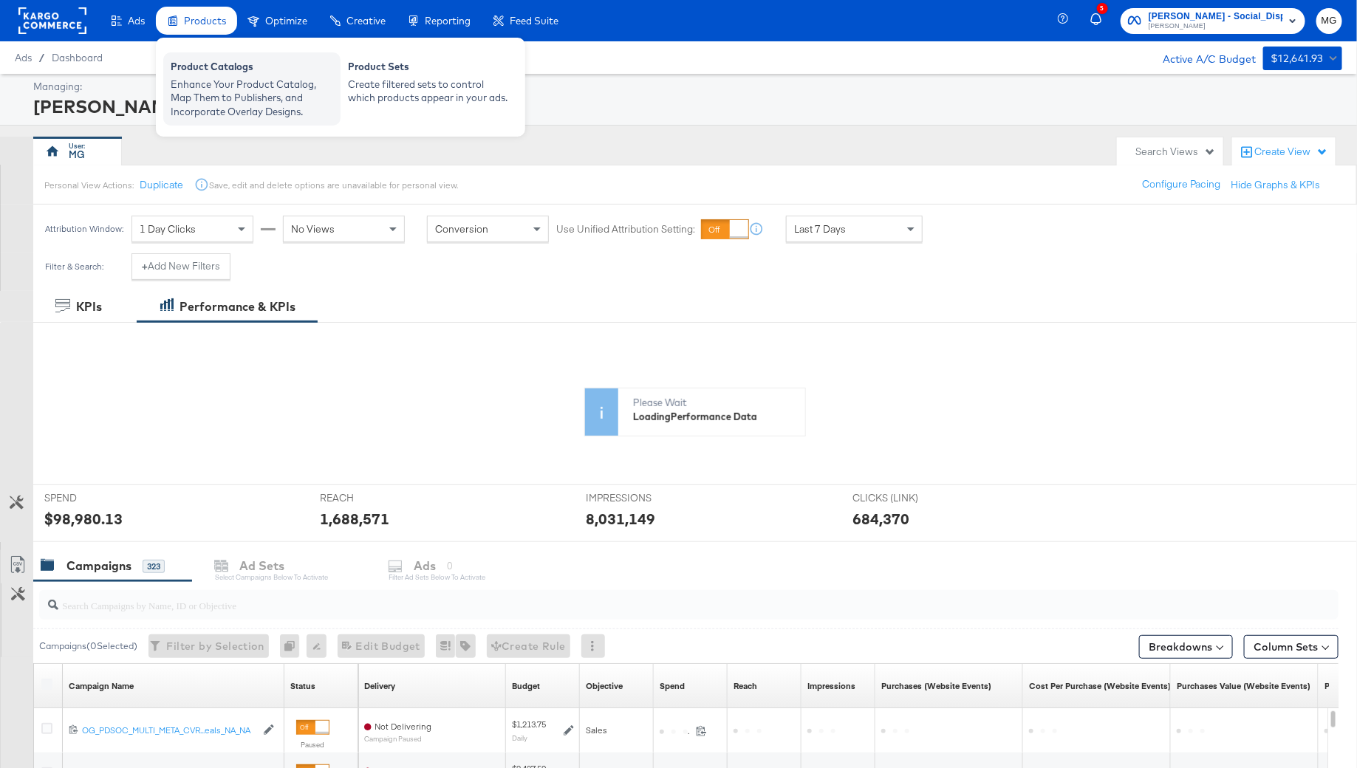
click at [199, 83] on div "Enhance Your Product Catalog, Map Them to Publishers, and Incorporate Overlay D…" at bounding box center [252, 98] width 162 height 41
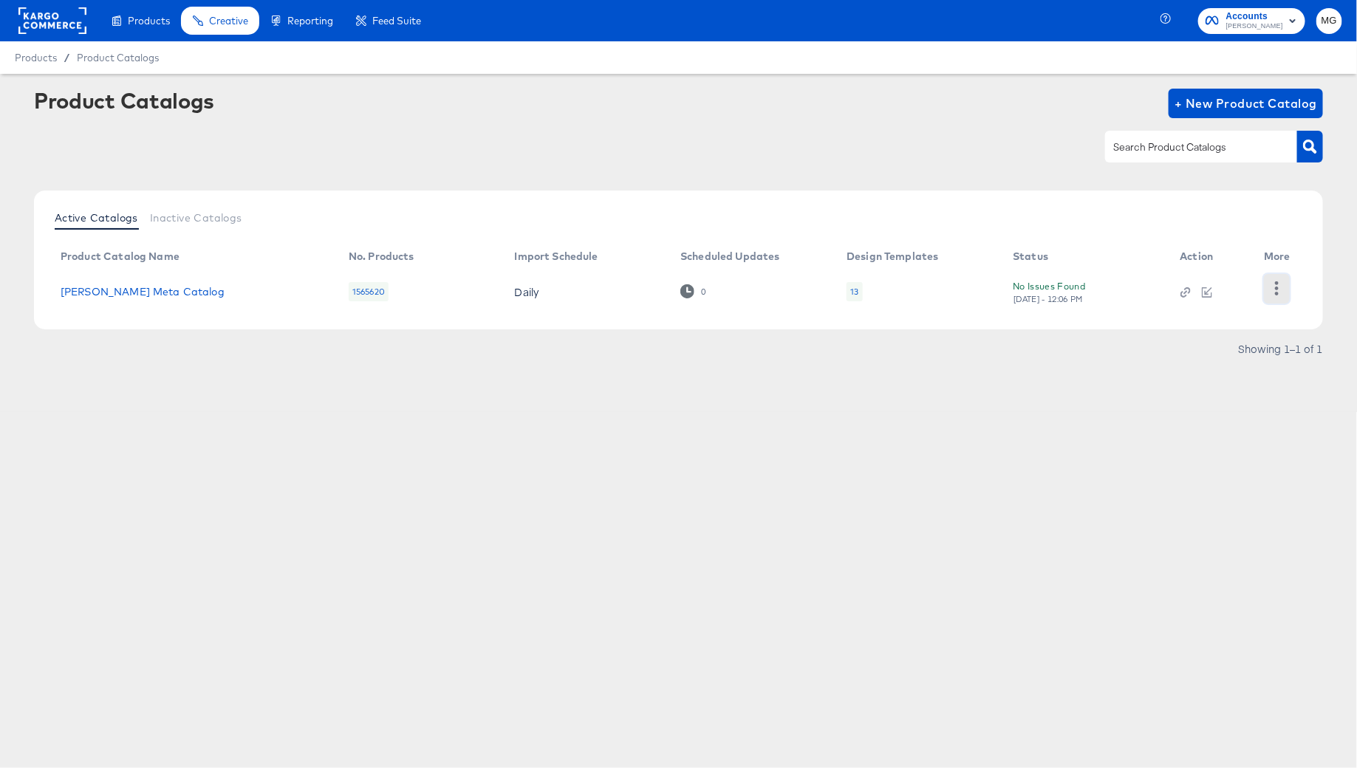
click at [1280, 297] on button "button" at bounding box center [1277, 289] width 26 height 30
click at [1215, 291] on div "HUD Checks (Internal)" at bounding box center [1217, 287] width 148 height 24
click at [45, 11] on rect at bounding box center [52, 20] width 68 height 27
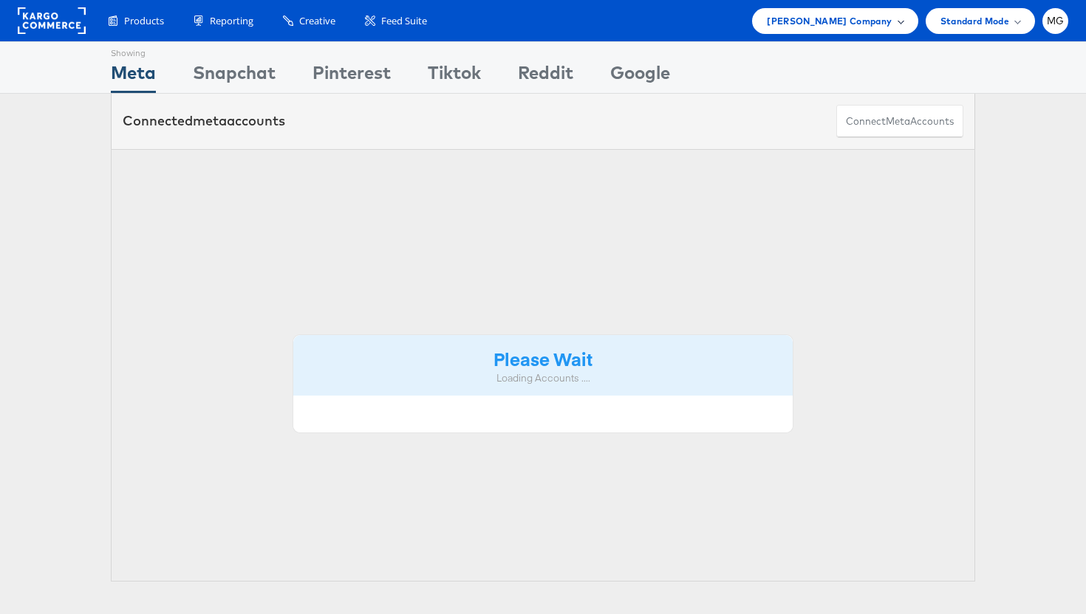
click at [846, 24] on span "[PERSON_NAME] Company" at bounding box center [829, 21] width 125 height 16
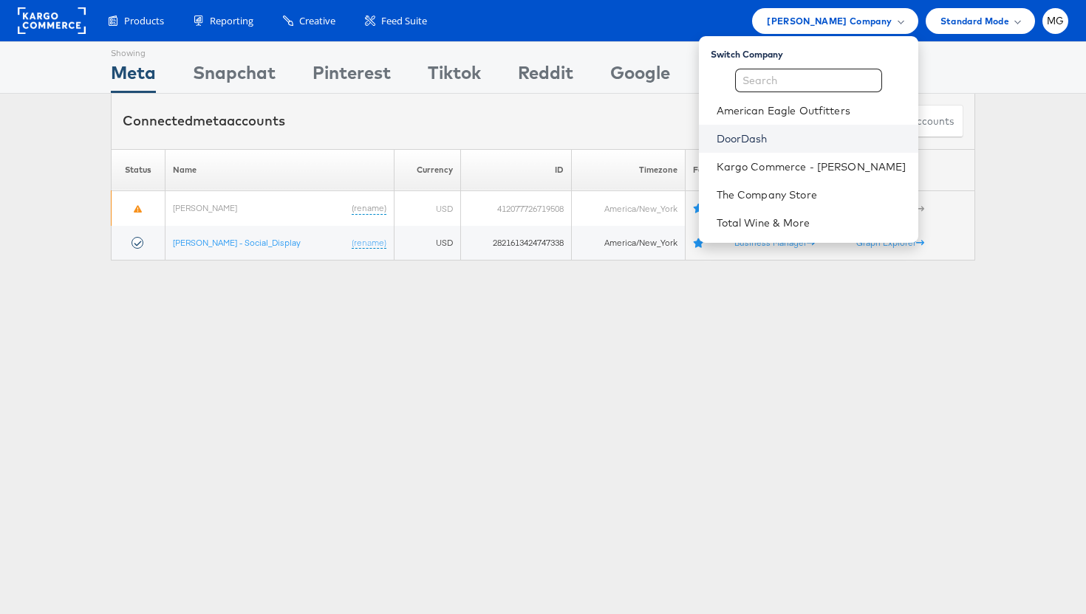
click at [757, 134] on link "DoorDash" at bounding box center [811, 138] width 190 height 15
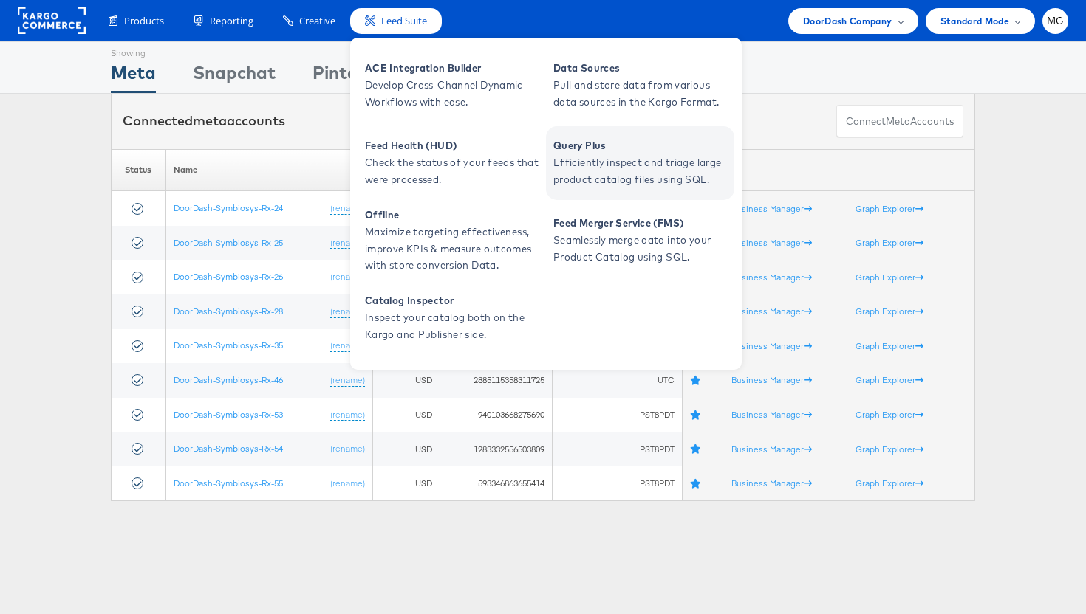
drag, startPoint x: 713, startPoint y: 186, endPoint x: 606, endPoint y: 312, distance: 164.5
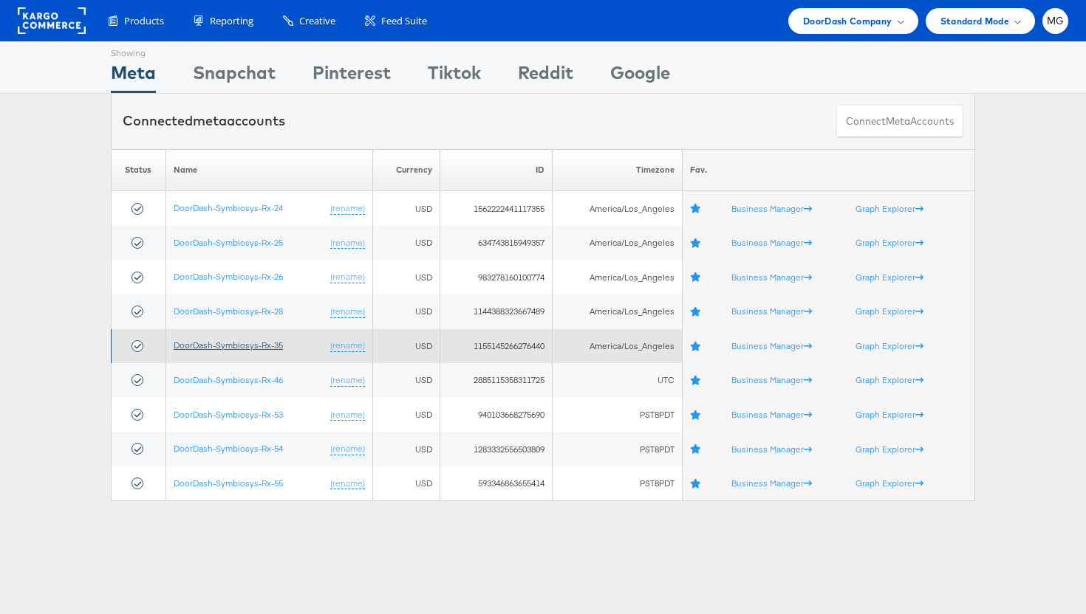
click at [247, 344] on link "DoorDash-Symbiosys-Rx-35" at bounding box center [228, 345] width 109 height 11
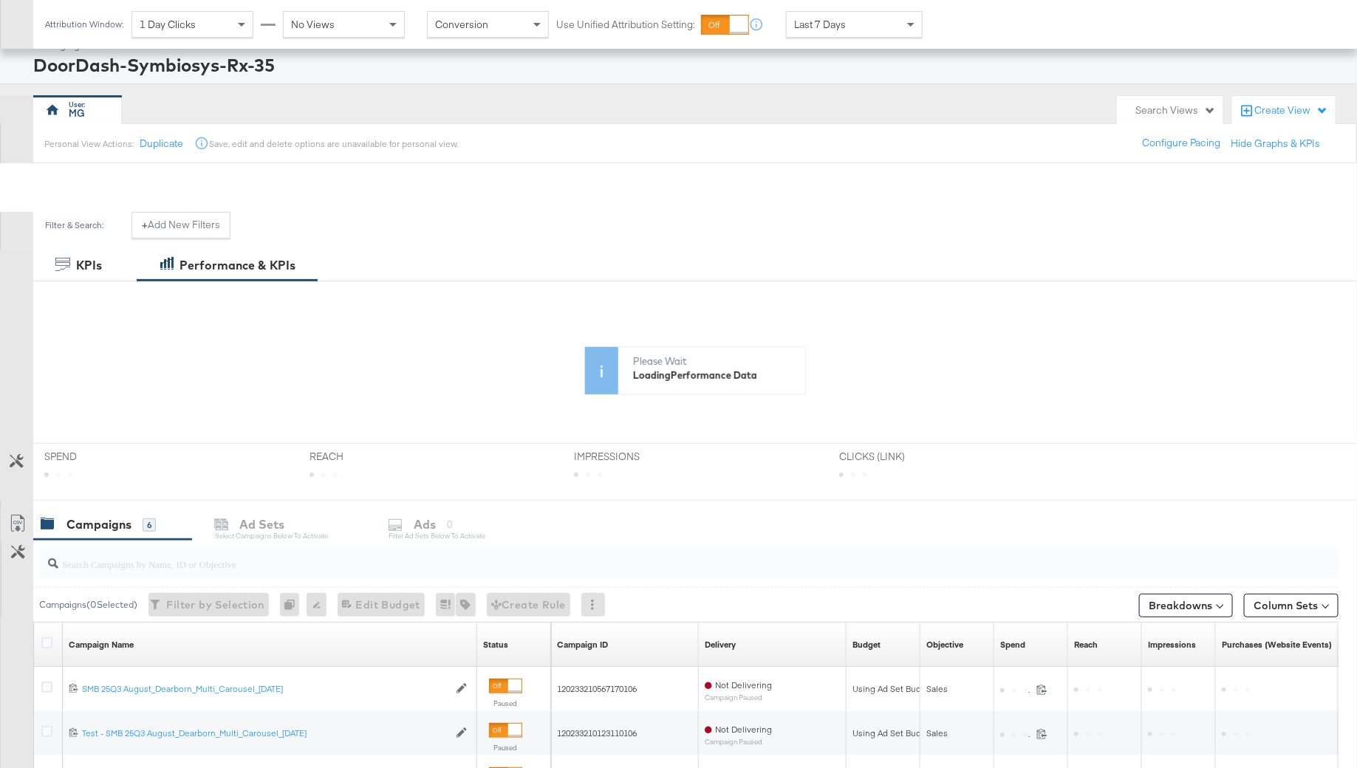
scroll to position [357, 0]
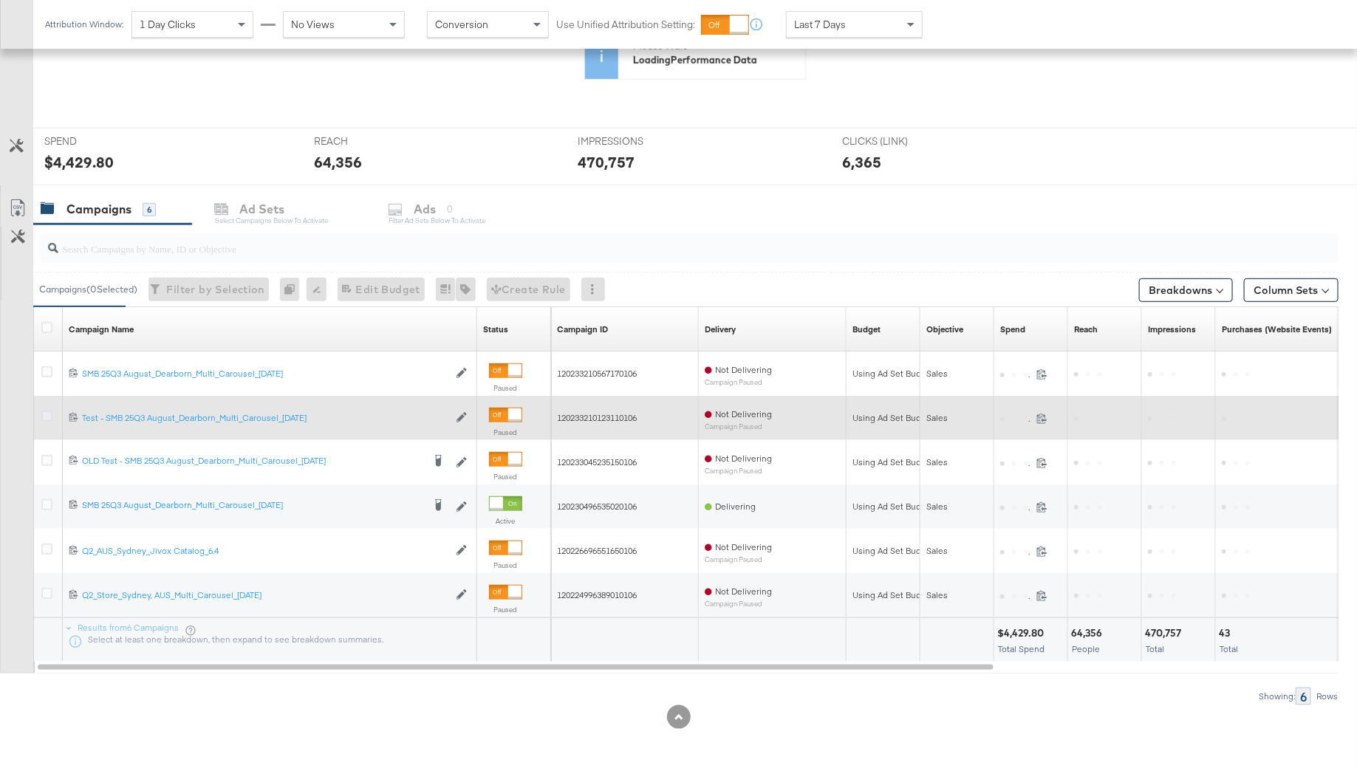
click at [43, 418] on icon at bounding box center [46, 416] width 11 height 11
click at [0, 0] on input "checkbox" at bounding box center [0, 0] width 0 height 0
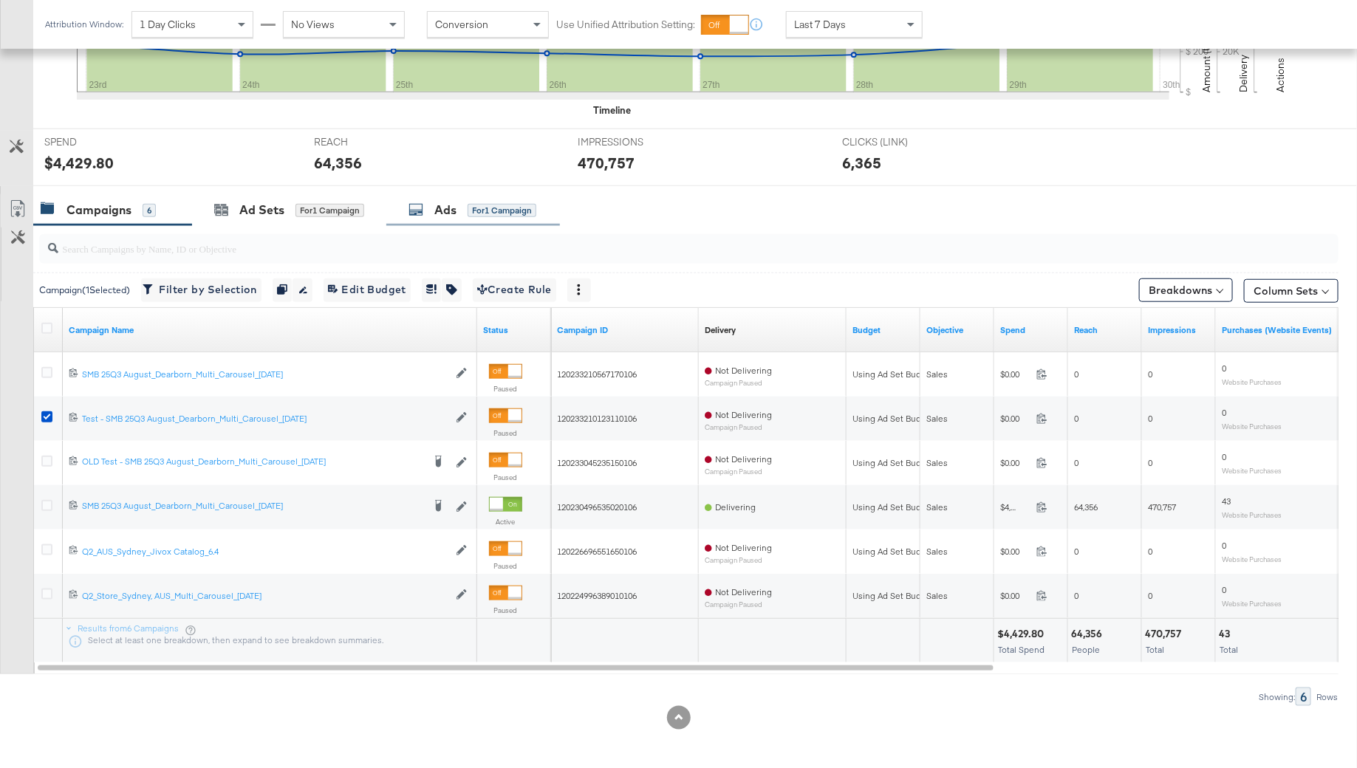
click at [504, 204] on div "for 1 Campaign" at bounding box center [501, 210] width 69 height 13
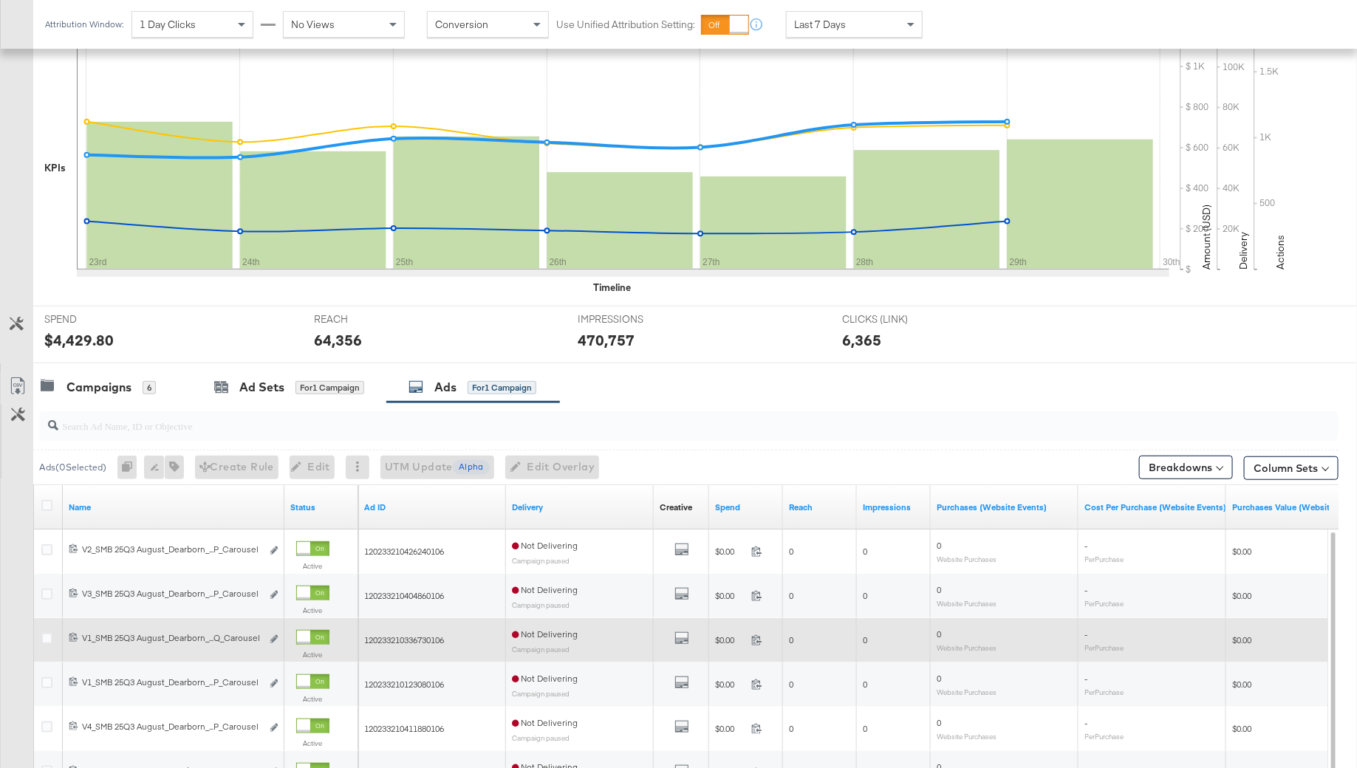
scroll to position [482, 0]
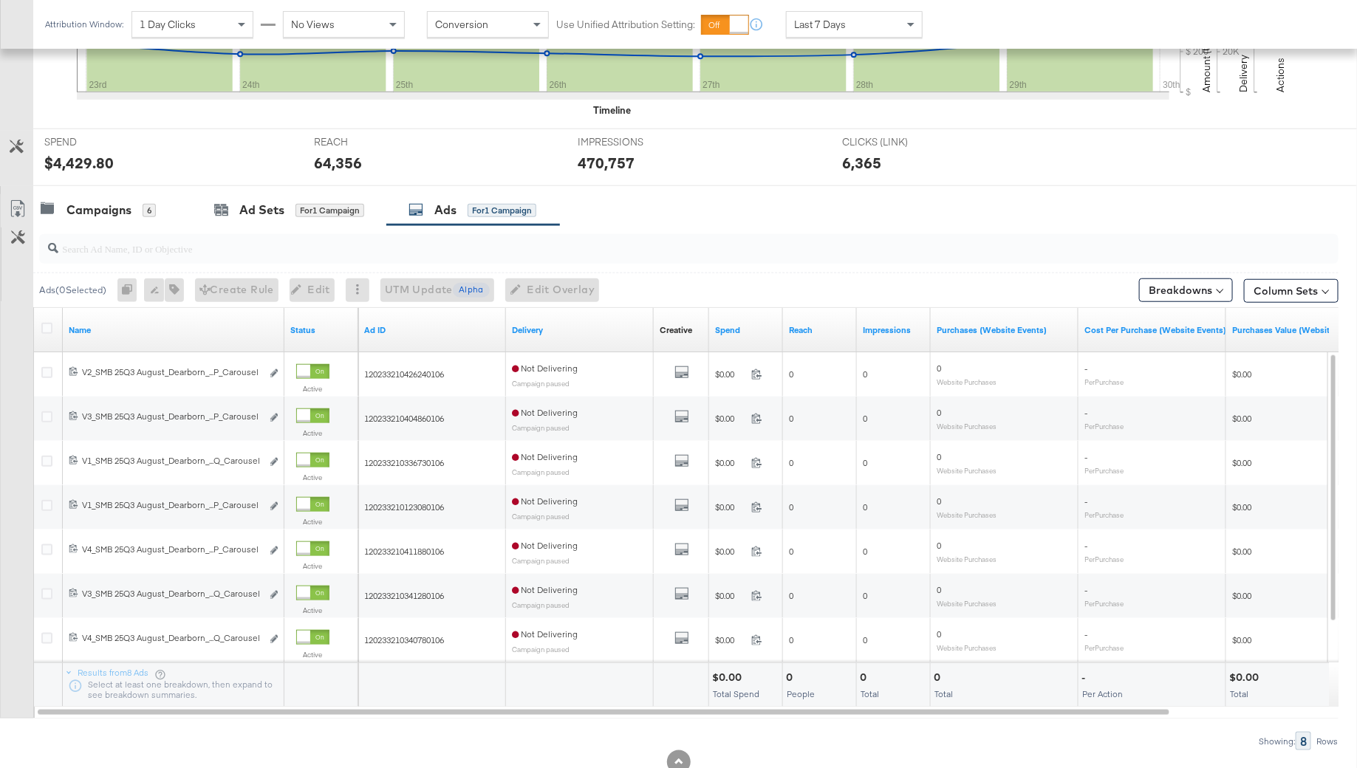
click at [52, 327] on div at bounding box center [49, 330] width 16 height 15
click at [51, 317] on div at bounding box center [48, 330] width 27 height 27
click at [44, 323] on icon at bounding box center [46, 328] width 11 height 11
click at [0, 0] on input "checkbox" at bounding box center [0, 0] width 0 height 0
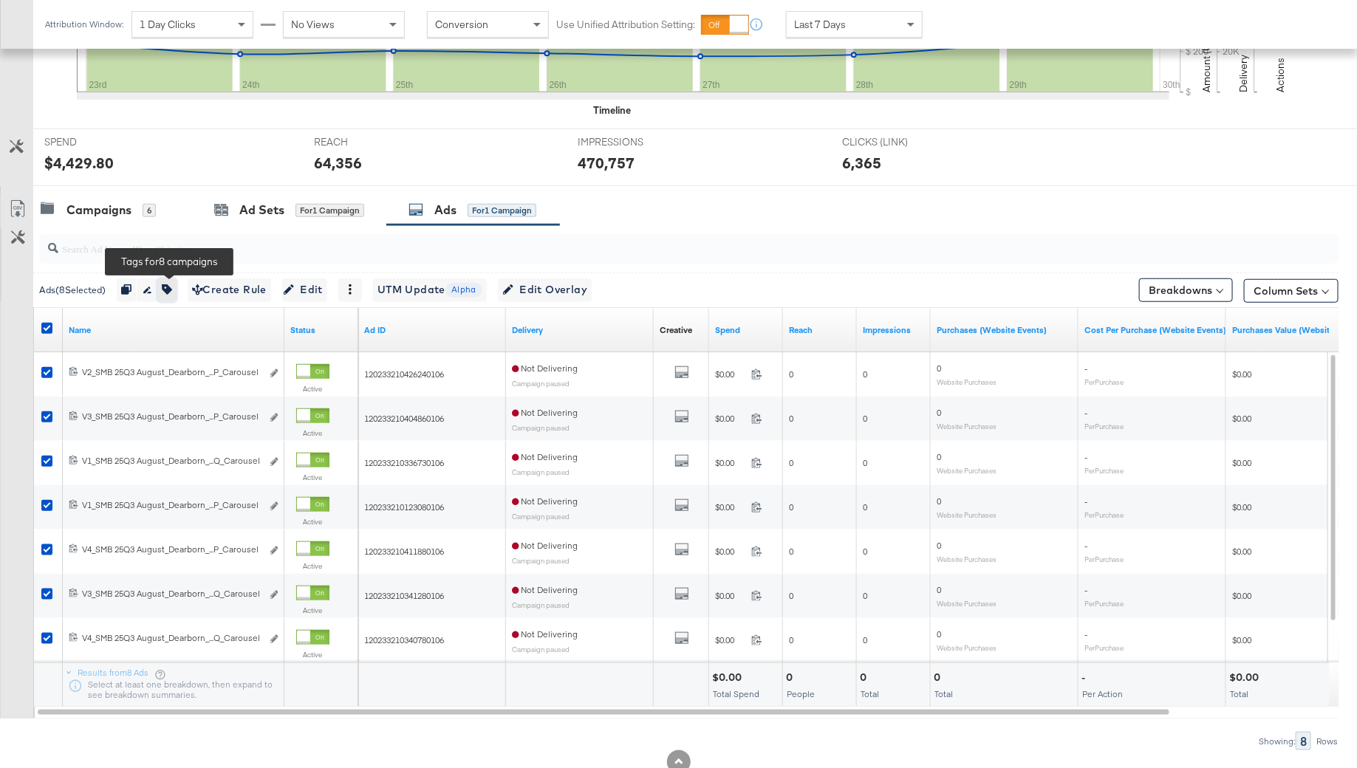
click at [166, 296] on button "button" at bounding box center [166, 290] width 19 height 24
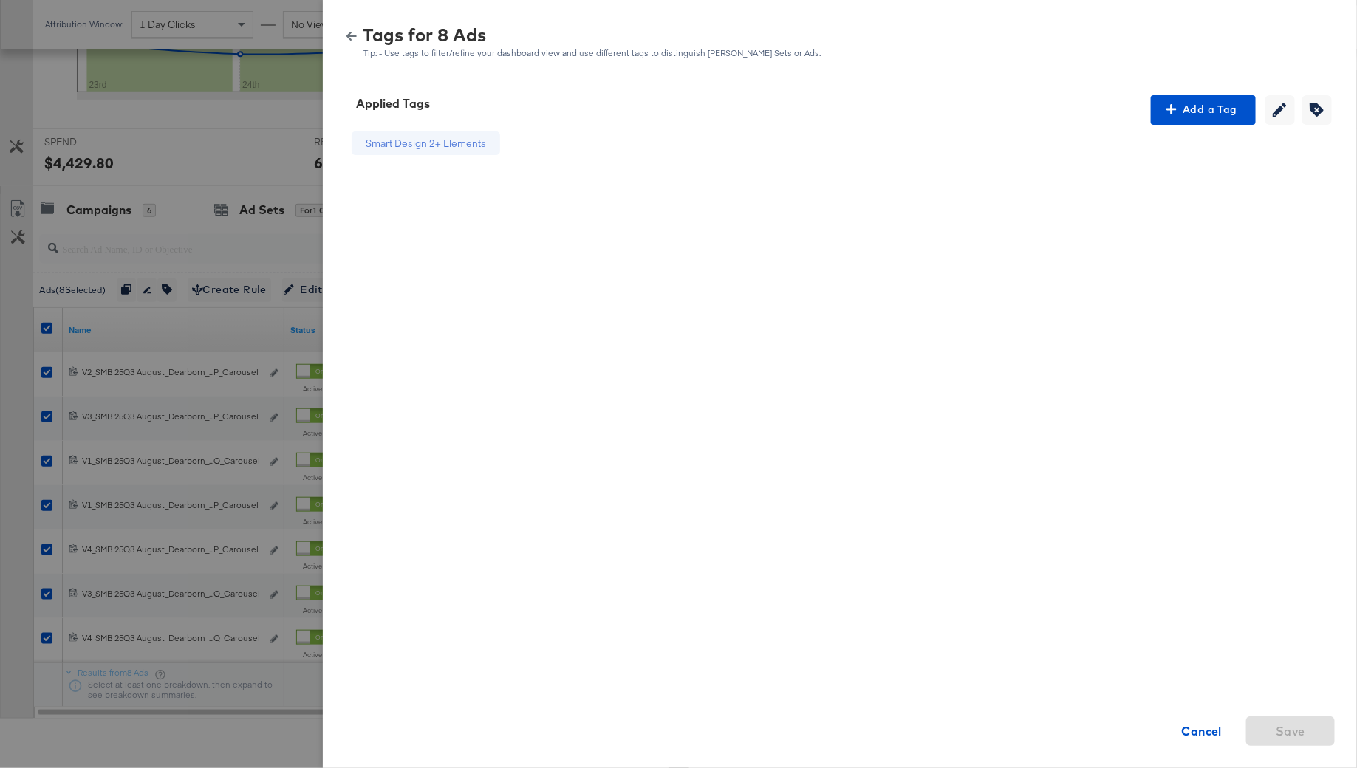
click at [47, 131] on div at bounding box center [678, 384] width 1357 height 768
click at [354, 33] on icon "button" at bounding box center [351, 36] width 10 height 10
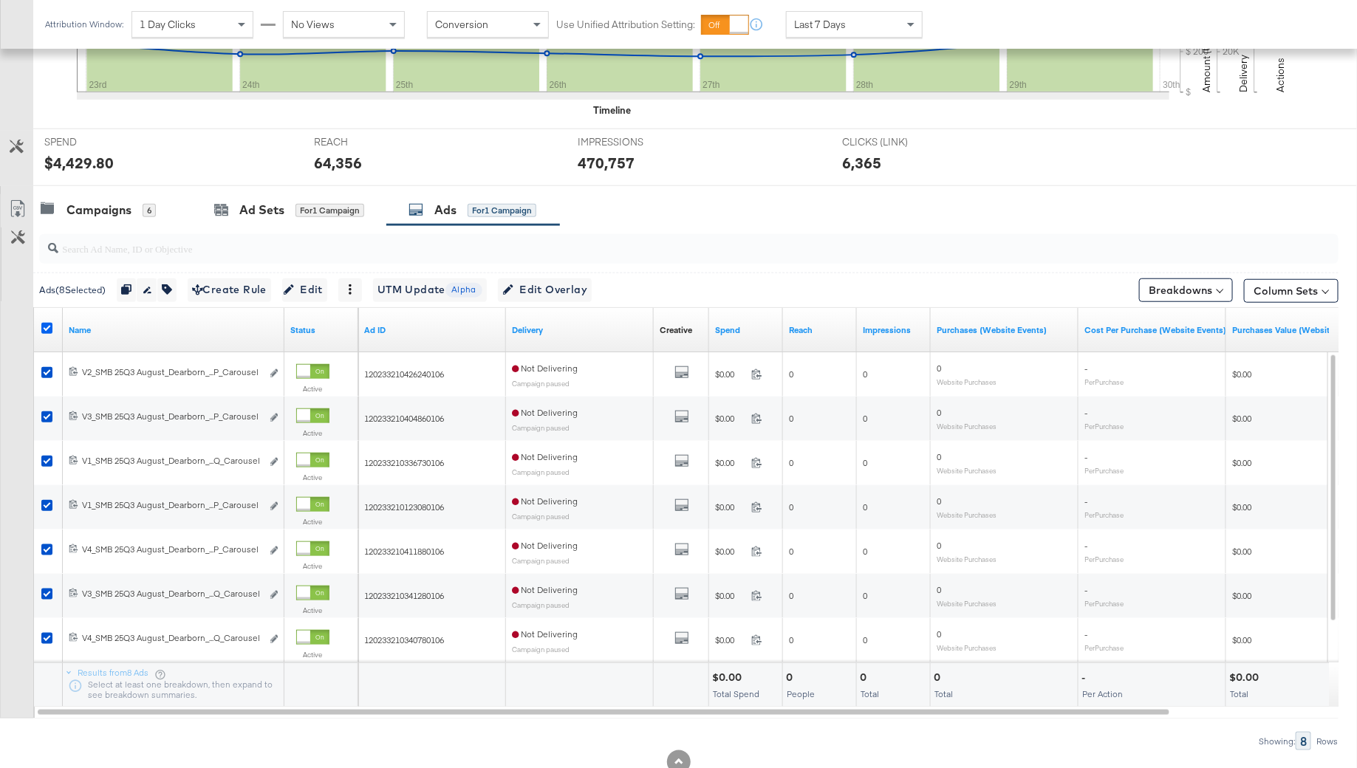
click at [46, 326] on icon at bounding box center [46, 328] width 11 height 11
click at [0, 0] on input "checkbox" at bounding box center [0, 0] width 0 height 0
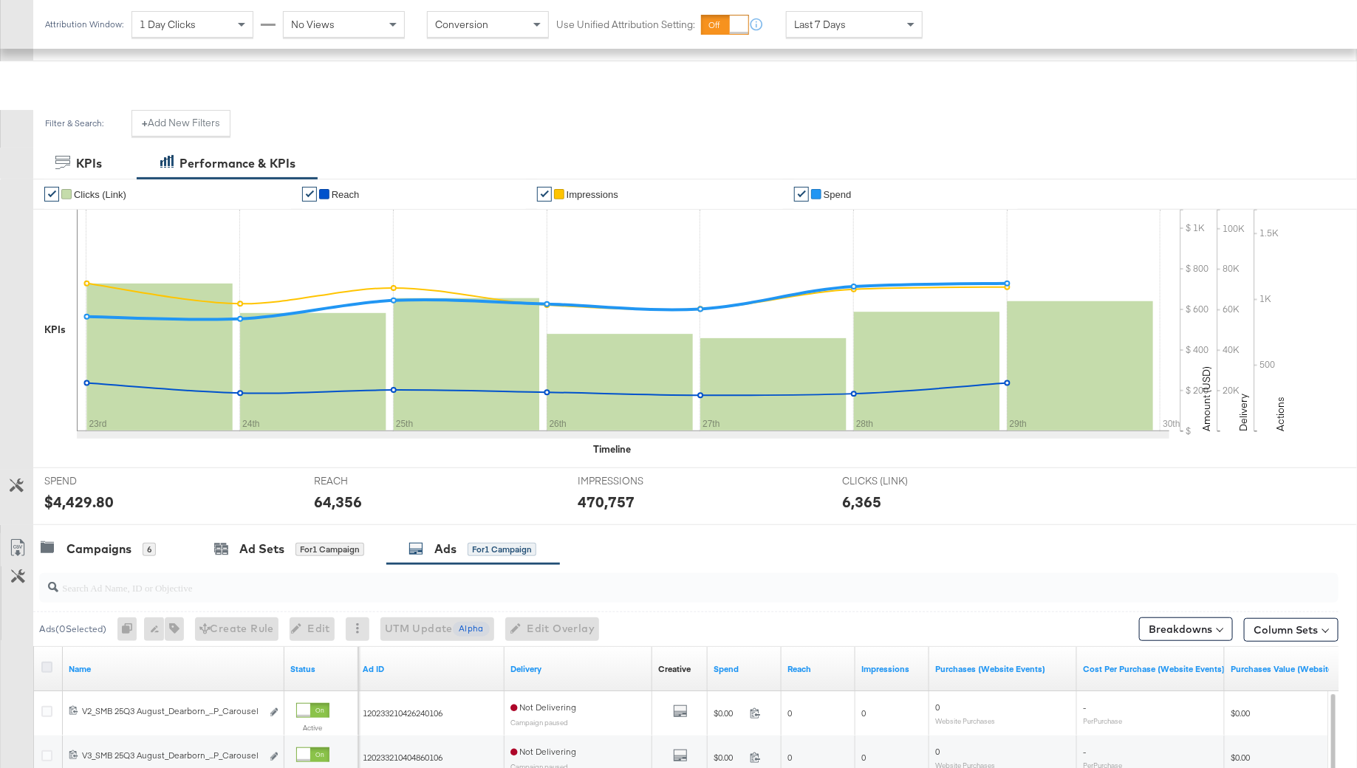
scroll to position [0, 0]
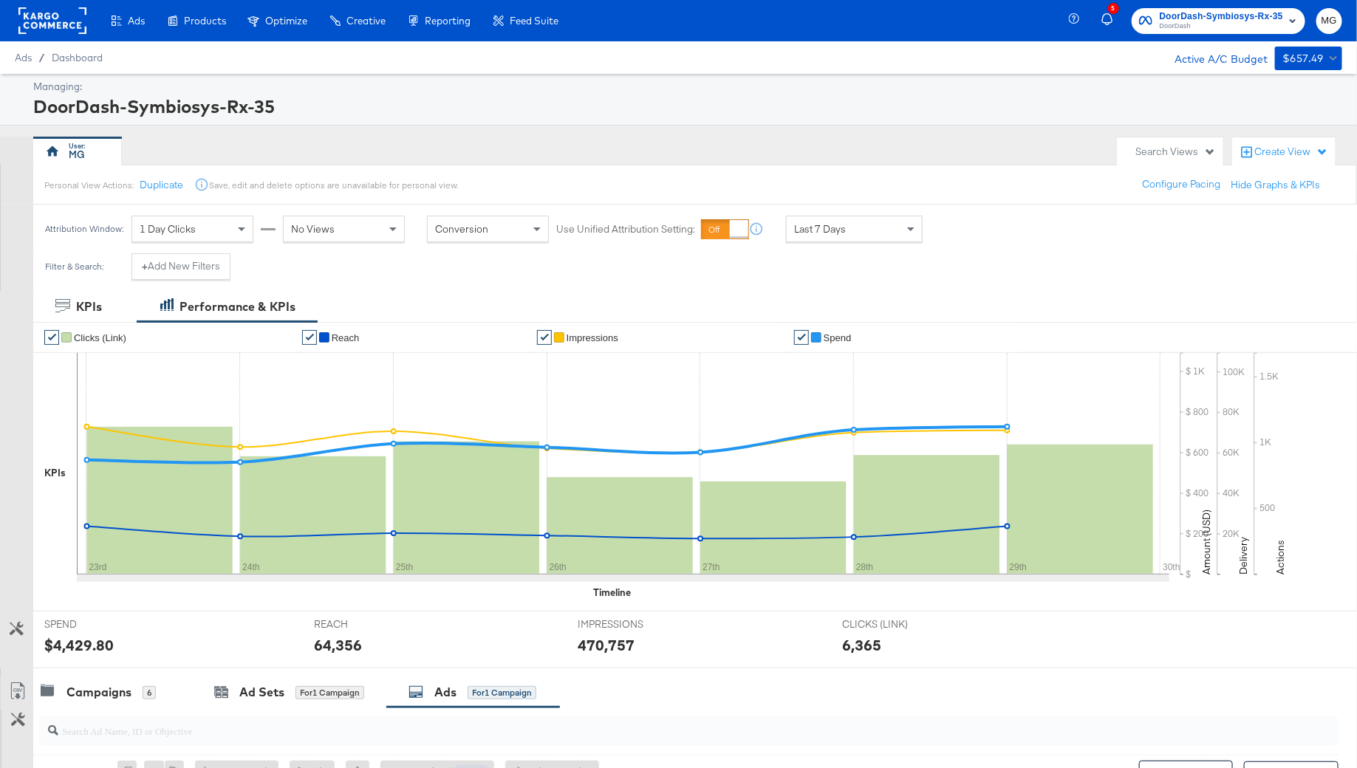
click at [85, 16] on rect at bounding box center [52, 20] width 68 height 27
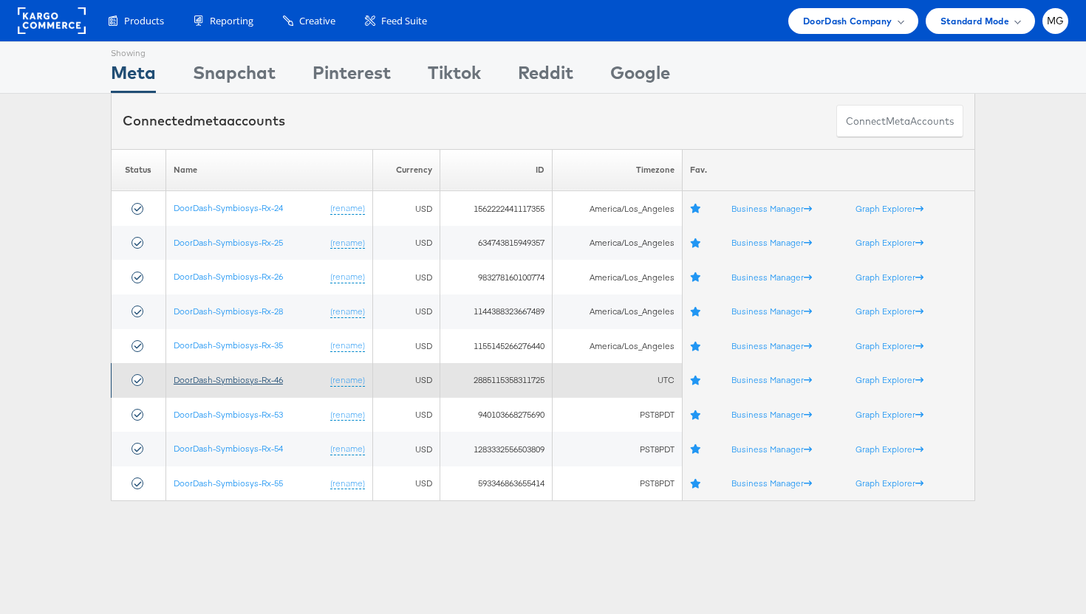
click at [264, 379] on link "DoorDash-Symbiosys-Rx-46" at bounding box center [228, 379] width 109 height 11
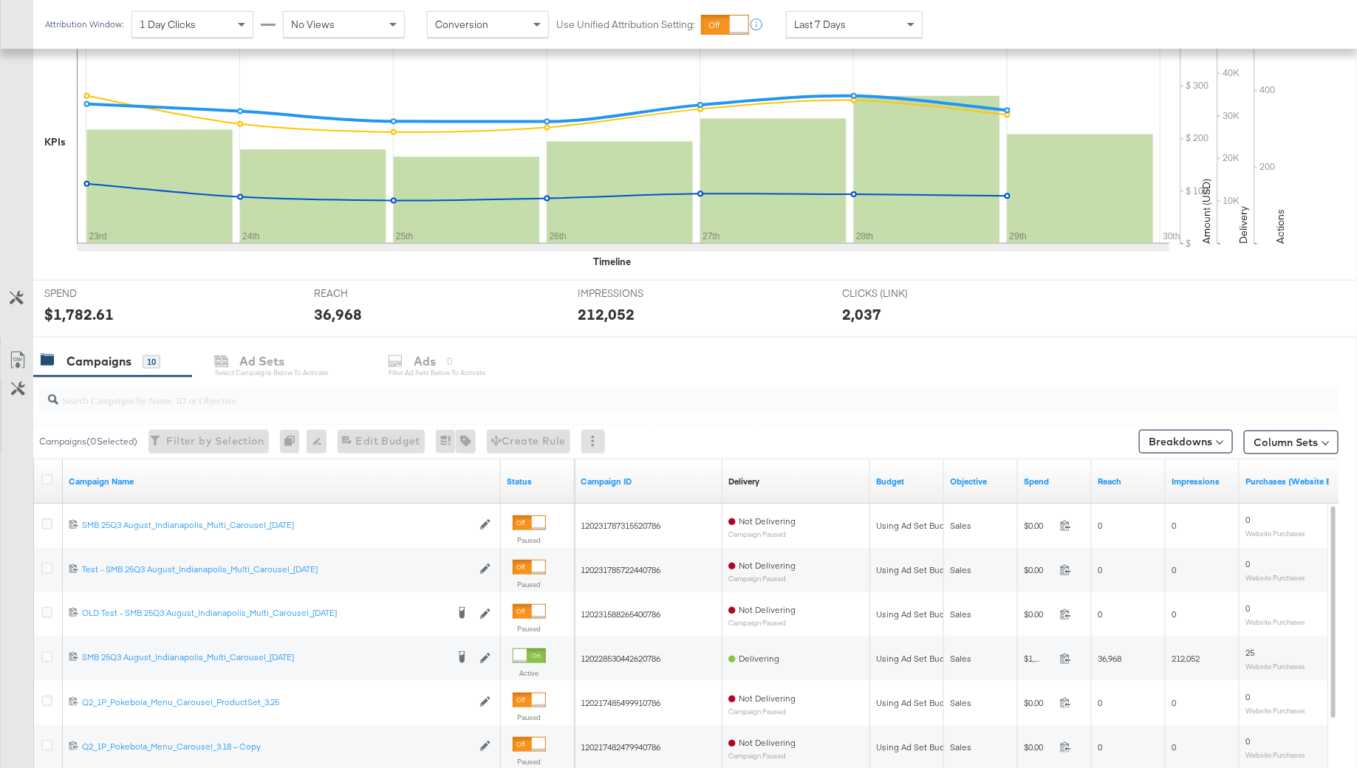
scroll to position [337, 0]
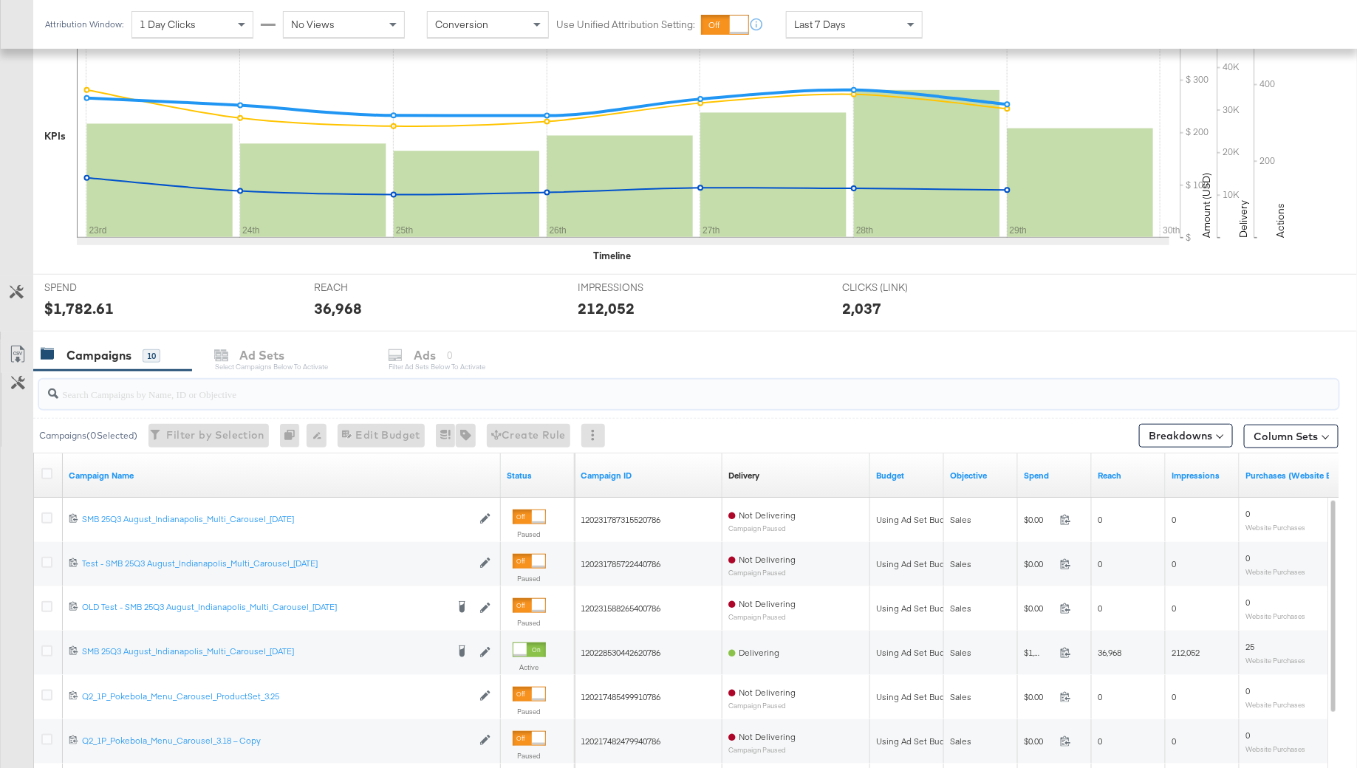
click at [120, 398] on input "search" at bounding box center [638, 388] width 1161 height 29
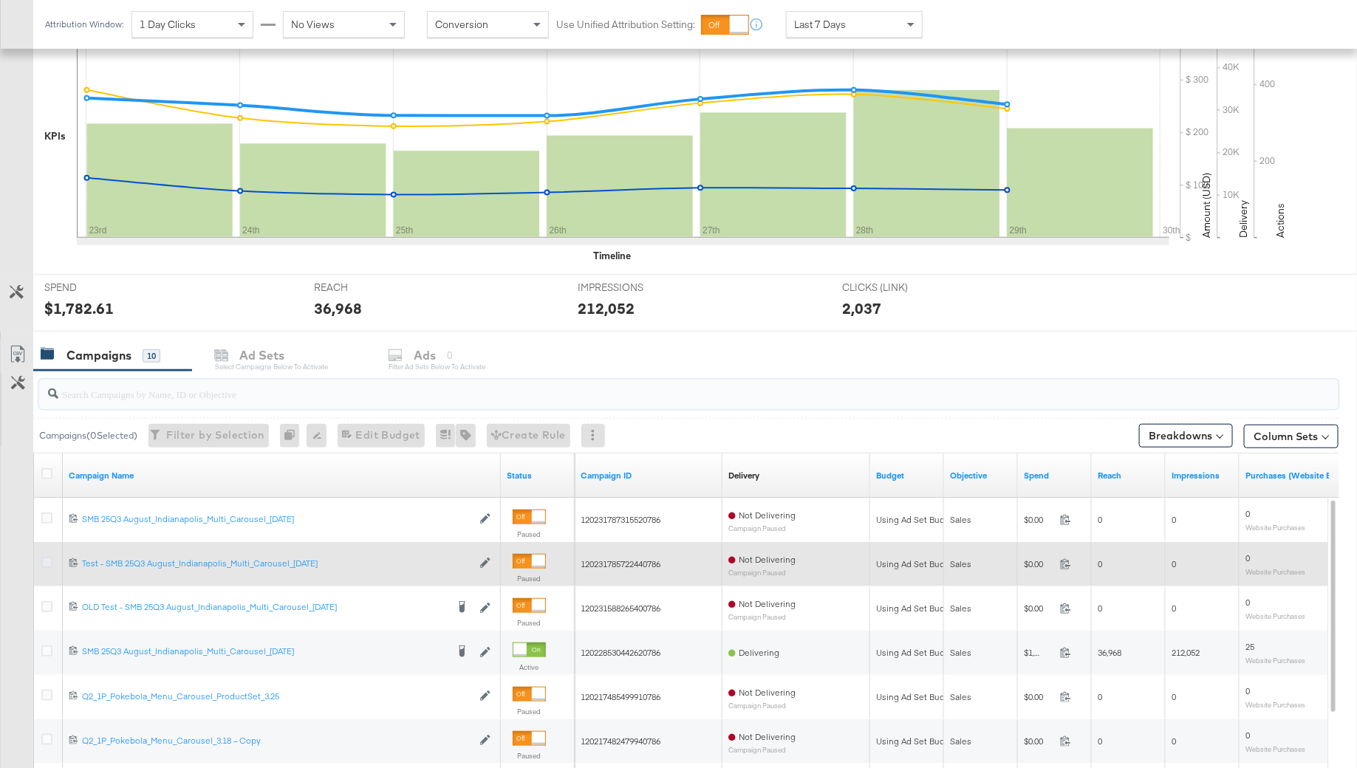
click at [46, 561] on icon at bounding box center [46, 562] width 11 height 11
click at [0, 0] on input "checkbox" at bounding box center [0, 0] width 0 height 0
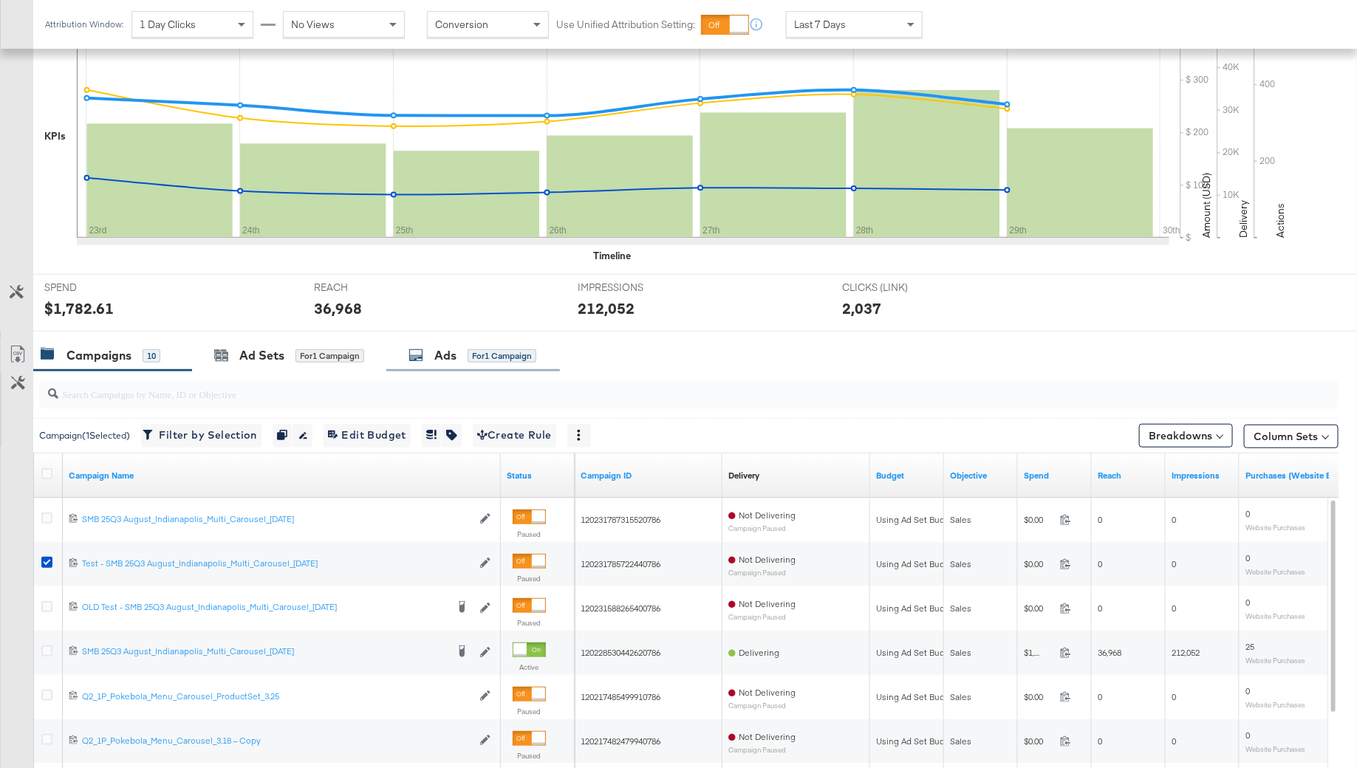
click at [470, 363] on div "Ads for 1 Campaign" at bounding box center [473, 356] width 174 height 32
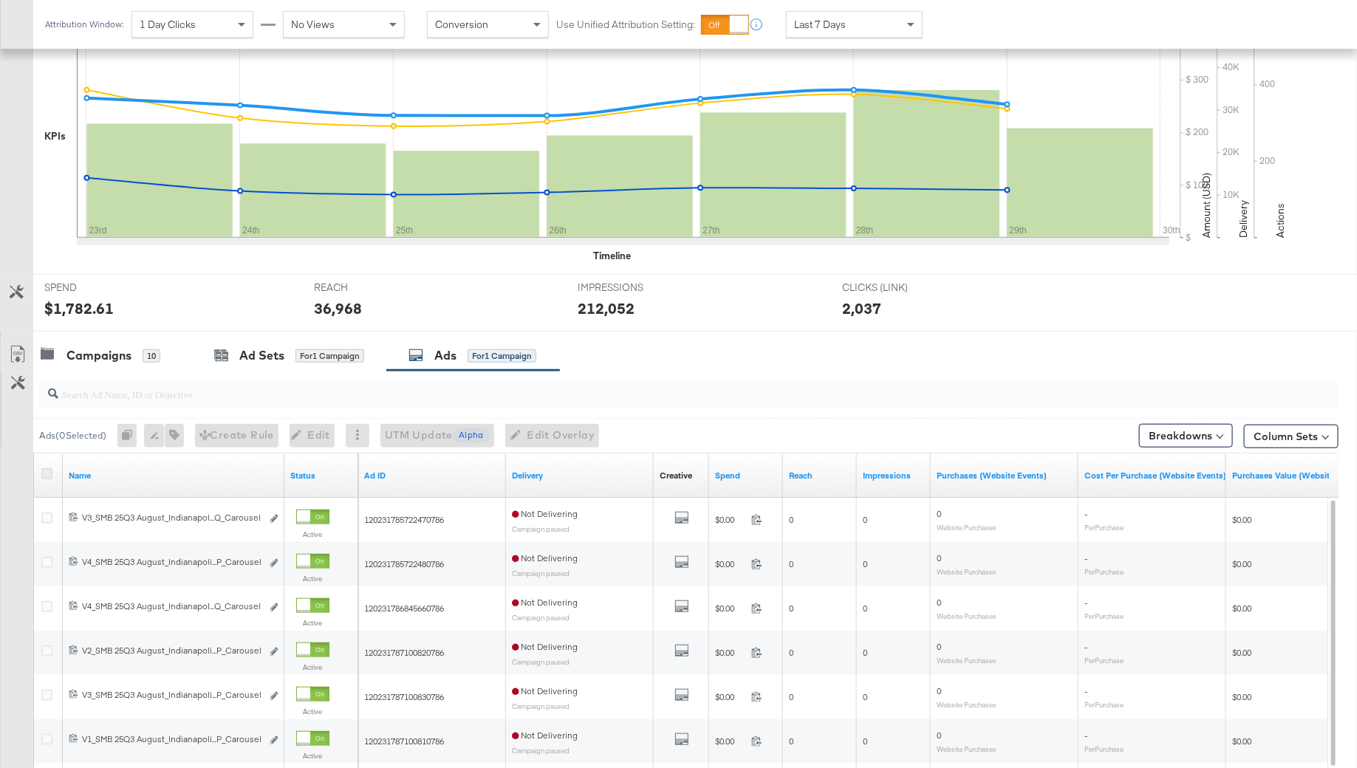
click at [49, 468] on icon at bounding box center [46, 473] width 11 height 11
click at [0, 0] on input "checkbox" at bounding box center [0, 0] width 0 height 0
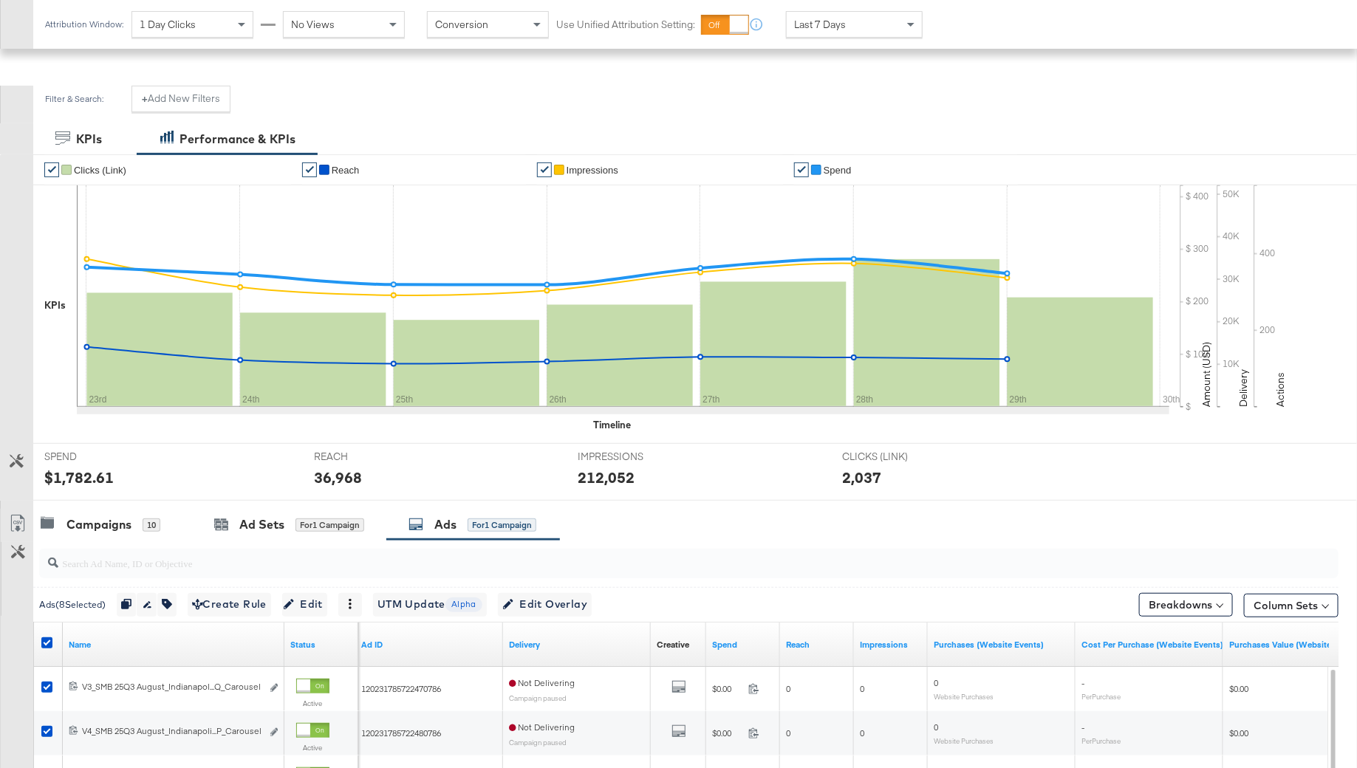
scroll to position [287, 0]
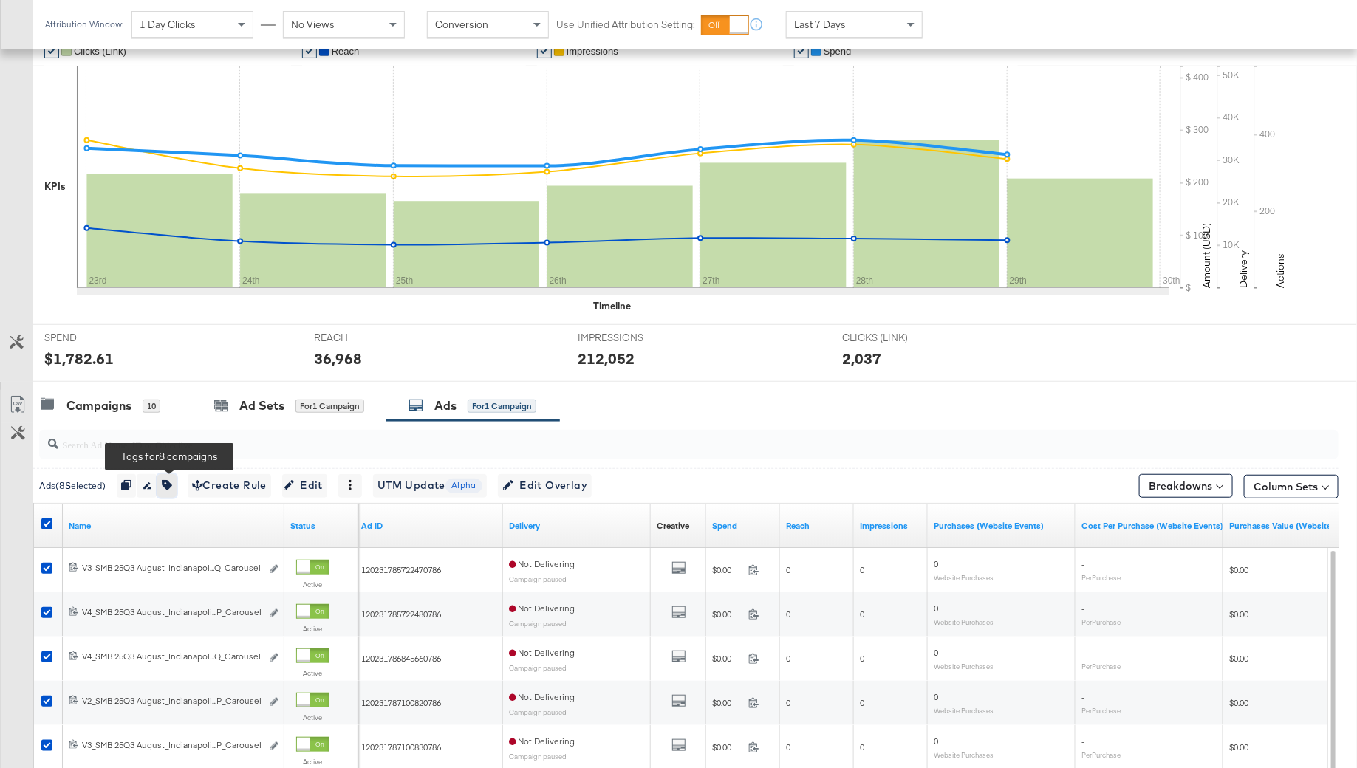
click at [169, 485] on icon "button" at bounding box center [167, 485] width 10 height 10
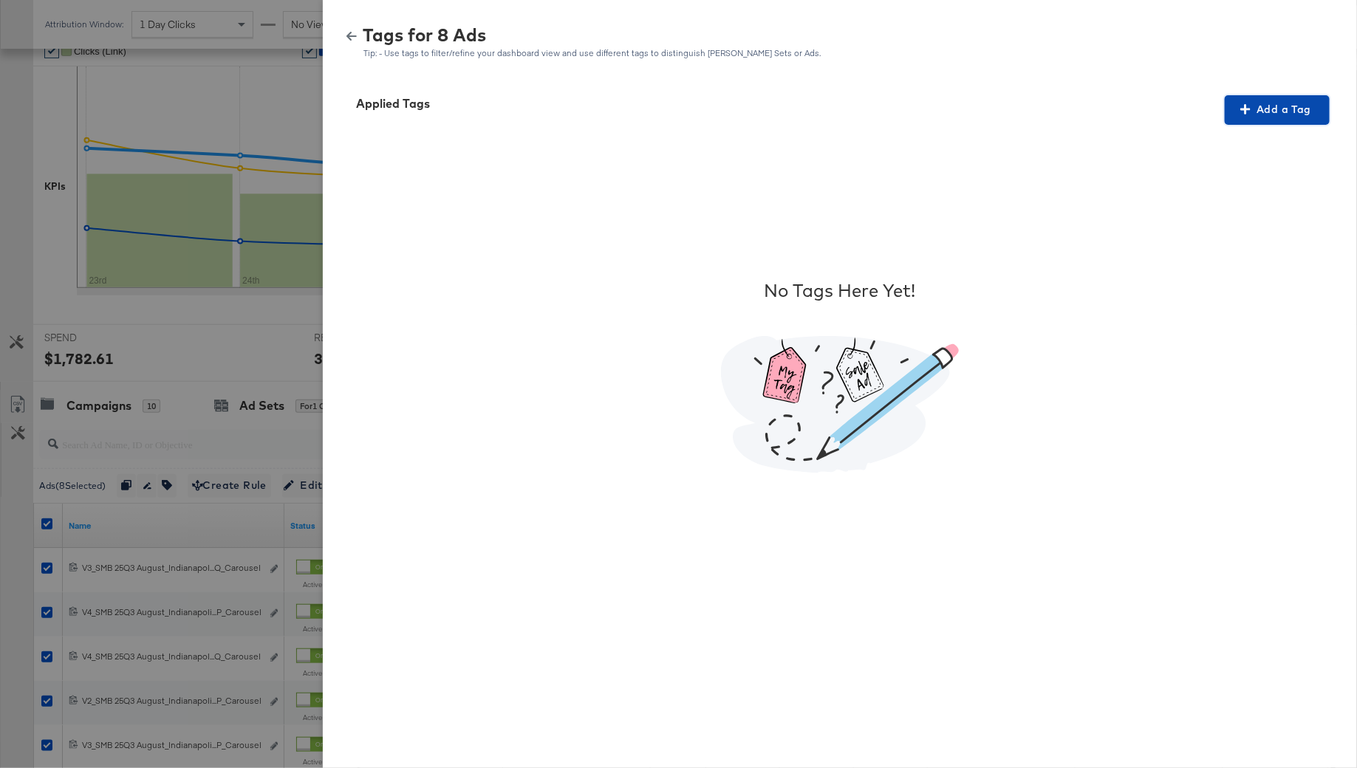
click at [1307, 120] on button "Add a Tag" at bounding box center [1276, 110] width 105 height 30
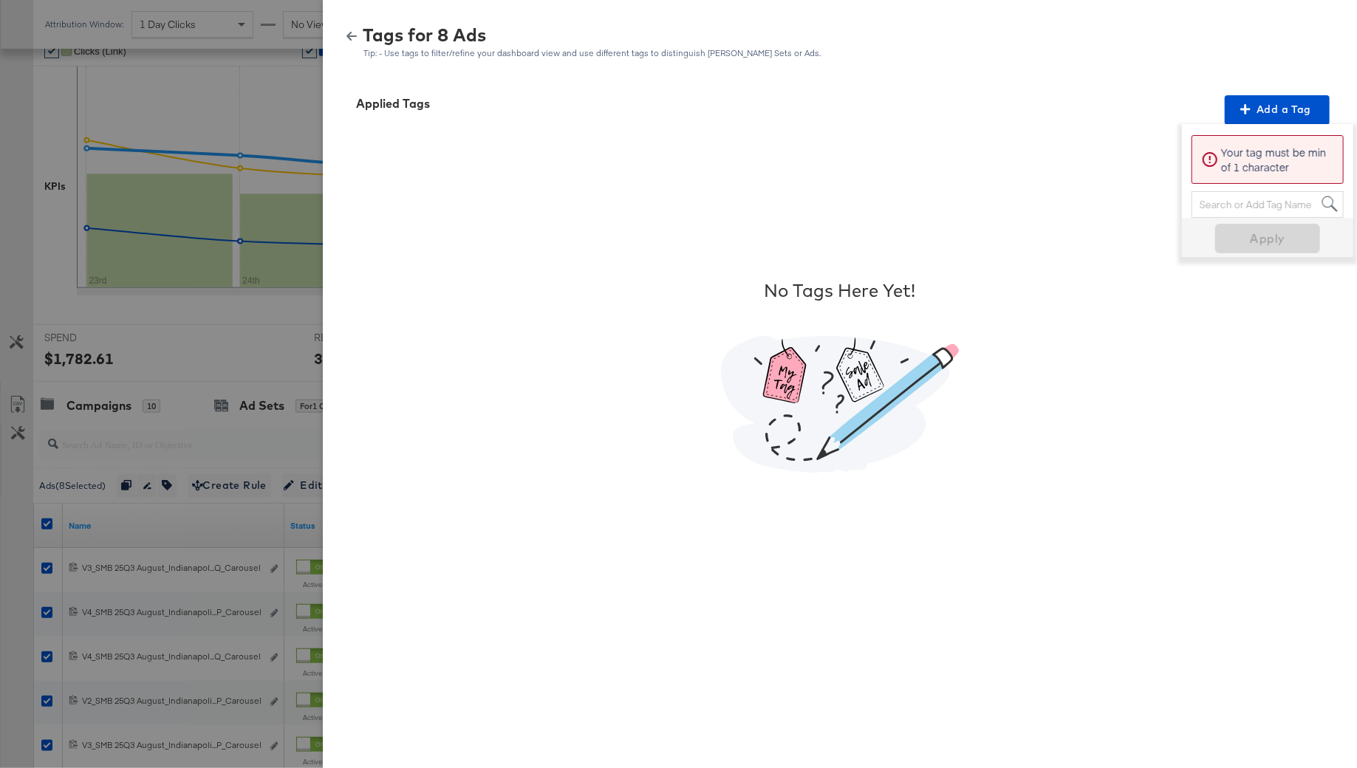
click at [1219, 198] on div "Search or Add Tag Name" at bounding box center [1267, 204] width 151 height 25
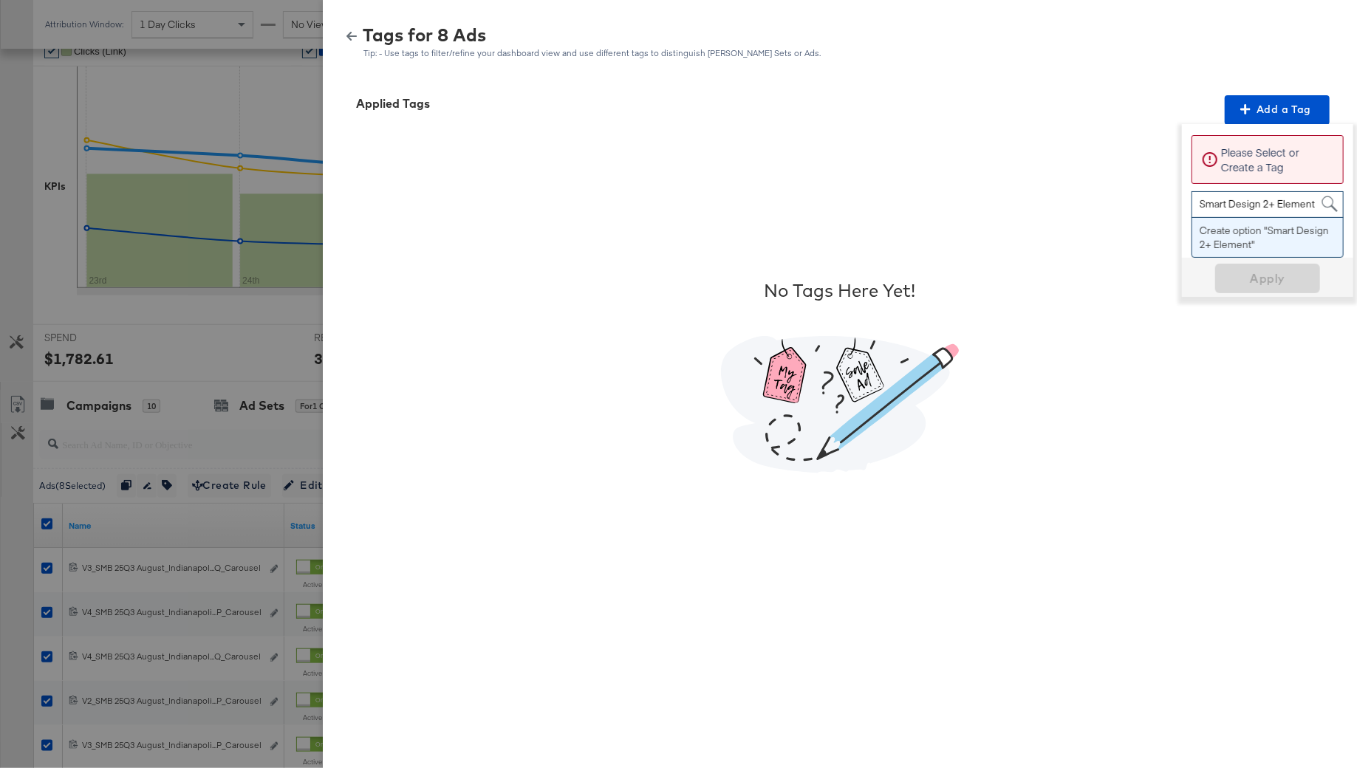
type input "Smart Design 2+ Elements"
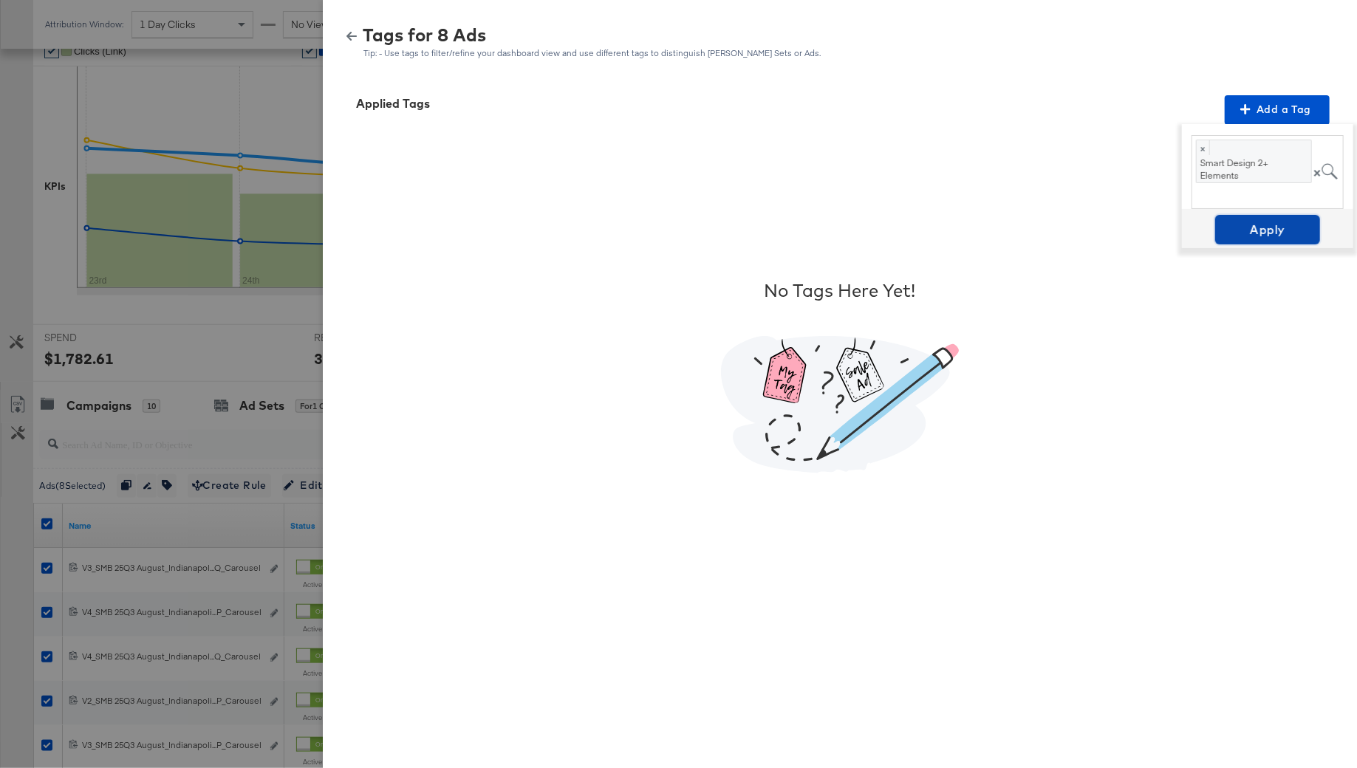
click at [1273, 228] on span "Apply" at bounding box center [1267, 229] width 93 height 21
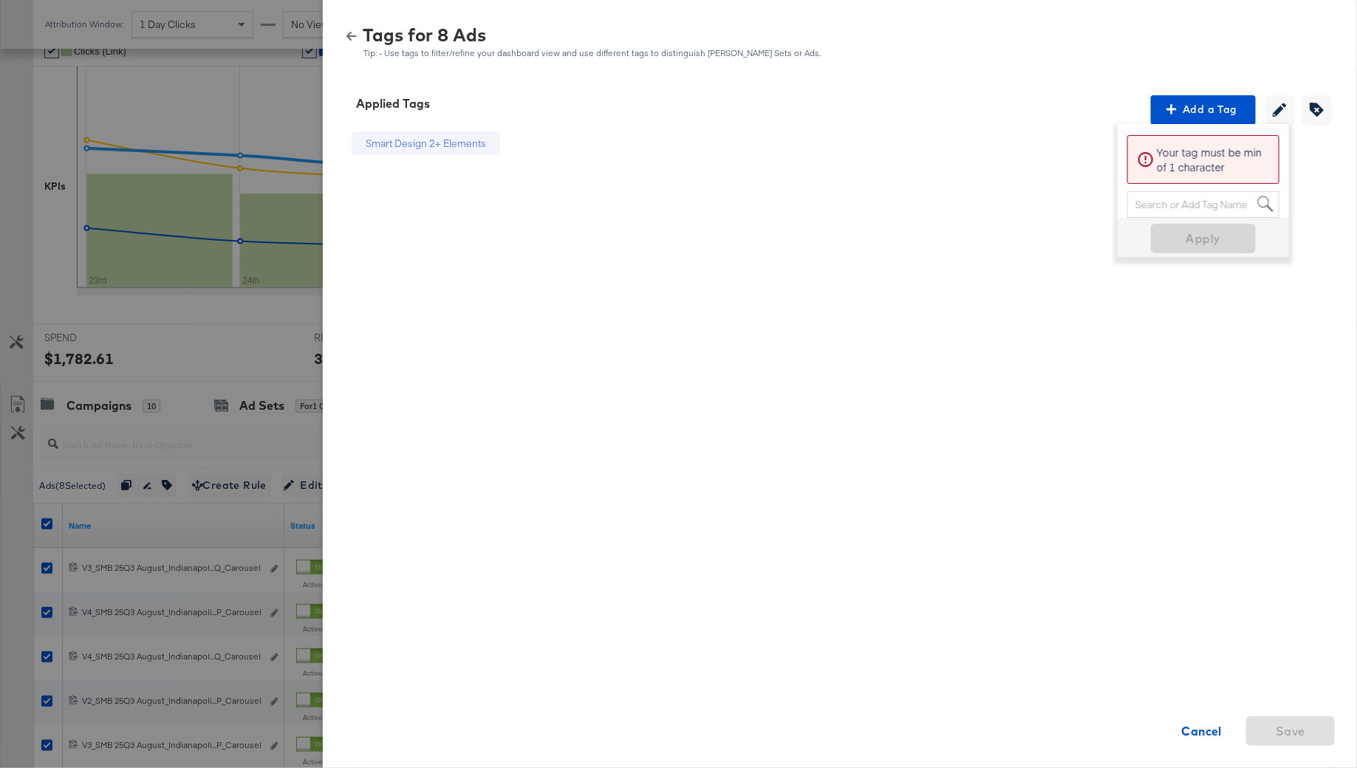
click at [344, 35] on button "button" at bounding box center [351, 36] width 22 height 10
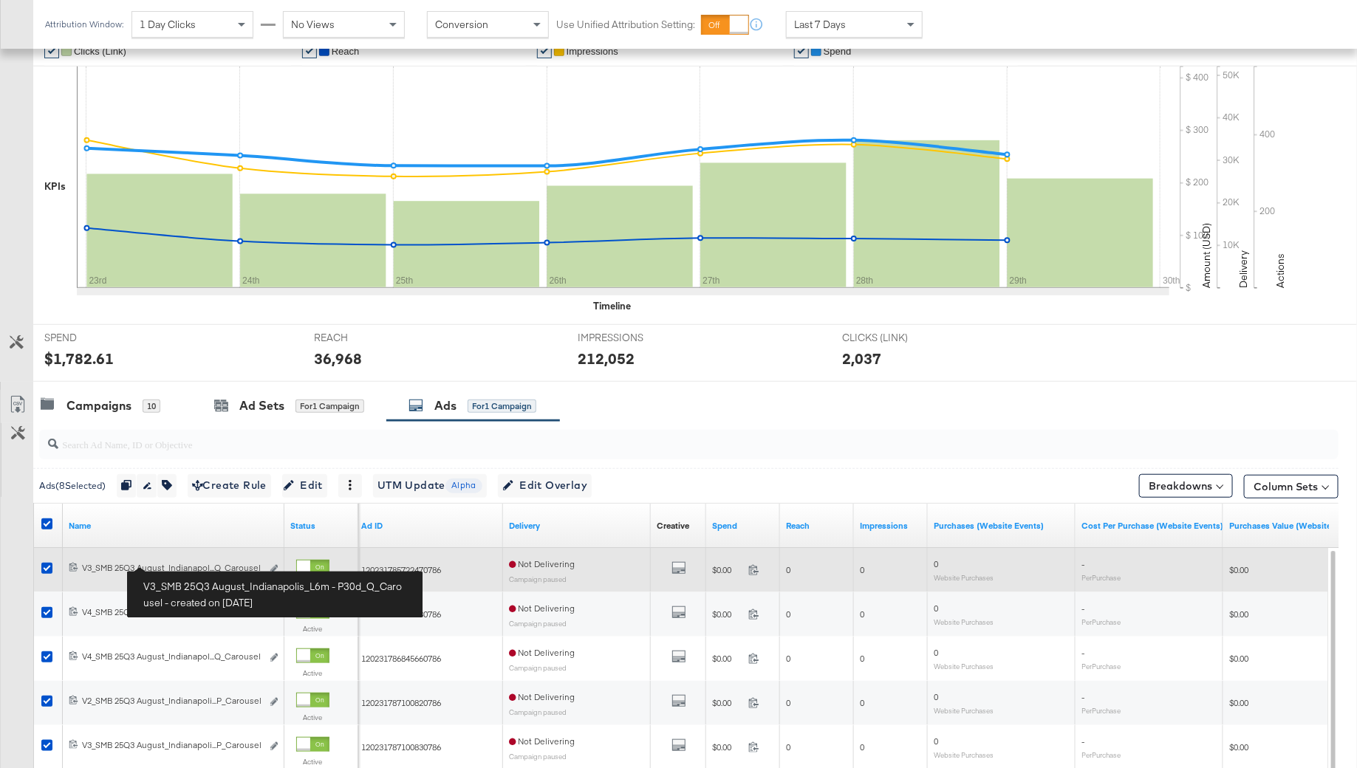
scroll to position [181, 0]
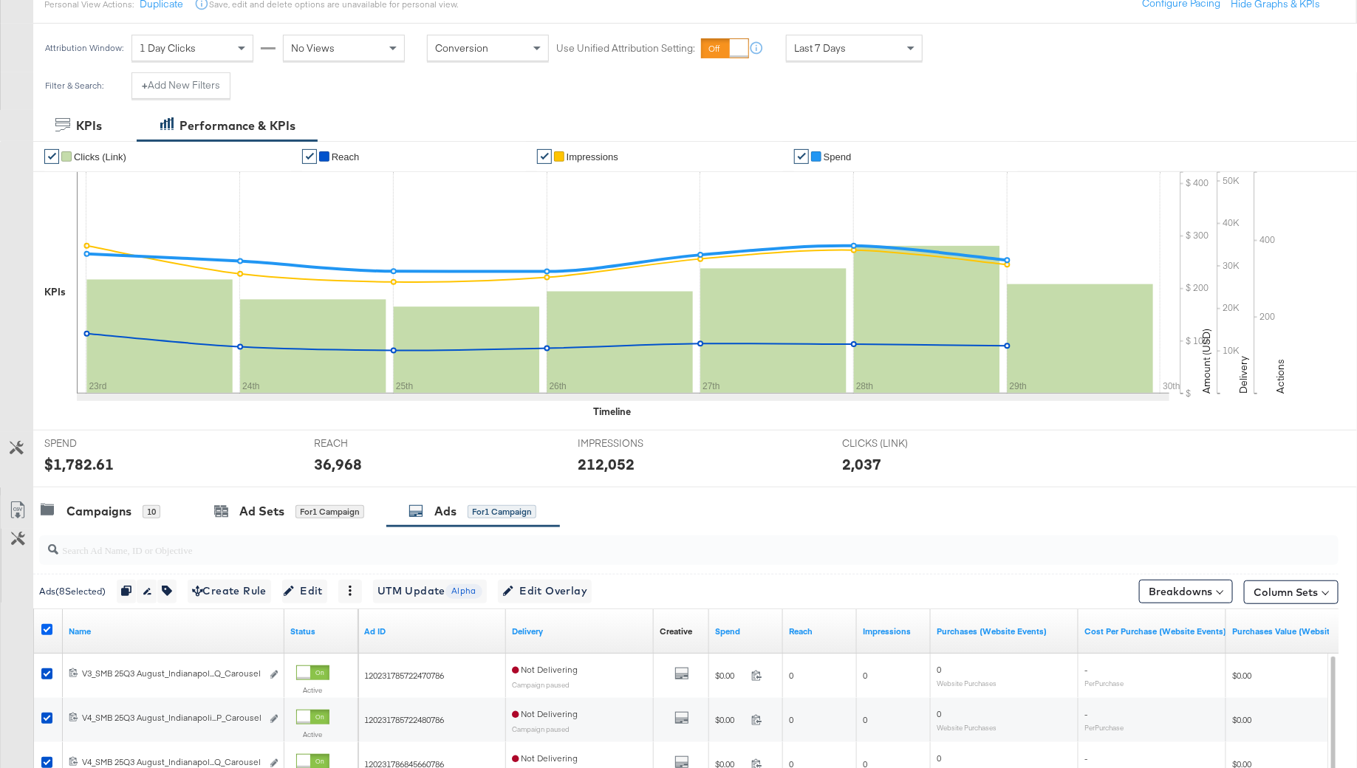
click at [48, 624] on icon at bounding box center [46, 629] width 11 height 11
click at [0, 0] on input "checkbox" at bounding box center [0, 0] width 0 height 0
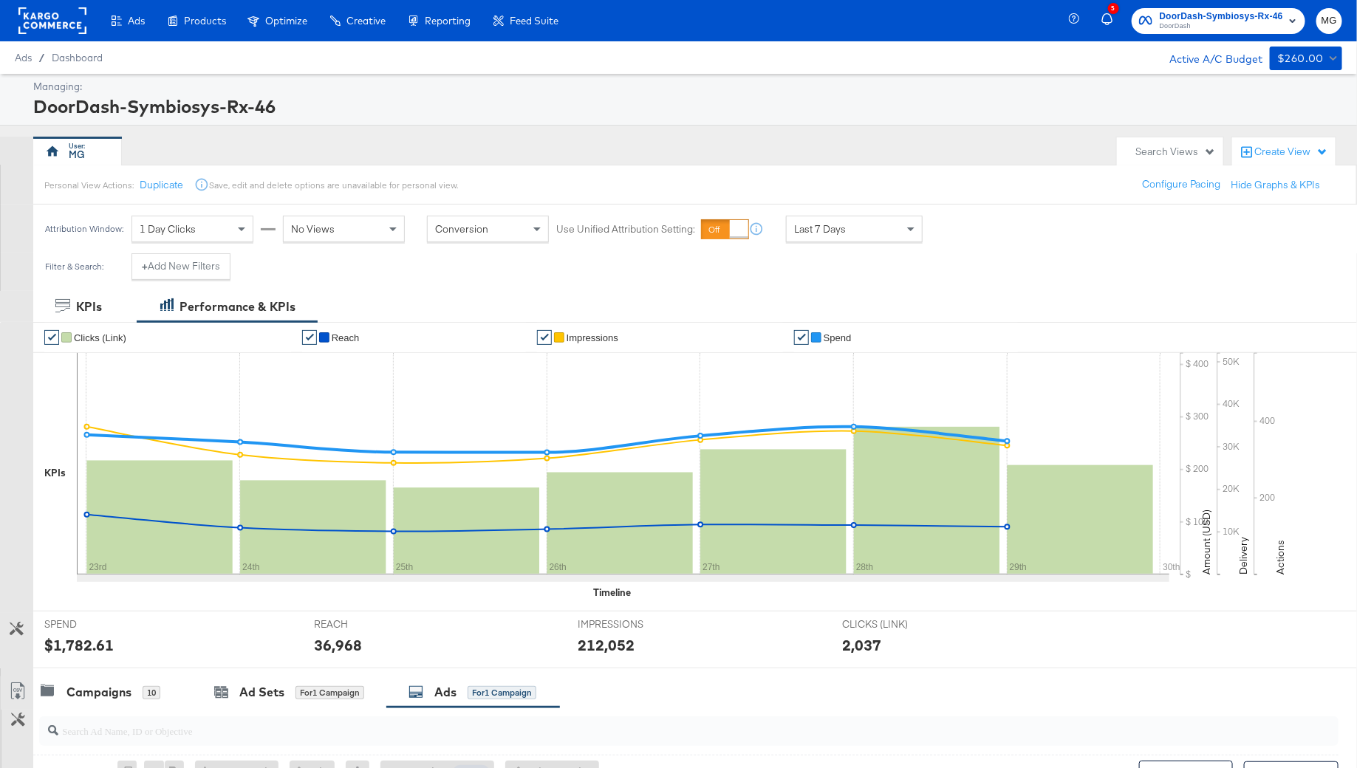
click at [59, 9] on rect at bounding box center [52, 20] width 68 height 27
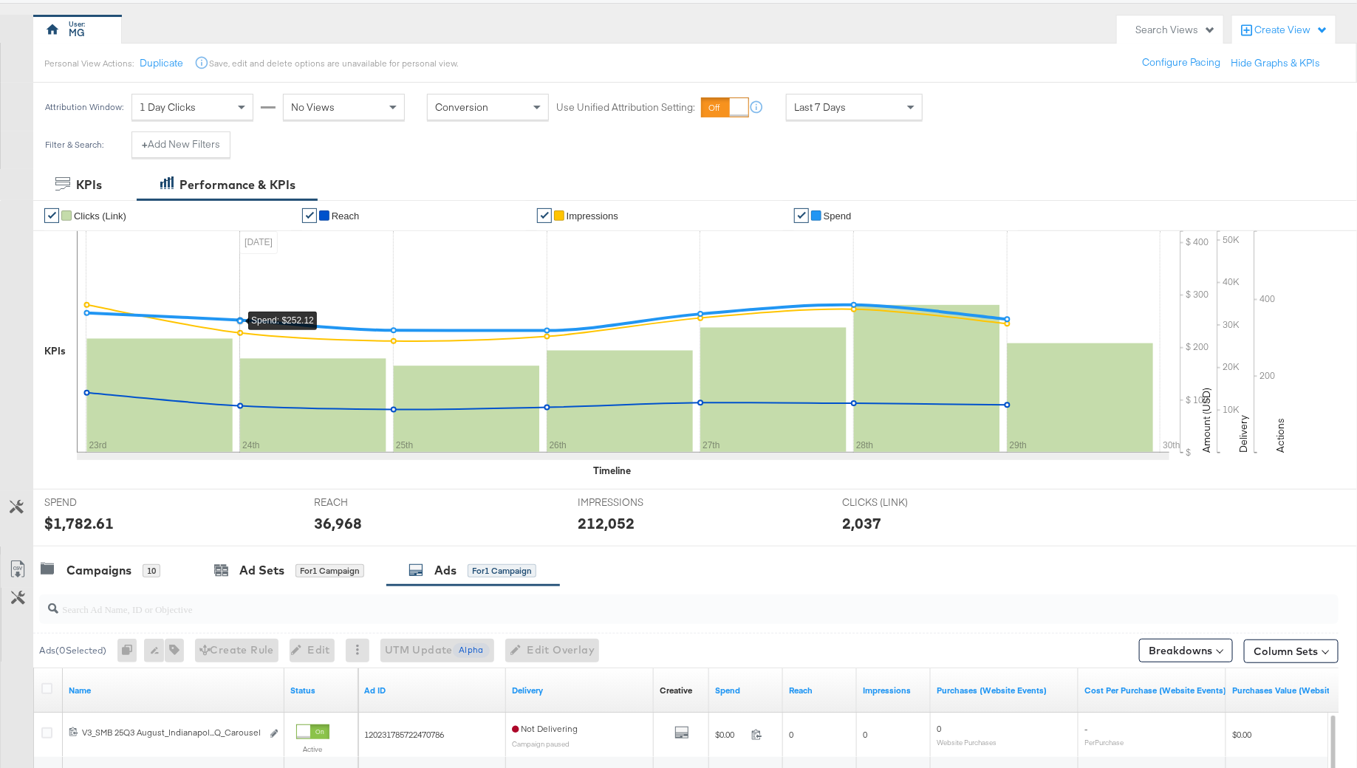
scroll to position [193, 0]
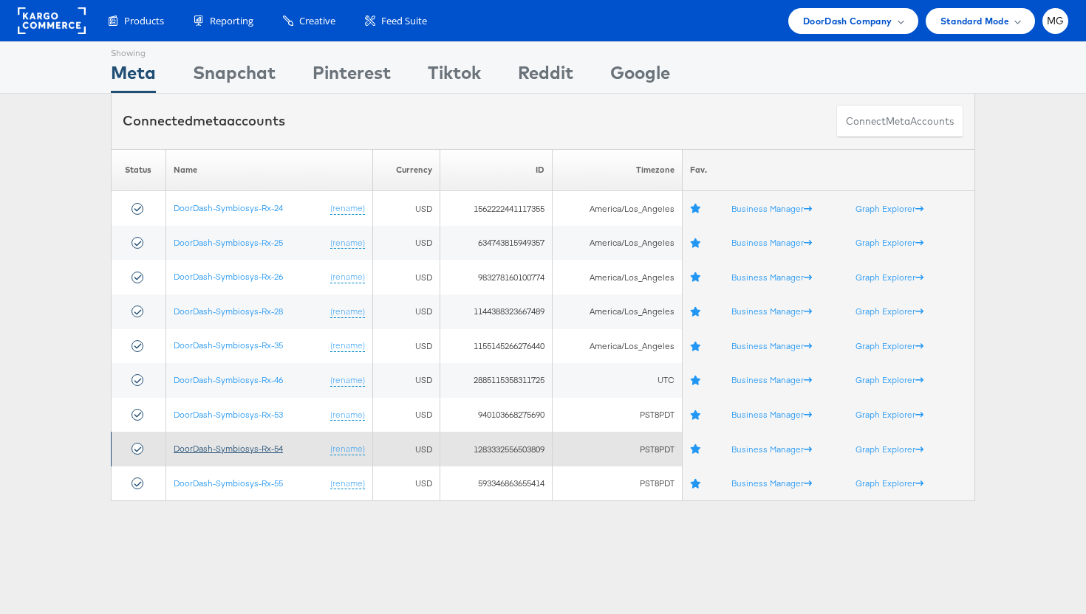
click at [256, 447] on link "DoorDash-Symbiosys-Rx-54" at bounding box center [228, 448] width 109 height 11
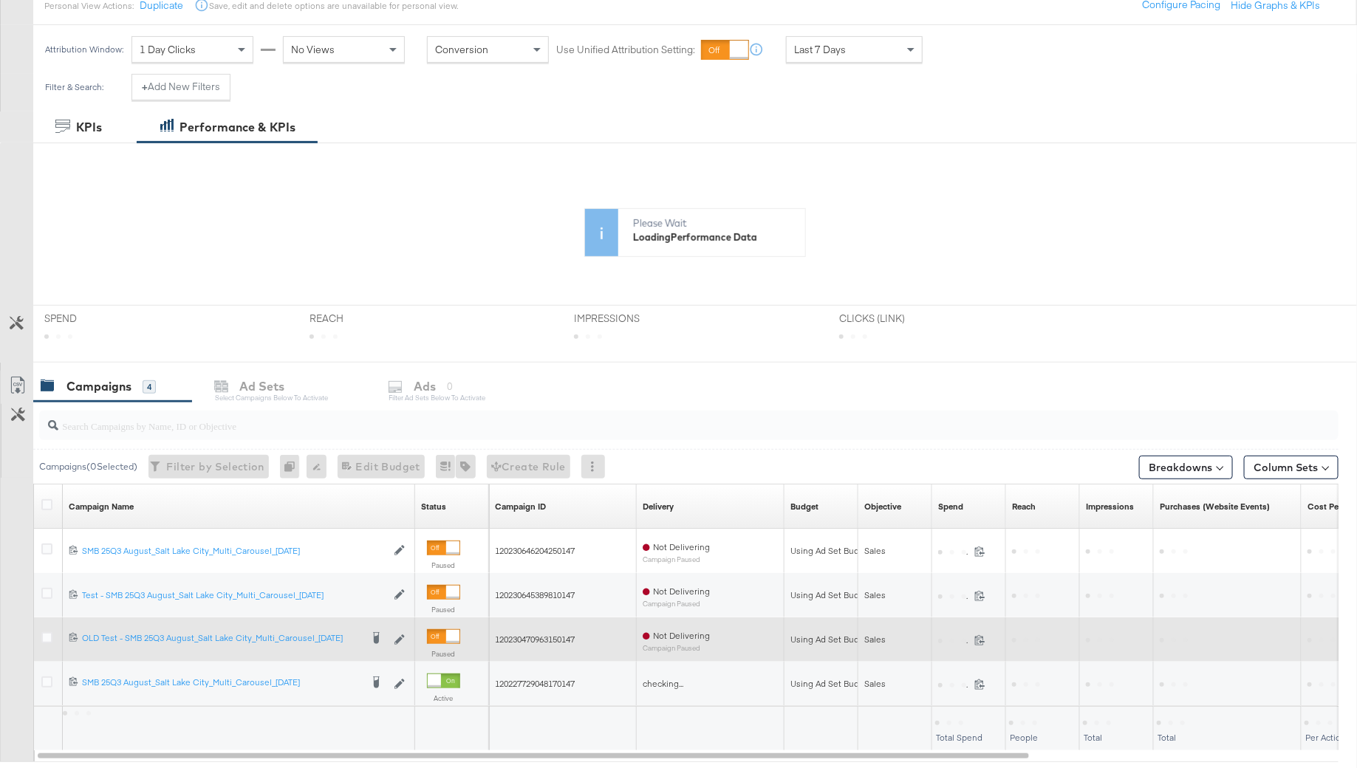
scroll to position [268, 0]
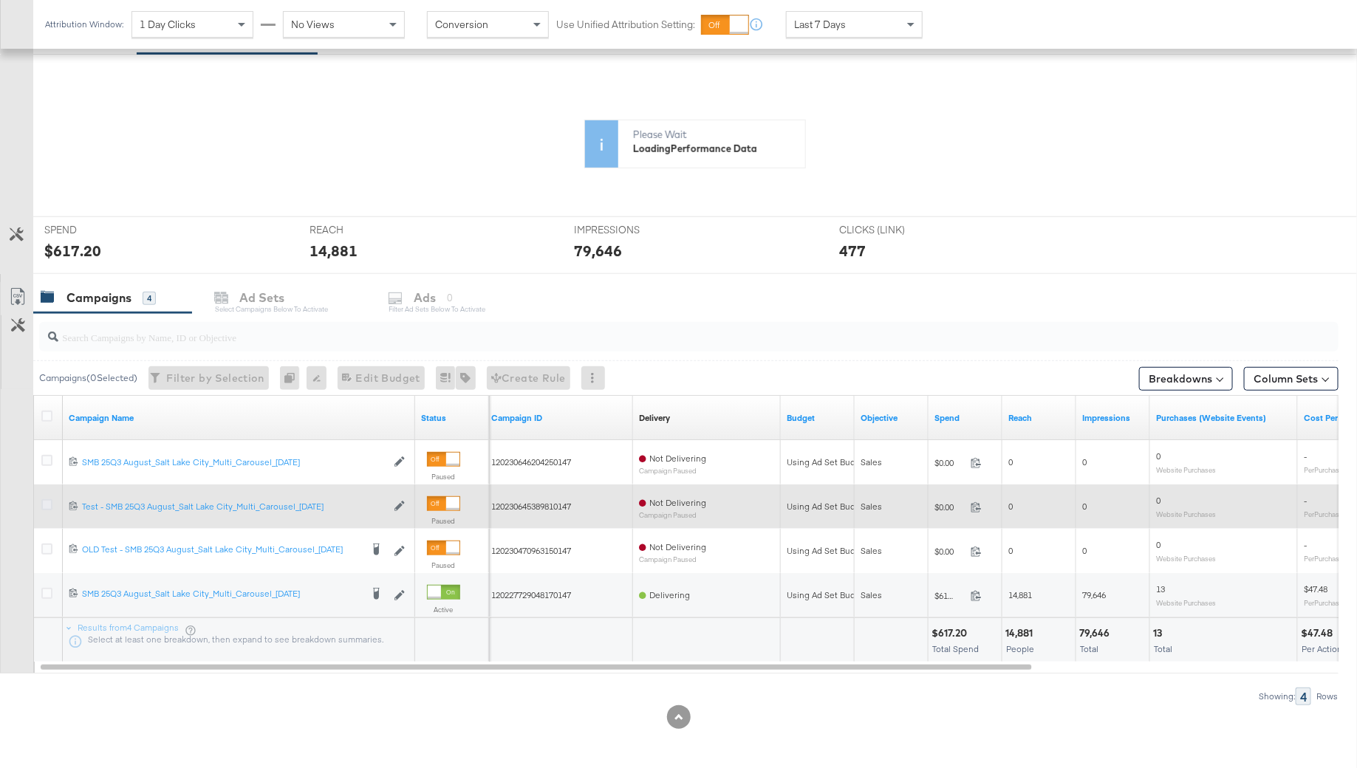
click at [48, 500] on icon at bounding box center [46, 504] width 11 height 11
click at [0, 0] on input "checkbox" at bounding box center [0, 0] width 0 height 0
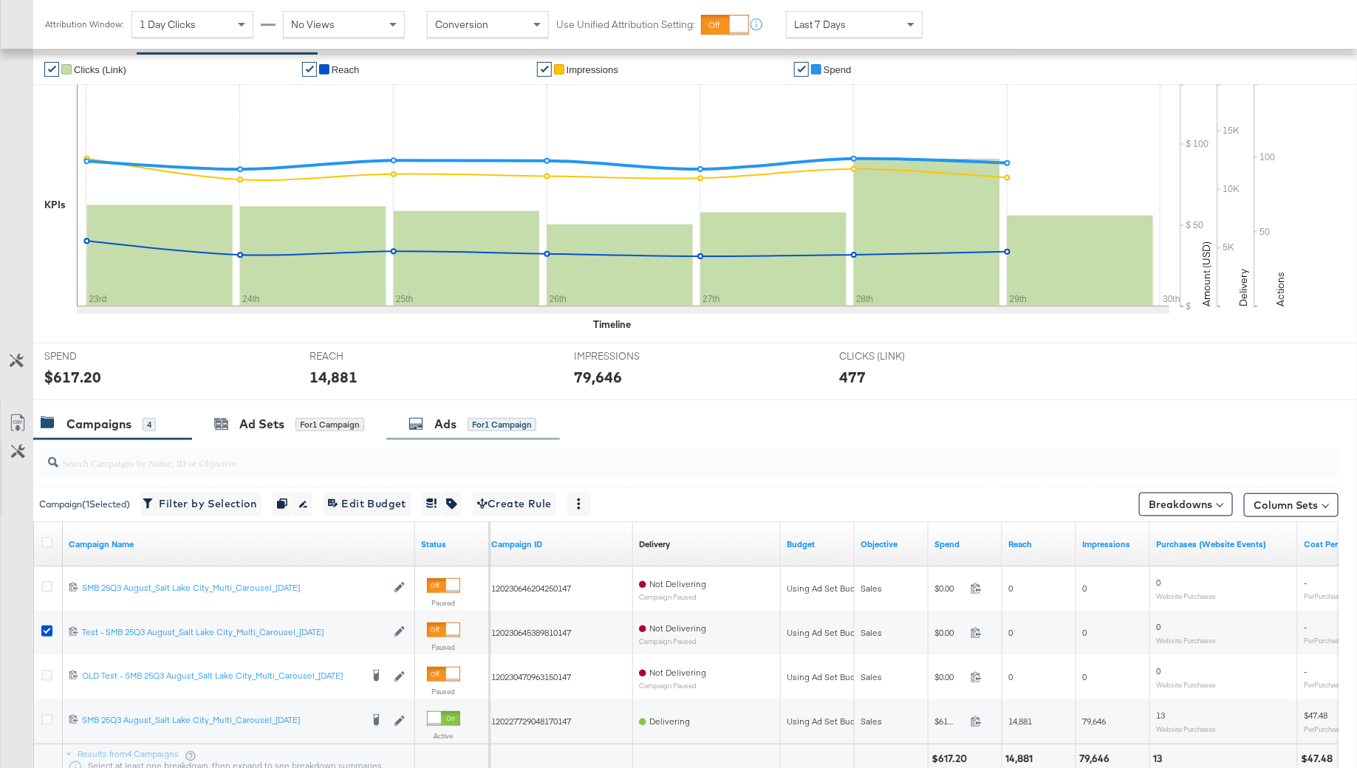
click at [400, 418] on div "Ads for 1 Campaign" at bounding box center [473, 424] width 174 height 32
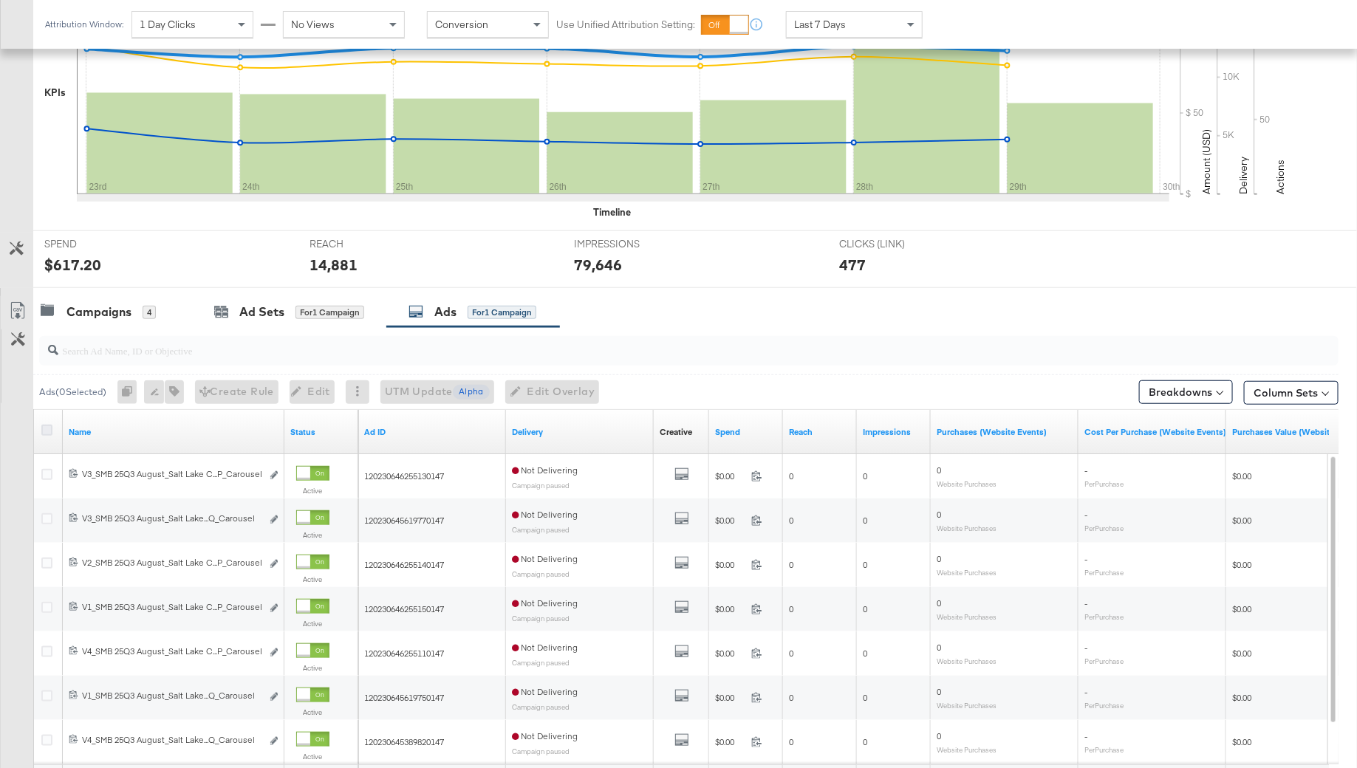
click at [44, 425] on icon at bounding box center [46, 430] width 11 height 11
click at [0, 0] on input "checkbox" at bounding box center [0, 0] width 0 height 0
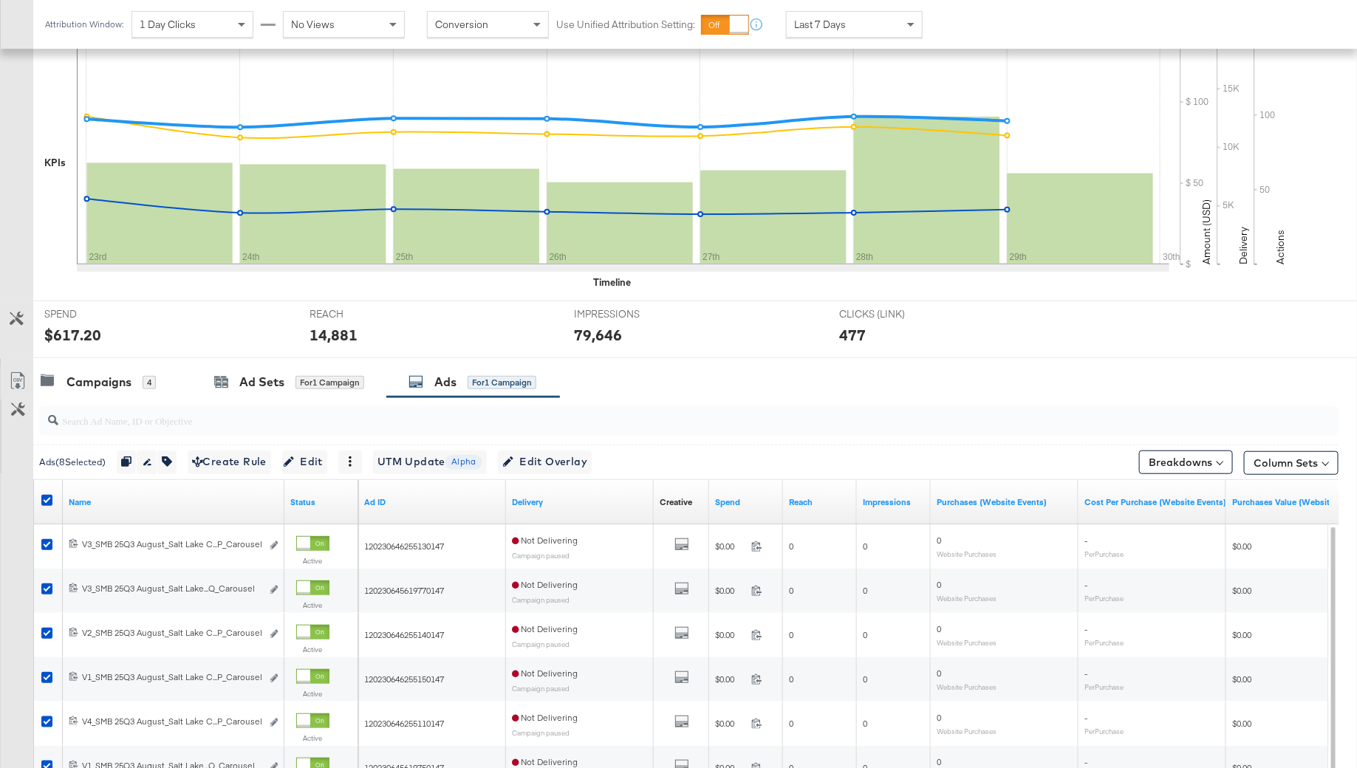
scroll to position [289, 0]
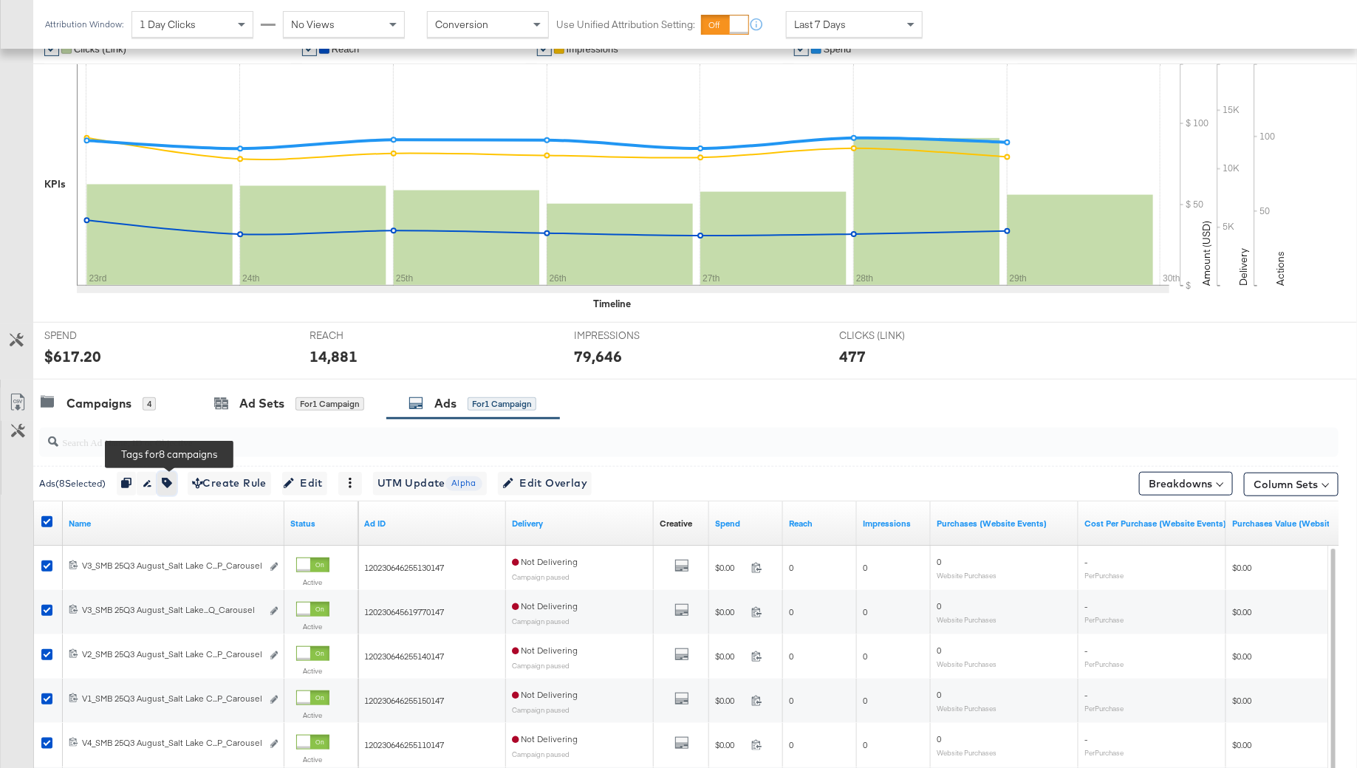
click at [171, 478] on icon "button" at bounding box center [167, 483] width 10 height 10
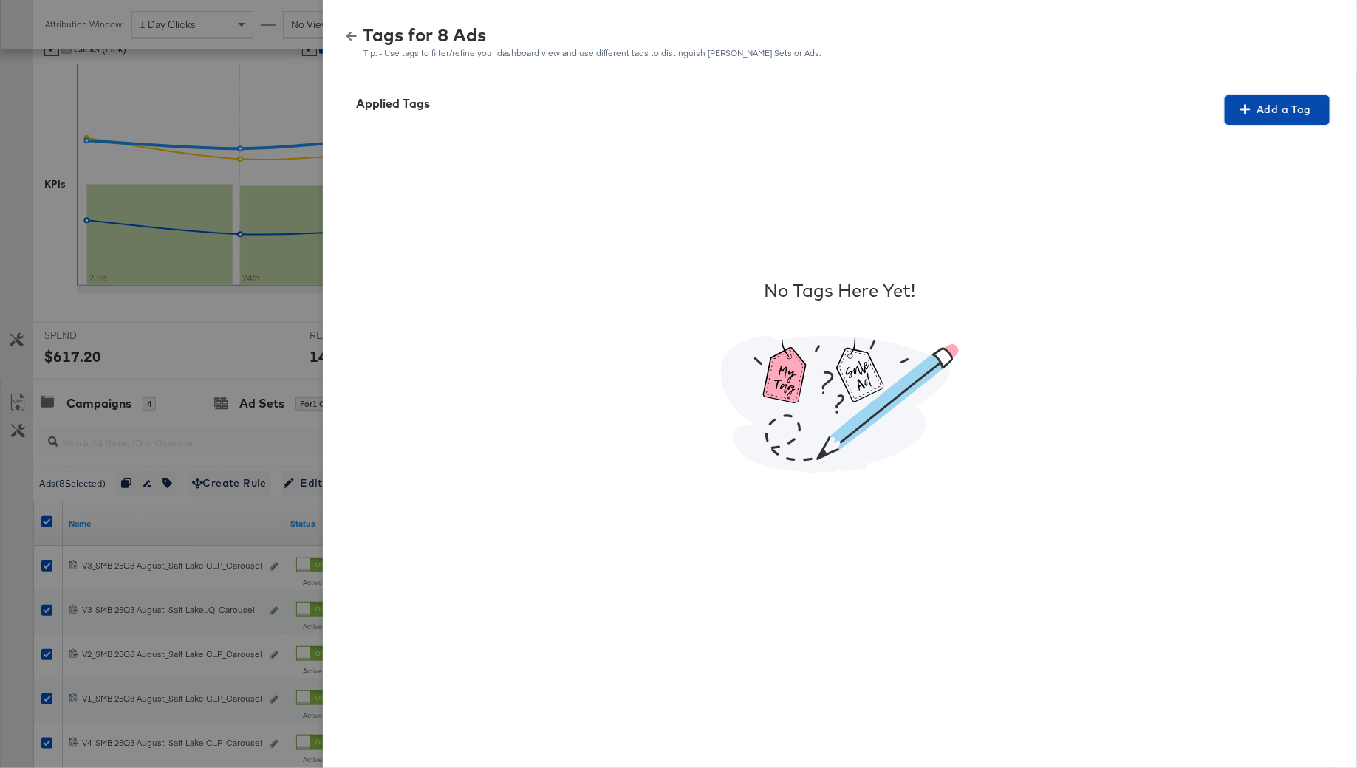
click at [1265, 117] on span "Add a Tag" at bounding box center [1276, 109] width 93 height 18
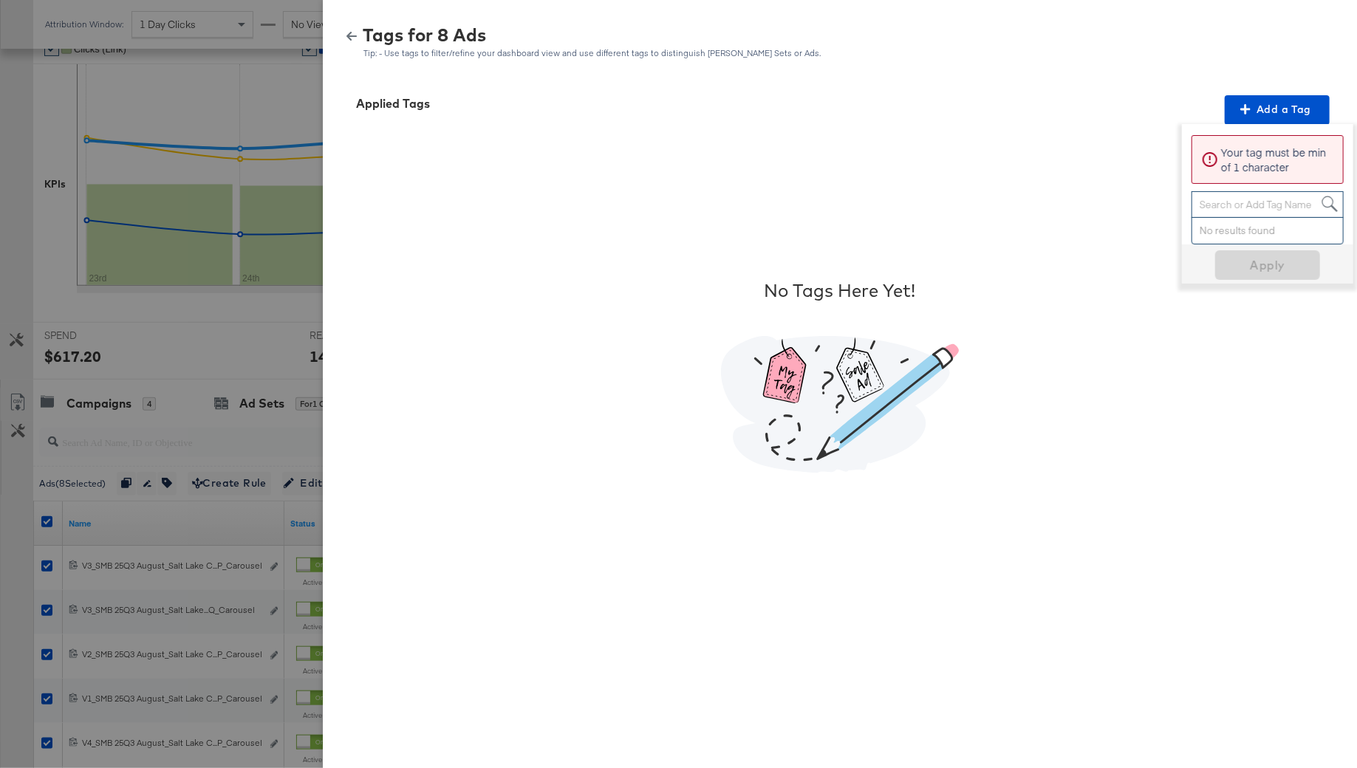
click at [1268, 196] on div "Search or Add Tag Name" at bounding box center [1267, 204] width 151 height 25
type input "Smart Design 2+ Elements"
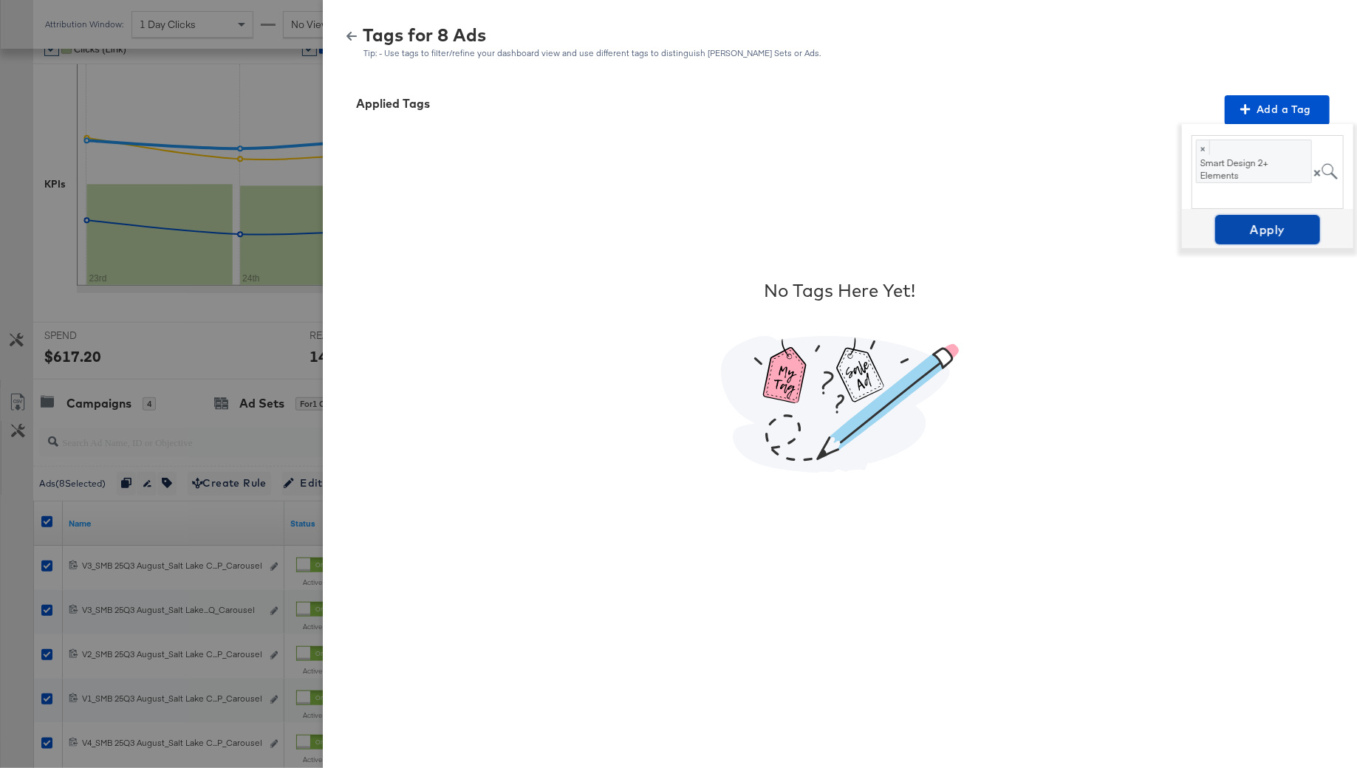
click at [1265, 215] on button "Apply" at bounding box center [1267, 230] width 105 height 30
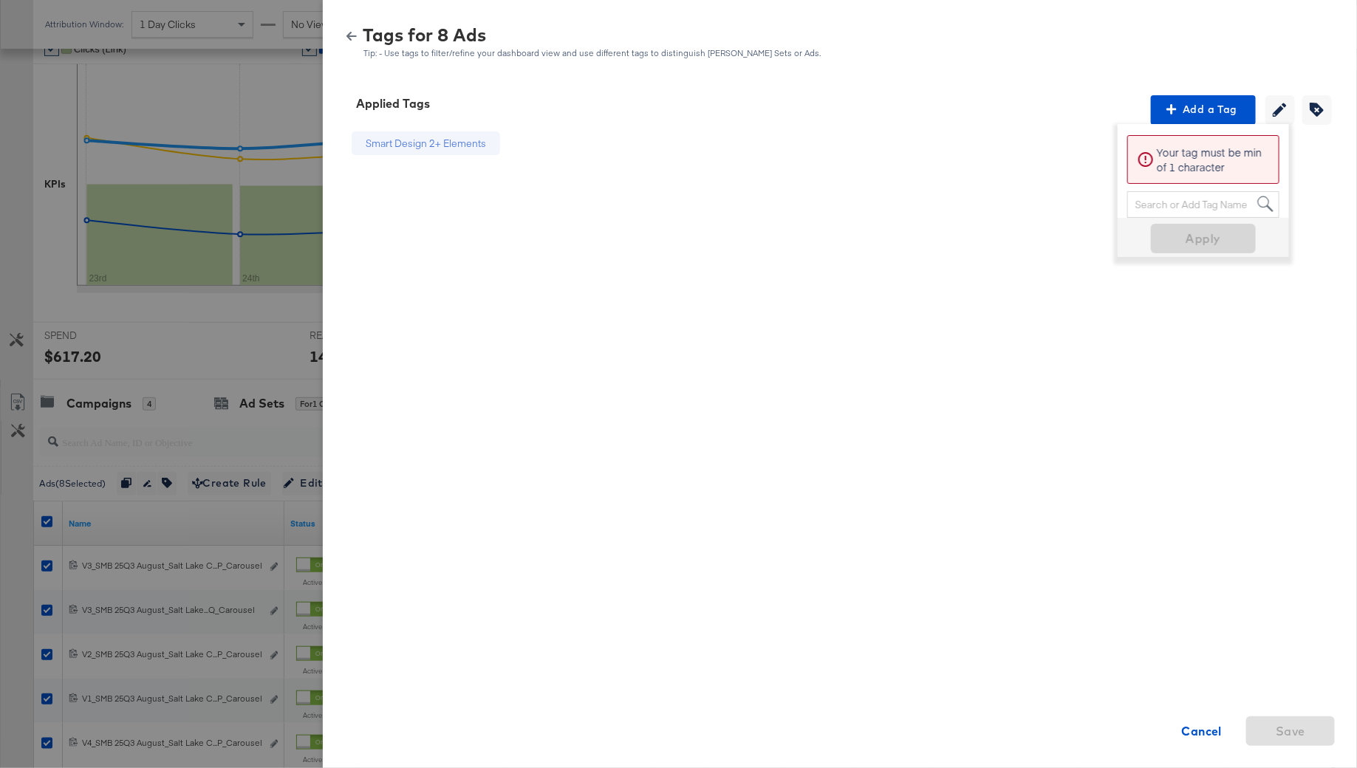
click at [359, 35] on button "button" at bounding box center [351, 36] width 22 height 10
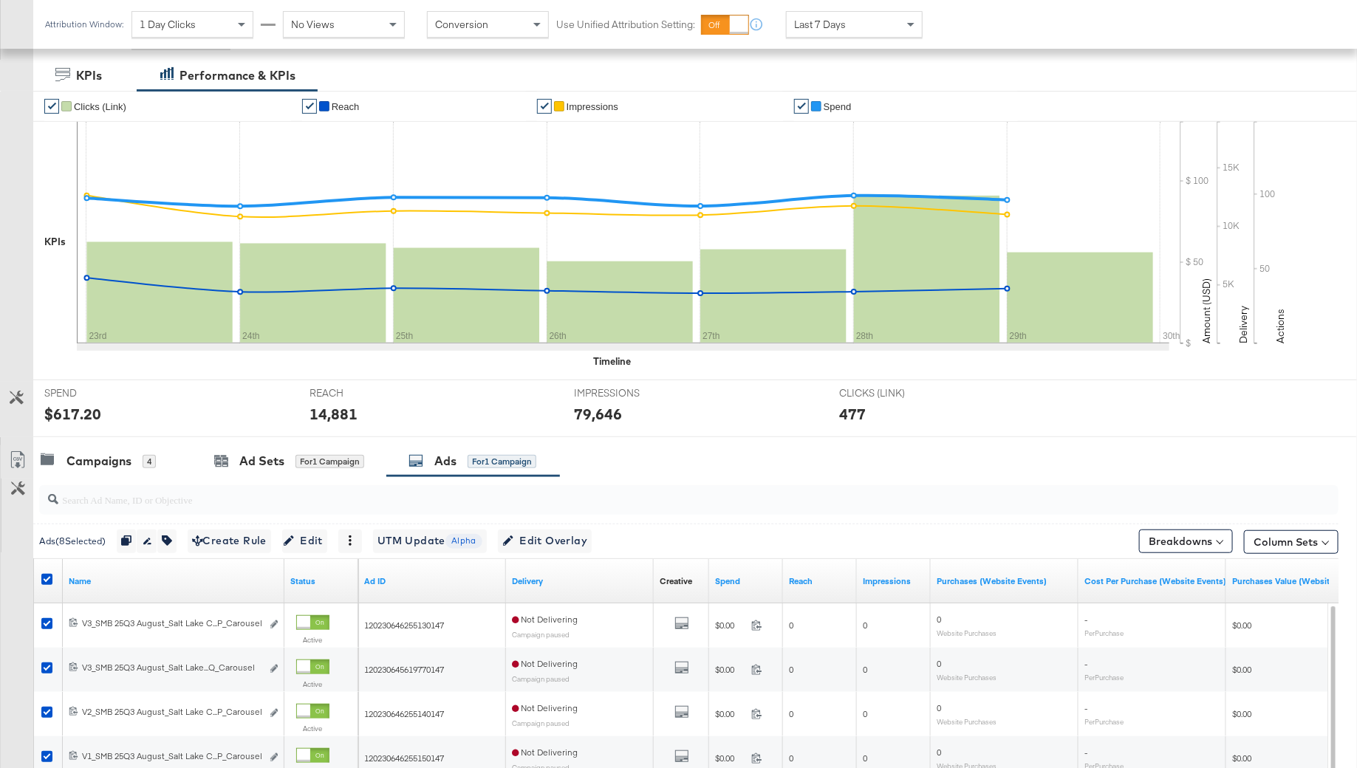
scroll to position [227, 0]
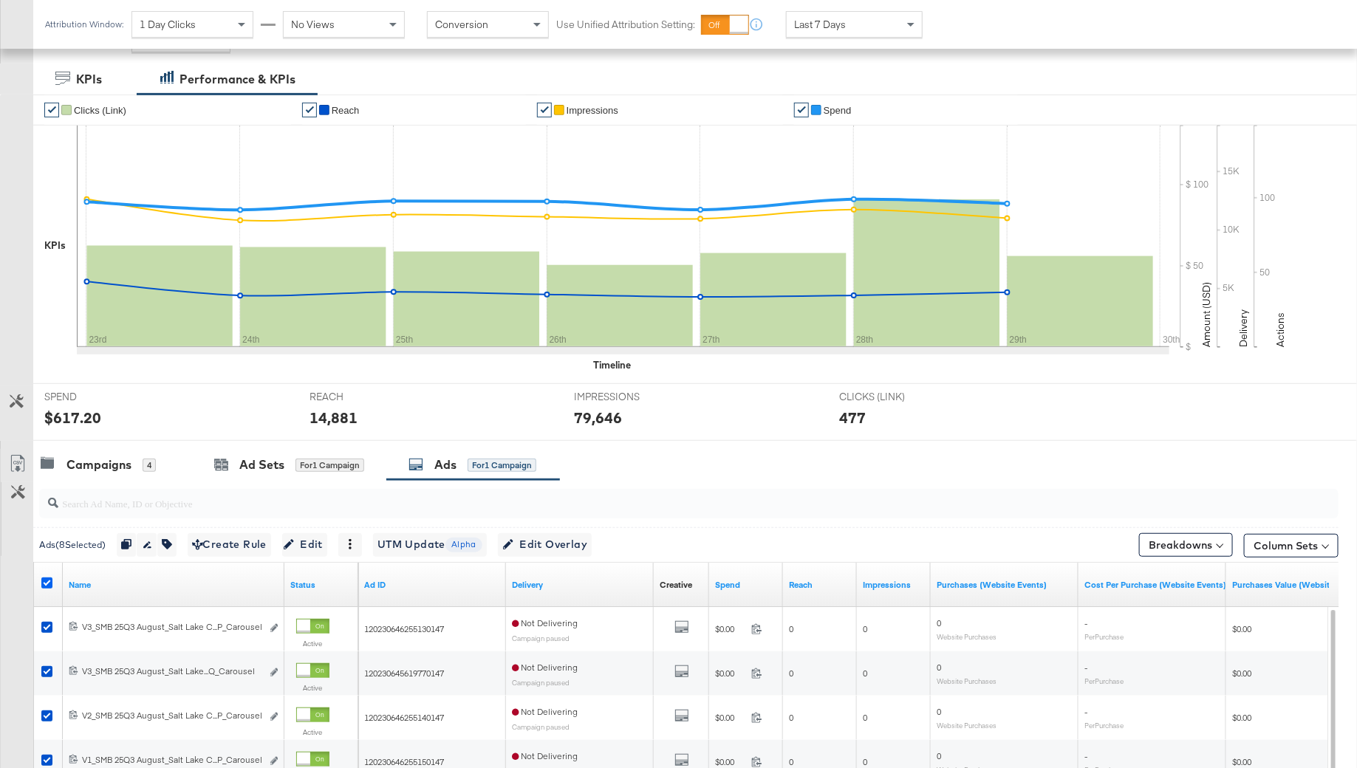
click at [49, 581] on icon at bounding box center [46, 583] width 11 height 11
click at [0, 0] on input "checkbox" at bounding box center [0, 0] width 0 height 0
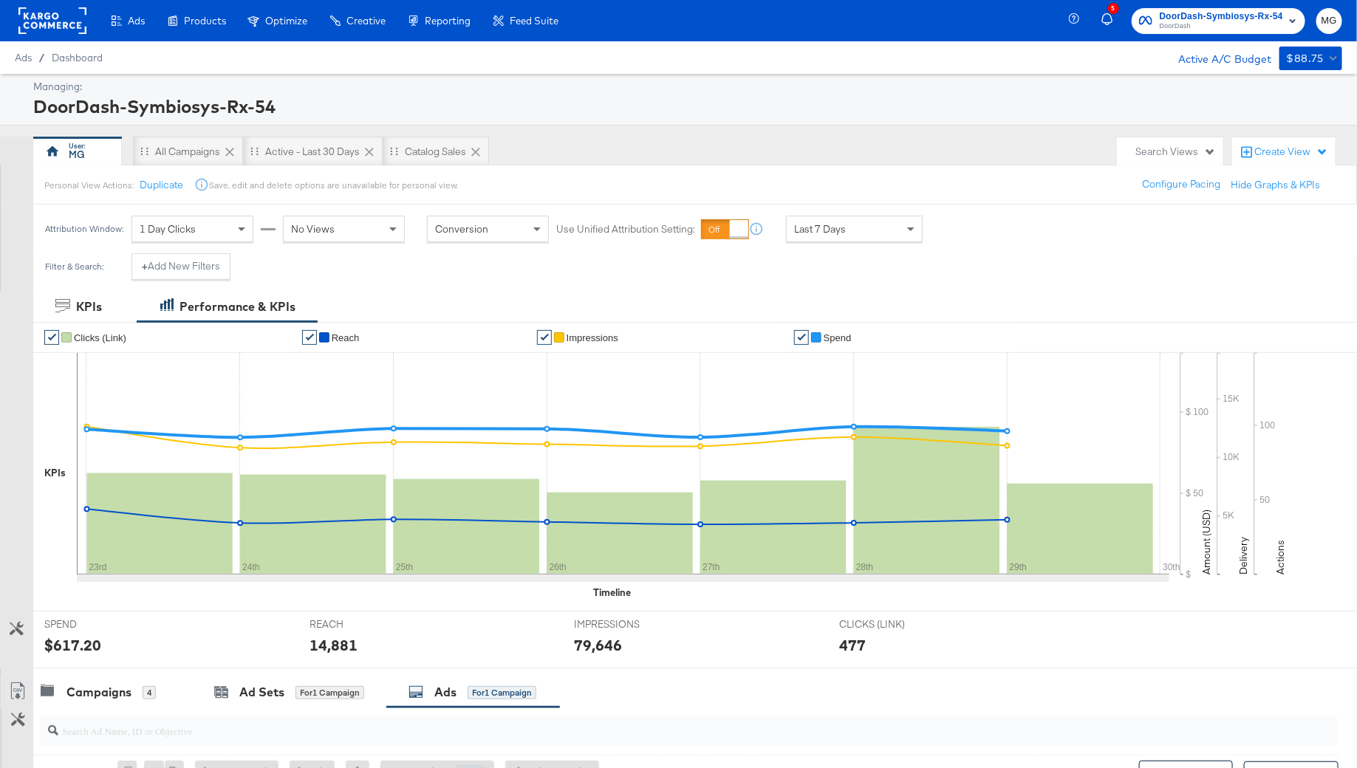
click at [66, 11] on rect at bounding box center [52, 20] width 68 height 27
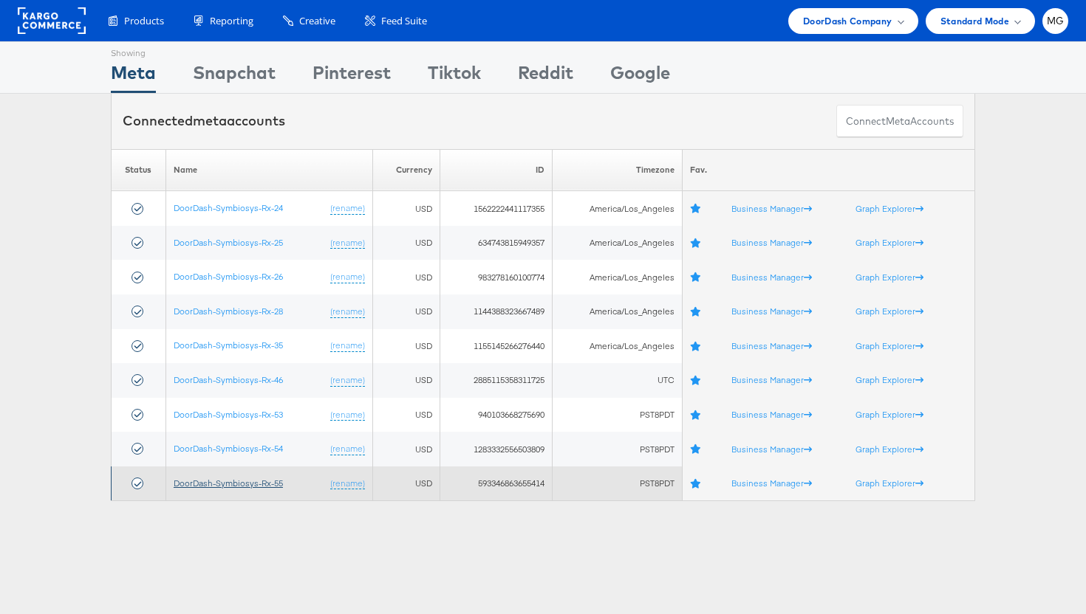
click at [272, 486] on link "DoorDash-Symbiosys-Rx-55" at bounding box center [228, 483] width 109 height 11
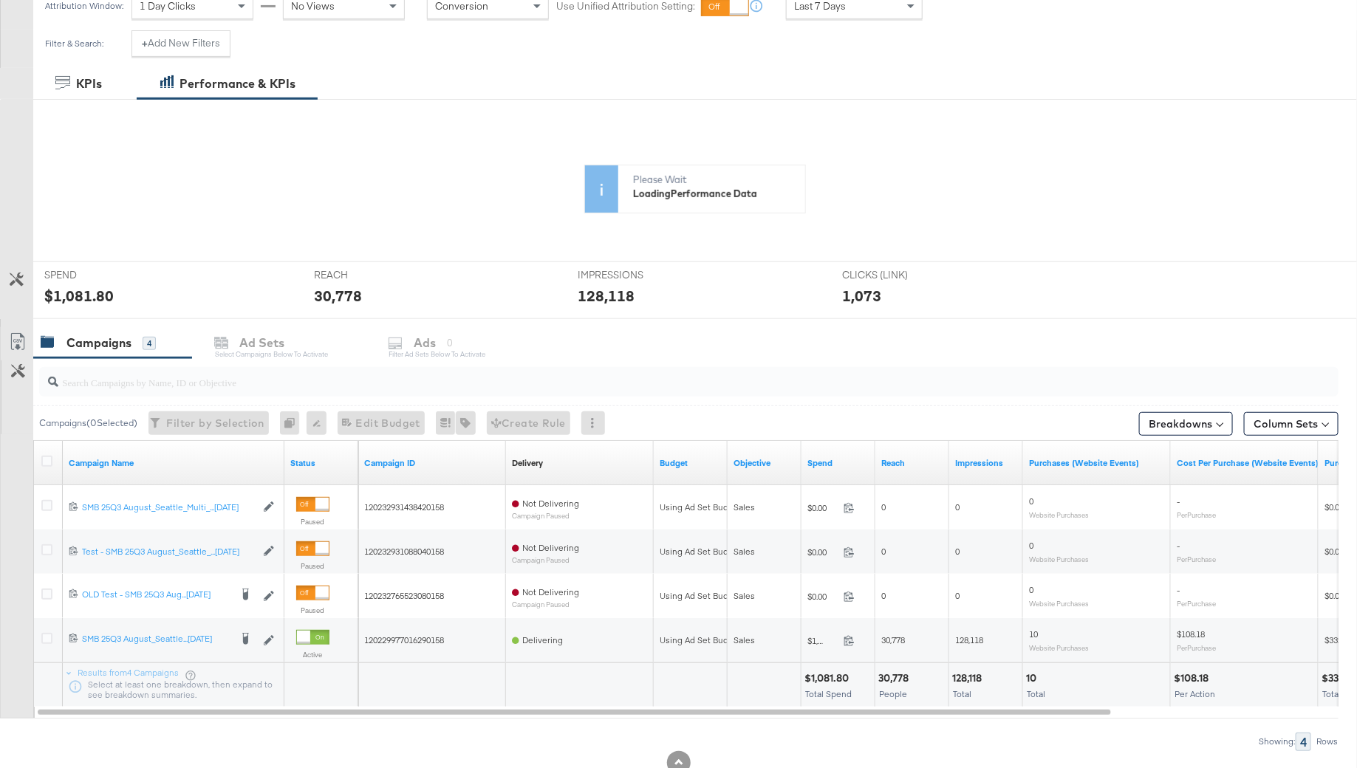
scroll to position [268, 0]
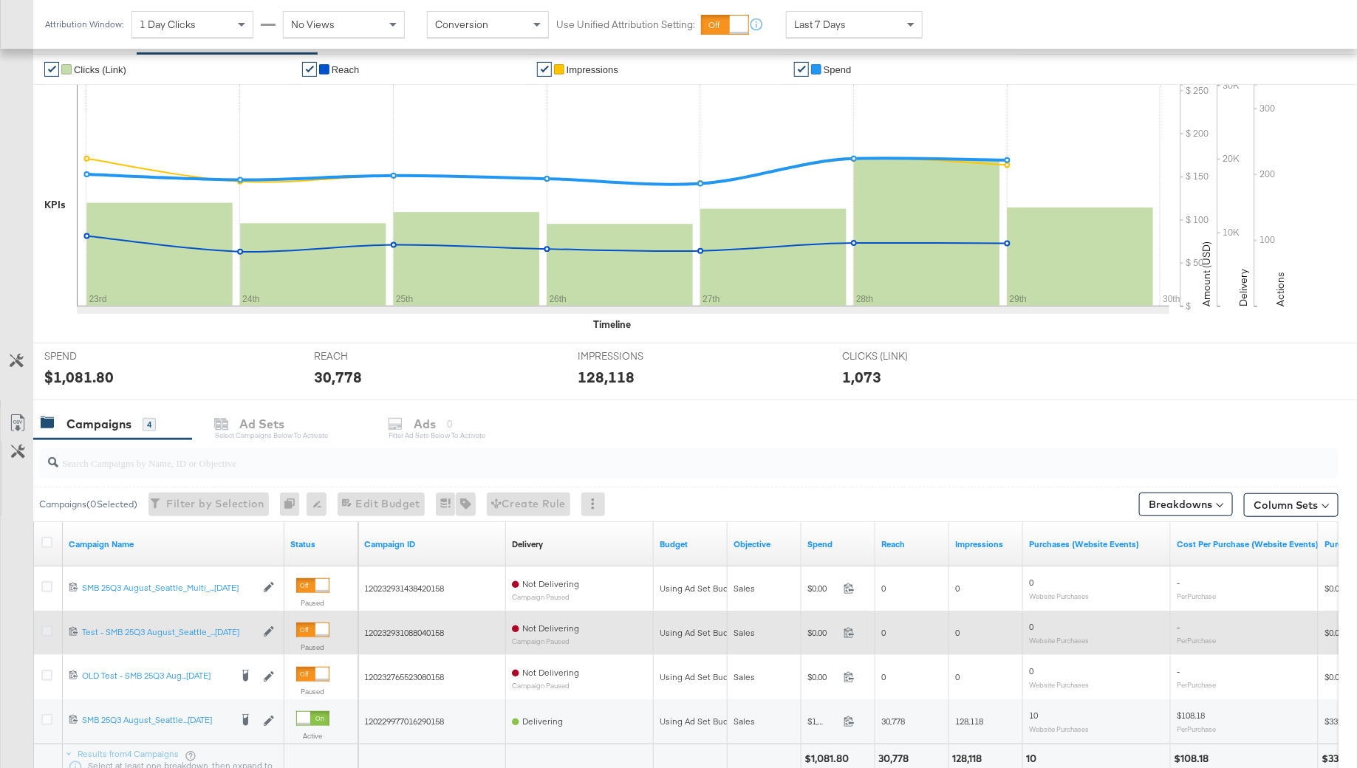
click at [44, 627] on icon at bounding box center [46, 631] width 11 height 11
click at [0, 0] on input "checkbox" at bounding box center [0, 0] width 0 height 0
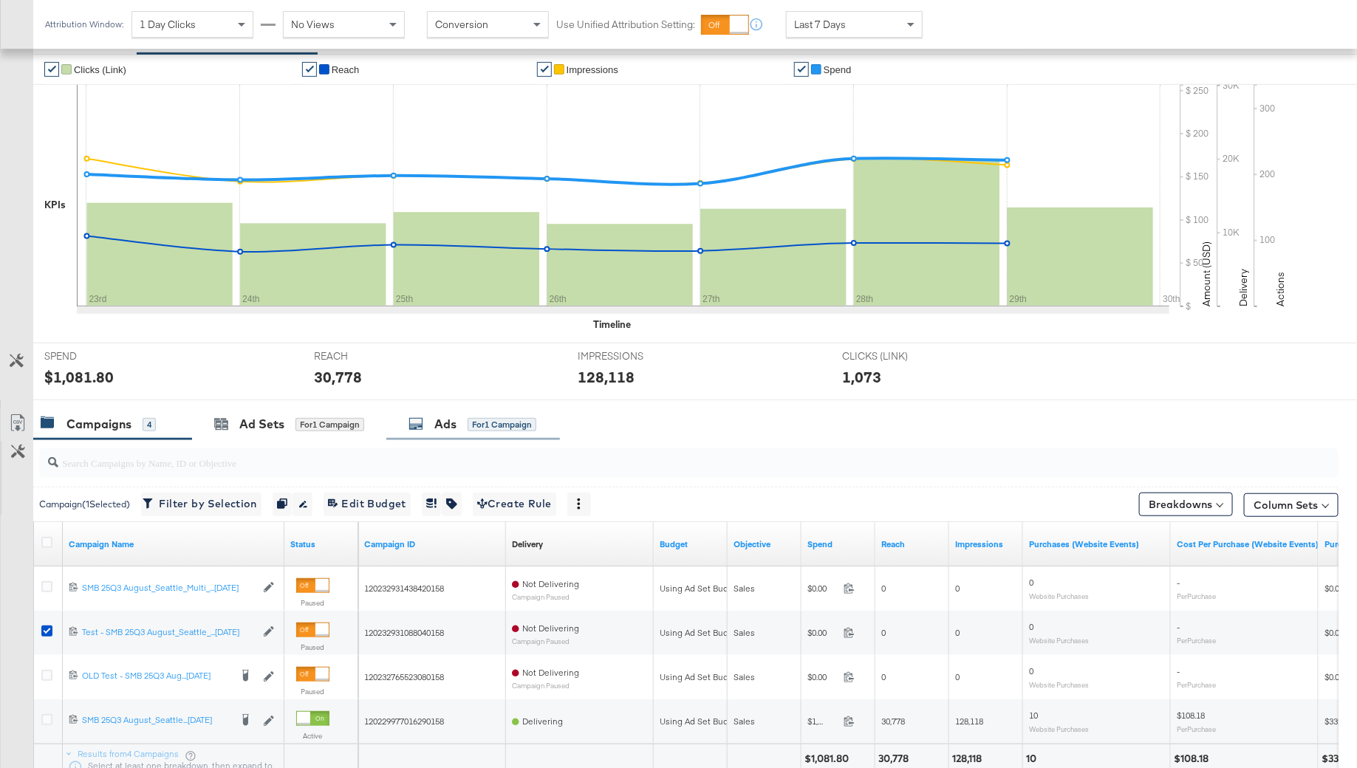
click at [453, 430] on div "Ads" at bounding box center [445, 424] width 22 height 17
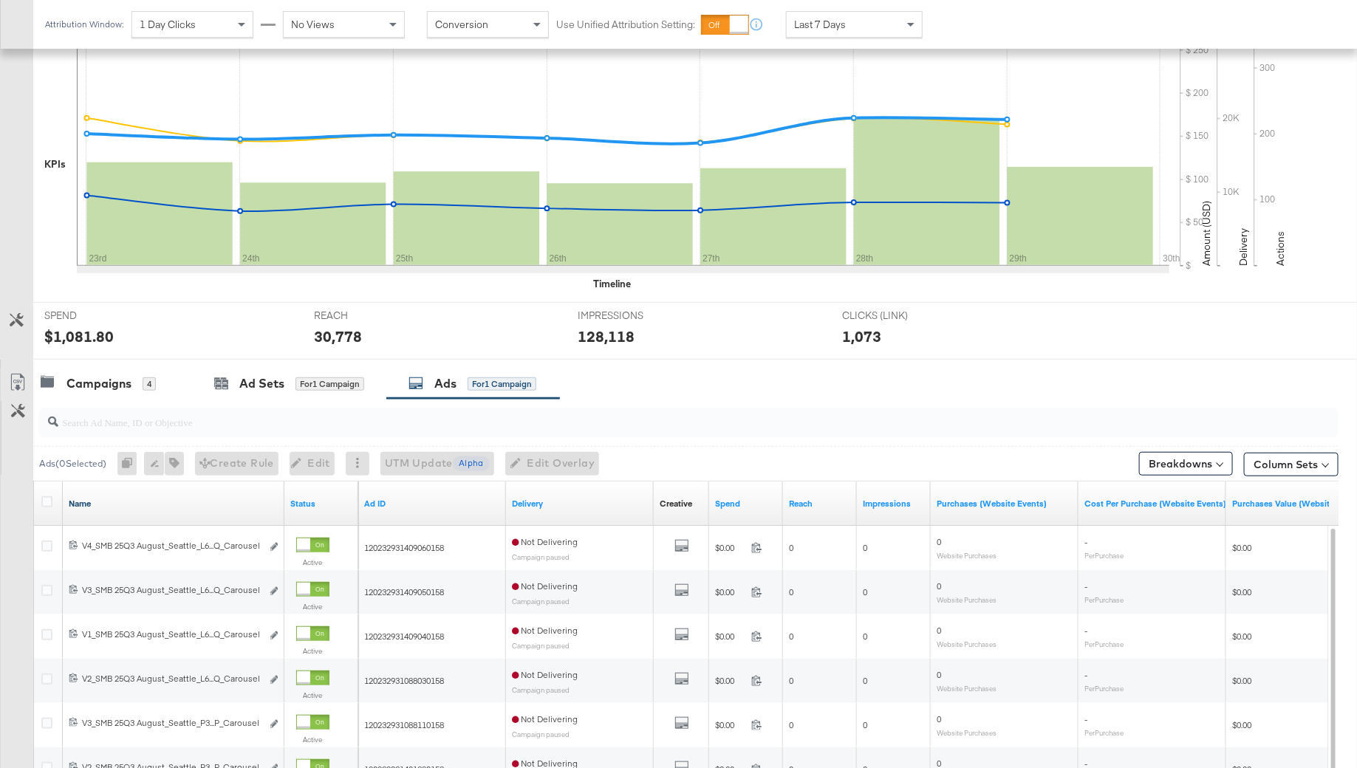
scroll to position [311, 0]
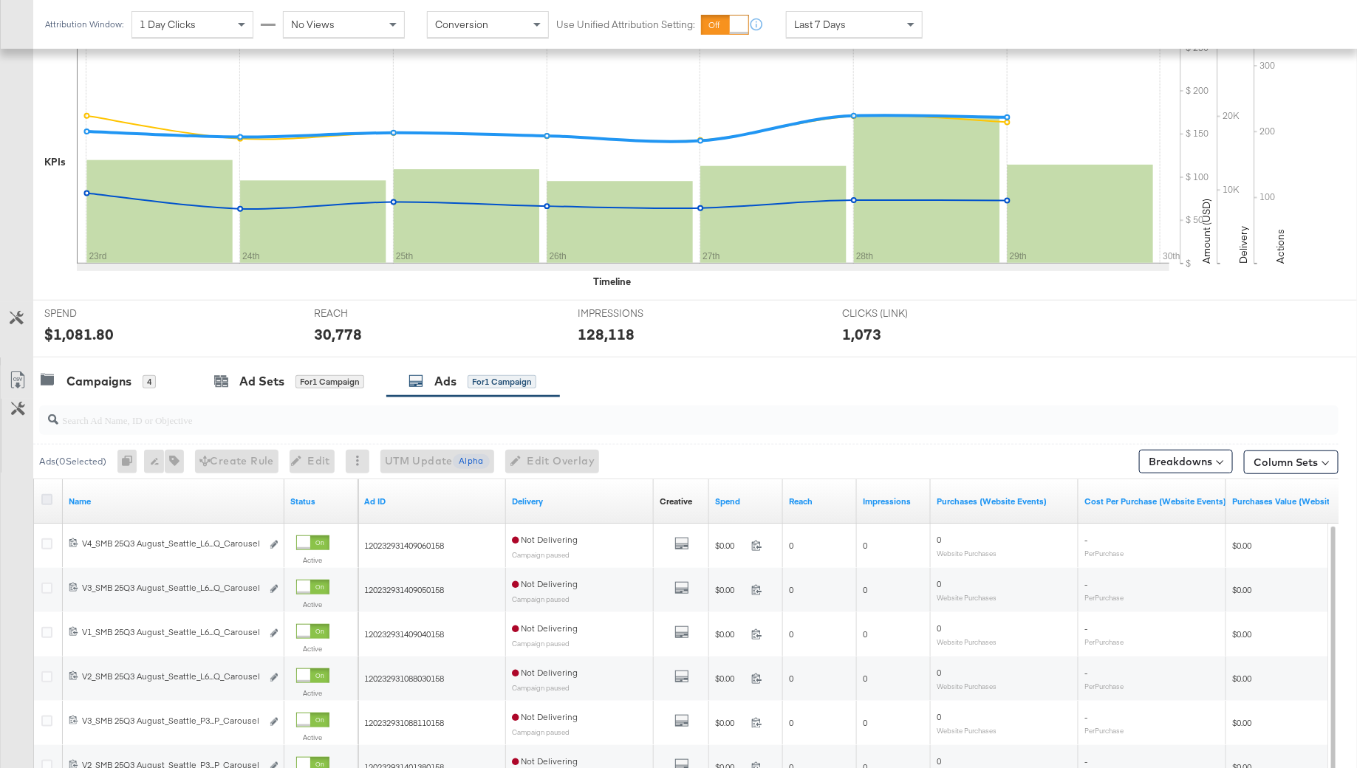
click at [50, 496] on icon at bounding box center [46, 499] width 11 height 11
click at [0, 0] on input "checkbox" at bounding box center [0, 0] width 0 height 0
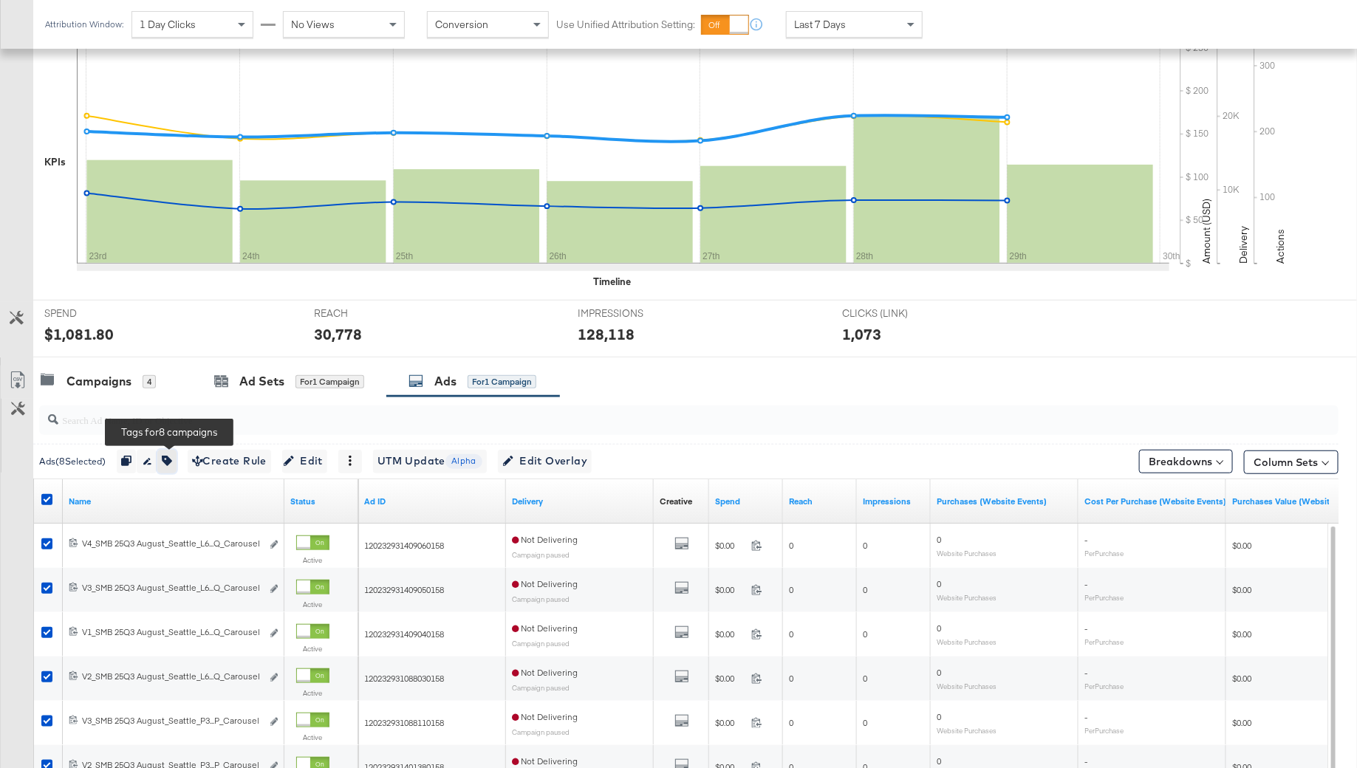
click at [172, 456] on icon "button" at bounding box center [167, 461] width 10 height 10
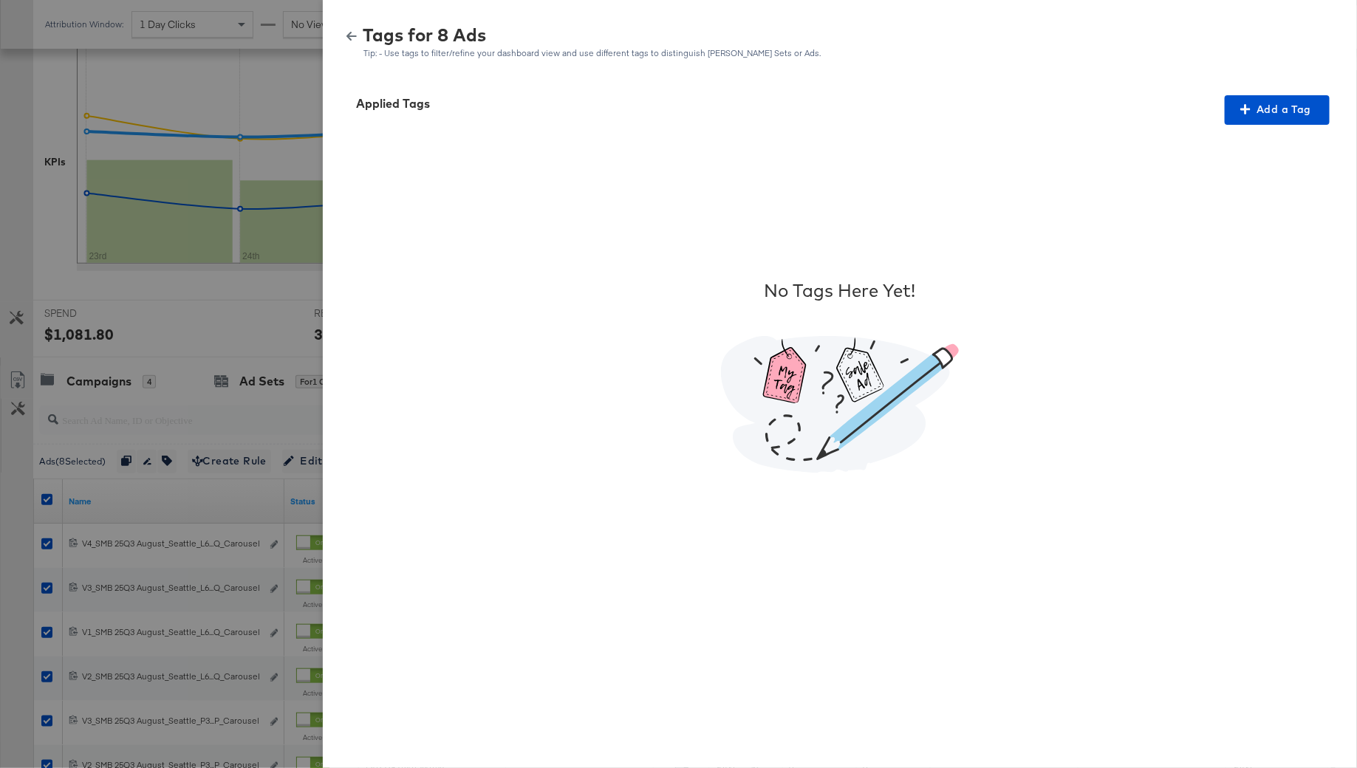
click at [276, 357] on div at bounding box center [678, 384] width 1357 height 768
click at [1264, 119] on button "Add a Tag" at bounding box center [1276, 110] width 105 height 30
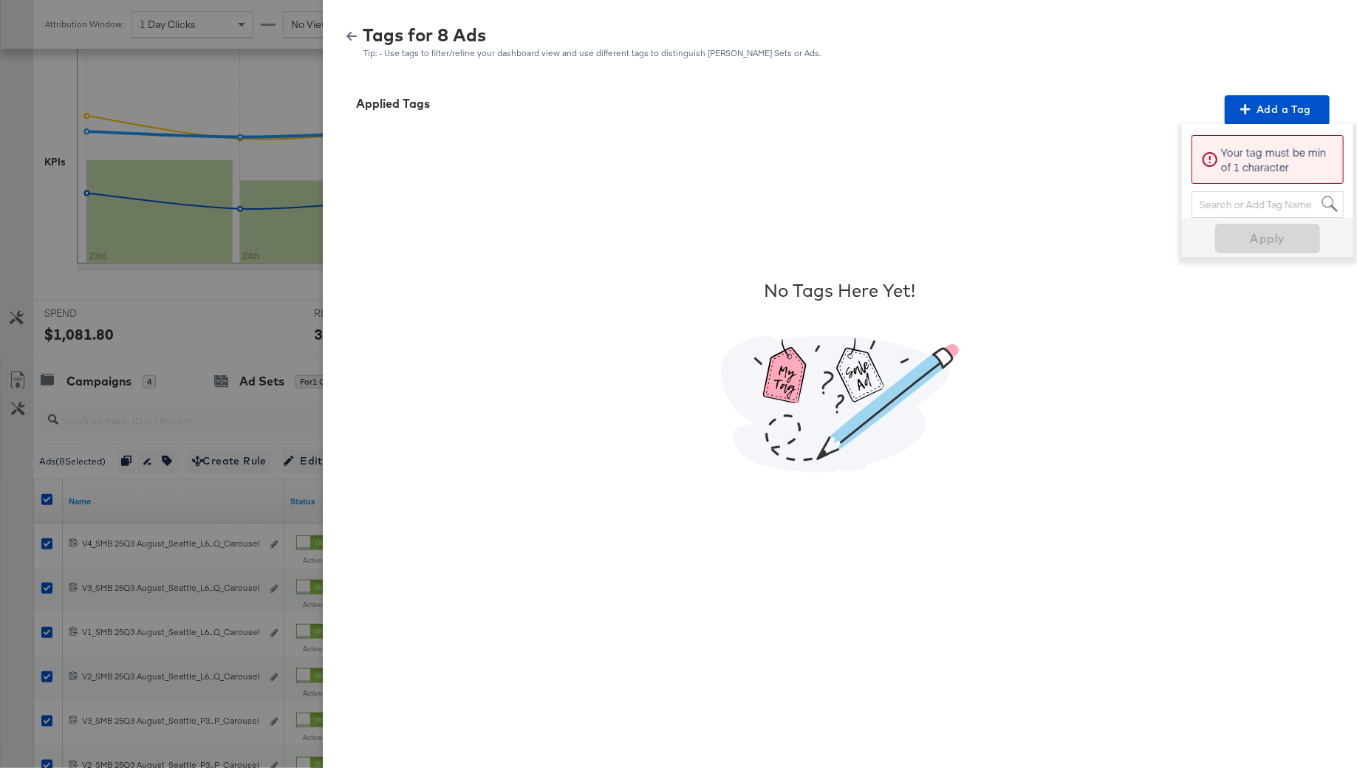
click at [1230, 206] on div "Search or Add Tag Name" at bounding box center [1267, 204] width 151 height 25
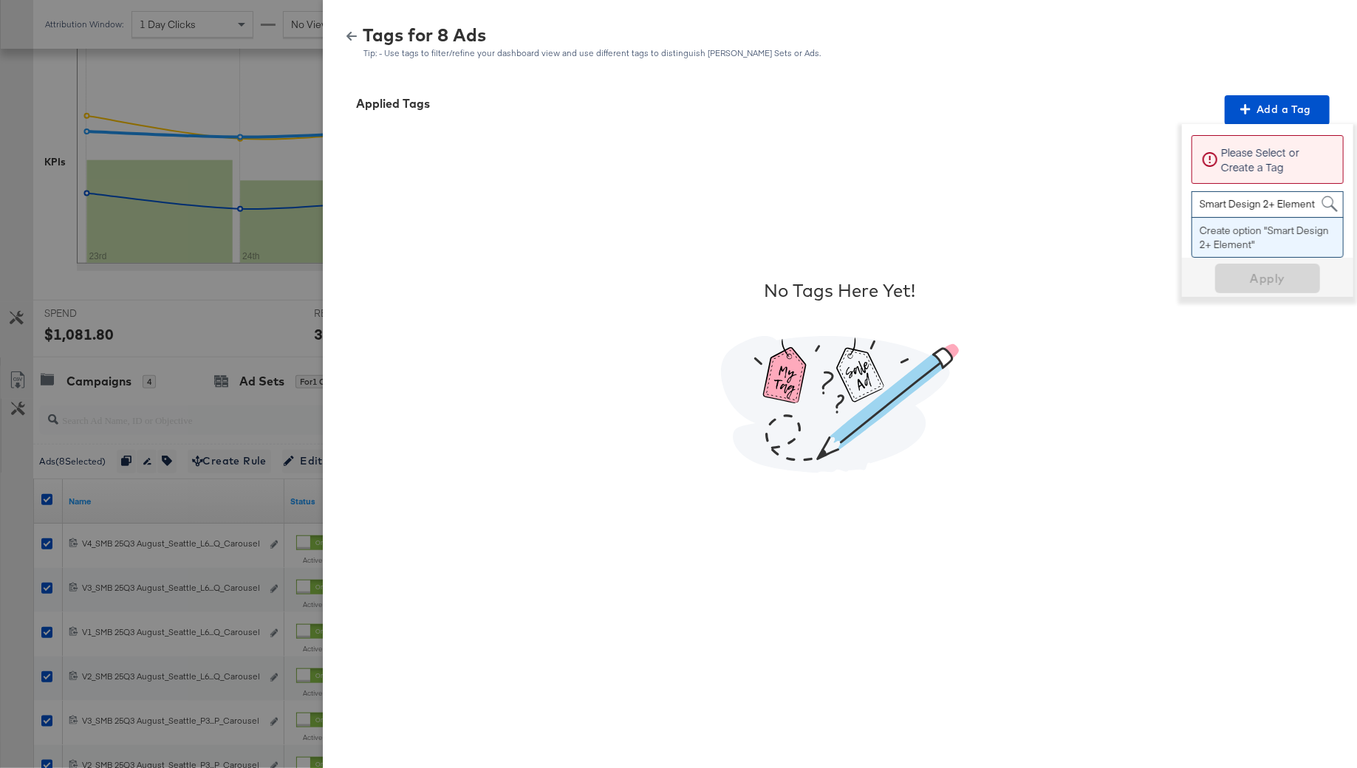
type input "Smart Design 2+ Elements"
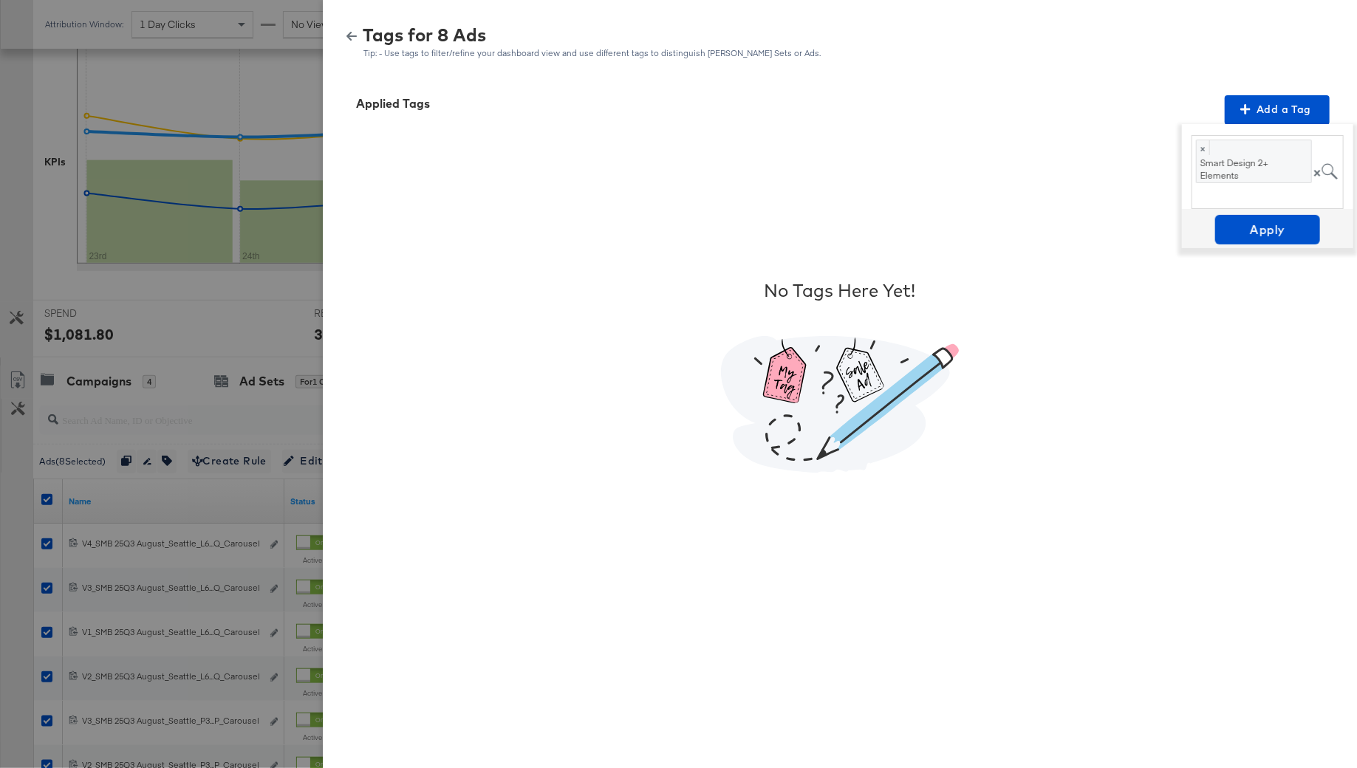
click at [1259, 248] on div "No Tags Here Yet!" at bounding box center [839, 376] width 998 height 502
click at [1253, 236] on span "Apply" at bounding box center [1267, 229] width 93 height 21
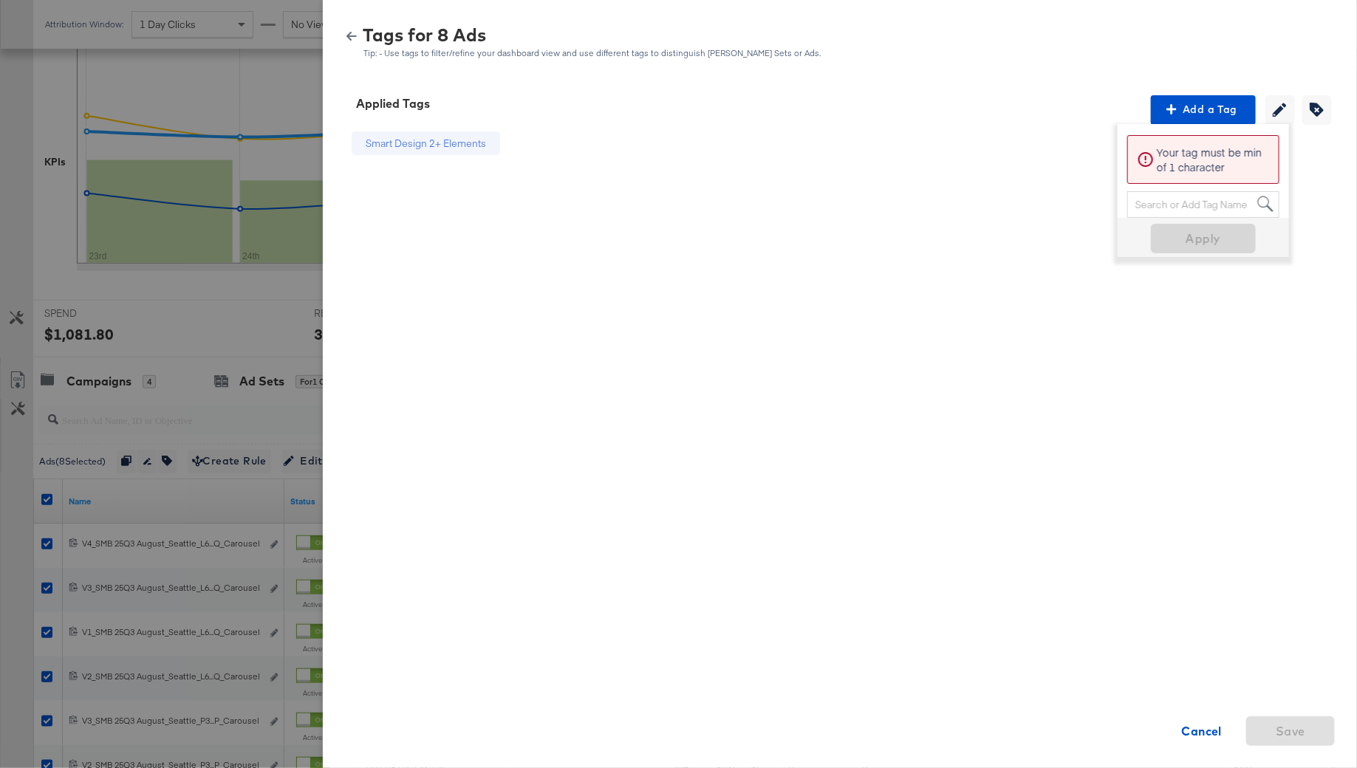
click at [360, 38] on button "button" at bounding box center [351, 36] width 22 height 10
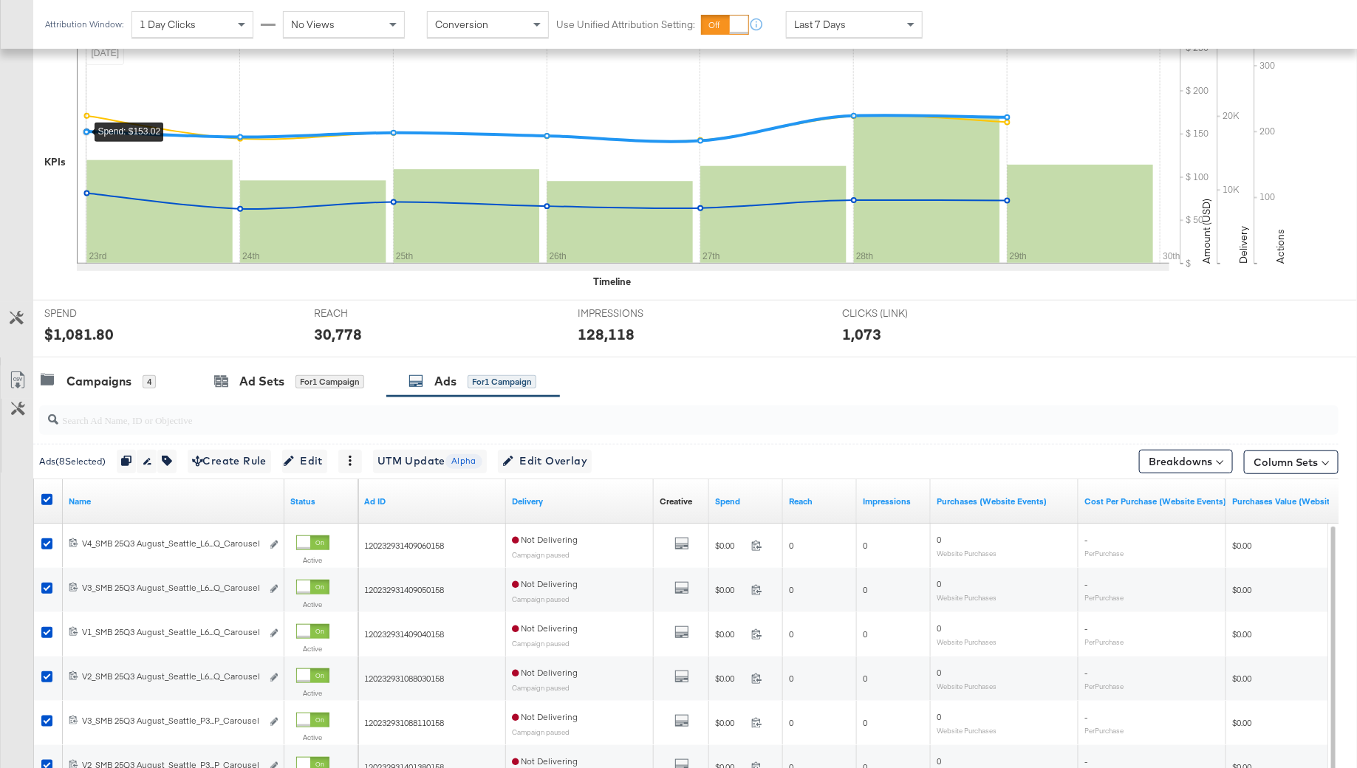
scroll to position [0, 0]
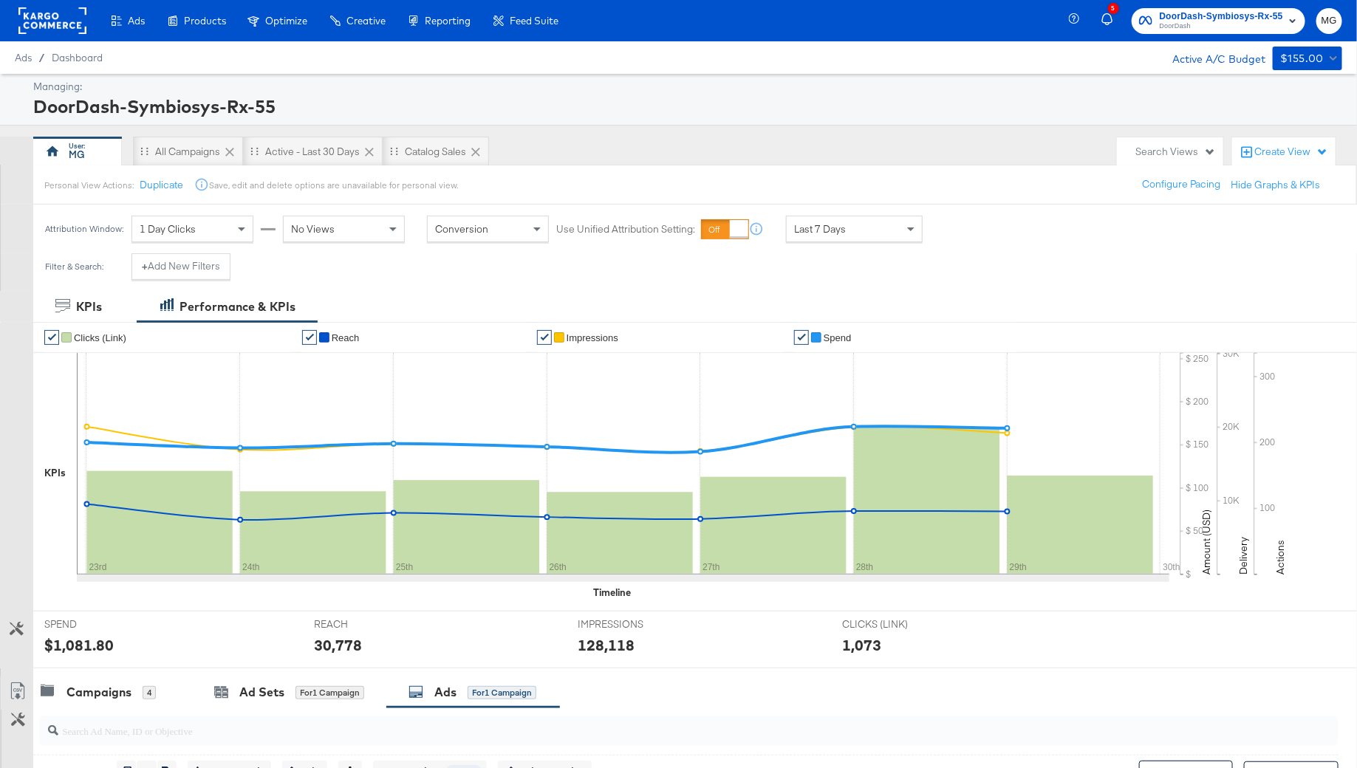
click at [64, 27] on rect at bounding box center [52, 20] width 68 height 27
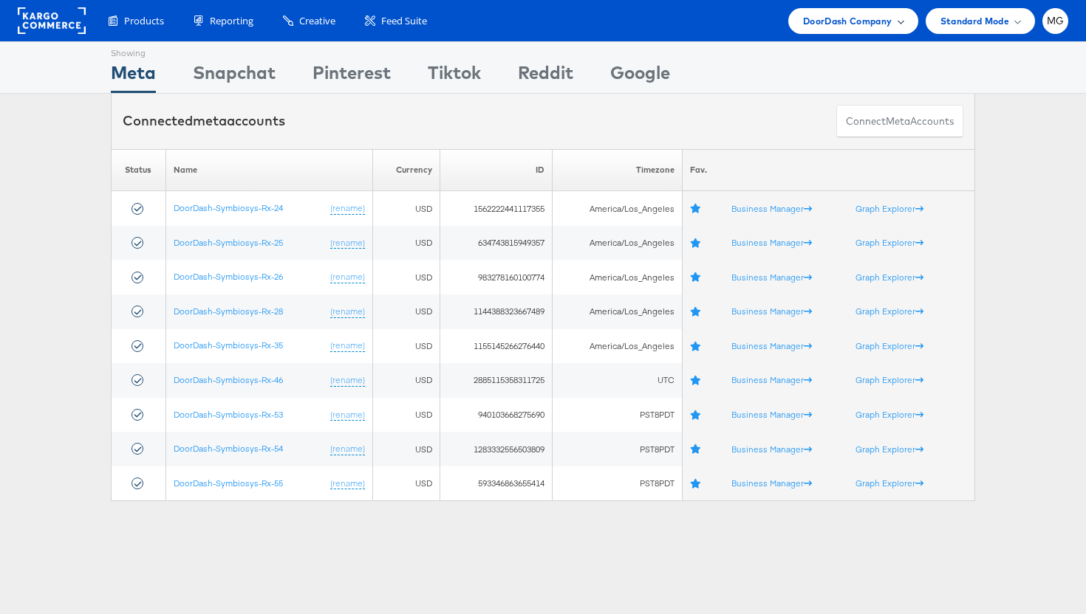
click at [803, 21] on span "DoorDash Company" at bounding box center [847, 21] width 89 height 16
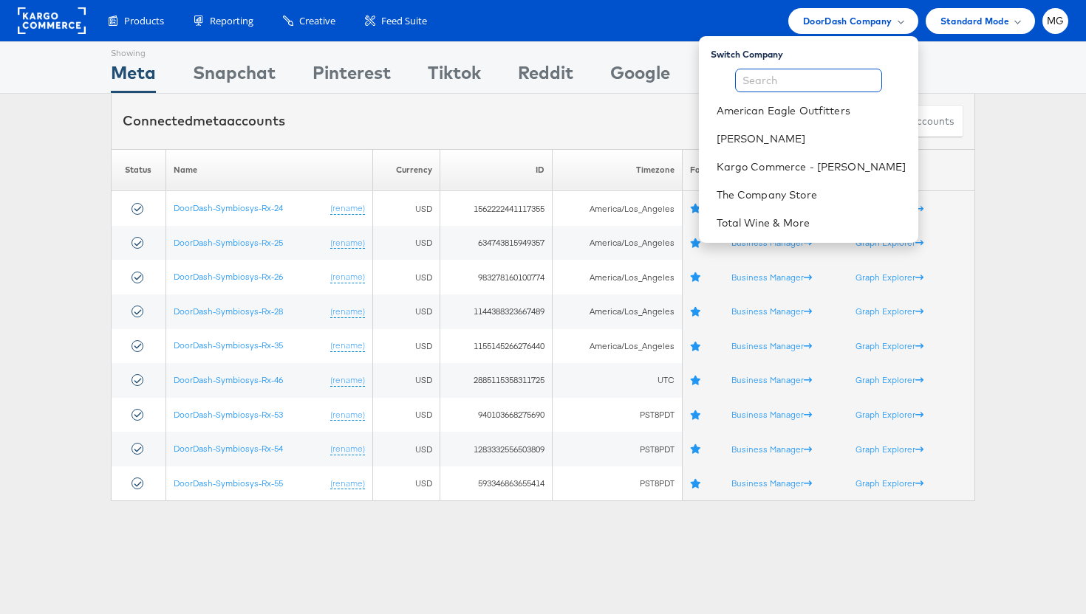
click at [782, 69] on input "text" at bounding box center [808, 81] width 147 height 24
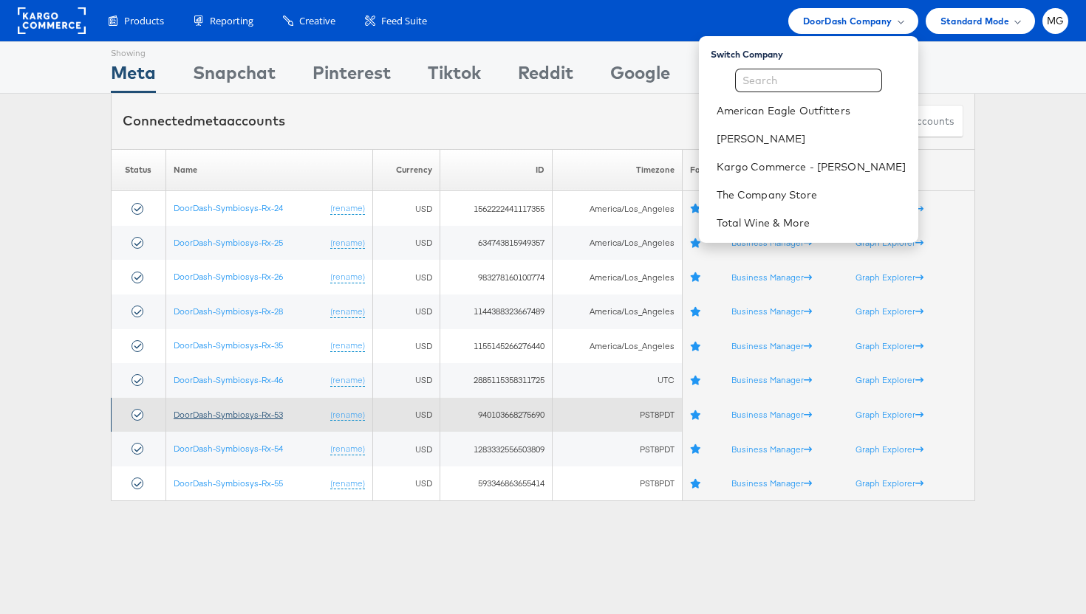
click at [264, 412] on link "DoorDash-Symbiosys-Rx-53" at bounding box center [228, 414] width 109 height 11
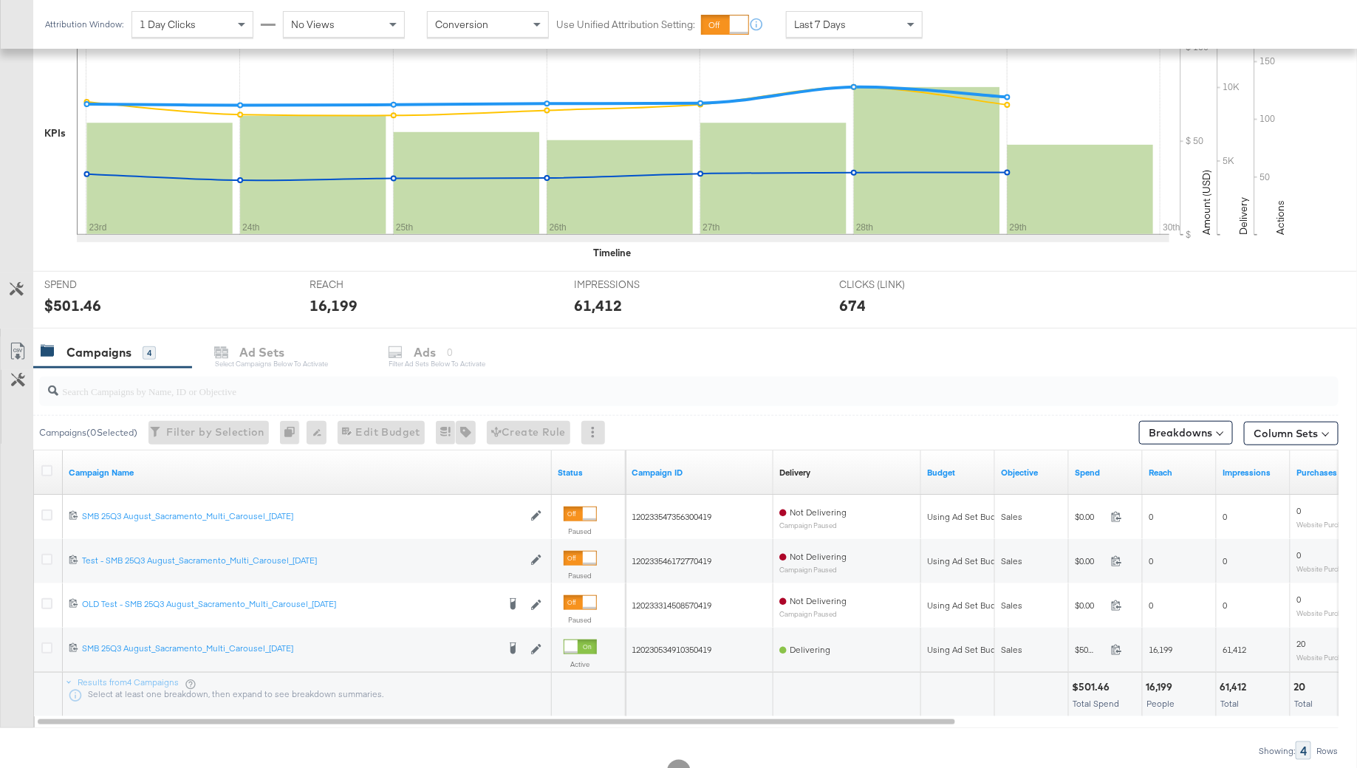
scroll to position [346, 0]
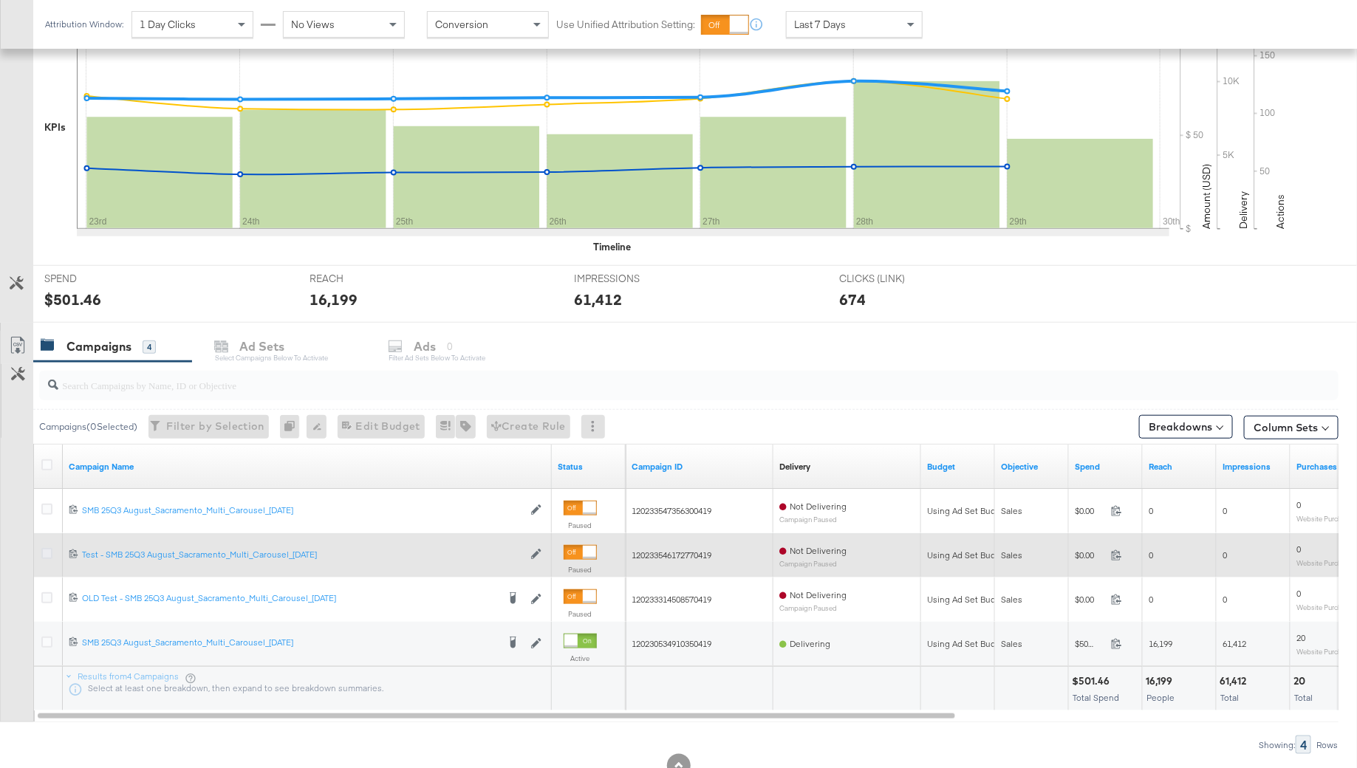
click at [45, 549] on icon at bounding box center [46, 553] width 11 height 11
click at [0, 0] on input "checkbox" at bounding box center [0, 0] width 0 height 0
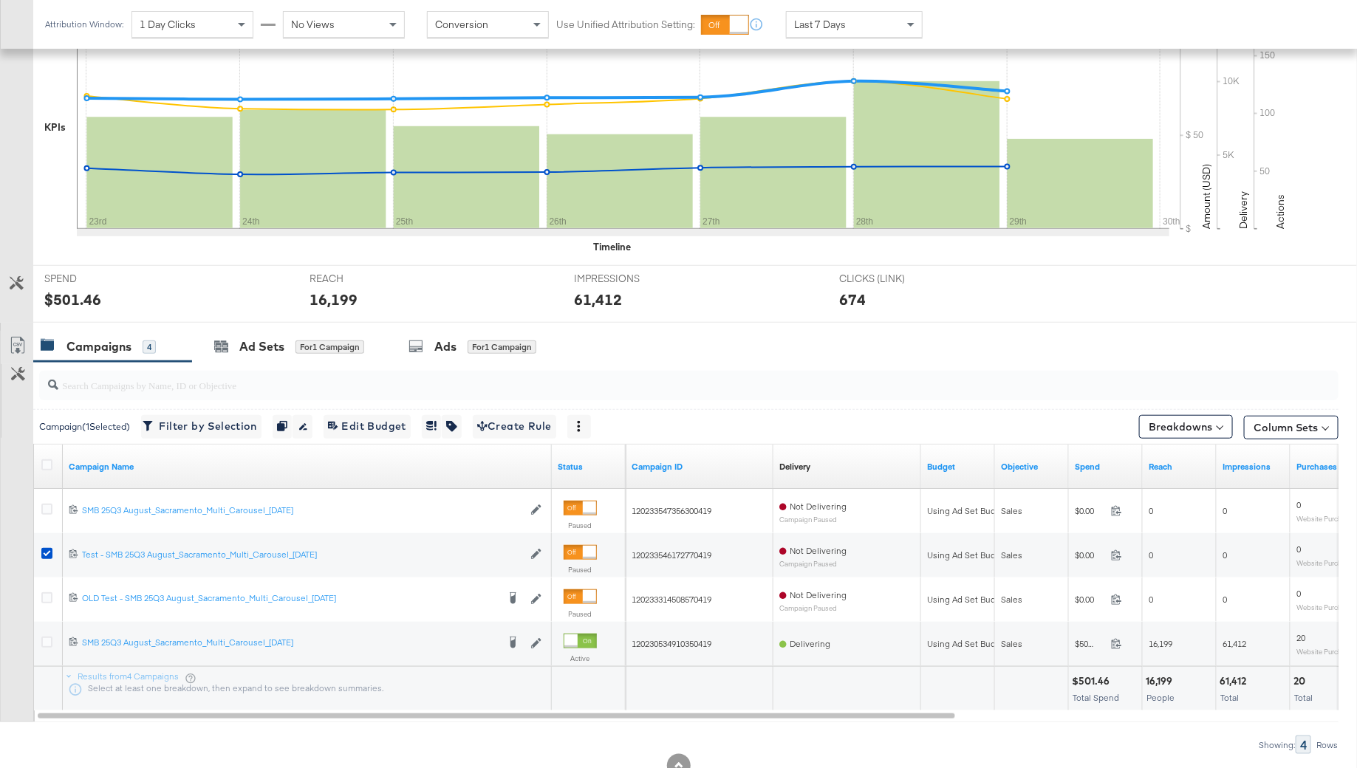
click at [442, 362] on div at bounding box center [685, 385] width 1305 height 47
click at [423, 344] on icon at bounding box center [415, 346] width 15 height 15
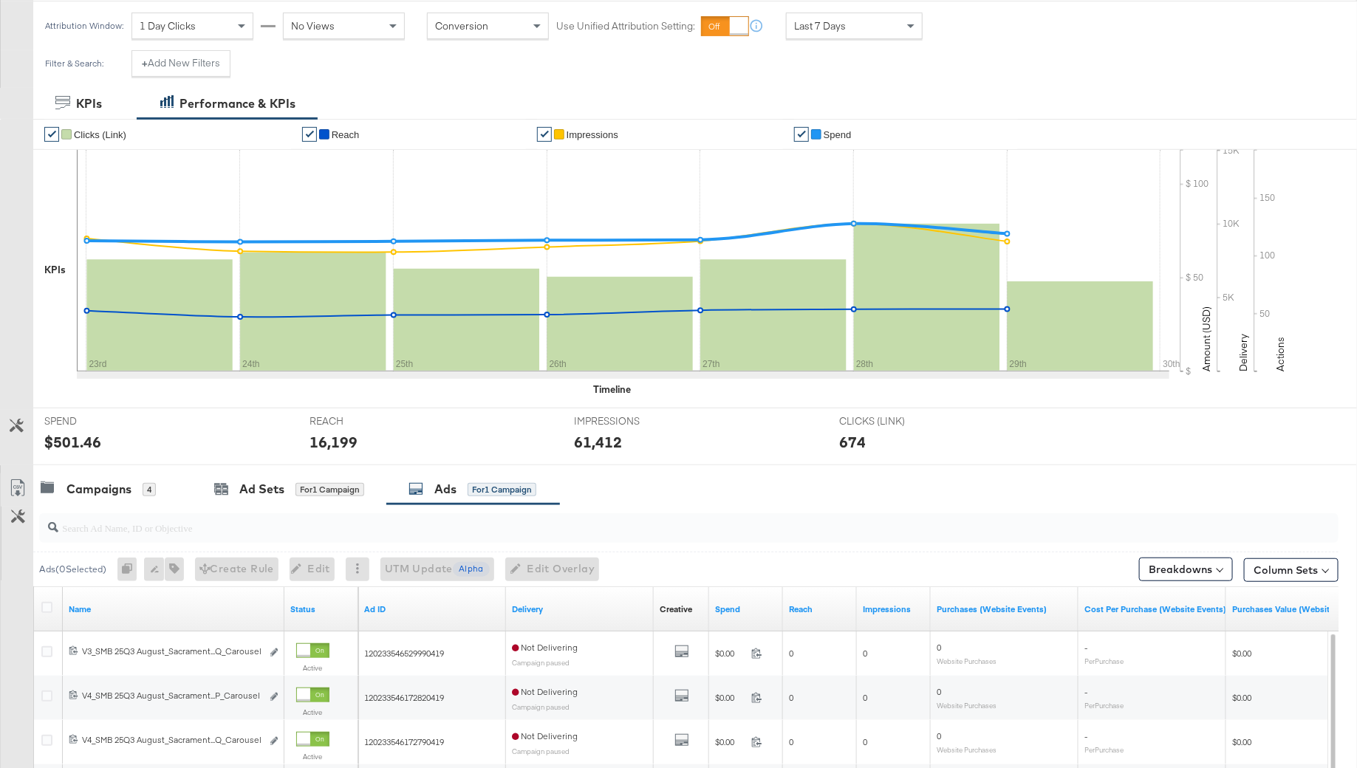
scroll to position [527, 0]
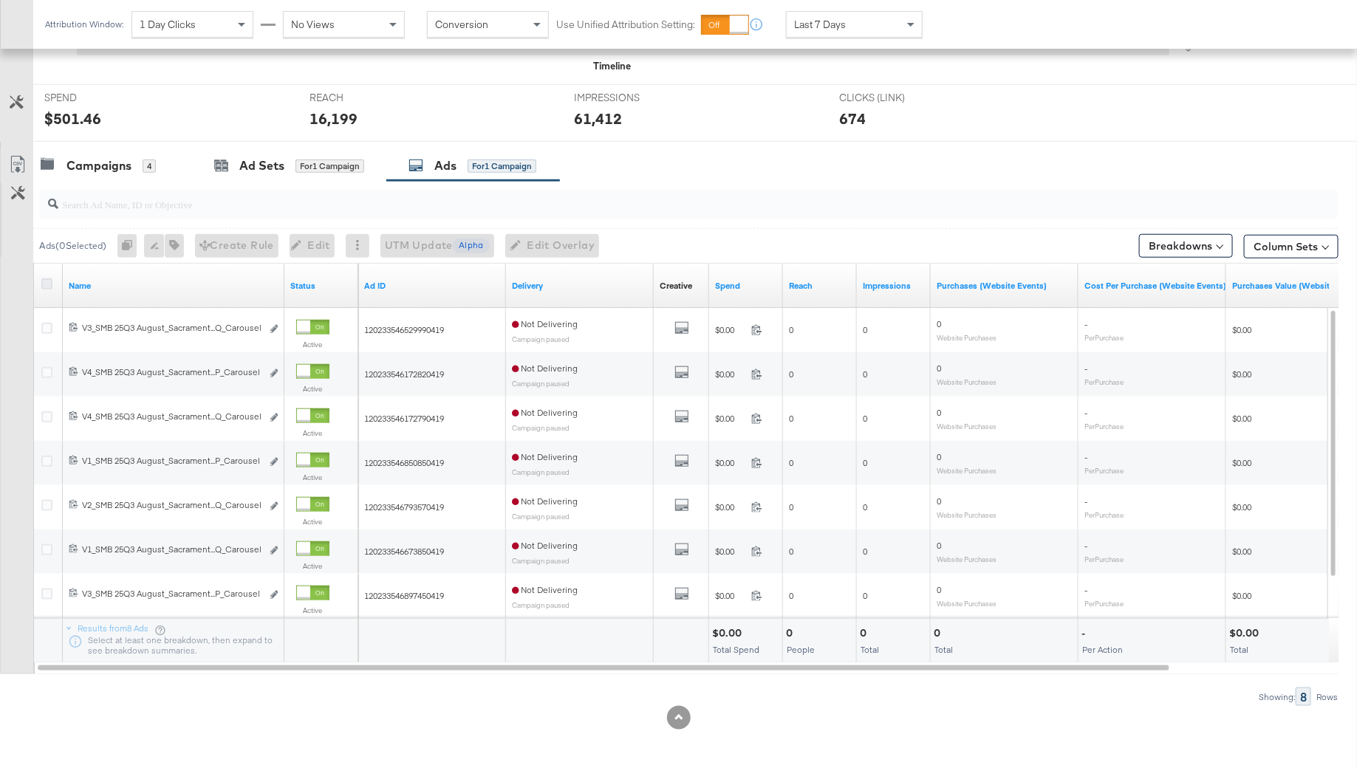
click at [46, 278] on icon at bounding box center [46, 283] width 11 height 11
click at [0, 0] on input "checkbox" at bounding box center [0, 0] width 0 height 0
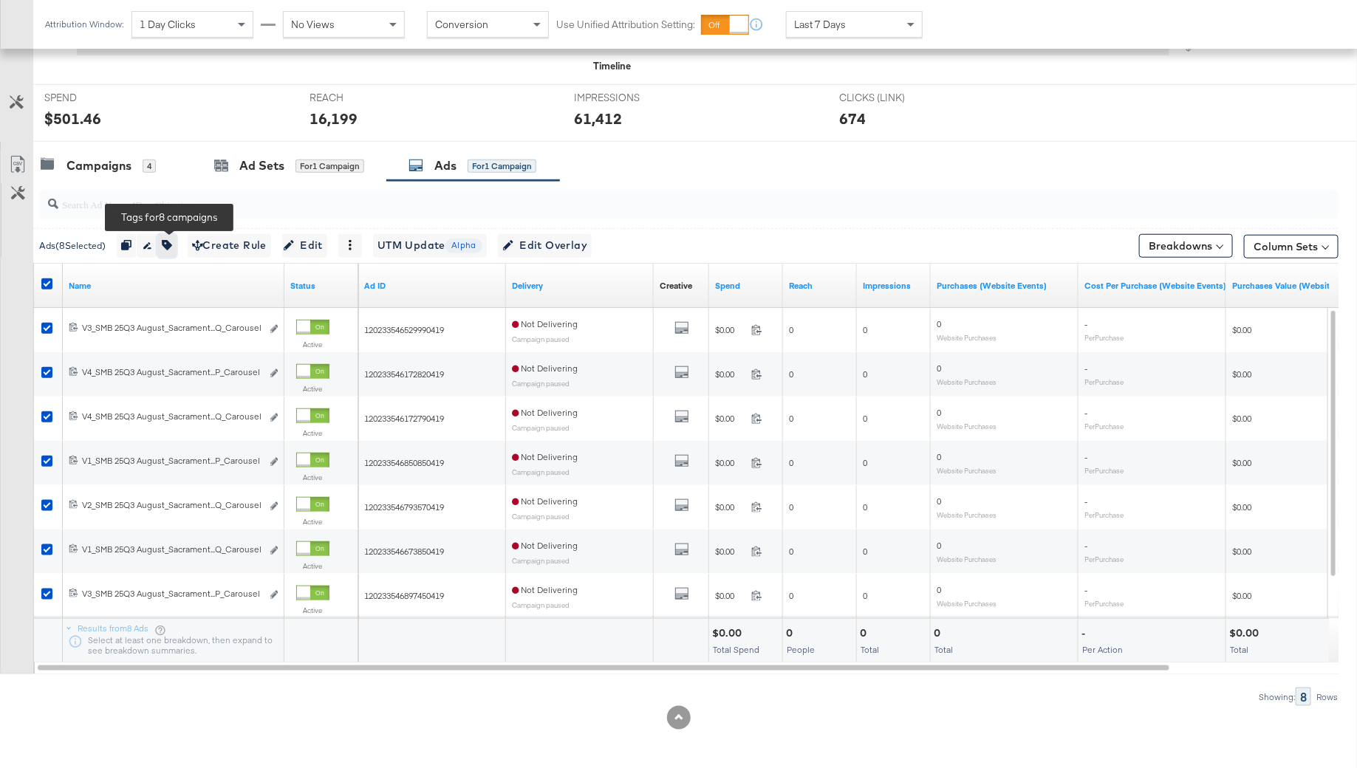
click at [164, 249] on button "button" at bounding box center [166, 246] width 19 height 24
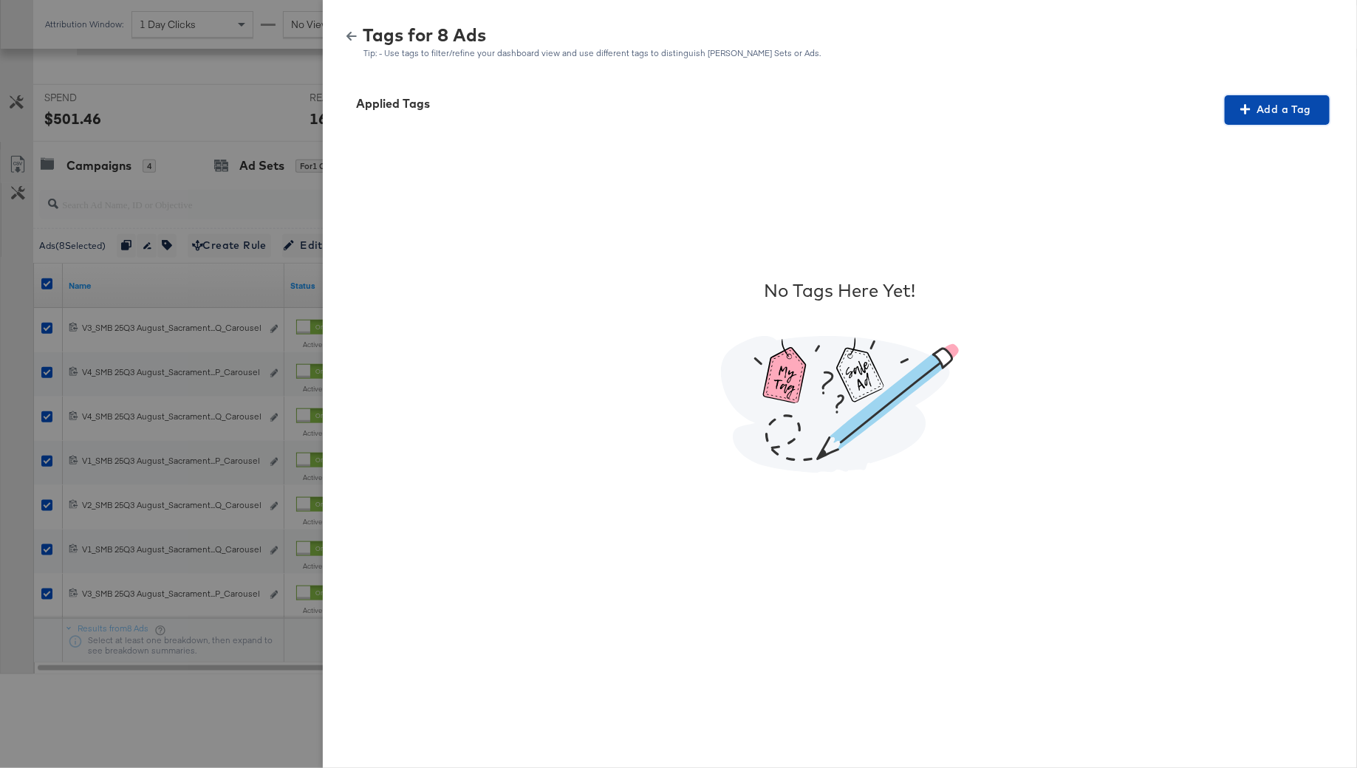
click at [1291, 116] on span "Add a Tag" at bounding box center [1276, 109] width 93 height 18
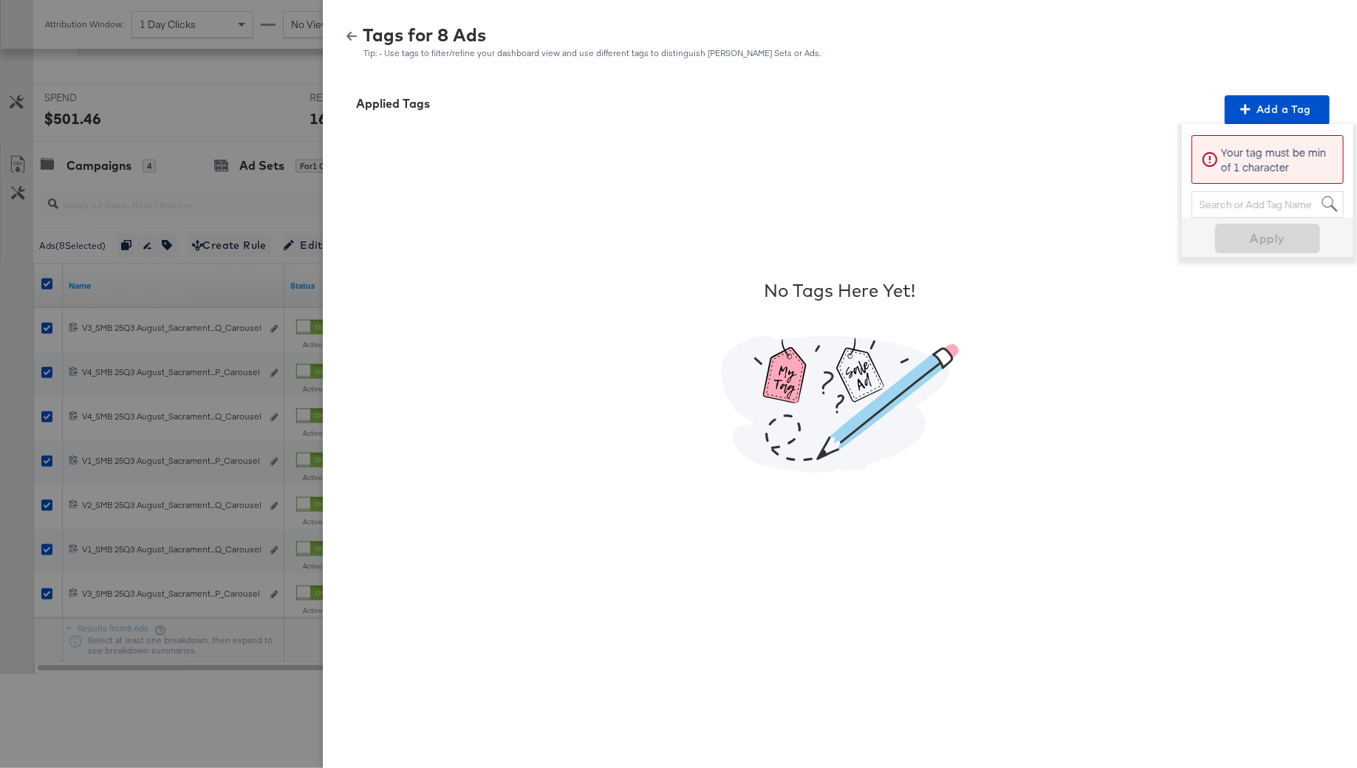
click at [1245, 200] on div "Search or Add Tag Name" at bounding box center [1267, 204] width 151 height 25
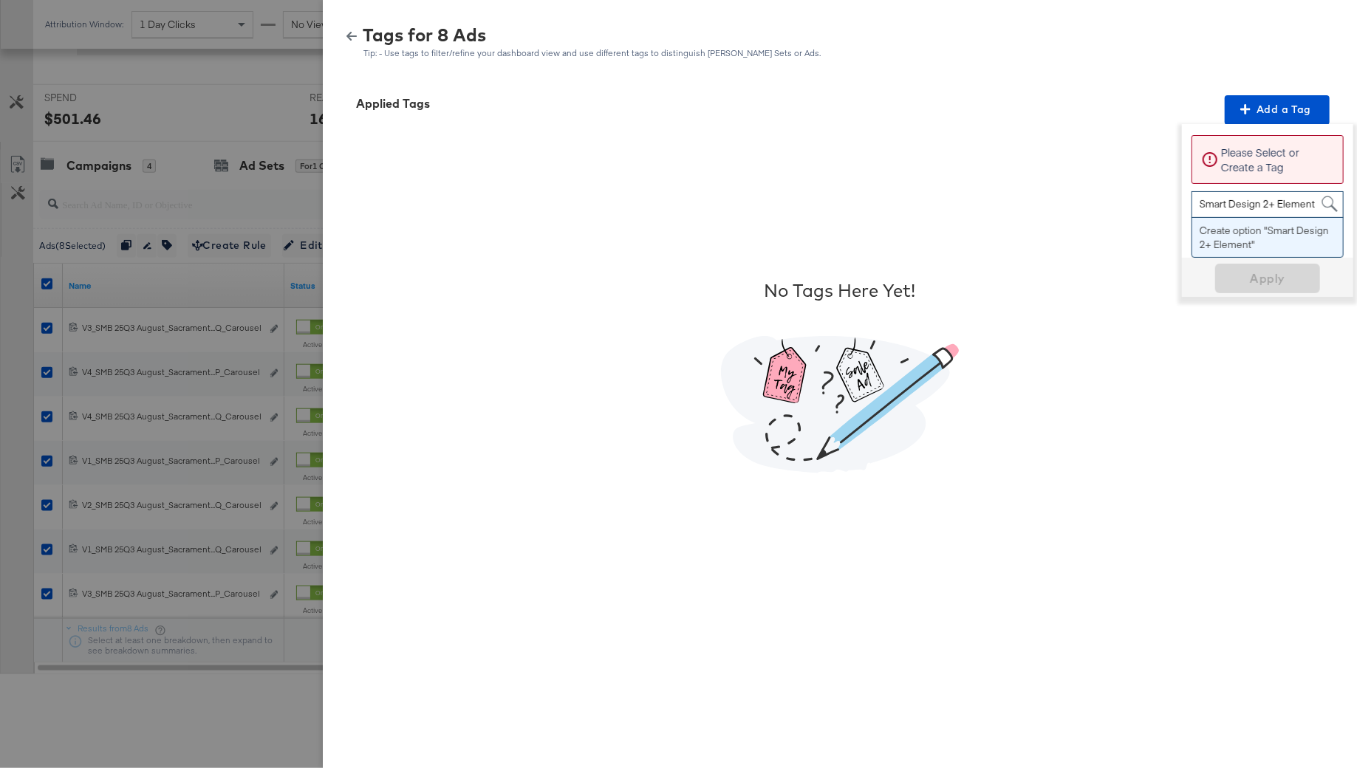
type input "Smart Design 2+ Elements"
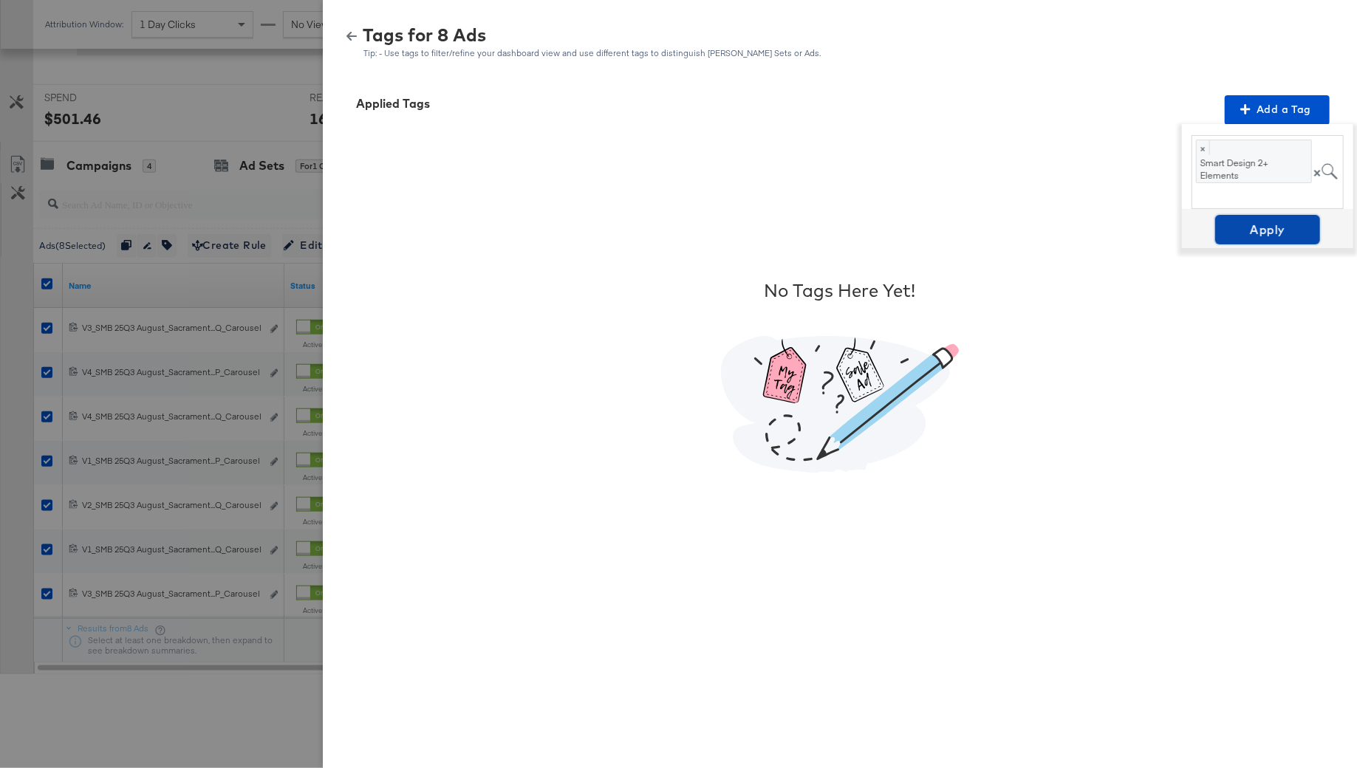
click at [1294, 227] on span "Apply" at bounding box center [1267, 229] width 93 height 21
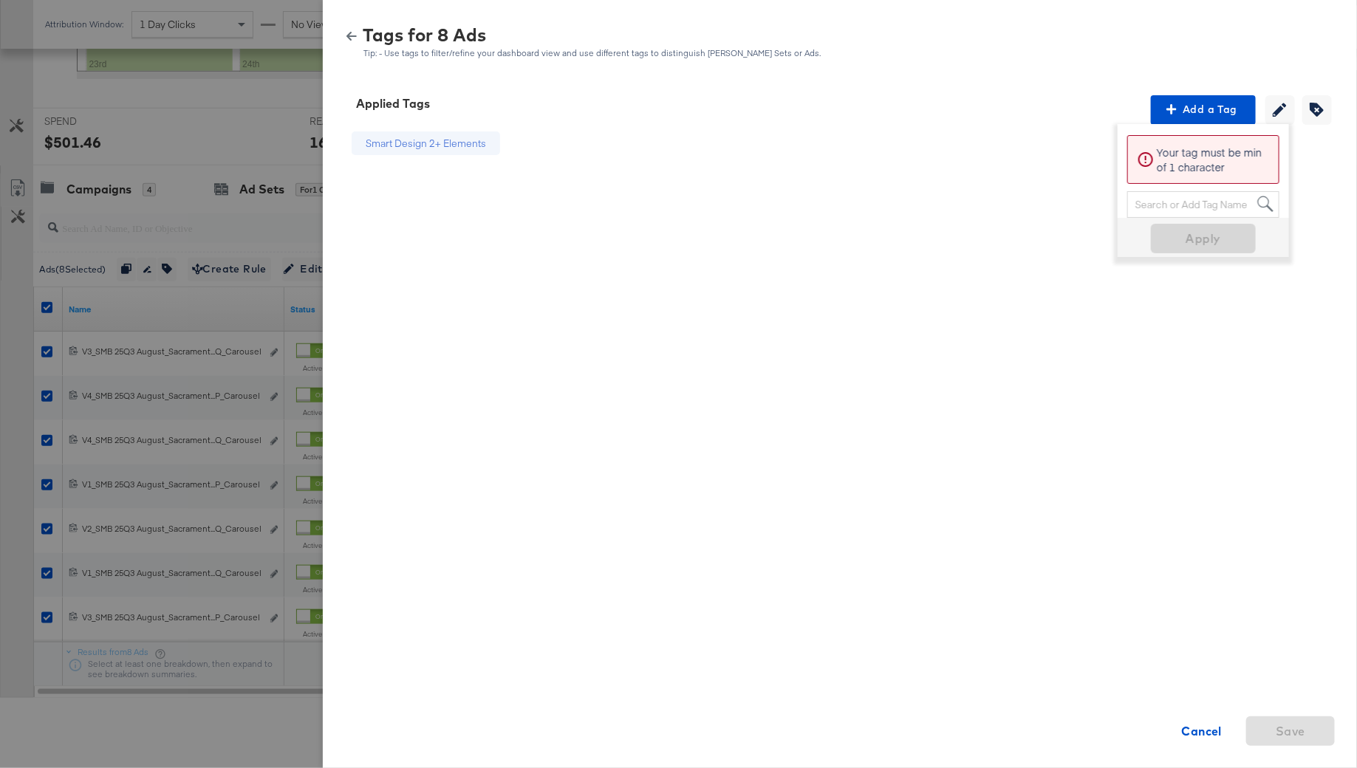
scroll to position [432, 0]
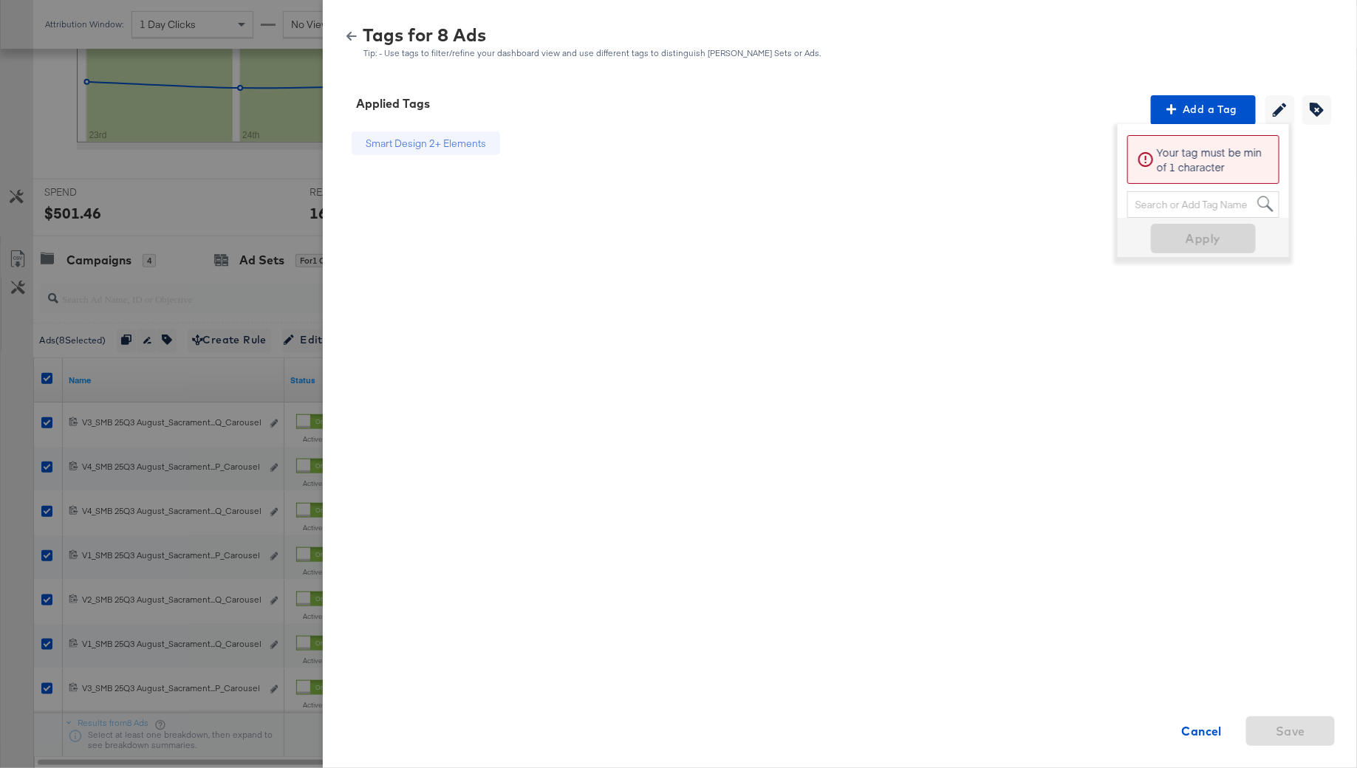
click at [355, 33] on icon "button" at bounding box center [351, 36] width 10 height 10
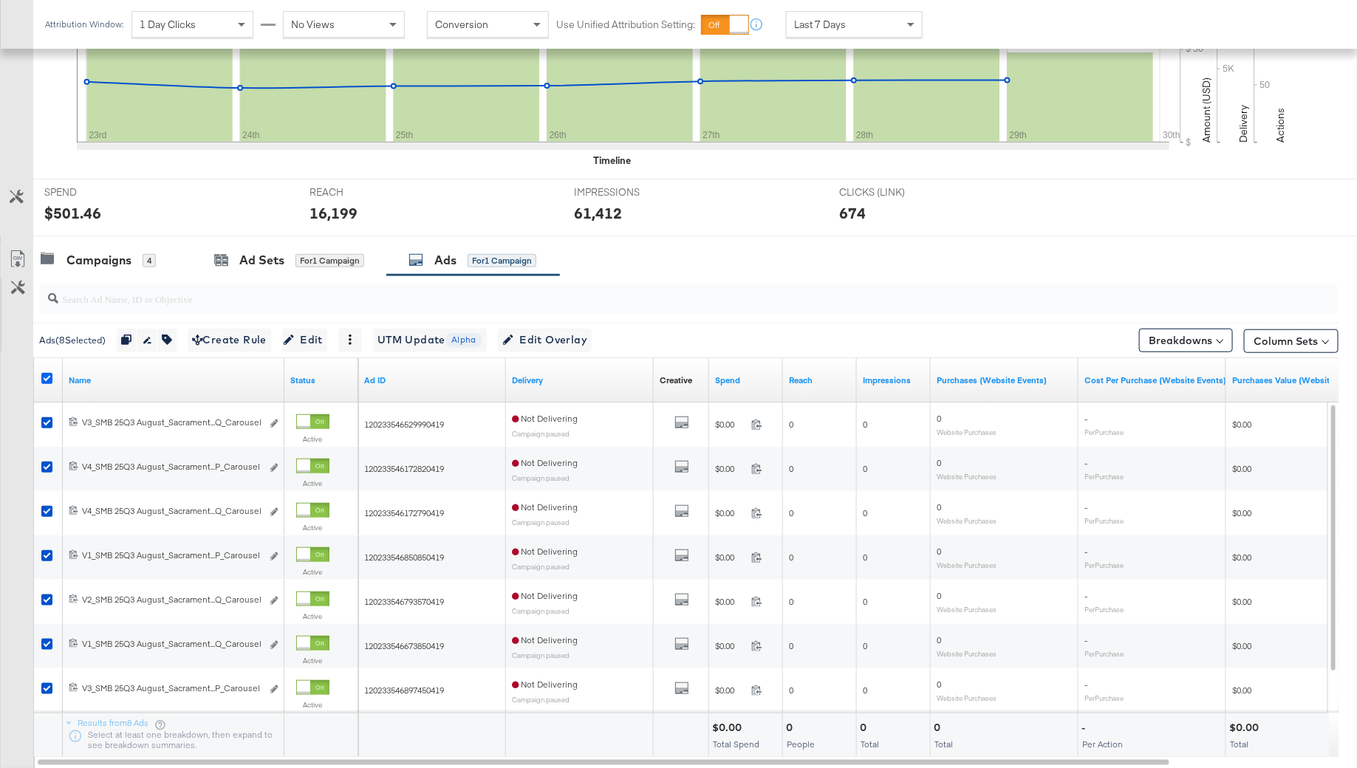
click at [49, 373] on icon at bounding box center [46, 378] width 11 height 11
click at [0, 0] on input "checkbox" at bounding box center [0, 0] width 0 height 0
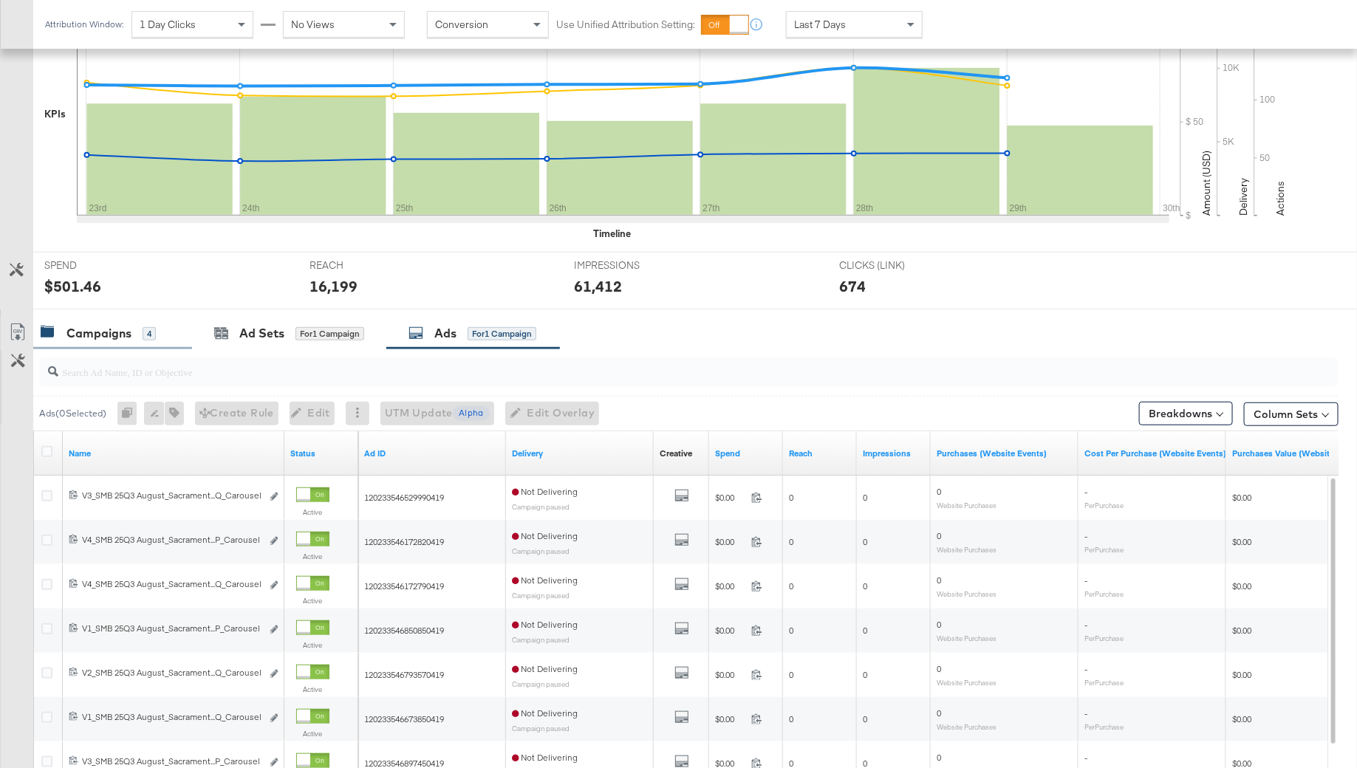
click at [129, 327] on div "Campaigns" at bounding box center [98, 333] width 65 height 17
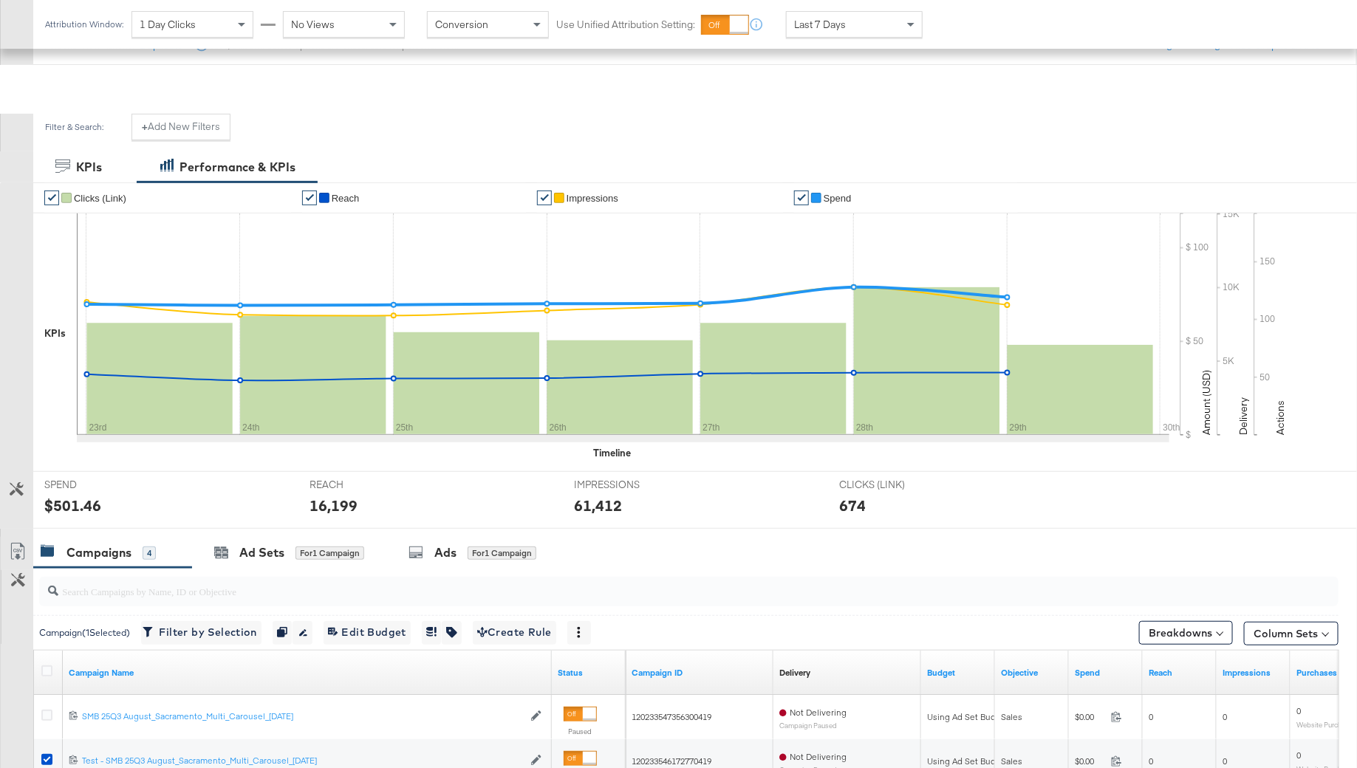
scroll to position [394, 0]
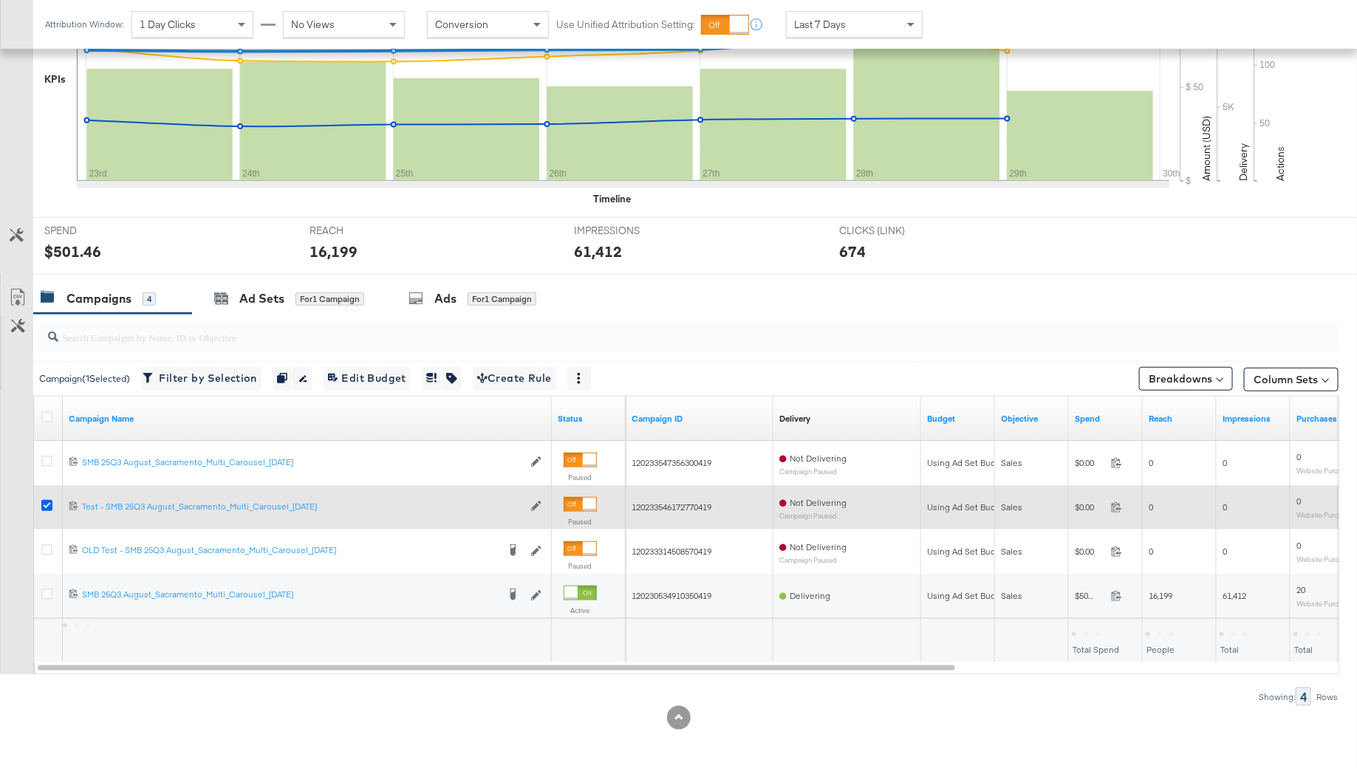
click at [47, 500] on icon at bounding box center [46, 505] width 11 height 11
click at [0, 0] on input "checkbox" at bounding box center [0, 0] width 0 height 0
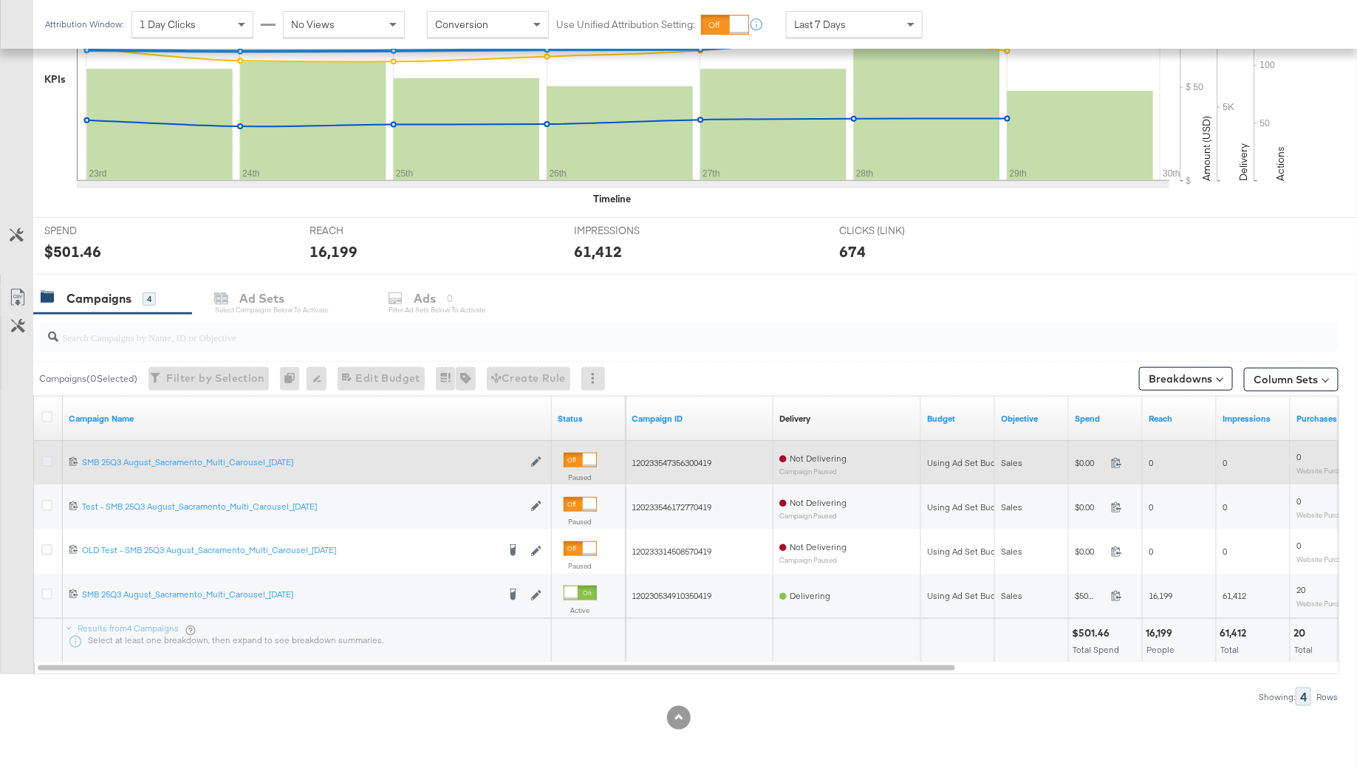
click at [41, 459] on icon at bounding box center [46, 461] width 11 height 11
click at [0, 0] on input "checkbox" at bounding box center [0, 0] width 0 height 0
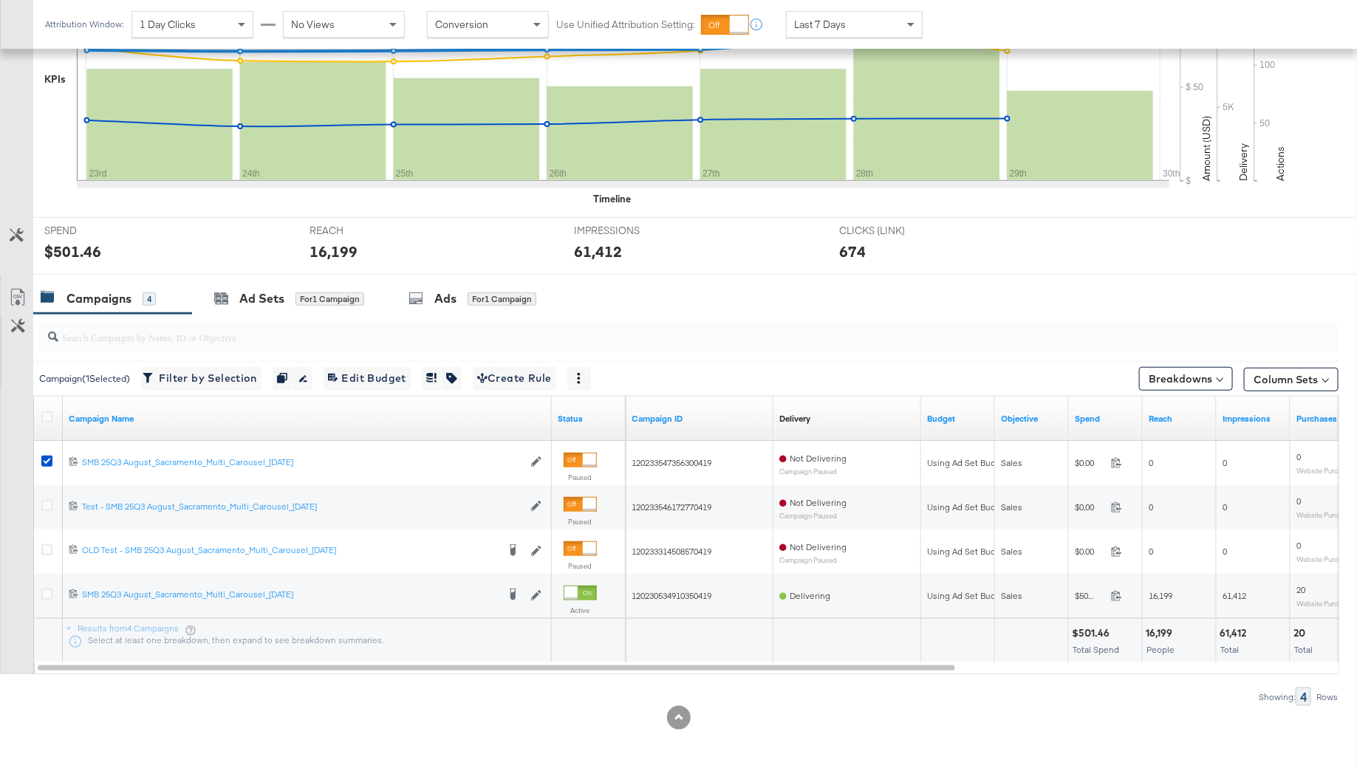
click at [446, 319] on input "search" at bounding box center [638, 331] width 1161 height 29
click at [434, 297] on div "Ads for 1 Campaign" at bounding box center [472, 298] width 128 height 17
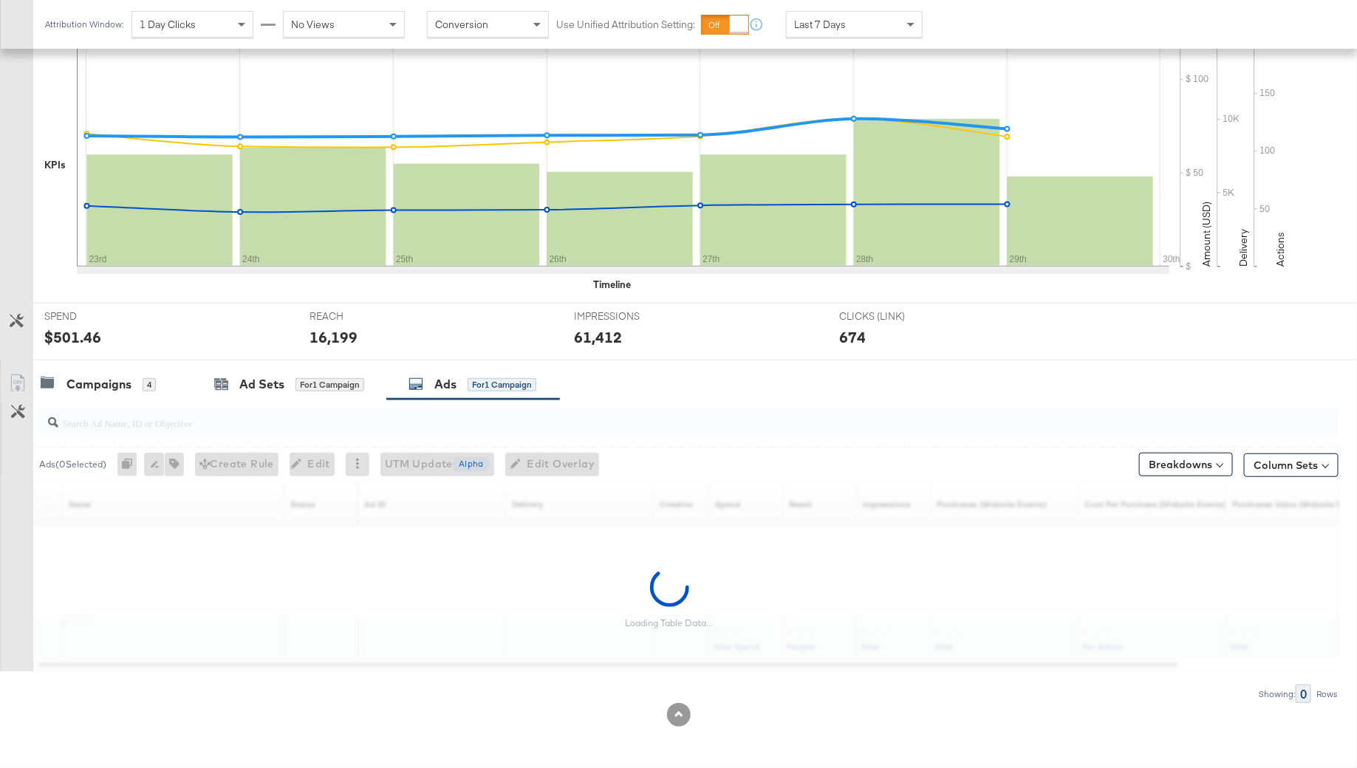
scroll to position [305, 0]
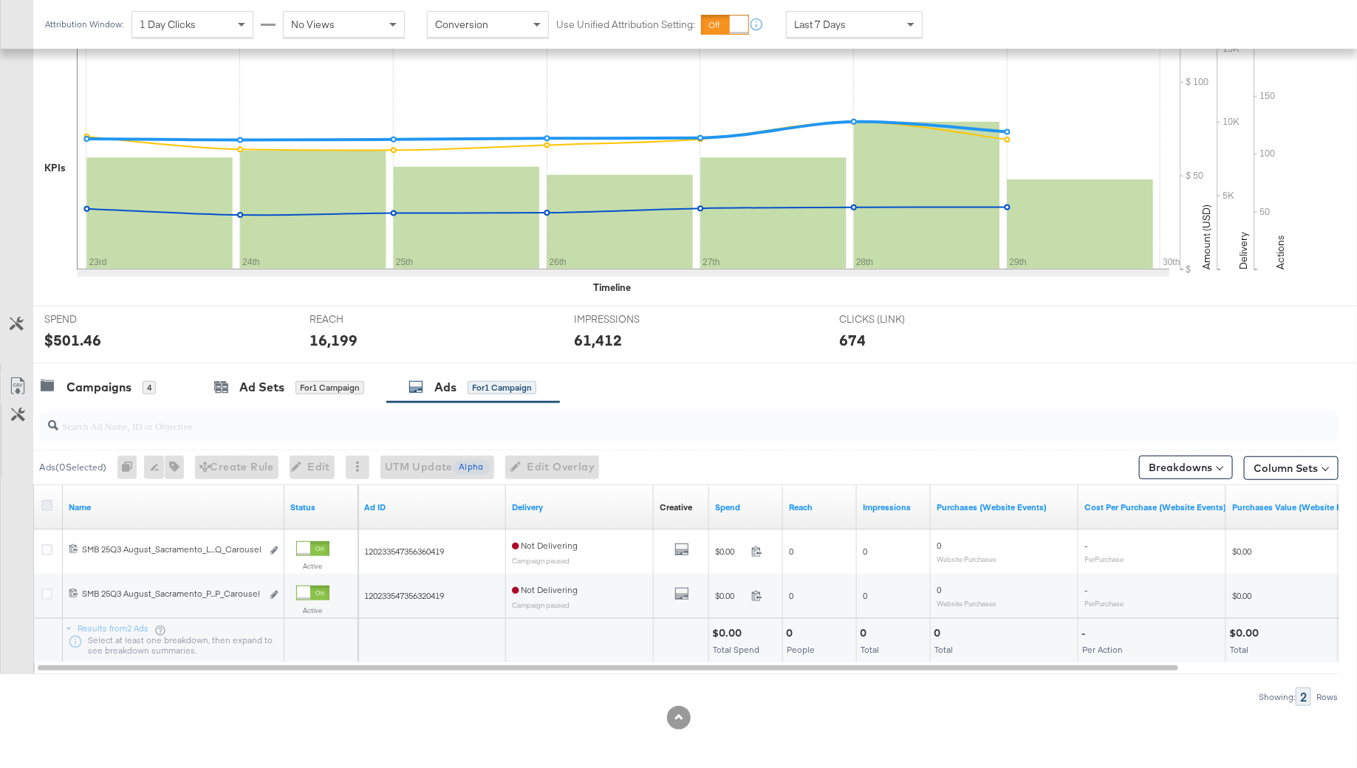
click at [47, 504] on icon at bounding box center [46, 505] width 11 height 11
click at [0, 0] on input "checkbox" at bounding box center [0, 0] width 0 height 0
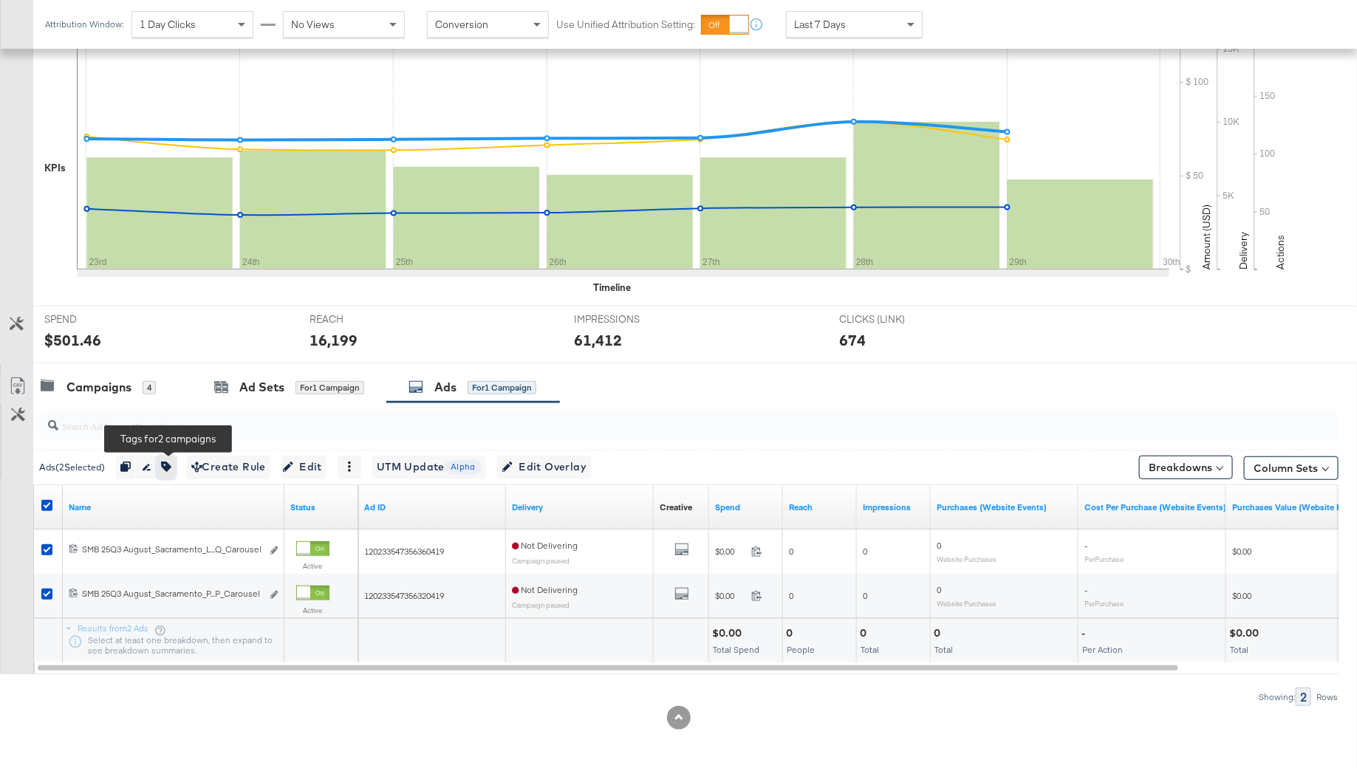
click at [169, 467] on icon "button" at bounding box center [166, 467] width 10 height 10
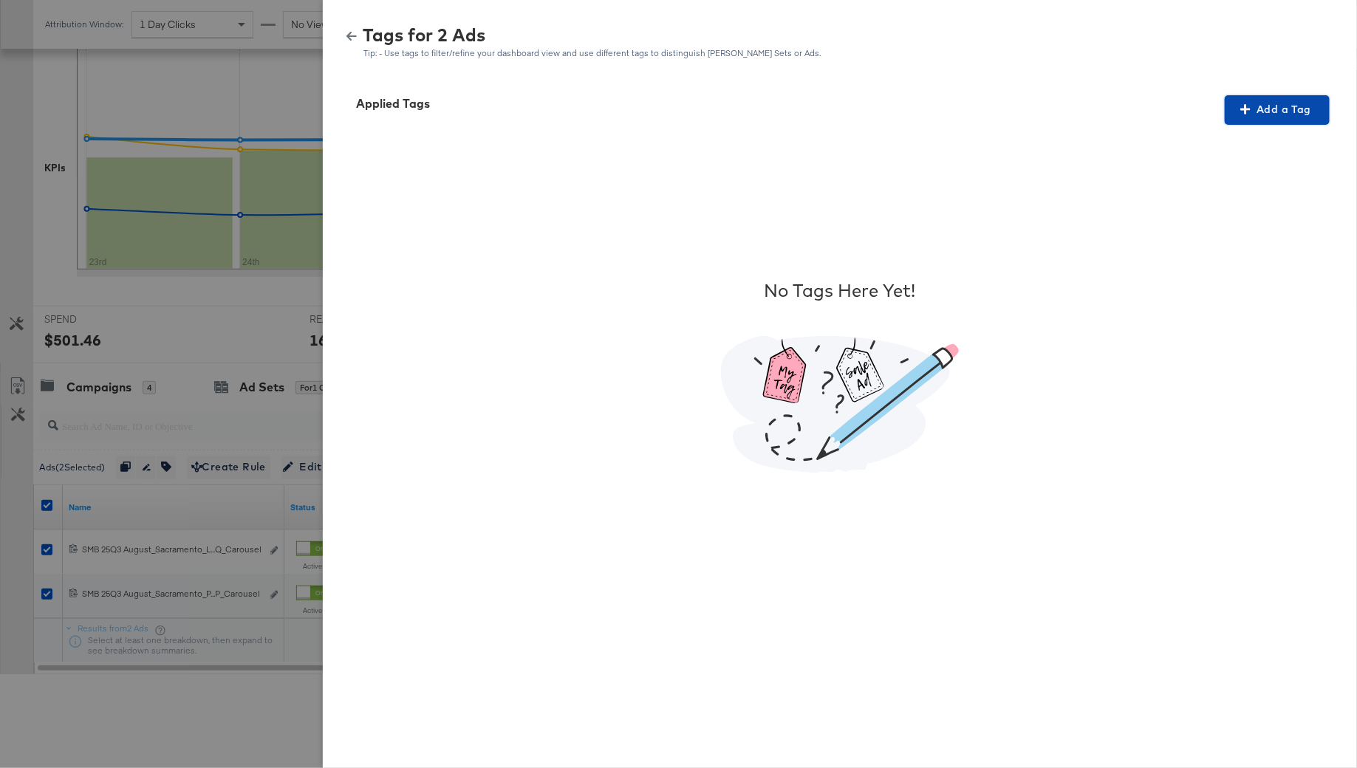
click at [1283, 102] on span "Add a Tag" at bounding box center [1276, 109] width 93 height 18
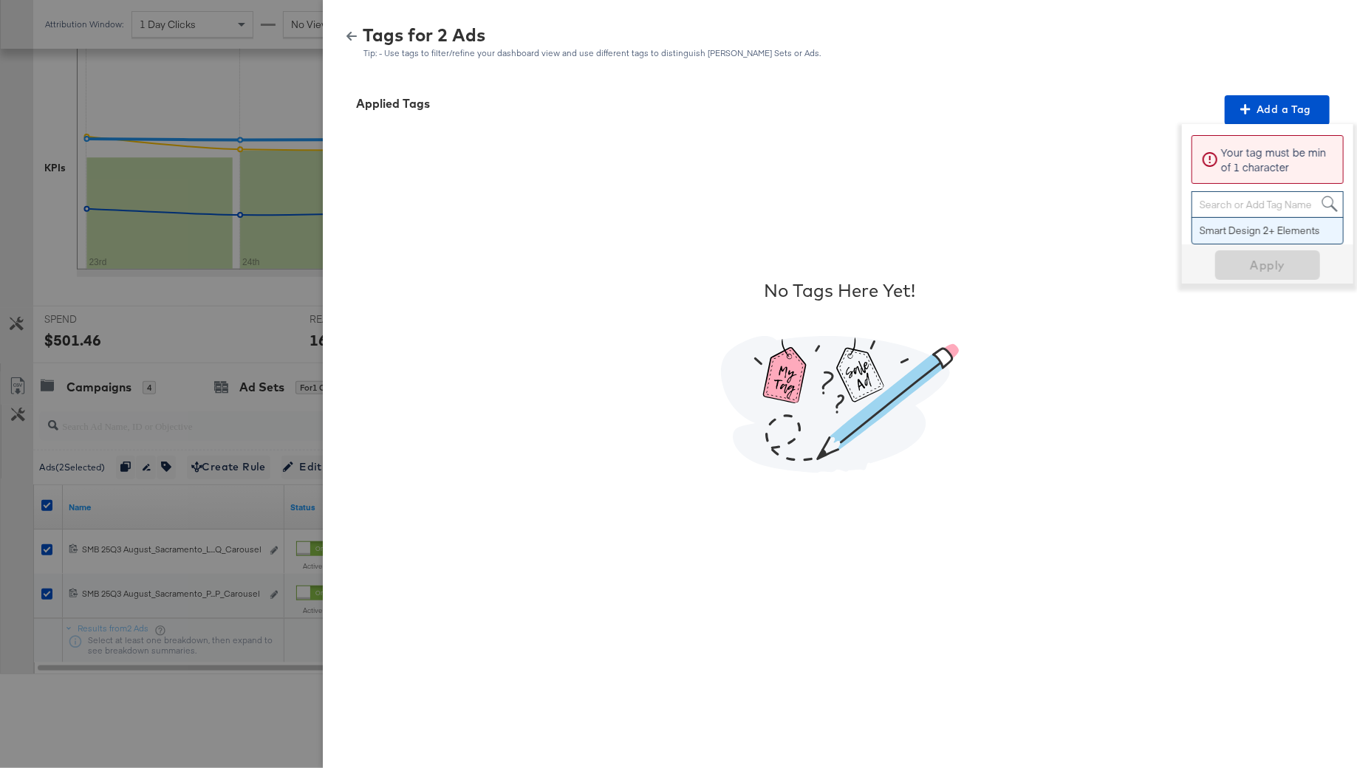
click at [1264, 200] on div "Search or Add Tag Name" at bounding box center [1267, 204] width 151 height 25
type input "No Overlay"
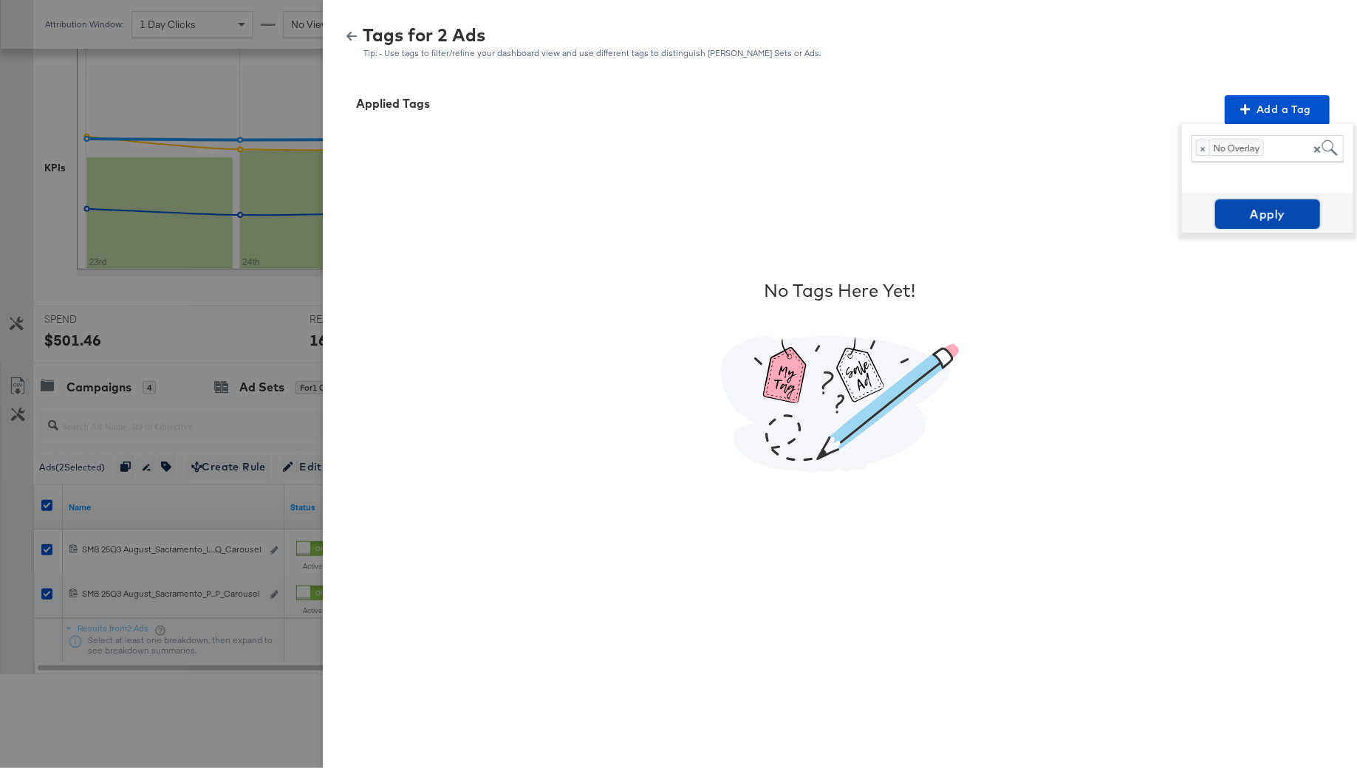
click at [1258, 217] on span "Apply" at bounding box center [1267, 214] width 93 height 21
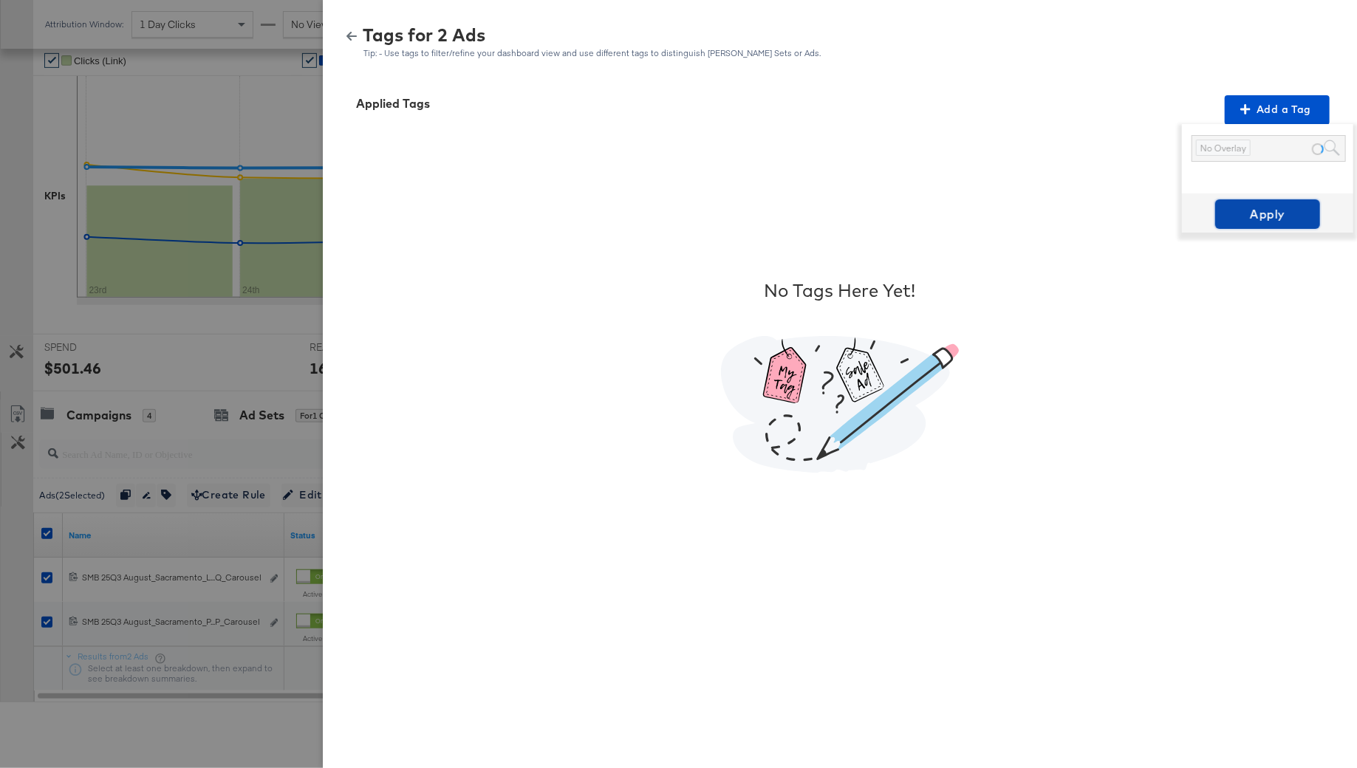
scroll to position [242, 0]
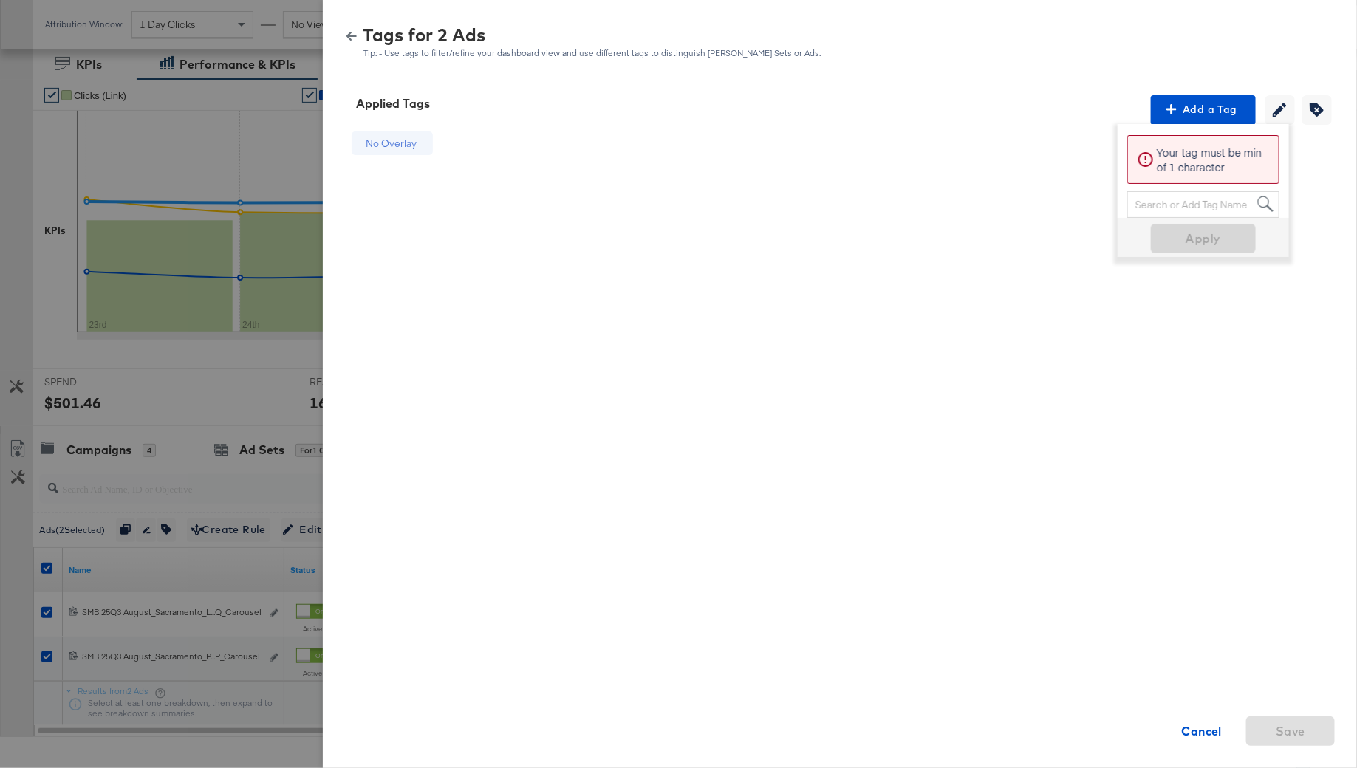
click at [971, 160] on div "No Overlay Cancel Save" at bounding box center [839, 376] width 998 height 502
click at [355, 33] on icon "button" at bounding box center [351, 36] width 10 height 10
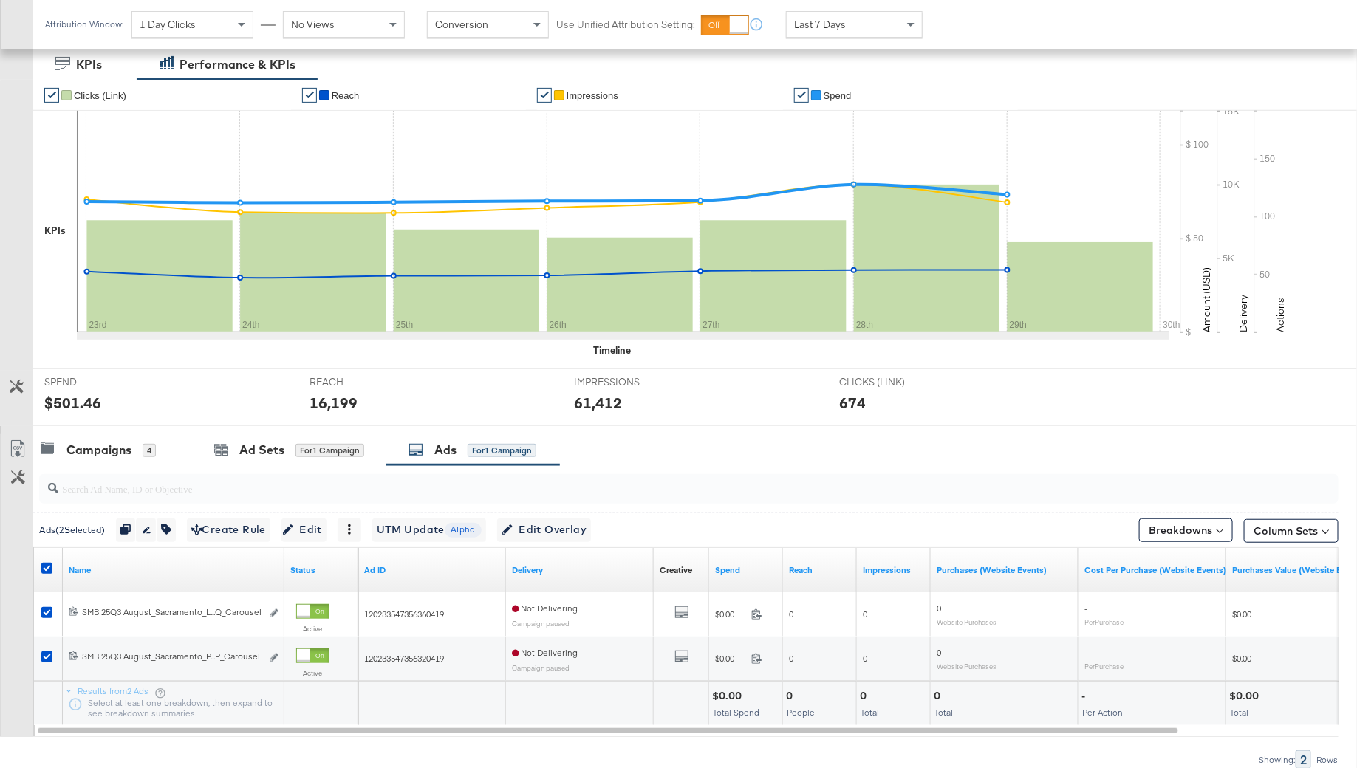
click at [47, 552] on div at bounding box center [48, 570] width 27 height 44
click at [49, 565] on icon at bounding box center [46, 568] width 11 height 11
click at [0, 0] on input "checkbox" at bounding box center [0, 0] width 0 height 0
click at [106, 461] on div "Campaigns 4" at bounding box center [112, 450] width 159 height 32
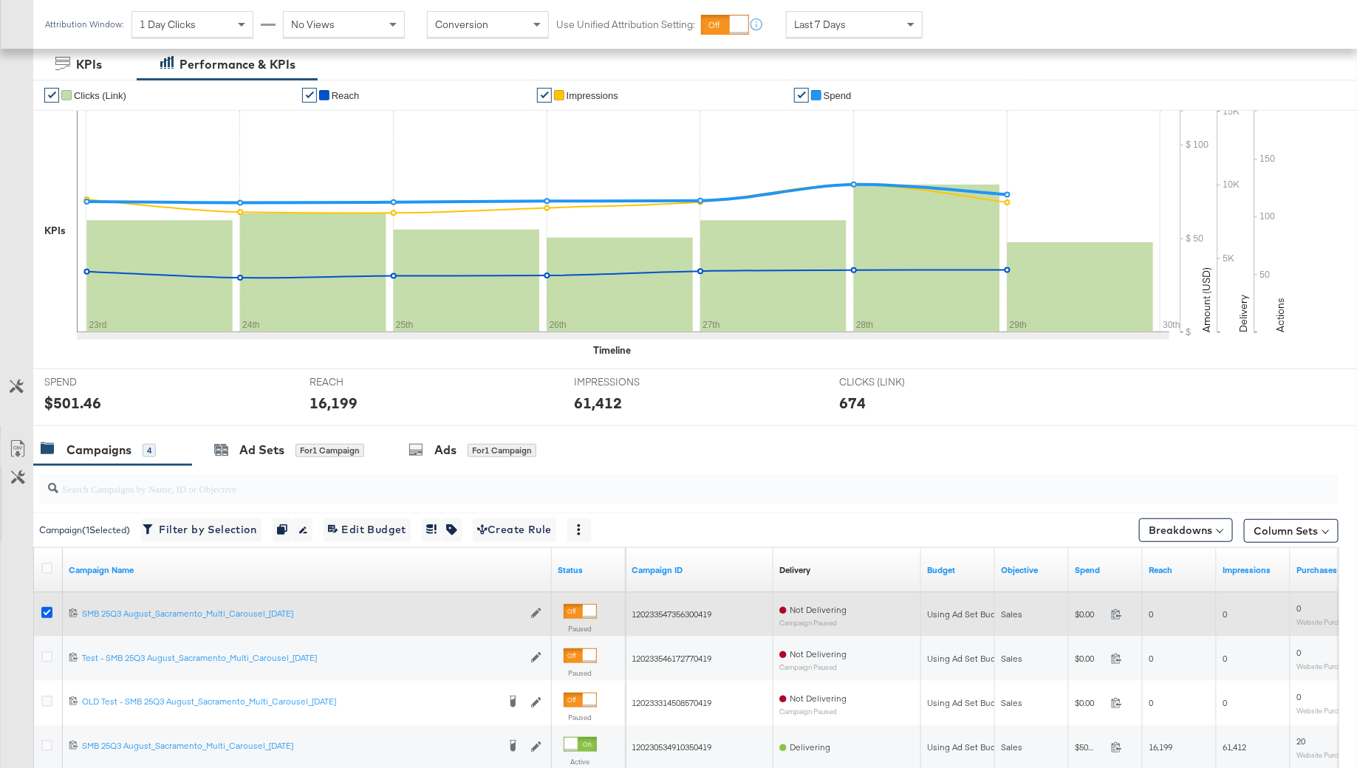
click at [49, 610] on icon at bounding box center [46, 612] width 11 height 11
click at [0, 0] on input "checkbox" at bounding box center [0, 0] width 0 height 0
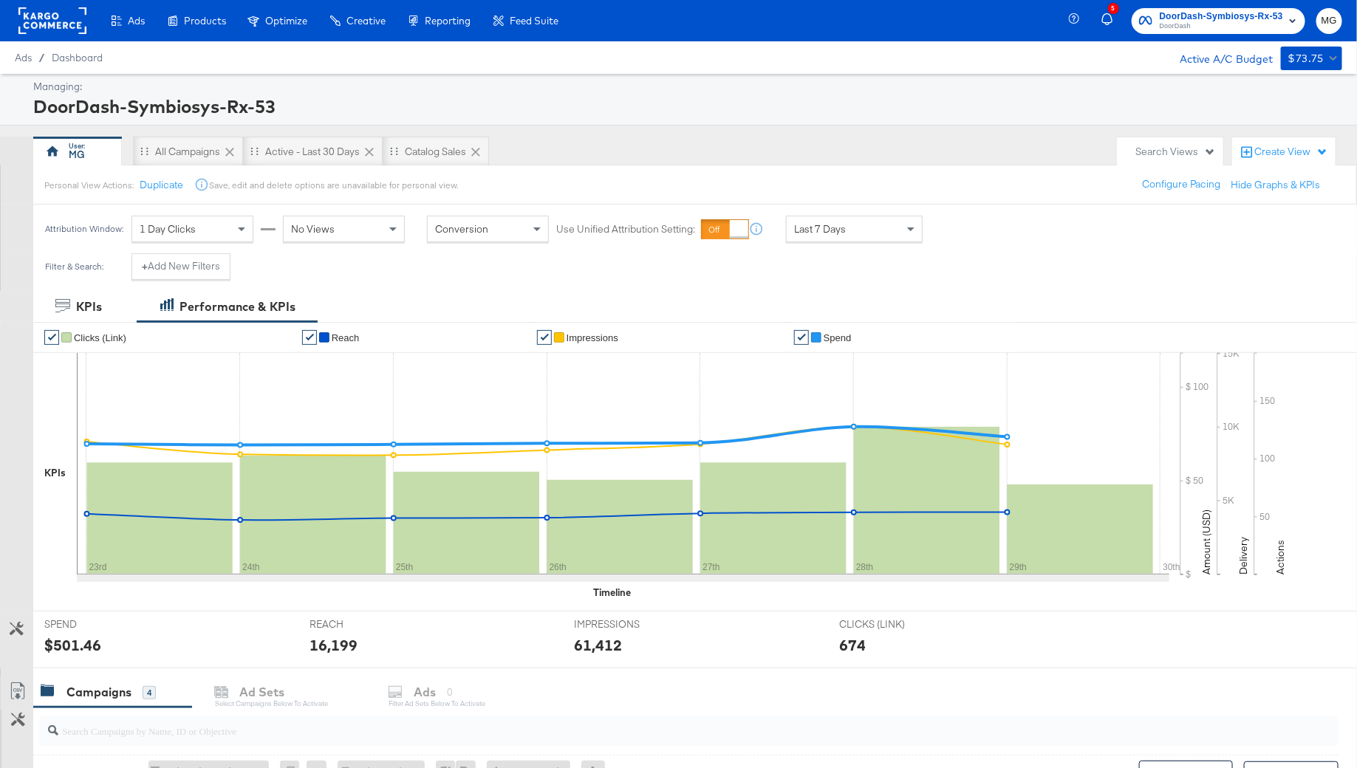
click at [64, 15] on rect at bounding box center [52, 20] width 68 height 27
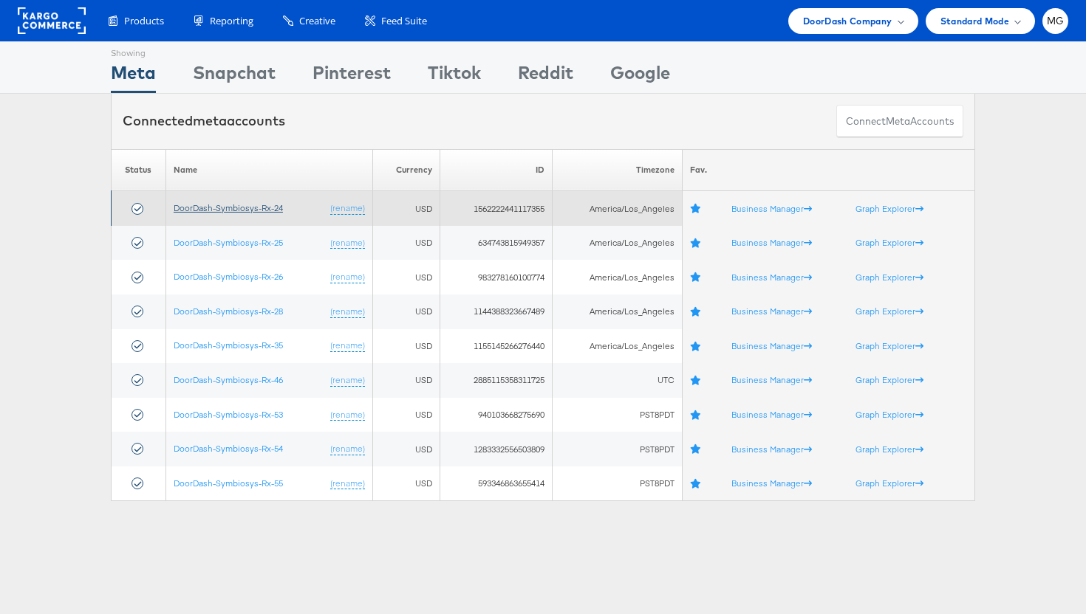
click at [229, 205] on link "DoorDash-Symbiosys-Rx-24" at bounding box center [228, 207] width 109 height 11
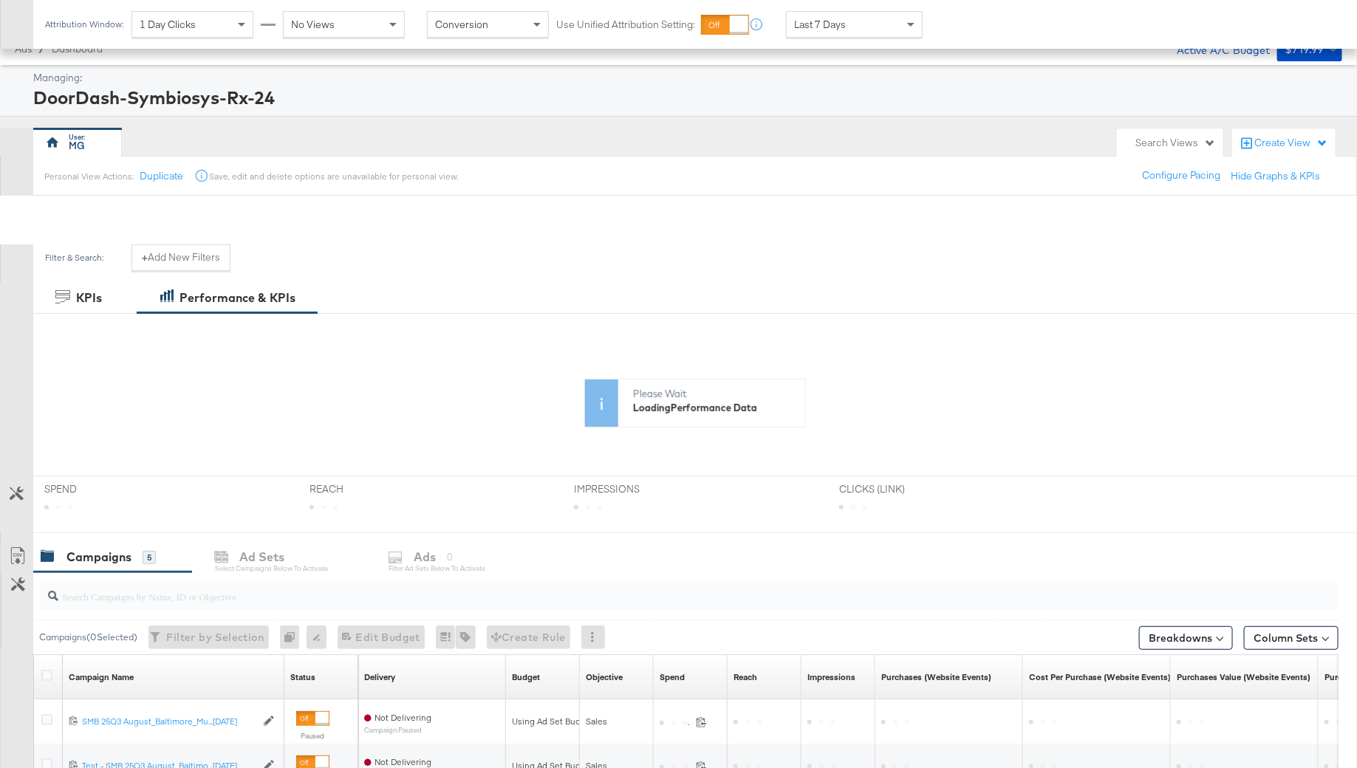
scroll to position [312, 0]
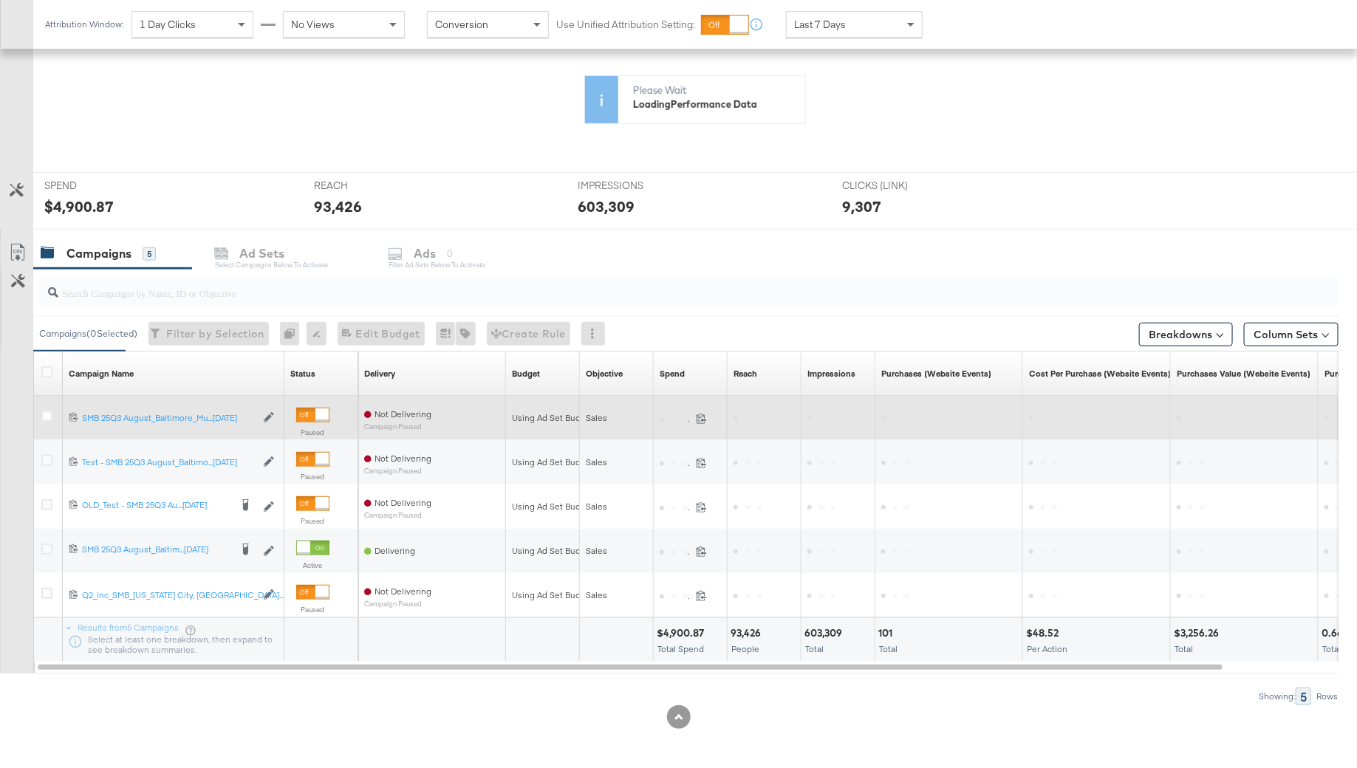
click at [44, 406] on div at bounding box center [48, 418] width 27 height 27
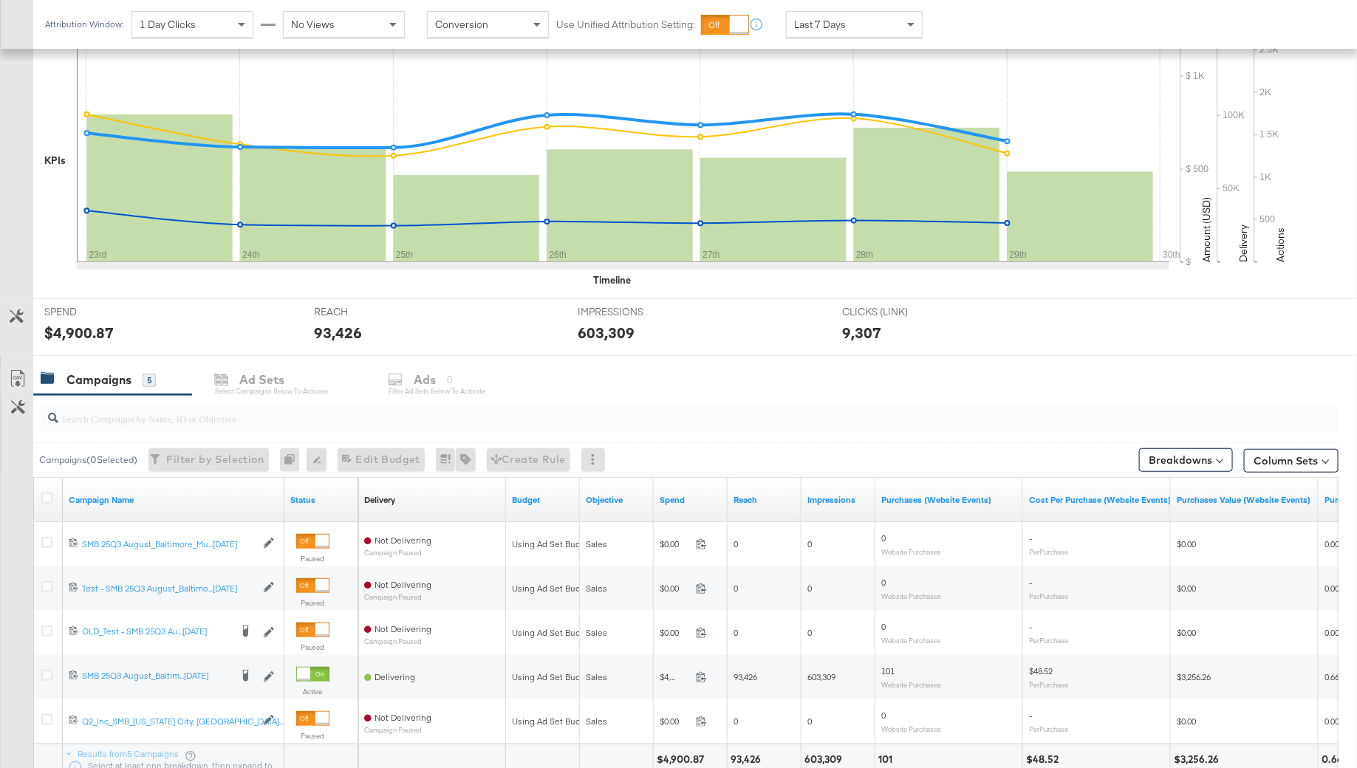
click at [46, 413] on div at bounding box center [688, 419] width 1299 height 30
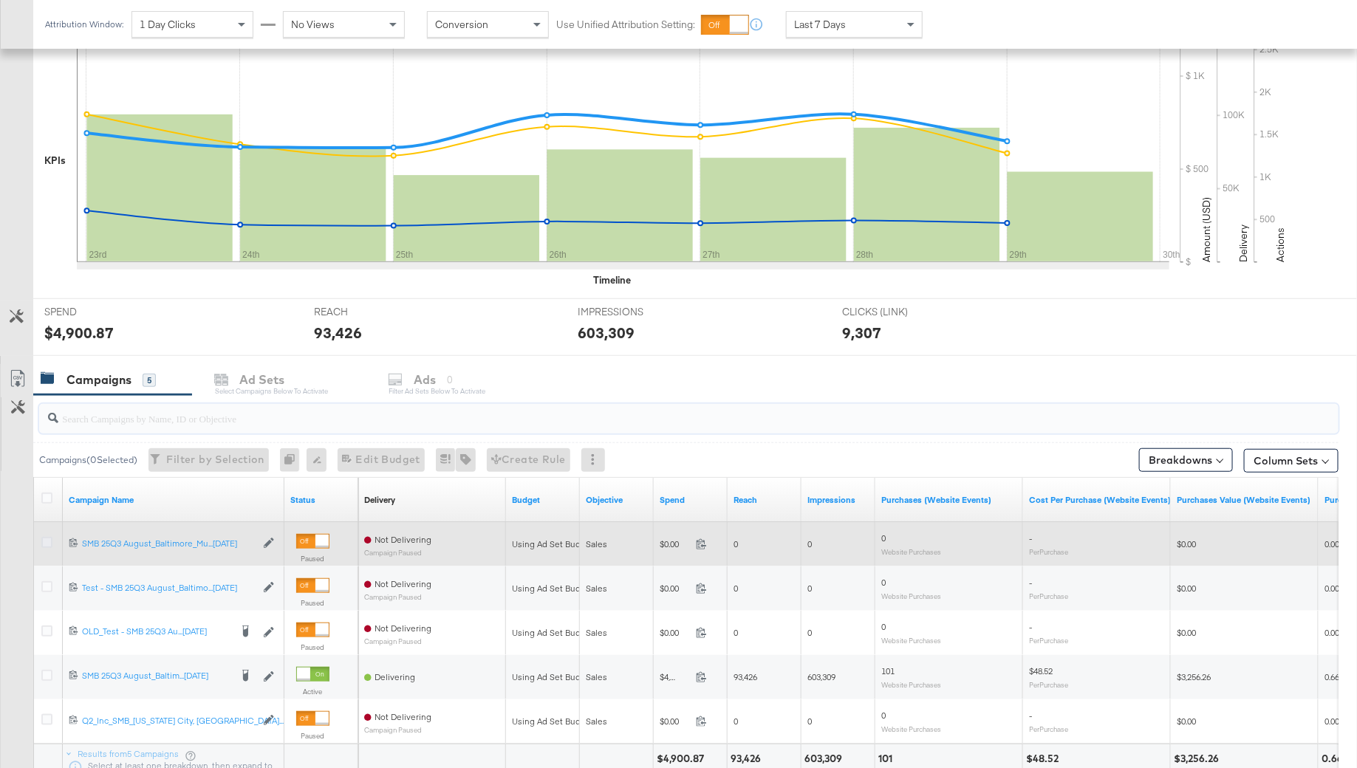
click at [45, 543] on icon at bounding box center [46, 542] width 11 height 11
click at [0, 0] on input "checkbox" at bounding box center [0, 0] width 0 height 0
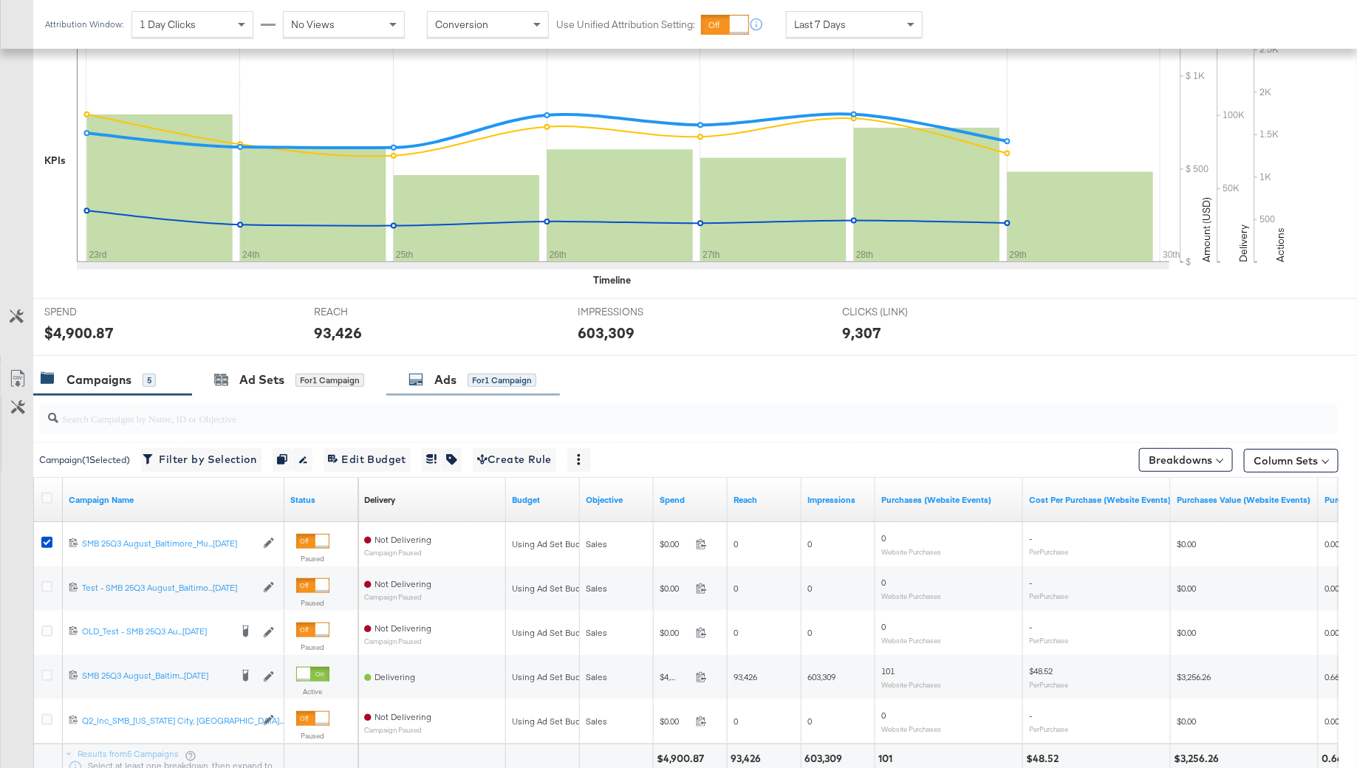
click at [419, 381] on icon at bounding box center [415, 379] width 15 height 15
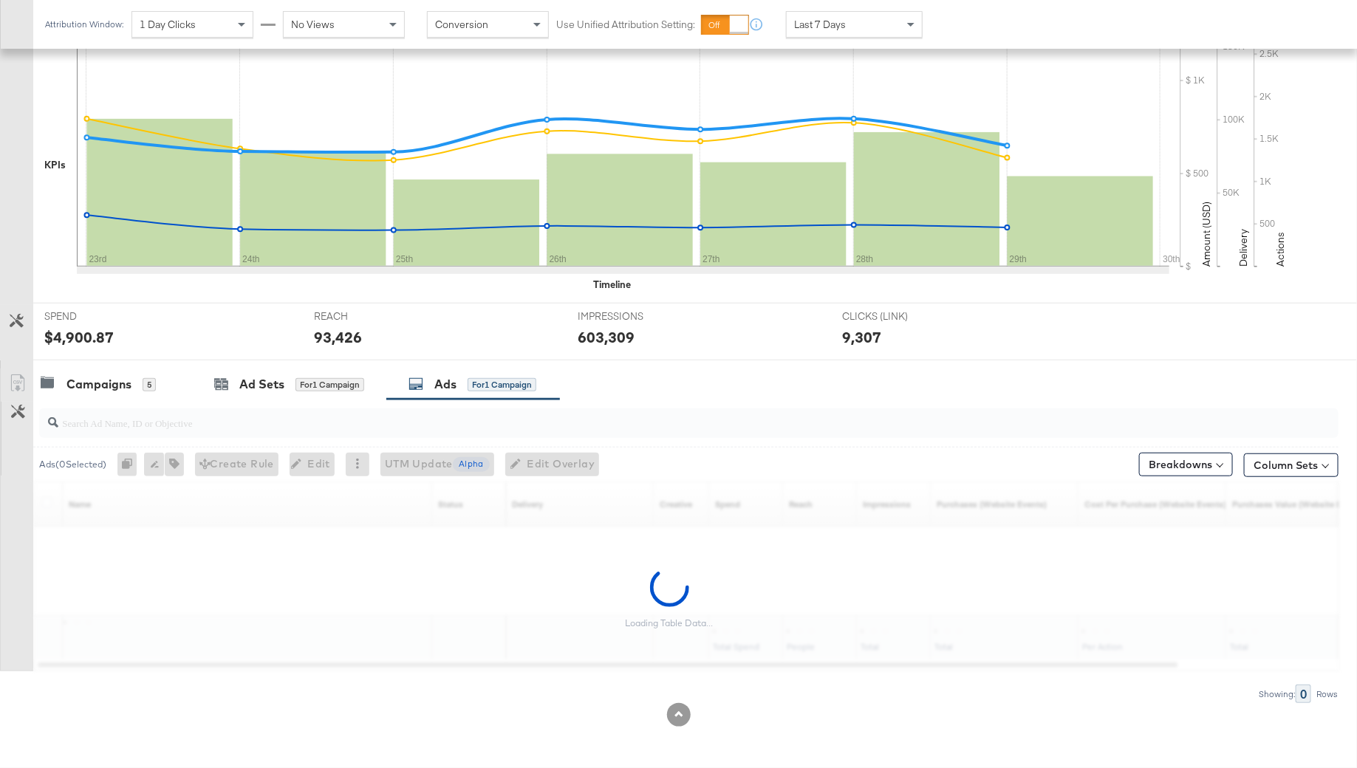
scroll to position [305, 0]
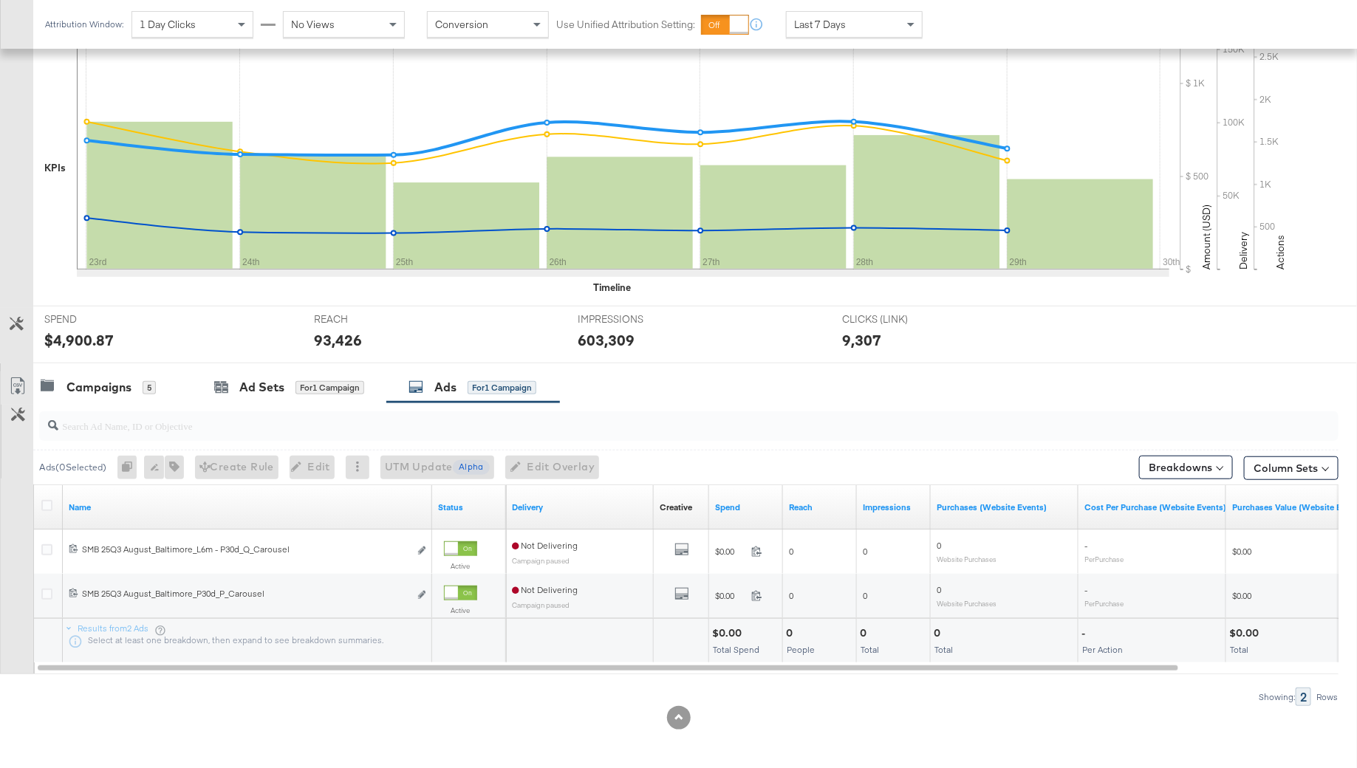
click at [55, 507] on div at bounding box center [49, 507] width 16 height 15
click at [47, 501] on icon at bounding box center [46, 505] width 11 height 11
click at [0, 0] on input "checkbox" at bounding box center [0, 0] width 0 height 0
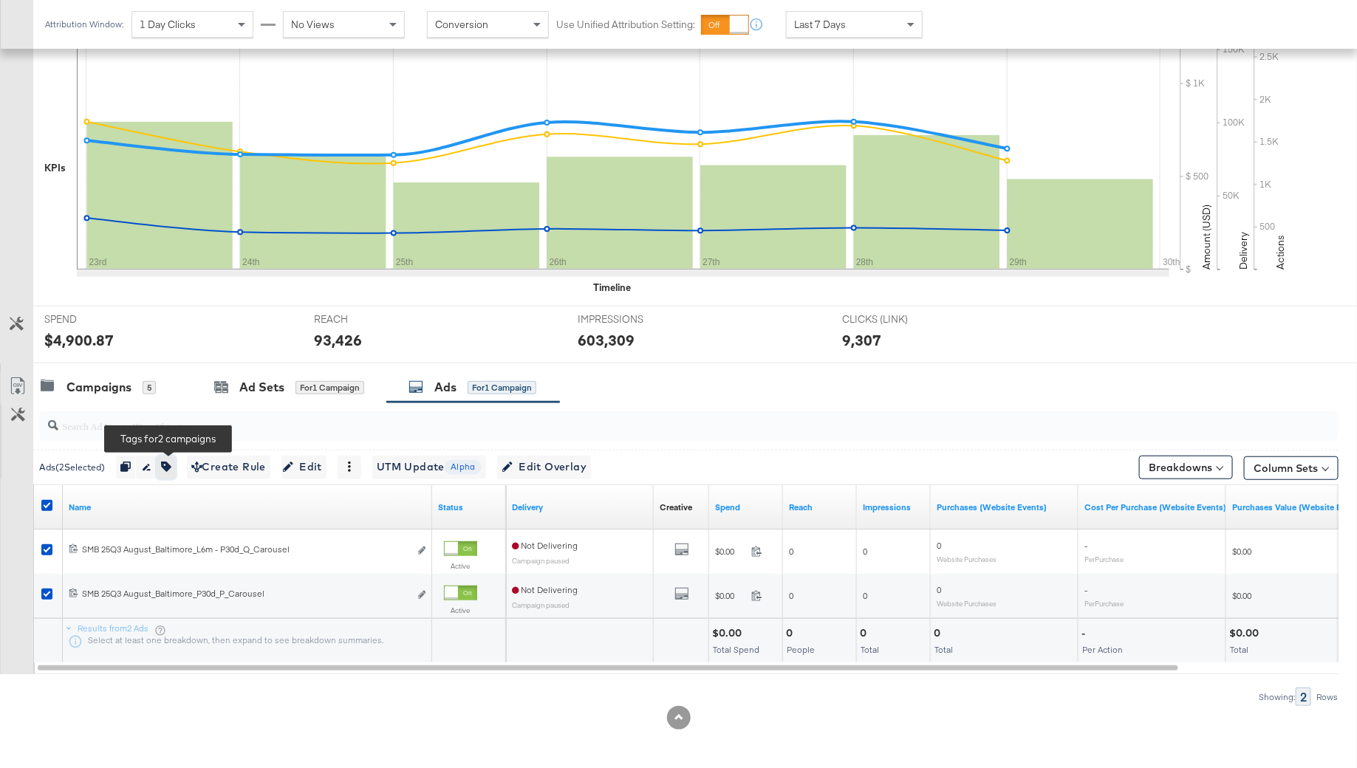
click at [168, 470] on button "button" at bounding box center [166, 468] width 19 height 24
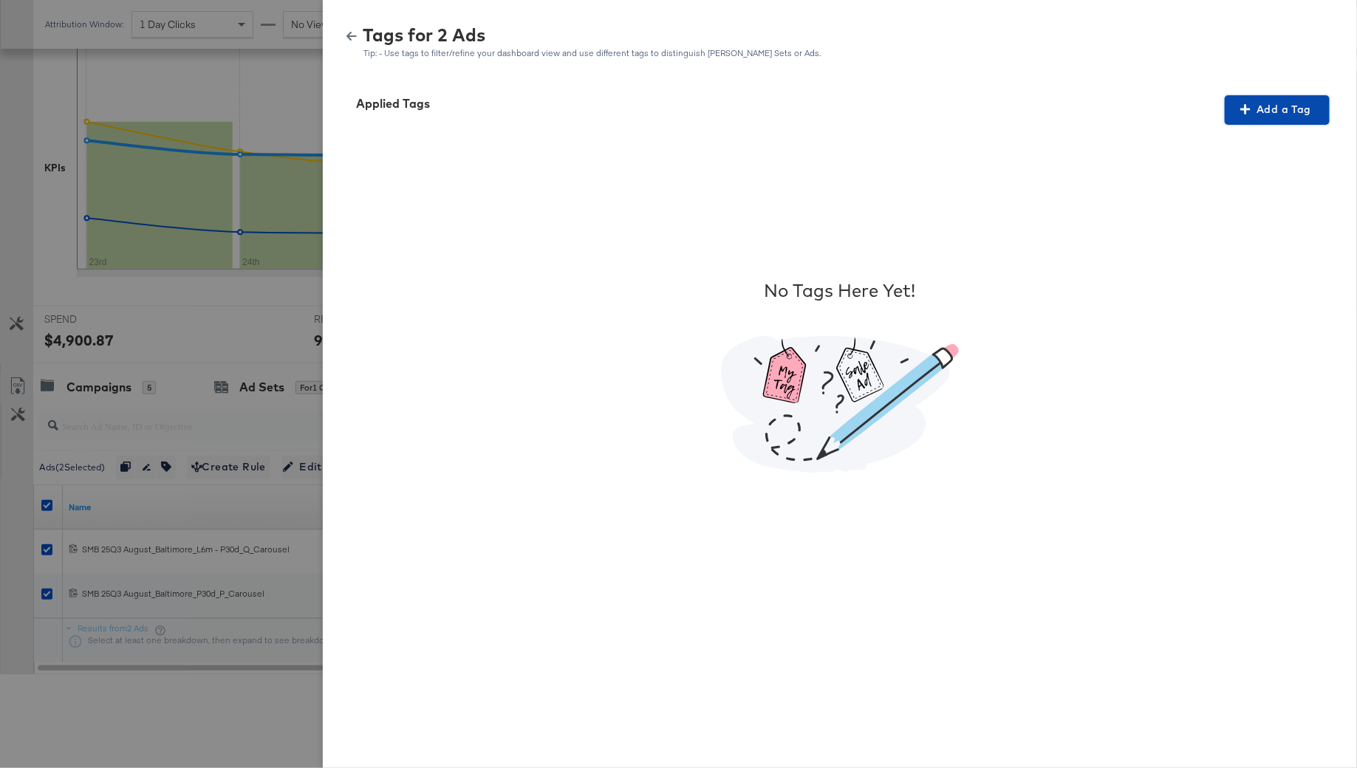
click at [1271, 100] on span "Add a Tag" at bounding box center [1276, 109] width 93 height 18
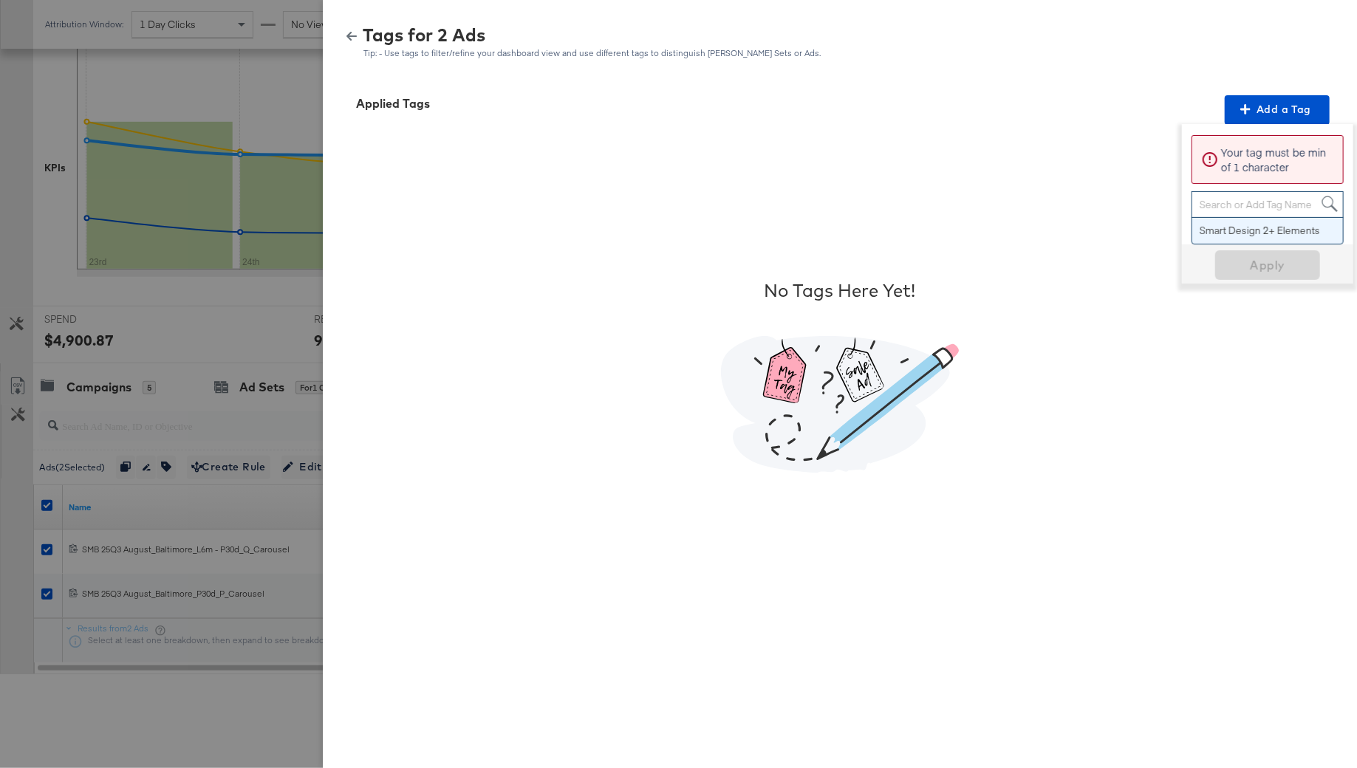
click at [1239, 198] on div "Search or Add Tag Name" at bounding box center [1267, 204] width 151 height 25
type input "No Overlay"
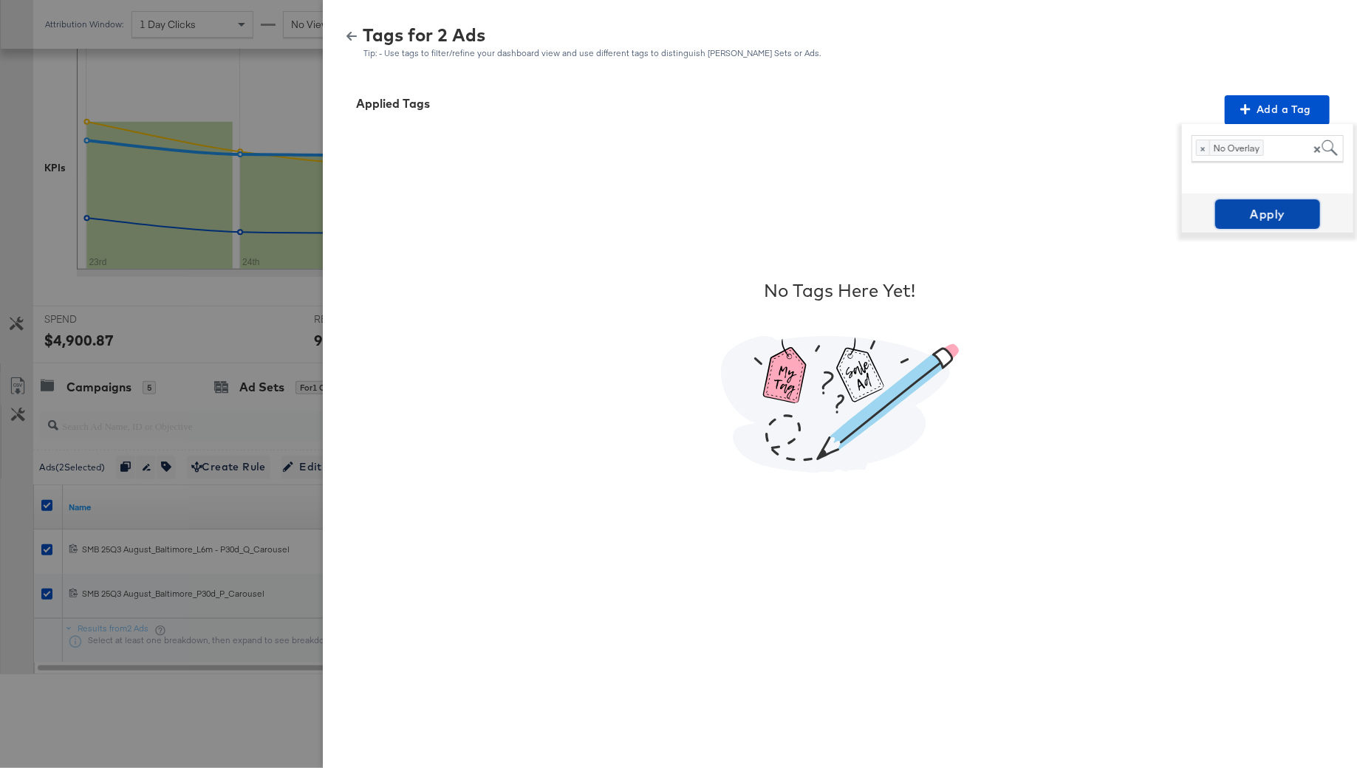
click at [1272, 208] on span "Apply" at bounding box center [1267, 214] width 93 height 21
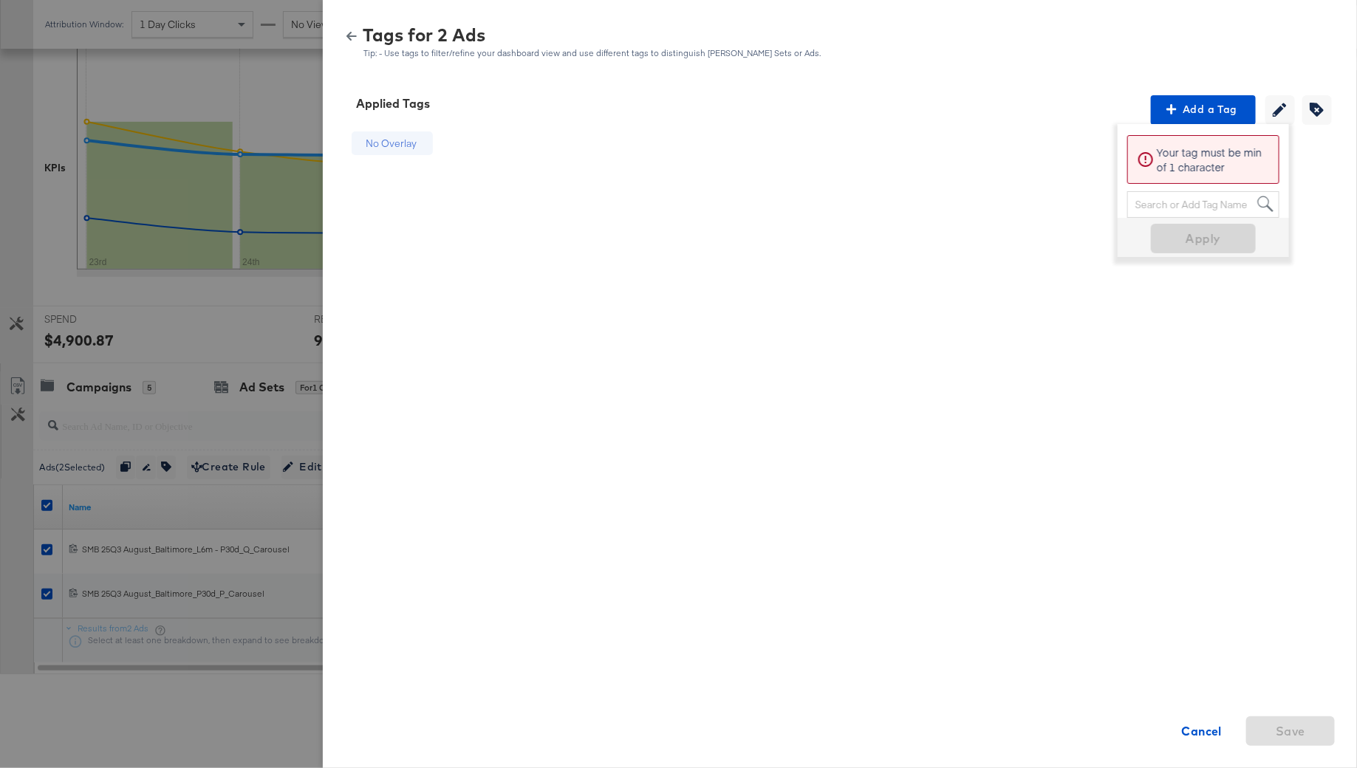
click at [18, 414] on div at bounding box center [678, 384] width 1357 height 768
click at [1177, 730] on span "Cancel" at bounding box center [1201, 731] width 77 height 21
click at [354, 33] on icon "button" at bounding box center [351, 36] width 10 height 10
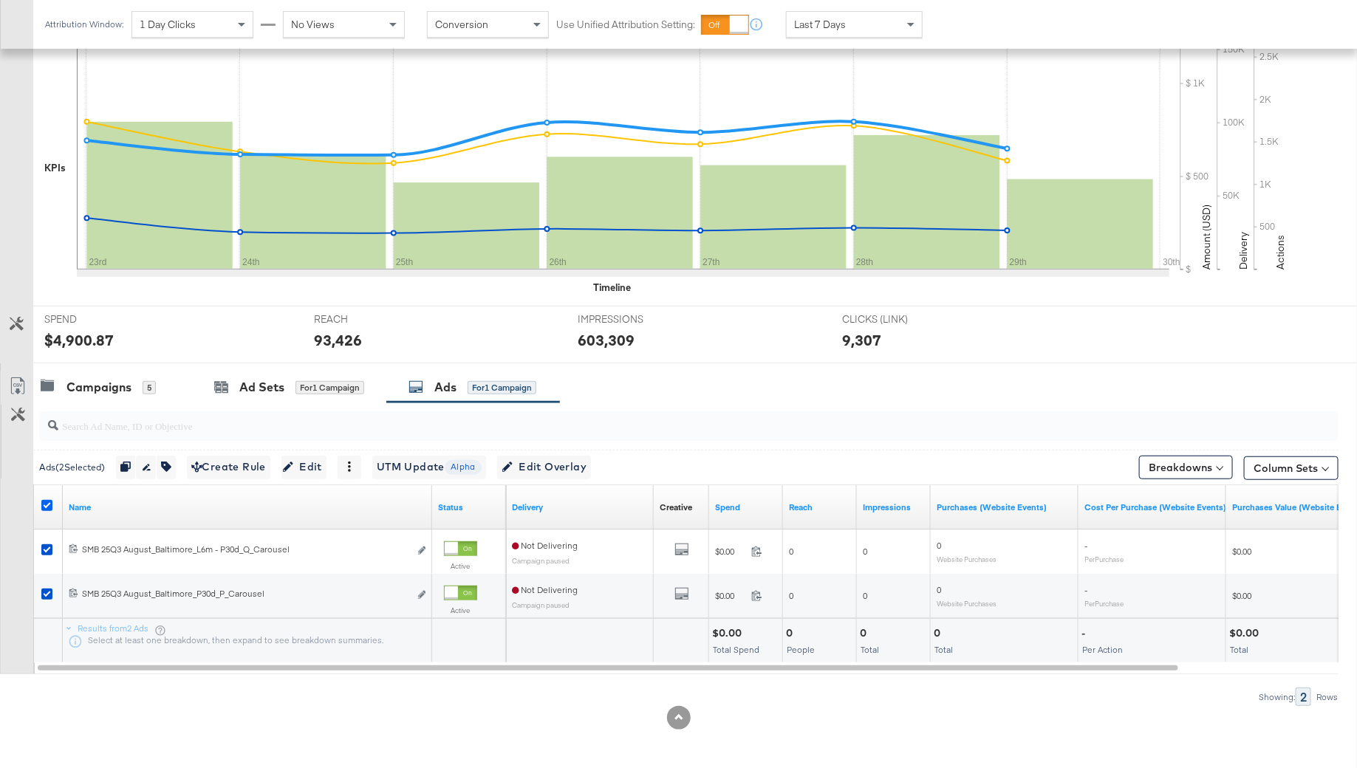
click at [44, 500] on icon at bounding box center [46, 505] width 11 height 11
click at [0, 0] on input "checkbox" at bounding box center [0, 0] width 0 height 0
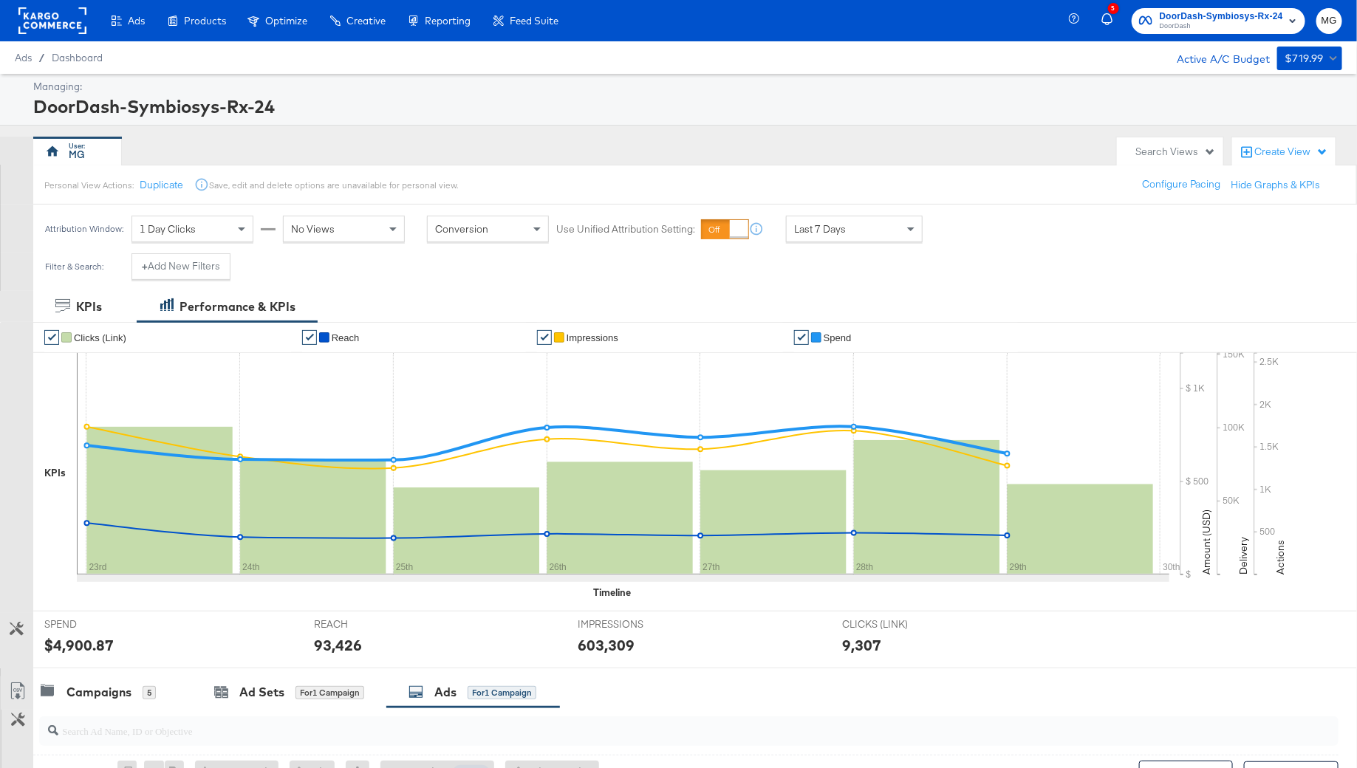
click at [64, 18] on rect at bounding box center [52, 20] width 68 height 27
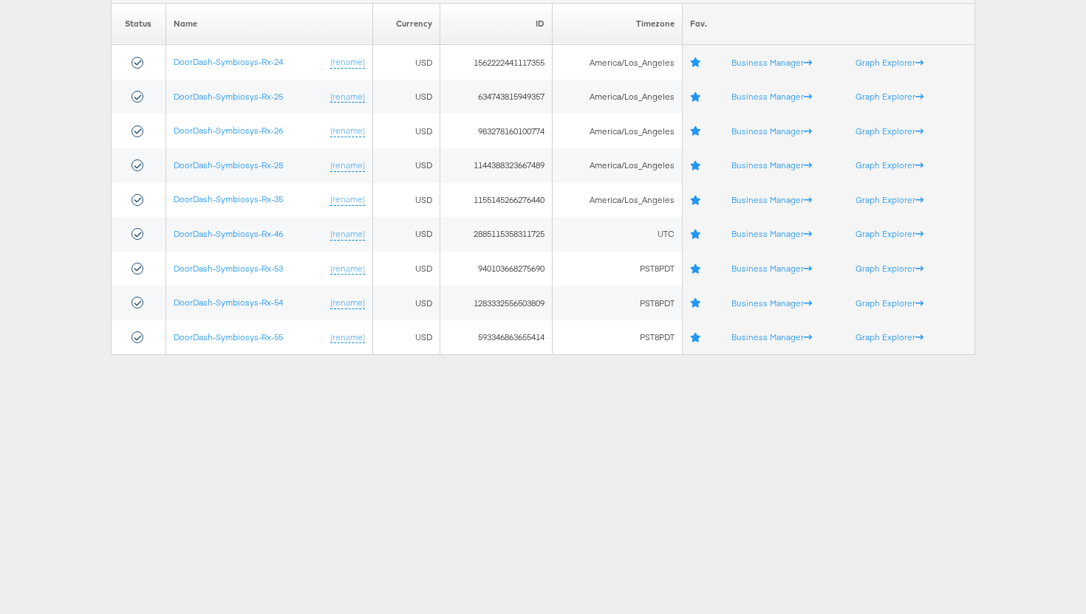
scroll to position [163, 0]
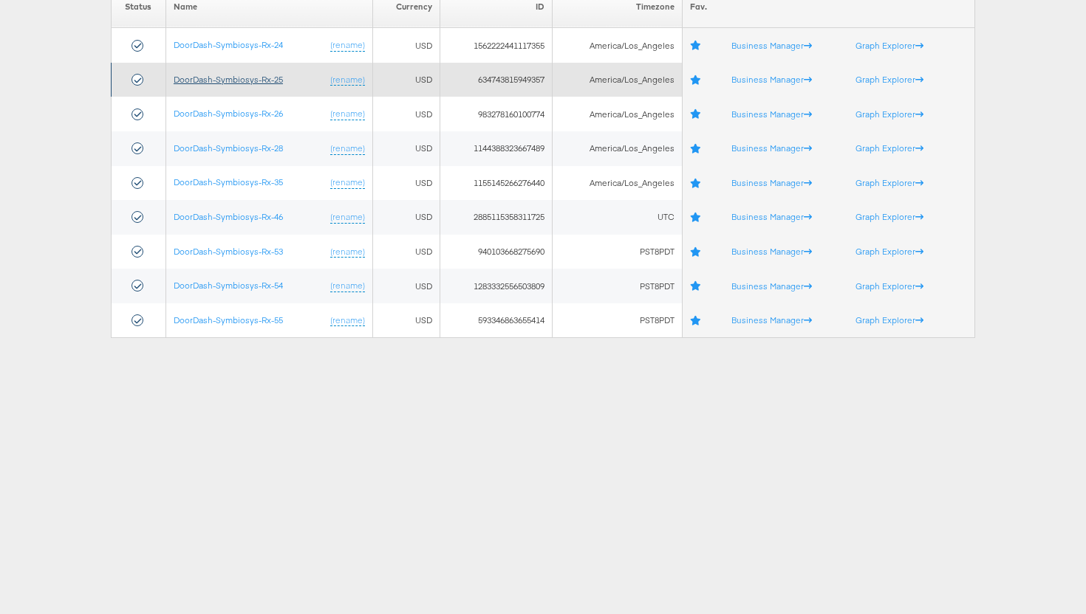
click at [264, 75] on link "DoorDash-Symbiosys-Rx-25" at bounding box center [228, 79] width 109 height 11
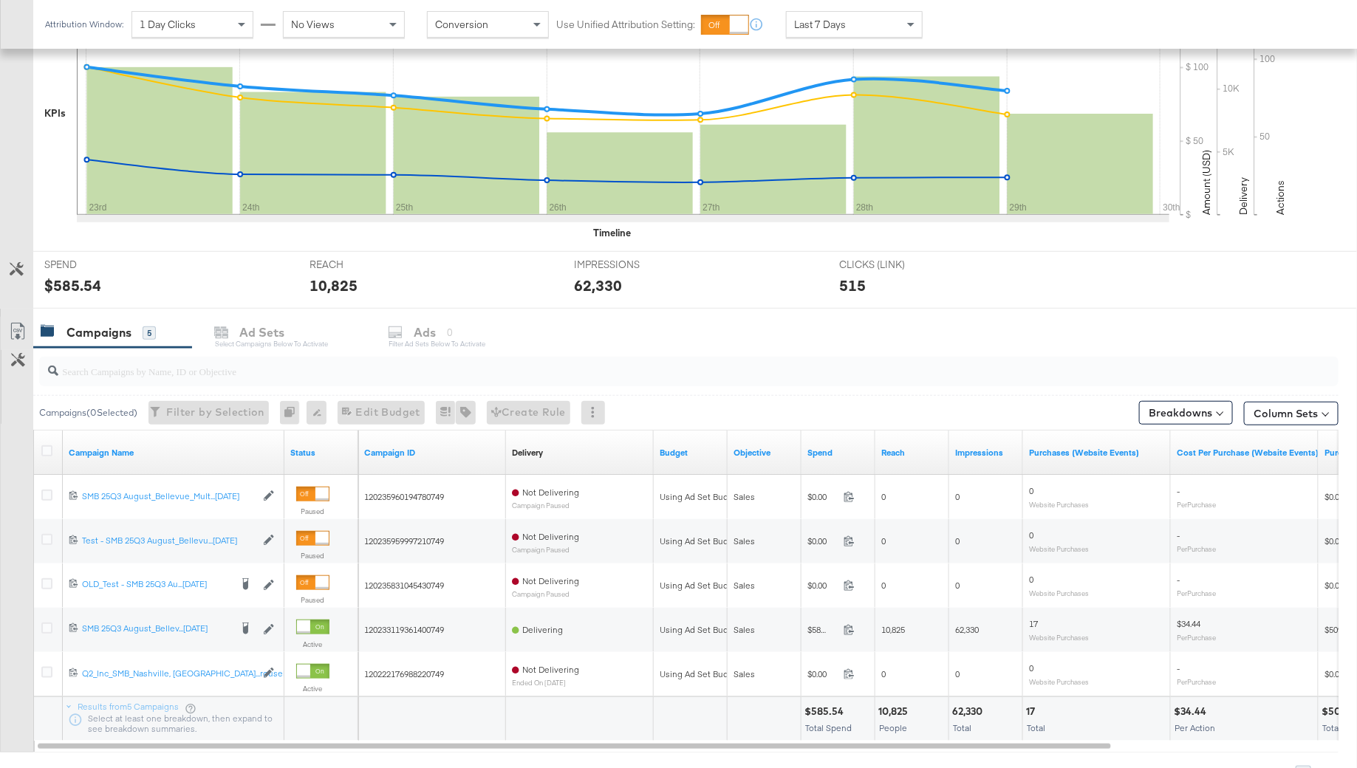
scroll to position [438, 0]
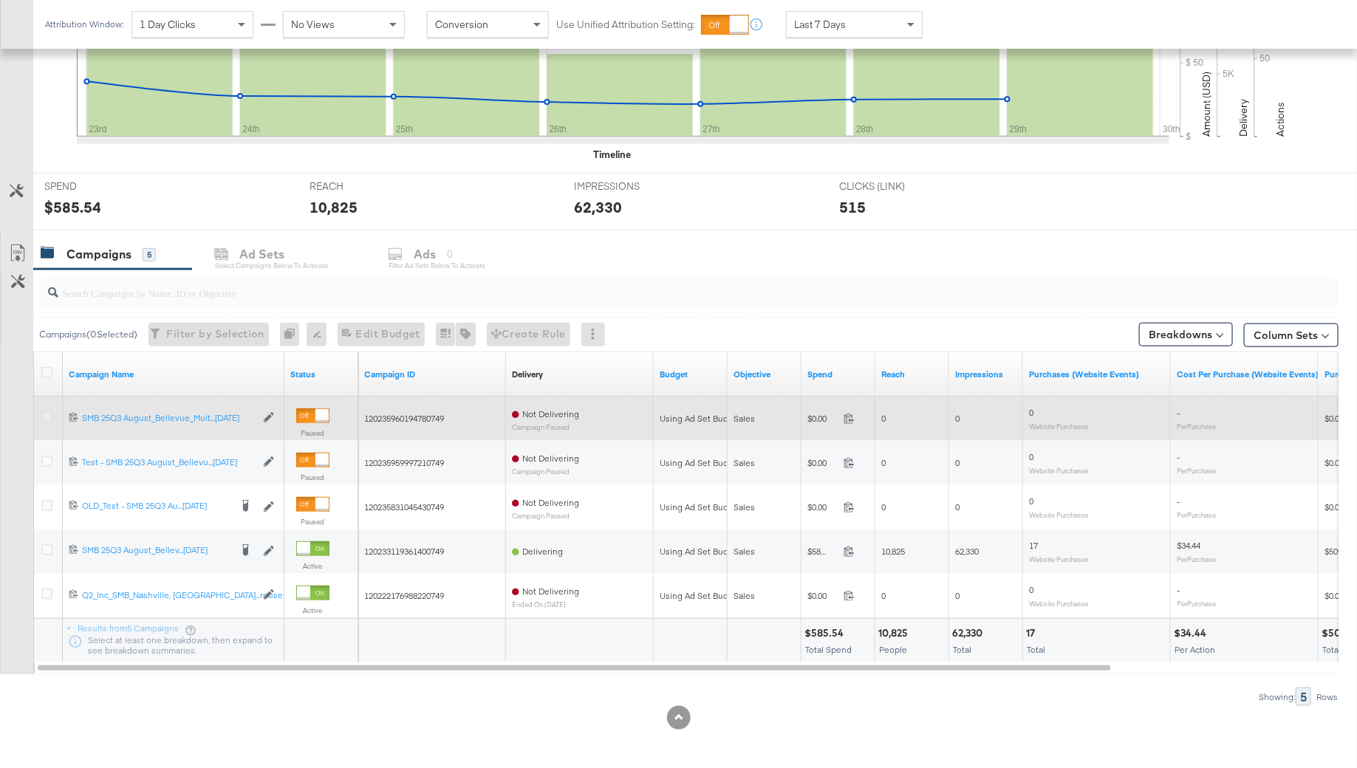
click at [48, 411] on icon at bounding box center [46, 416] width 11 height 11
click at [0, 0] on input "checkbox" at bounding box center [0, 0] width 0 height 0
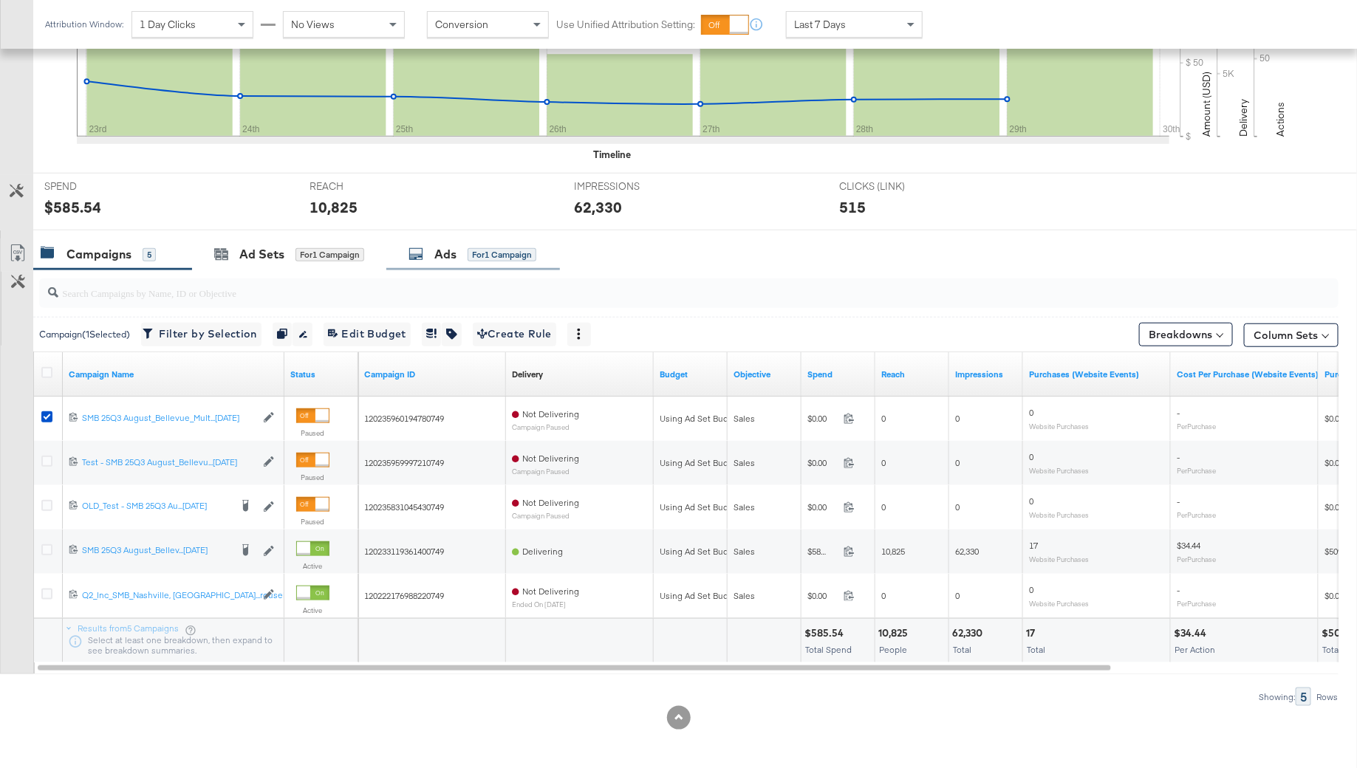
click at [407, 256] on div "Ads for 1 Campaign" at bounding box center [473, 255] width 174 height 32
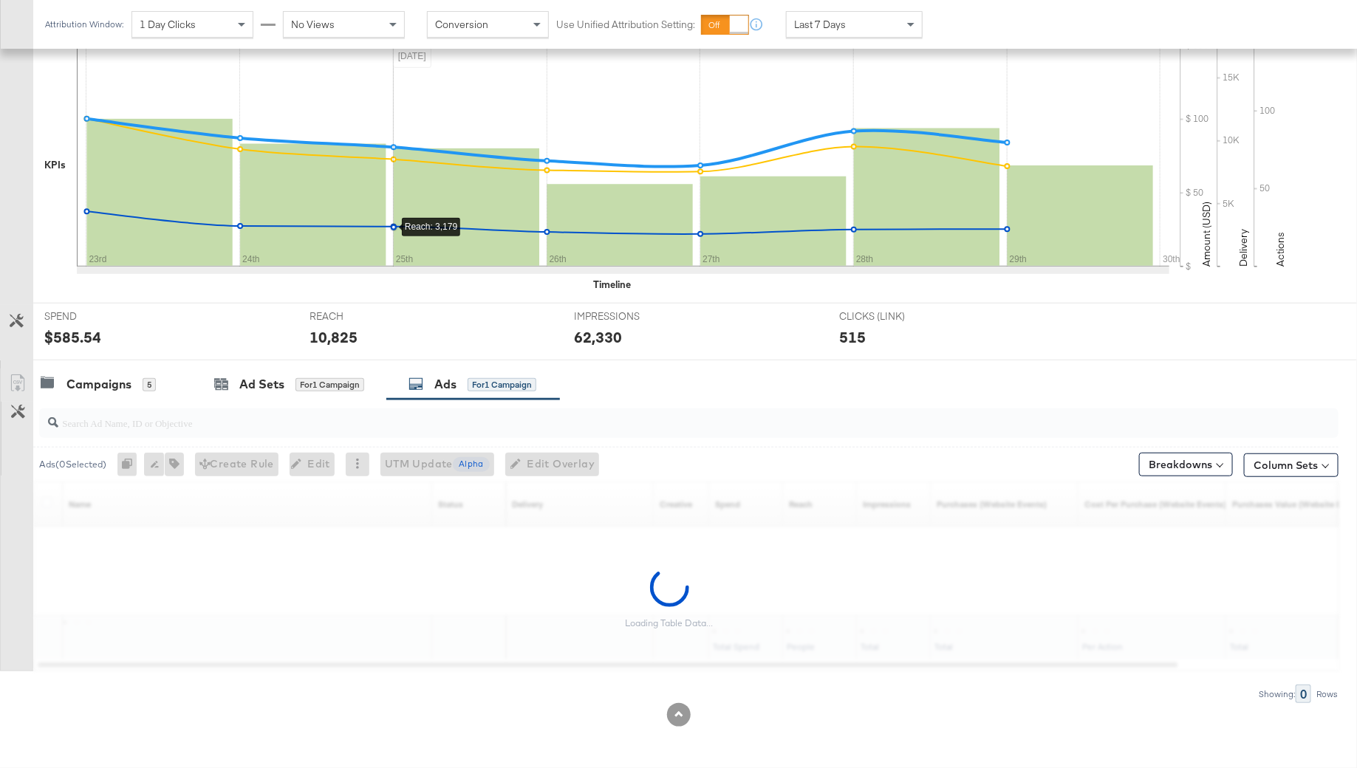
scroll to position [305, 0]
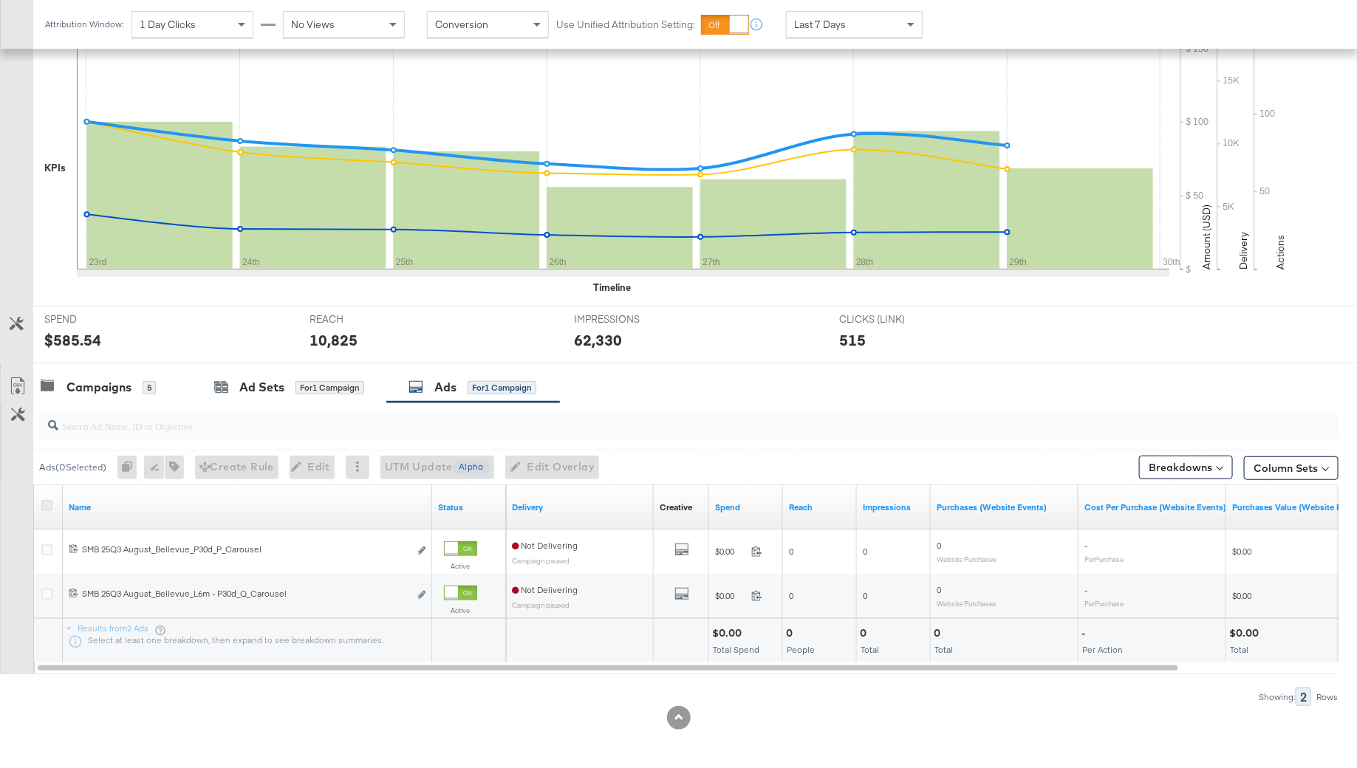
click at [49, 503] on icon at bounding box center [46, 505] width 11 height 11
click at [0, 0] on input "checkbox" at bounding box center [0, 0] width 0 height 0
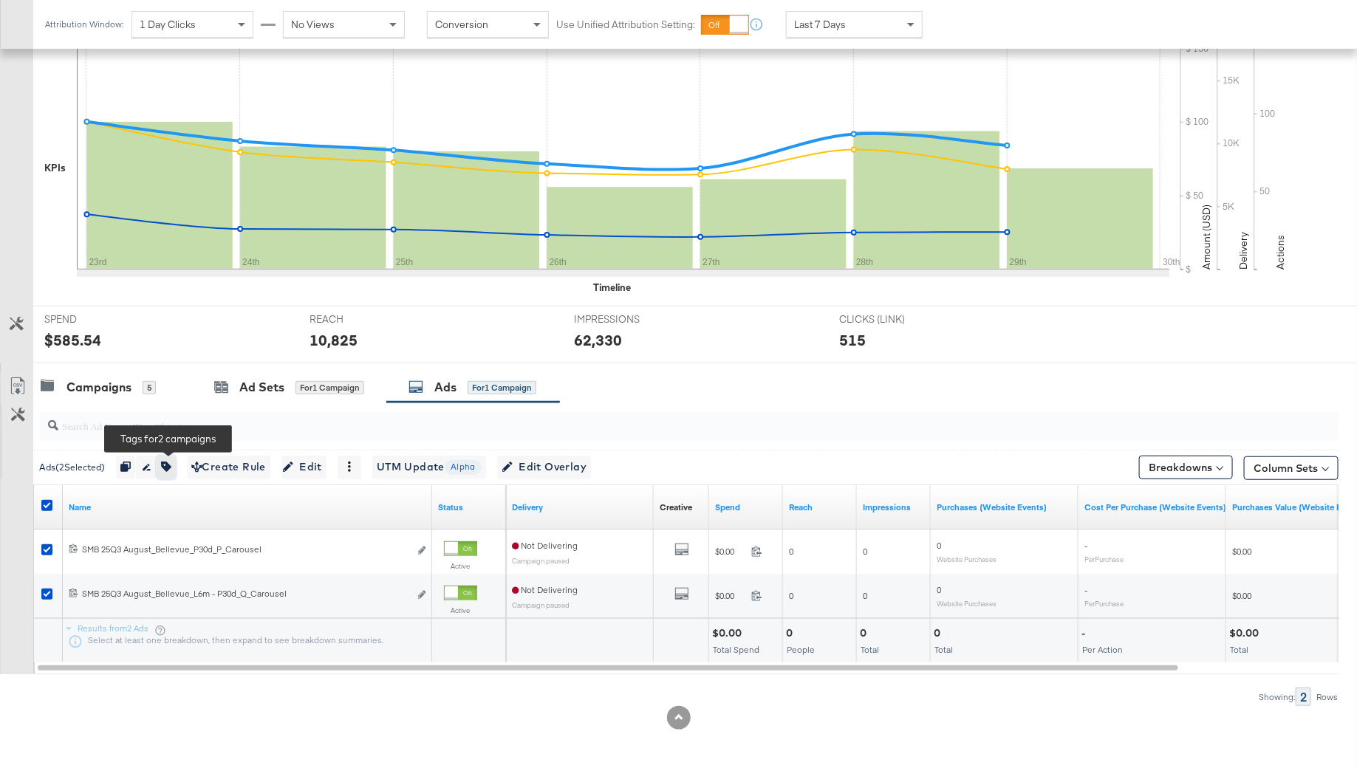
click at [171, 462] on icon "button" at bounding box center [166, 467] width 10 height 10
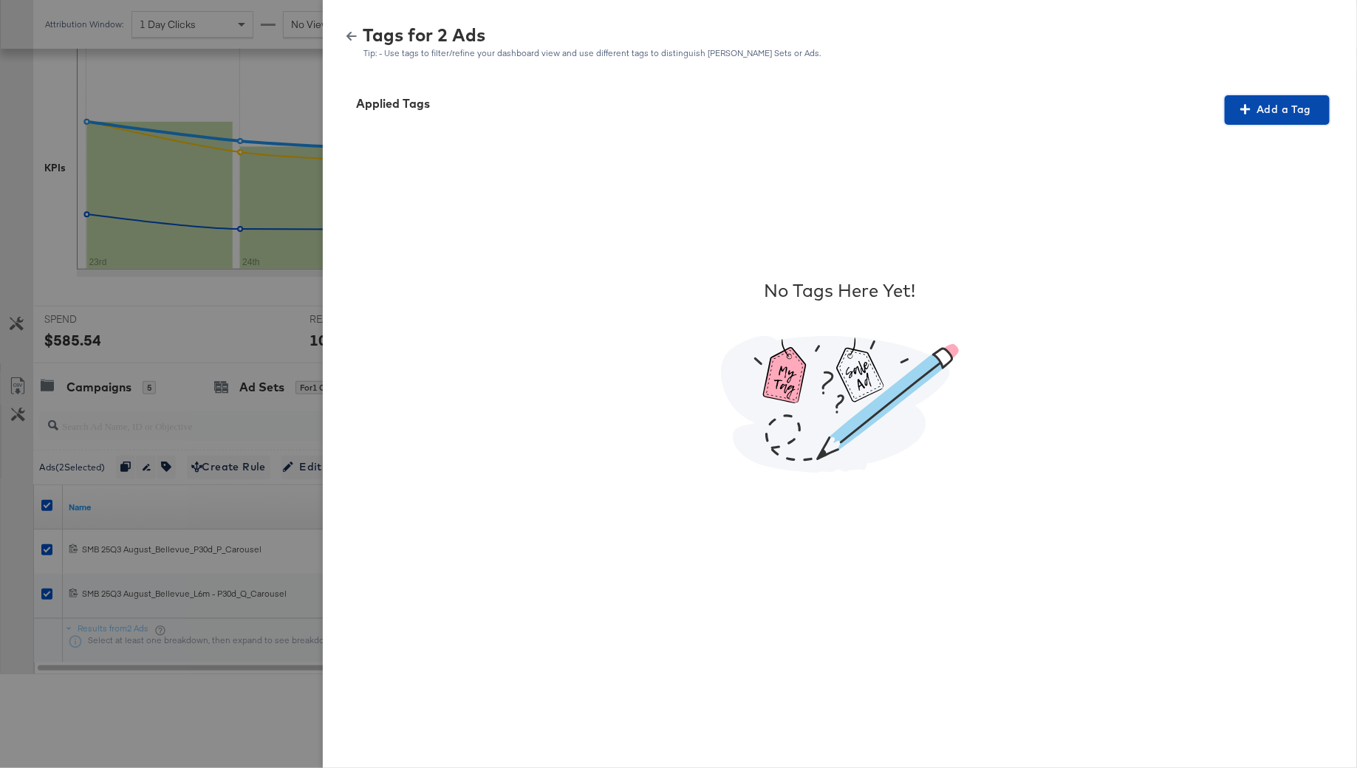
click at [1255, 122] on button "Add a Tag" at bounding box center [1276, 110] width 105 height 30
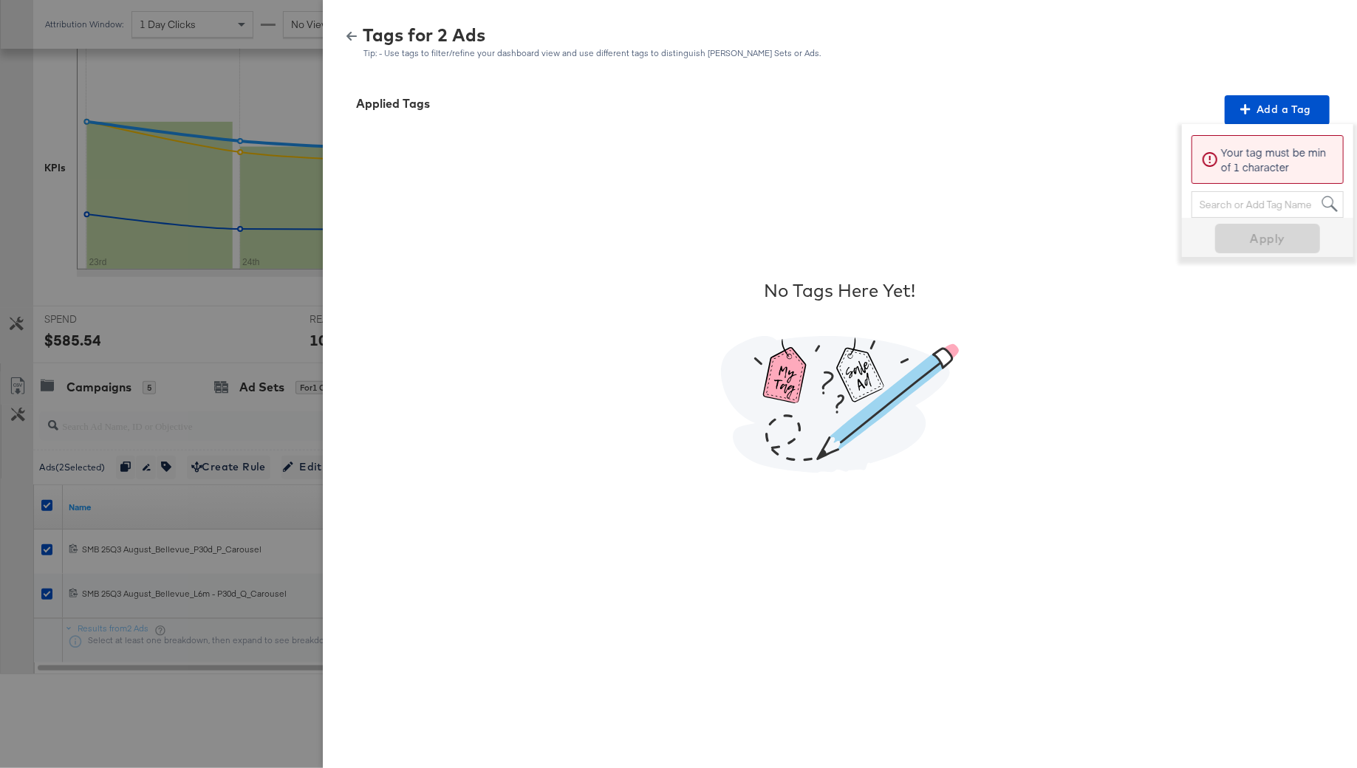
click at [1242, 200] on div "Search or Add Tag Name" at bounding box center [1267, 204] width 151 height 25
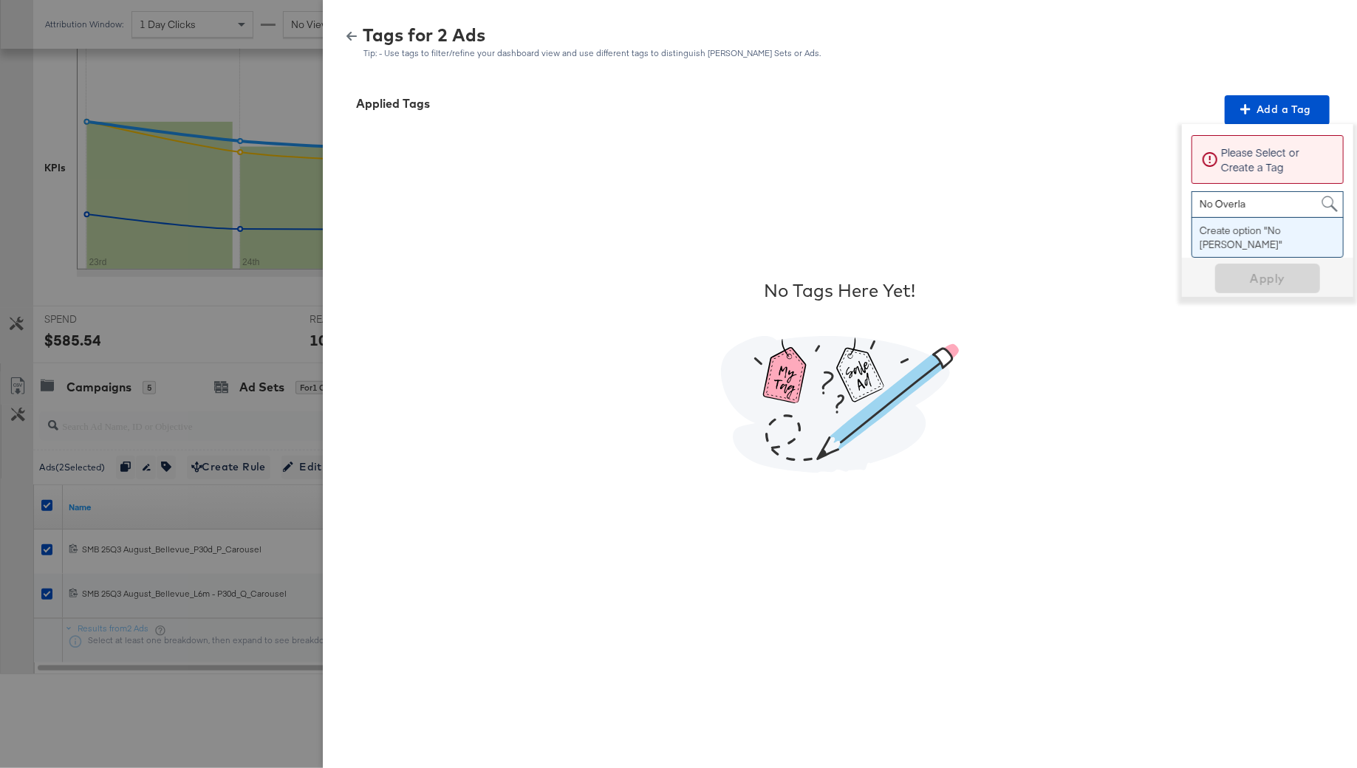
type input "No Overlay"
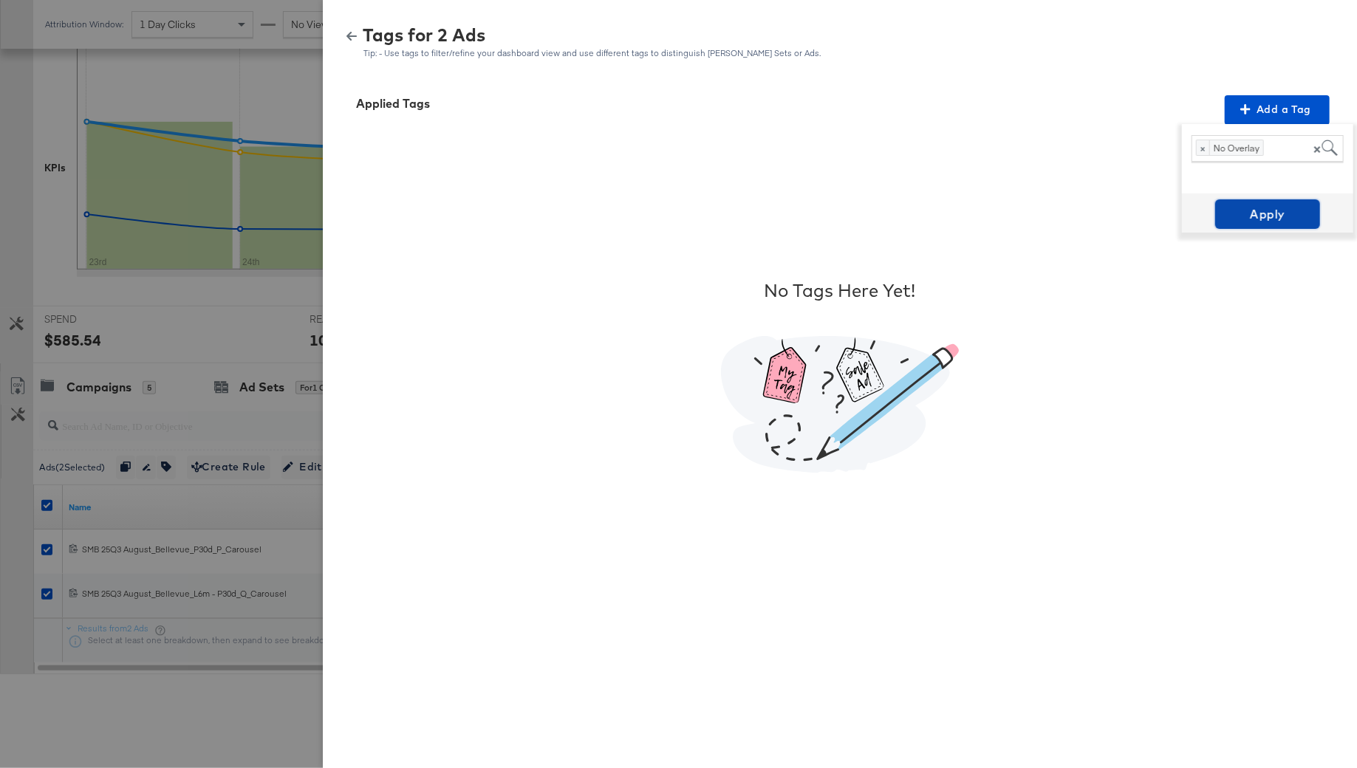
click at [1252, 211] on span "Apply" at bounding box center [1267, 214] width 93 height 21
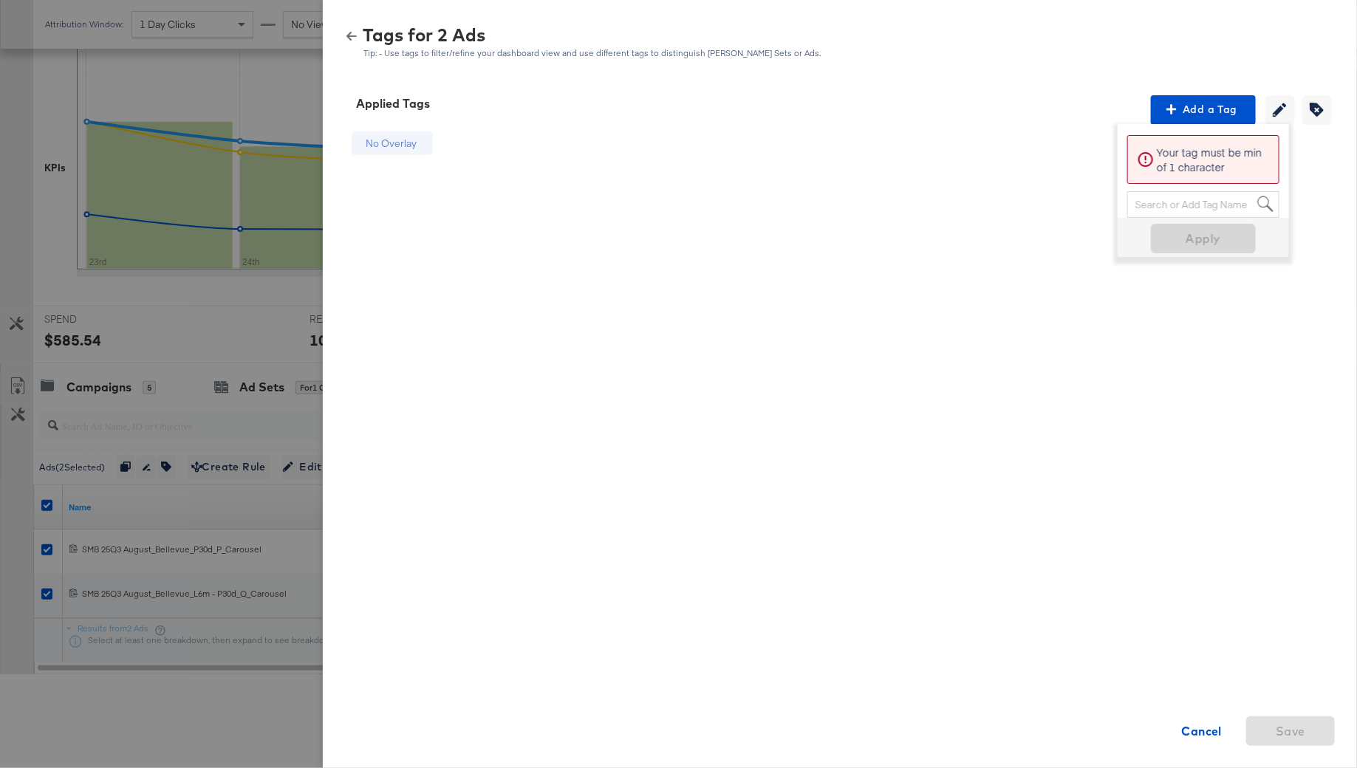
click at [109, 311] on div at bounding box center [678, 384] width 1357 height 768
click at [352, 41] on icon "button" at bounding box center [351, 36] width 10 height 10
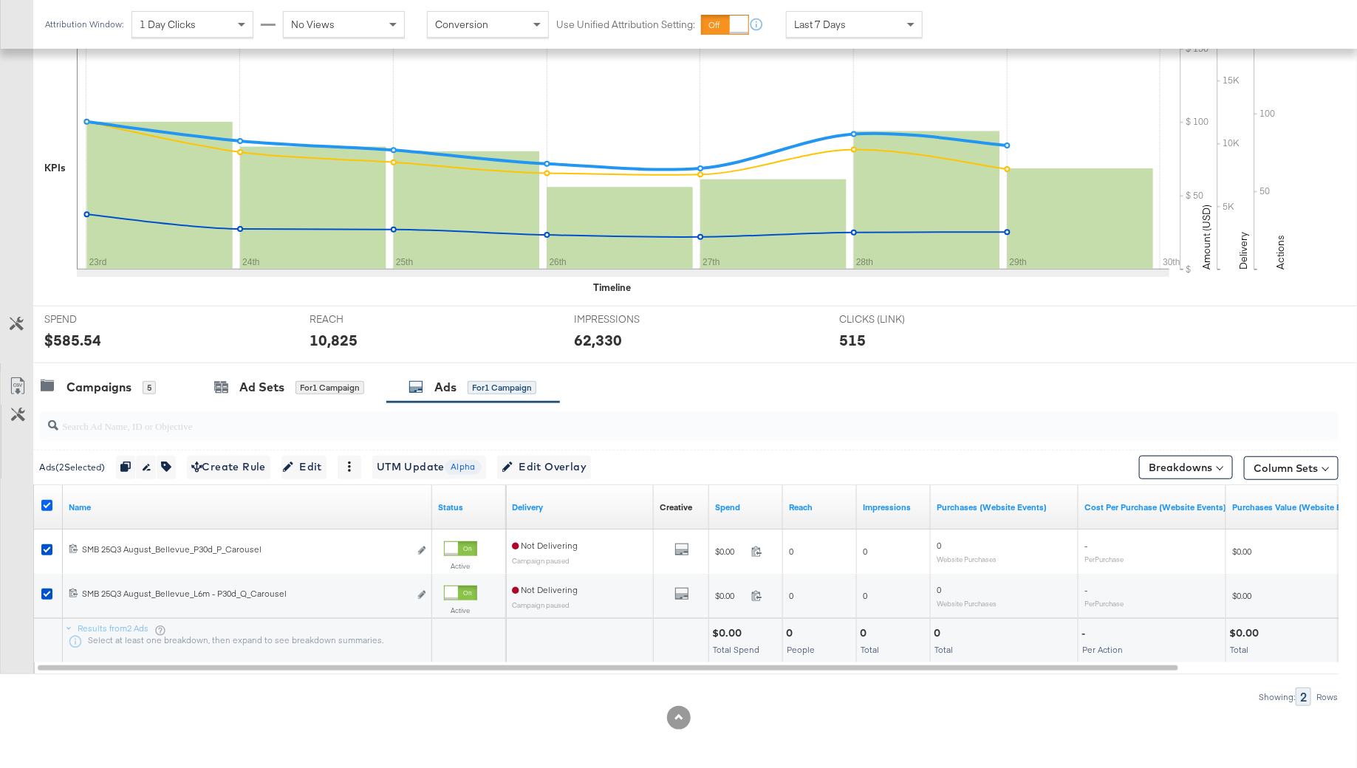
click at [45, 500] on icon at bounding box center [46, 505] width 11 height 11
click at [0, 0] on input "checkbox" at bounding box center [0, 0] width 0 height 0
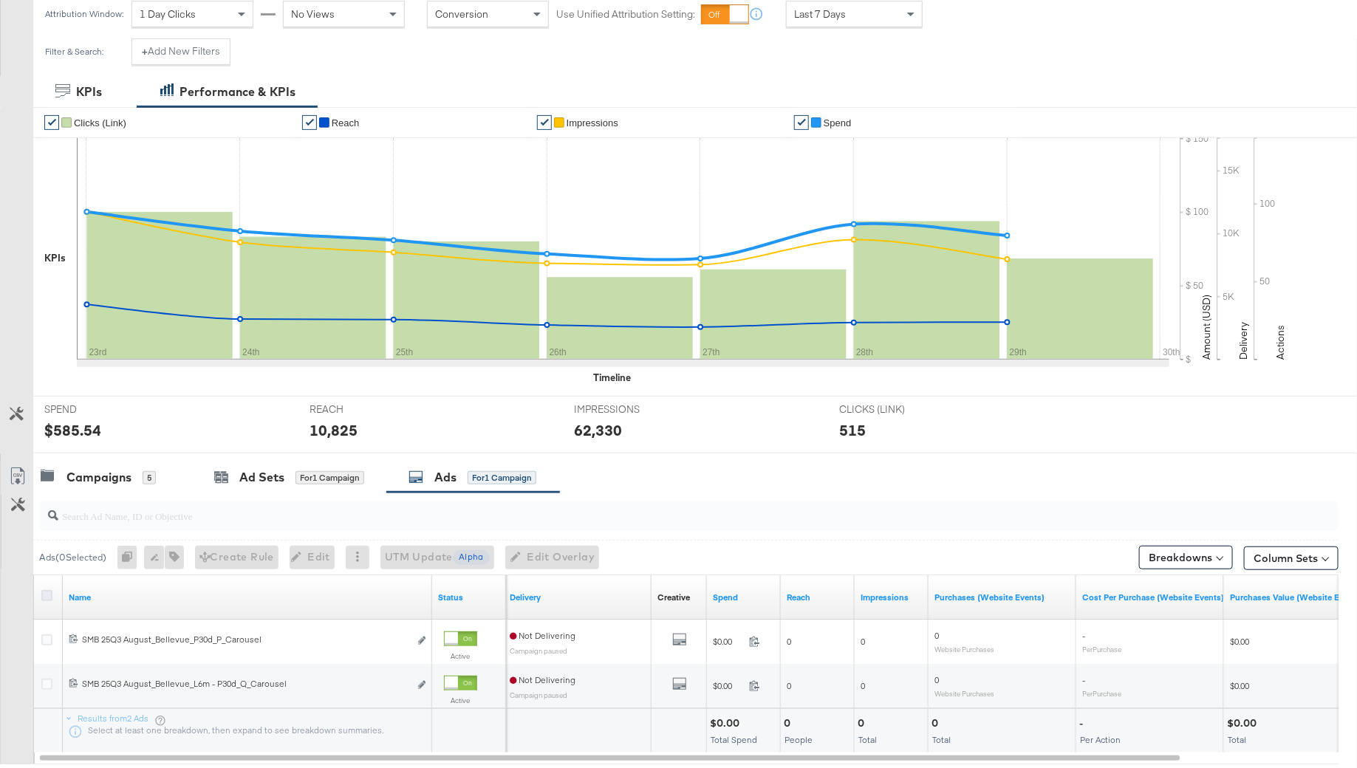
scroll to position [0, 0]
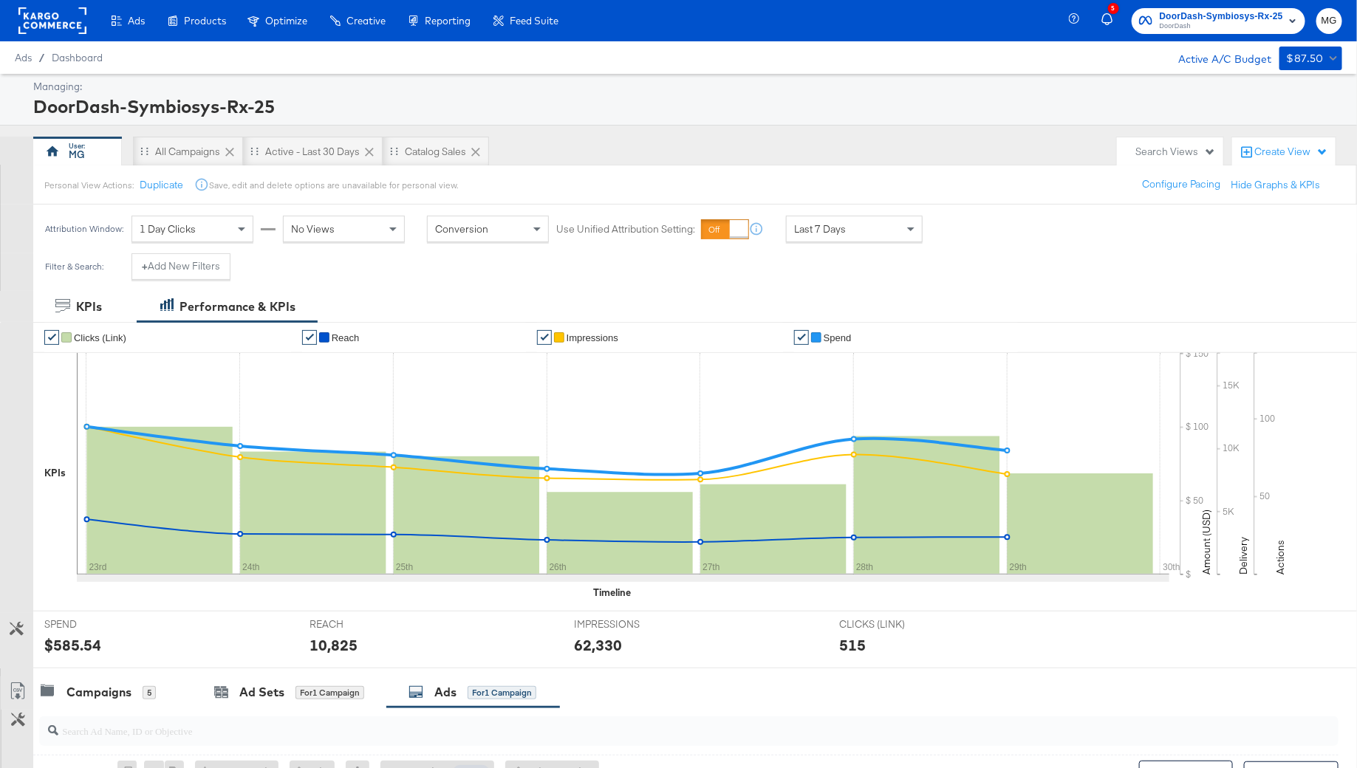
click at [39, 17] on rect at bounding box center [52, 20] width 68 height 27
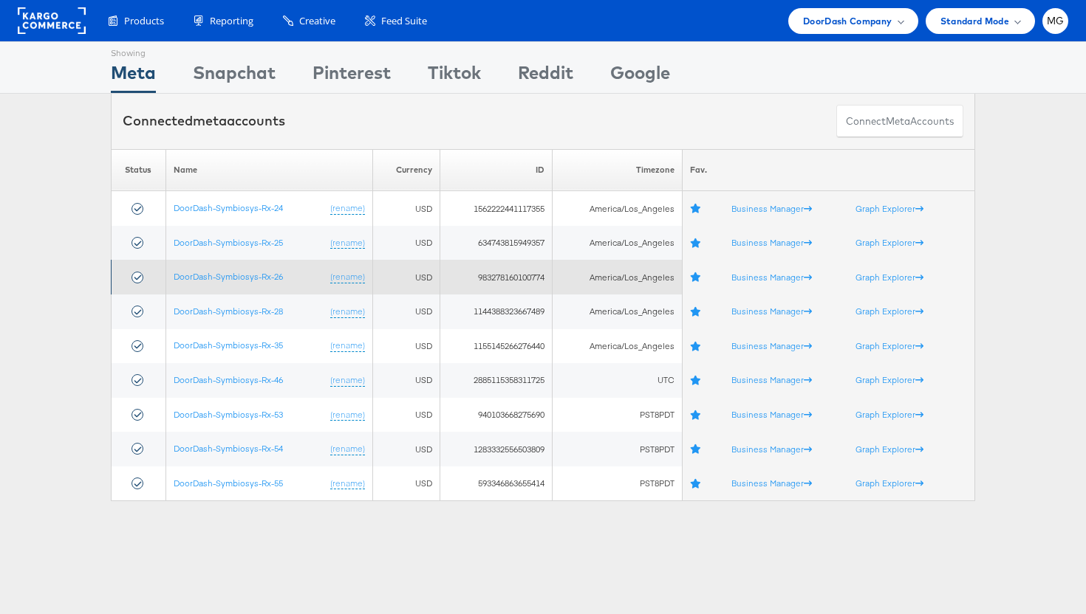
click at [225, 288] on td "DoorDash-Symbiosys-Rx-26 (rename)" at bounding box center [268, 277] width 207 height 35
click at [225, 283] on td "DoorDash-Symbiosys-Rx-26 (rename)" at bounding box center [268, 277] width 207 height 35
click at [213, 275] on link "DoorDash-Symbiosys-Rx-26" at bounding box center [228, 276] width 109 height 11
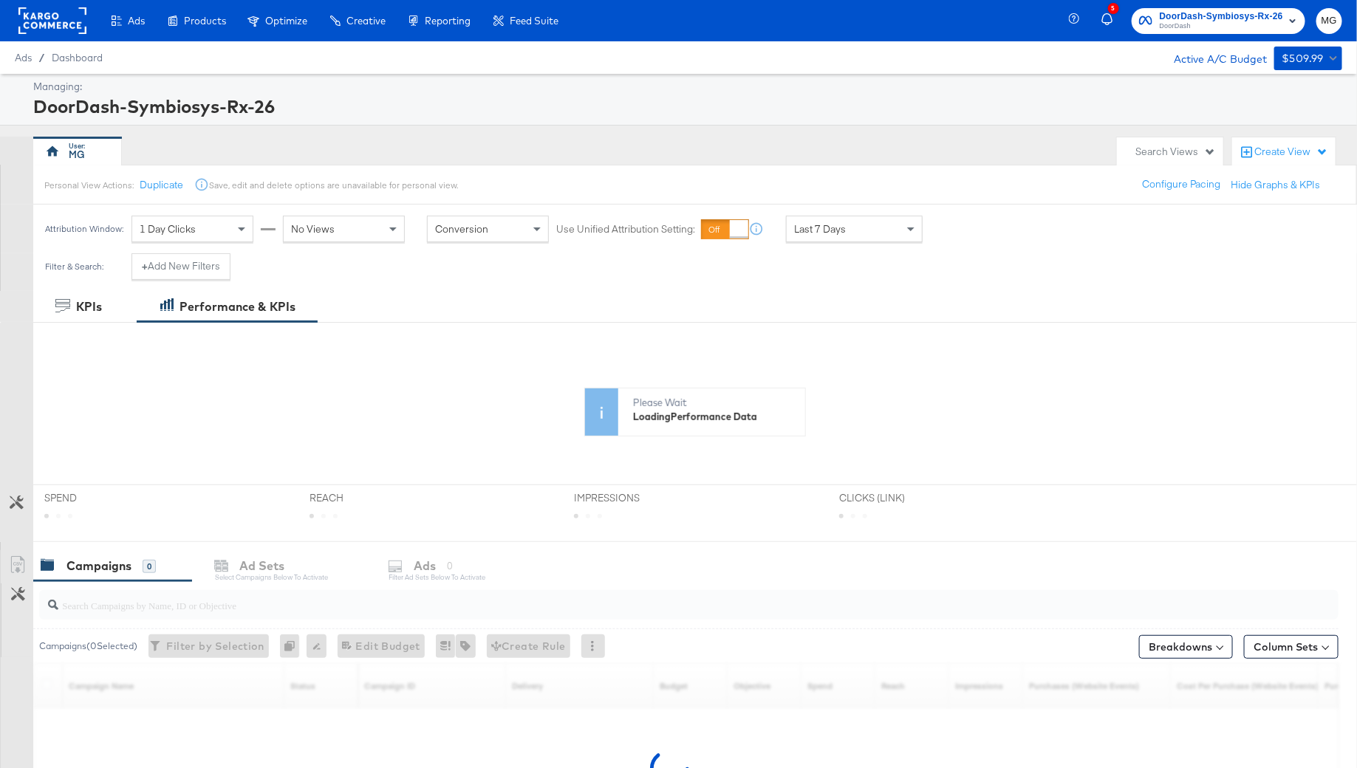
scroll to position [312, 0]
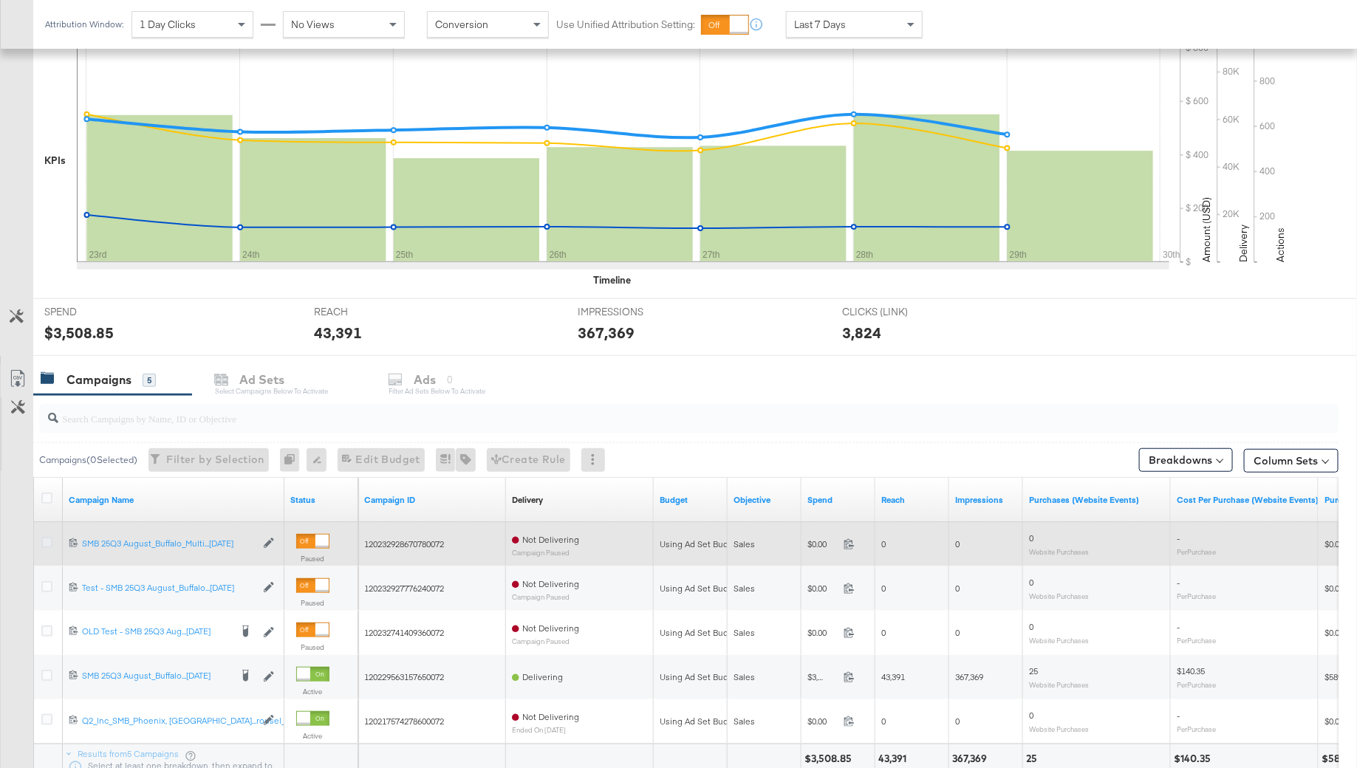
click at [51, 541] on icon at bounding box center [46, 542] width 11 height 11
click at [0, 0] on input "checkbox" at bounding box center [0, 0] width 0 height 0
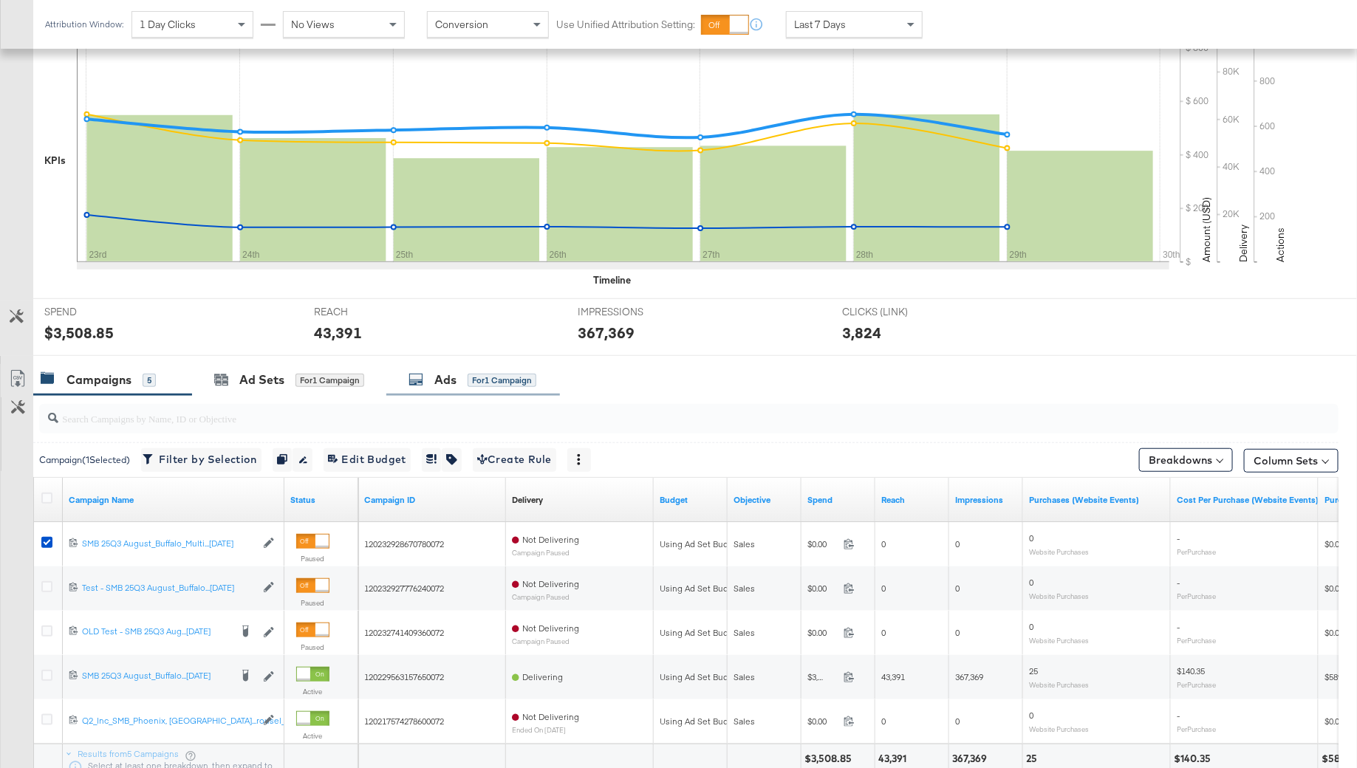
click at [473, 374] on div "for 1 Campaign" at bounding box center [501, 380] width 69 height 13
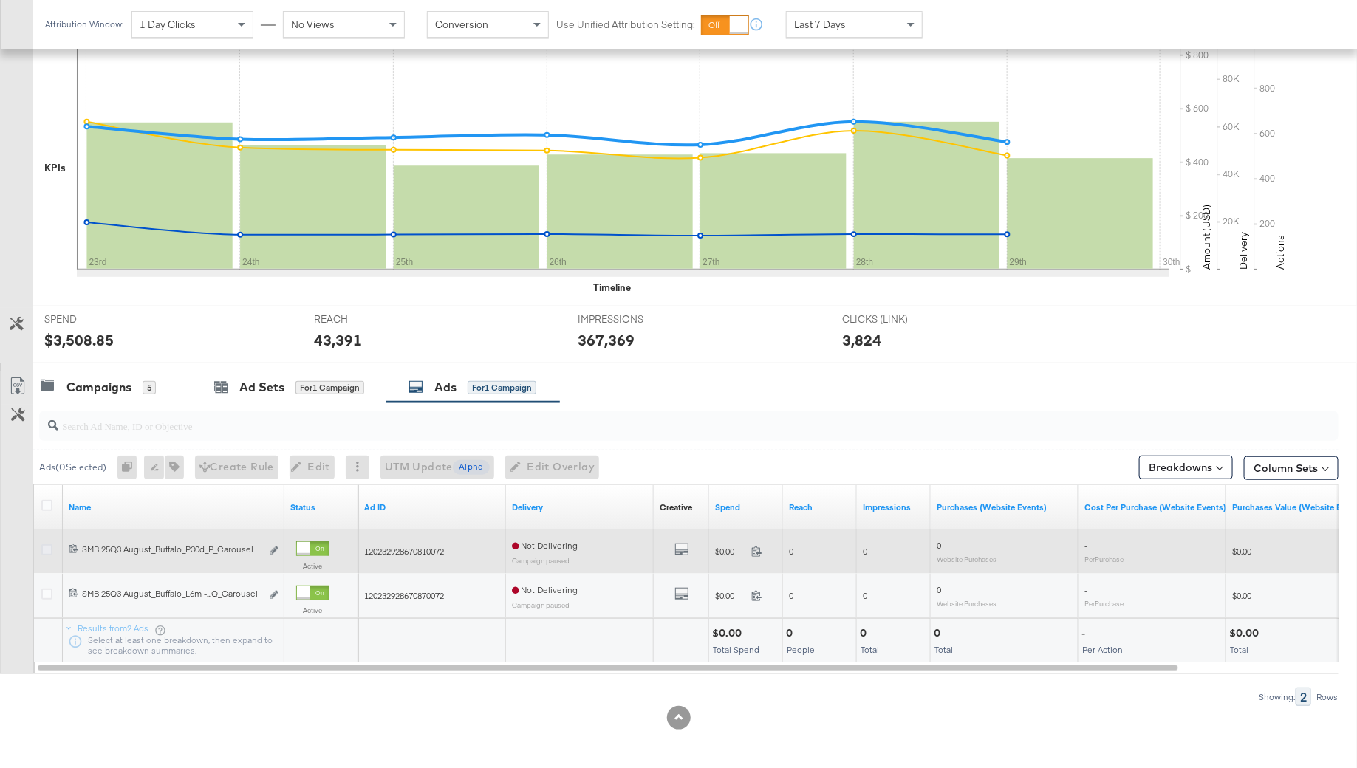
click at [46, 545] on icon at bounding box center [46, 549] width 11 height 11
click at [0, 0] on input "checkbox" at bounding box center [0, 0] width 0 height 0
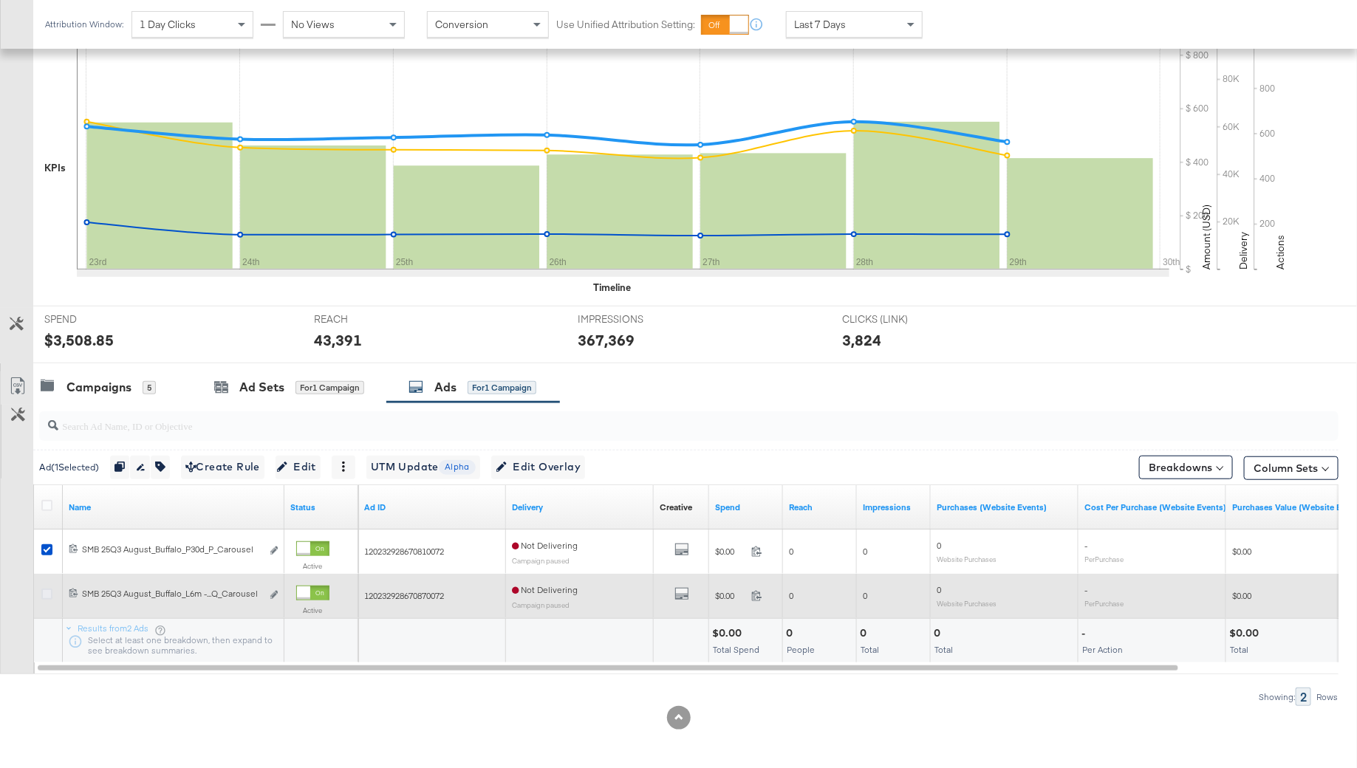
click at [48, 589] on icon at bounding box center [46, 594] width 11 height 11
click at [0, 0] on input "checkbox" at bounding box center [0, 0] width 0 height 0
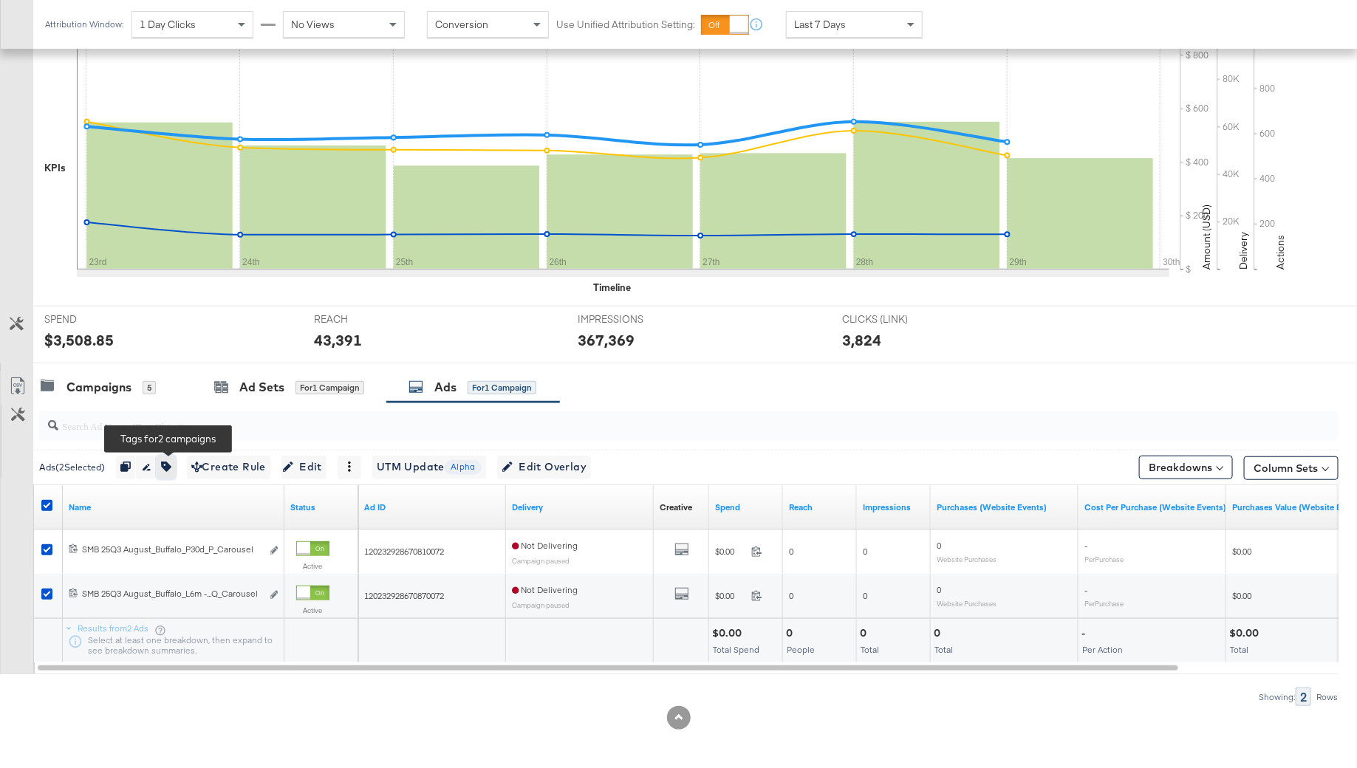
click at [164, 470] on button "button" at bounding box center [166, 468] width 19 height 24
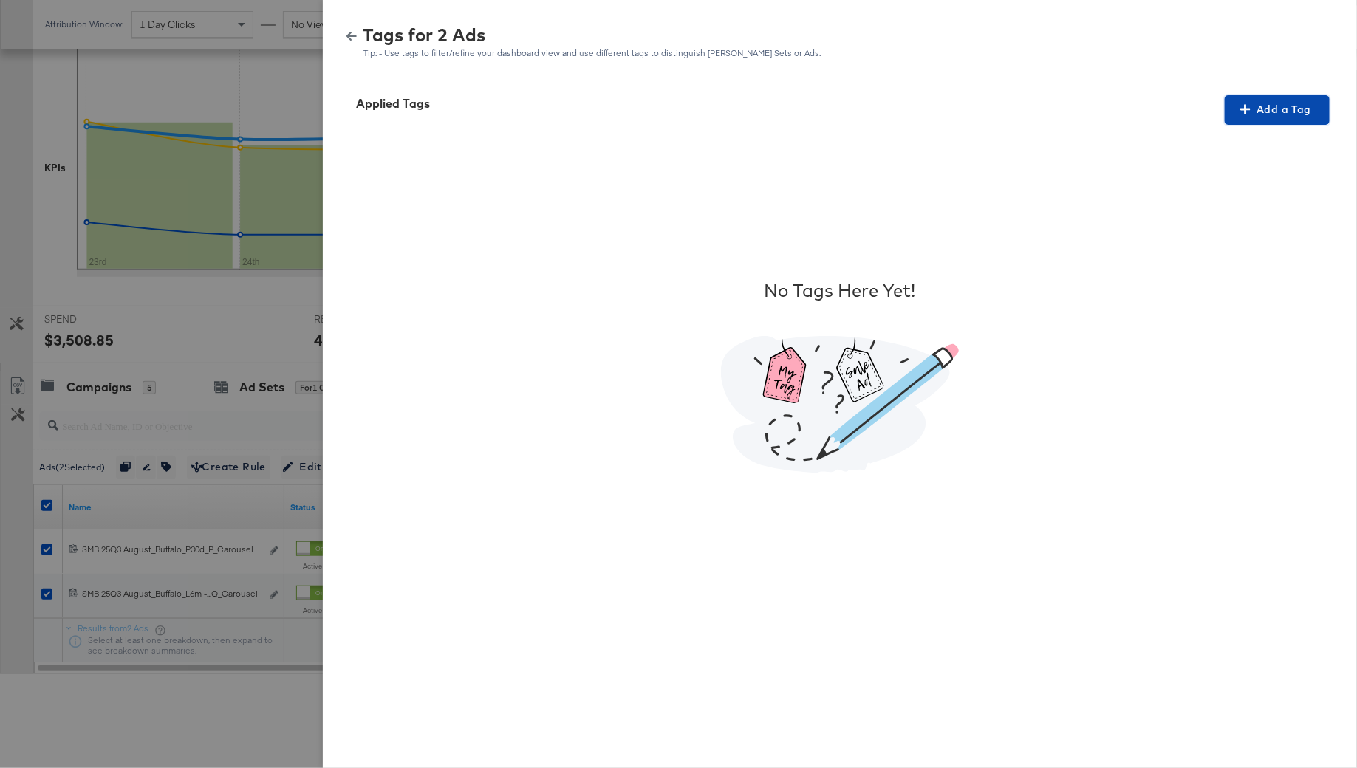
click at [1265, 114] on span "Add a Tag" at bounding box center [1276, 109] width 93 height 18
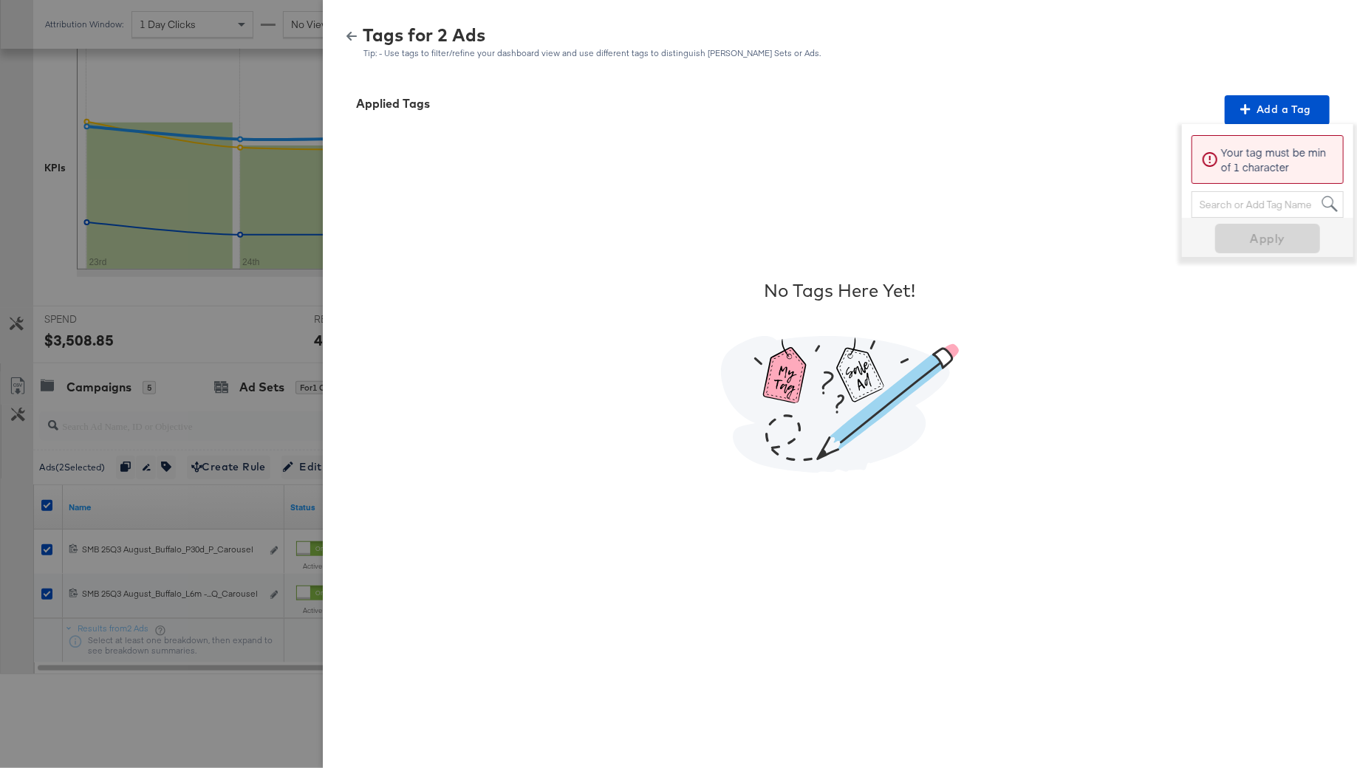
click at [1224, 205] on div "Search or Add Tag Name" at bounding box center [1267, 204] width 151 height 25
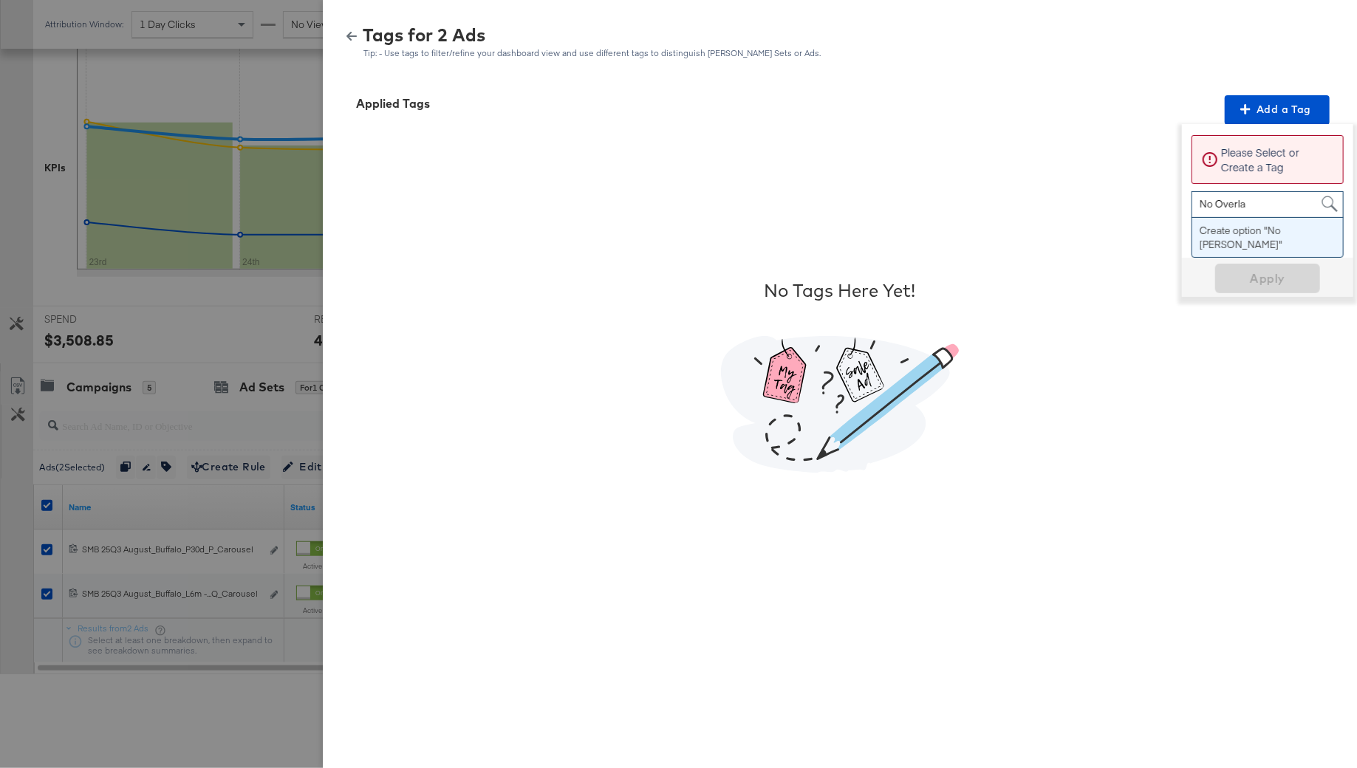
type input "No Overlay"
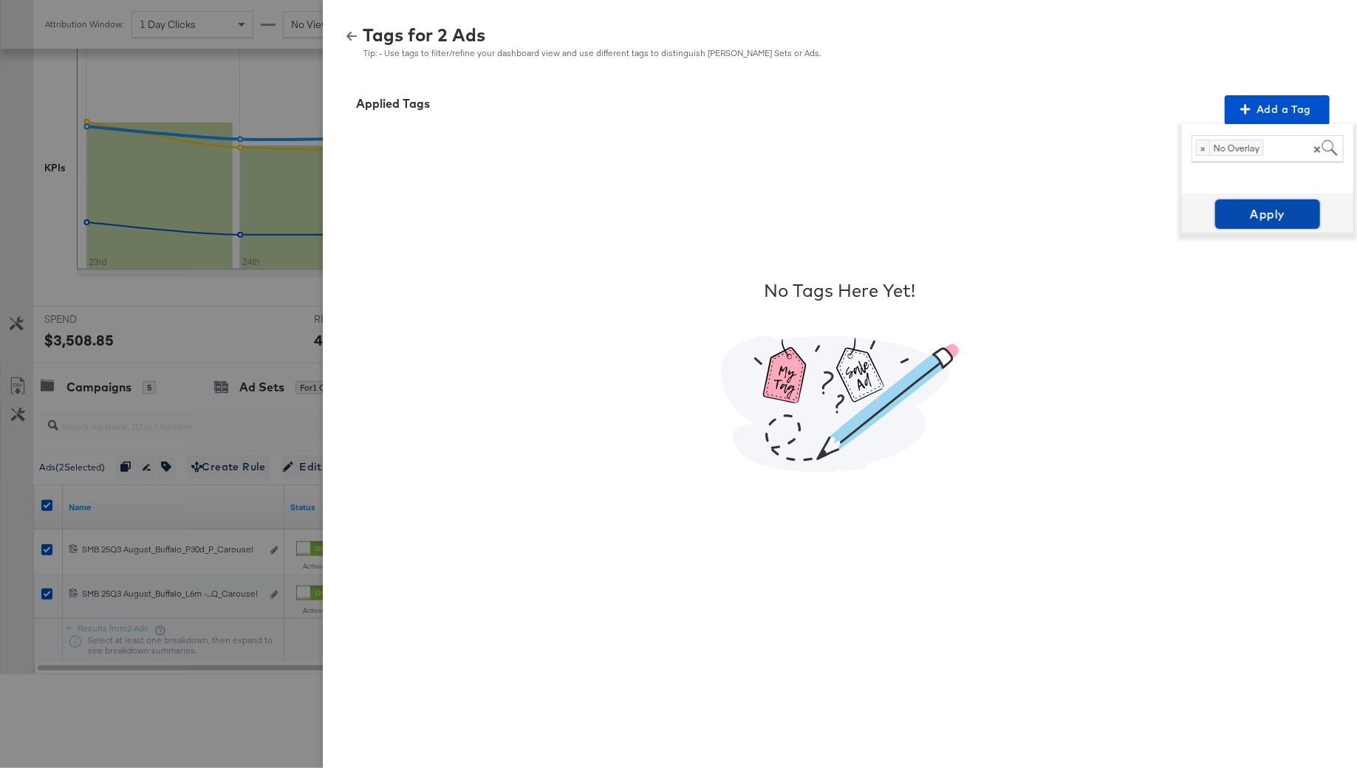
click at [1264, 219] on span "Apply" at bounding box center [1267, 214] width 93 height 21
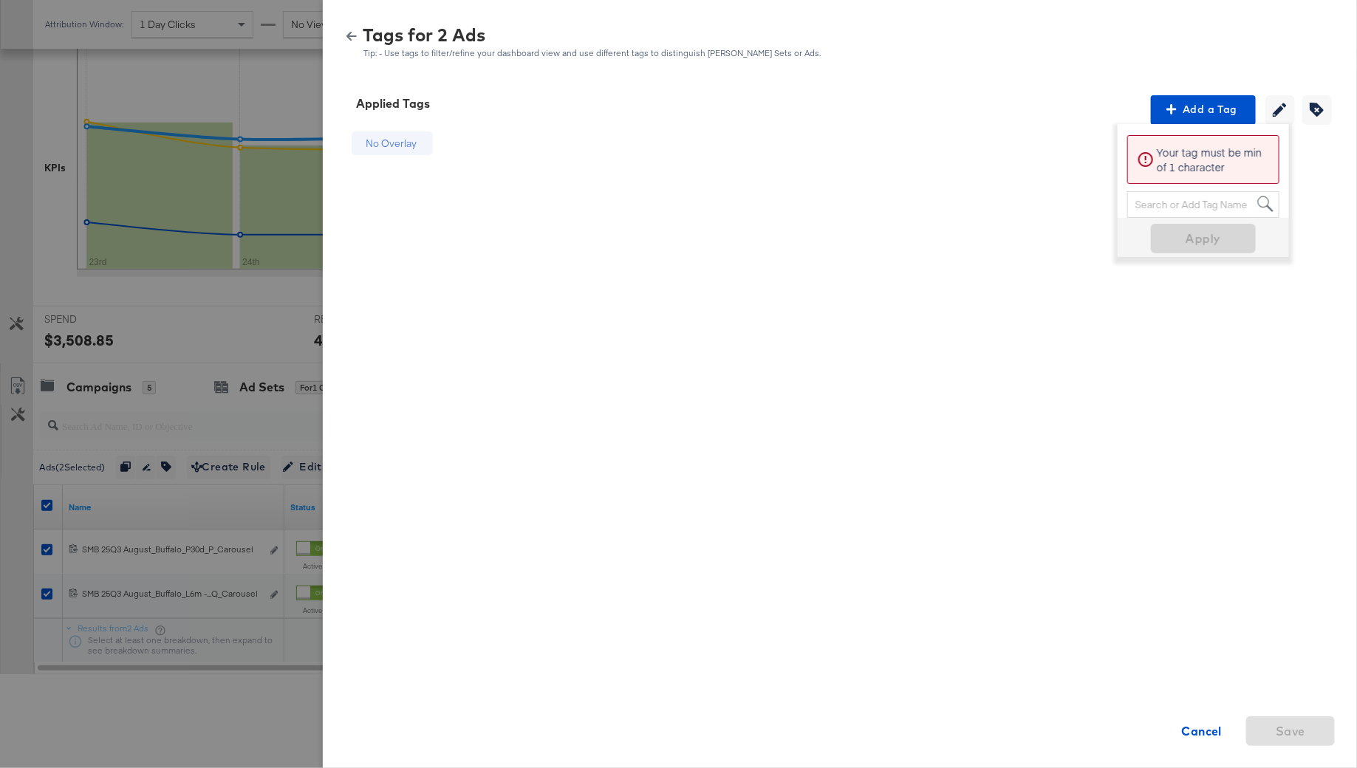
click at [347, 36] on icon "button" at bounding box center [351, 36] width 10 height 9
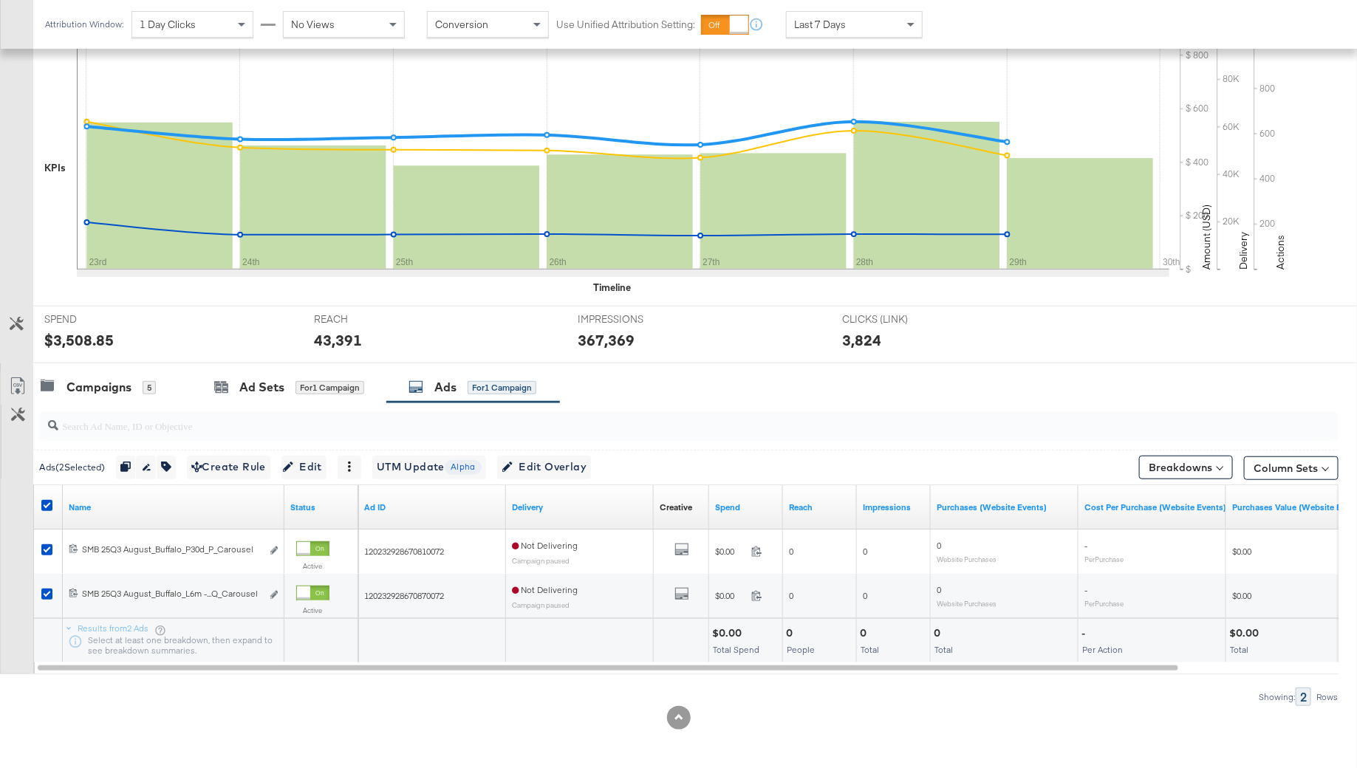
click at [39, 500] on div at bounding box center [48, 507] width 27 height 27
click at [47, 500] on icon at bounding box center [46, 505] width 11 height 11
click at [0, 0] on input "checkbox" at bounding box center [0, 0] width 0 height 0
click at [132, 372] on div "Campaigns 5" at bounding box center [112, 387] width 159 height 32
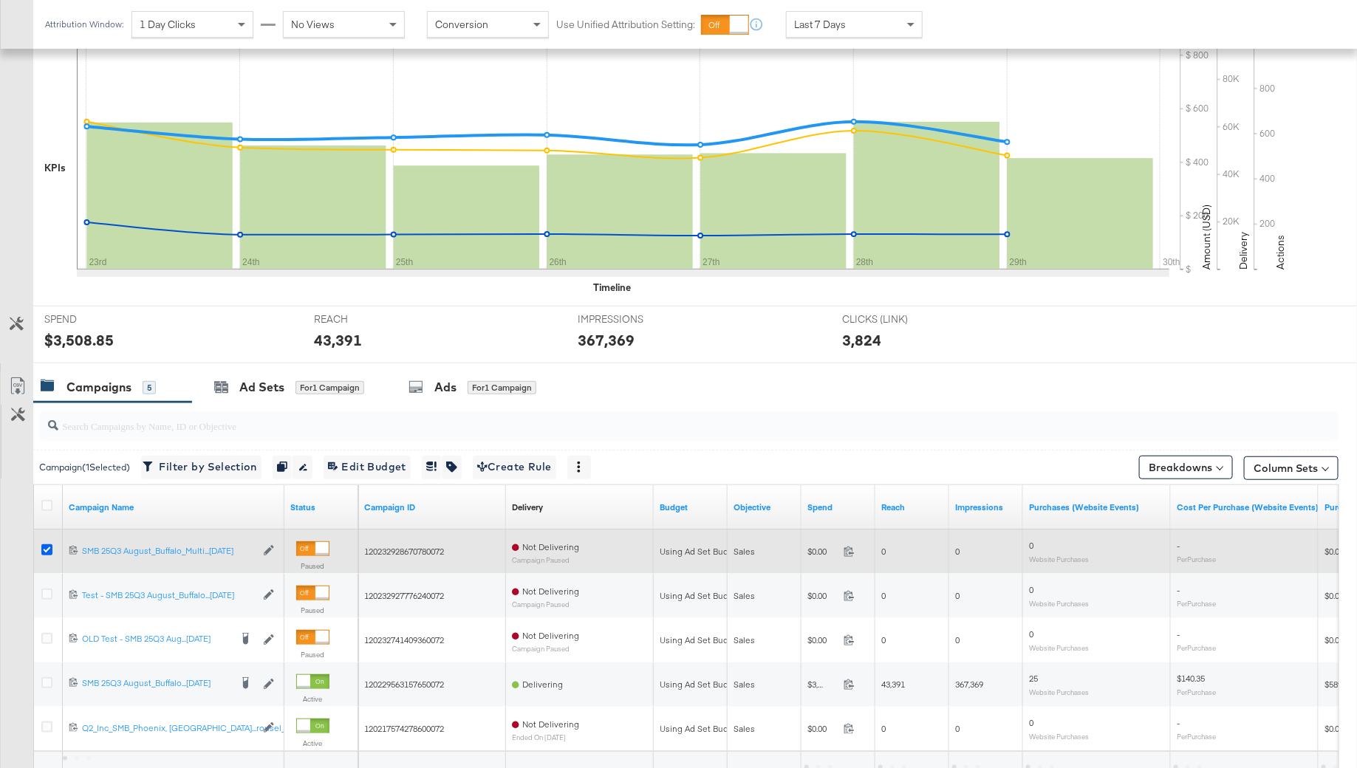
click at [45, 547] on icon at bounding box center [46, 549] width 11 height 11
click at [0, 0] on input "checkbox" at bounding box center [0, 0] width 0 height 0
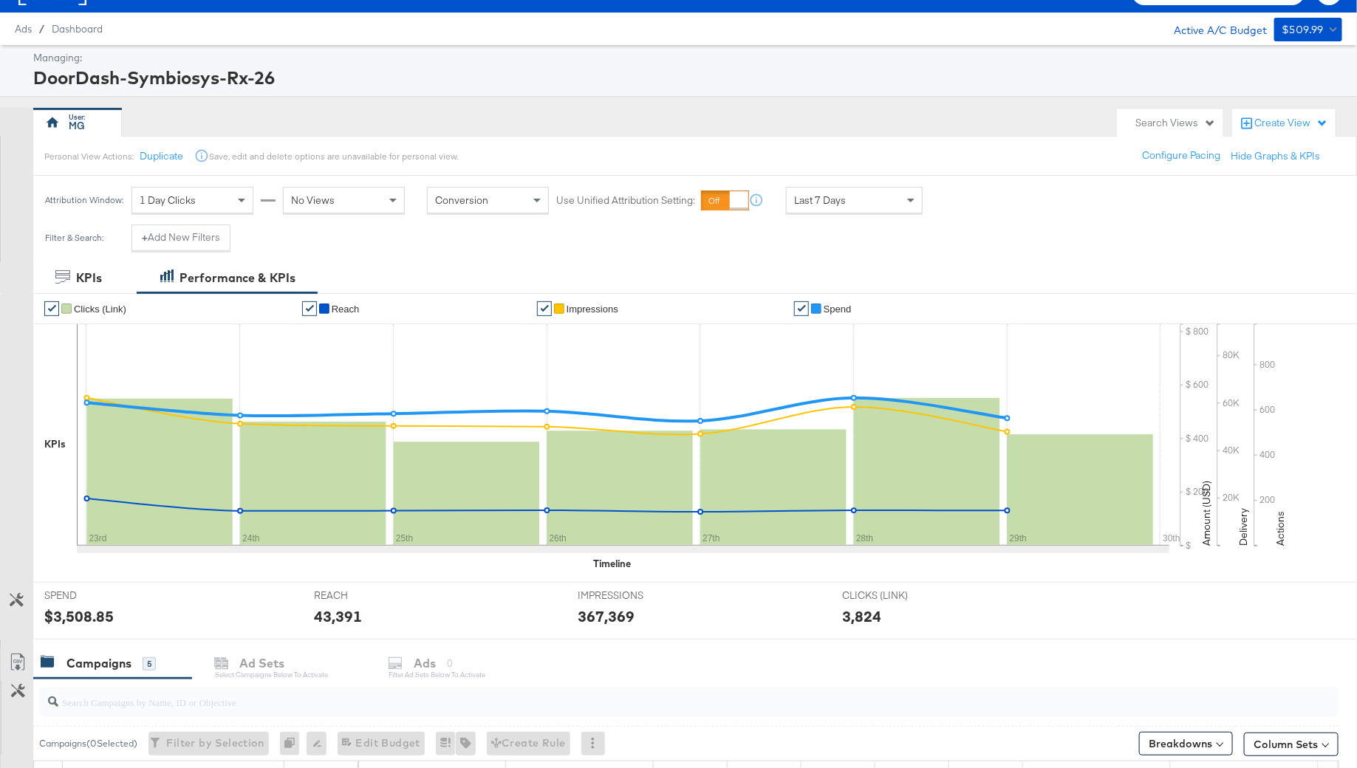
scroll to position [0, 0]
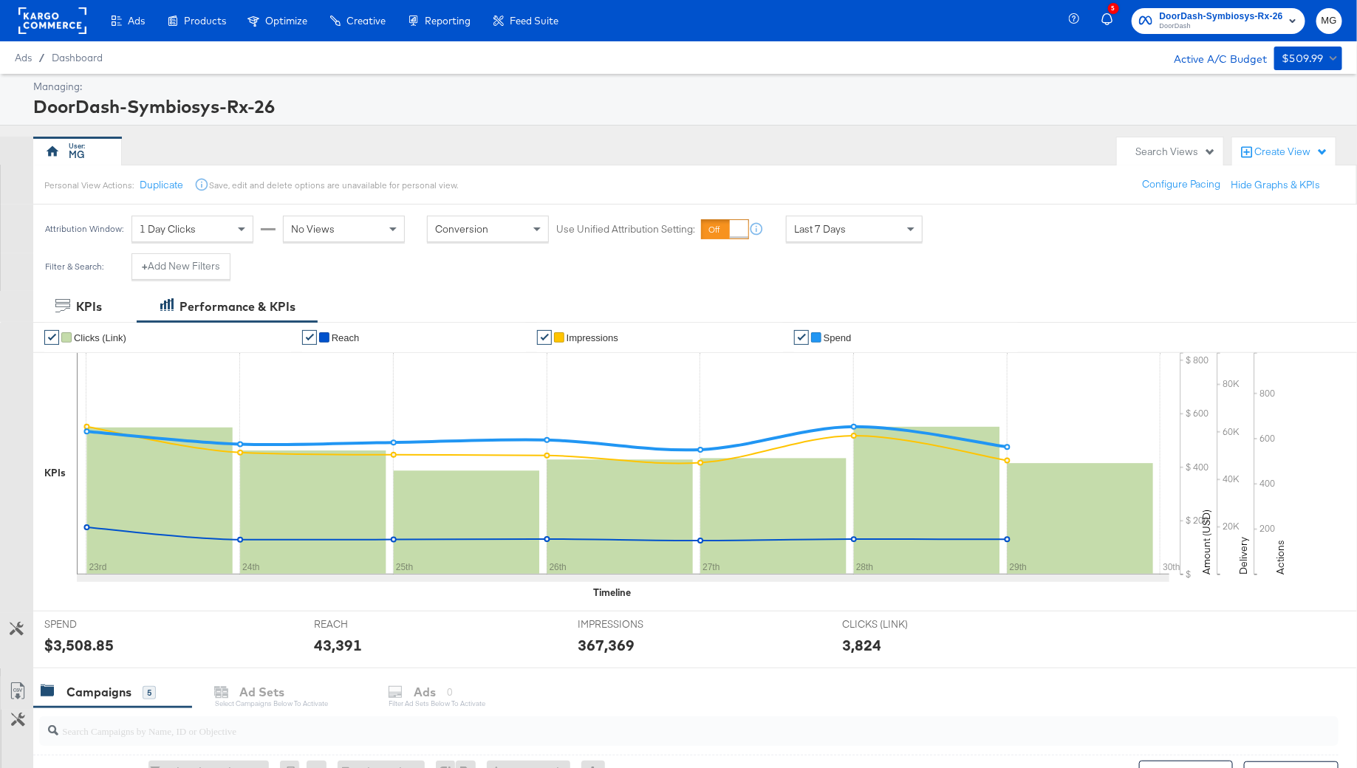
click at [60, 20] on rect at bounding box center [52, 20] width 68 height 27
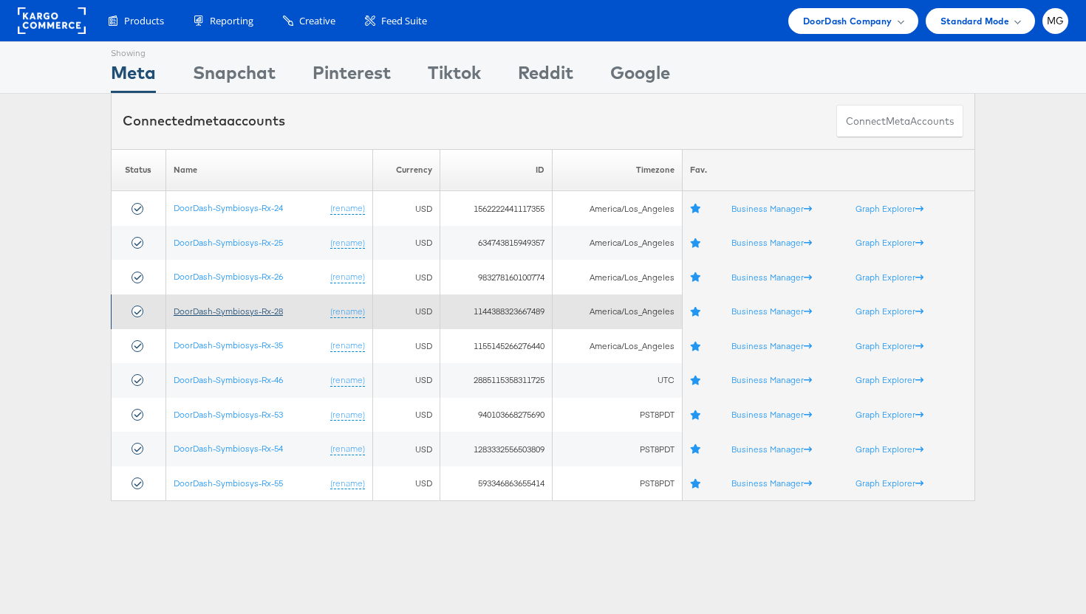
click at [256, 308] on link "DoorDash-Symbiosys-Rx-28" at bounding box center [228, 311] width 109 height 11
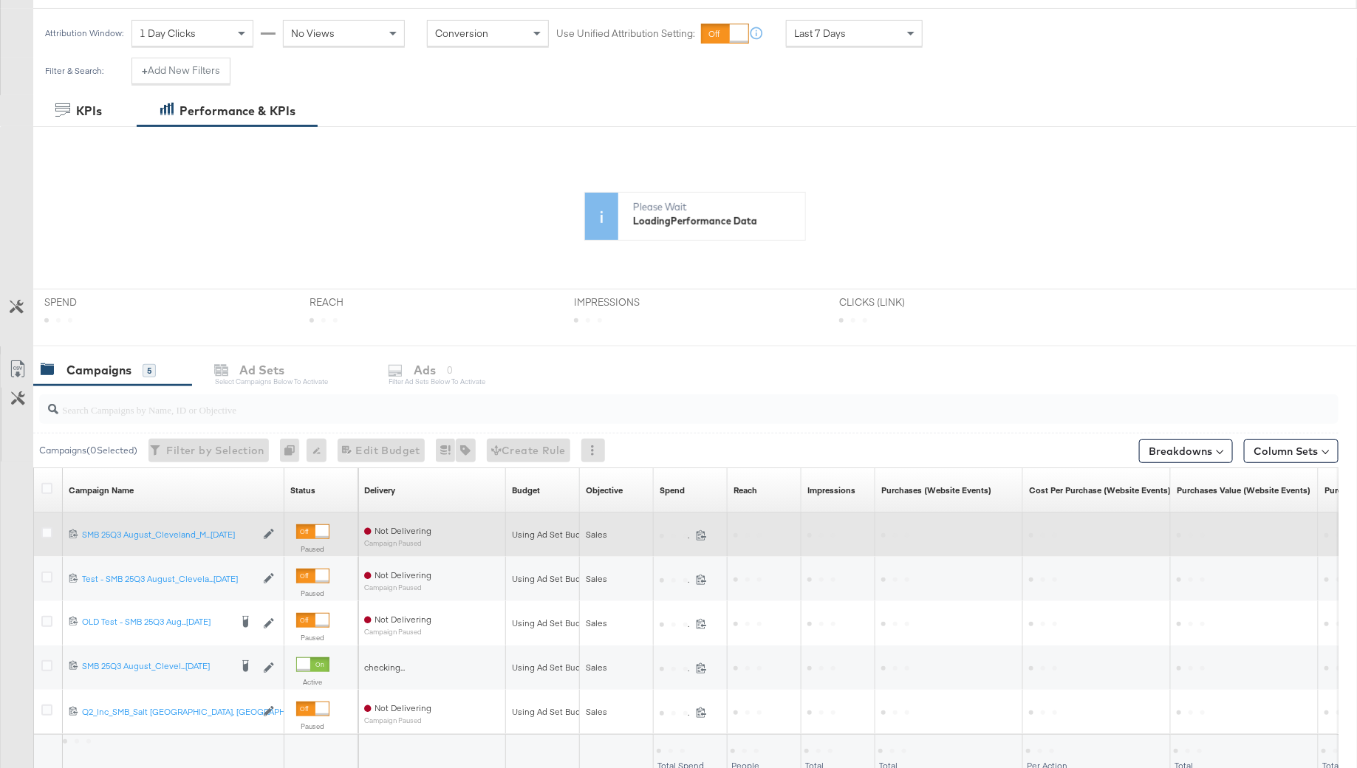
scroll to position [196, 0]
click at [47, 527] on icon at bounding box center [46, 532] width 11 height 11
click at [0, 0] on input "checkbox" at bounding box center [0, 0] width 0 height 0
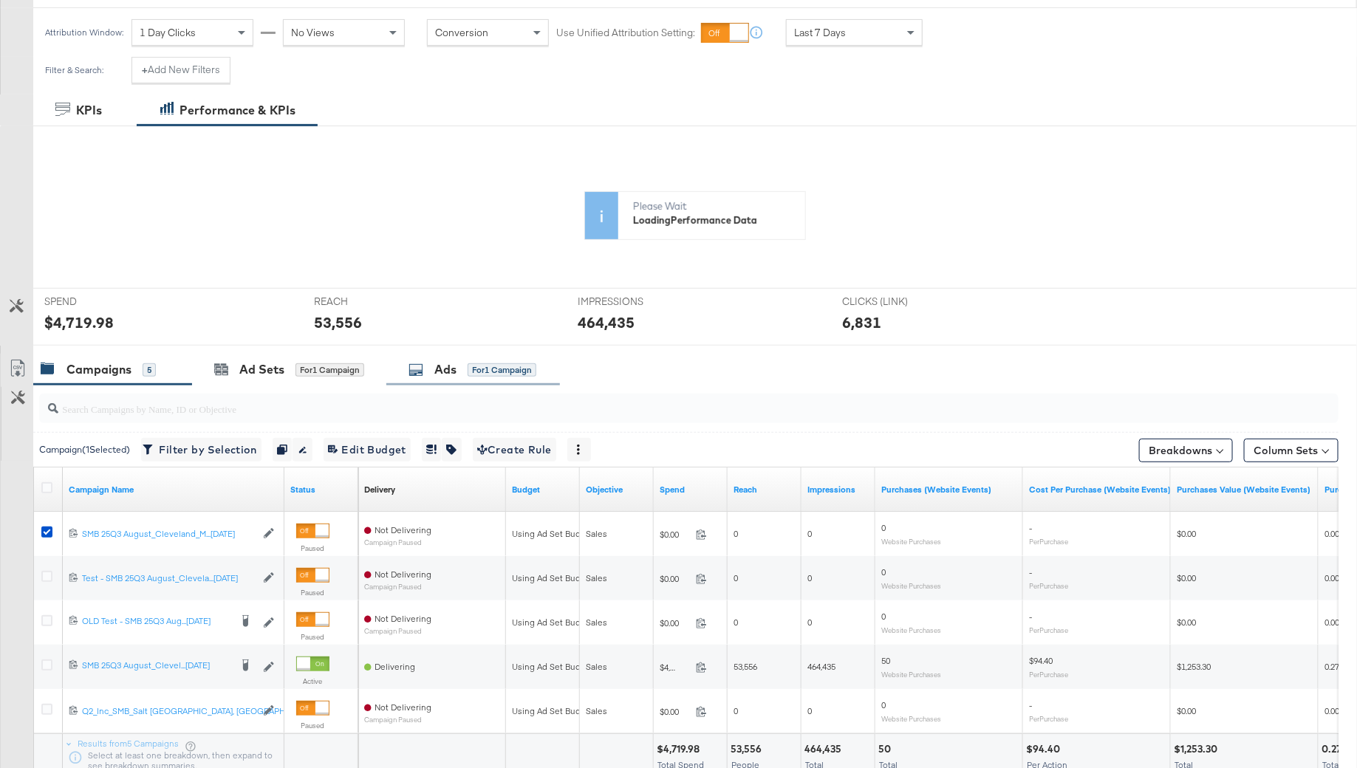
click at [420, 371] on icon at bounding box center [415, 370] width 15 height 15
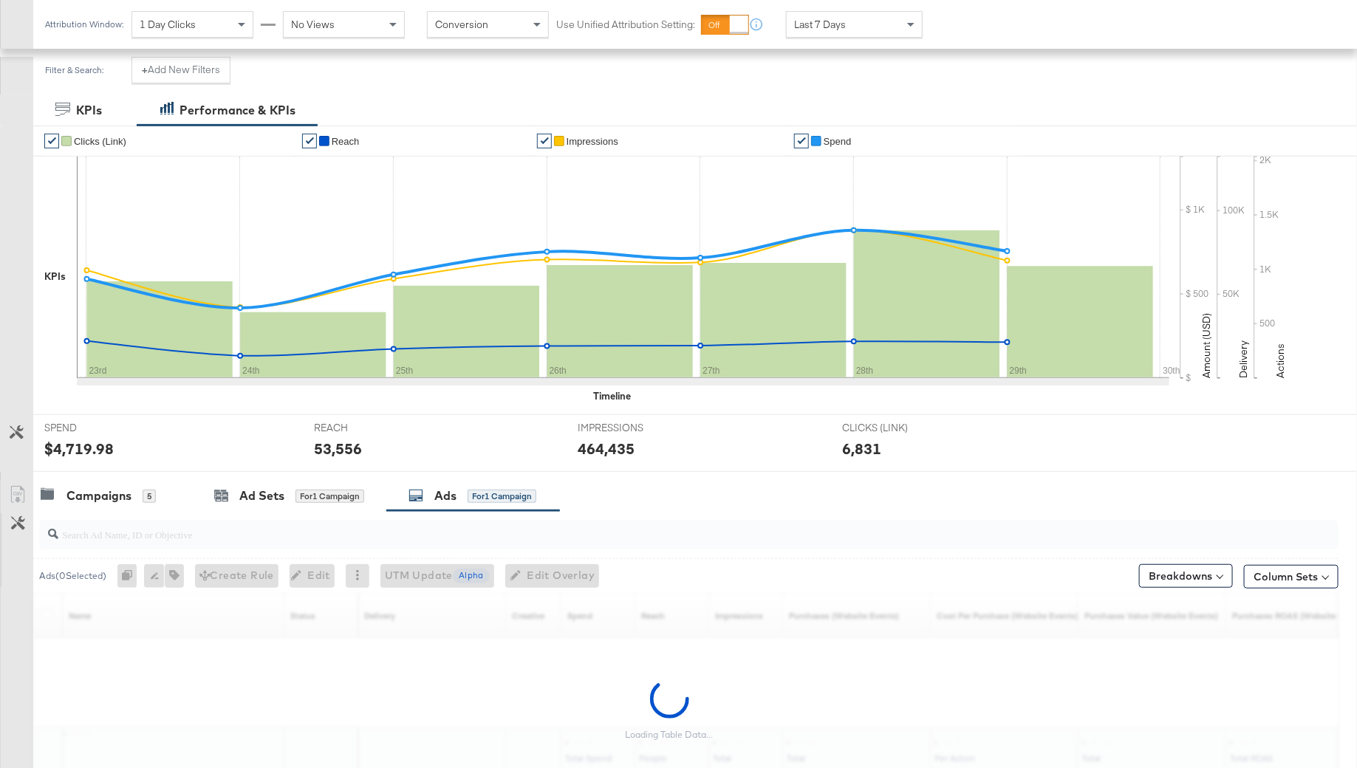
scroll to position [305, 0]
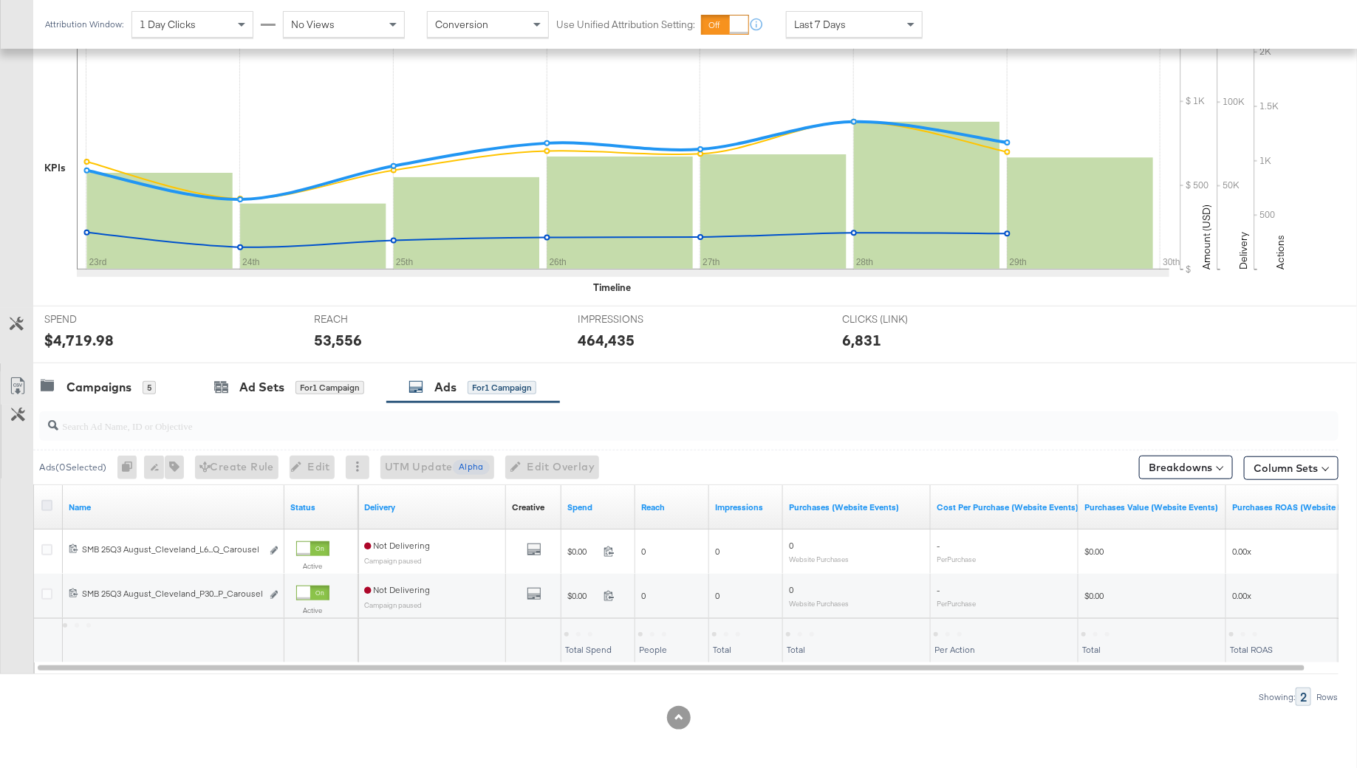
click at [41, 502] on icon at bounding box center [46, 505] width 11 height 11
click at [0, 0] on input "checkbox" at bounding box center [0, 0] width 0 height 0
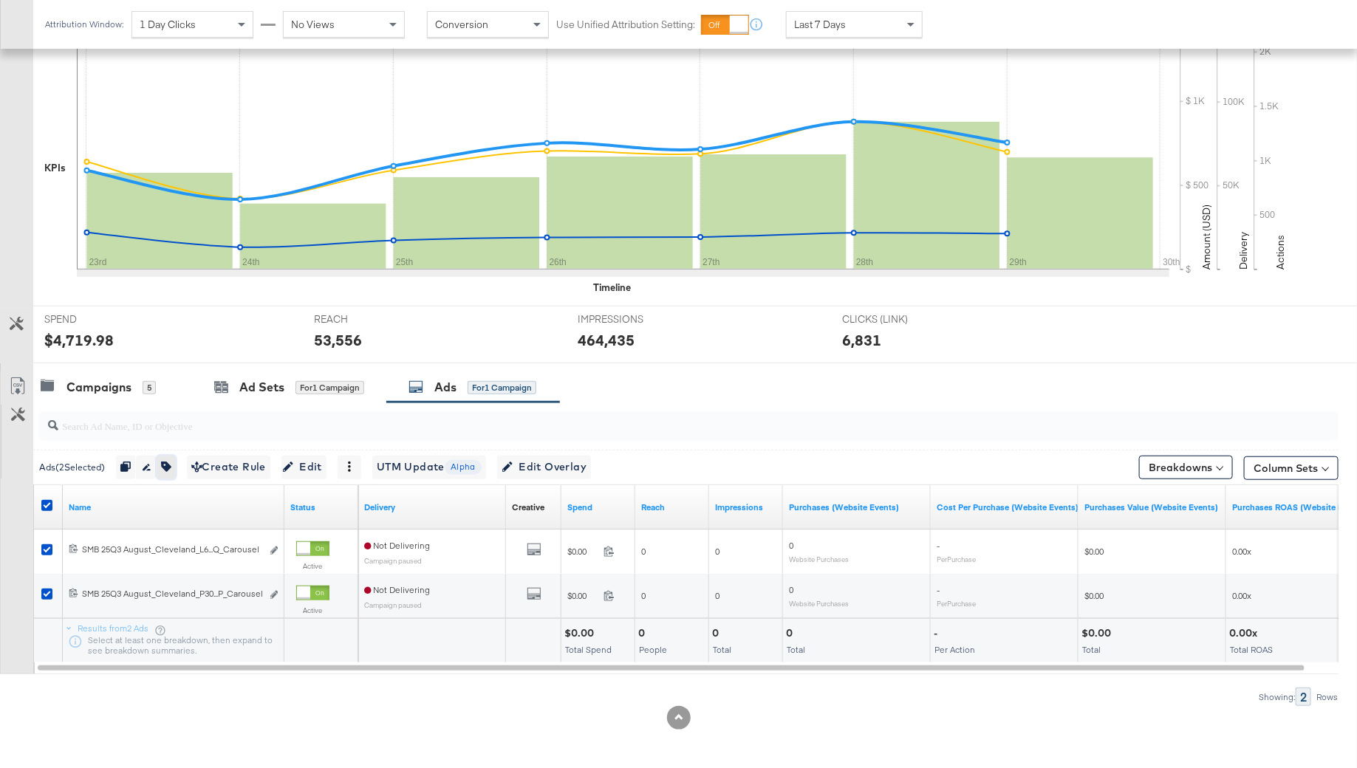
click at [167, 462] on icon "button" at bounding box center [166, 467] width 10 height 10
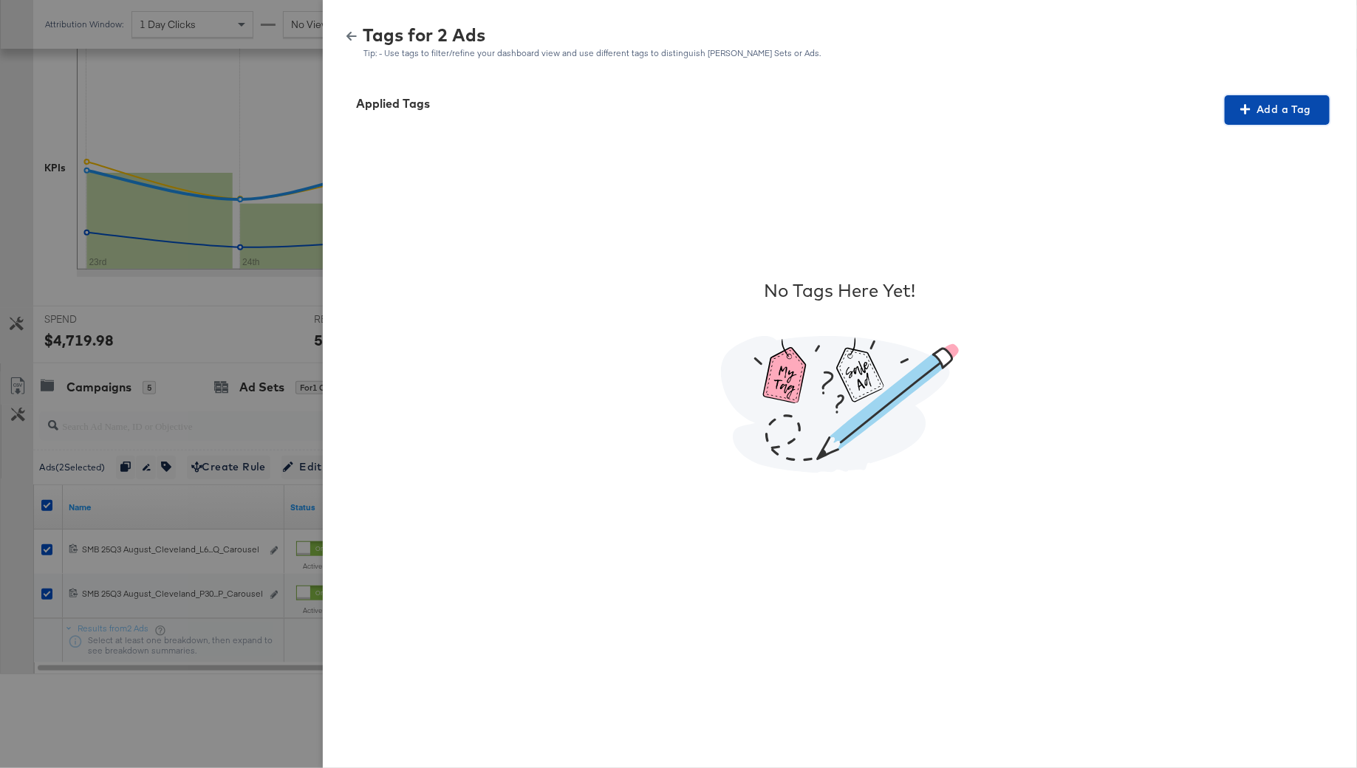
click at [1250, 123] on button "Add a Tag" at bounding box center [1276, 110] width 105 height 30
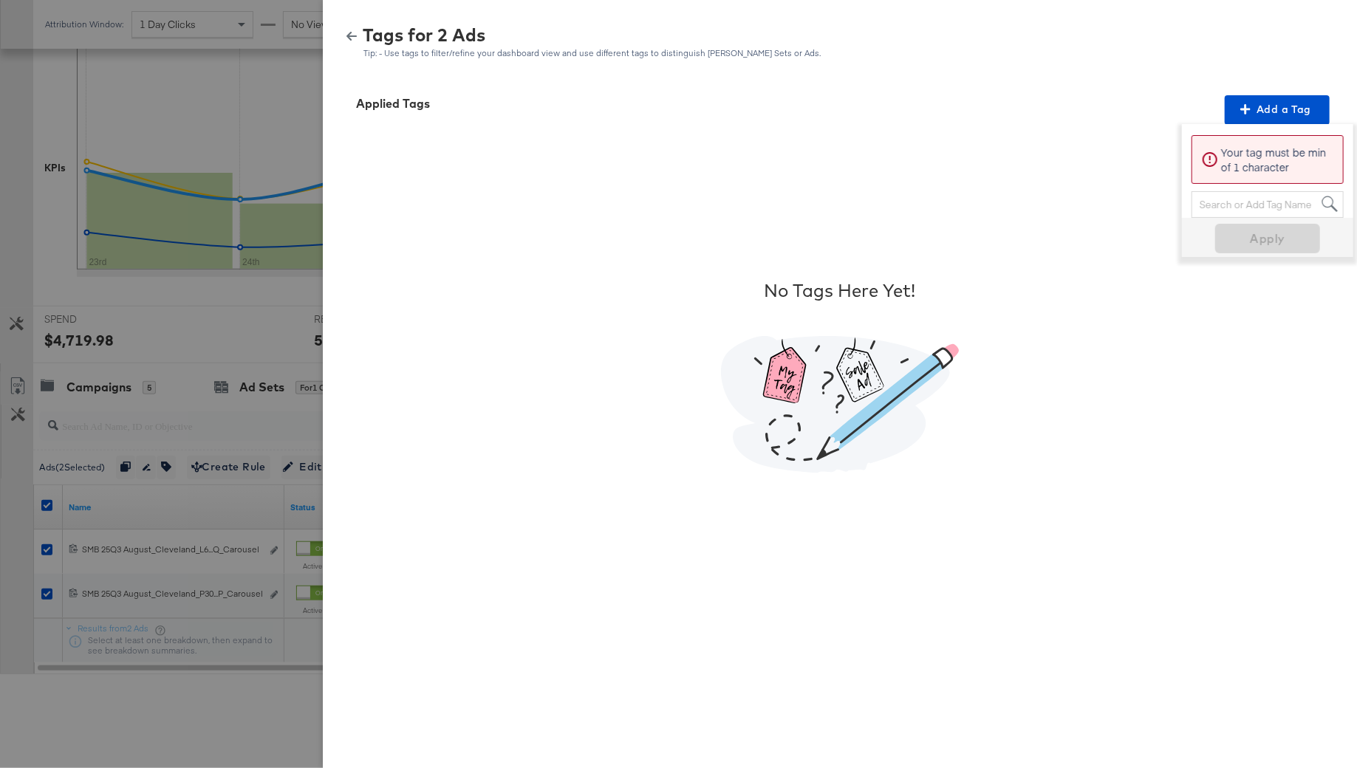
click at [1236, 199] on div "Search or Add Tag Name" at bounding box center [1267, 204] width 151 height 25
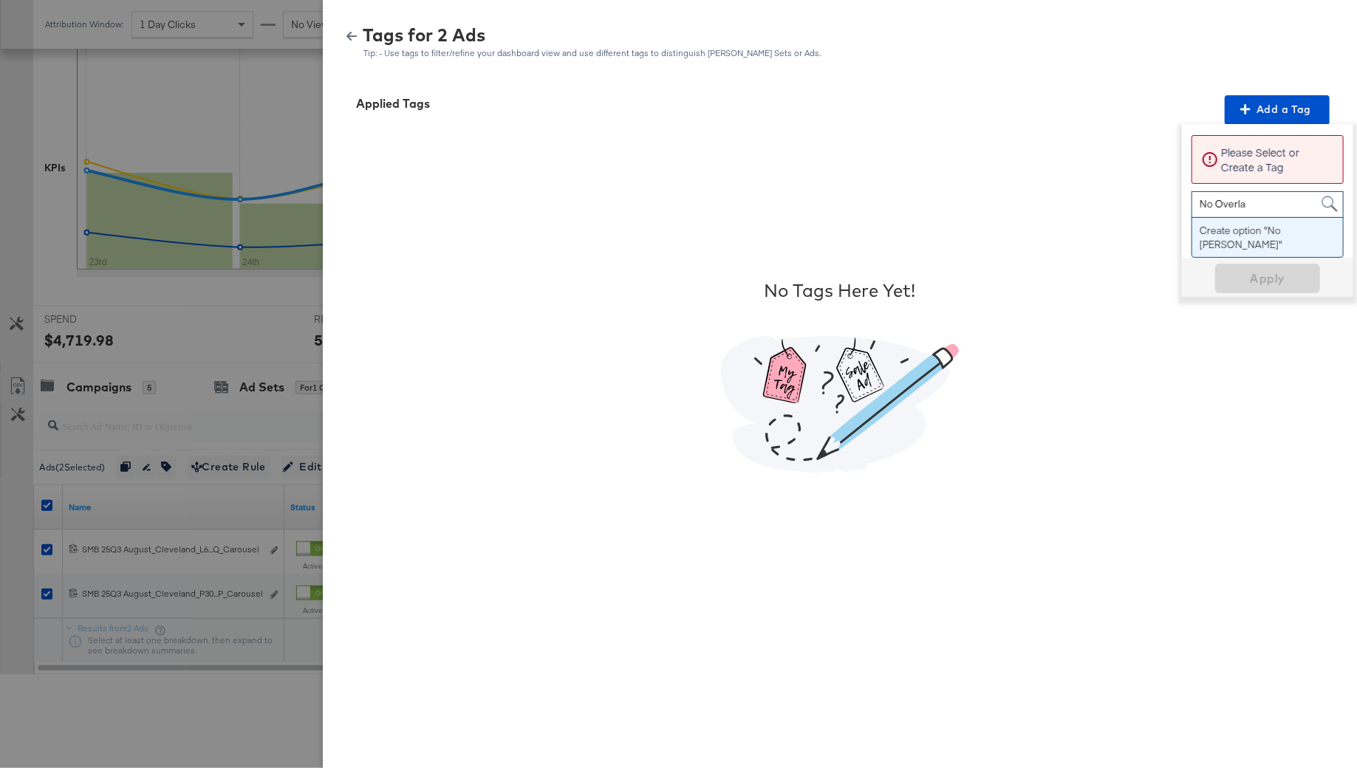
type input "No Overlay"
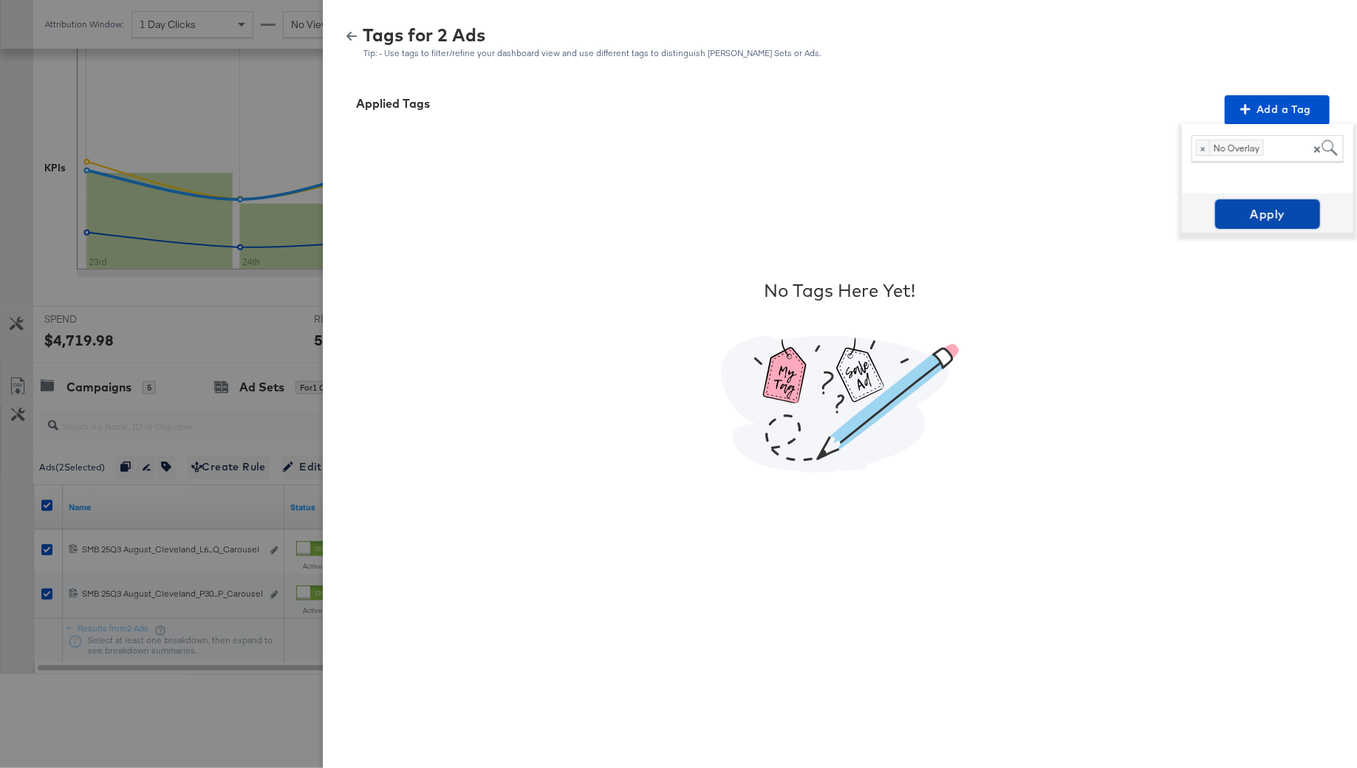
click at [1247, 210] on span "Apply" at bounding box center [1267, 214] width 93 height 21
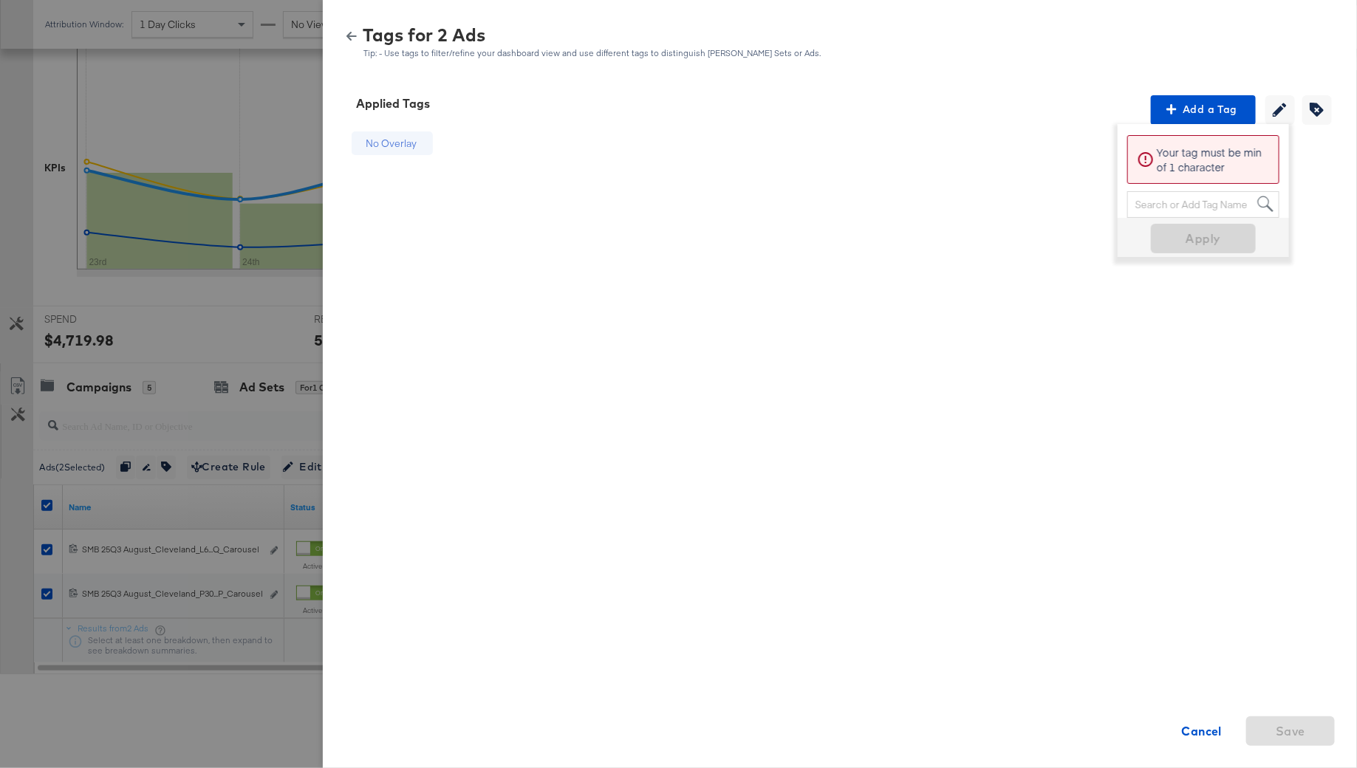
click at [353, 31] on icon "button" at bounding box center [351, 36] width 10 height 10
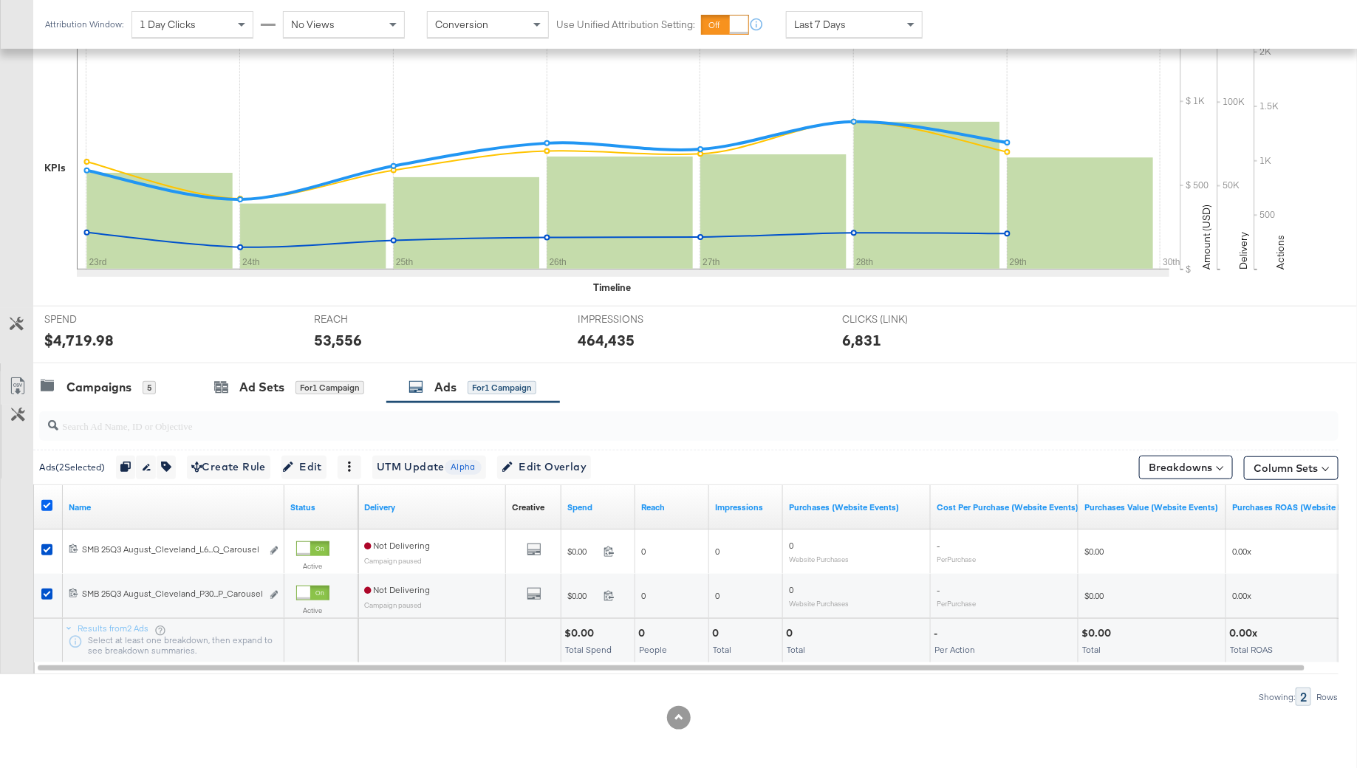
click at [46, 502] on icon at bounding box center [46, 505] width 11 height 11
click at [0, 0] on input "checkbox" at bounding box center [0, 0] width 0 height 0
click at [113, 379] on div "Campaigns" at bounding box center [98, 387] width 65 height 17
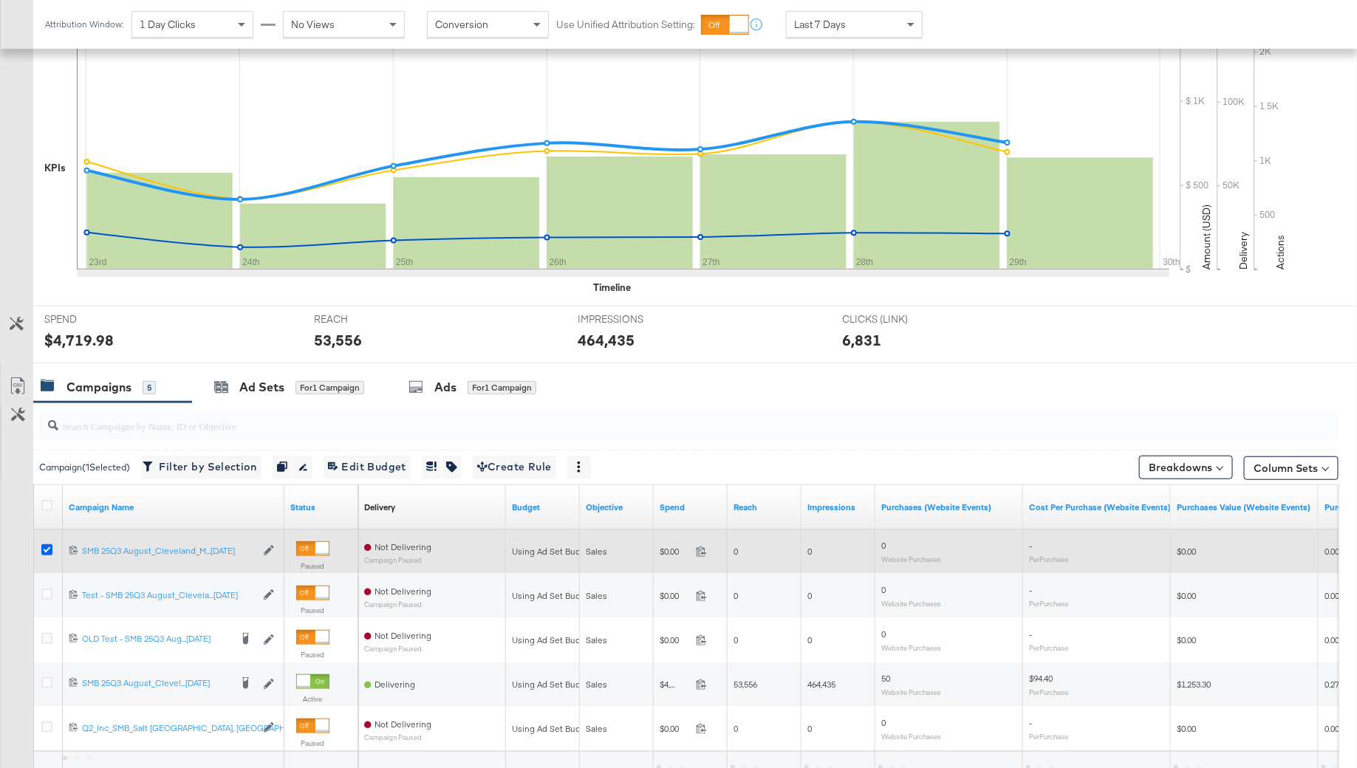
click at [44, 548] on icon at bounding box center [46, 549] width 11 height 11
click at [0, 0] on input "checkbox" at bounding box center [0, 0] width 0 height 0
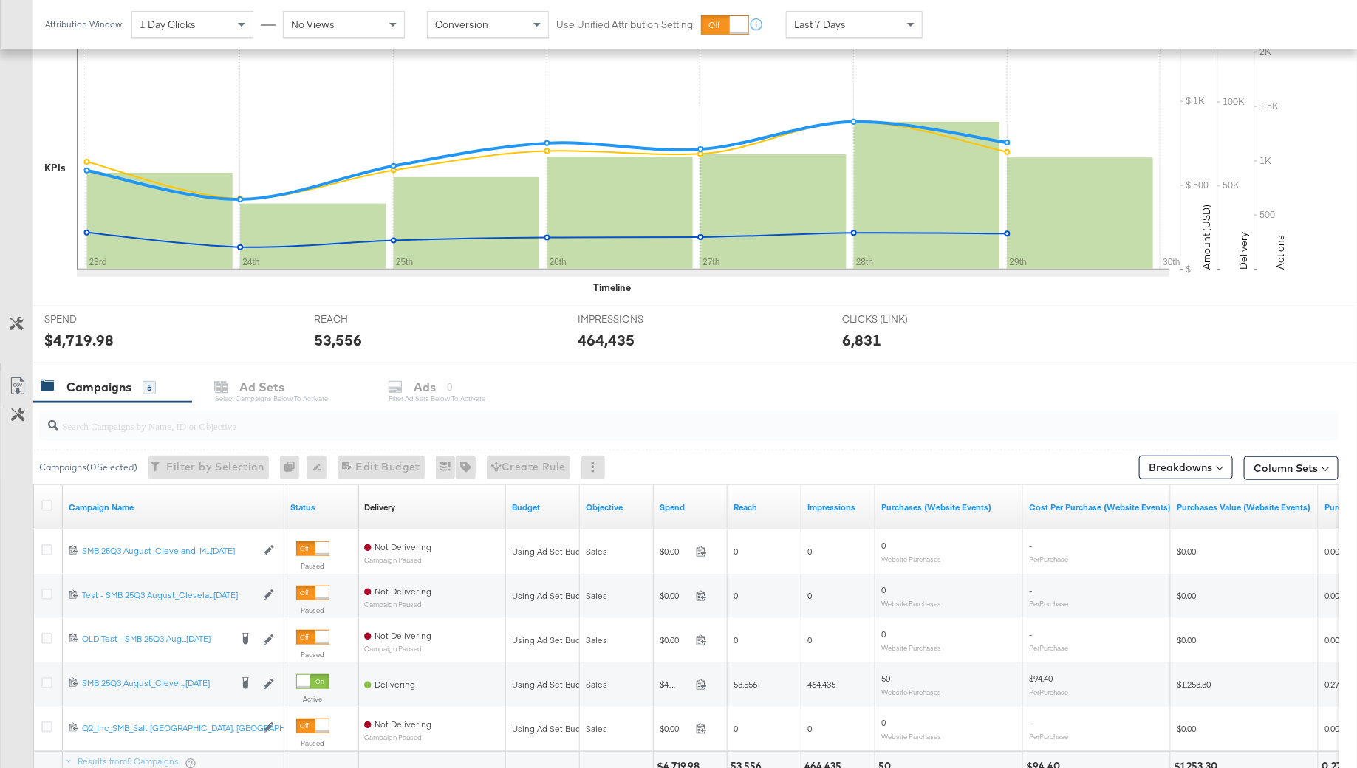
click at [128, 433] on div at bounding box center [688, 426] width 1299 height 30
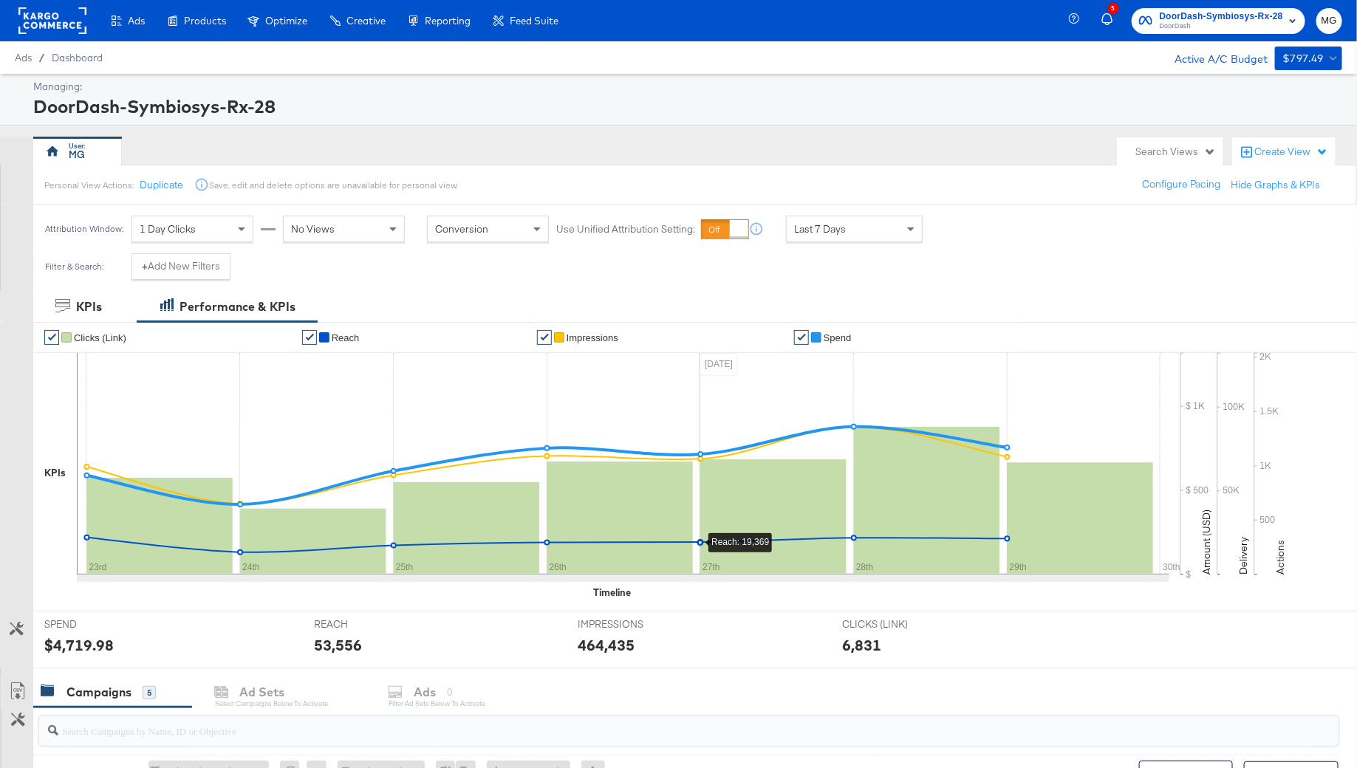
scroll to position [438, 0]
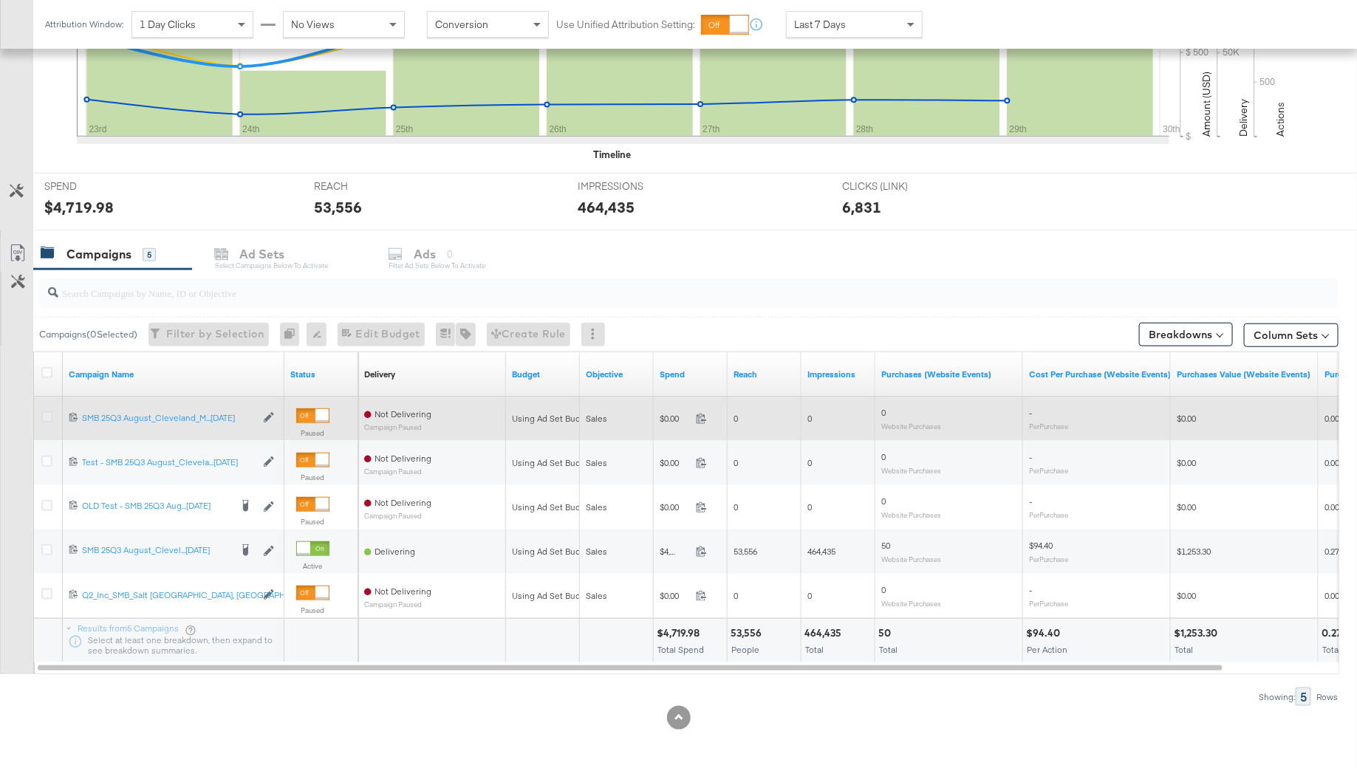
click at [42, 412] on icon at bounding box center [46, 416] width 11 height 11
click at [0, 0] on input "checkbox" at bounding box center [0, 0] width 0 height 0
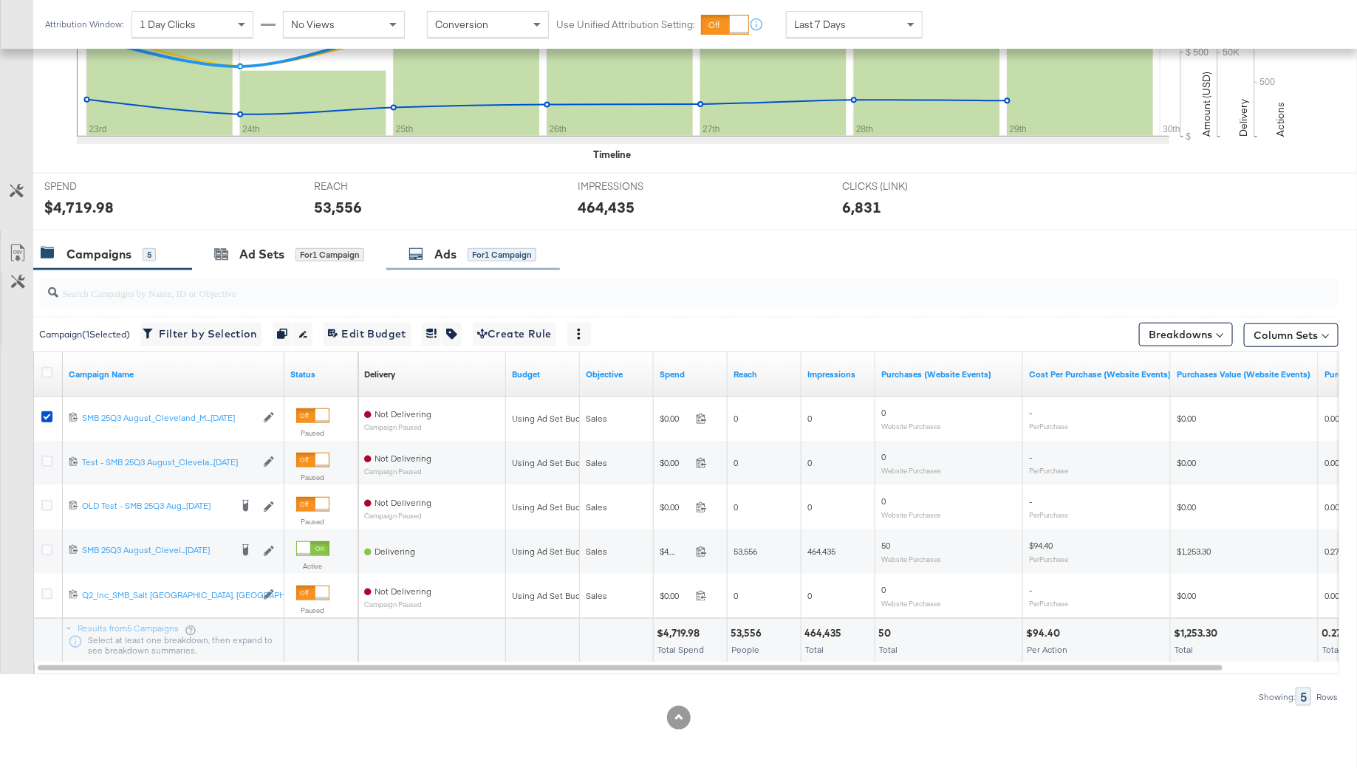
click at [459, 247] on div "Ads for 1 Campaign" at bounding box center [472, 254] width 128 height 17
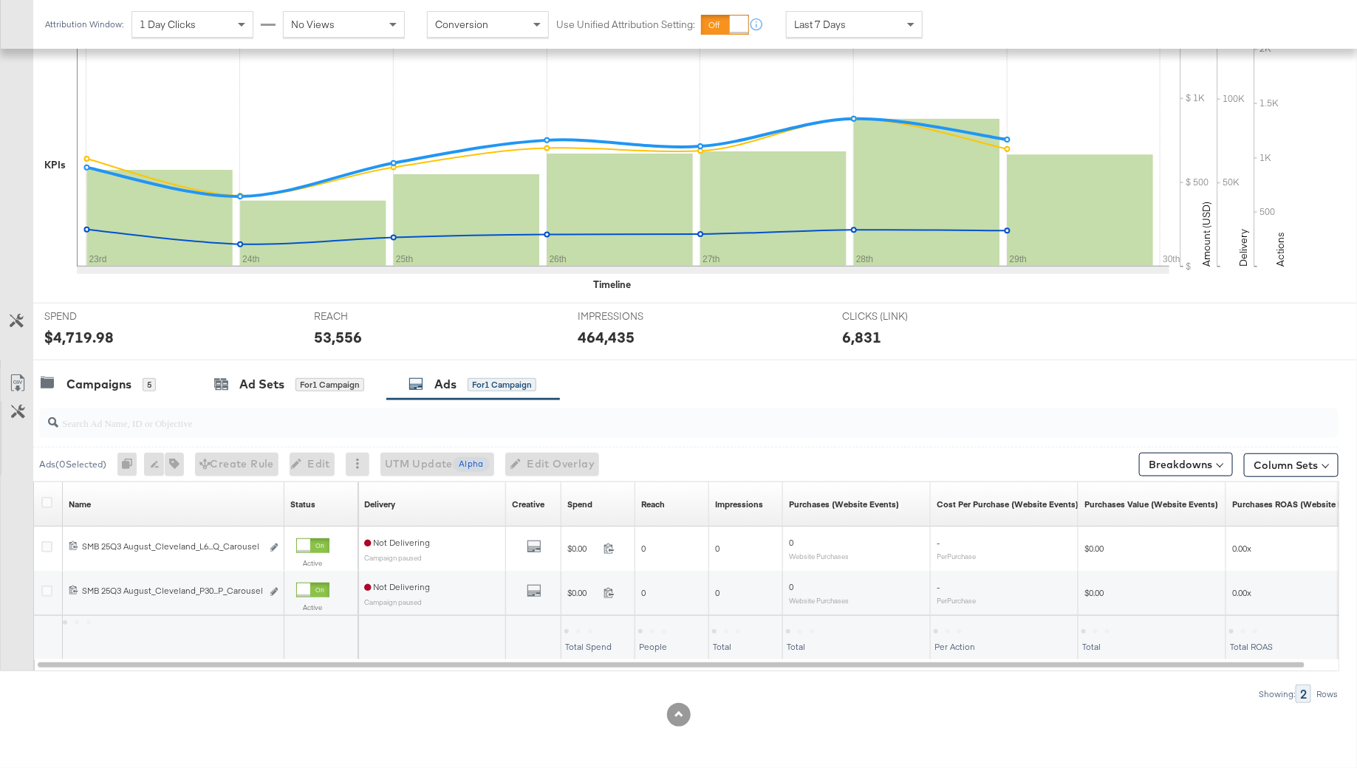
scroll to position [305, 0]
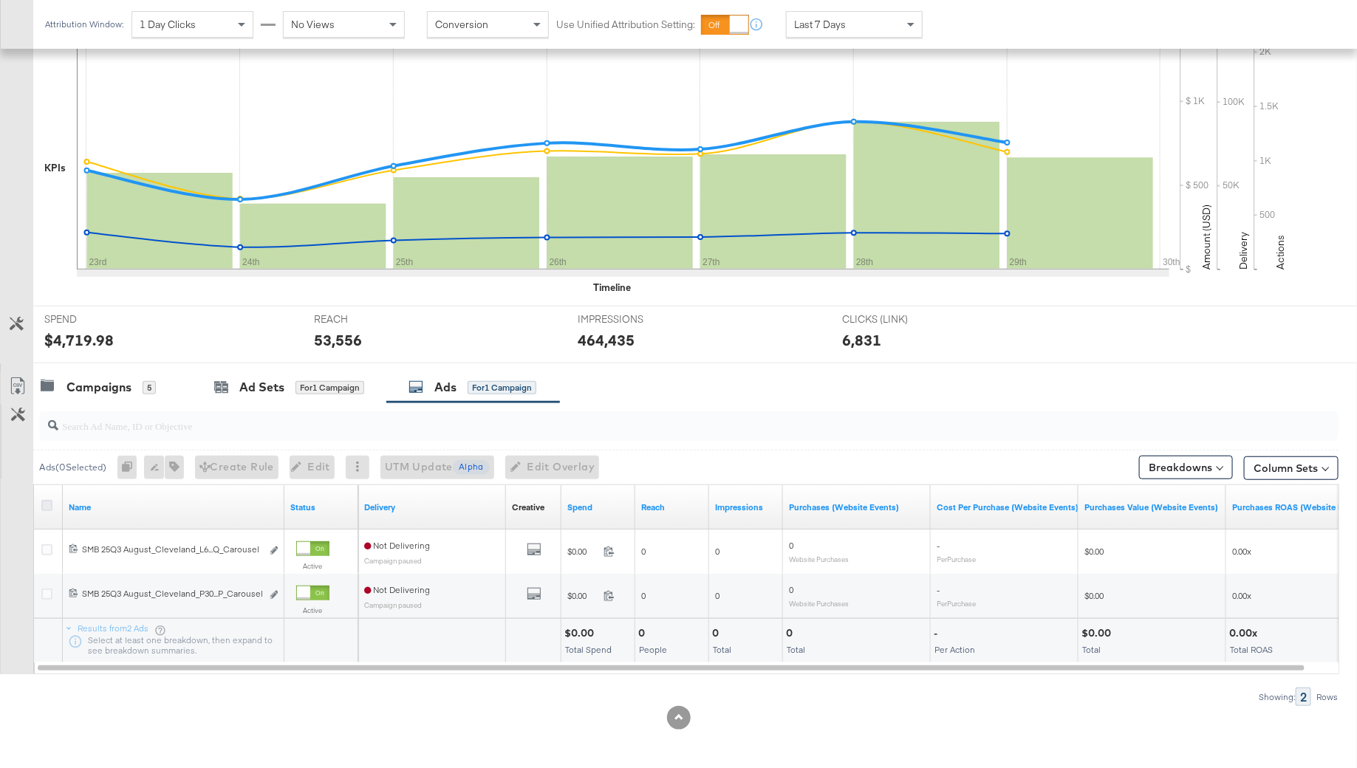
click at [48, 504] on icon at bounding box center [46, 505] width 11 height 11
click at [0, 0] on input "checkbox" at bounding box center [0, 0] width 0 height 0
click at [176, 460] on button "button" at bounding box center [166, 468] width 19 height 24
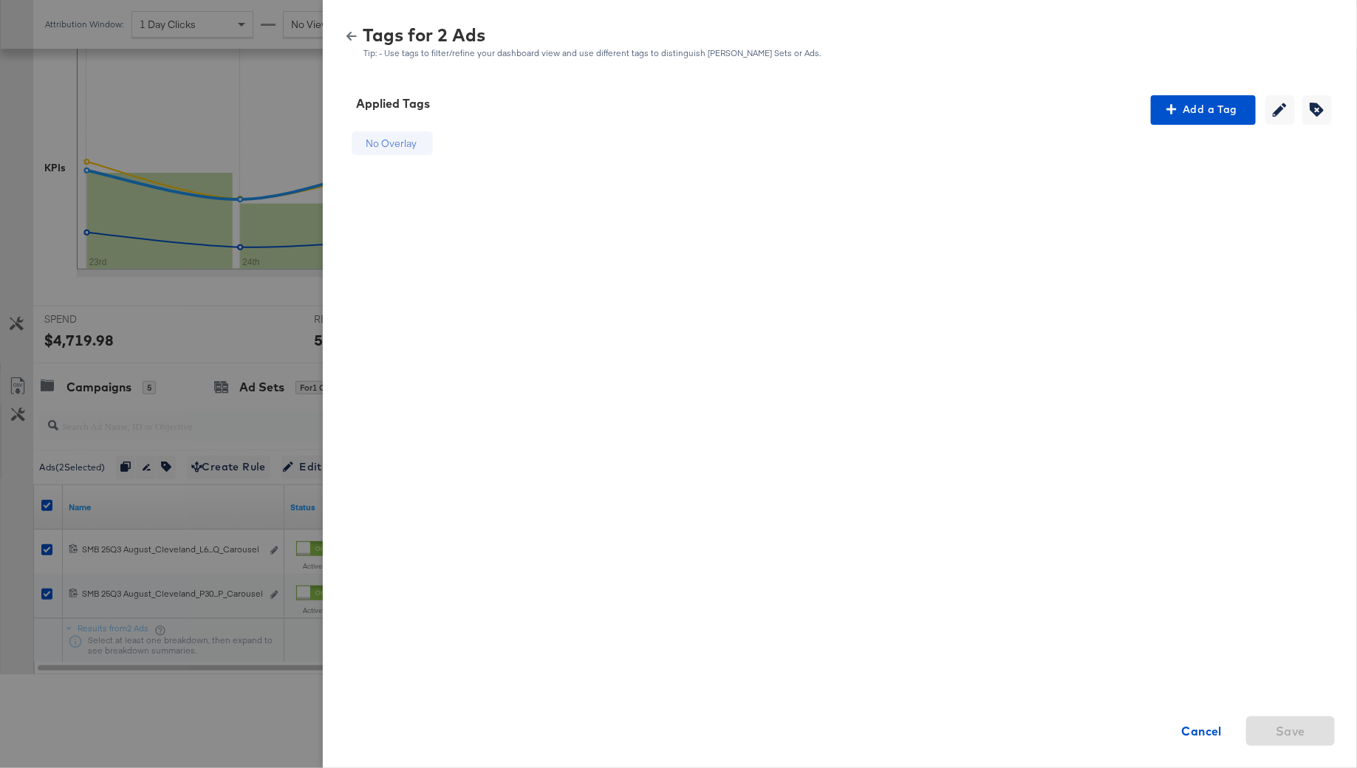
click at [354, 39] on icon "button" at bounding box center [351, 36] width 10 height 10
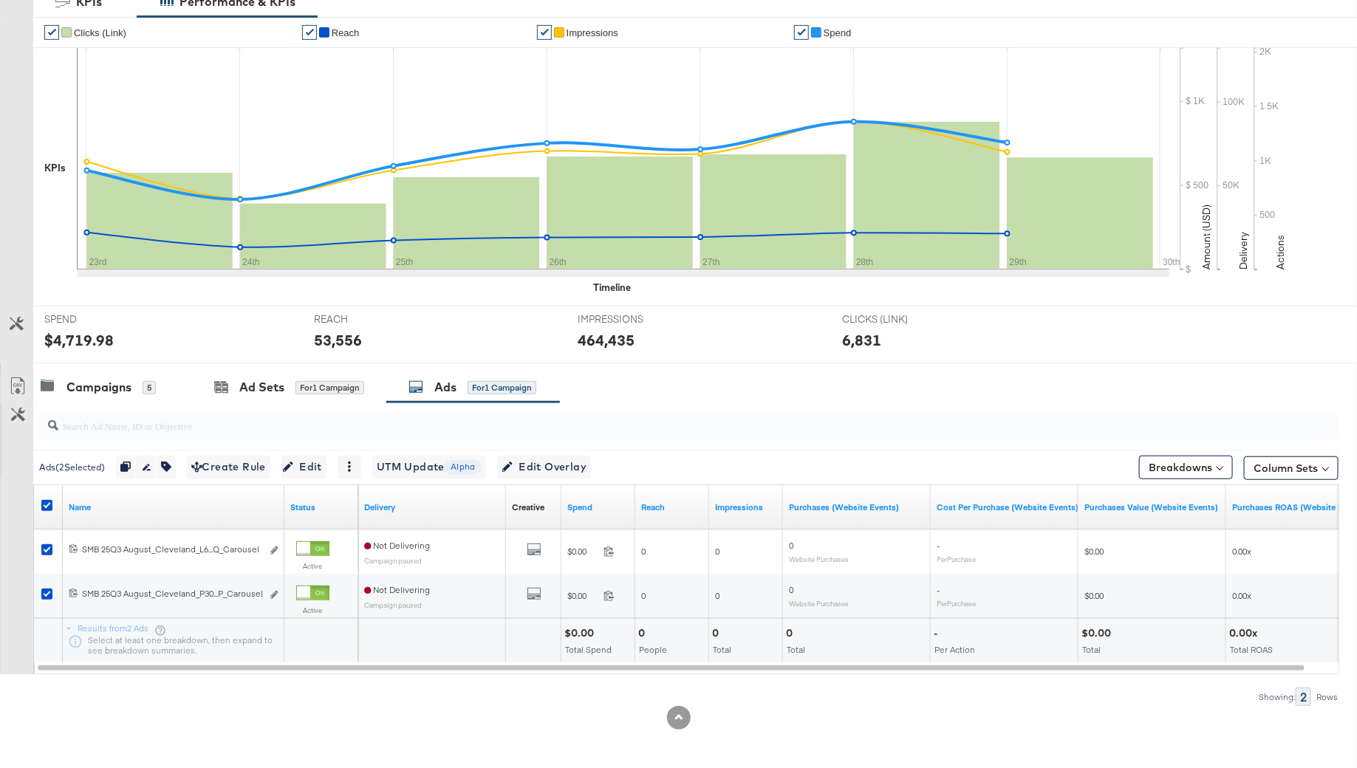
scroll to position [0, 0]
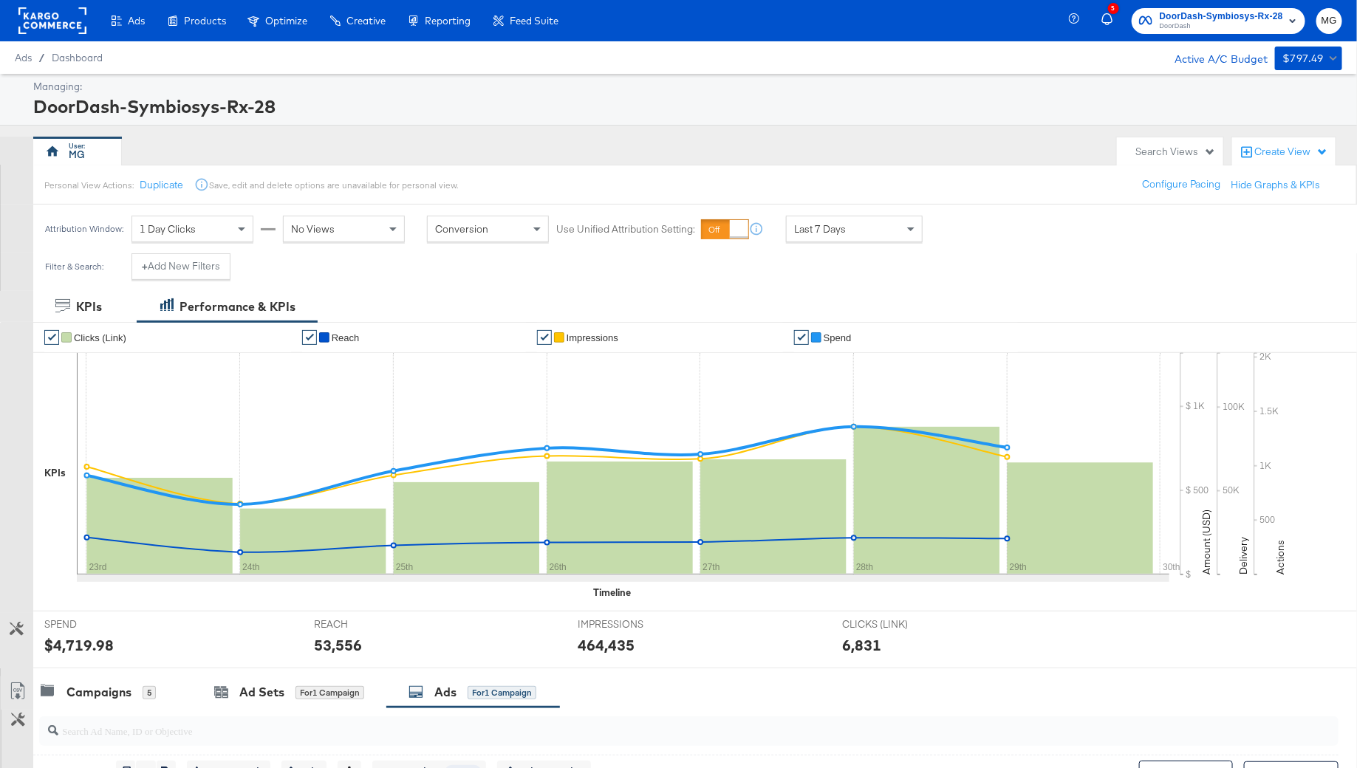
click at [60, 16] on rect at bounding box center [52, 20] width 68 height 27
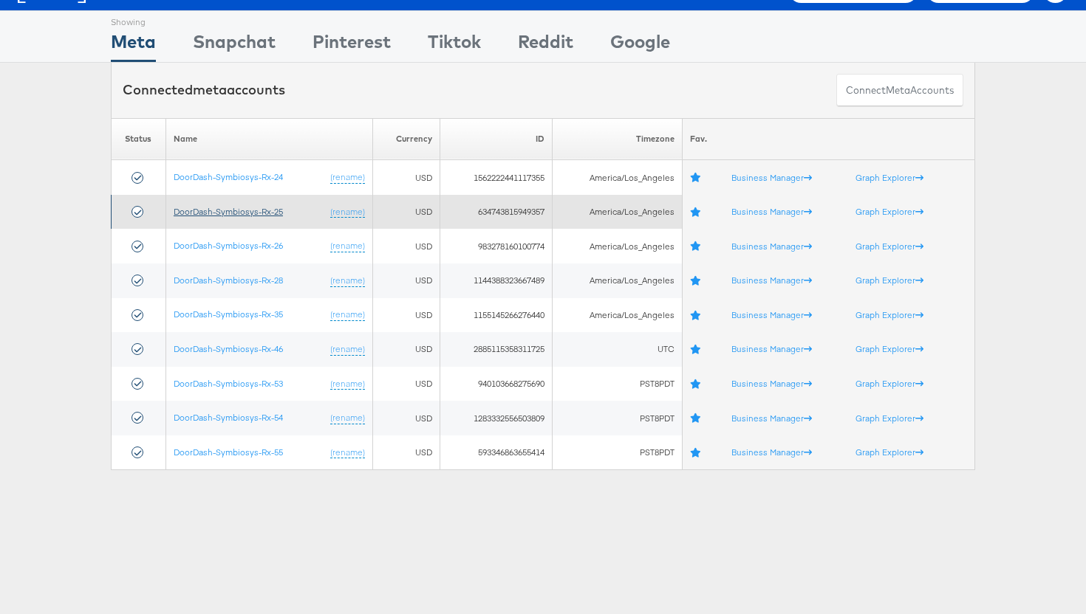
scroll to position [33, 0]
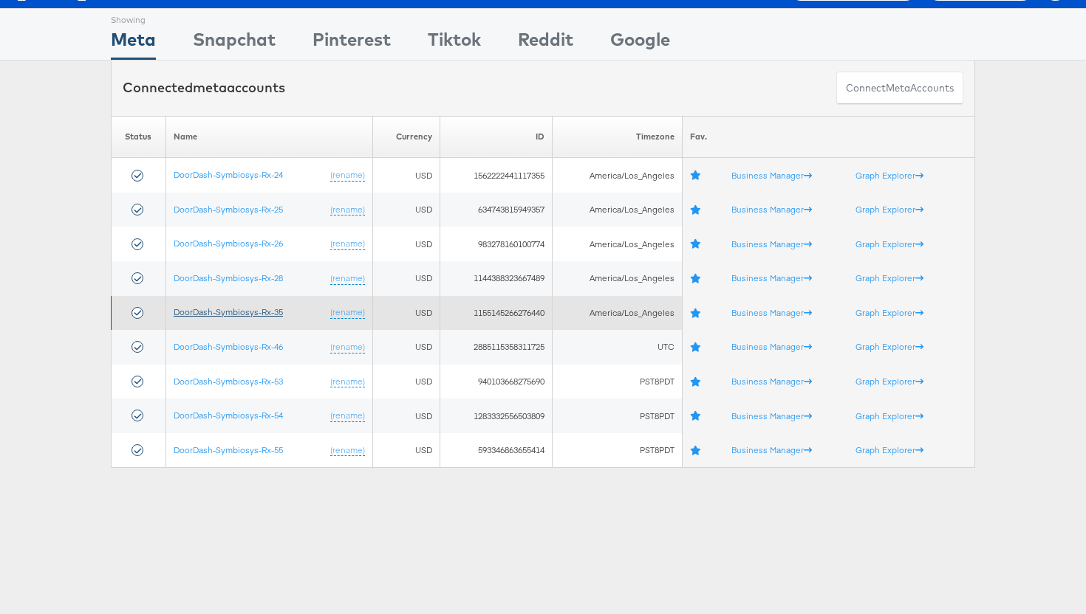
click at [270, 313] on link "DoorDash-Symbiosys-Rx-35" at bounding box center [228, 311] width 109 height 11
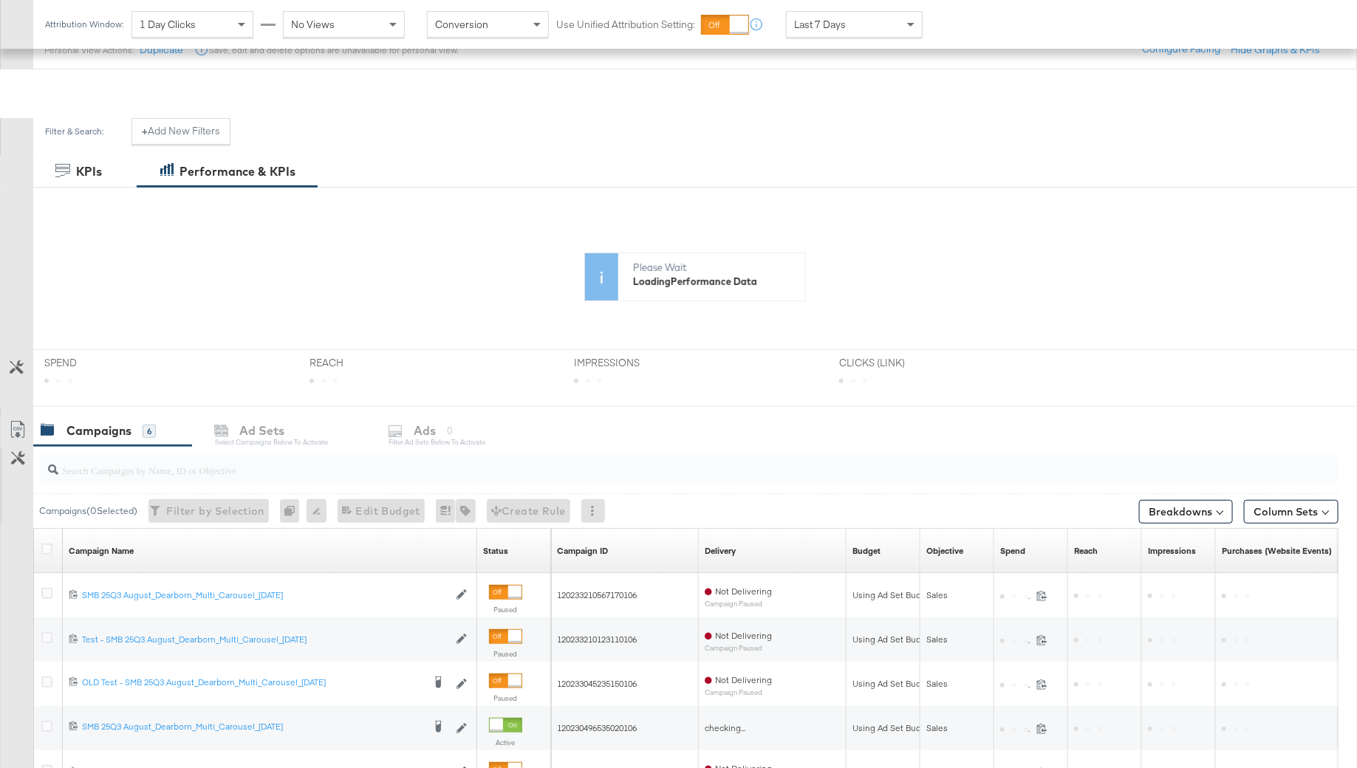
scroll to position [357, 0]
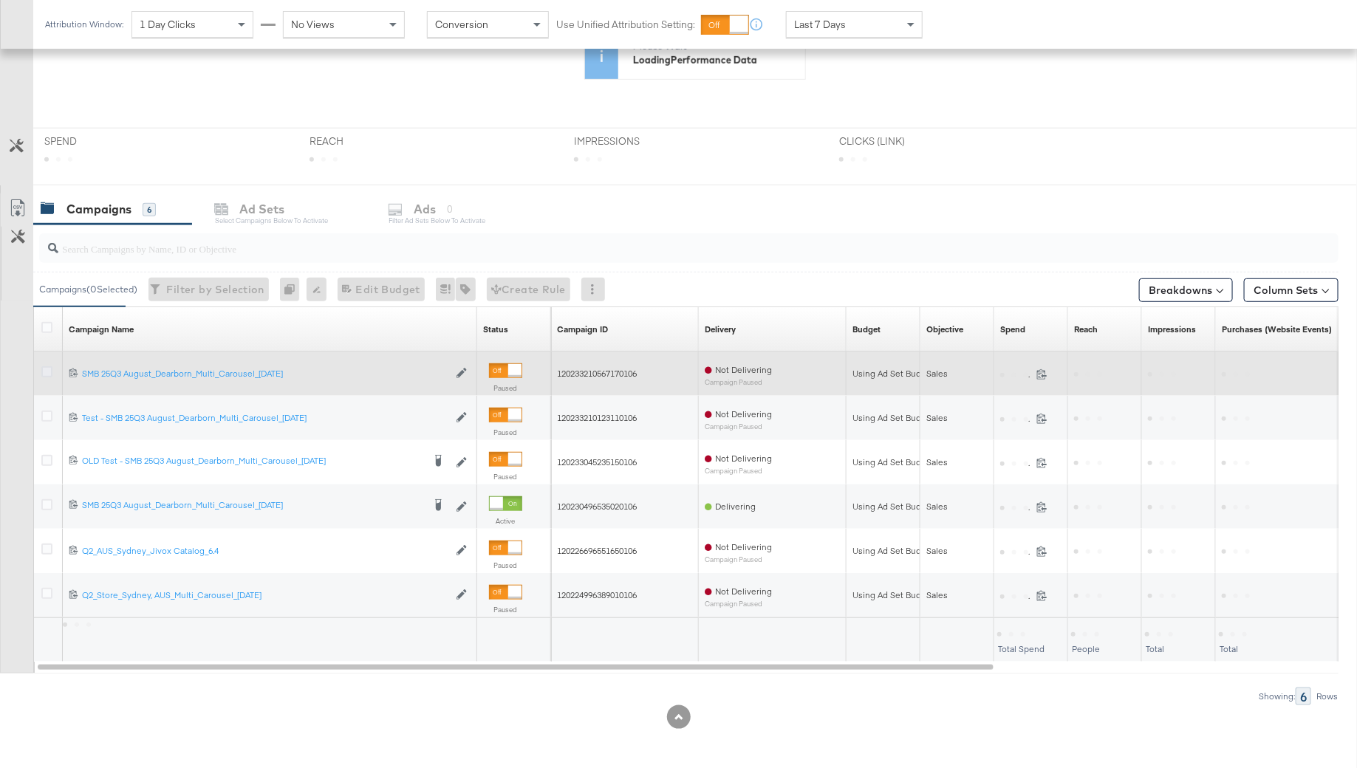
click at [44, 369] on icon at bounding box center [46, 371] width 11 height 11
click at [0, 0] on input "checkbox" at bounding box center [0, 0] width 0 height 0
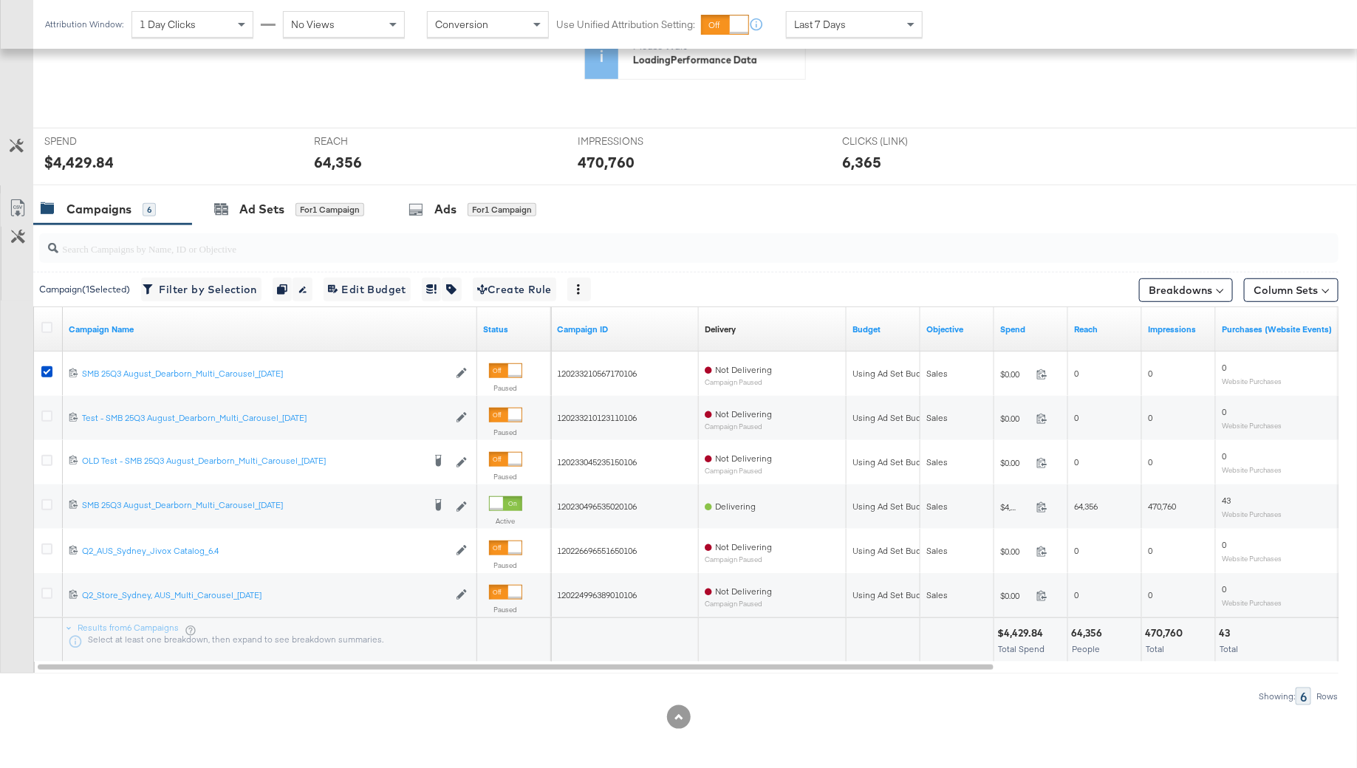
click at [465, 229] on input "search" at bounding box center [638, 242] width 1161 height 29
click at [448, 209] on div "Ads" at bounding box center [445, 207] width 22 height 17
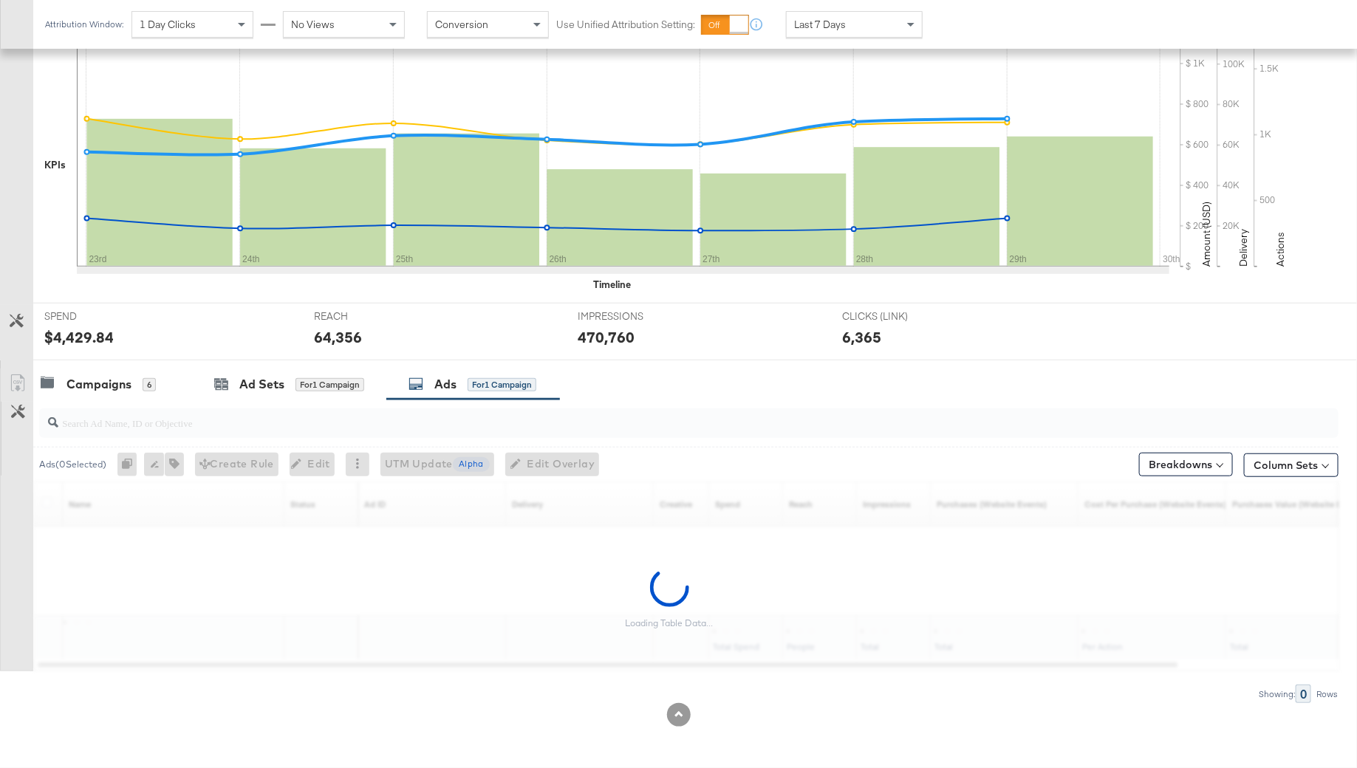
scroll to position [305, 0]
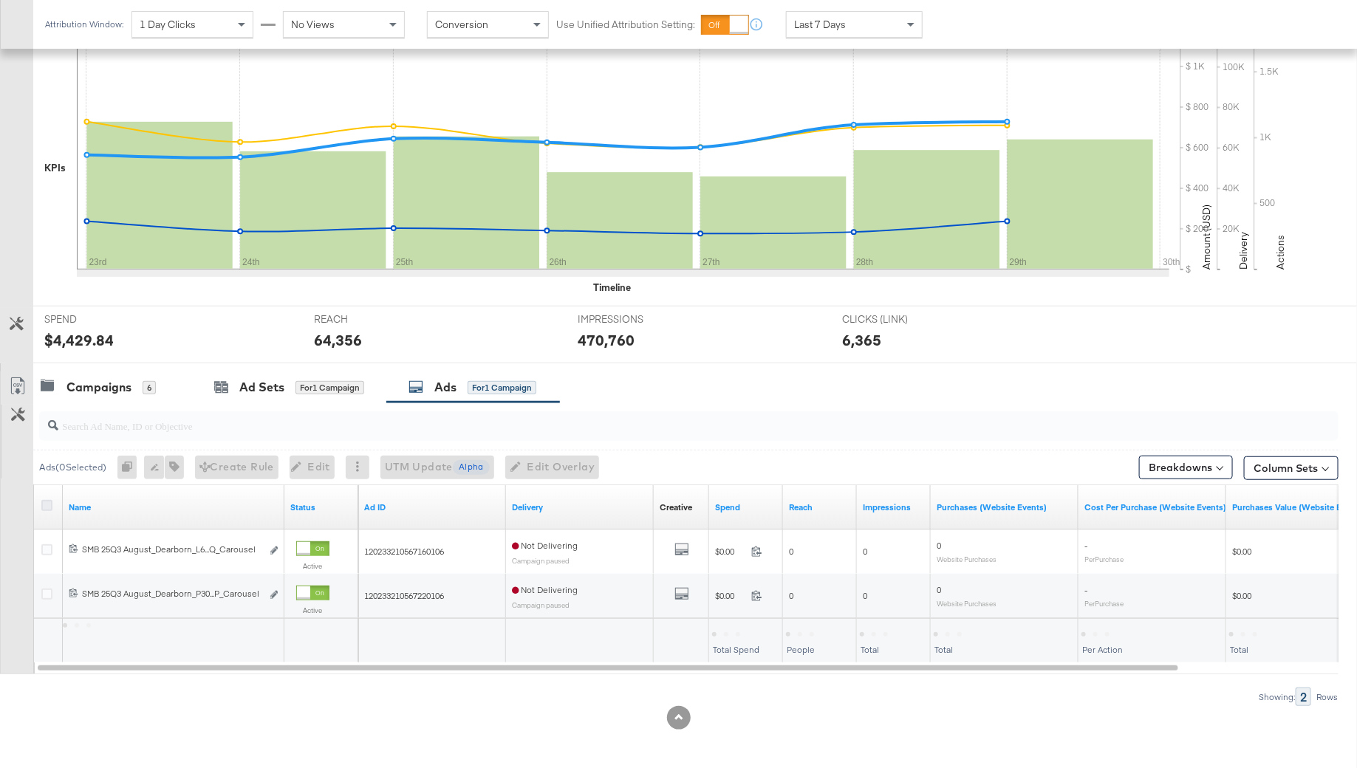
click at [47, 507] on icon at bounding box center [46, 505] width 11 height 11
click at [0, 0] on input "checkbox" at bounding box center [0, 0] width 0 height 0
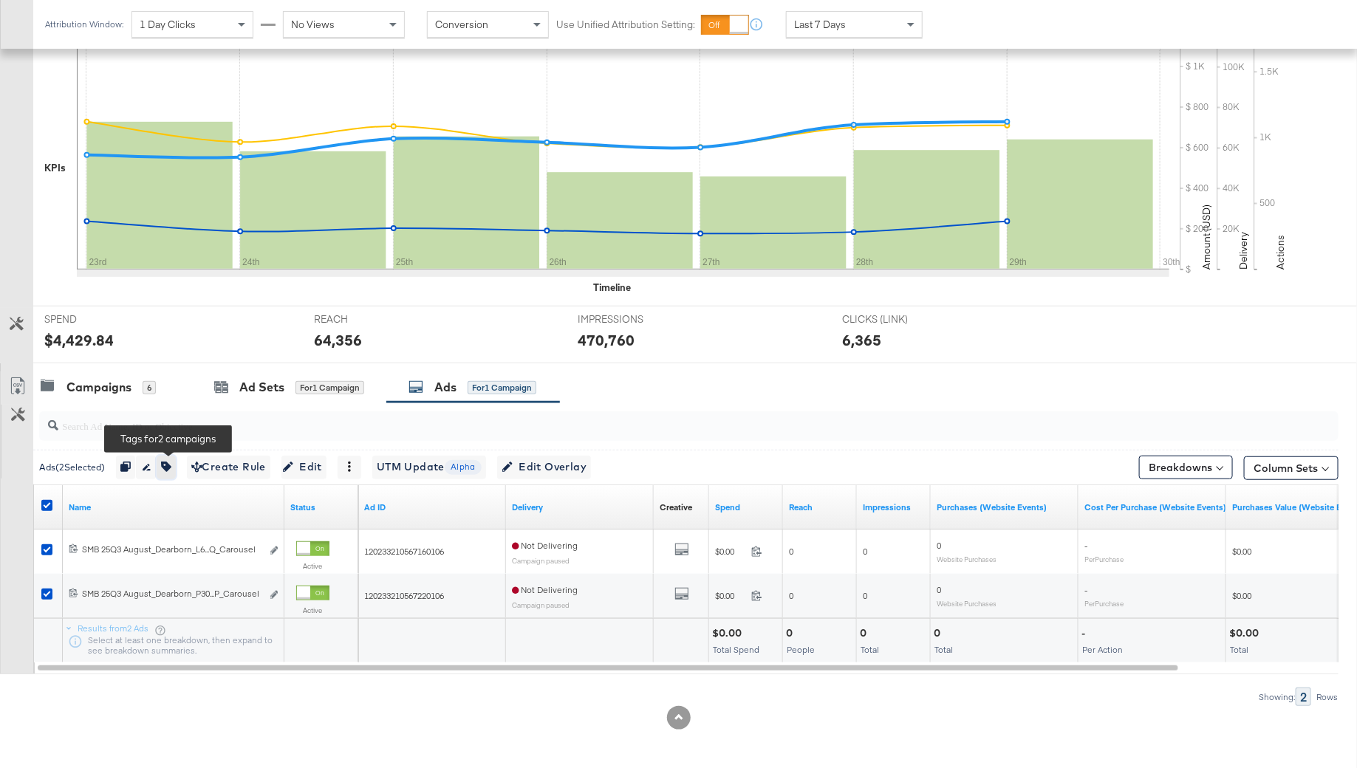
click at [171, 470] on icon "button" at bounding box center [166, 467] width 10 height 10
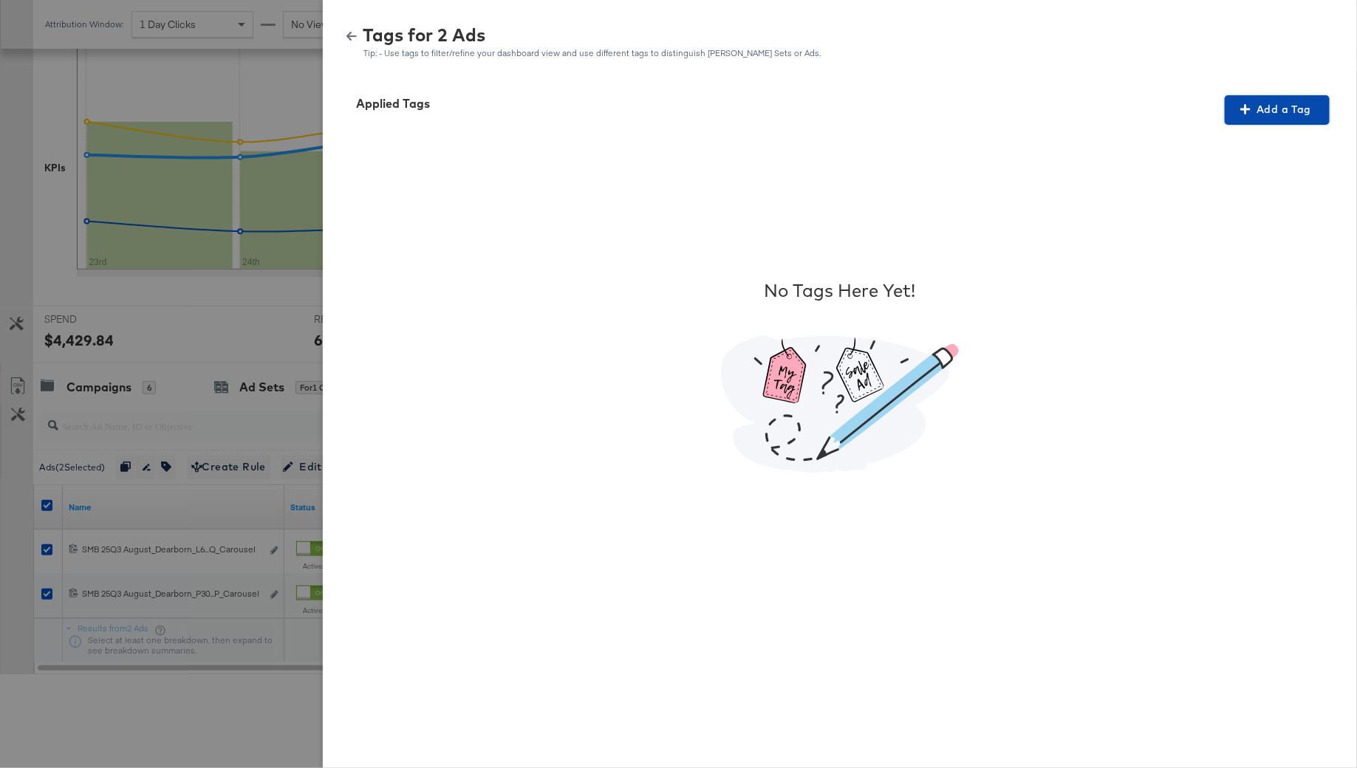
click at [1247, 112] on icon "button" at bounding box center [1245, 109] width 10 height 10
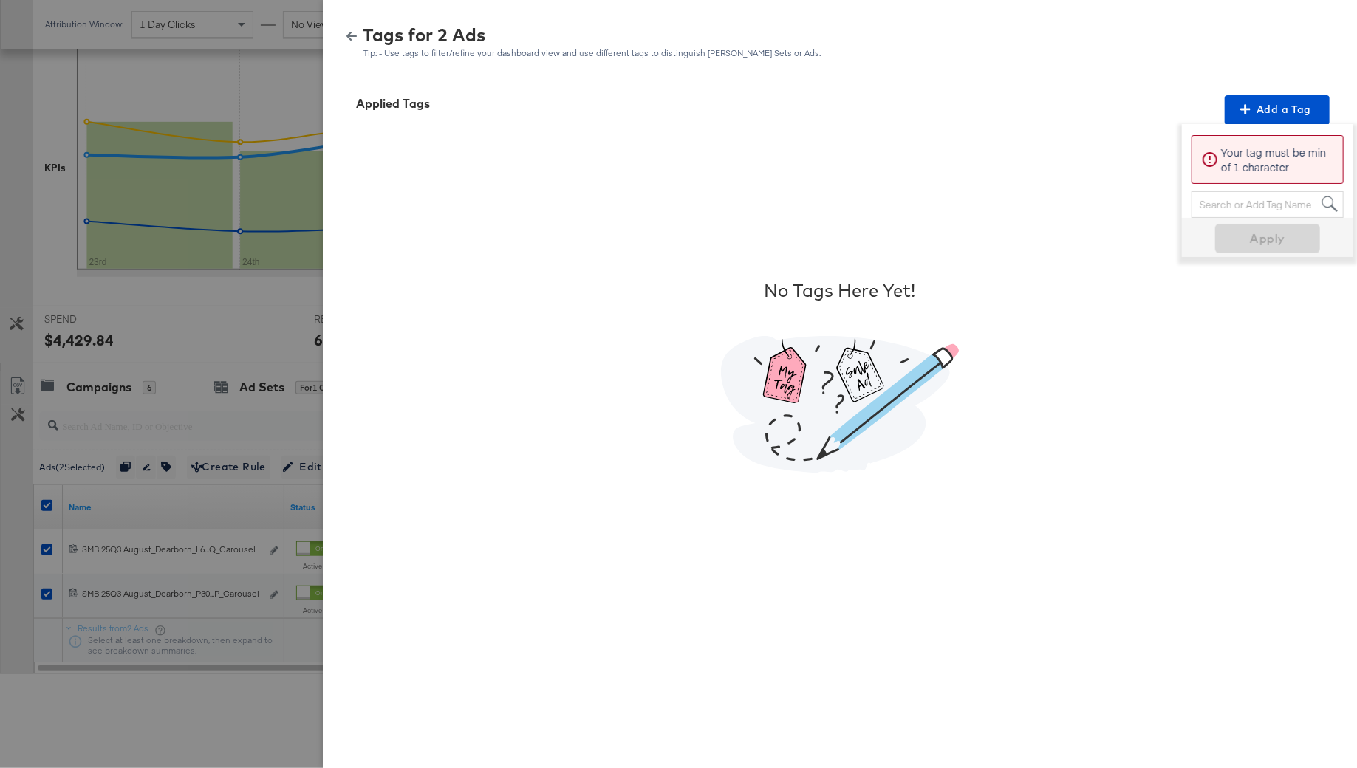
click at [1284, 198] on div "Search or Add Tag Name" at bounding box center [1267, 204] width 151 height 25
type input "M"
type input "No Overlay"
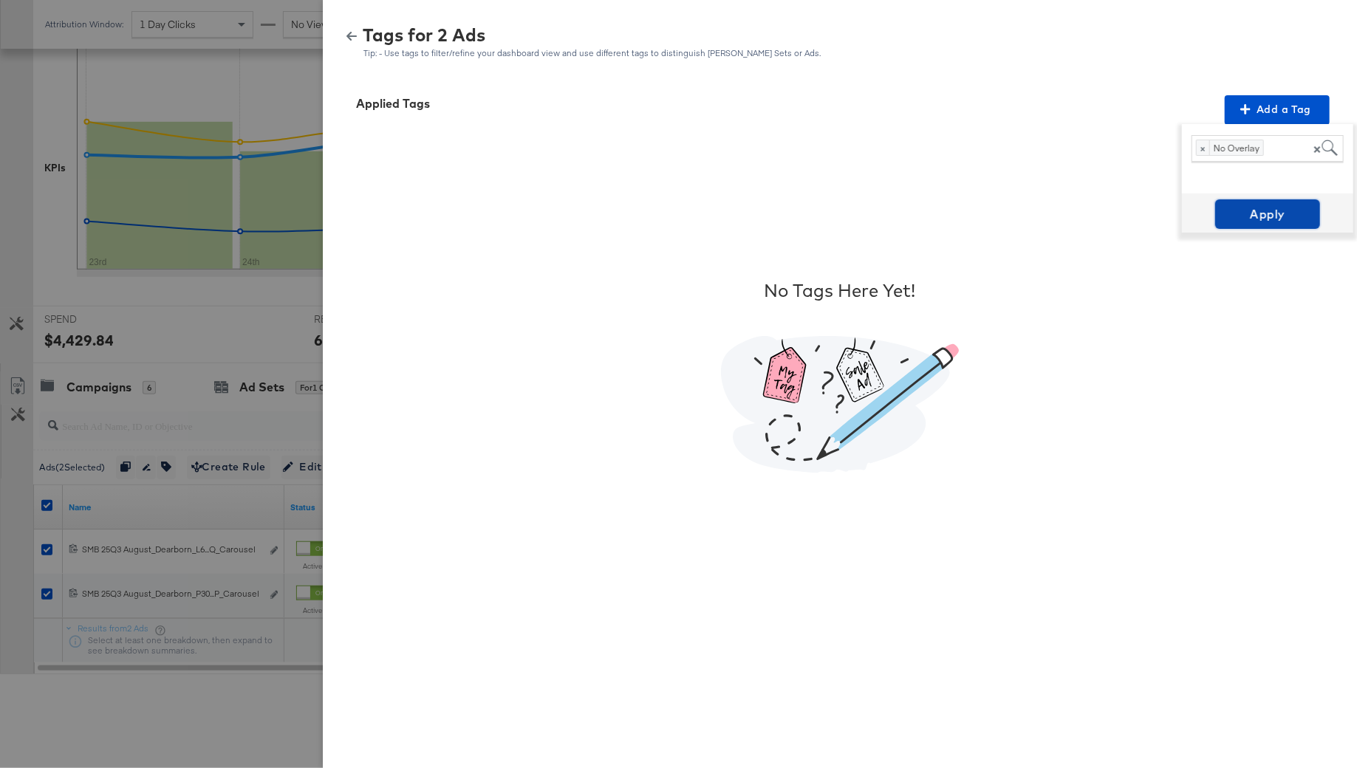
click at [1265, 211] on span "Apply" at bounding box center [1267, 214] width 93 height 21
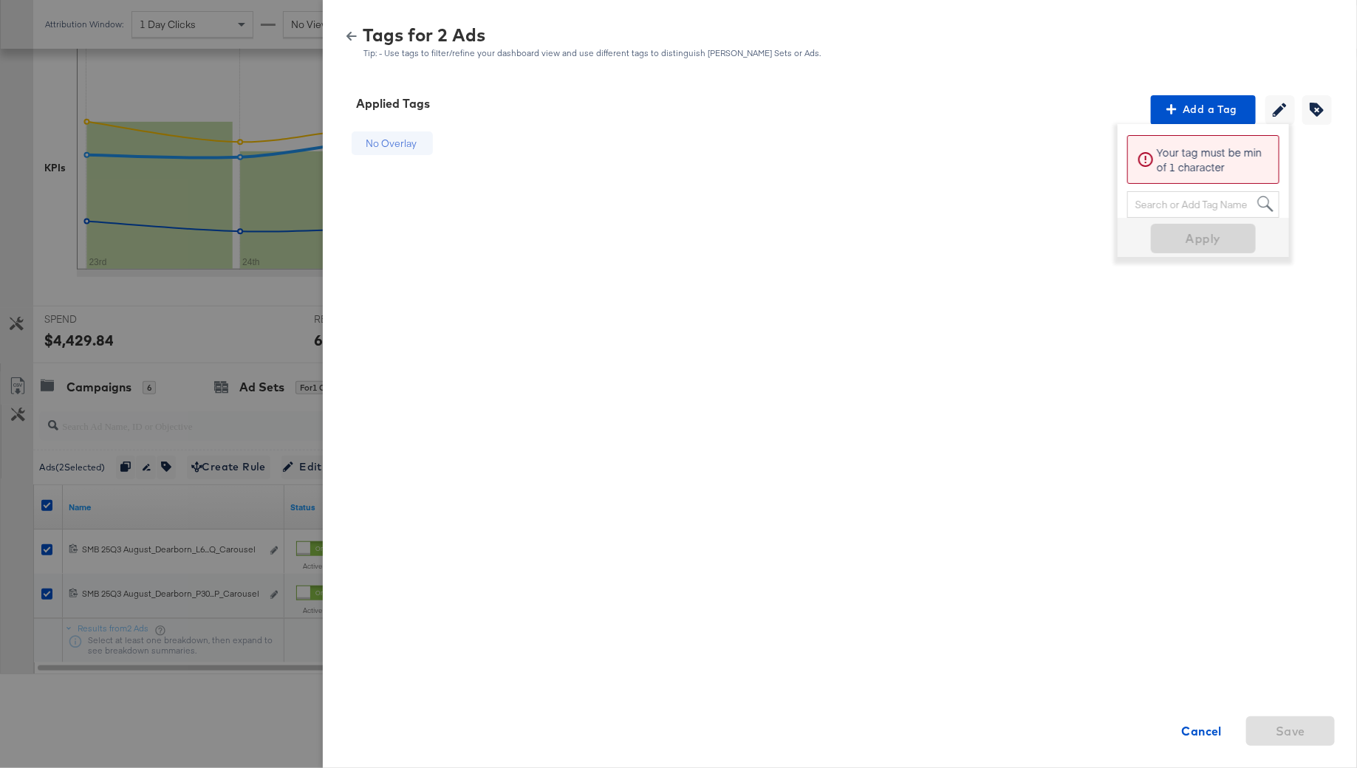
click at [359, 30] on div "Tags for 2 Ads Tip: - Use tags to filter/refine your dashboard view and use dif…" at bounding box center [839, 43] width 998 height 32
click at [352, 36] on icon "button" at bounding box center [351, 36] width 10 height 9
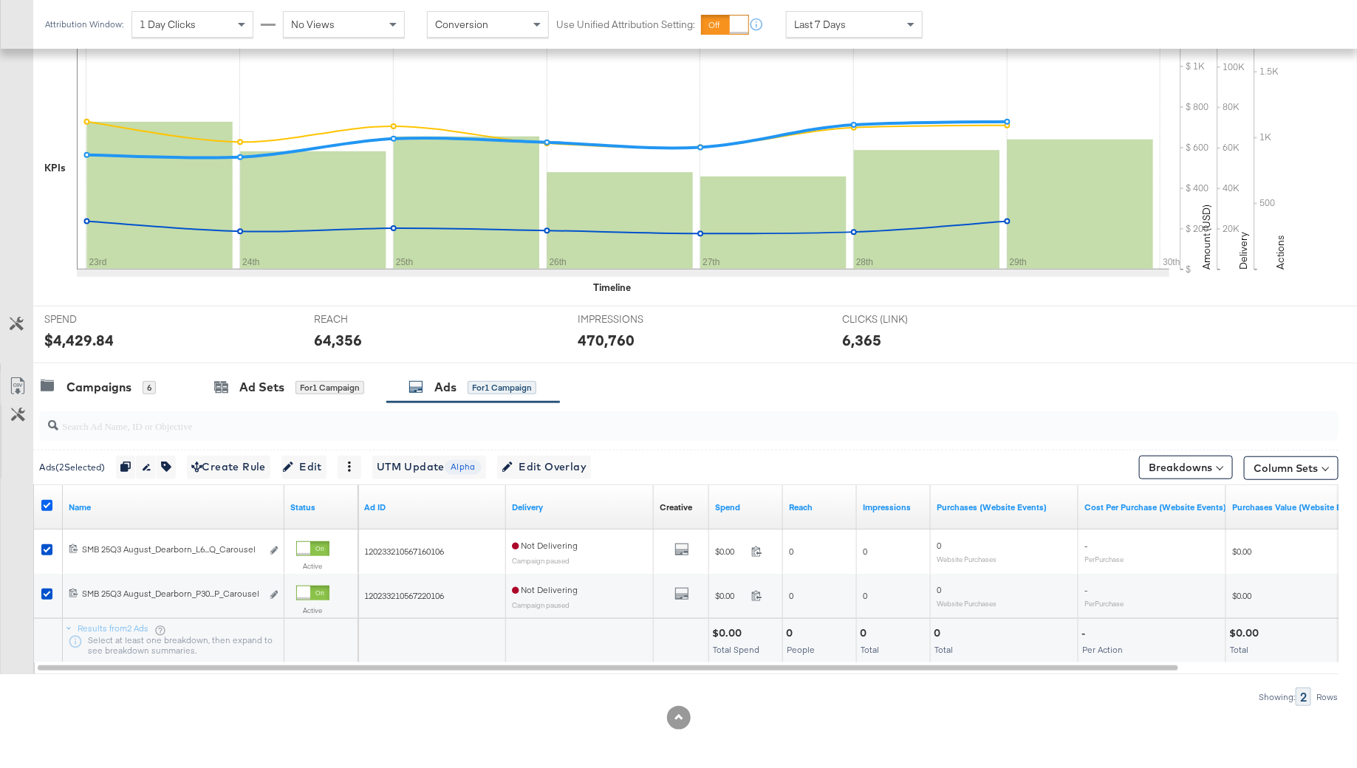
click at [49, 500] on icon at bounding box center [46, 505] width 11 height 11
click at [0, 0] on input "checkbox" at bounding box center [0, 0] width 0 height 0
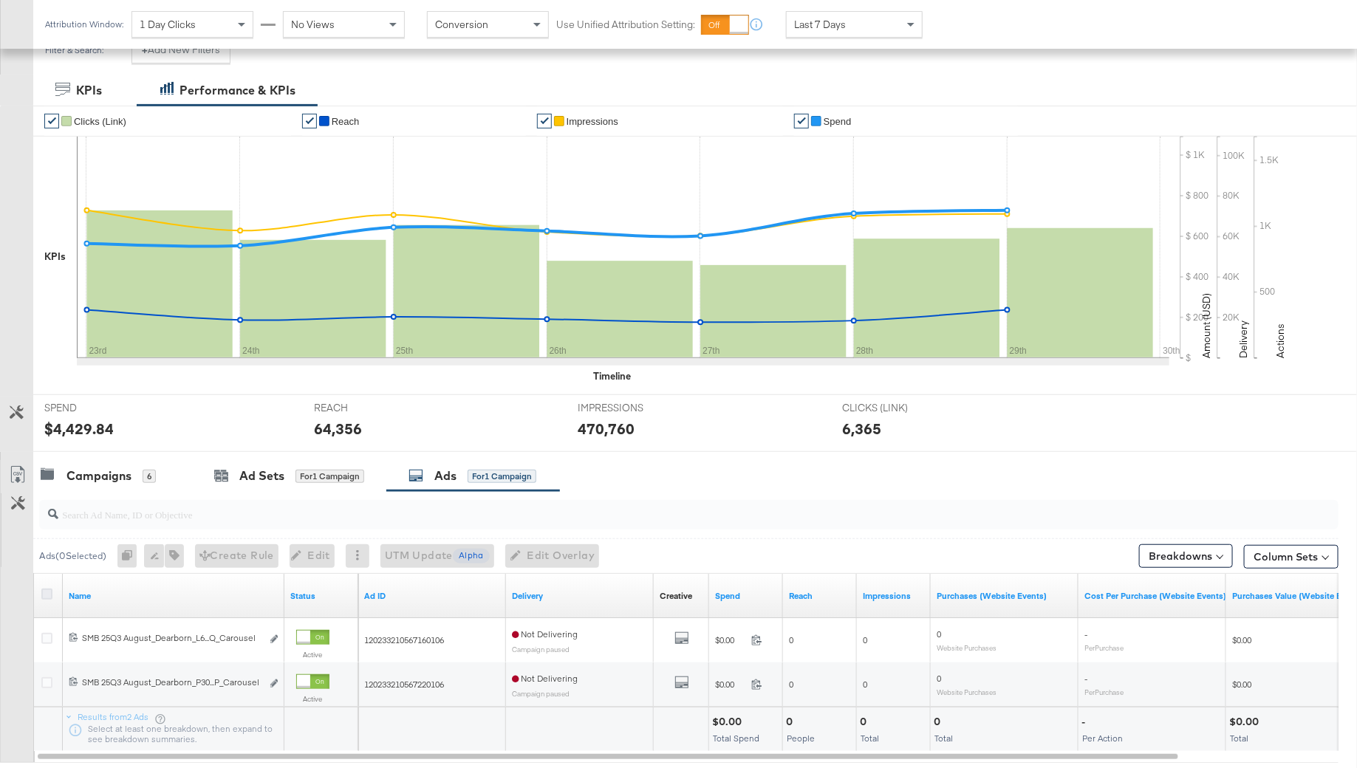
scroll to position [180, 0]
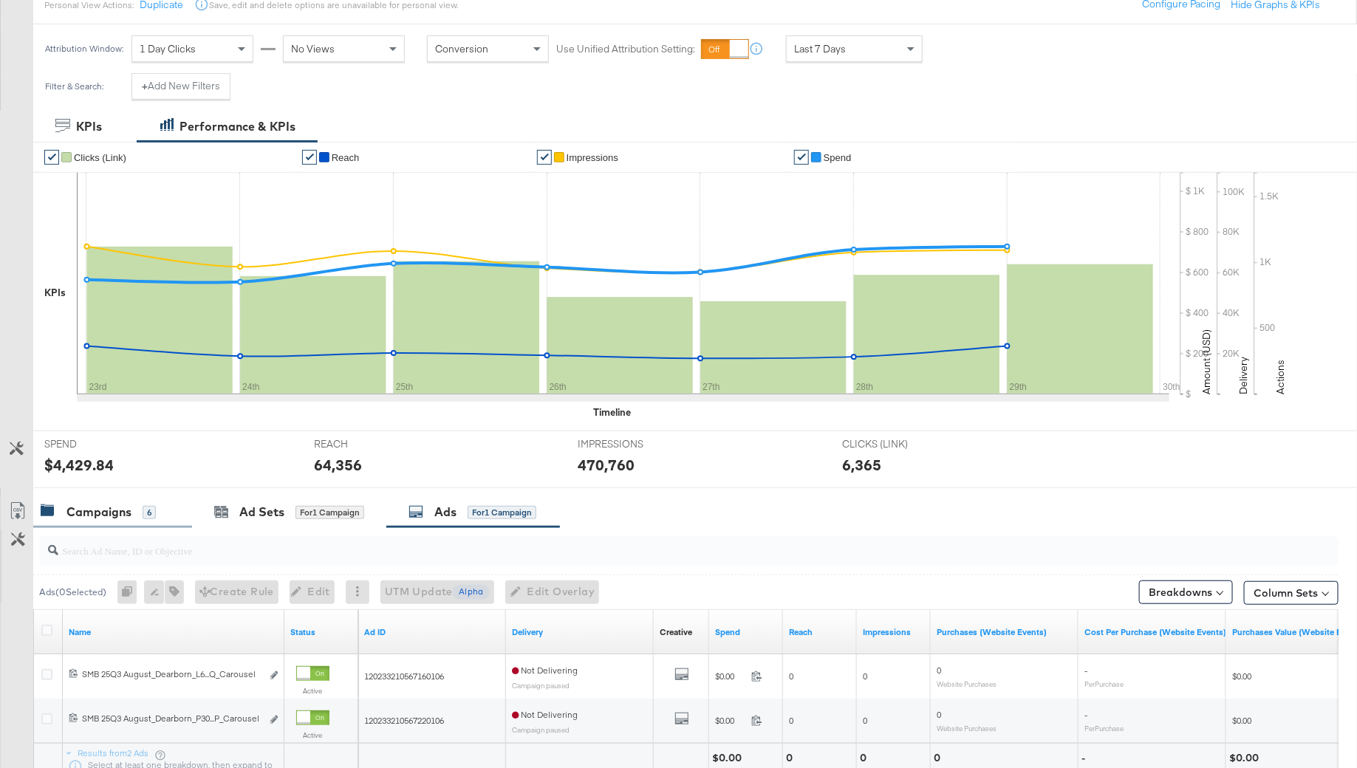
click at [114, 506] on div "Campaigns" at bounding box center [98, 512] width 65 height 17
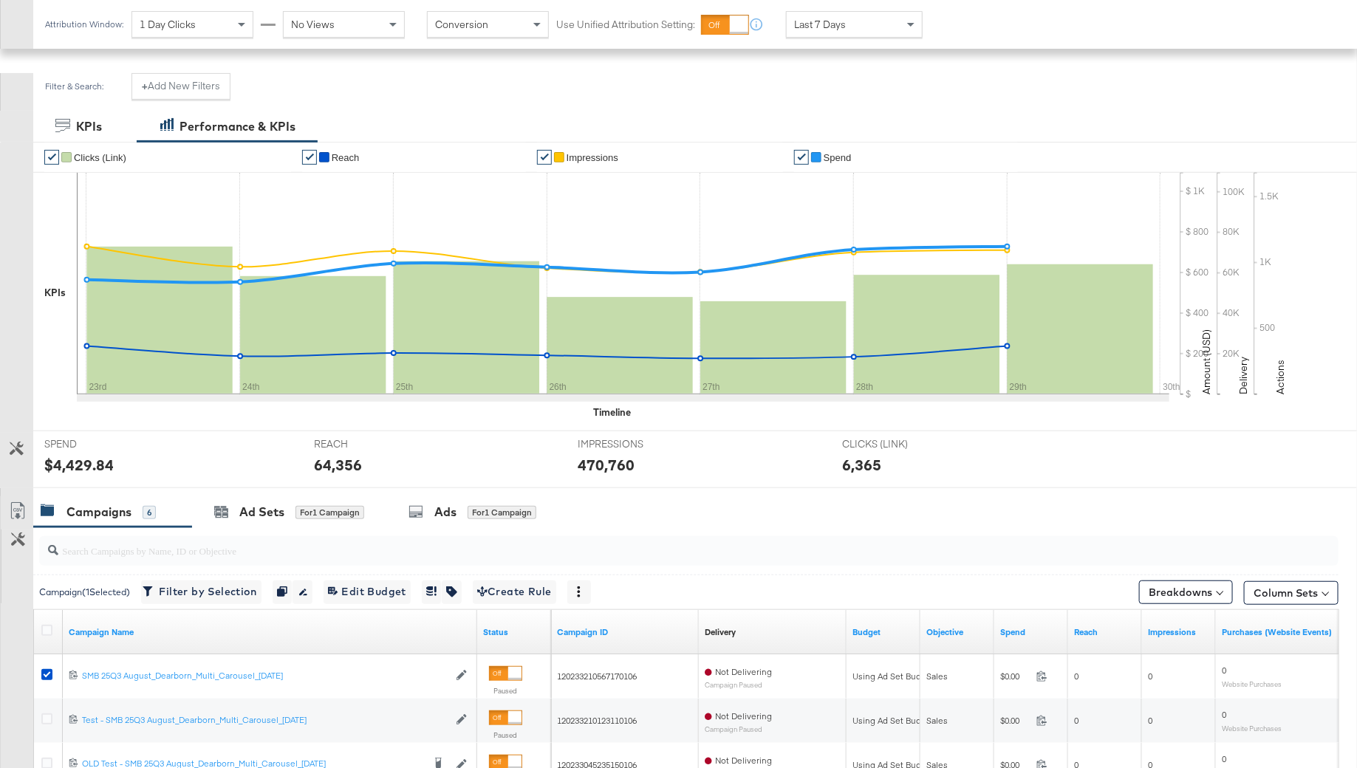
scroll to position [338, 0]
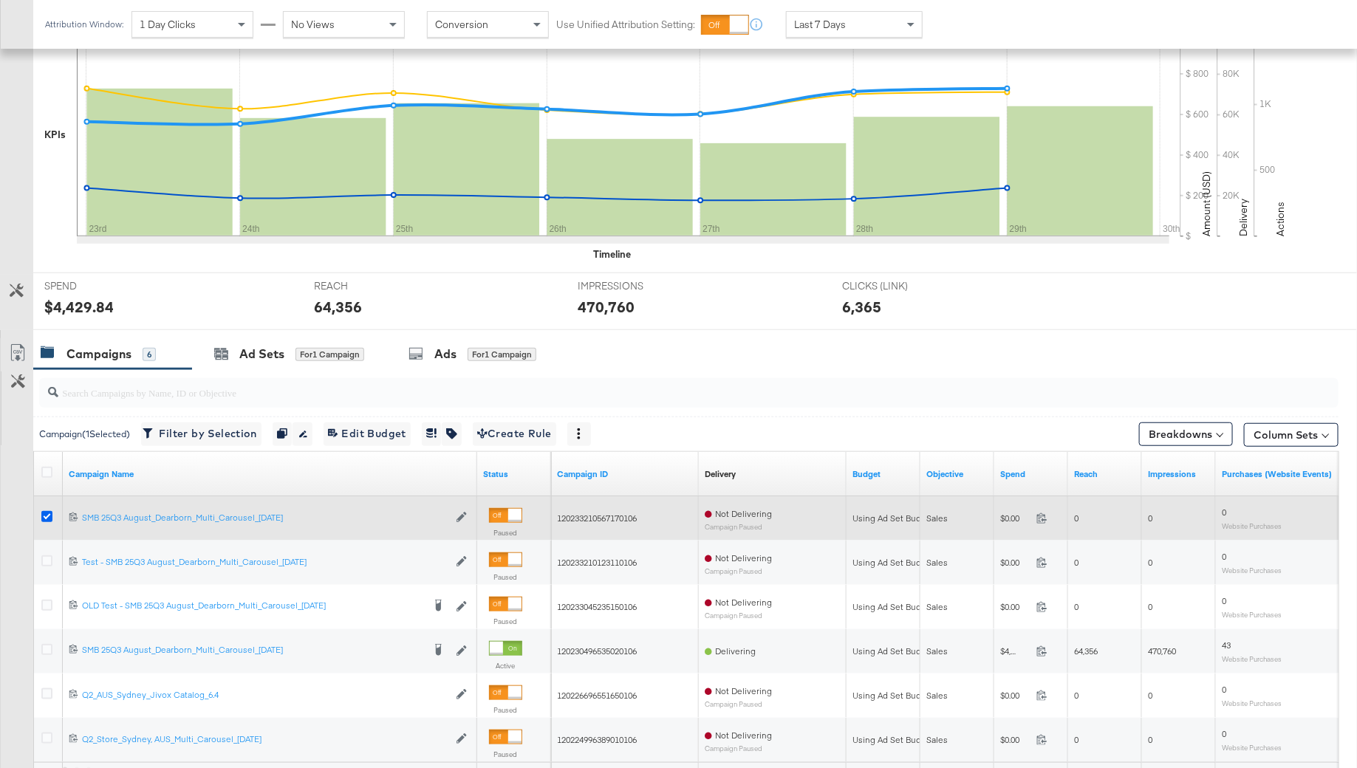
click at [42, 517] on icon at bounding box center [46, 516] width 11 height 11
click at [0, 0] on input "checkbox" at bounding box center [0, 0] width 0 height 0
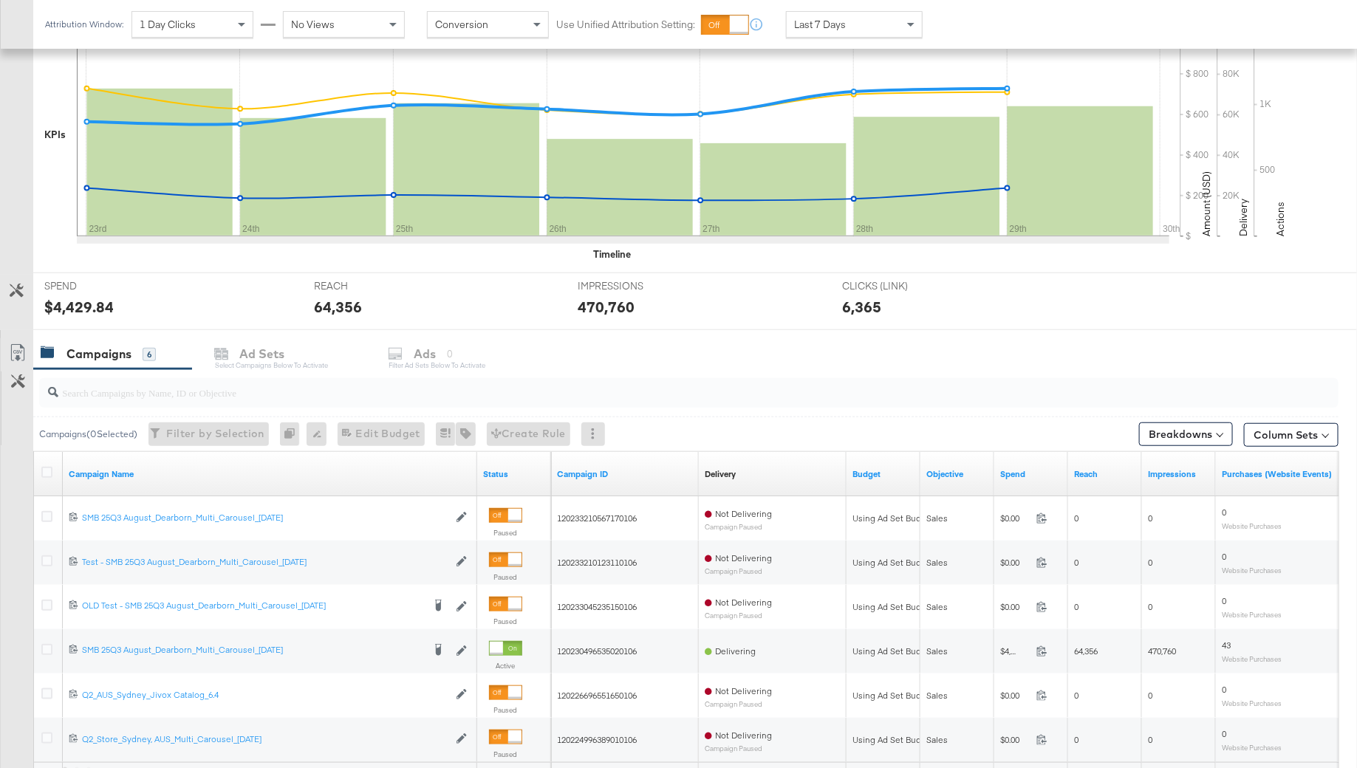
click at [146, 392] on input "search" at bounding box center [638, 386] width 1161 height 29
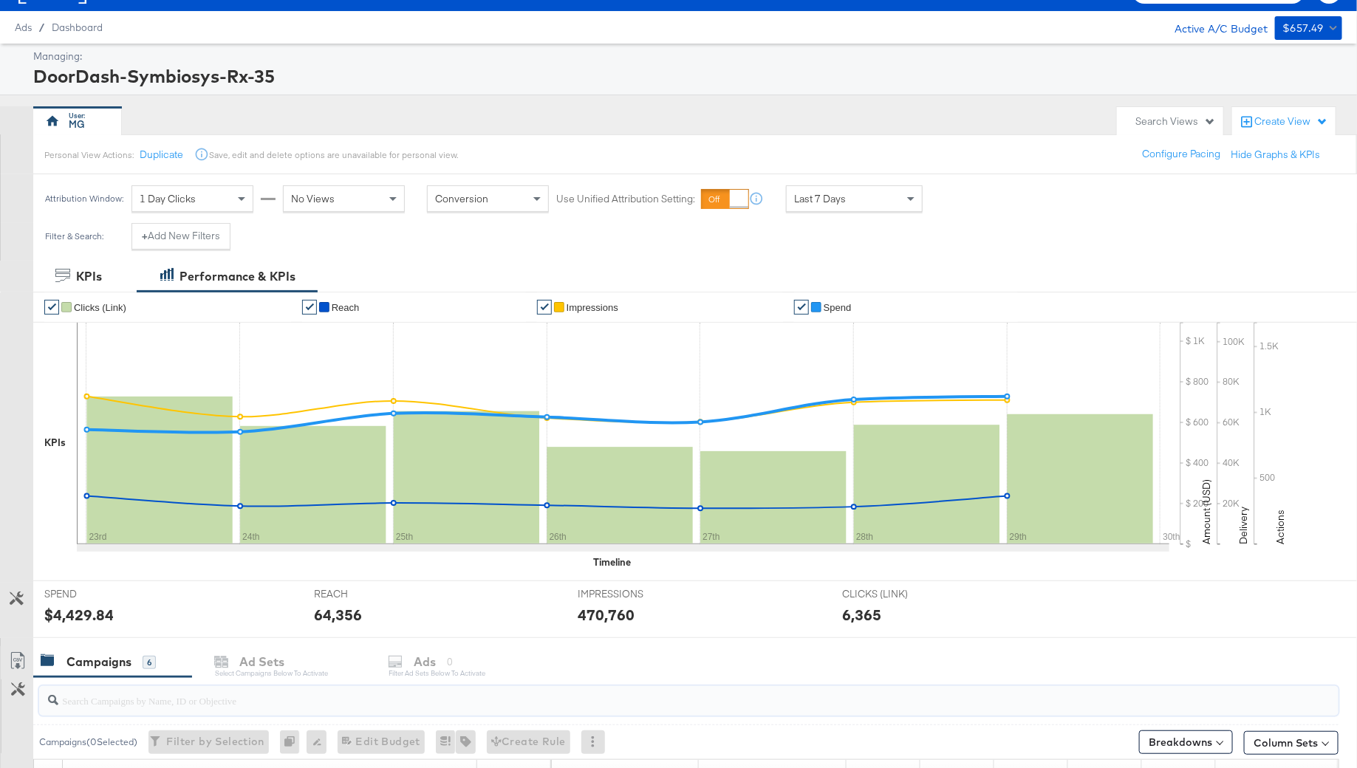
scroll to position [0, 0]
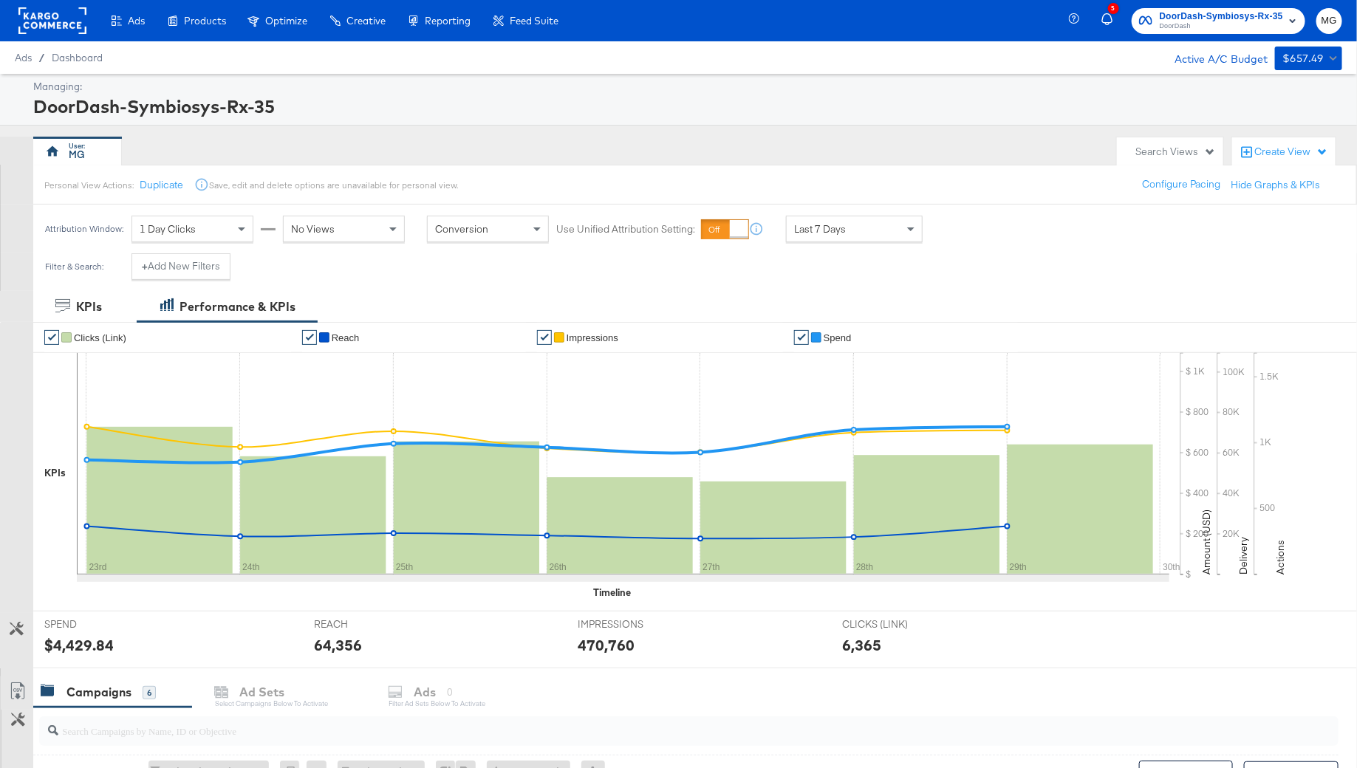
click at [46, 30] on rect at bounding box center [52, 20] width 68 height 27
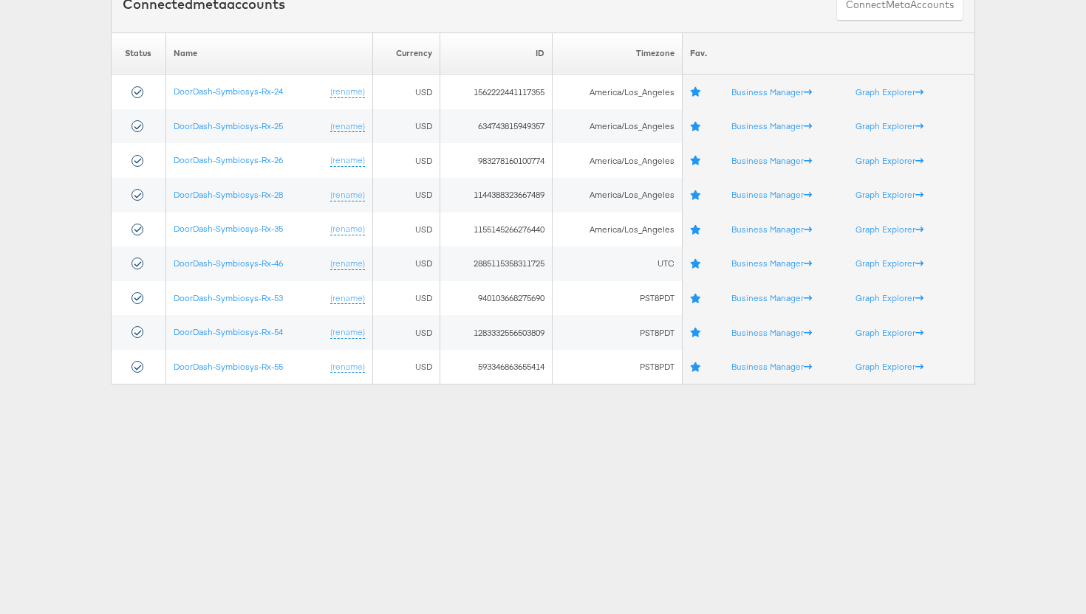
scroll to position [138, 0]
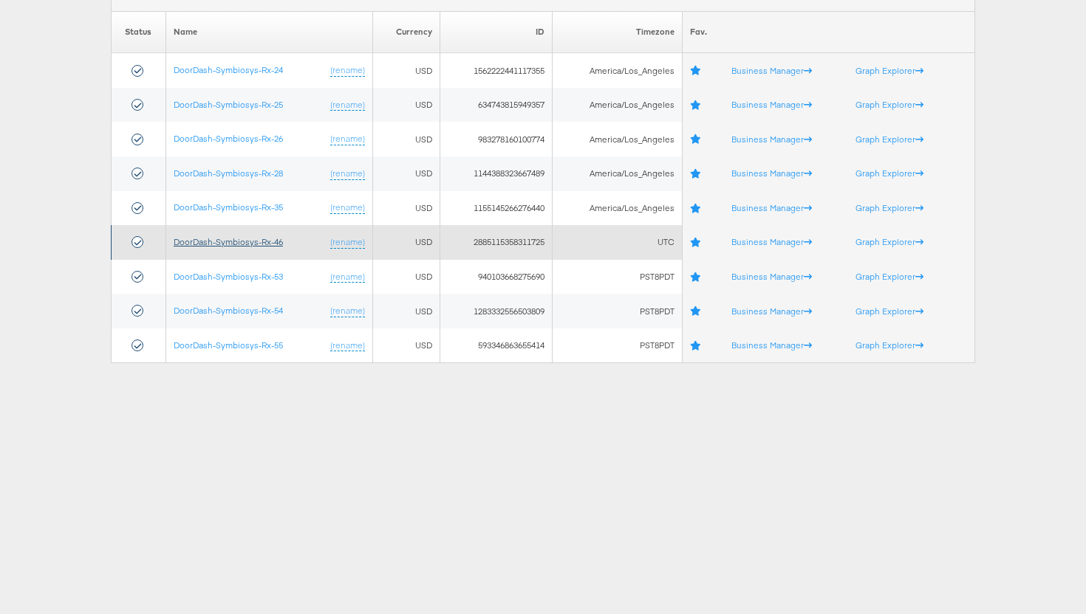
click at [235, 239] on link "DoorDash-Symbiosys-Rx-46" at bounding box center [228, 241] width 109 height 11
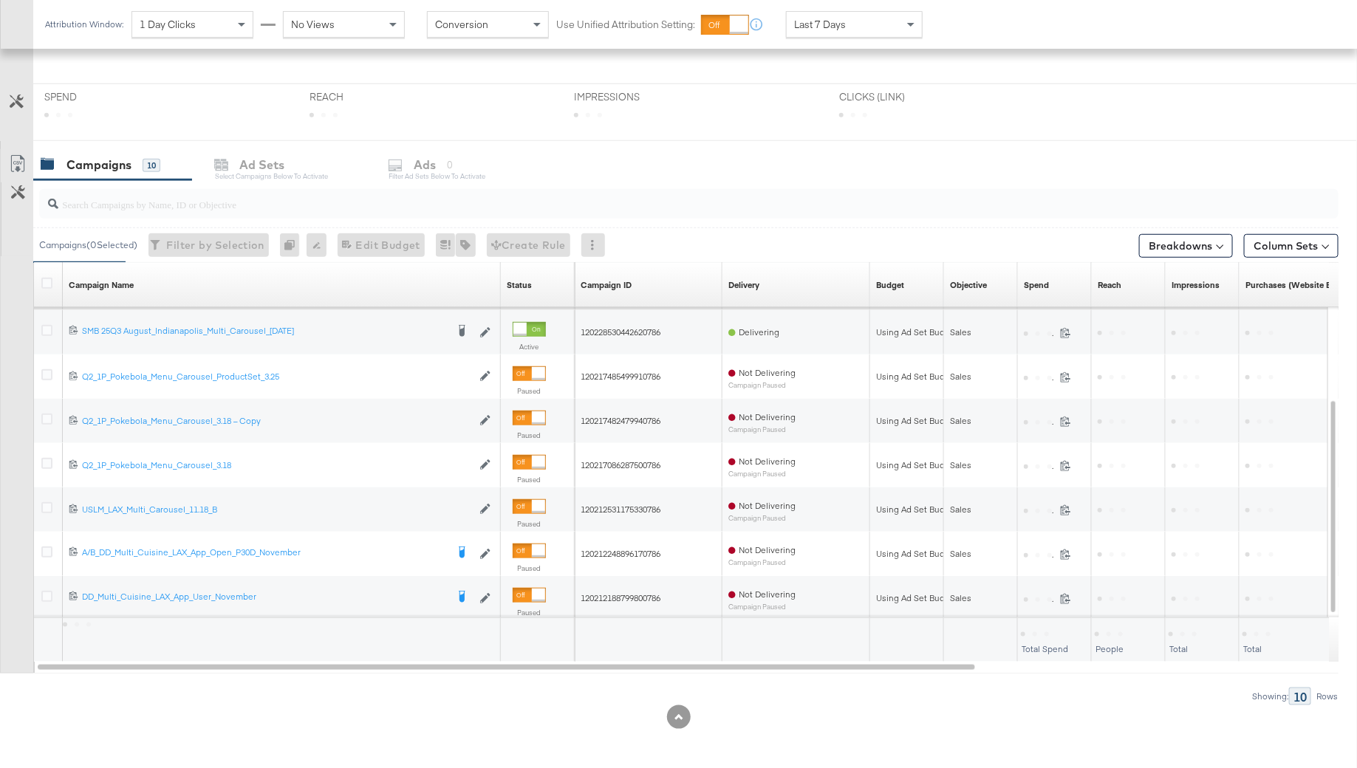
scroll to position [275, 0]
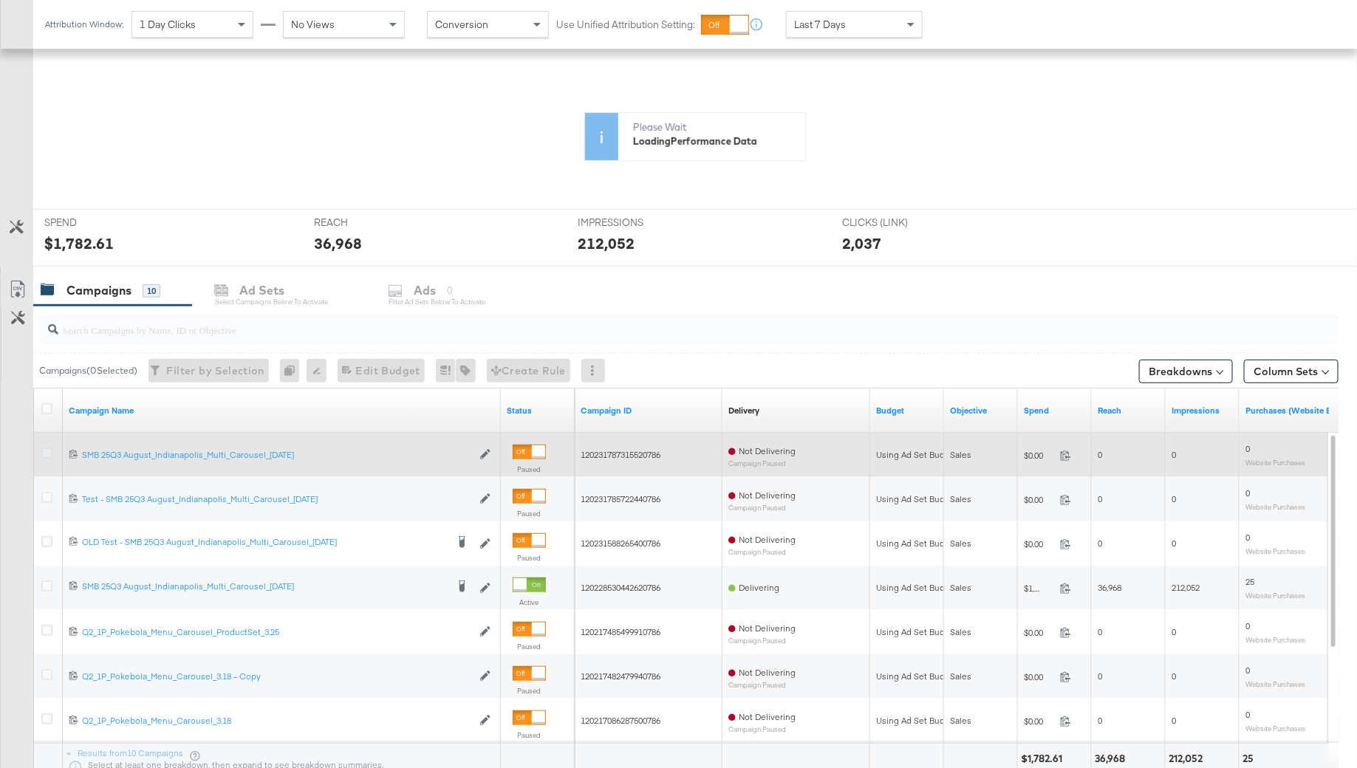
click at [44, 448] on icon at bounding box center [46, 453] width 11 height 11
click at [0, 0] on input "checkbox" at bounding box center [0, 0] width 0 height 0
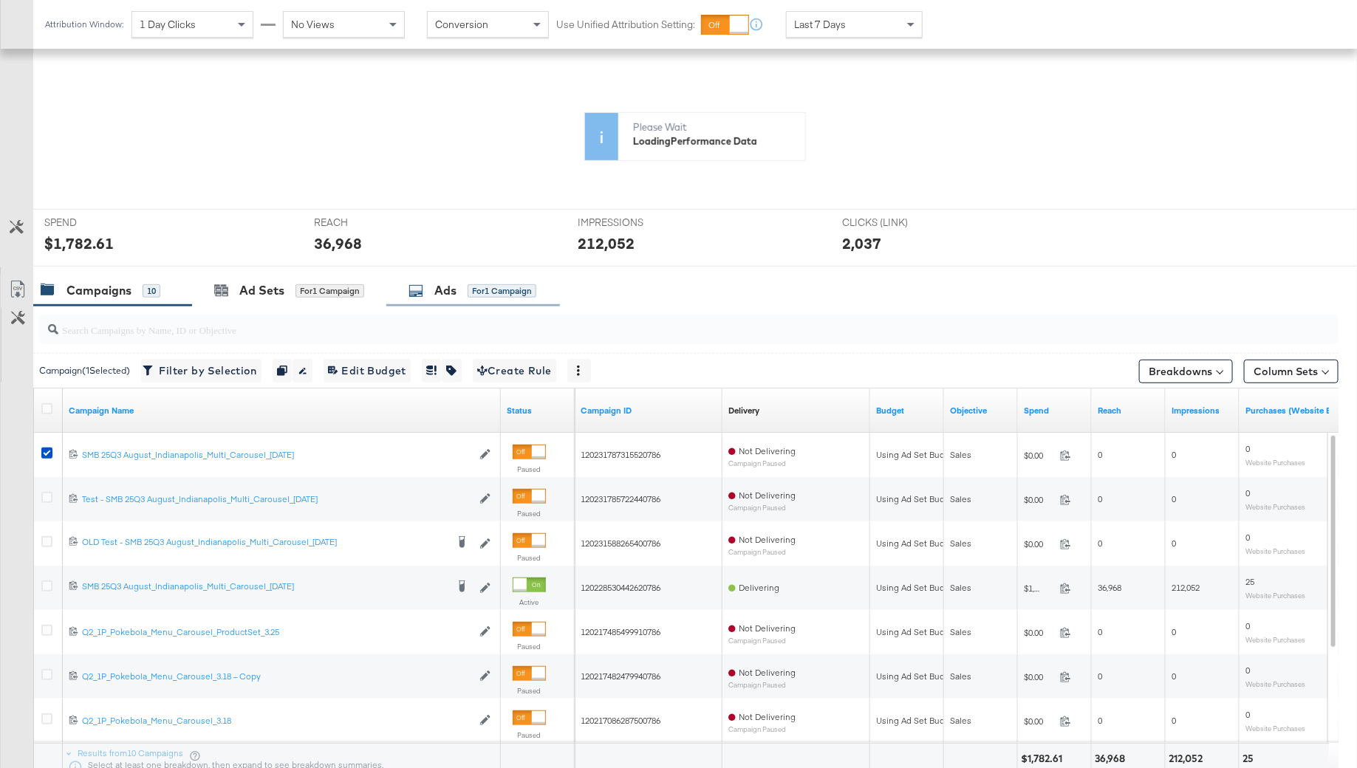
click at [442, 282] on div "Ads" at bounding box center [445, 290] width 22 height 17
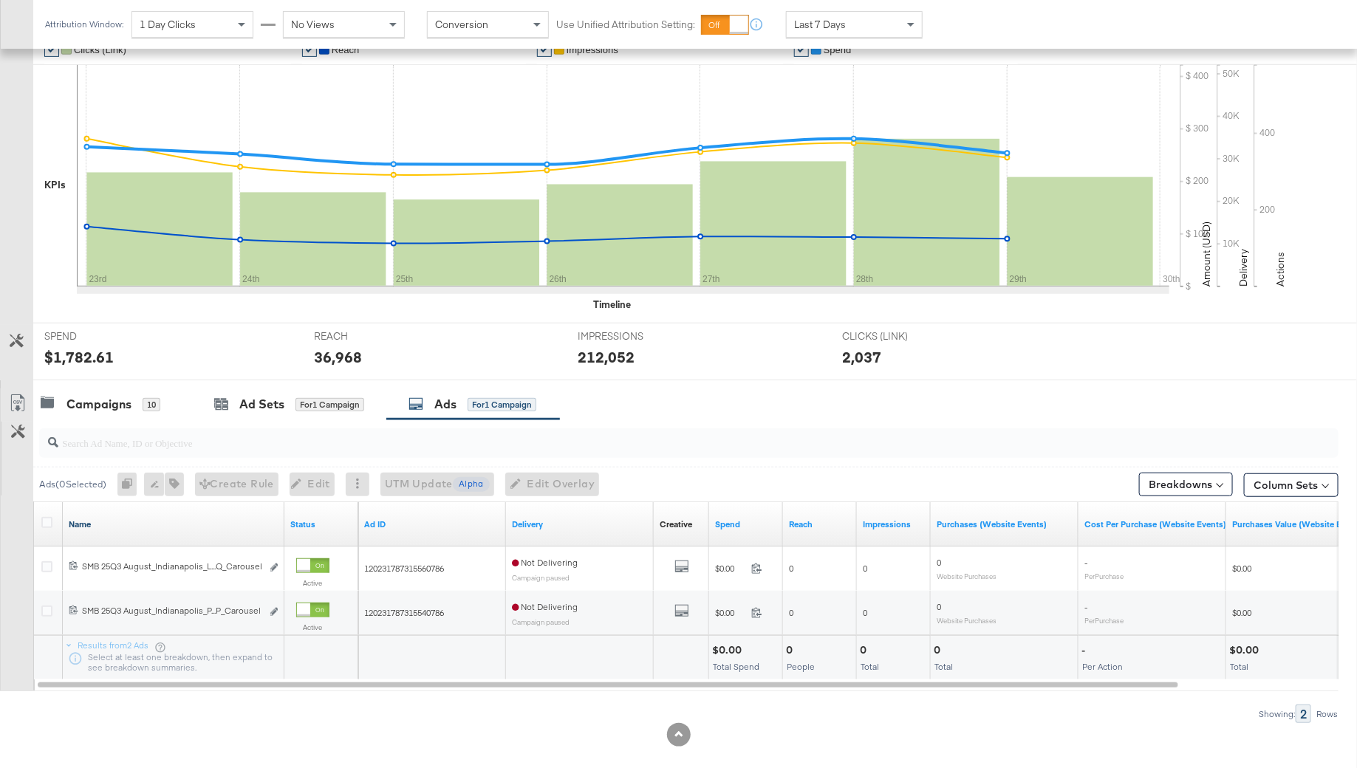
scroll to position [296, 0]
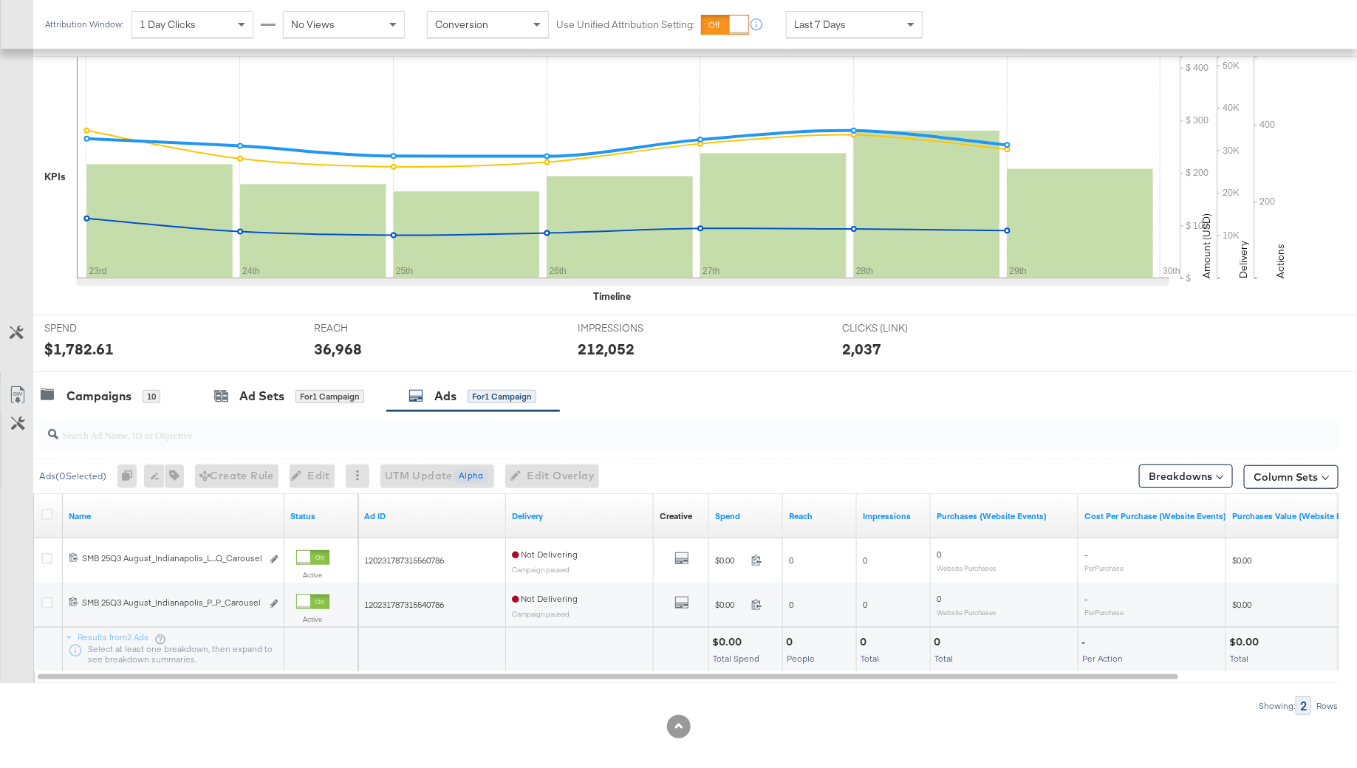
click at [95, 434] on input "search" at bounding box center [638, 428] width 1161 height 29
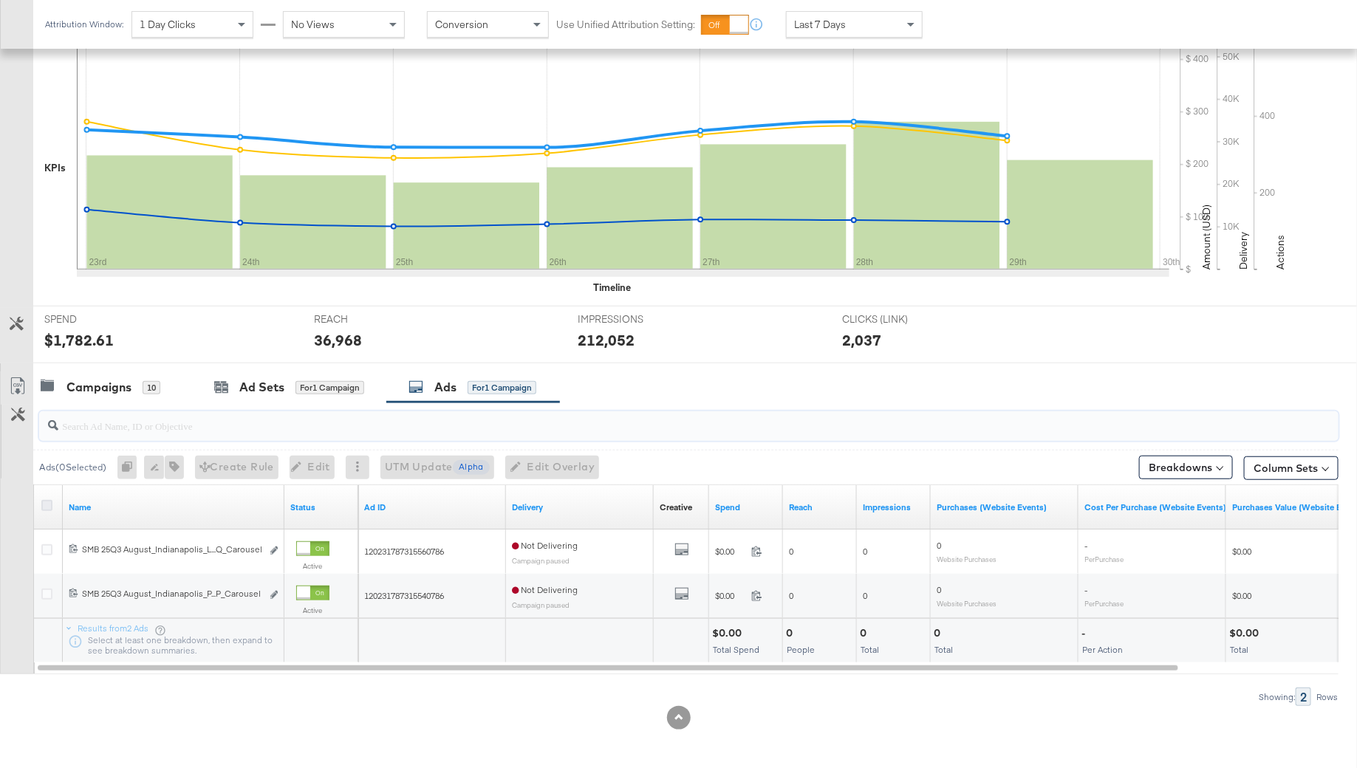
click at [43, 502] on icon at bounding box center [46, 505] width 11 height 11
click at [0, 0] on input "checkbox" at bounding box center [0, 0] width 0 height 0
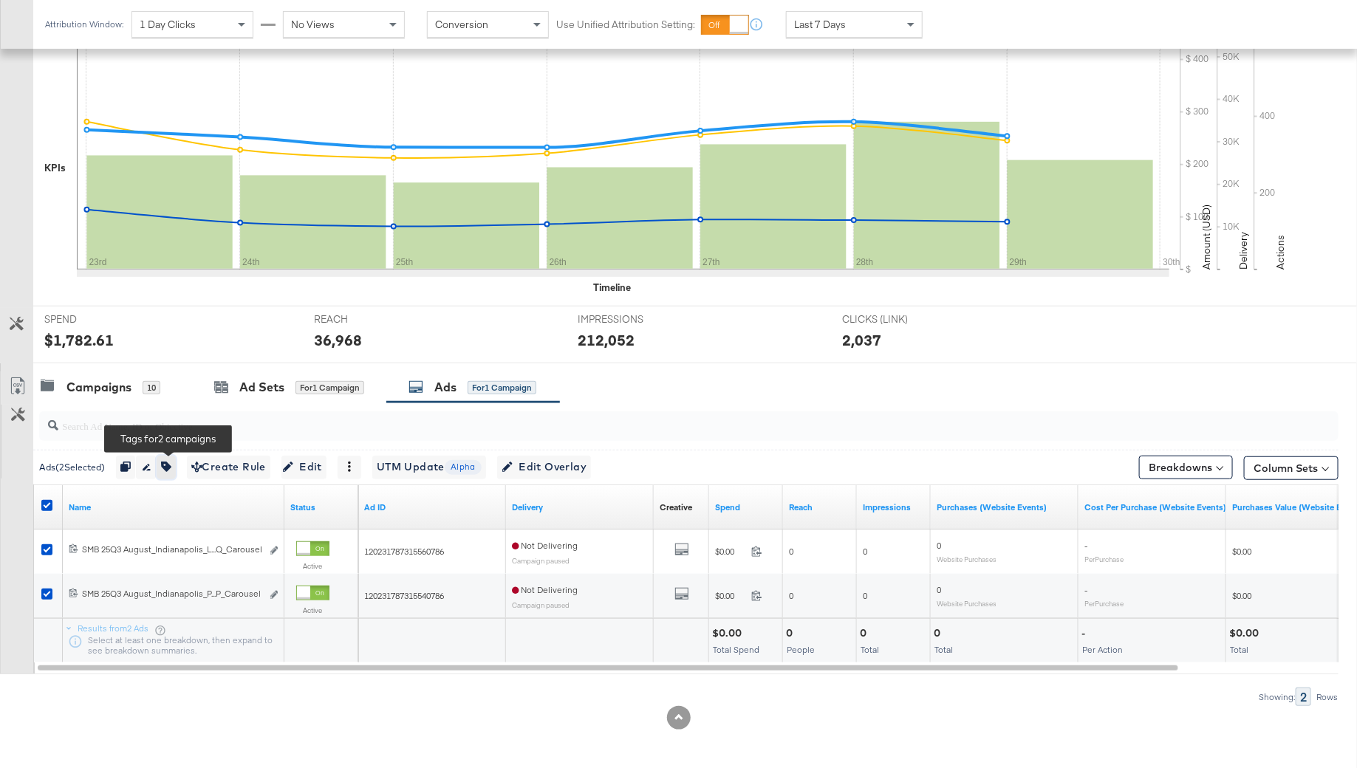
click at [165, 468] on icon "button" at bounding box center [166, 467] width 10 height 10
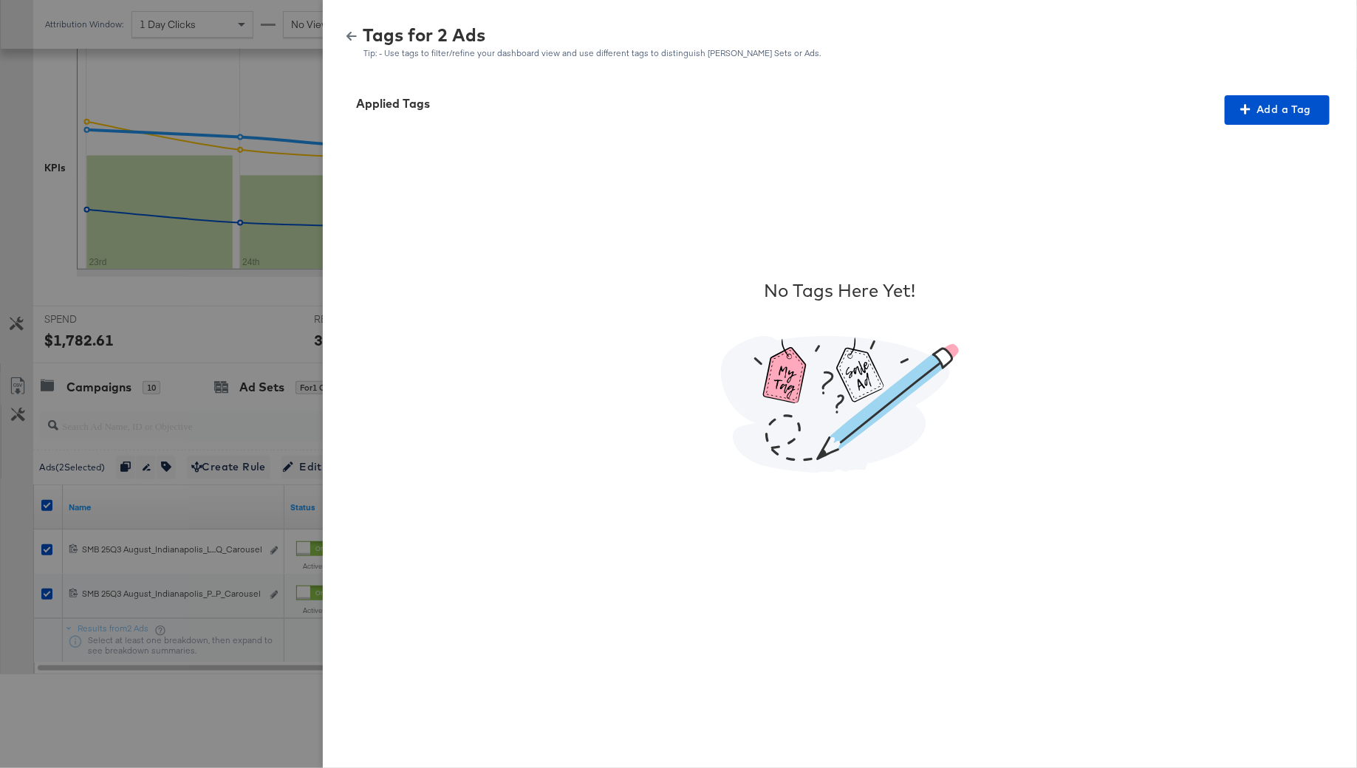
scroll to position [0, 0]
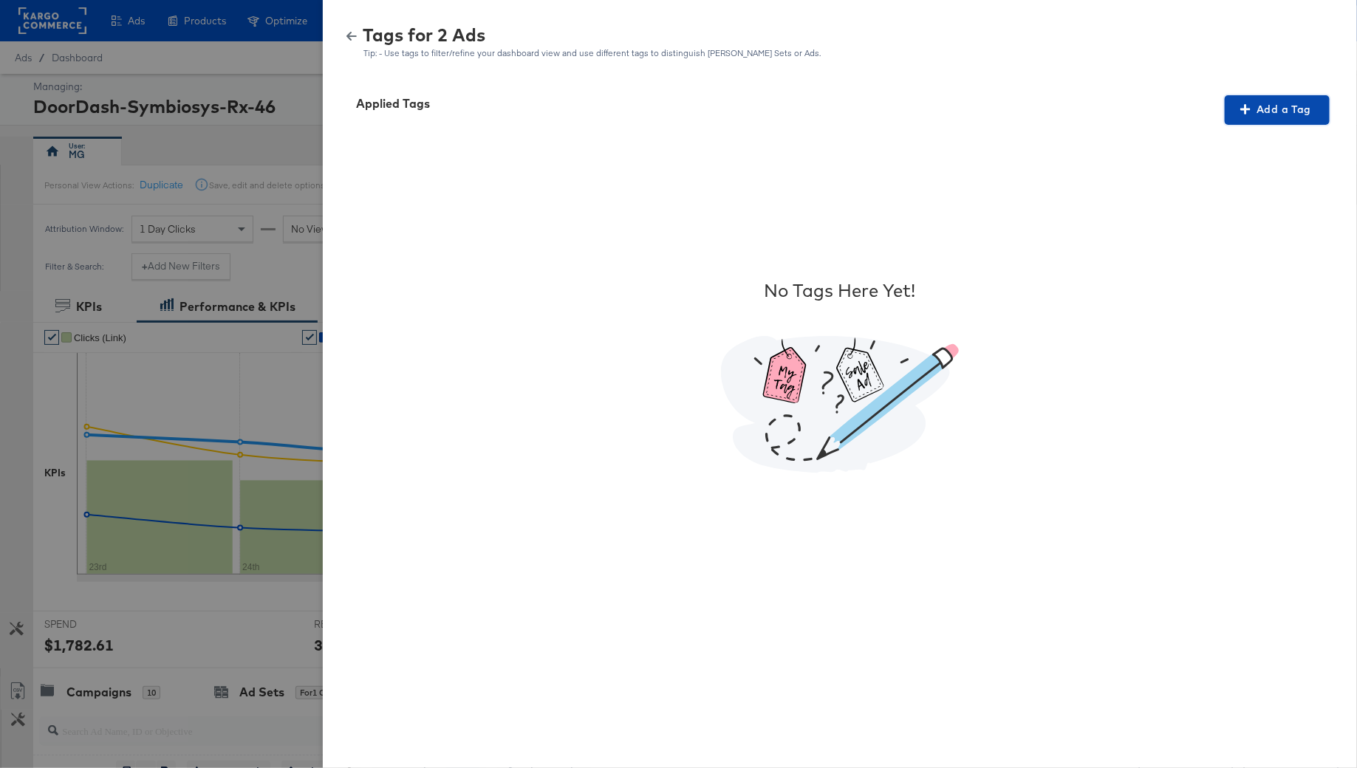
click at [1247, 109] on icon "button" at bounding box center [1245, 109] width 10 height 10
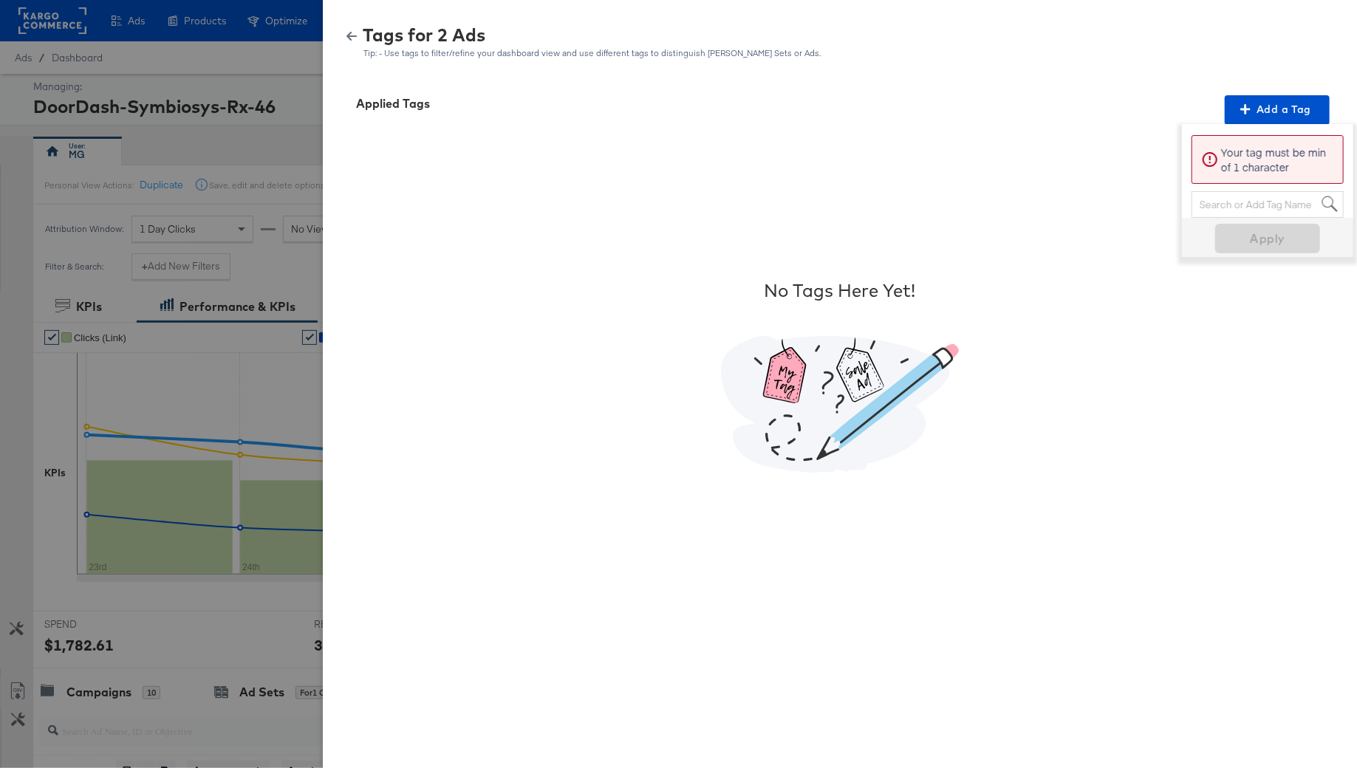
click at [1251, 199] on div "Search or Add Tag Name" at bounding box center [1267, 204] width 151 height 25
type input "r"
type input "S"
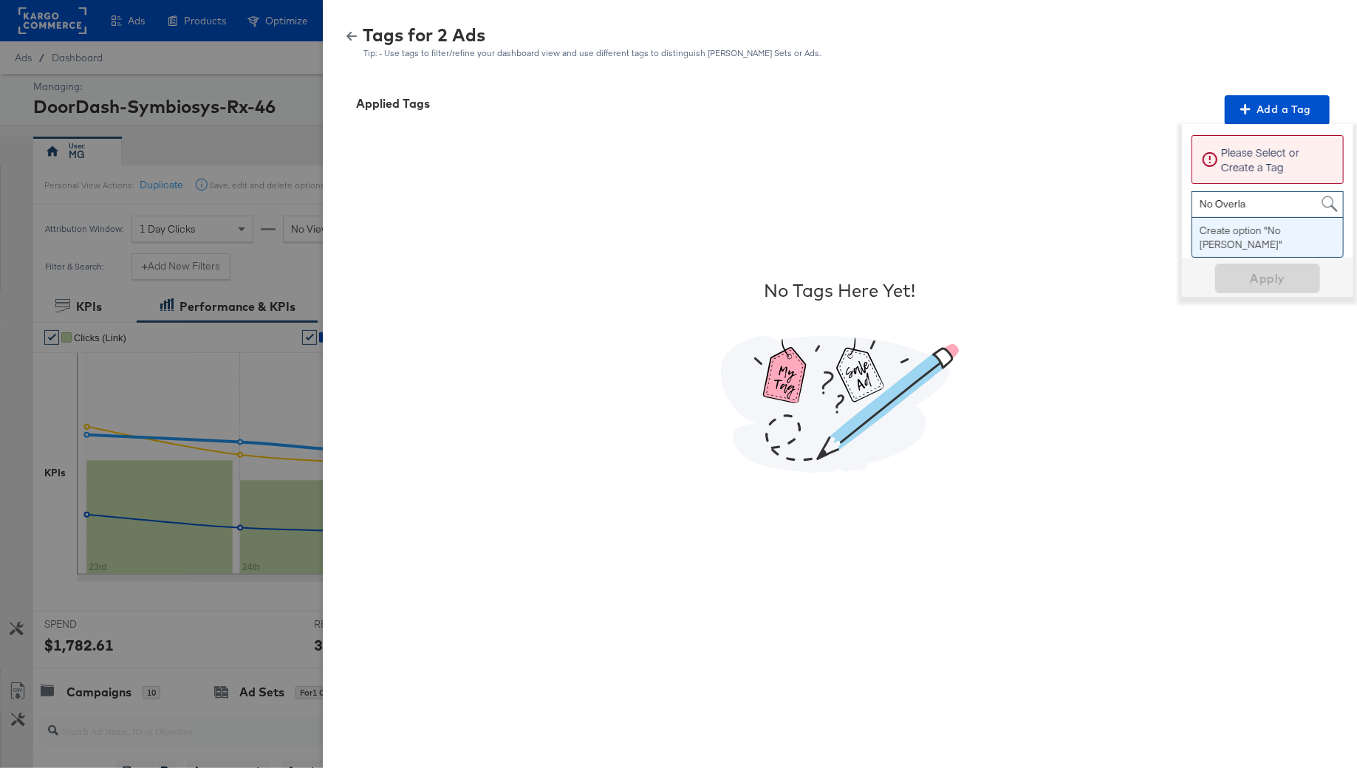
type input "No Overlay"
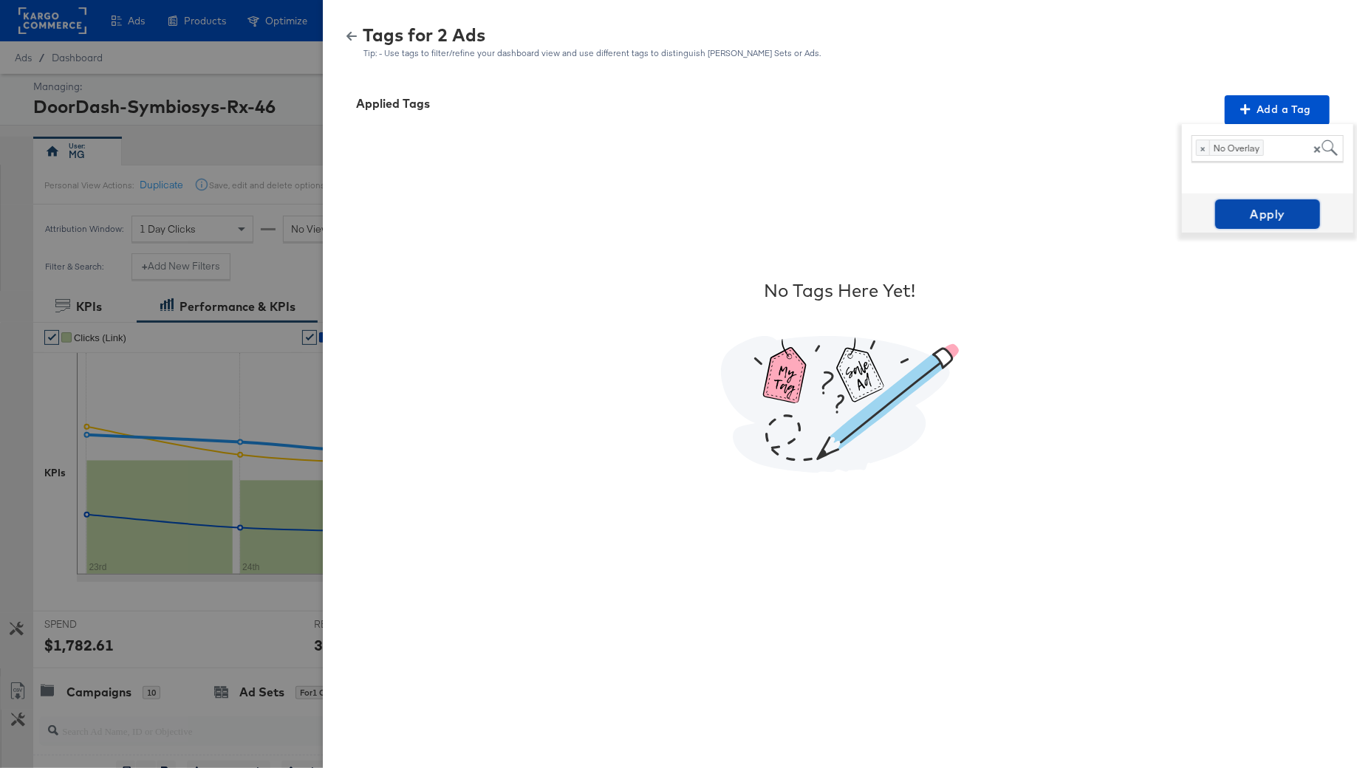
click at [1267, 218] on span "Apply" at bounding box center [1267, 214] width 93 height 21
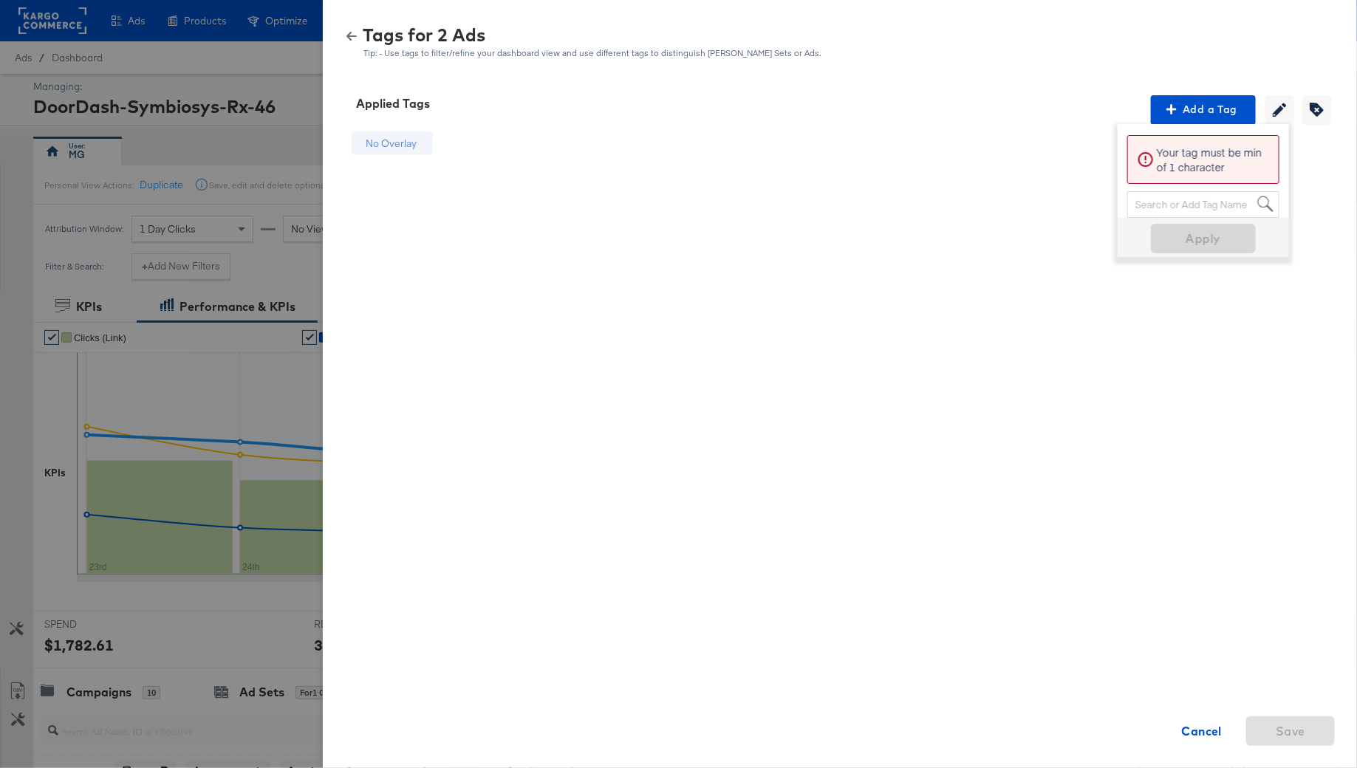
click at [347, 29] on div "Tags for 2 Ads Tip: - Use tags to filter/refine your dashboard view and use dif…" at bounding box center [839, 43] width 998 height 32
click at [348, 40] on icon "button" at bounding box center [351, 36] width 10 height 10
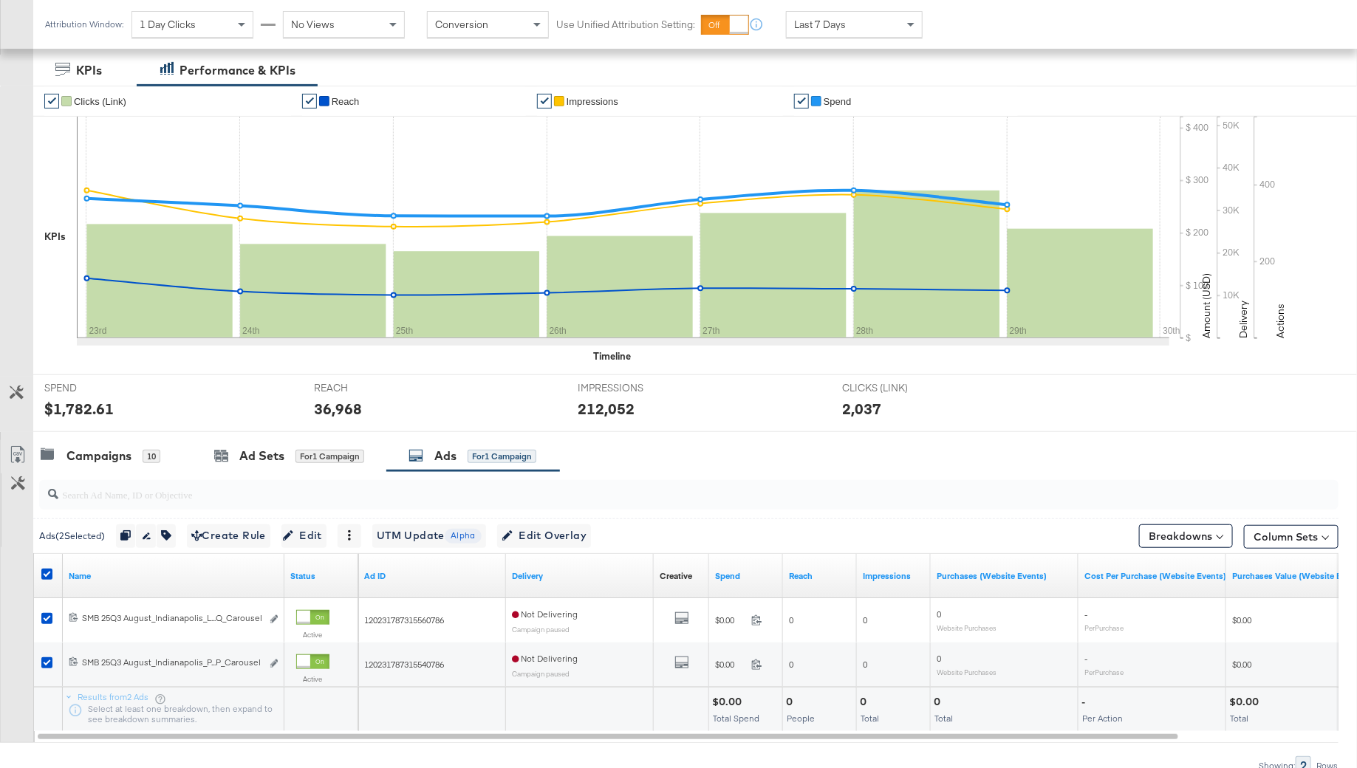
scroll to position [304, 0]
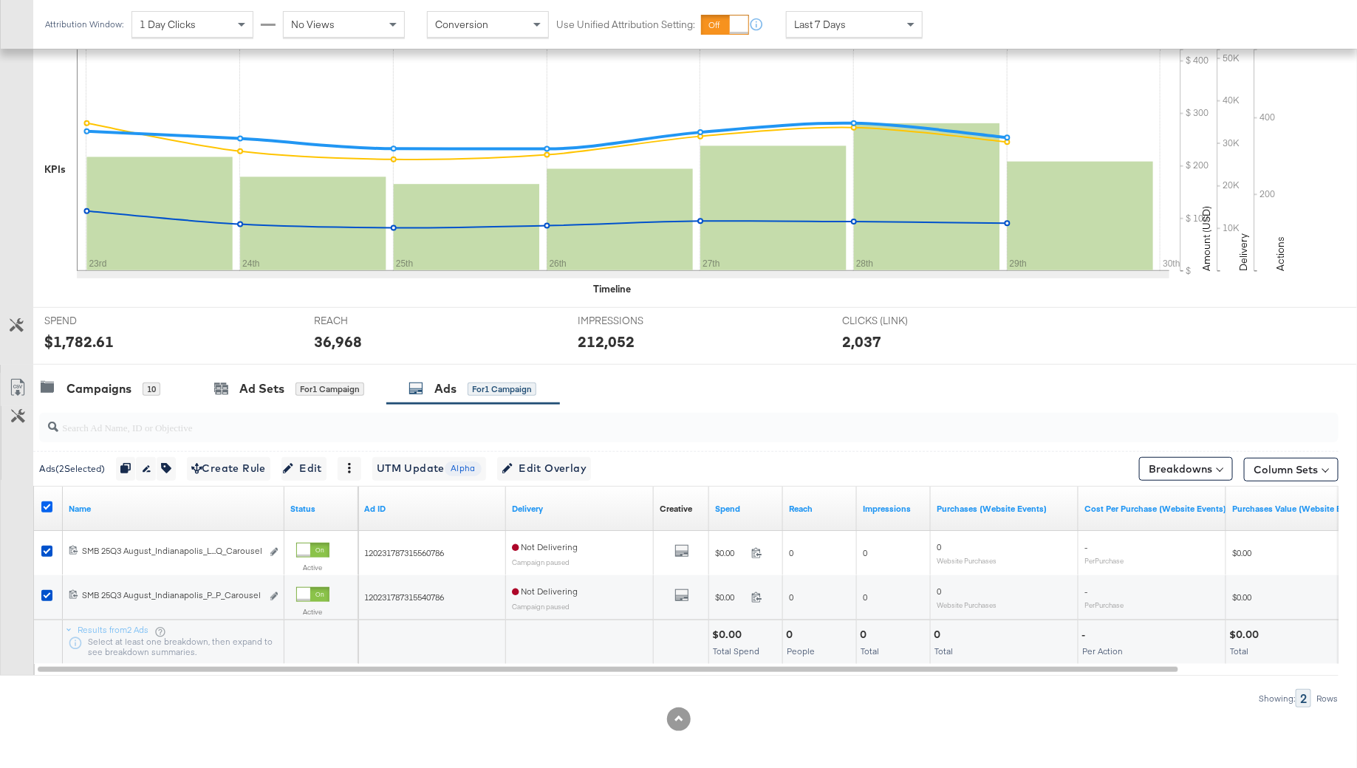
click at [49, 506] on icon at bounding box center [46, 506] width 11 height 11
click at [0, 0] on input "checkbox" at bounding box center [0, 0] width 0 height 0
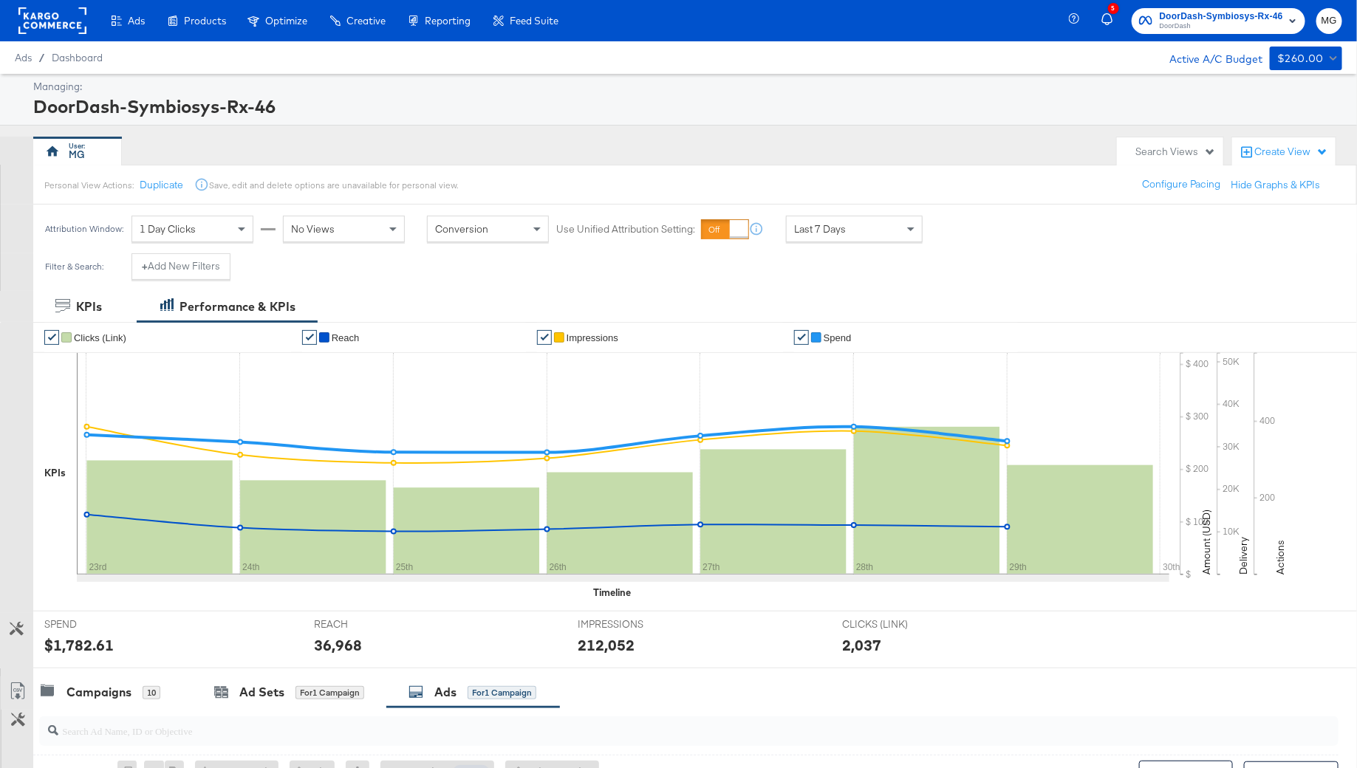
click at [61, 24] on rect at bounding box center [52, 20] width 68 height 27
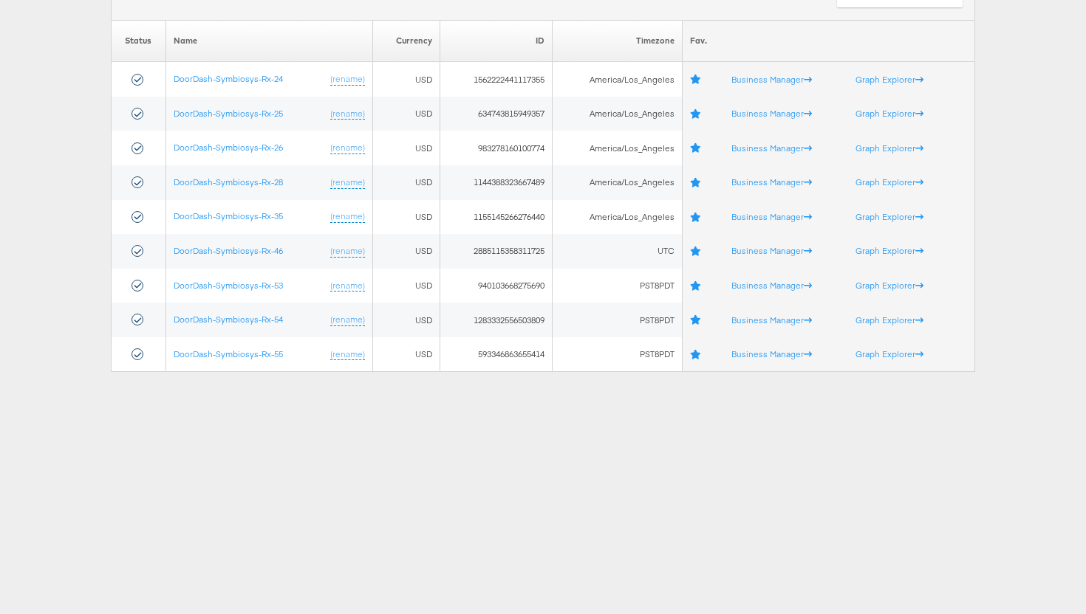
scroll to position [140, 0]
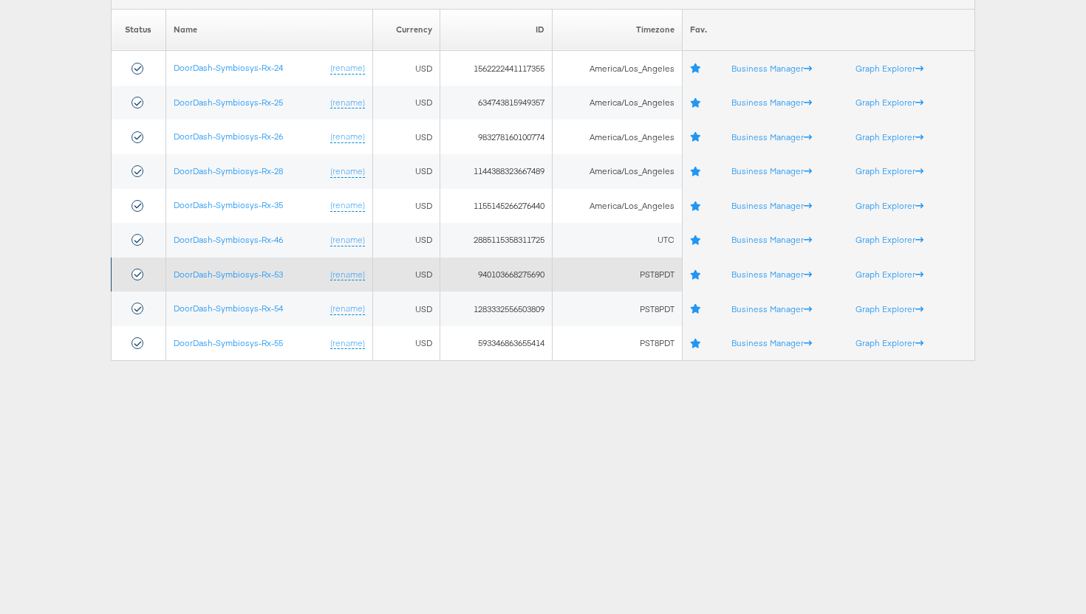
click at [236, 267] on td "DoorDash-Symbiosys-Rx-53 (rename)" at bounding box center [268, 275] width 207 height 35
click at [241, 275] on link "DoorDash-Symbiosys-Rx-53" at bounding box center [228, 274] width 109 height 11
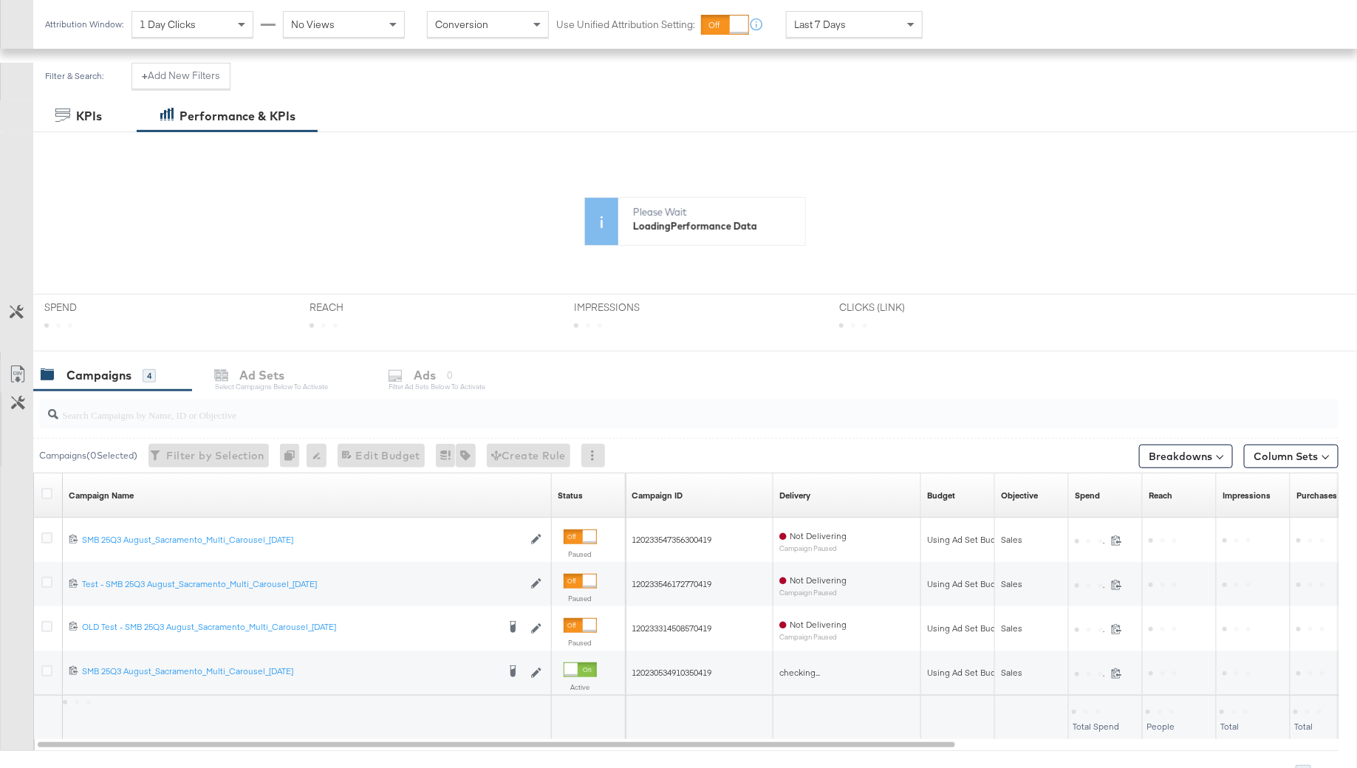
scroll to position [268, 0]
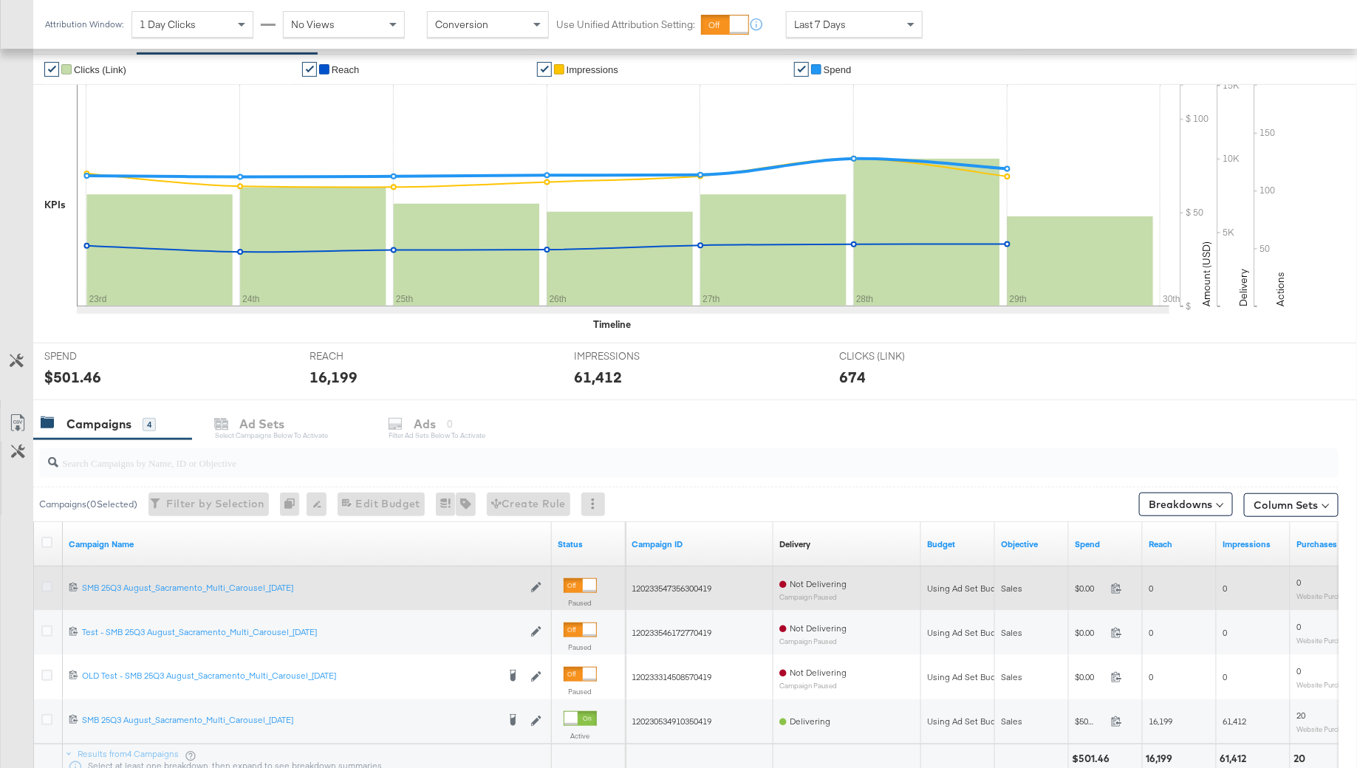
click at [42, 587] on icon at bounding box center [46, 586] width 11 height 11
click at [0, 0] on input "checkbox" at bounding box center [0, 0] width 0 height 0
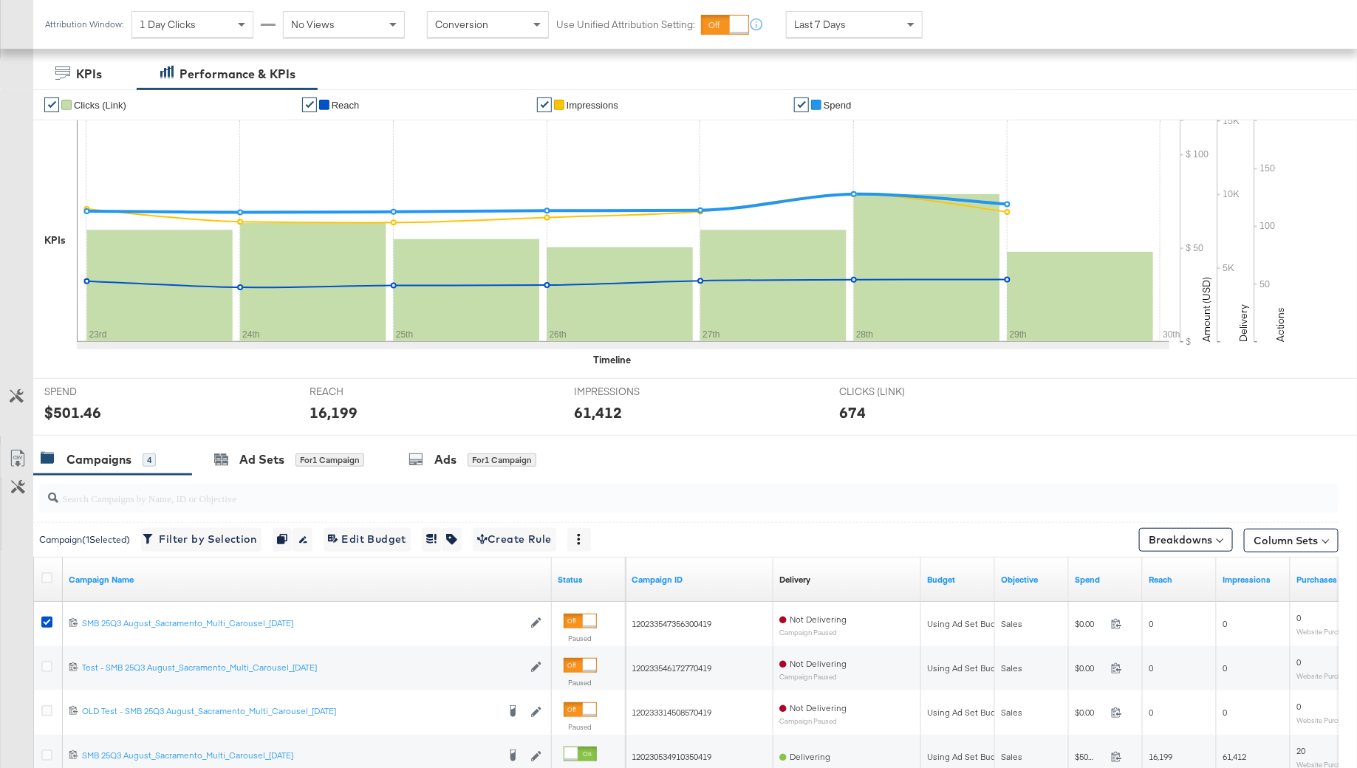
scroll to position [232, 0]
click at [392, 473] on div "Ads for 1 Campaign" at bounding box center [473, 461] width 174 height 32
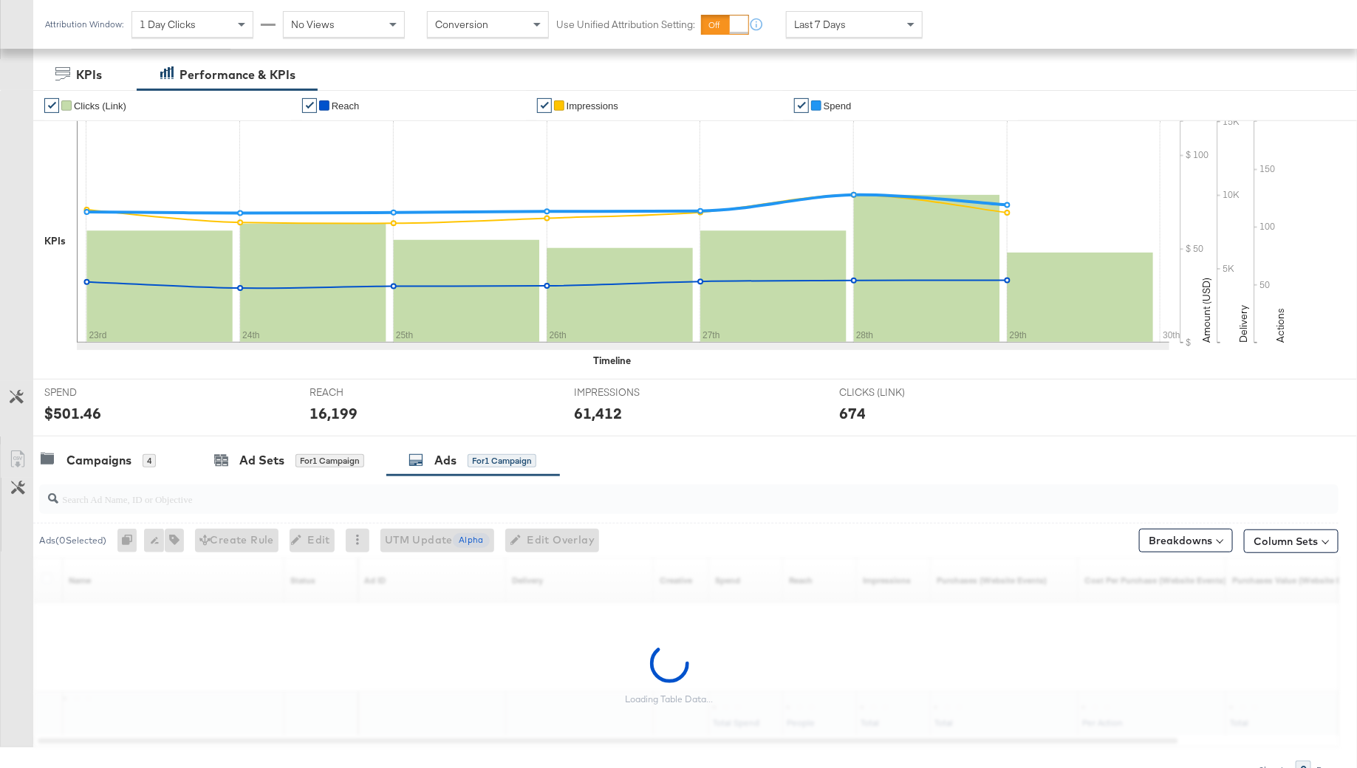
scroll to position [305, 0]
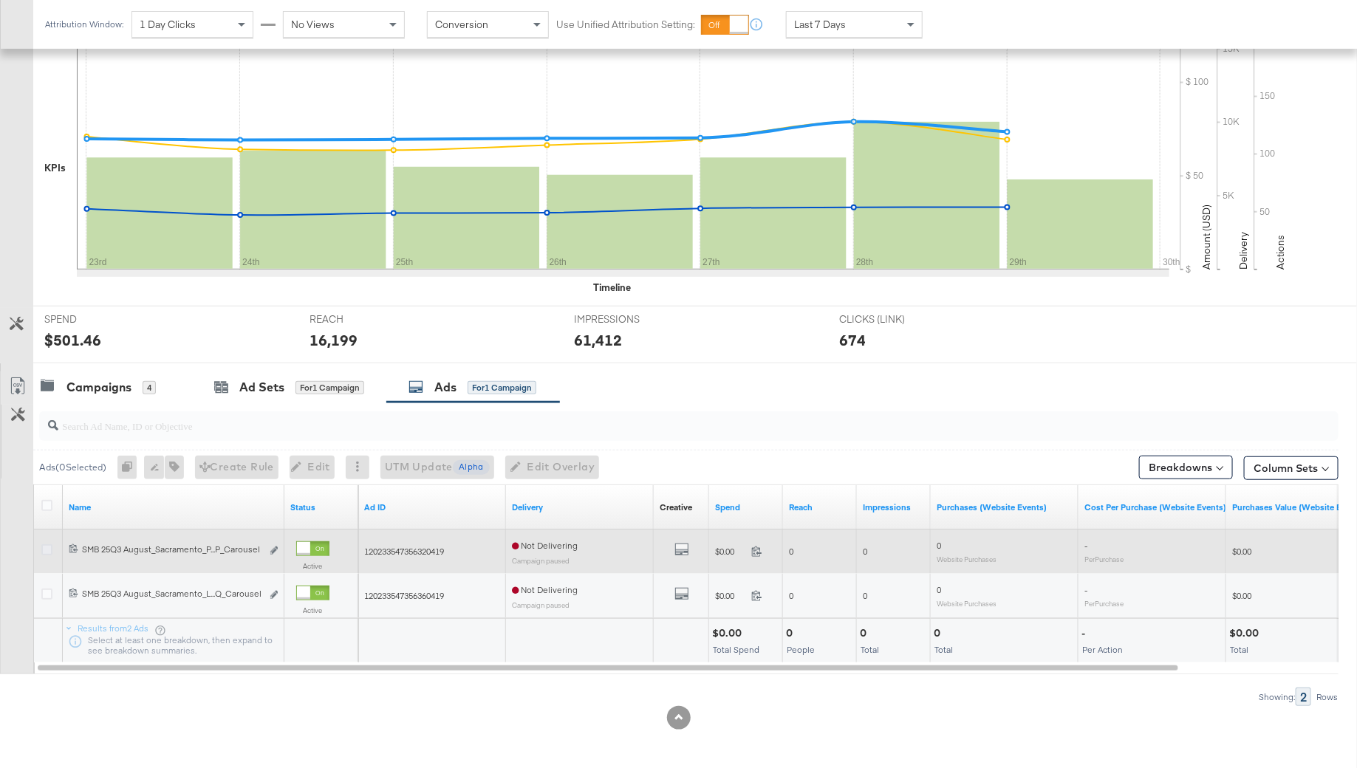
click at [50, 544] on icon at bounding box center [46, 549] width 11 height 11
click at [0, 0] on input "checkbox" at bounding box center [0, 0] width 0 height 0
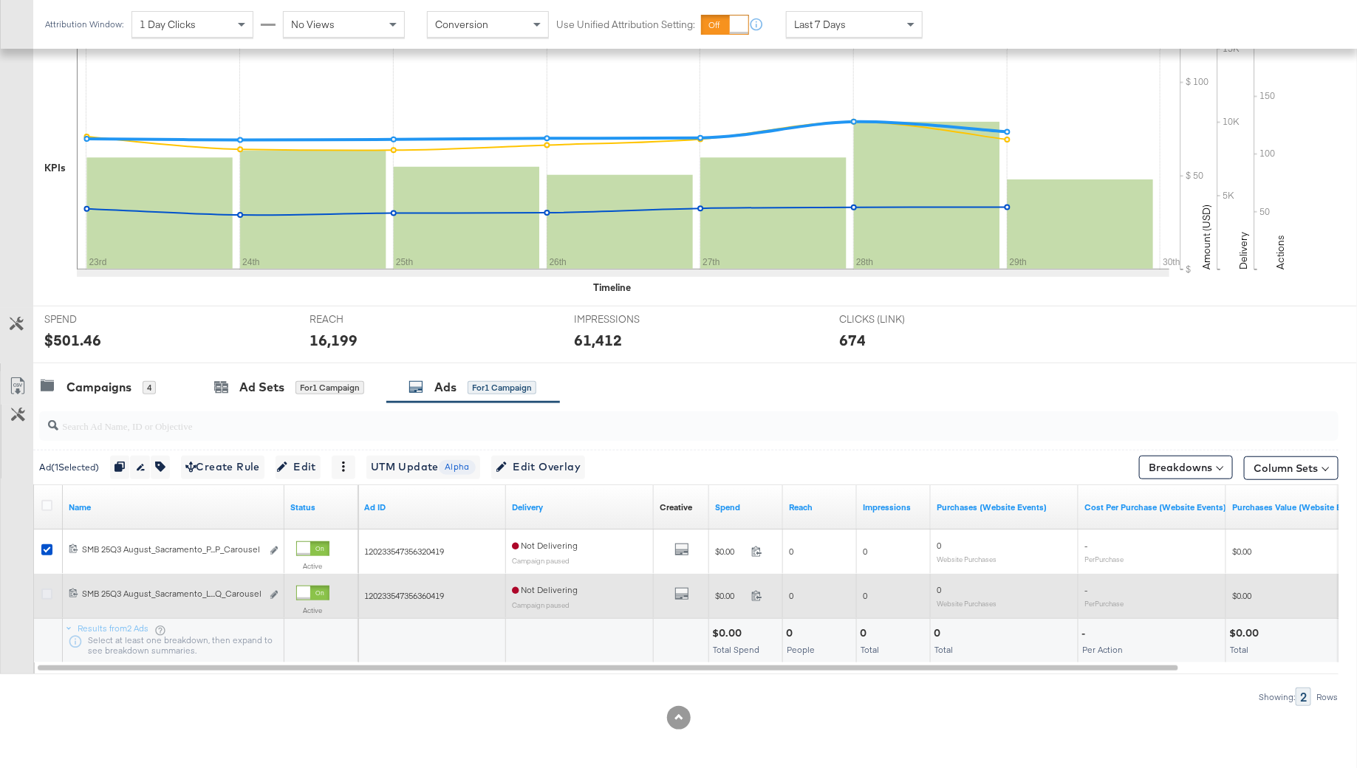
click at [47, 589] on icon at bounding box center [46, 594] width 11 height 11
click at [0, 0] on input "checkbox" at bounding box center [0, 0] width 0 height 0
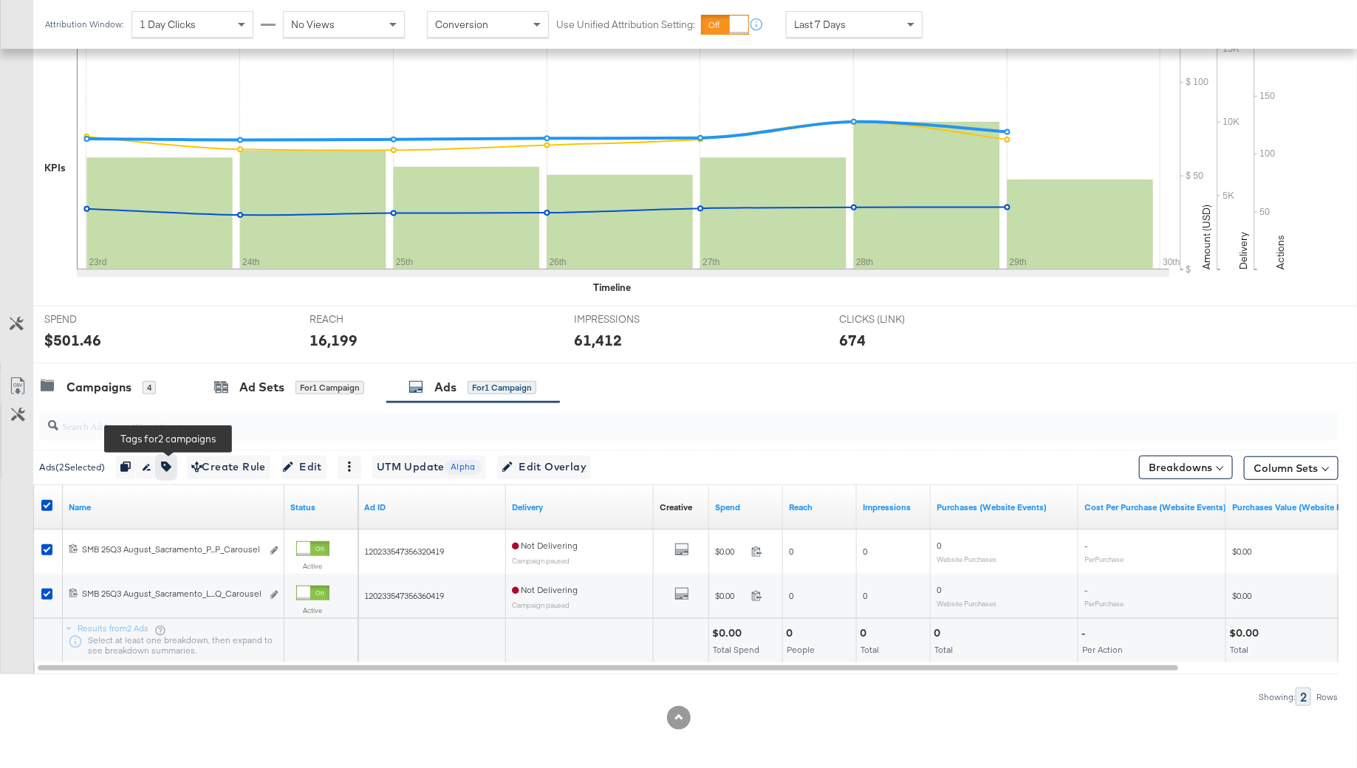
click at [168, 473] on button "button" at bounding box center [166, 468] width 19 height 24
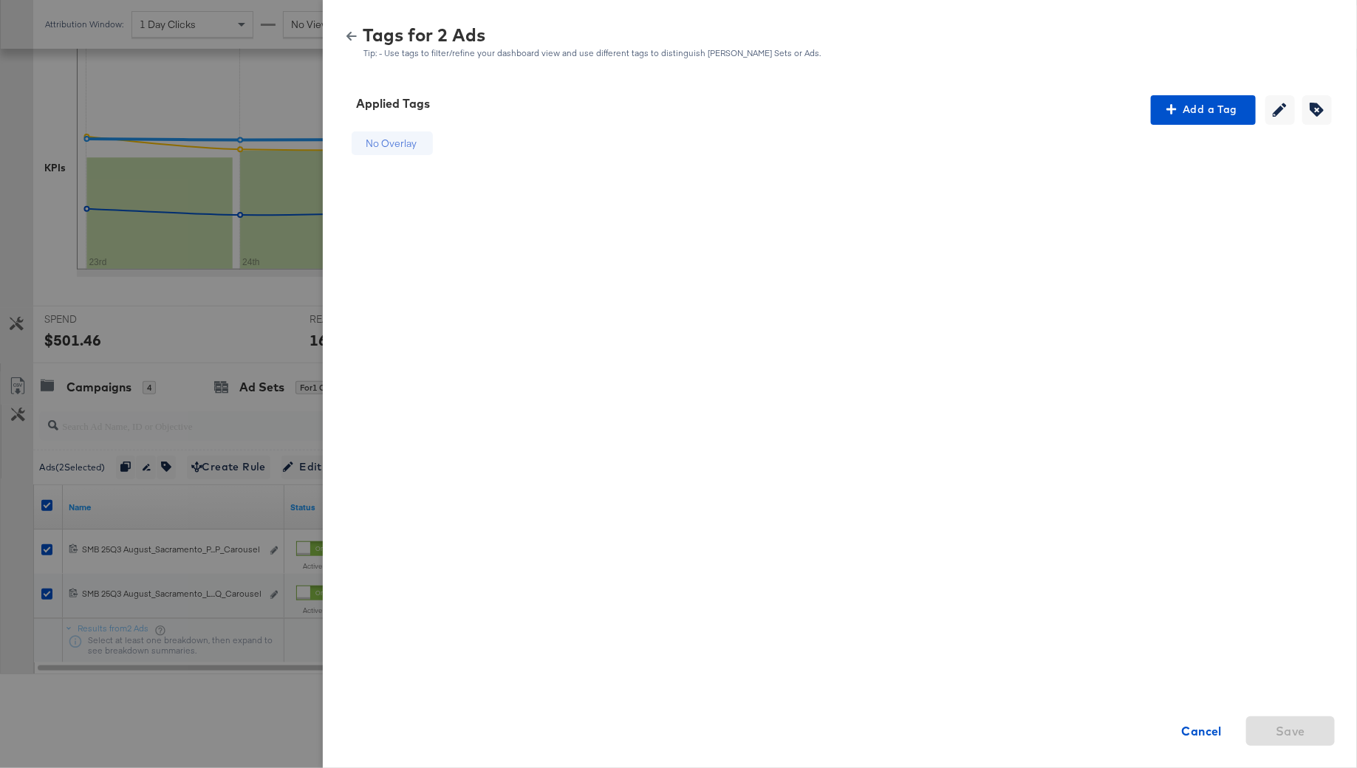
click at [202, 165] on div at bounding box center [678, 384] width 1357 height 768
click at [342, 34] on button "button" at bounding box center [351, 36] width 22 height 10
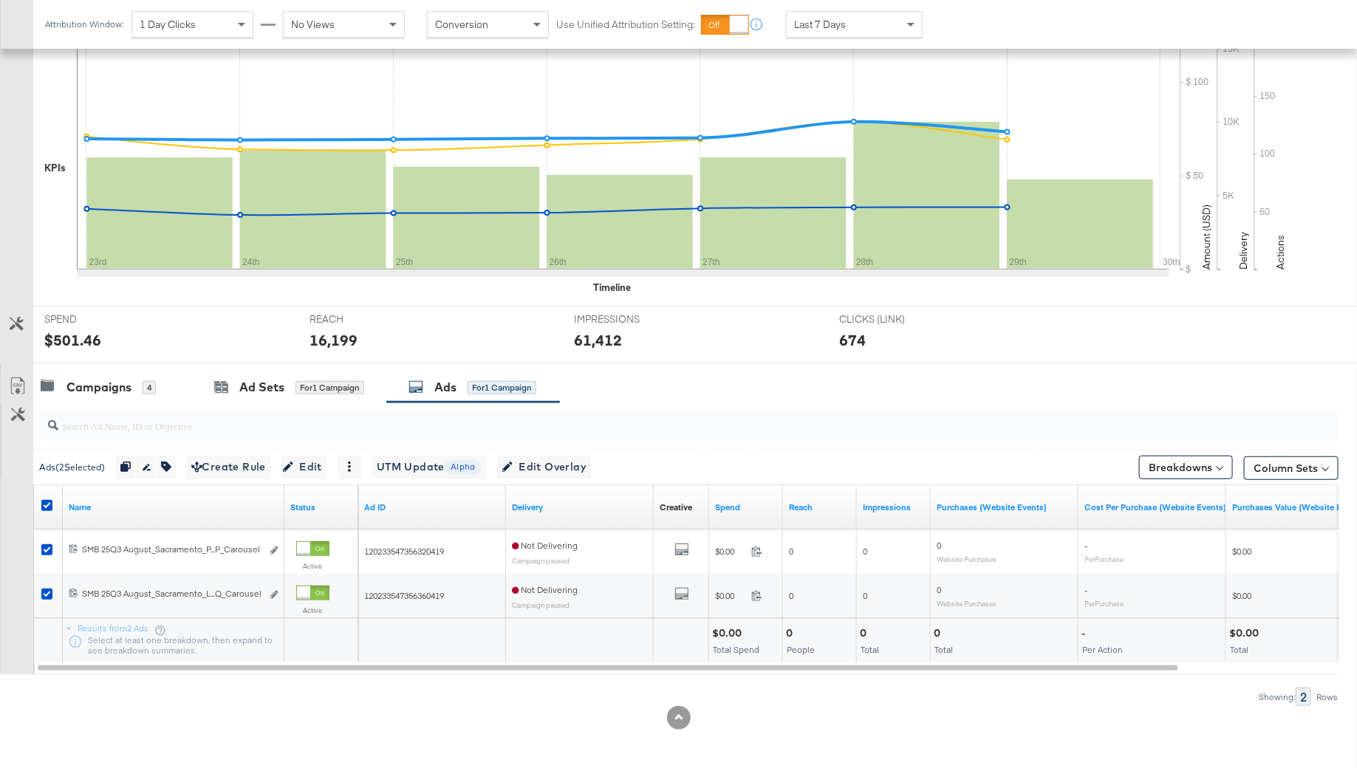
scroll to position [0, 0]
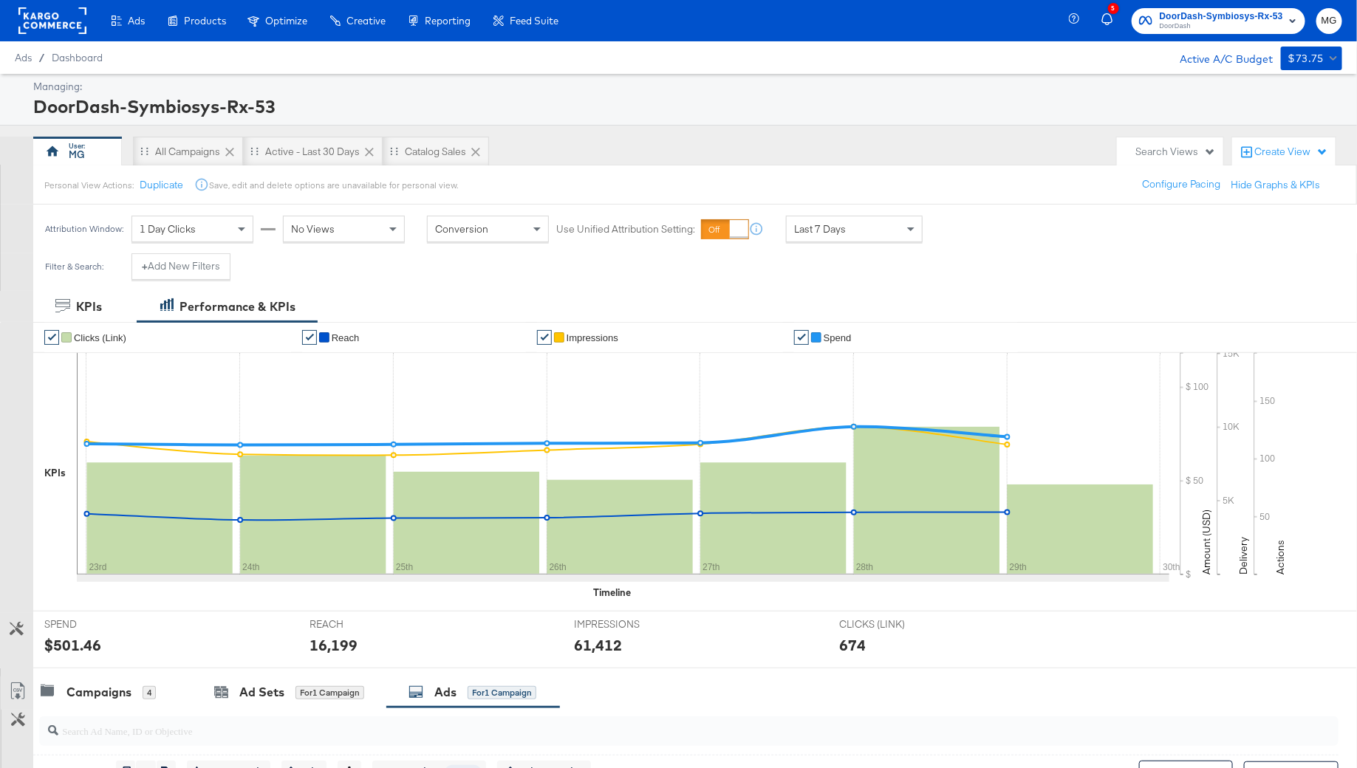
click at [62, 23] on rect at bounding box center [52, 20] width 68 height 27
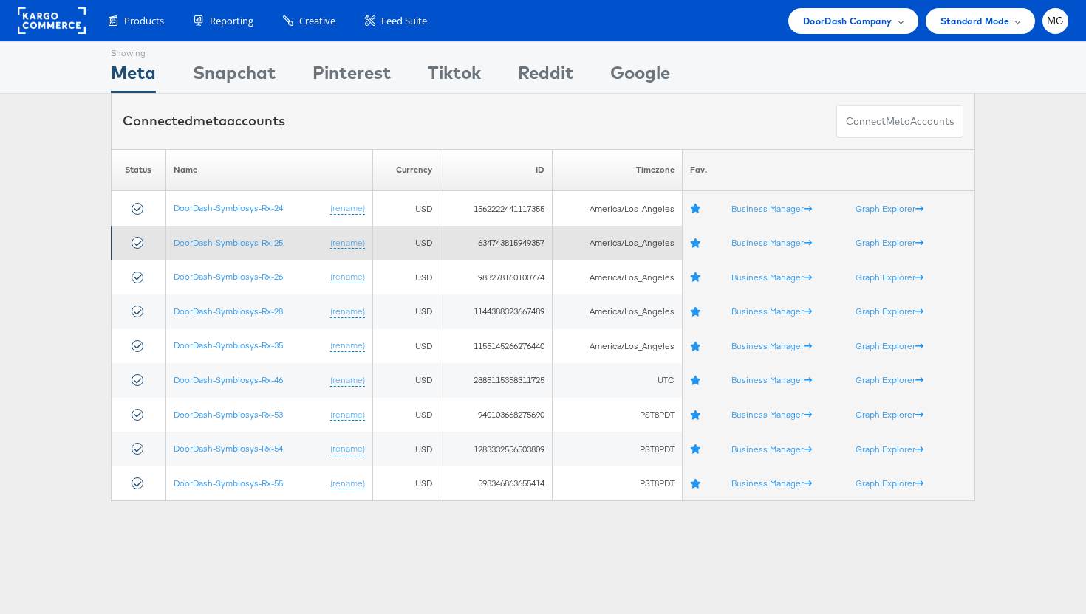
scroll to position [4, 0]
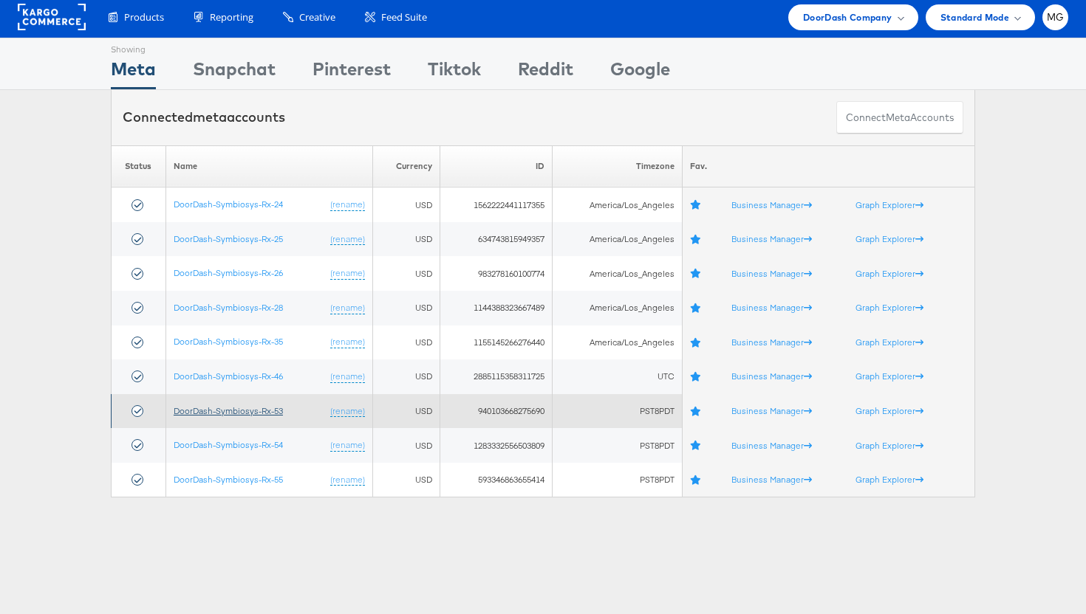
click at [254, 410] on link "DoorDash-Symbiosys-Rx-53" at bounding box center [228, 410] width 109 height 11
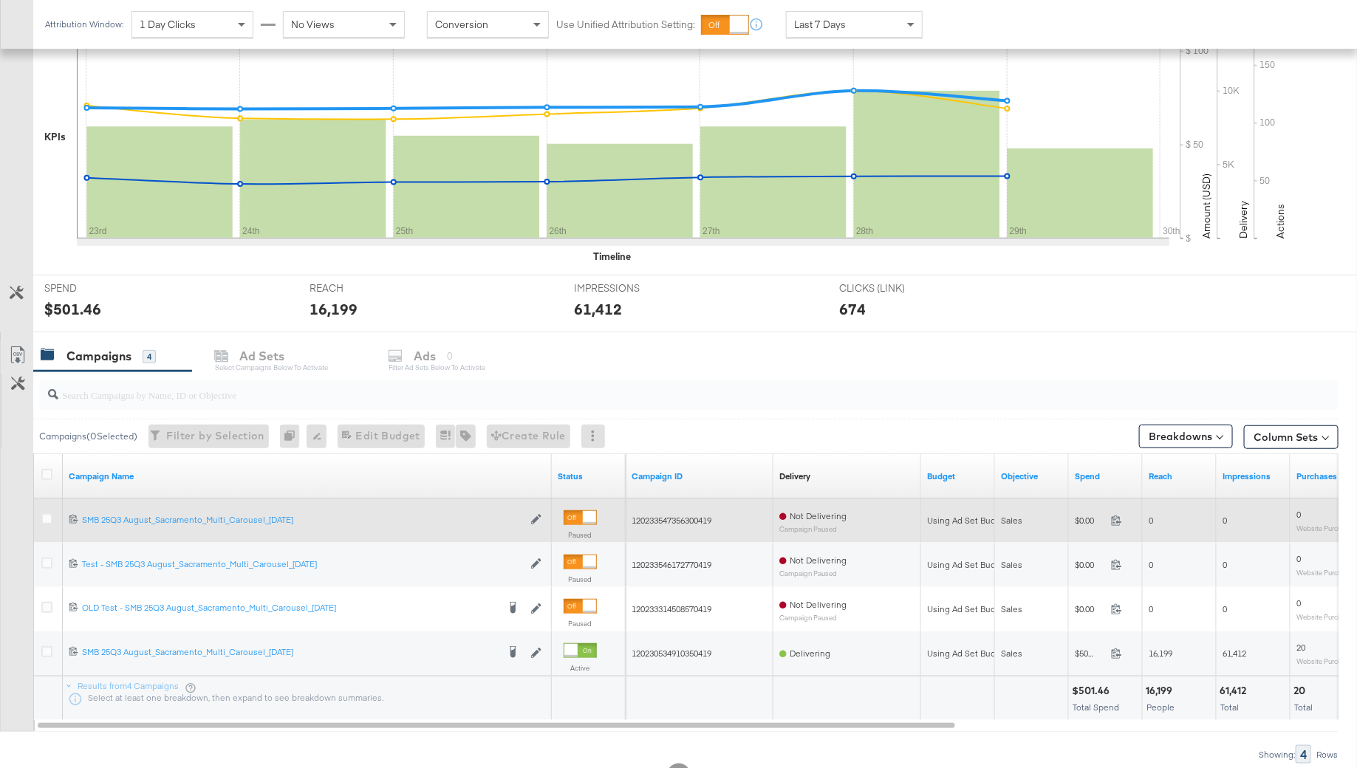
scroll to position [338, 0]
click at [44, 515] on icon at bounding box center [46, 517] width 11 height 11
click at [0, 0] on input "checkbox" at bounding box center [0, 0] width 0 height 0
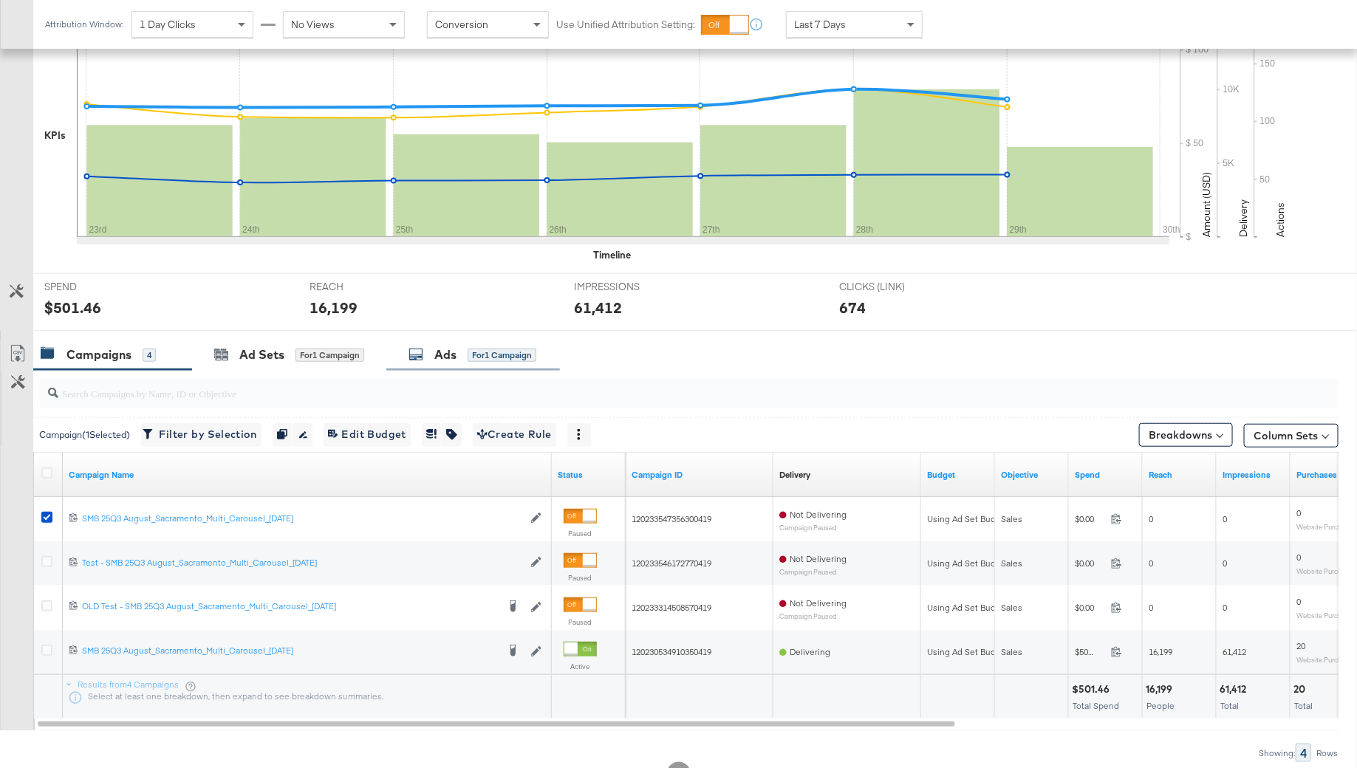
click at [455, 339] on div "Ads for 1 Campaign" at bounding box center [473, 355] width 174 height 32
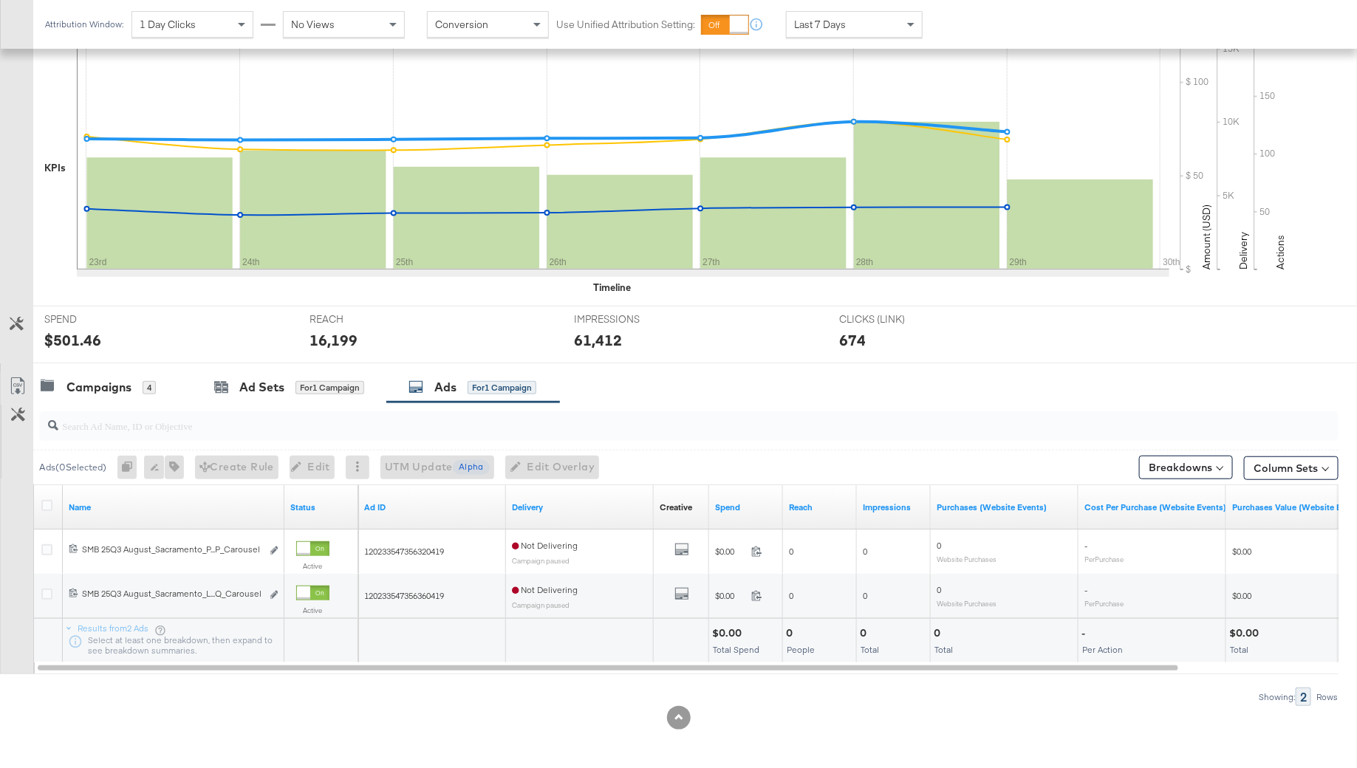
click at [83, 430] on input "search" at bounding box center [638, 419] width 1161 height 29
click at [46, 501] on icon at bounding box center [46, 505] width 11 height 11
click at [0, 0] on input "checkbox" at bounding box center [0, 0] width 0 height 0
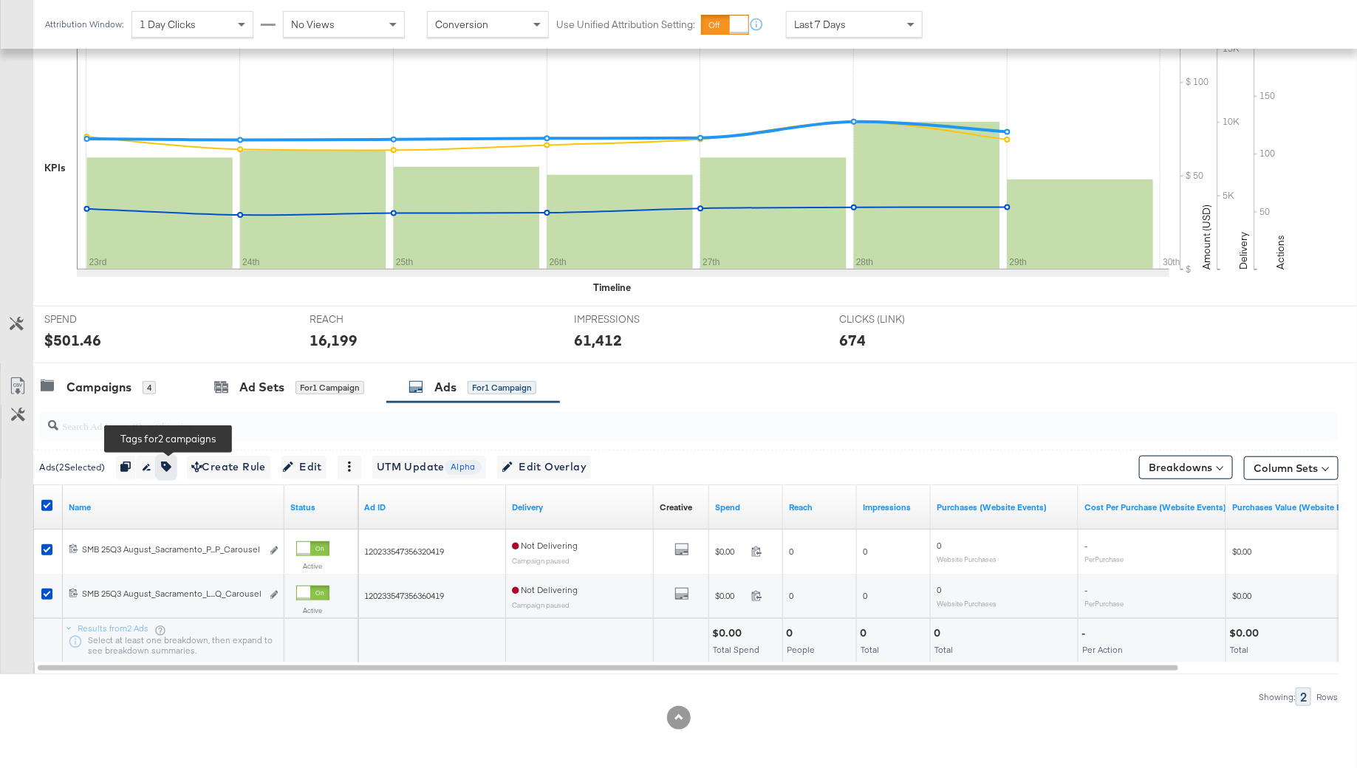
click at [176, 457] on button "button" at bounding box center [166, 468] width 19 height 24
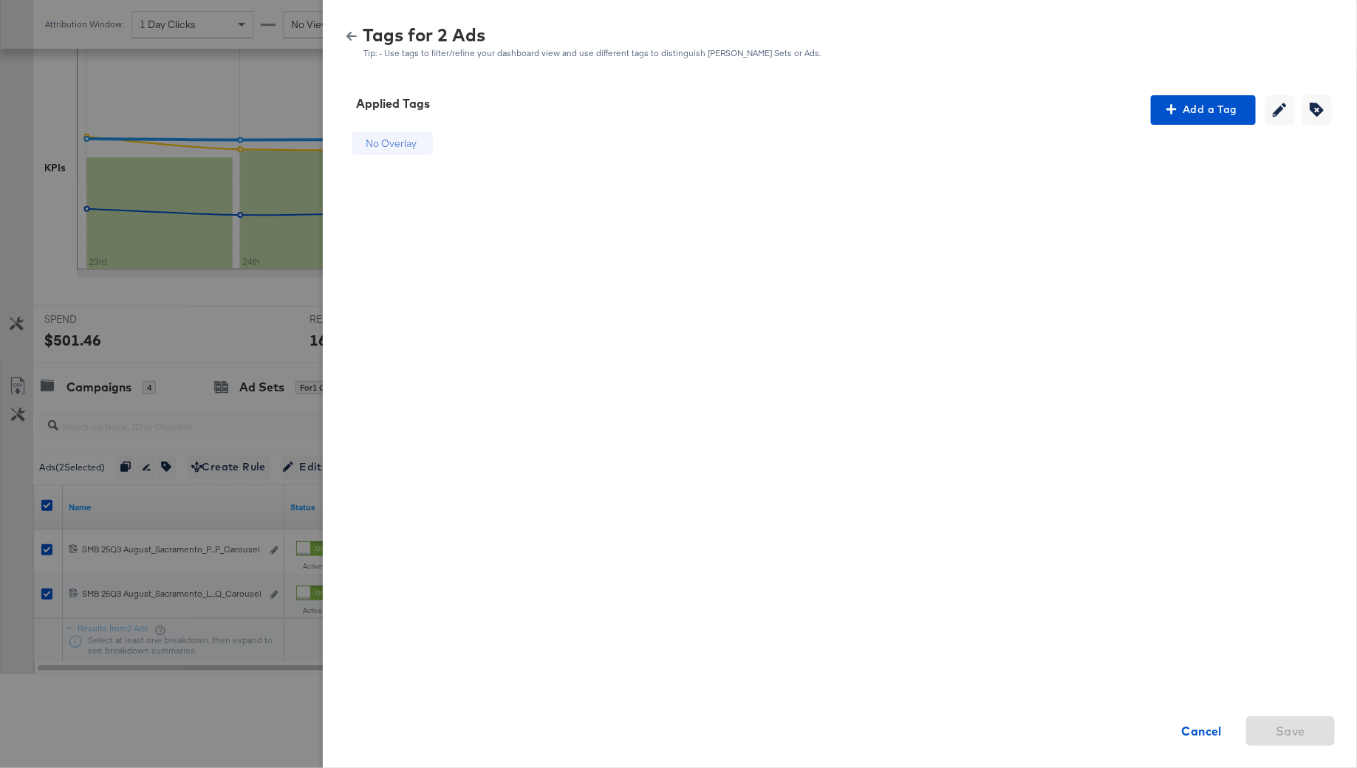
click at [346, 40] on icon "button" at bounding box center [351, 36] width 10 height 10
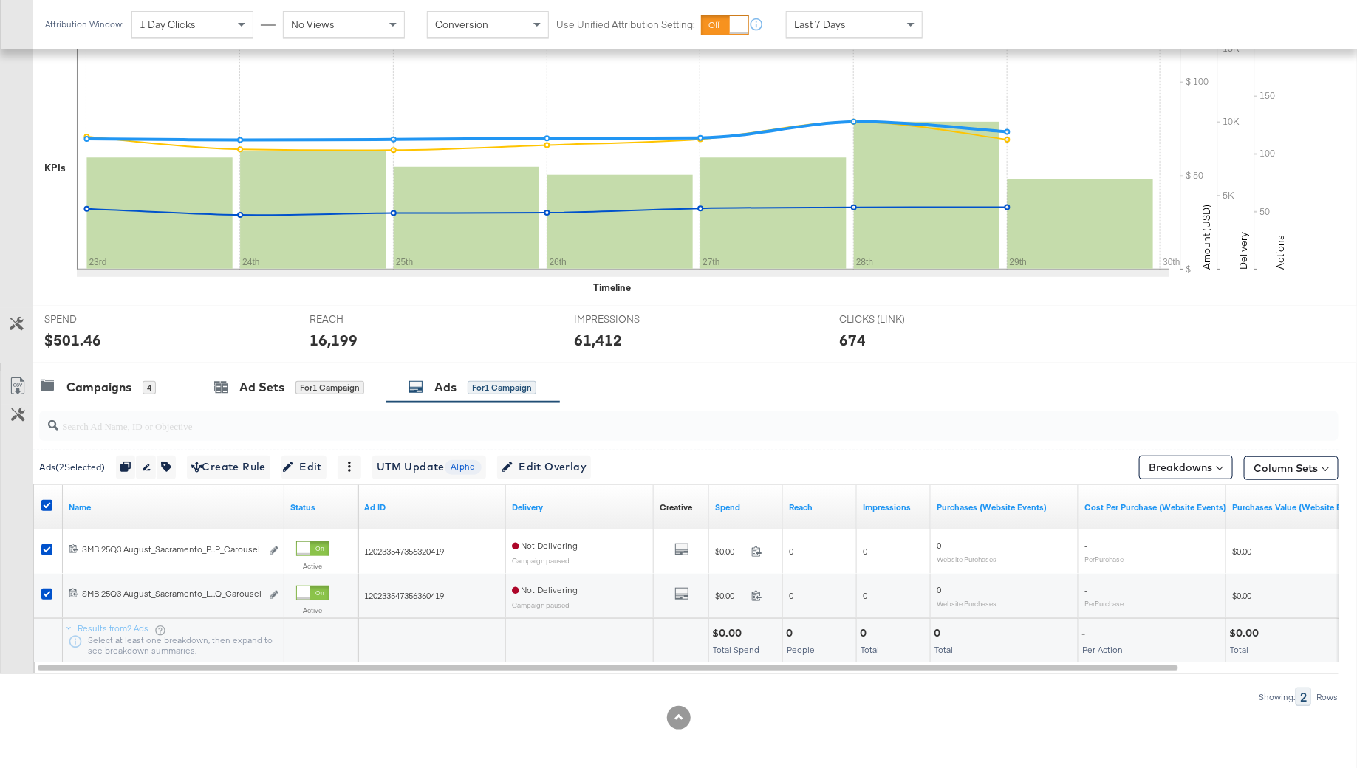
scroll to position [0, 0]
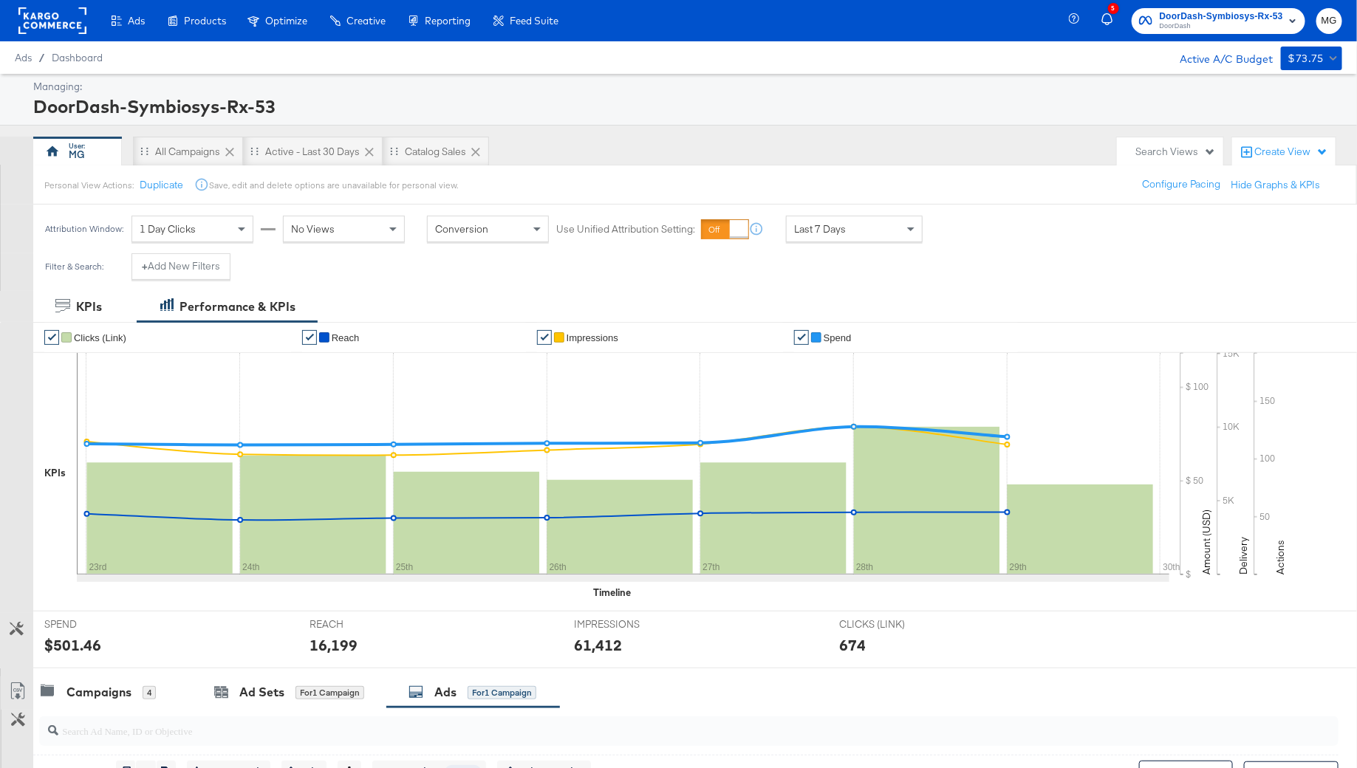
click at [49, 20] on rect at bounding box center [52, 20] width 68 height 27
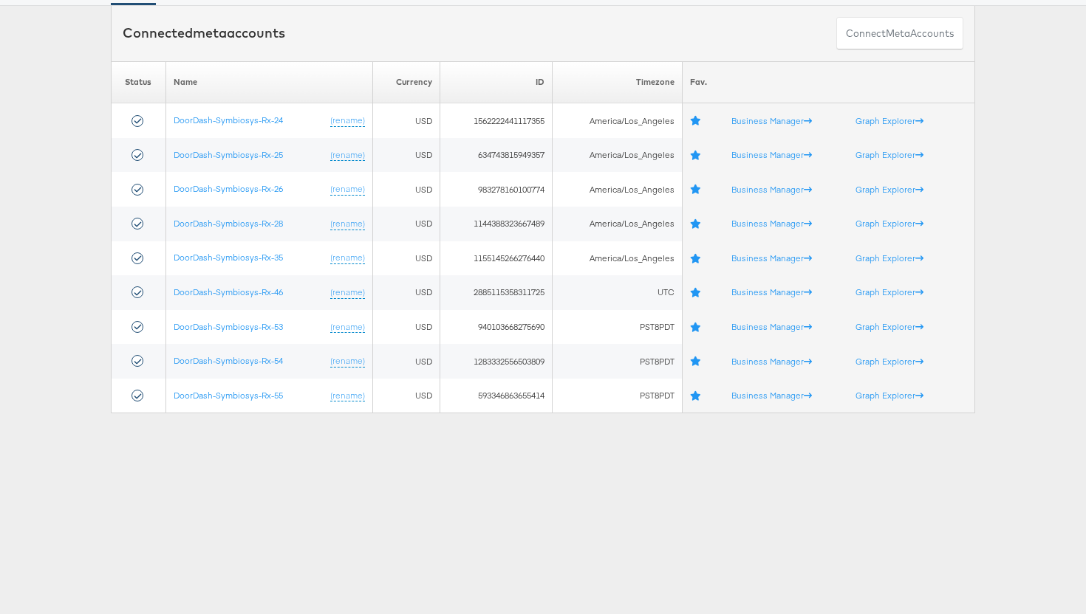
scroll to position [165, 0]
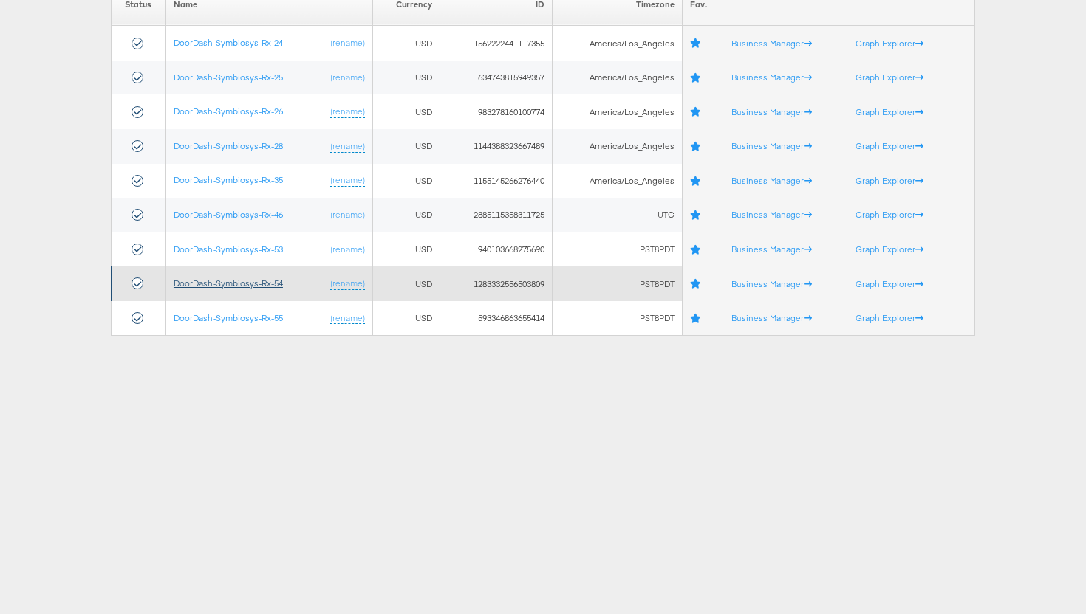
click at [247, 281] on link "DoorDash-Symbiosys-Rx-54" at bounding box center [228, 283] width 109 height 11
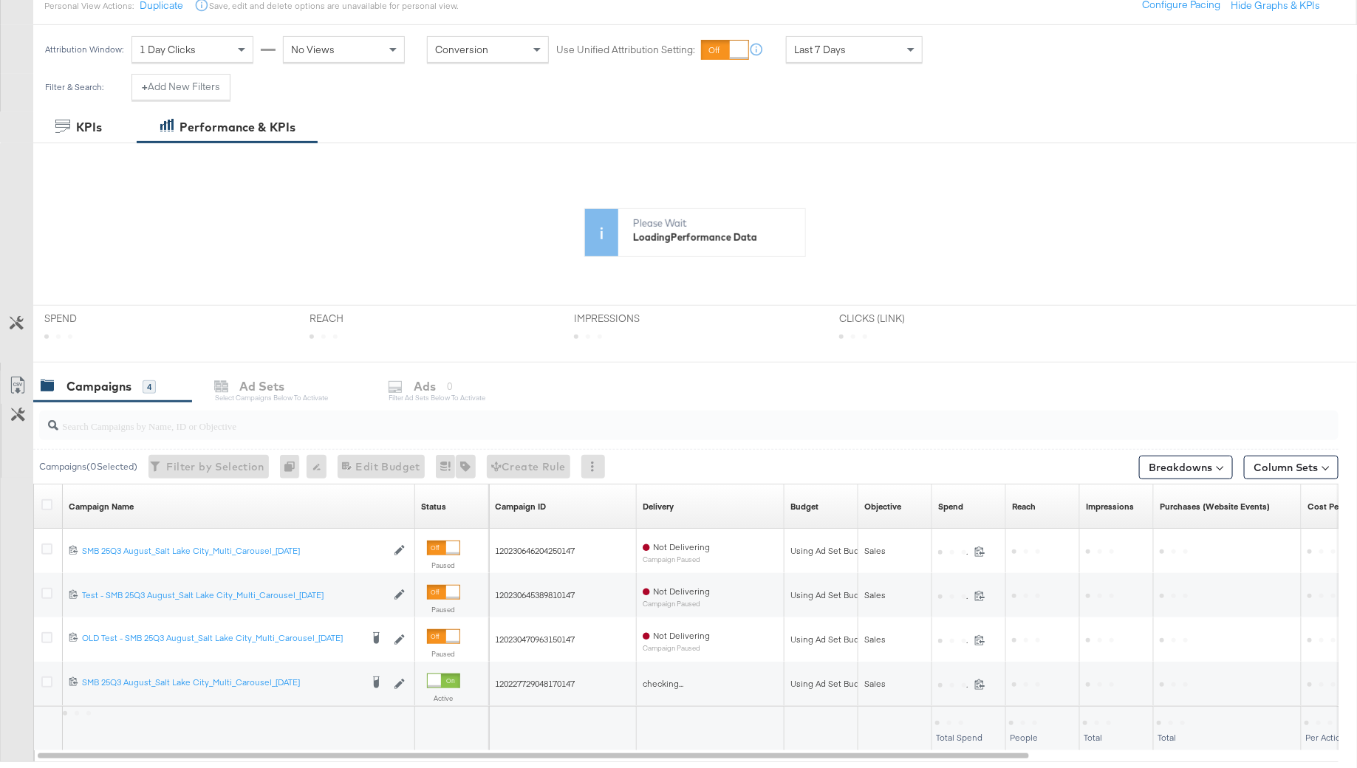
scroll to position [268, 0]
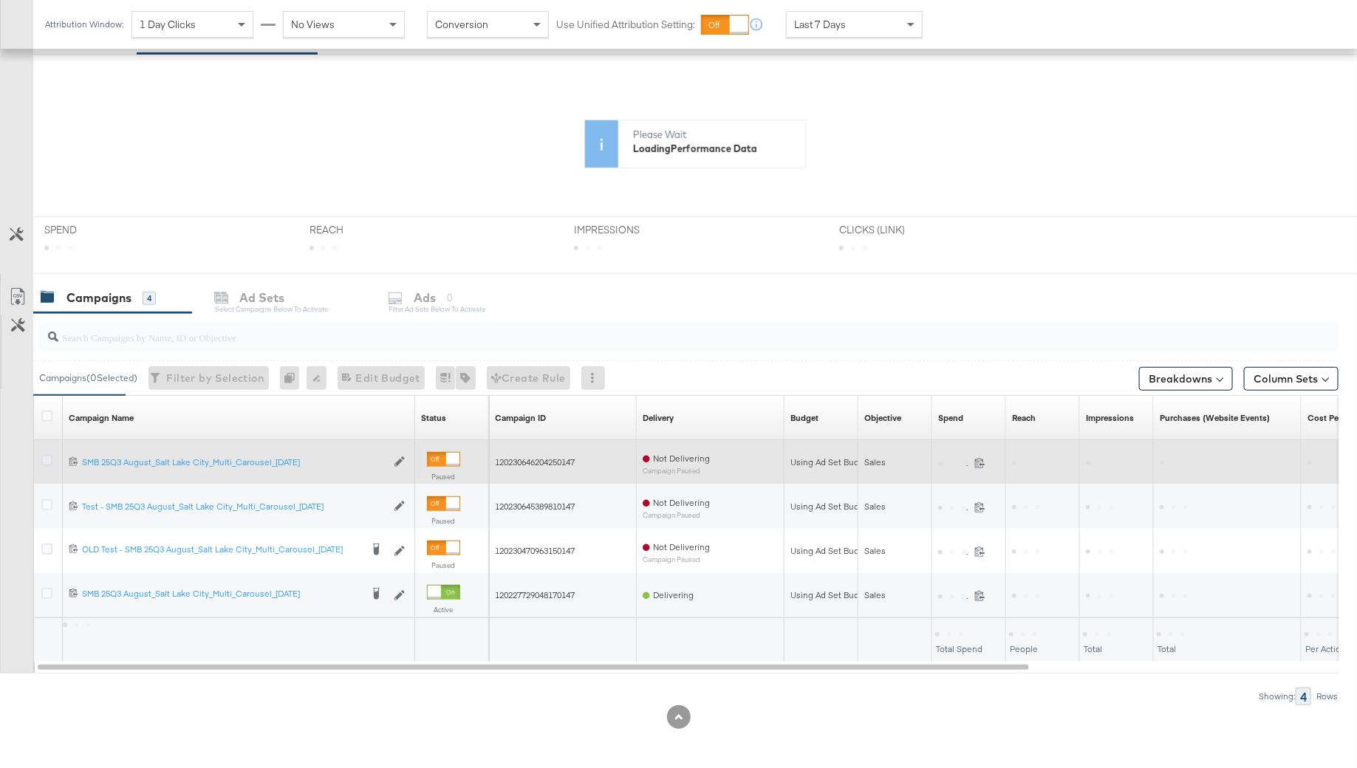
click at [48, 459] on icon at bounding box center [46, 460] width 11 height 11
click at [0, 0] on input "checkbox" at bounding box center [0, 0] width 0 height 0
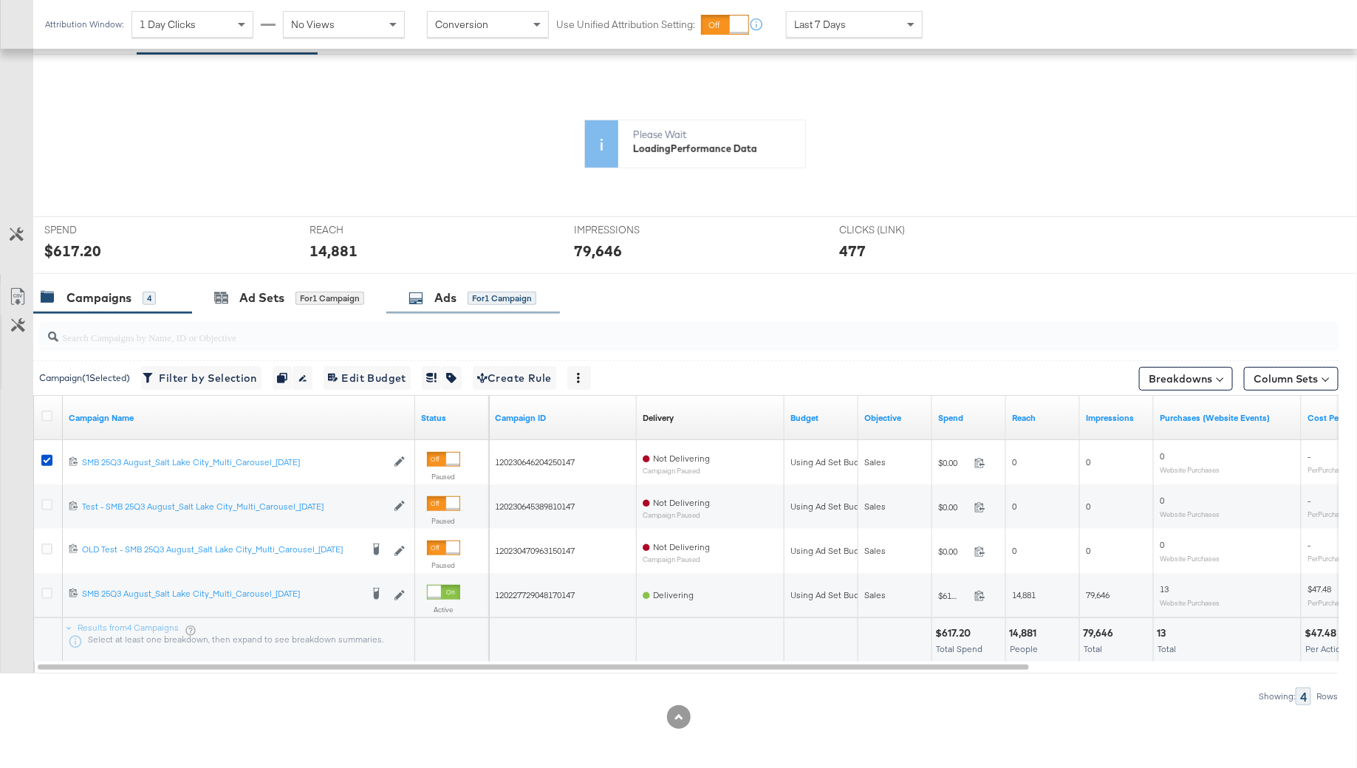
click at [471, 295] on div "for 1 Campaign" at bounding box center [501, 298] width 69 height 13
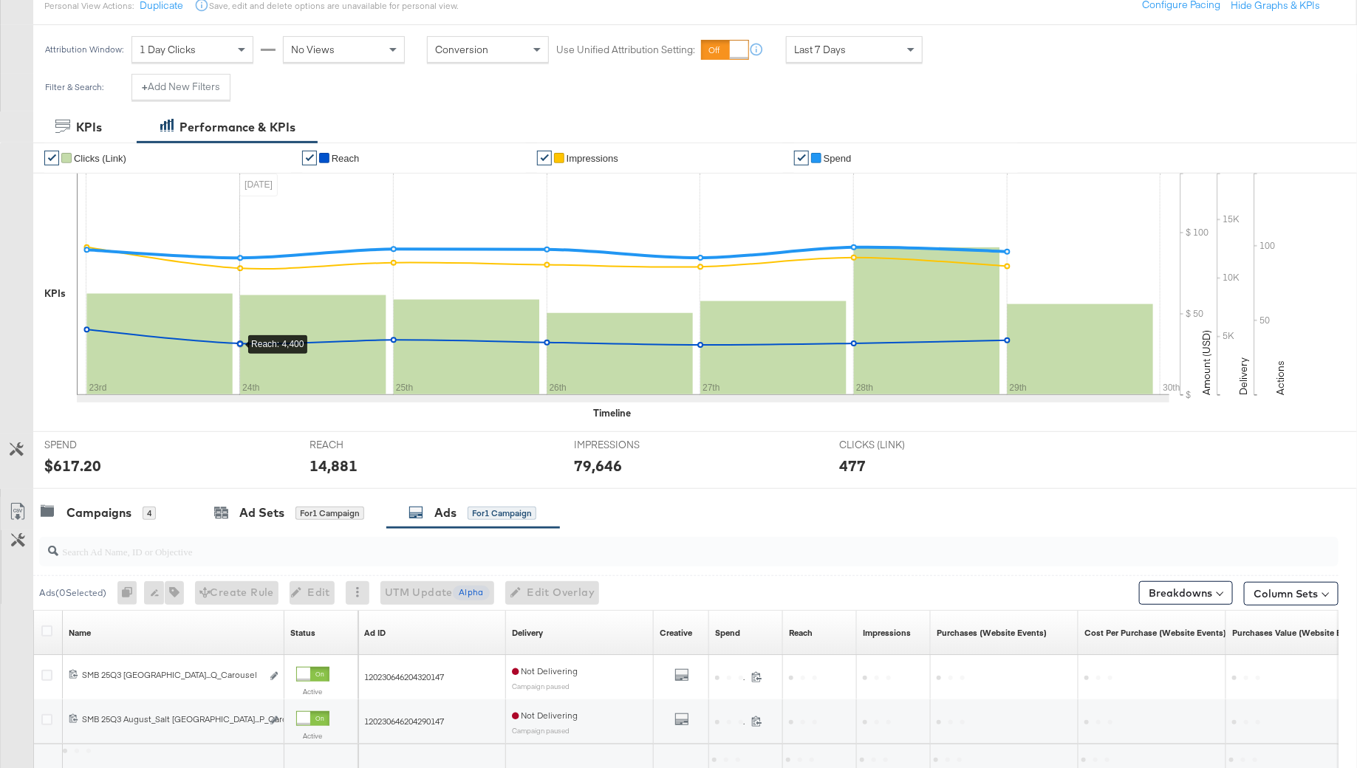
scroll to position [305, 0]
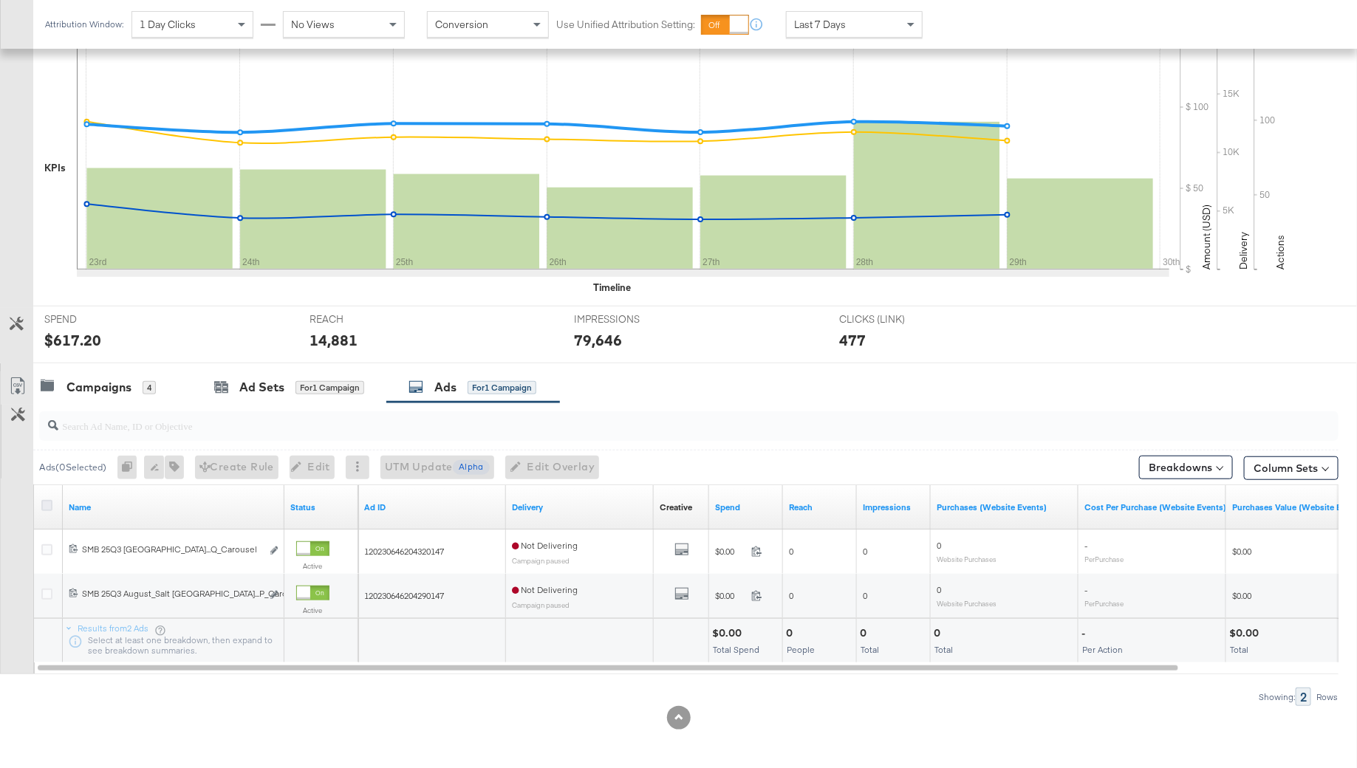
click at [41, 500] on icon at bounding box center [46, 505] width 11 height 11
click at [0, 0] on input "checkbox" at bounding box center [0, 0] width 0 height 0
click at [168, 472] on button "button" at bounding box center [166, 468] width 19 height 24
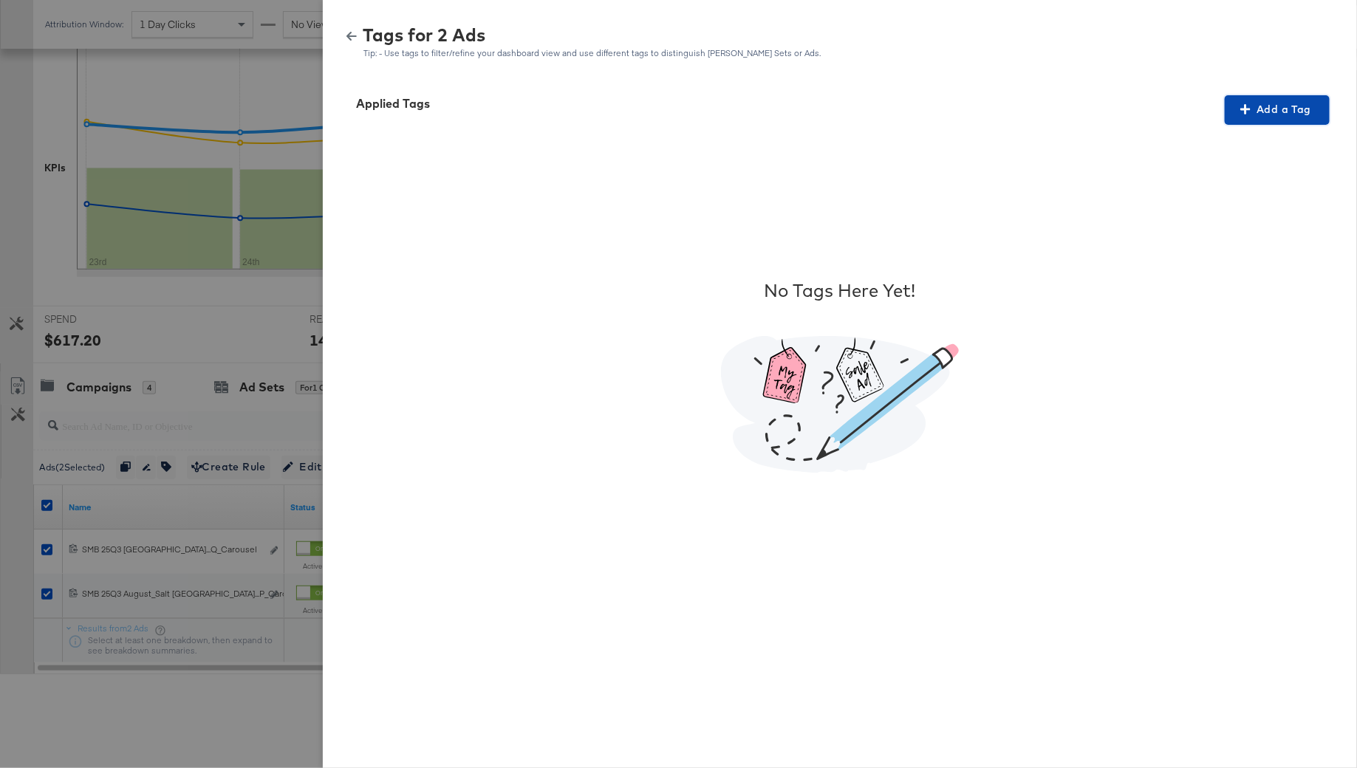
click at [1272, 114] on span "Add a Tag" at bounding box center [1276, 109] width 93 height 18
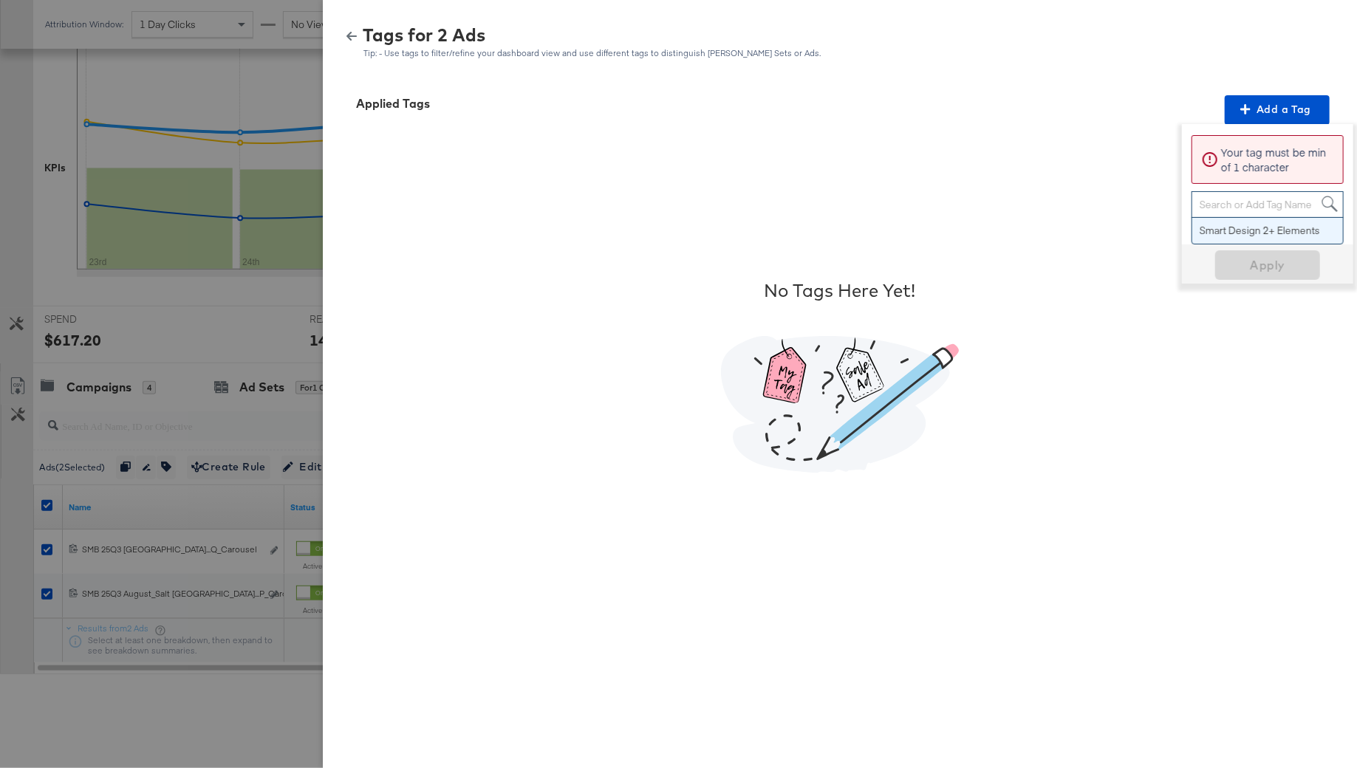
click at [1251, 206] on div "Search or Add Tag Name" at bounding box center [1267, 204] width 151 height 25
type input "No Overlay"
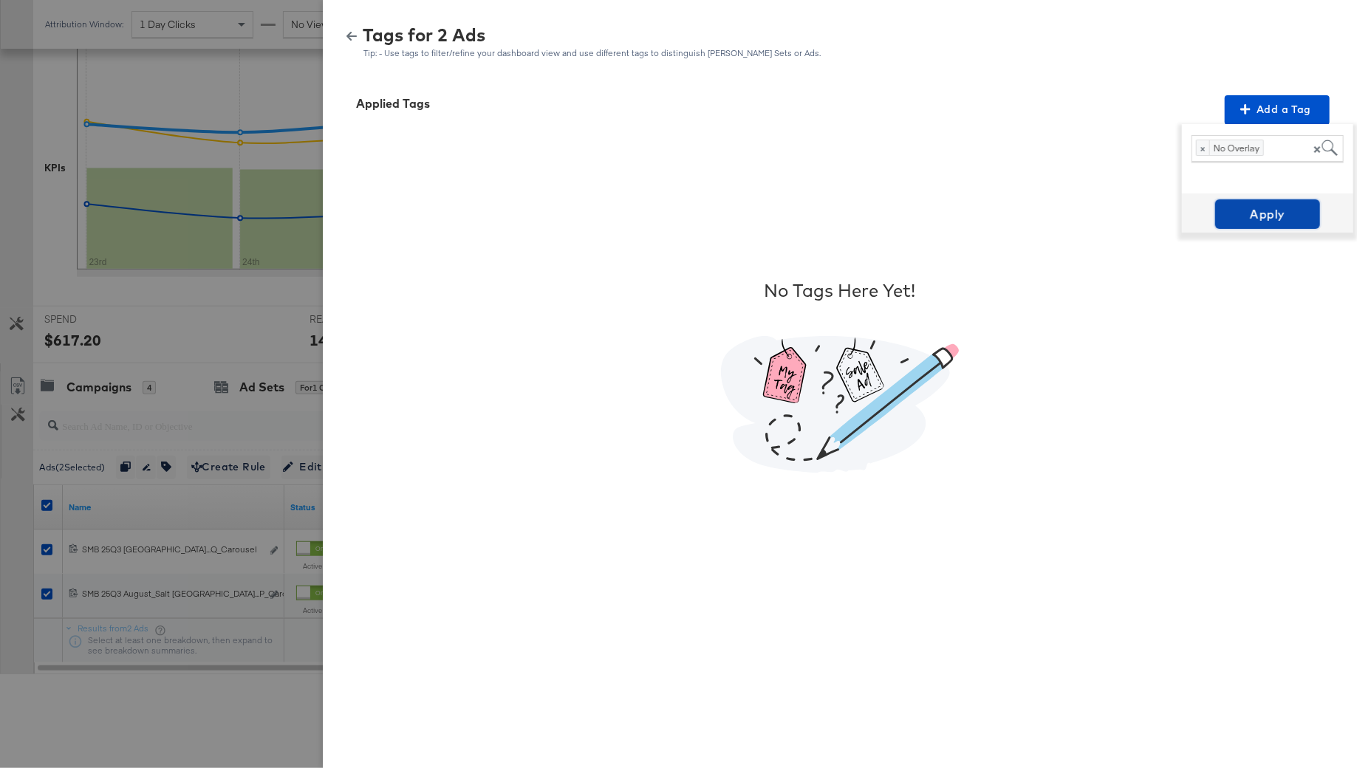
click at [1253, 212] on span "Apply" at bounding box center [1267, 214] width 93 height 21
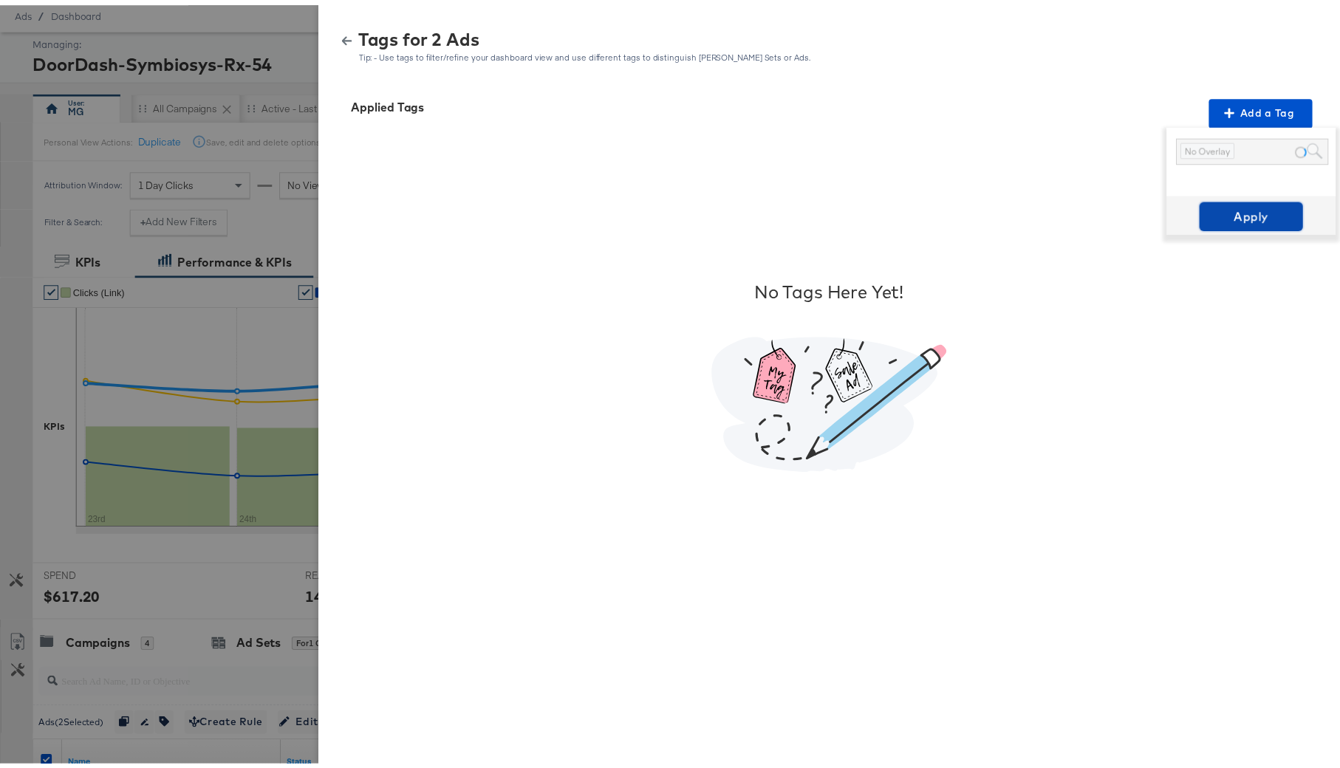
scroll to position [0, 0]
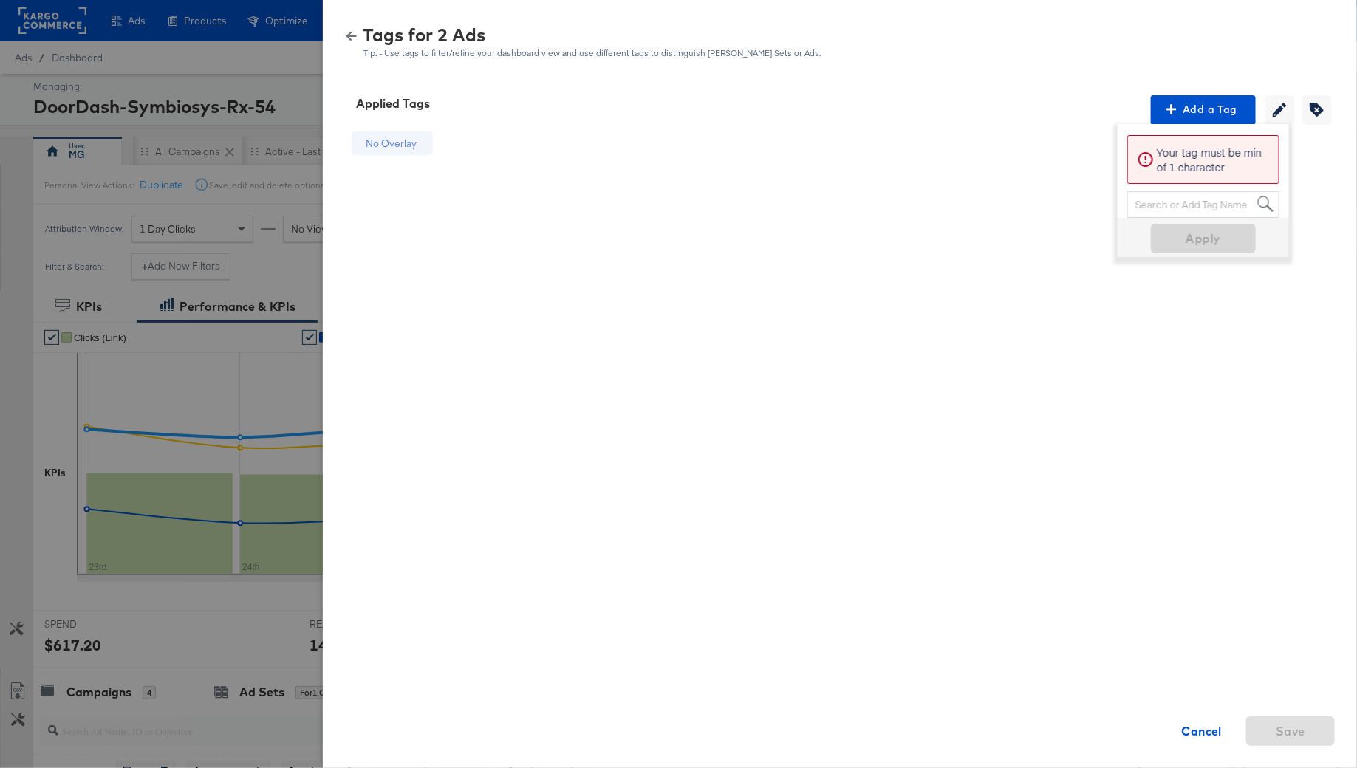
click at [351, 30] on div "Tags for 2 Ads Tip: - Use tags to filter/refine your dashboard view and use dif…" at bounding box center [839, 43] width 998 height 32
click at [360, 39] on button "button" at bounding box center [351, 36] width 22 height 10
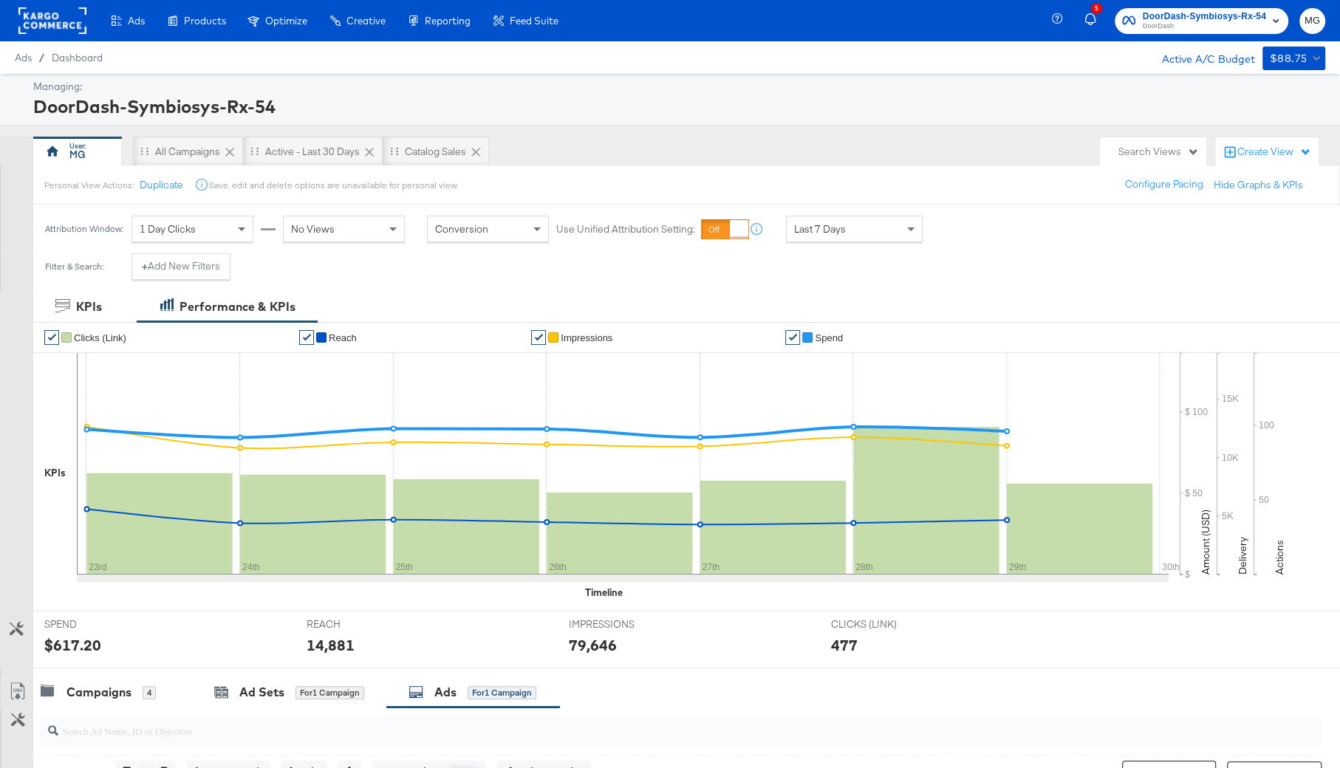
click at [27, 3] on div at bounding box center [52, 20] width 68 height 41
click at [36, 14] on rect at bounding box center [52, 20] width 68 height 27
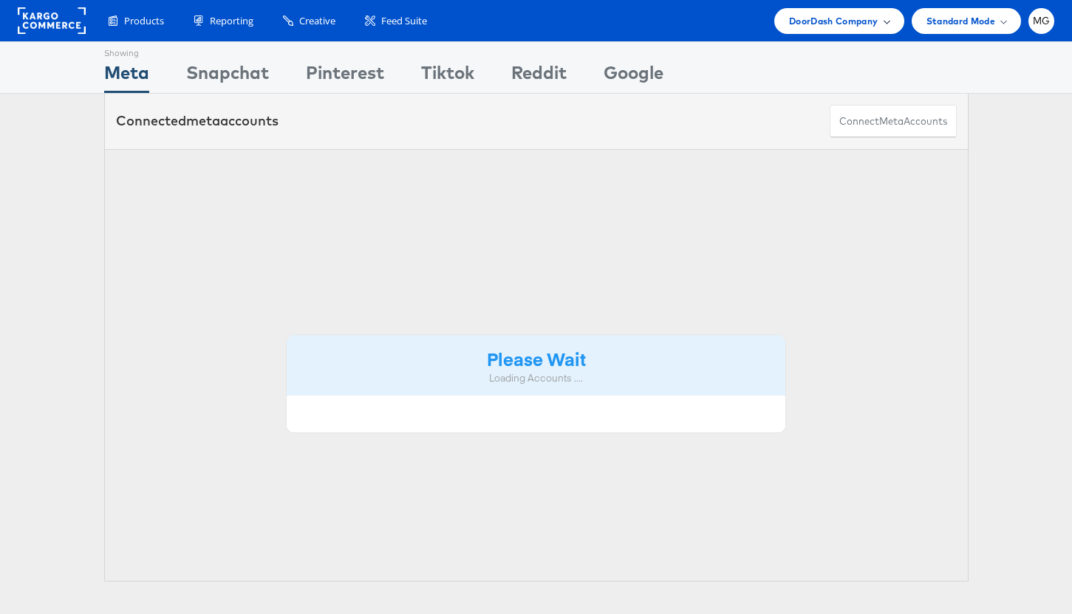
click at [874, 23] on span "DoorDash Company" at bounding box center [833, 21] width 89 height 16
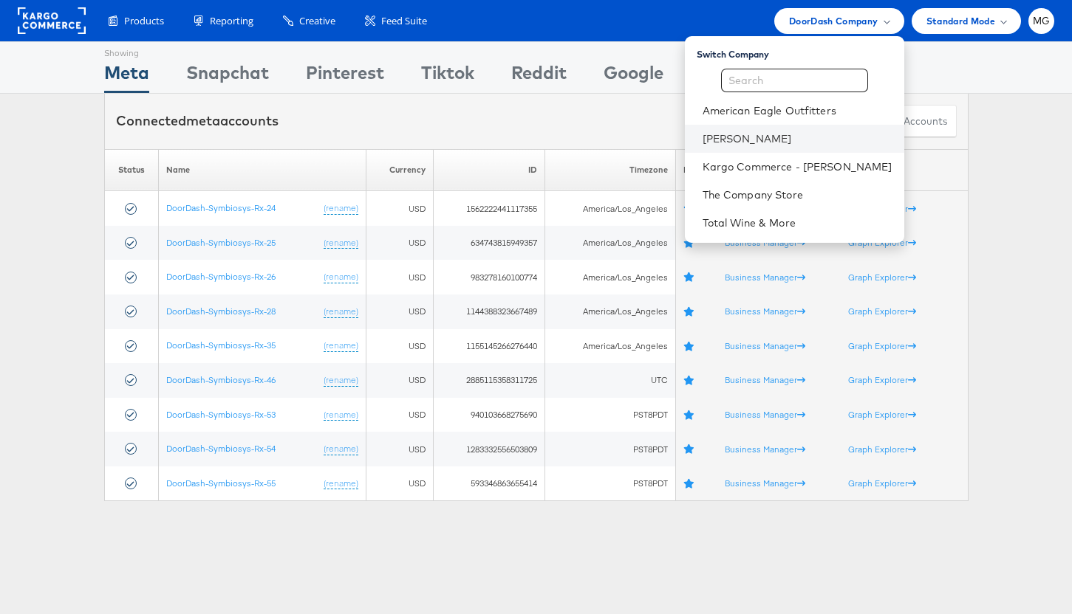
click at [725, 147] on li "[PERSON_NAME]" at bounding box center [794, 139] width 219 height 28
click at [705, 143] on link "[PERSON_NAME]" at bounding box center [797, 138] width 190 height 15
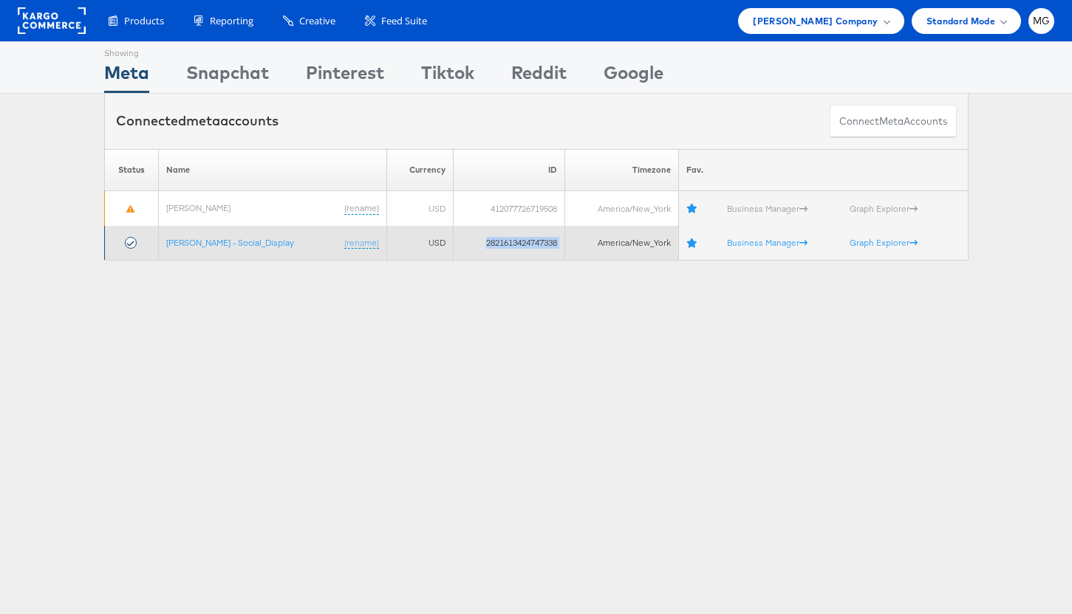
drag, startPoint x: 448, startPoint y: 241, endPoint x: 551, endPoint y: 242, distance: 103.4
click at [552, 242] on tr "[PERSON_NAME] - Social_Display (rename) USD 2821613424747338 America/New_York B…" at bounding box center [535, 243] width 863 height 35
copy tr "2821613424747338"
click at [227, 240] on link "[PERSON_NAME] - Social_Display" at bounding box center [230, 242] width 128 height 11
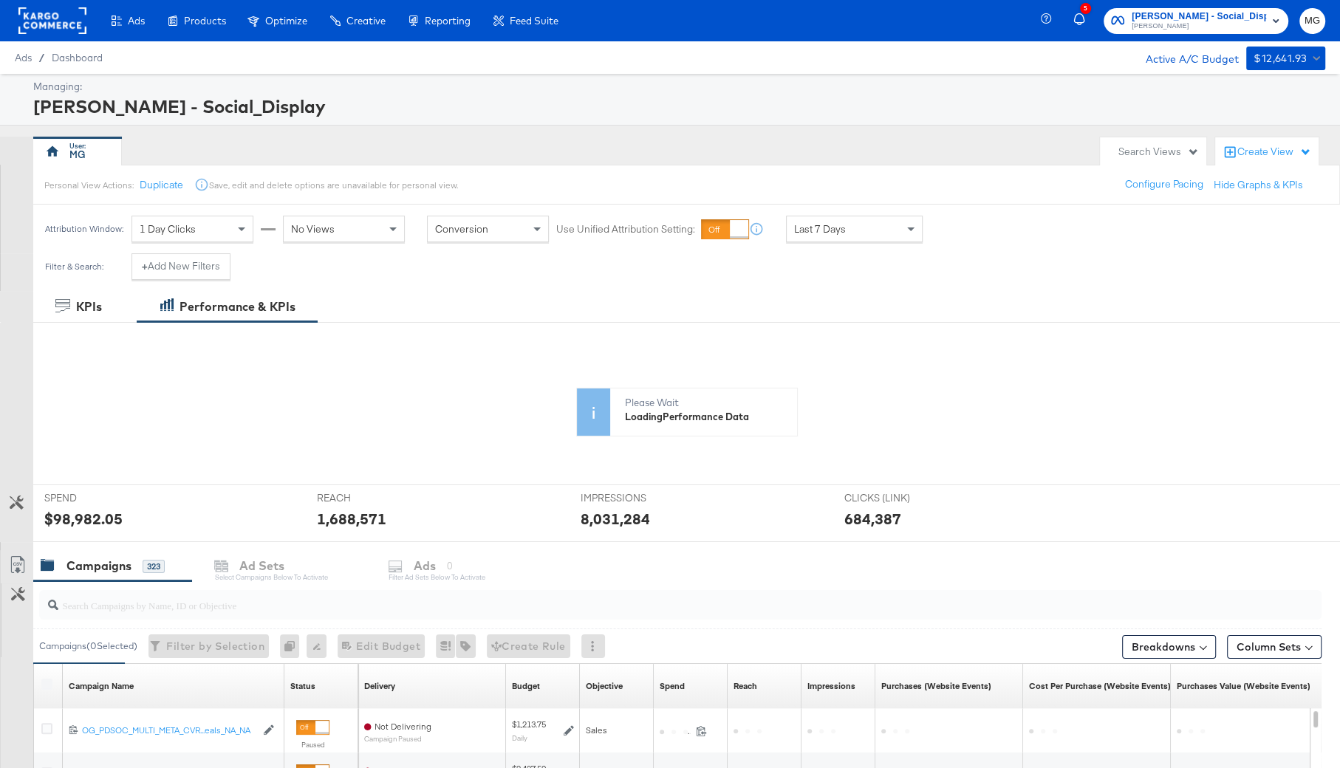
click at [105, 105] on div "[PERSON_NAME] - Social_Display" at bounding box center [677, 106] width 1288 height 25
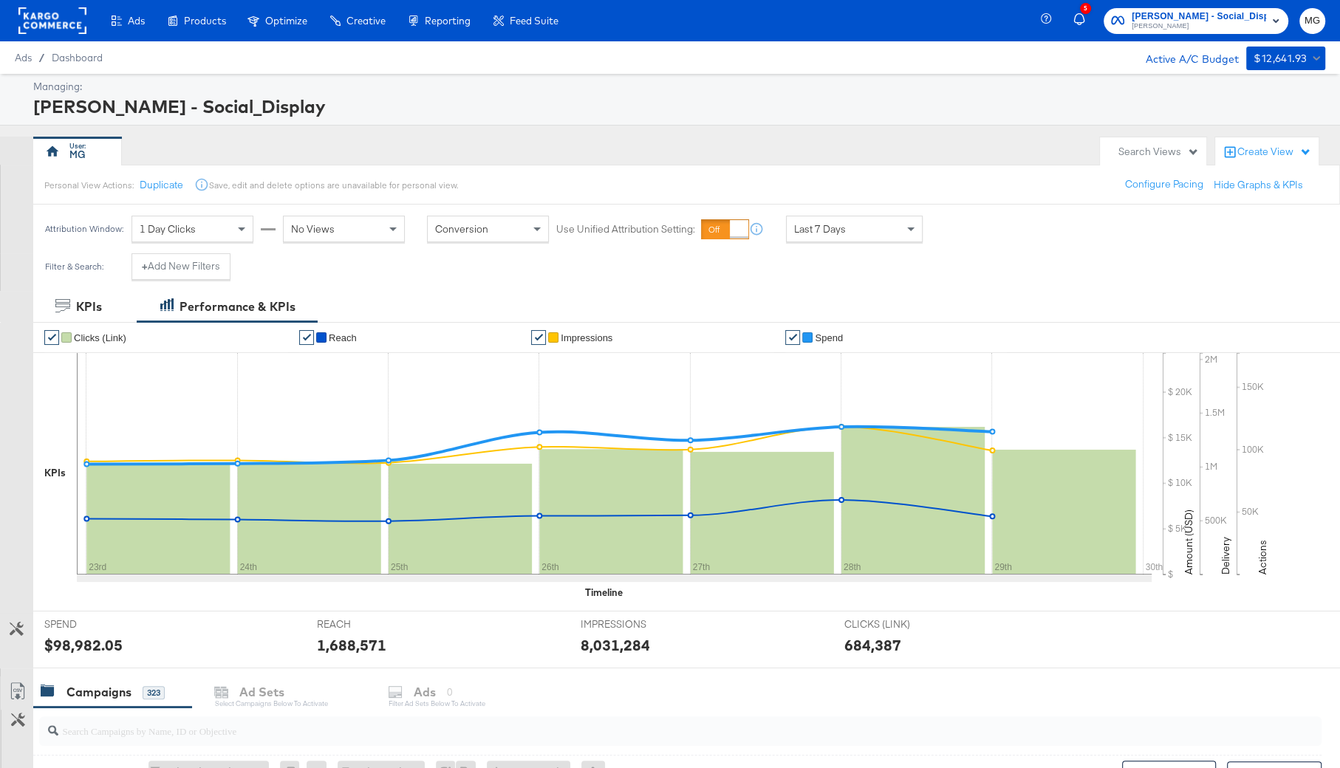
click at [105, 105] on div "[PERSON_NAME] - Social_Display" at bounding box center [677, 106] width 1288 height 25
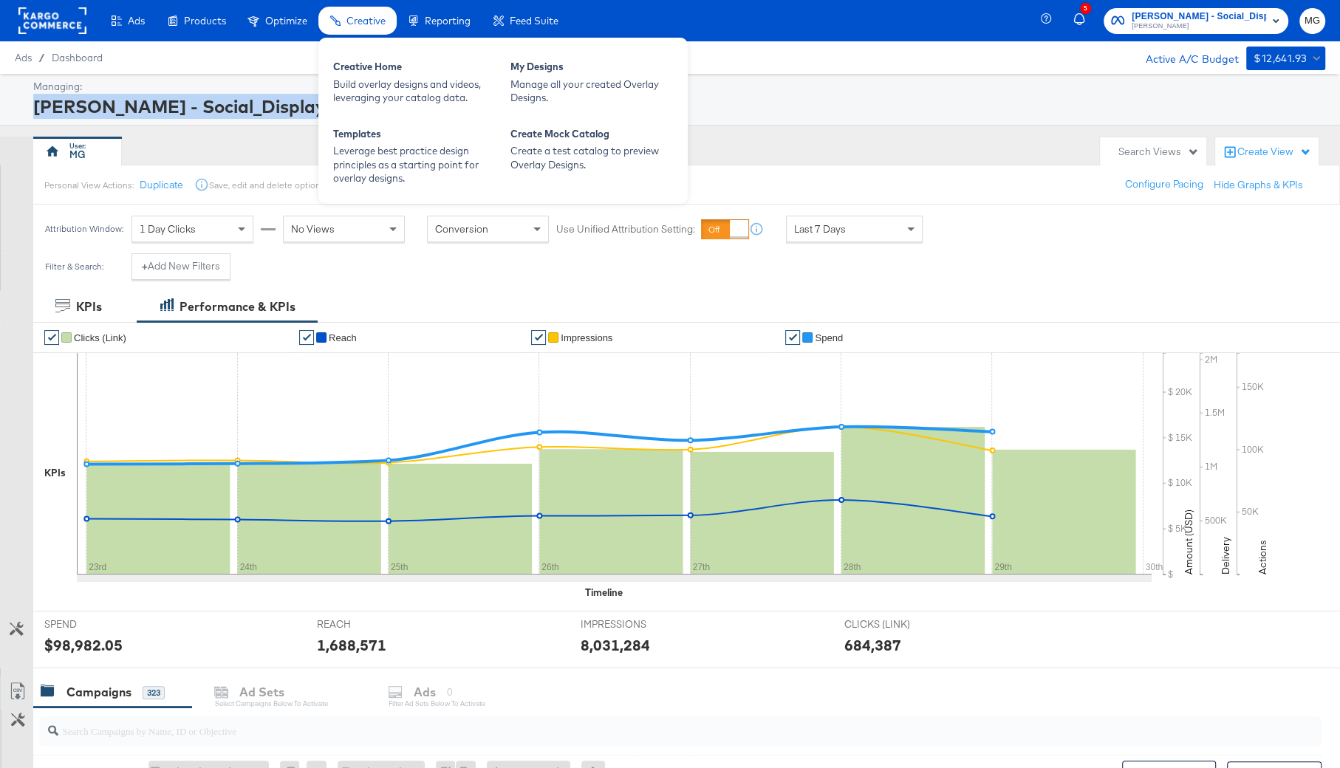
copy div "[PERSON_NAME] - Social_Display"
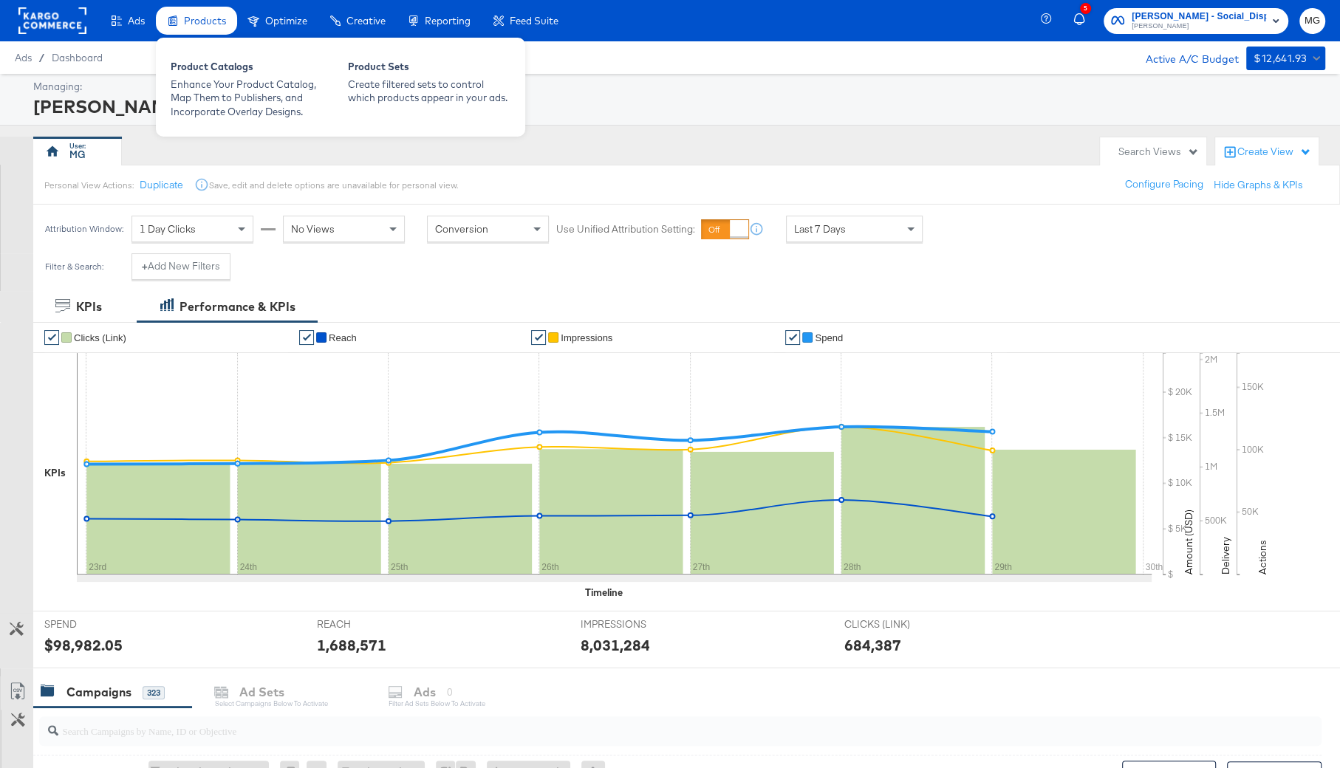
click at [205, 15] on span "Products" at bounding box center [205, 21] width 42 height 12
click at [222, 89] on div "Enhance Your Product Catalog, Map Them to Publishers, and Incorporate Overlay D…" at bounding box center [252, 98] width 162 height 41
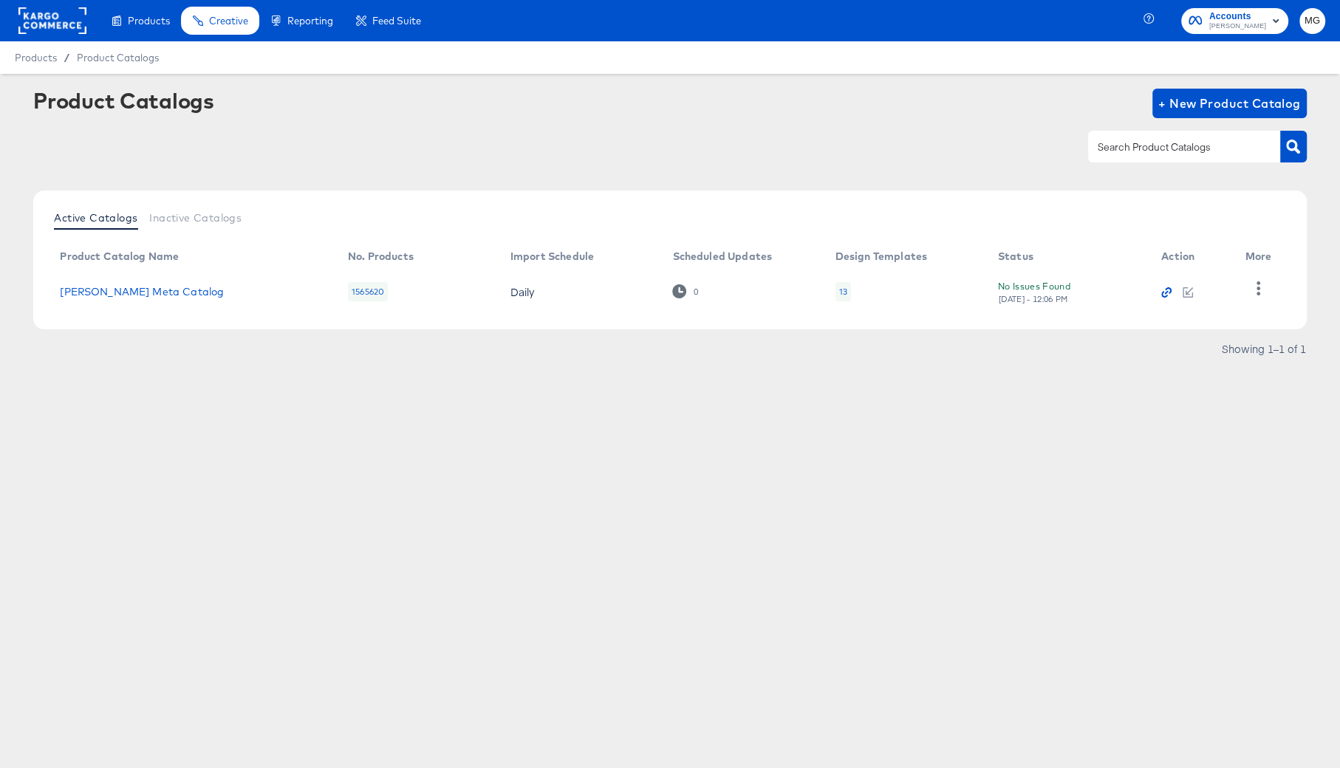
click at [1164, 293] on icon "button" at bounding box center [1166, 292] width 10 height 10
